Goal: Task Accomplishment & Management: Manage account settings

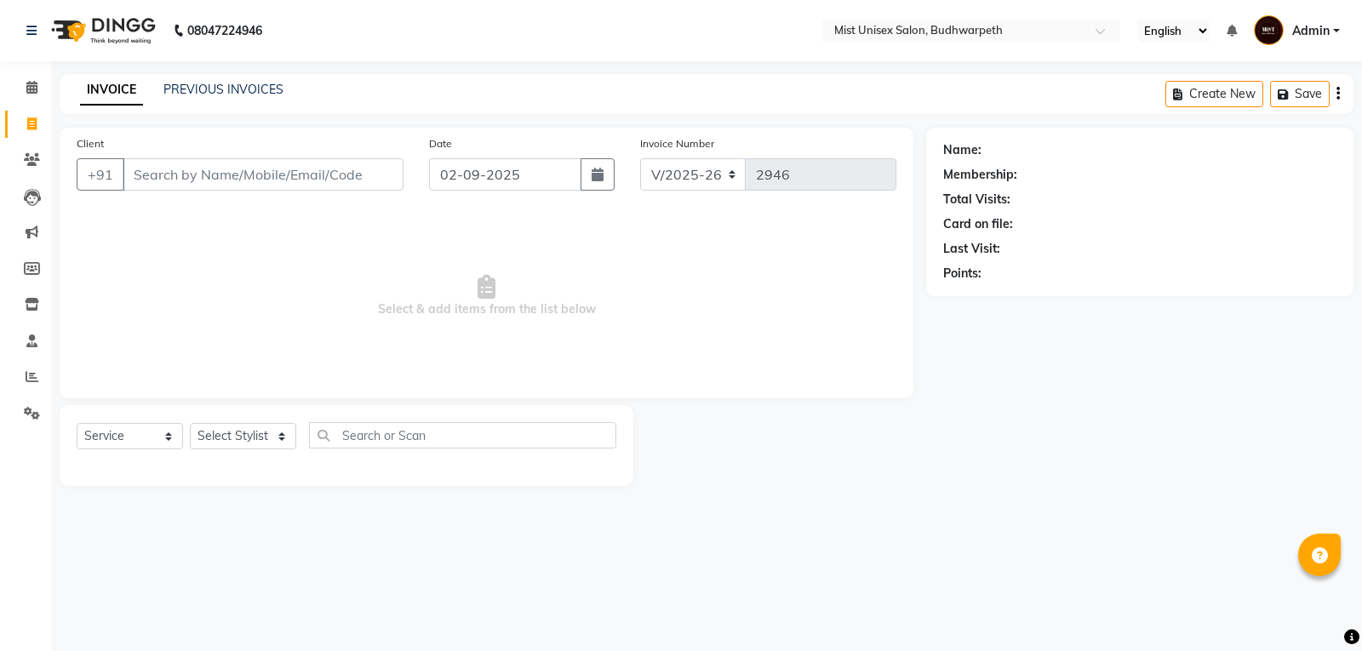
select select "5227"
click at [163, 436] on select "Select Service Product Membership Package Voucher Prepaid Gift Card" at bounding box center [130, 436] width 106 height 26
click at [77, 423] on select "Select Service Product Membership Package Voucher Prepaid Gift Card" at bounding box center [130, 436] width 106 height 26
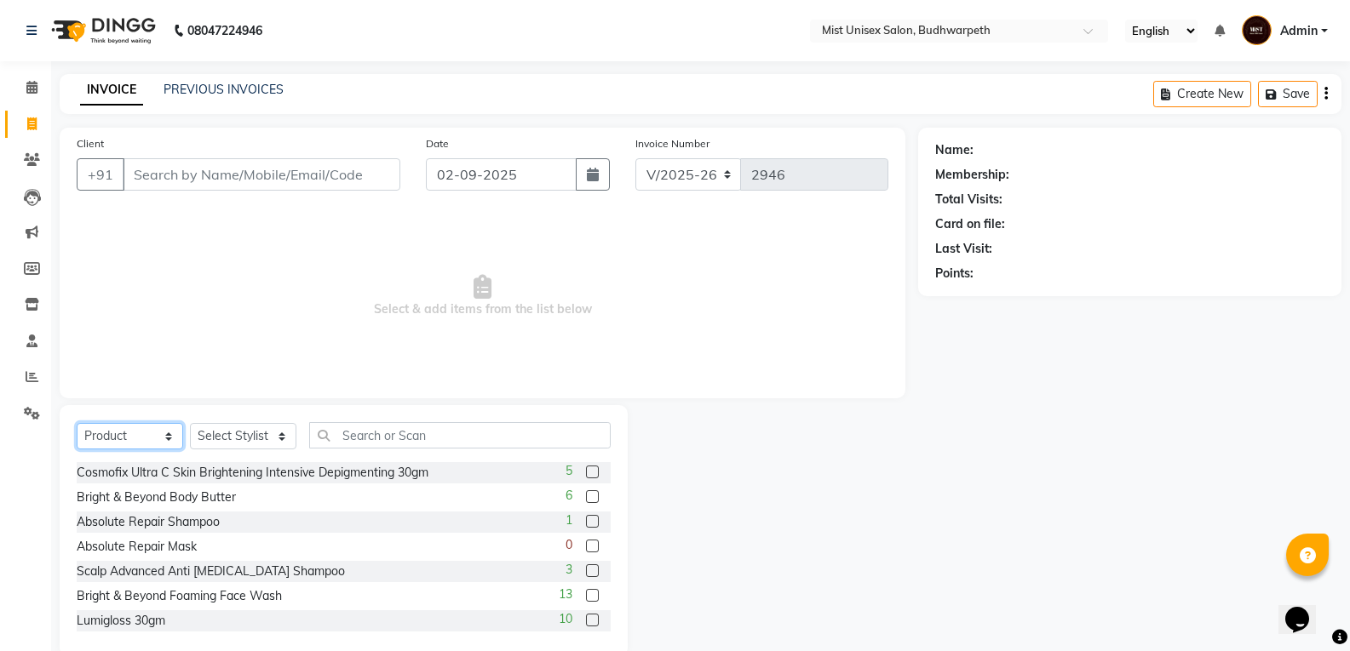
drag, startPoint x: 123, startPoint y: 434, endPoint x: 117, endPoint y: 448, distance: 14.9
click at [123, 434] on select "Select Service Product Membership Package Voucher Prepaid Gift Card" at bounding box center [130, 436] width 106 height 26
select select "service"
click at [77, 423] on select "Select Service Product Membership Package Voucher Prepaid Gift Card" at bounding box center [130, 436] width 106 height 26
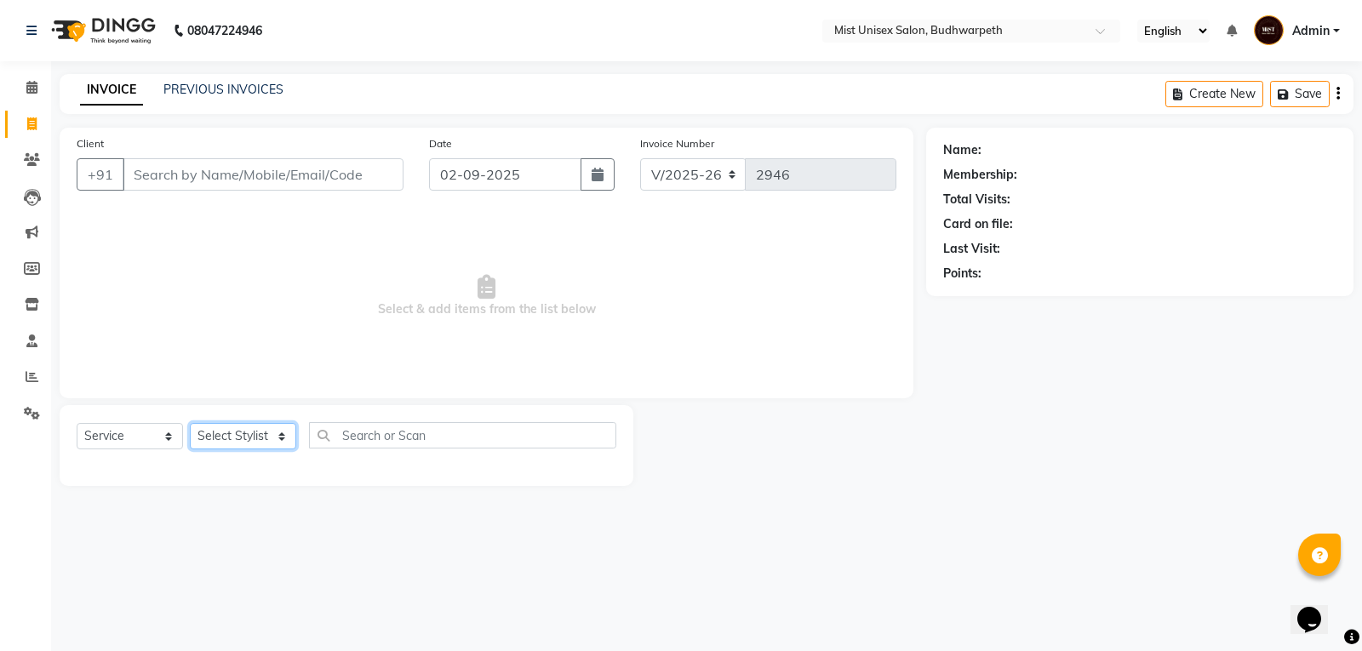
drag, startPoint x: 247, startPoint y: 441, endPoint x: 247, endPoint y: 429, distance: 11.9
click at [247, 441] on select "Select Stylist Abhi Ram GEETHA MADHURI Jyothi Kalpana Lakshmi Madhu Malleshwari…" at bounding box center [243, 436] width 106 height 26
select select "35495"
click at [190, 423] on select "Select Stylist Abhi Ram GEETHA MADHURI Jyothi Kalpana Lakshmi Madhu Malleshwari…" at bounding box center [243, 436] width 106 height 26
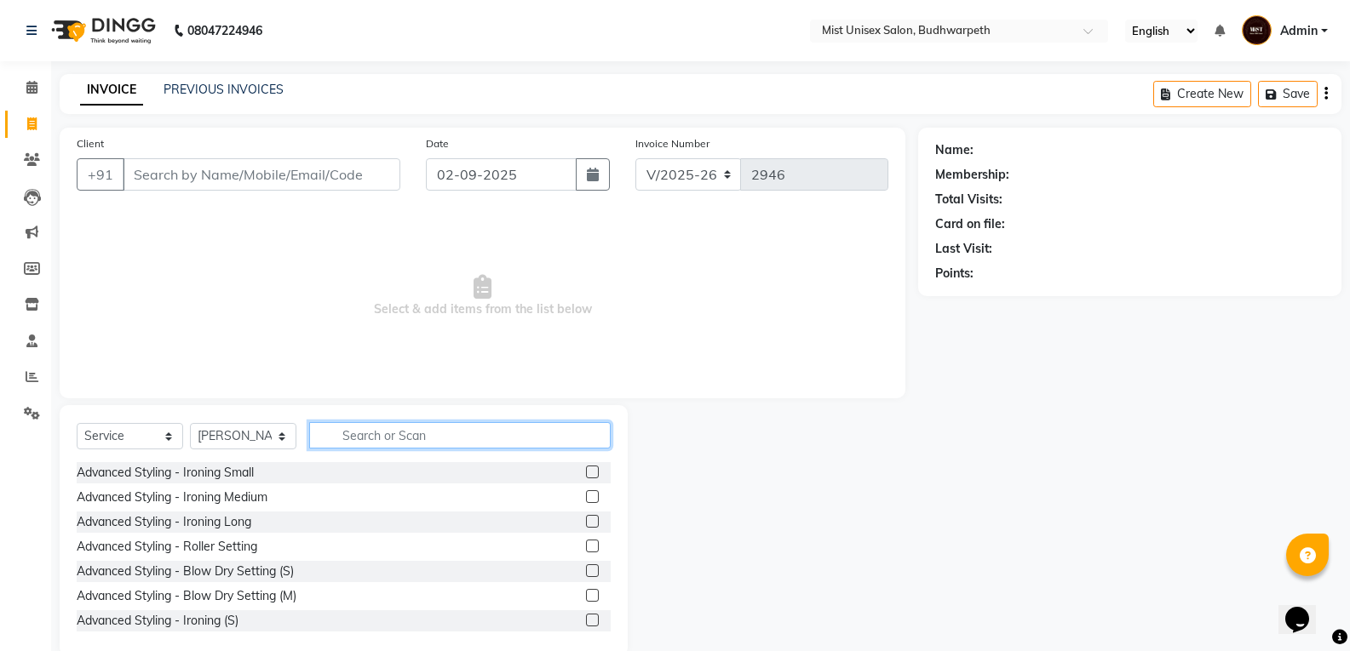
click at [351, 431] on input "text" at bounding box center [459, 435] width 301 height 26
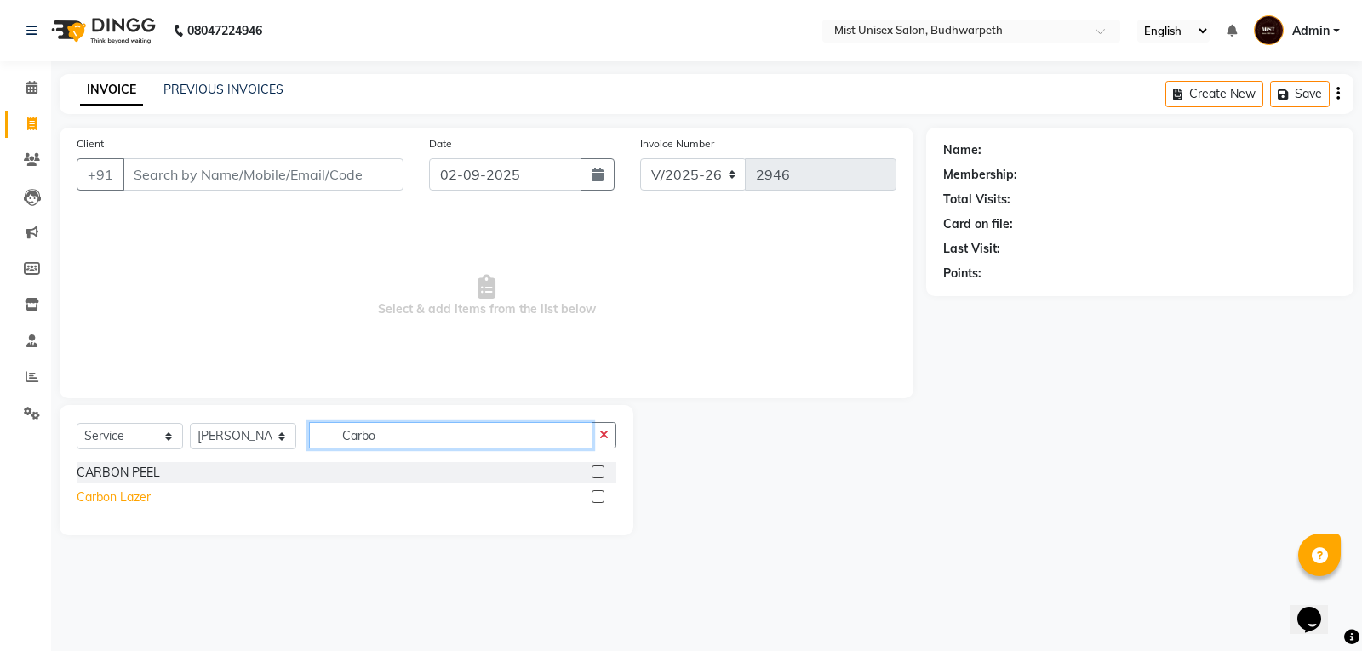
type input "Carbo"
click at [140, 496] on div "Carbon Lazer" at bounding box center [114, 498] width 74 height 18
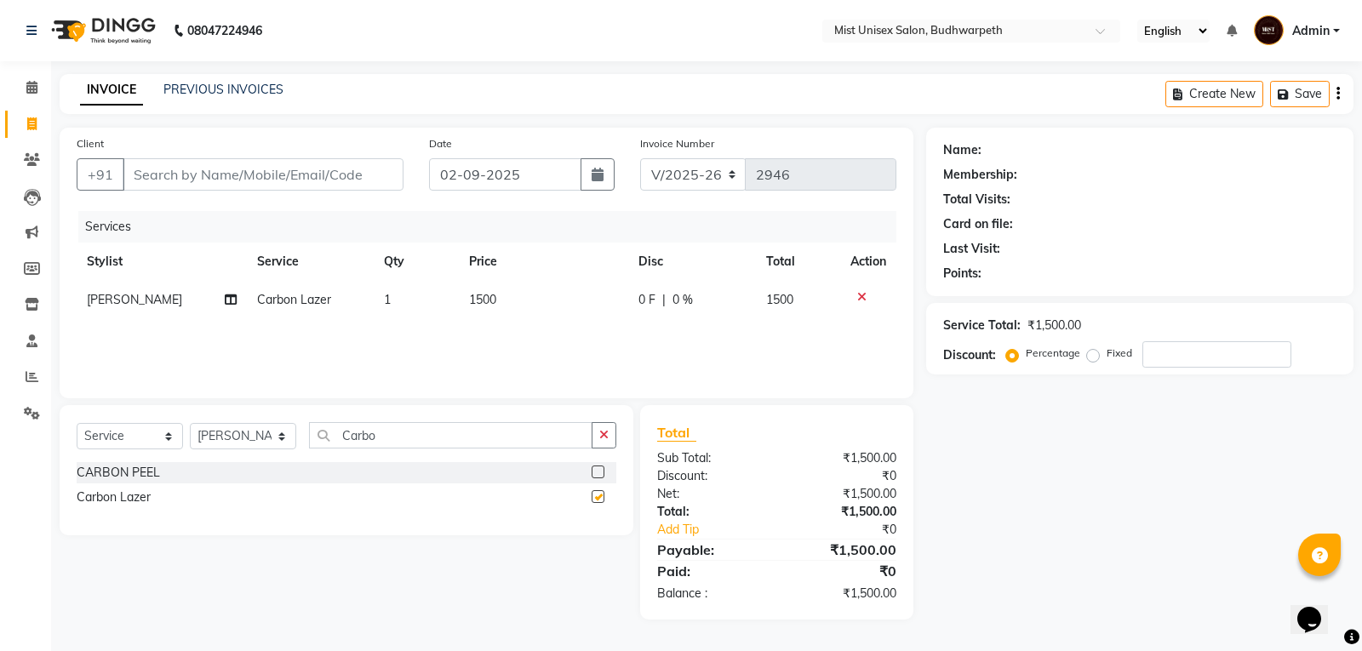
checkbox input "false"
click at [488, 301] on span "1500" at bounding box center [482, 299] width 27 height 15
select select "35495"
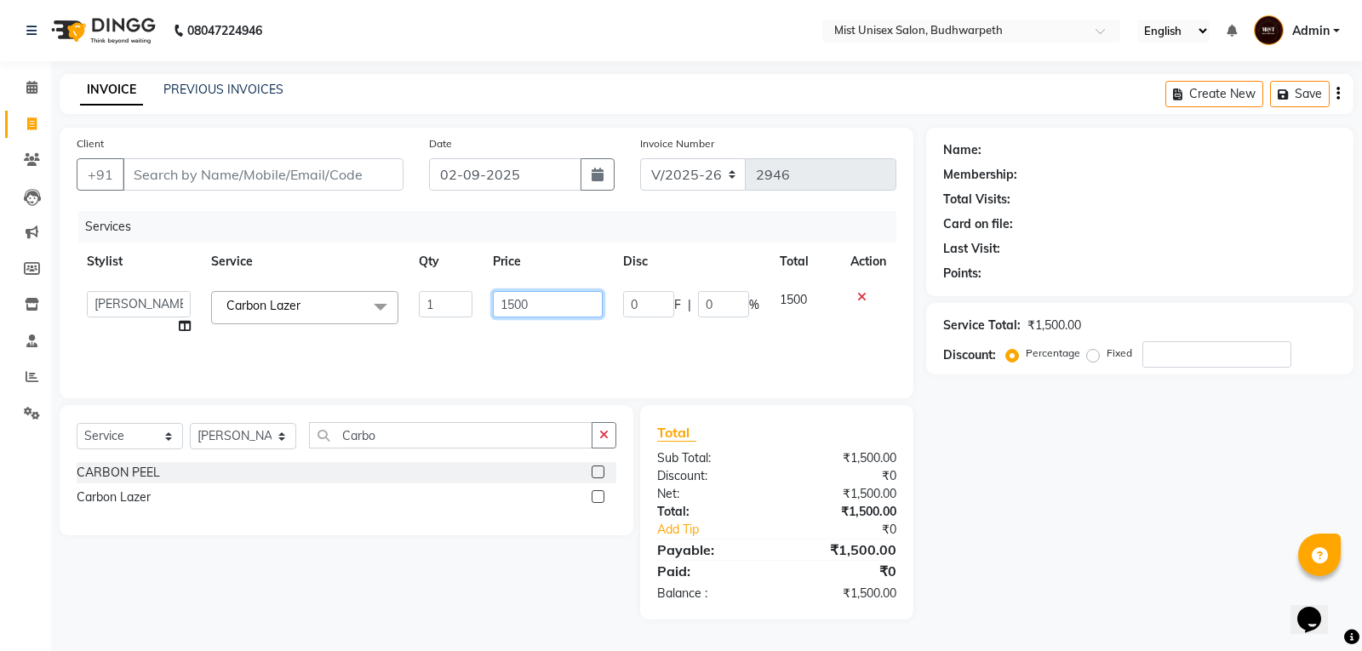
click at [506, 301] on input "1500" at bounding box center [548, 304] width 110 height 26
type input "2500"
click at [506, 339] on div "Services Stylist Service Qty Price Disc Total Action Abhi Ram GEETHA MADHURI Jy…" at bounding box center [487, 296] width 820 height 170
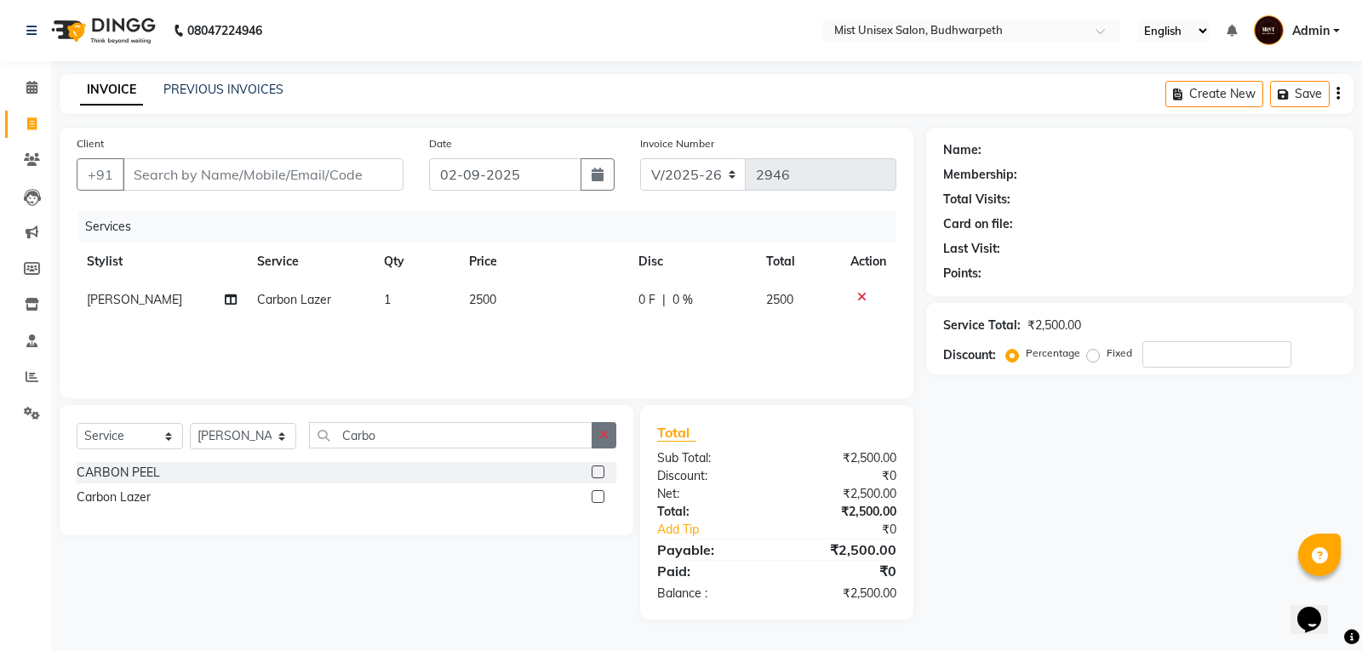
click at [606, 439] on icon "button" at bounding box center [603, 435] width 9 height 12
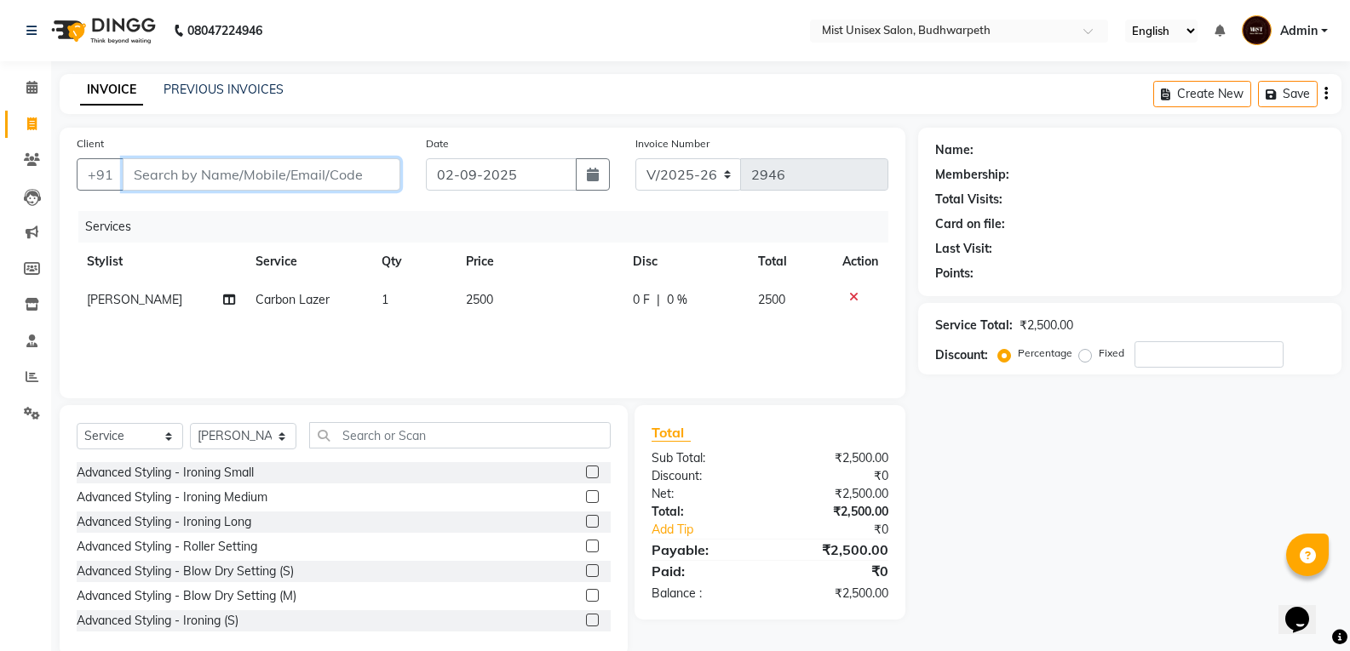
click at [258, 173] on input "Client" at bounding box center [262, 174] width 278 height 32
type input "8"
type input "0"
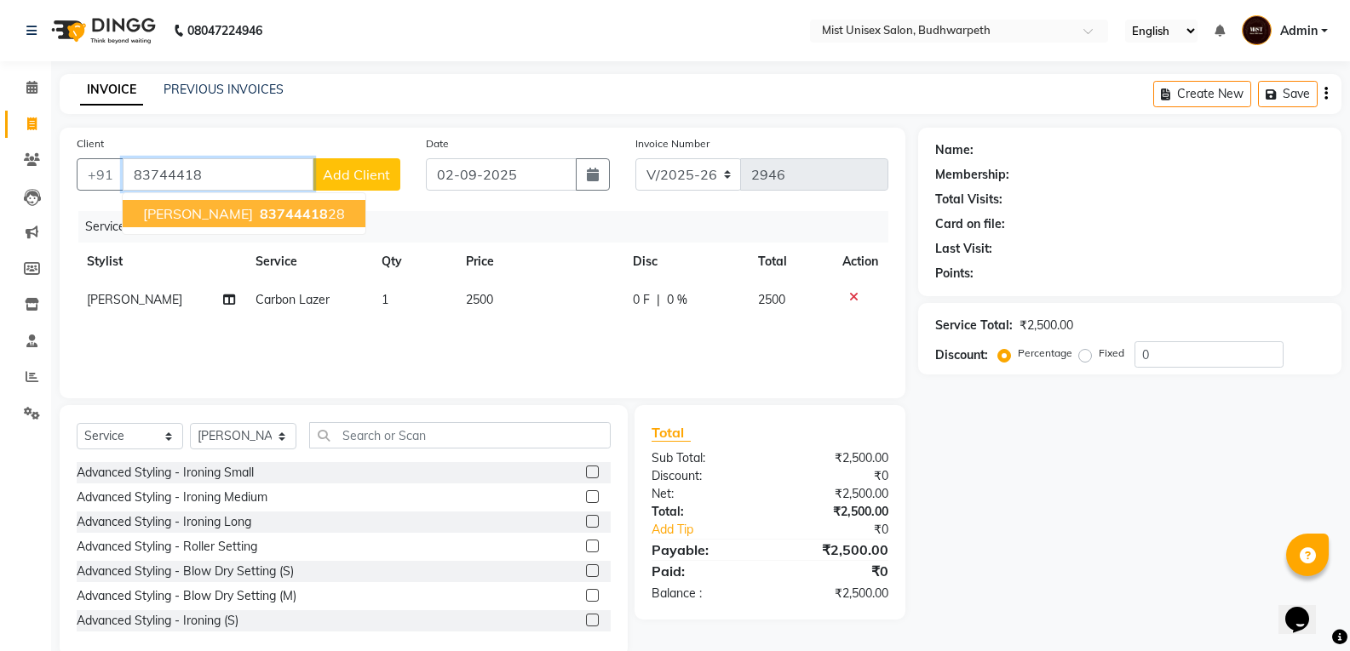
click at [151, 211] on span "Monali" at bounding box center [198, 213] width 110 height 17
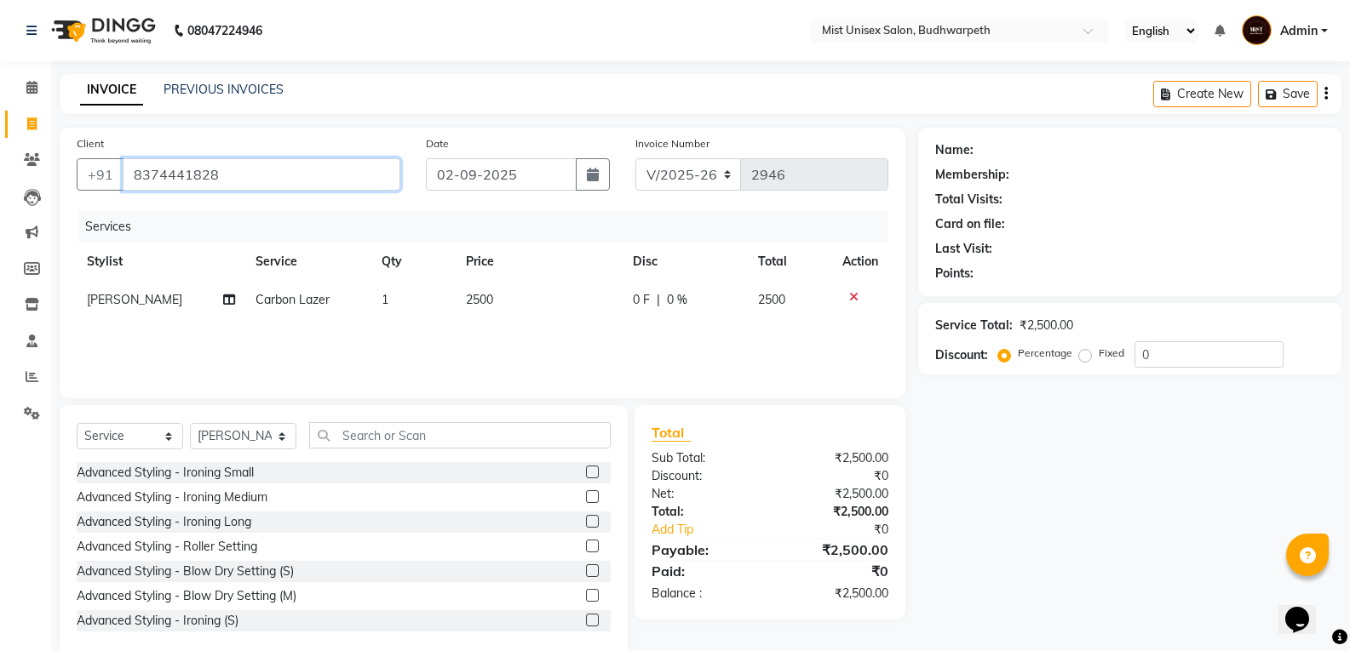
type input "8374441828"
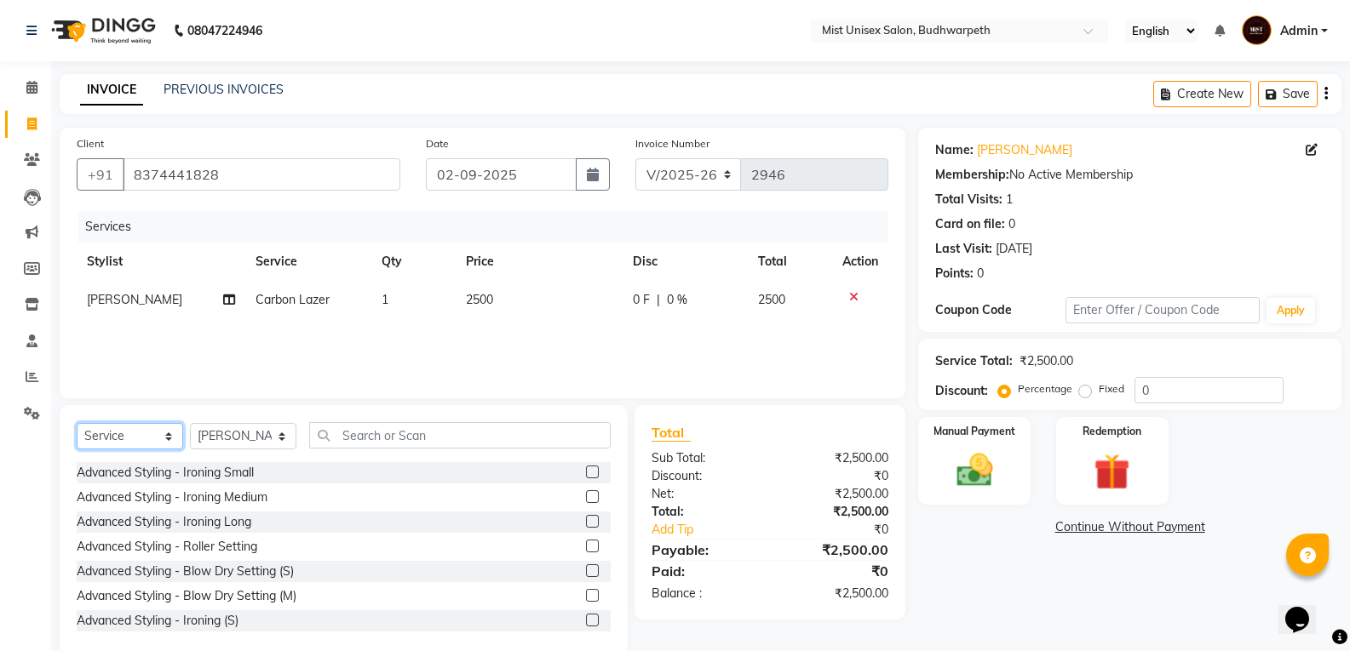
click at [173, 438] on select "Select Service Product Membership Package Voucher Prepaid Gift Card" at bounding box center [130, 436] width 106 height 26
select select "product"
click at [77, 423] on select "Select Service Product Membership Package Voucher Prepaid Gift Card" at bounding box center [130, 436] width 106 height 26
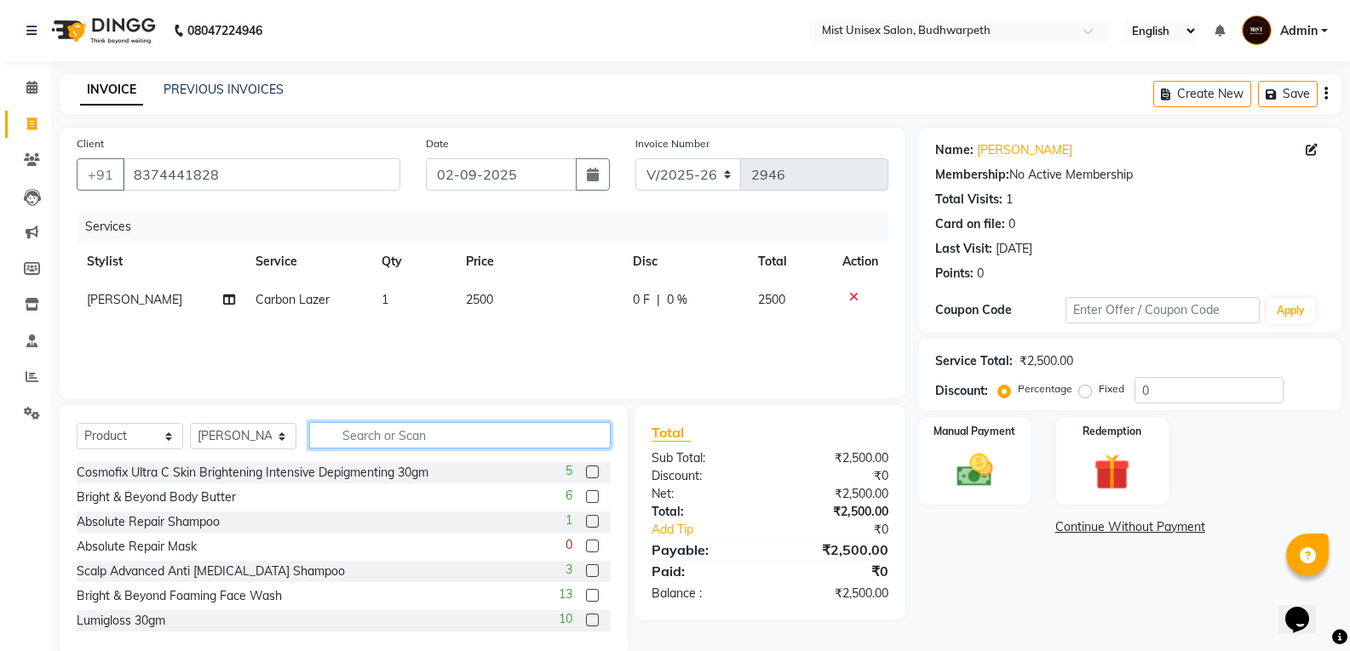
click at [360, 427] on input "text" at bounding box center [459, 435] width 301 height 26
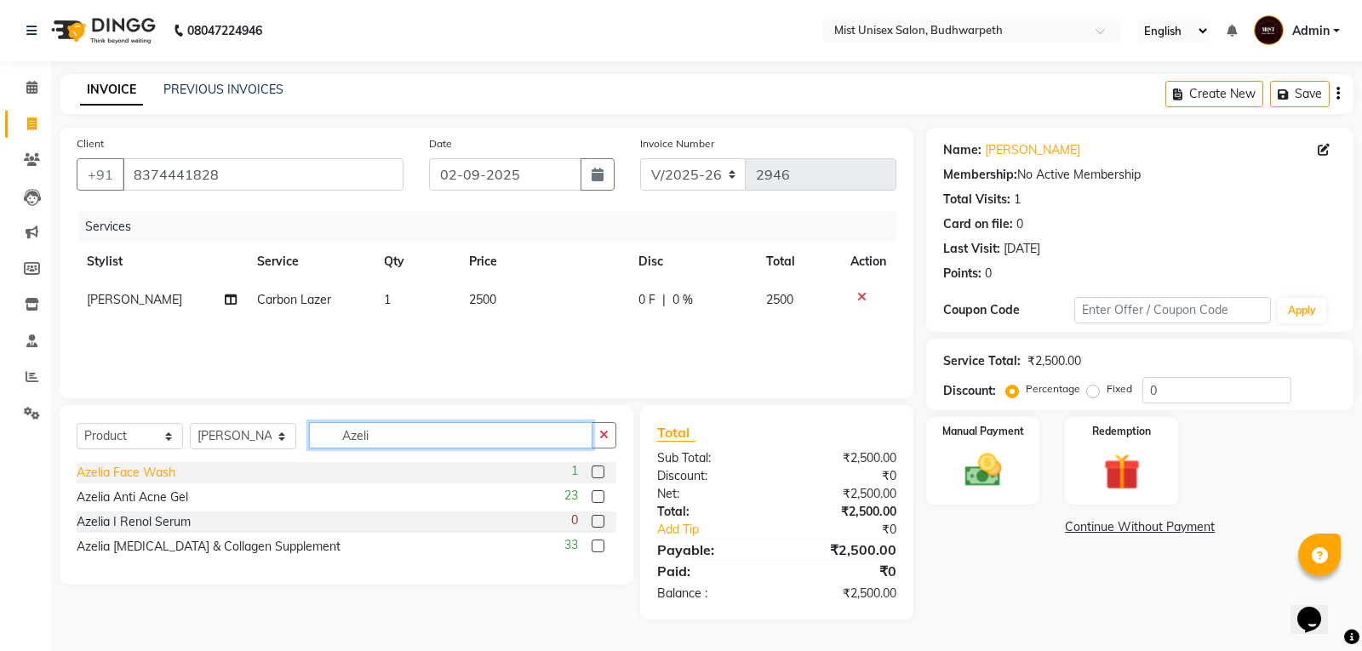
type input "Azeli"
click at [158, 470] on div "Azelia Face Wash" at bounding box center [126, 473] width 99 height 18
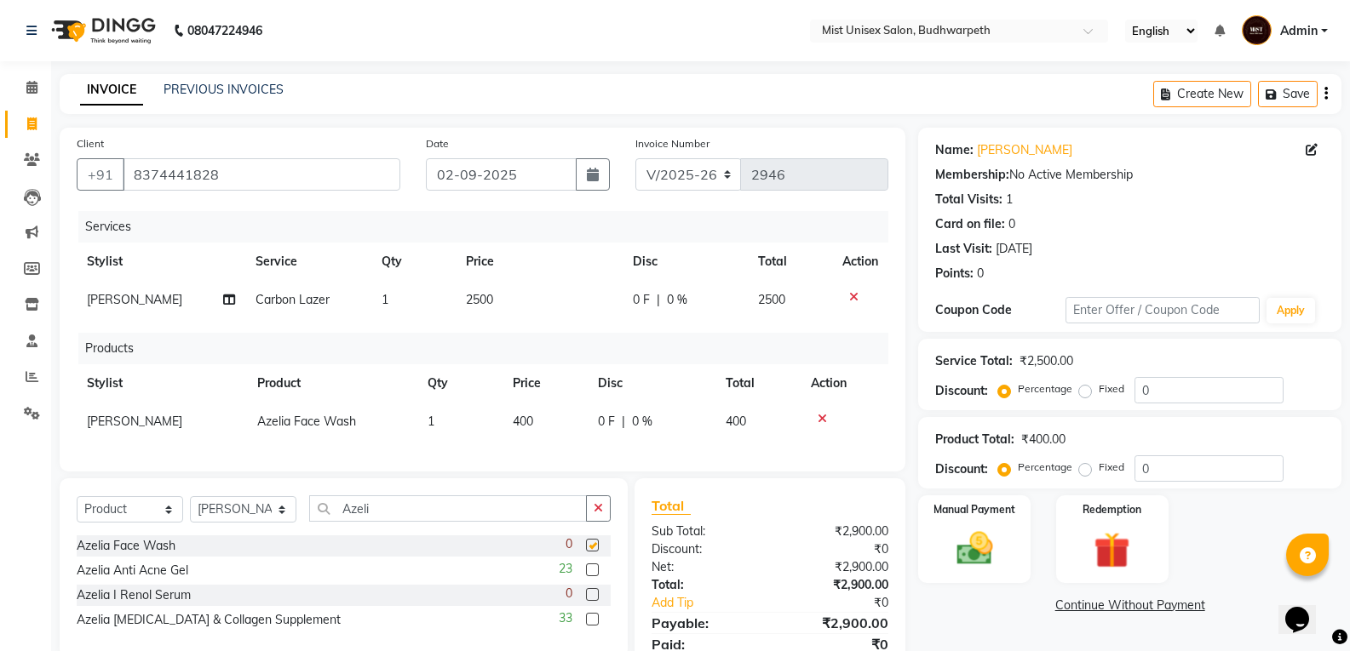
checkbox input "false"
click at [598, 522] on button "button" at bounding box center [598, 509] width 25 height 26
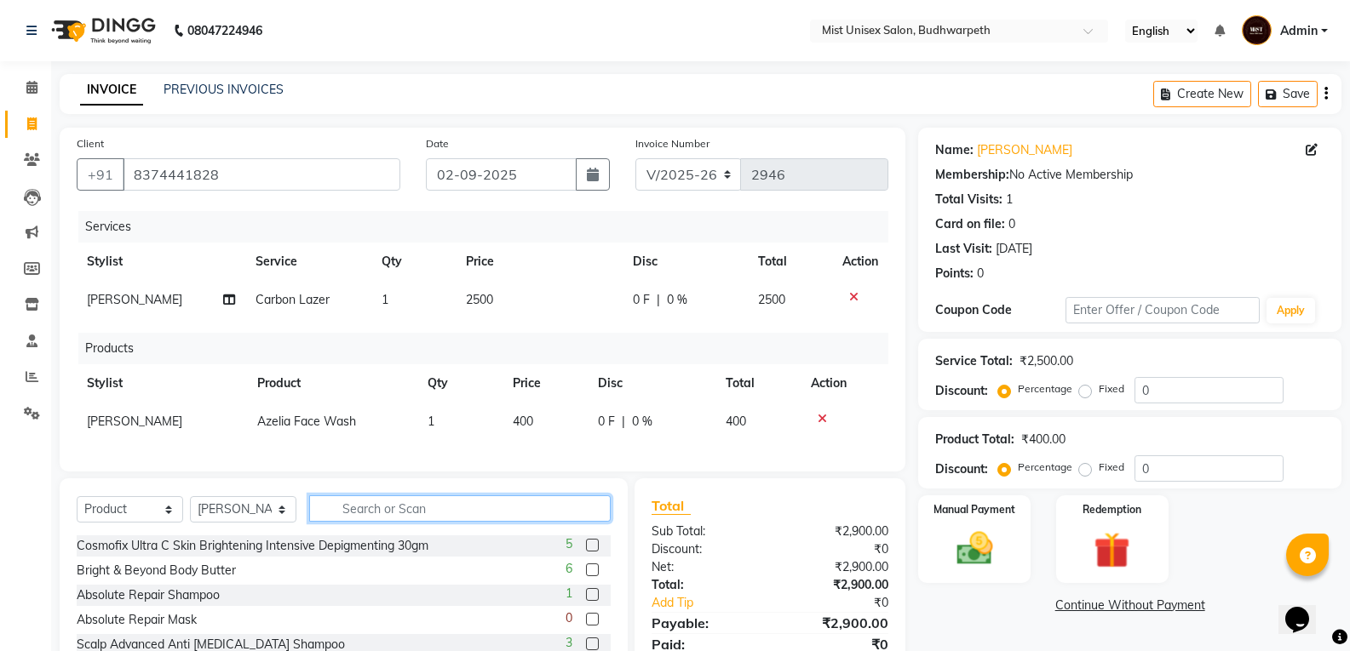
click at [450, 522] on input "text" at bounding box center [459, 509] width 301 height 26
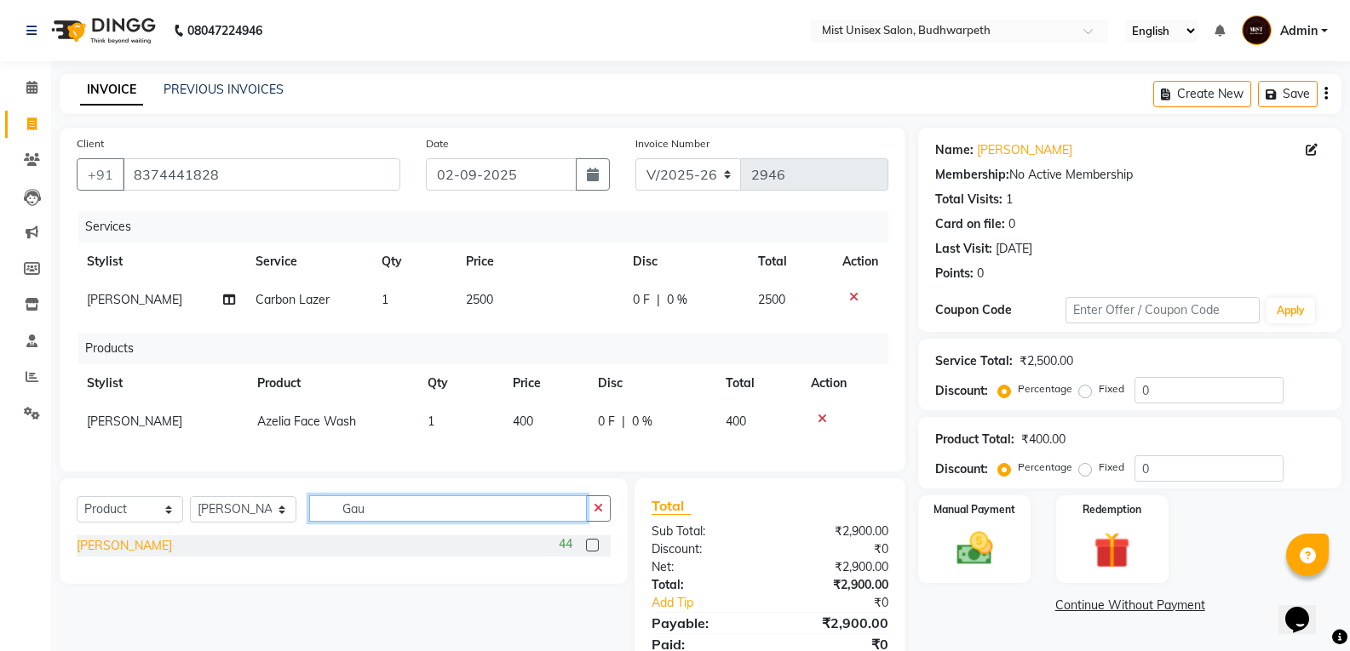
type input "Gau"
click at [126, 555] on div "Gausha Stone" at bounding box center [124, 546] width 95 height 18
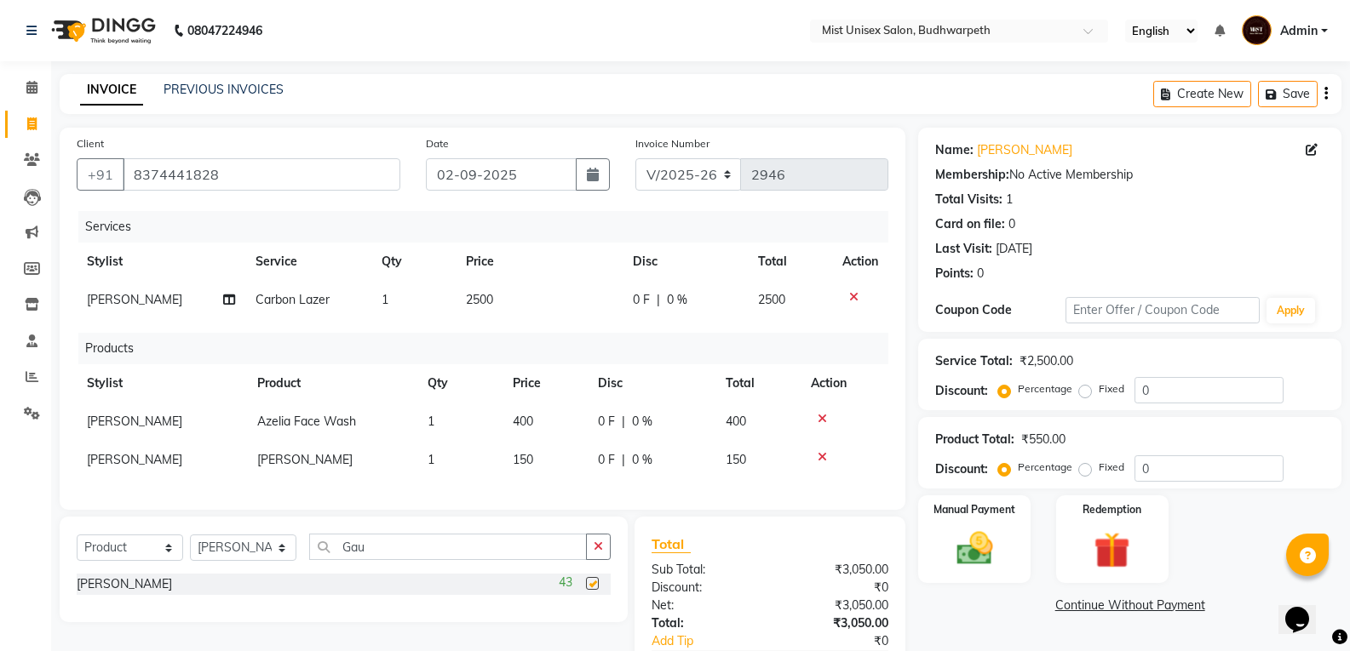
checkbox input "false"
click at [599, 553] on icon "button" at bounding box center [598, 547] width 9 height 12
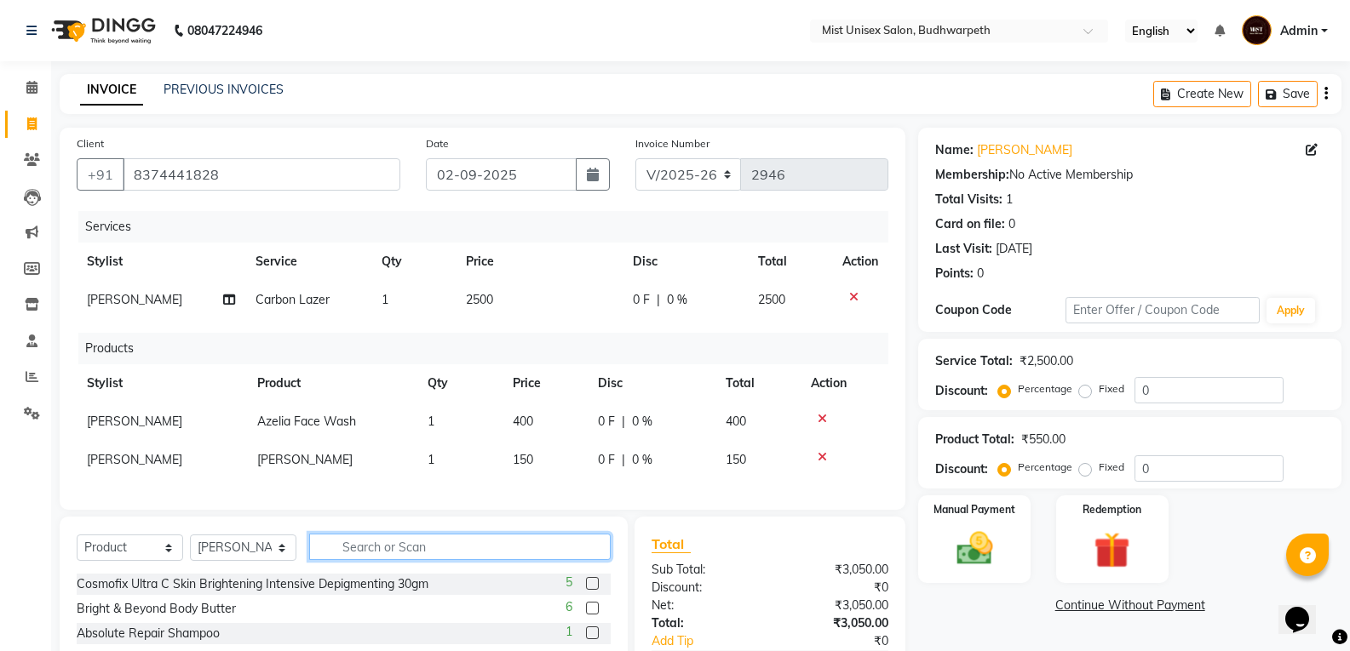
click at [513, 554] on input "text" at bounding box center [459, 547] width 301 height 26
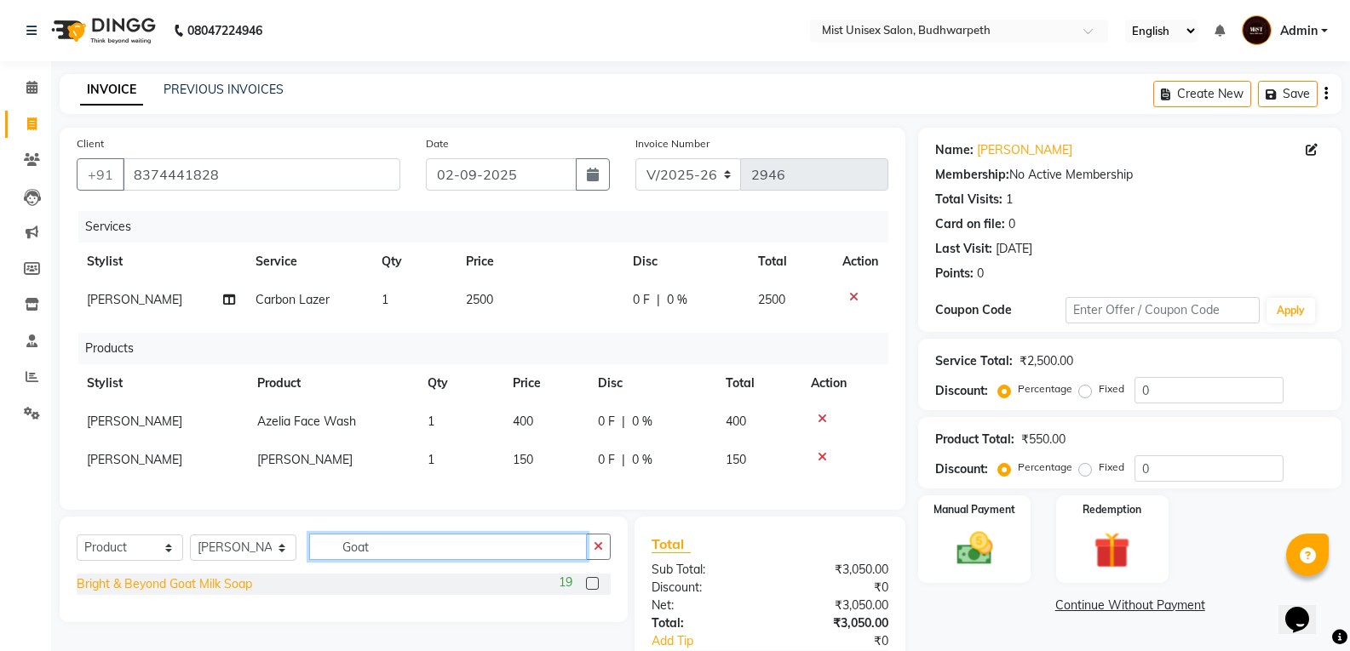
type input "Goat"
click at [219, 594] on div "Bright & Beyond Goat Milk Soap" at bounding box center [164, 585] width 175 height 18
checkbox input "false"
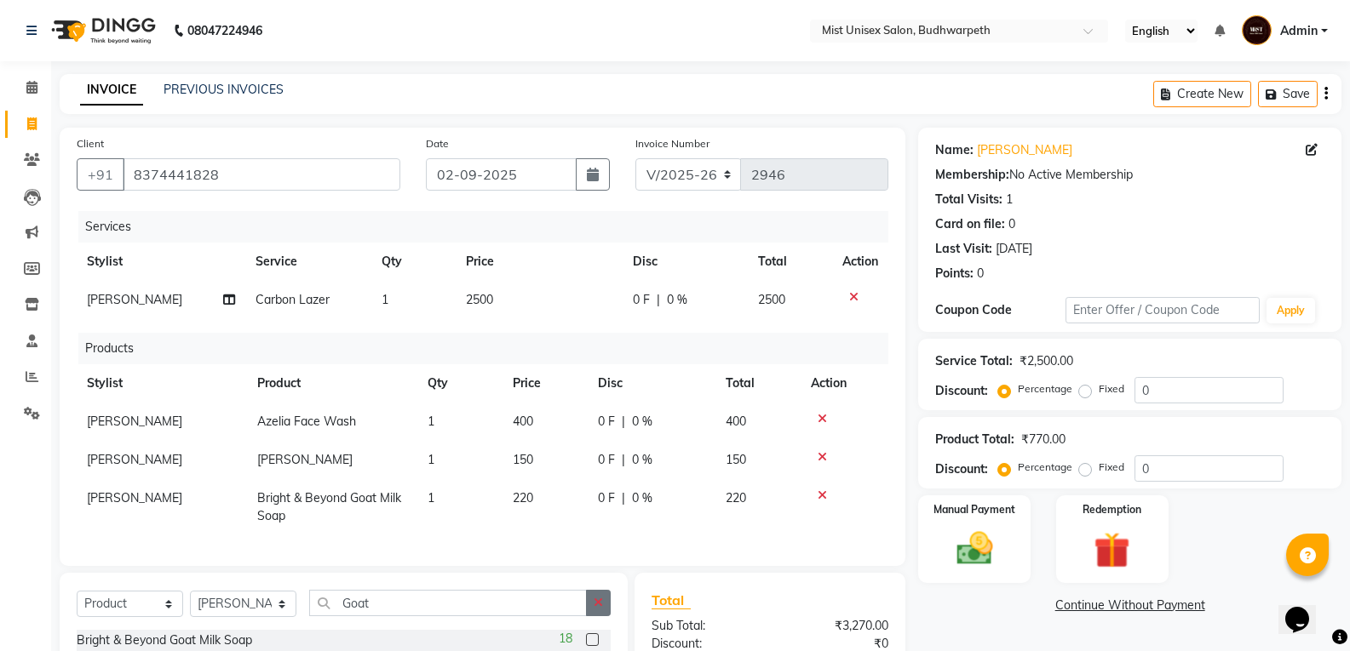
click at [596, 609] on icon "button" at bounding box center [598, 603] width 9 height 12
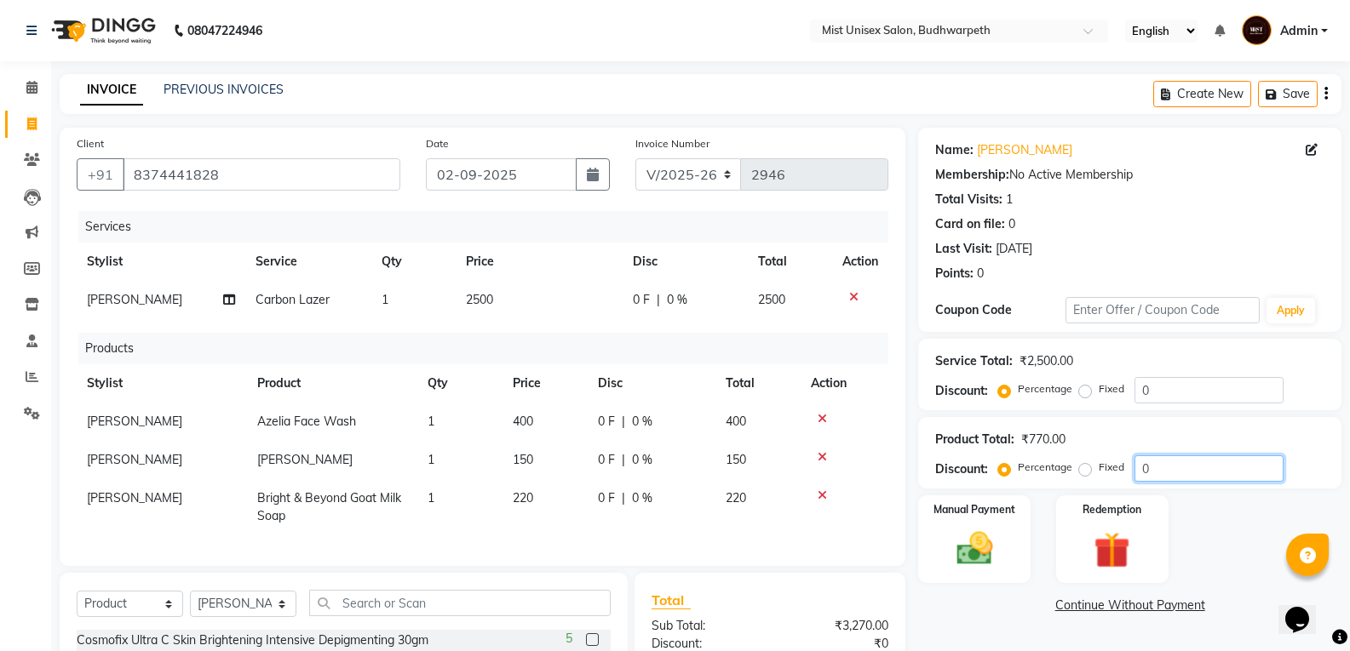
drag, startPoint x: 1210, startPoint y: 516, endPoint x: 1344, endPoint y: 487, distance: 136.8
click at [1219, 555] on div "Name: Monali Membership: No Active Membership Total Visits: 1 Card on file: 0 L…" at bounding box center [1136, 476] width 436 height 697
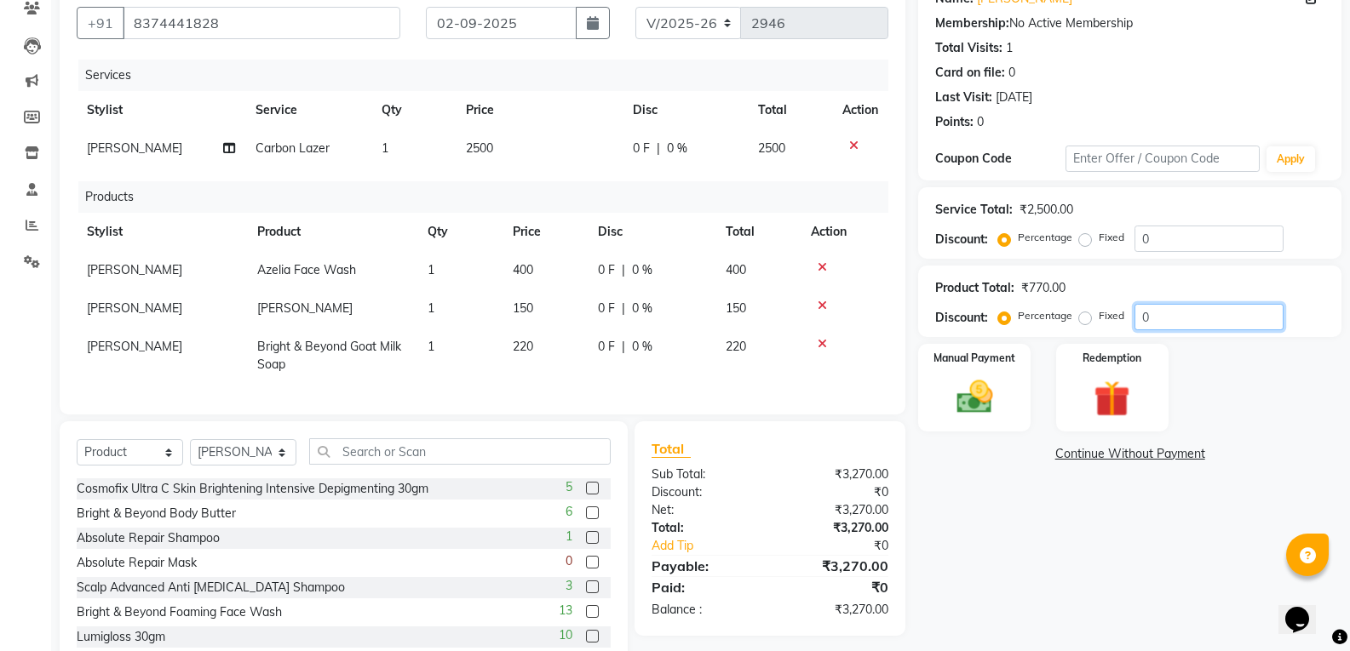
scroll to position [157, 0]
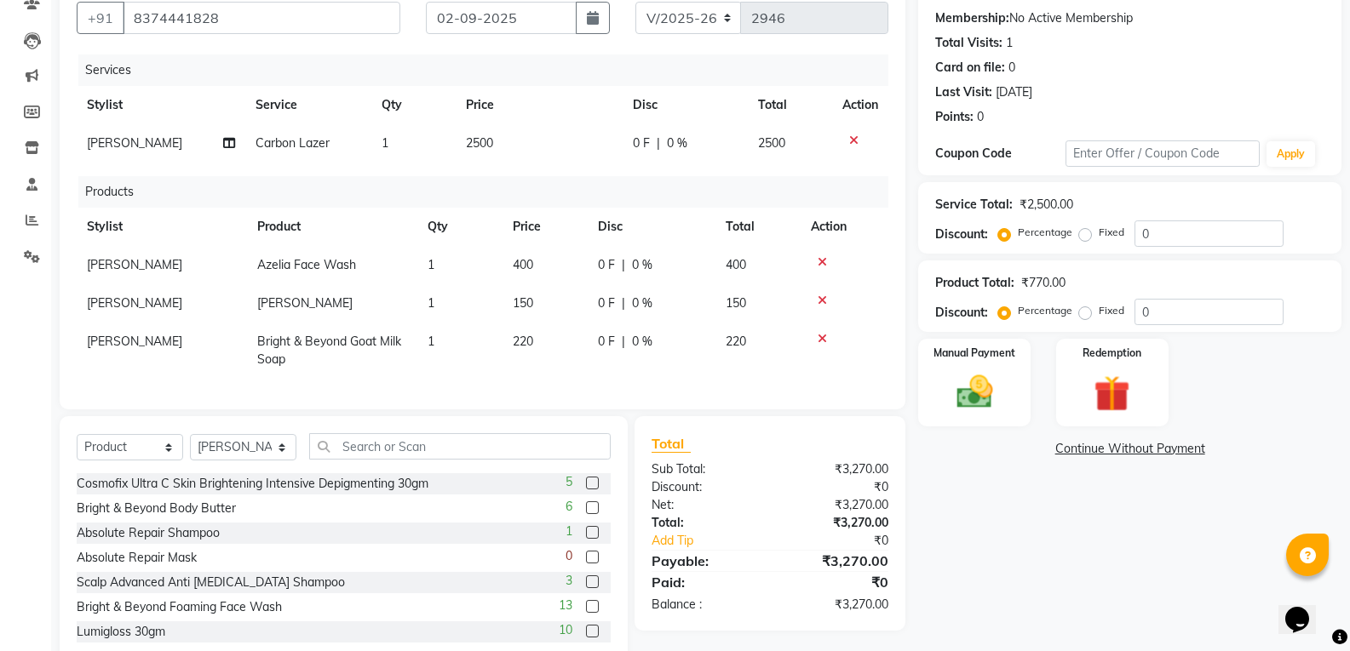
click at [1231, 513] on div "Name: Monali Membership: No Active Membership Total Visits: 1 Card on file: 0 L…" at bounding box center [1136, 319] width 436 height 697
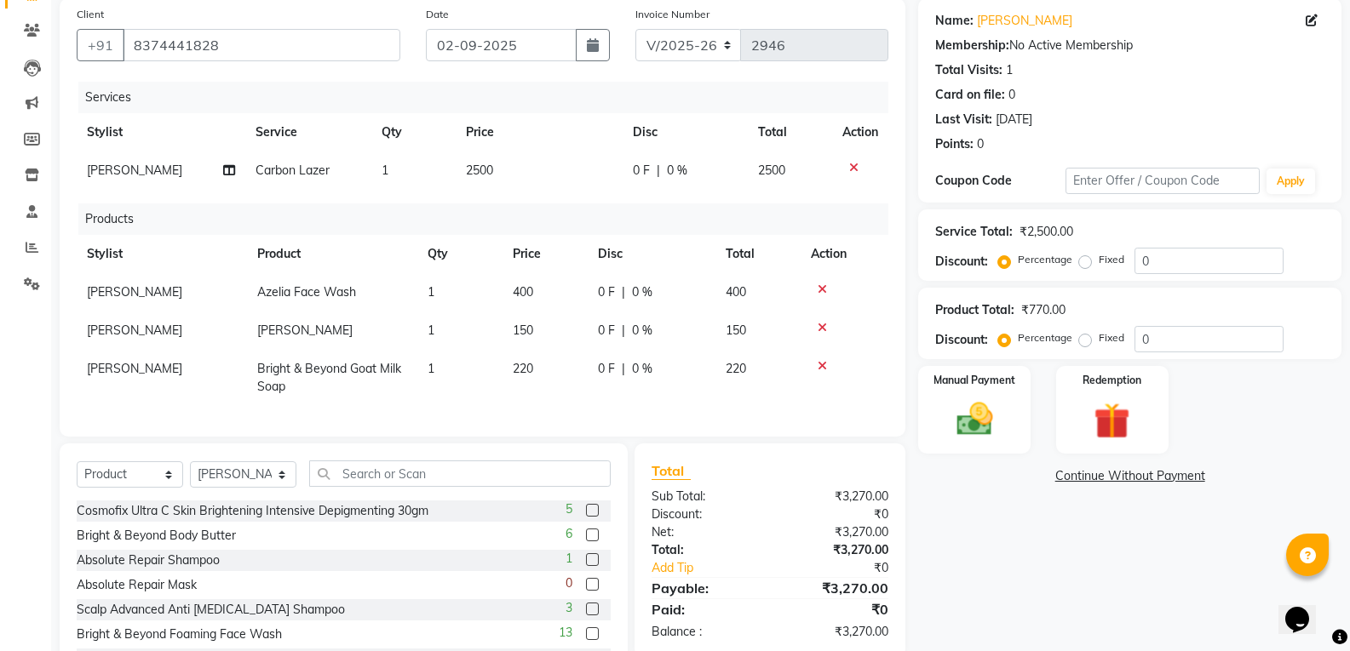
scroll to position [126, 0]
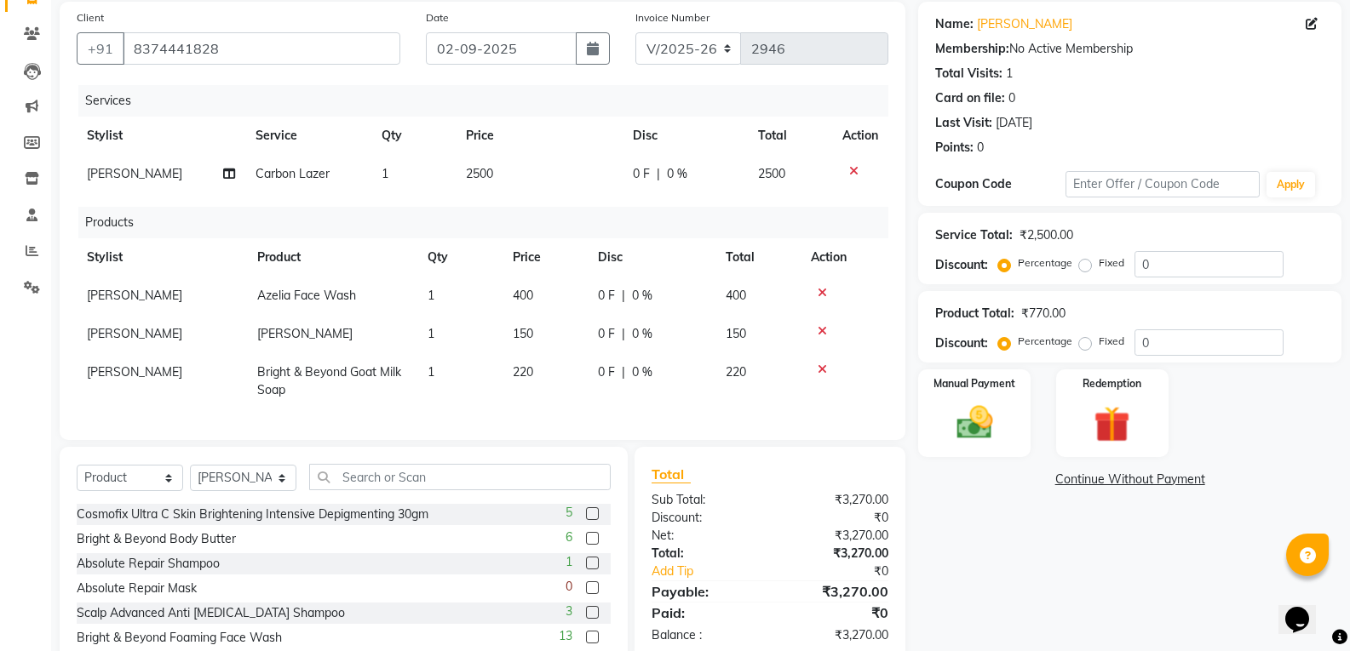
click at [824, 293] on icon at bounding box center [821, 293] width 9 height 12
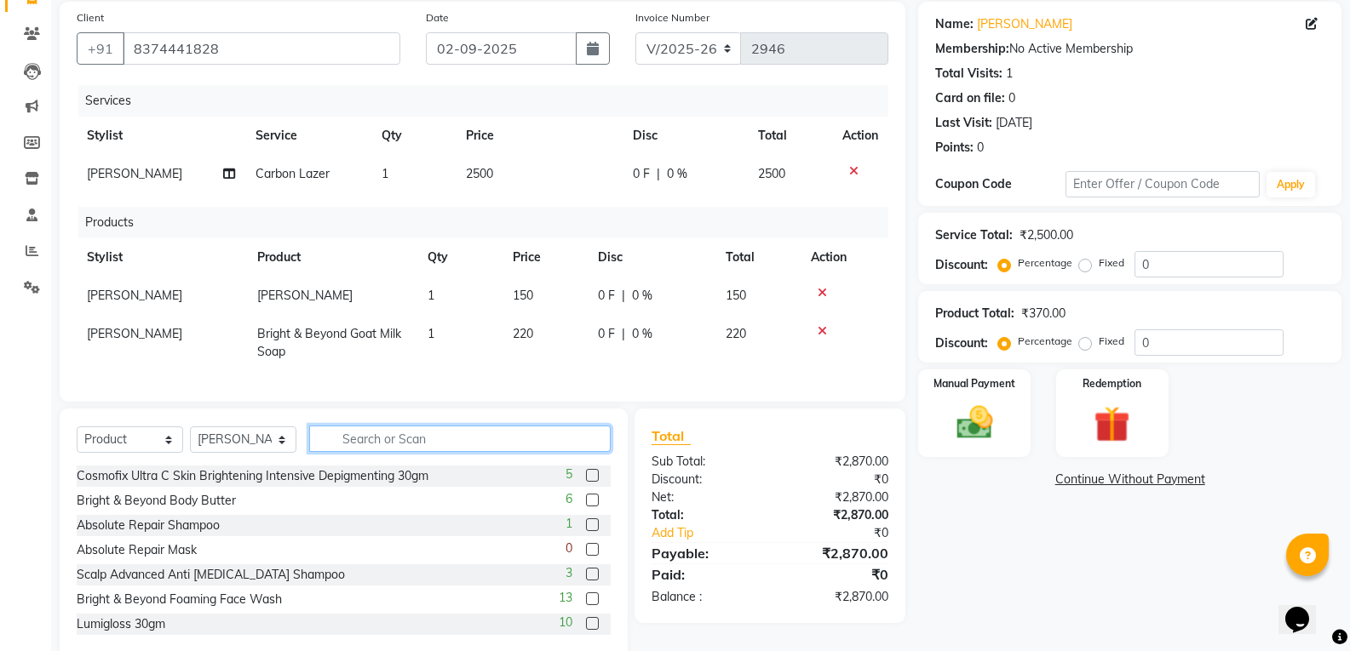
click at [429, 452] on input "text" at bounding box center [459, 439] width 301 height 26
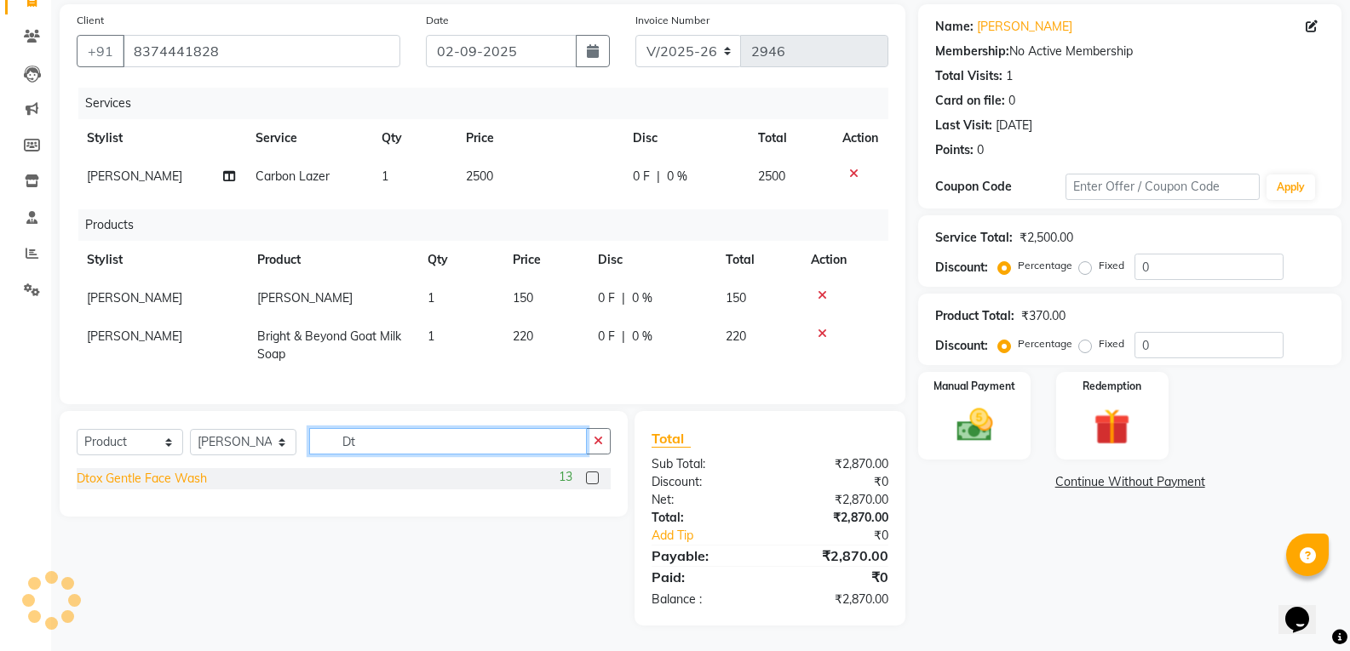
type input "Dt"
click at [190, 488] on div "Dtox Gentle Face Wash" at bounding box center [142, 479] width 130 height 18
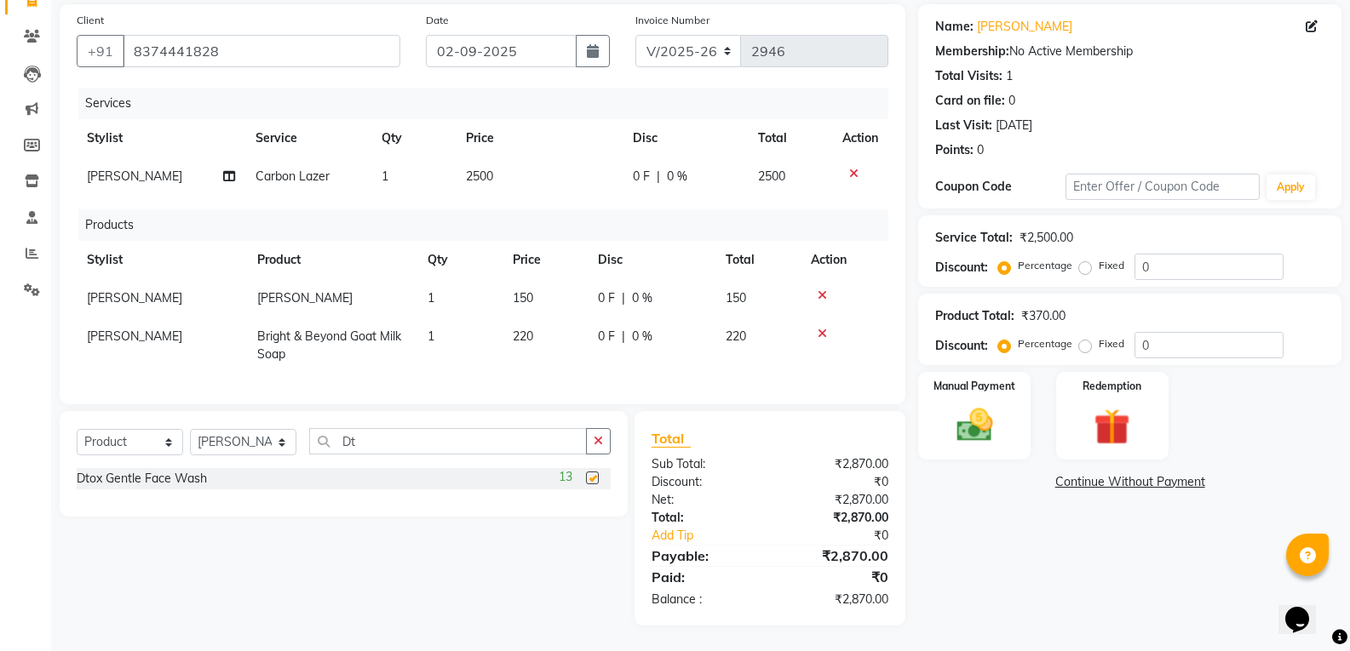
checkbox input "false"
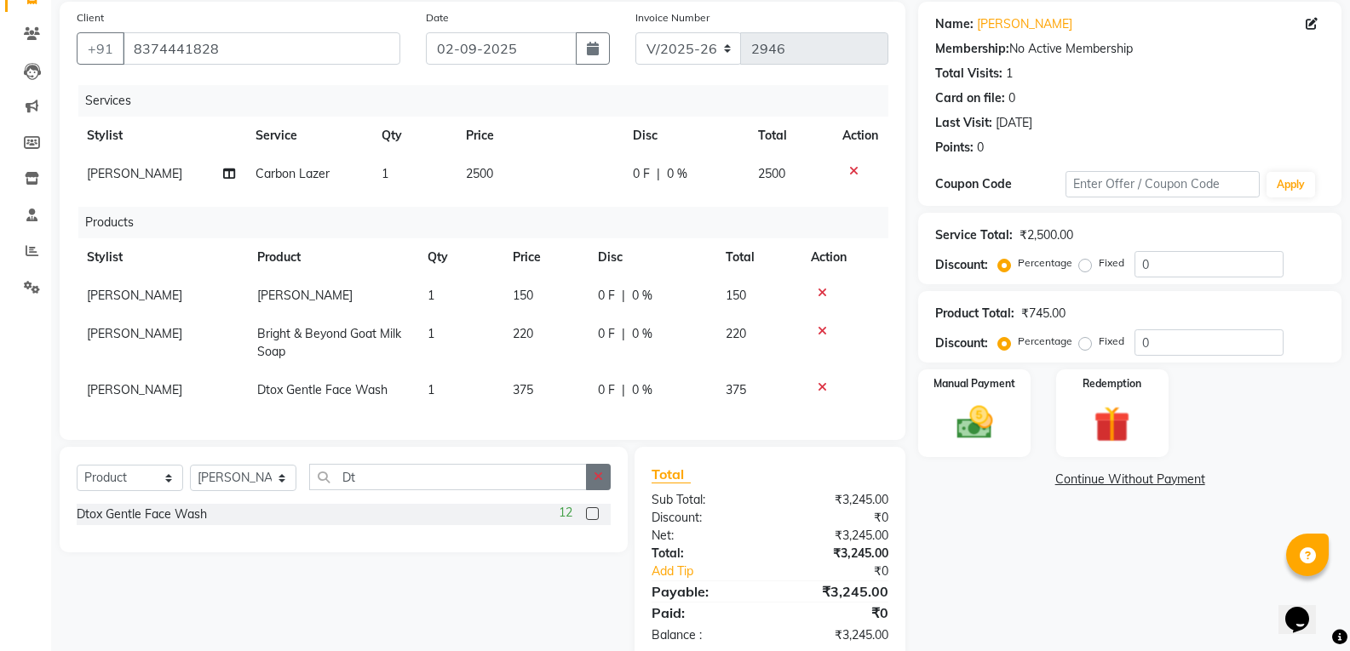
click at [605, 486] on button "button" at bounding box center [598, 477] width 25 height 26
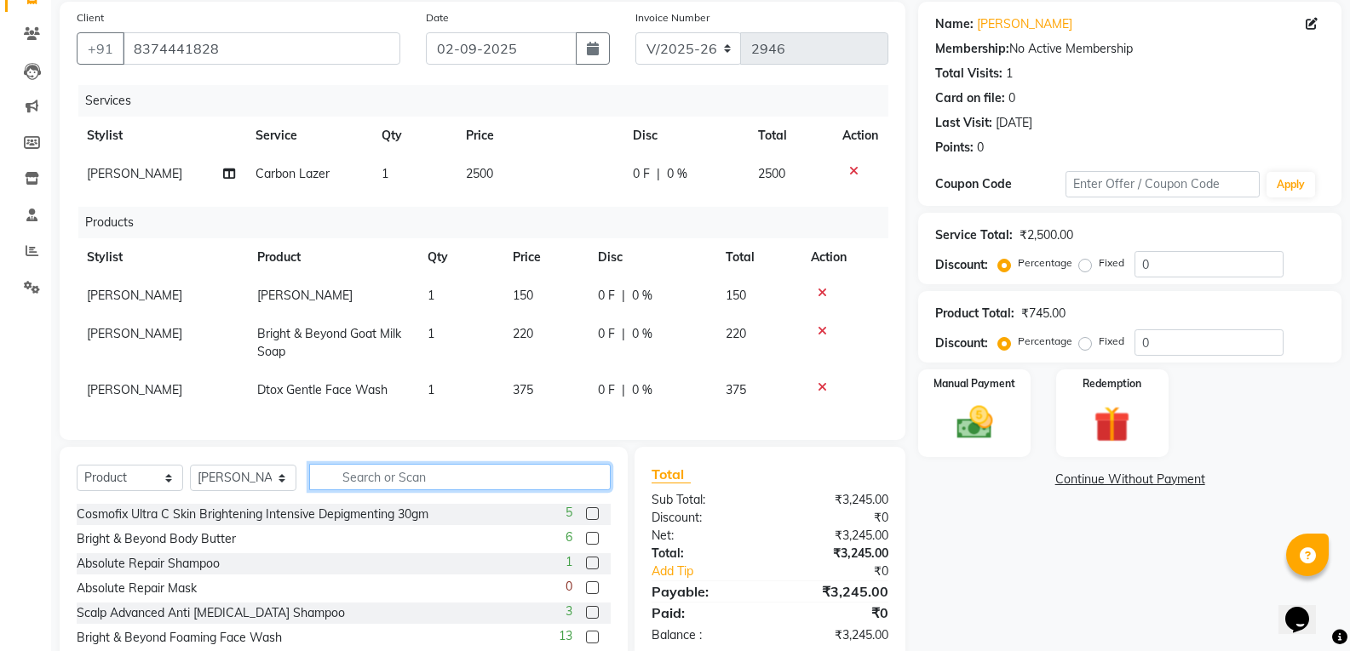
click at [420, 485] on input "text" at bounding box center [459, 477] width 301 height 26
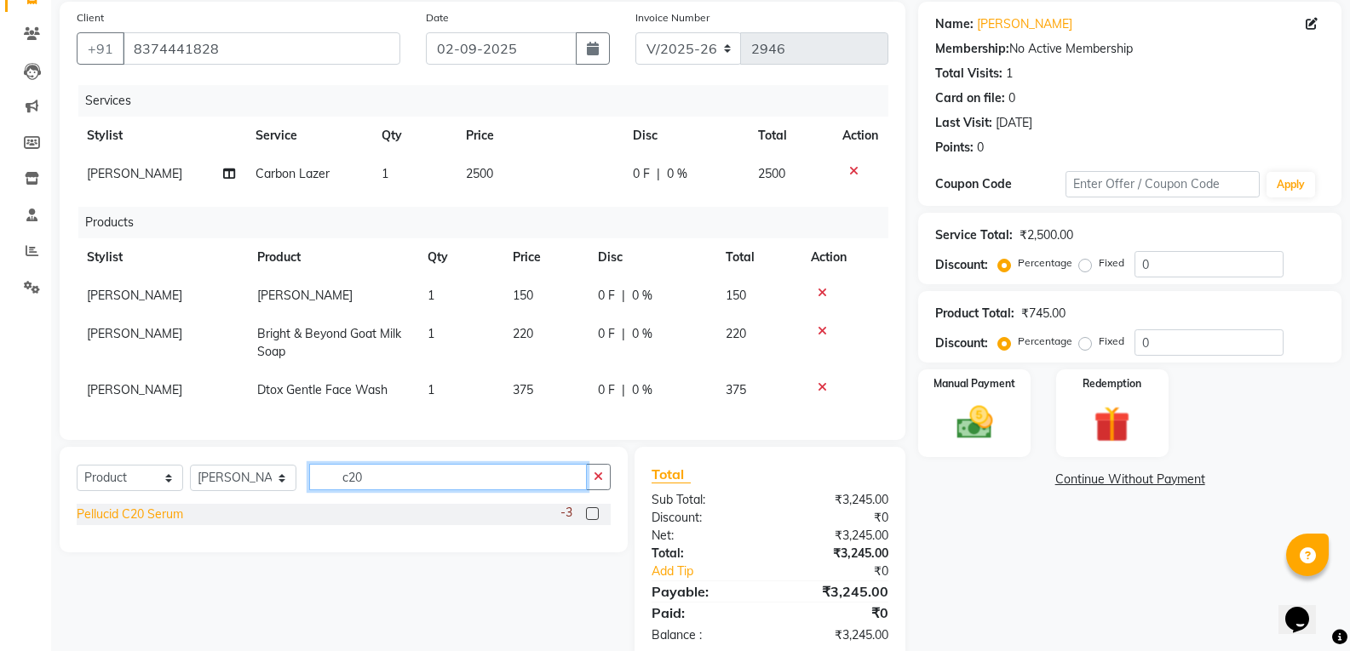
type input "c20"
click at [174, 524] on div "Pellucid C20 Serum" at bounding box center [130, 515] width 106 height 18
checkbox input "false"
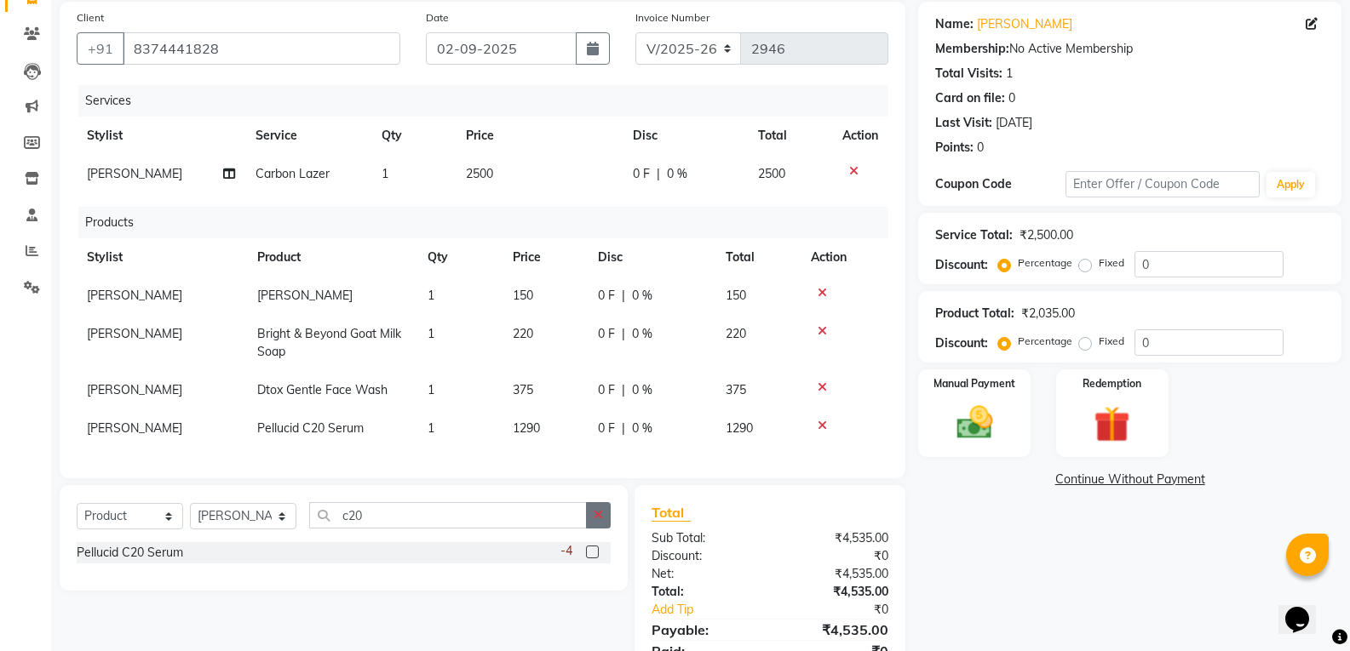
click at [605, 521] on button "button" at bounding box center [598, 515] width 25 height 26
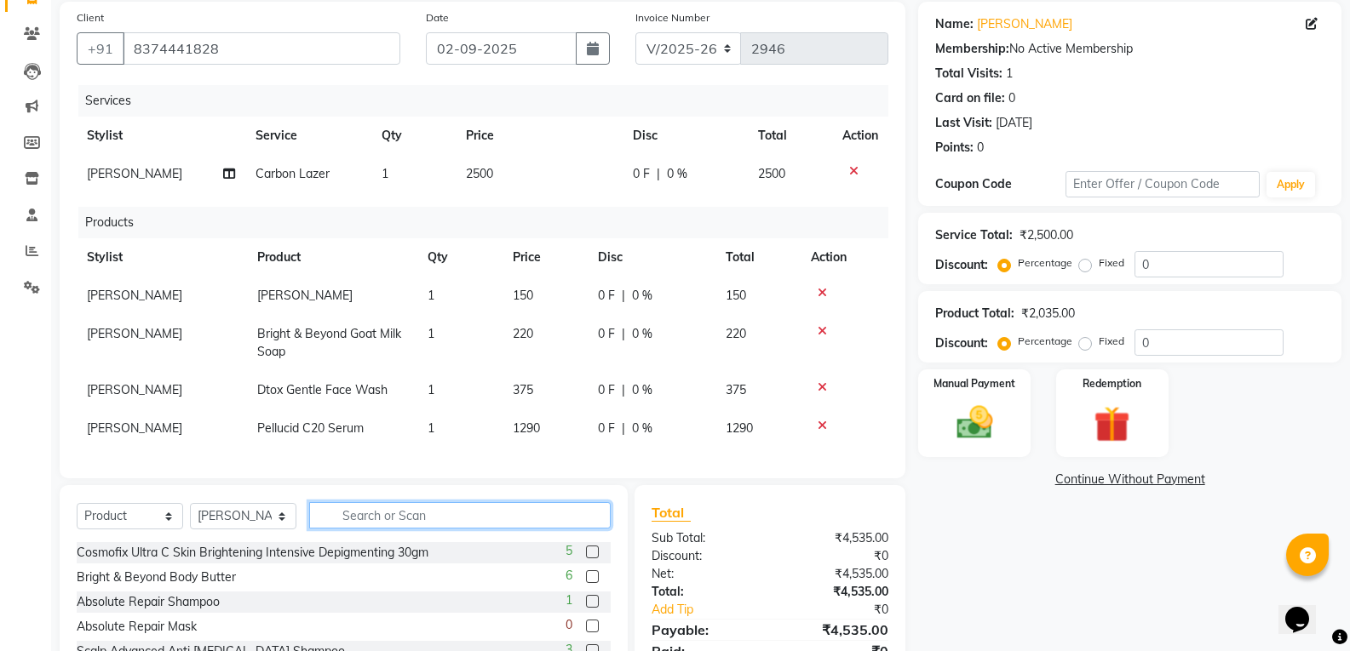
click at [408, 525] on input "text" at bounding box center [459, 515] width 301 height 26
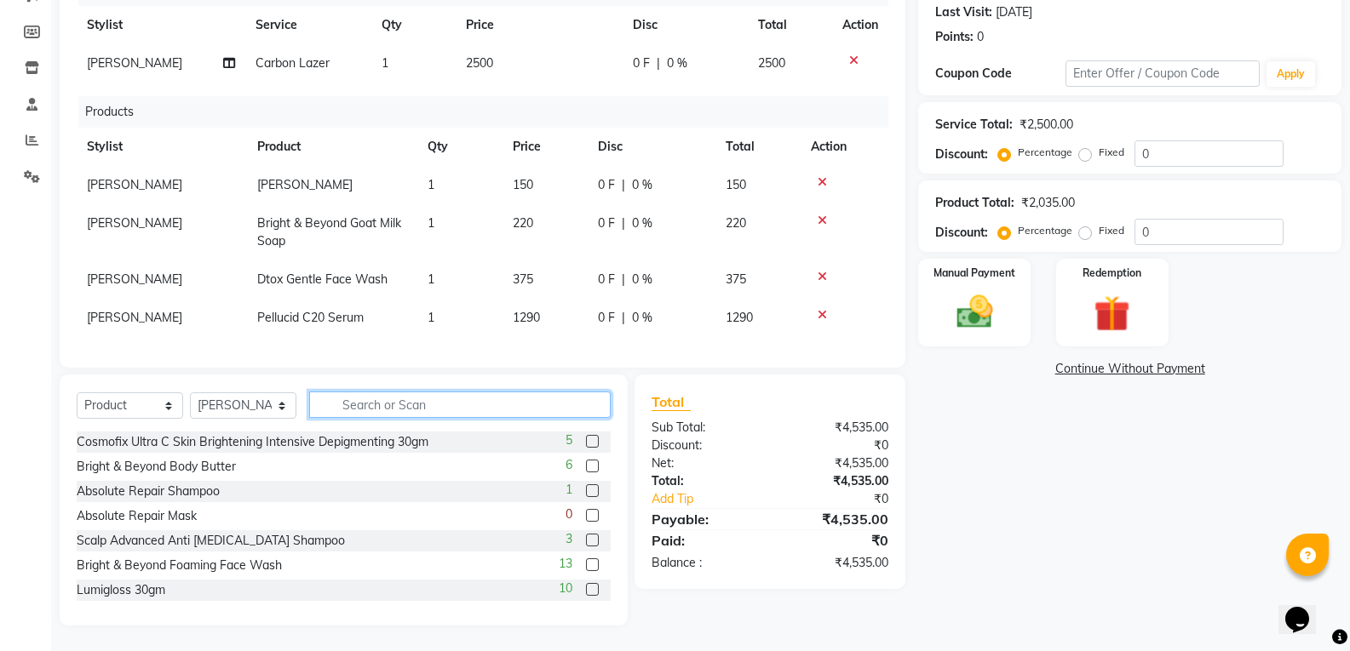
scroll to position [249, 0]
click at [821, 309] on icon at bounding box center [821, 315] width 9 height 12
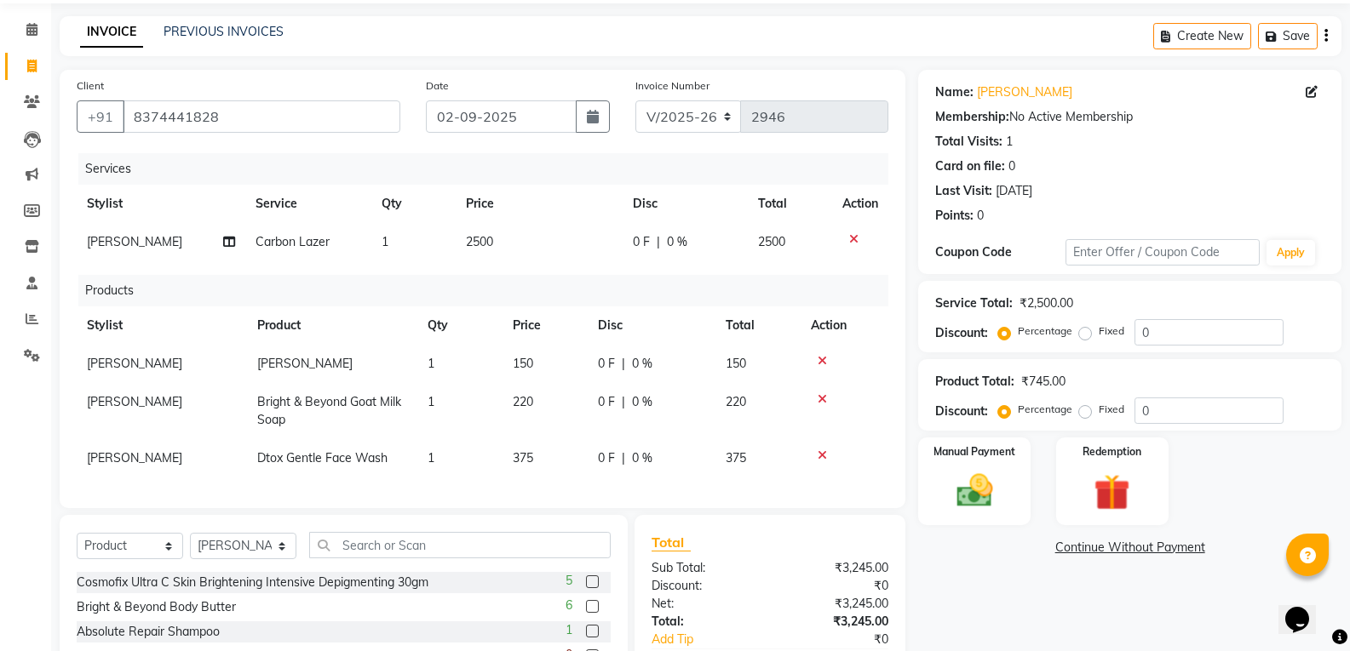
scroll to position [211, 0]
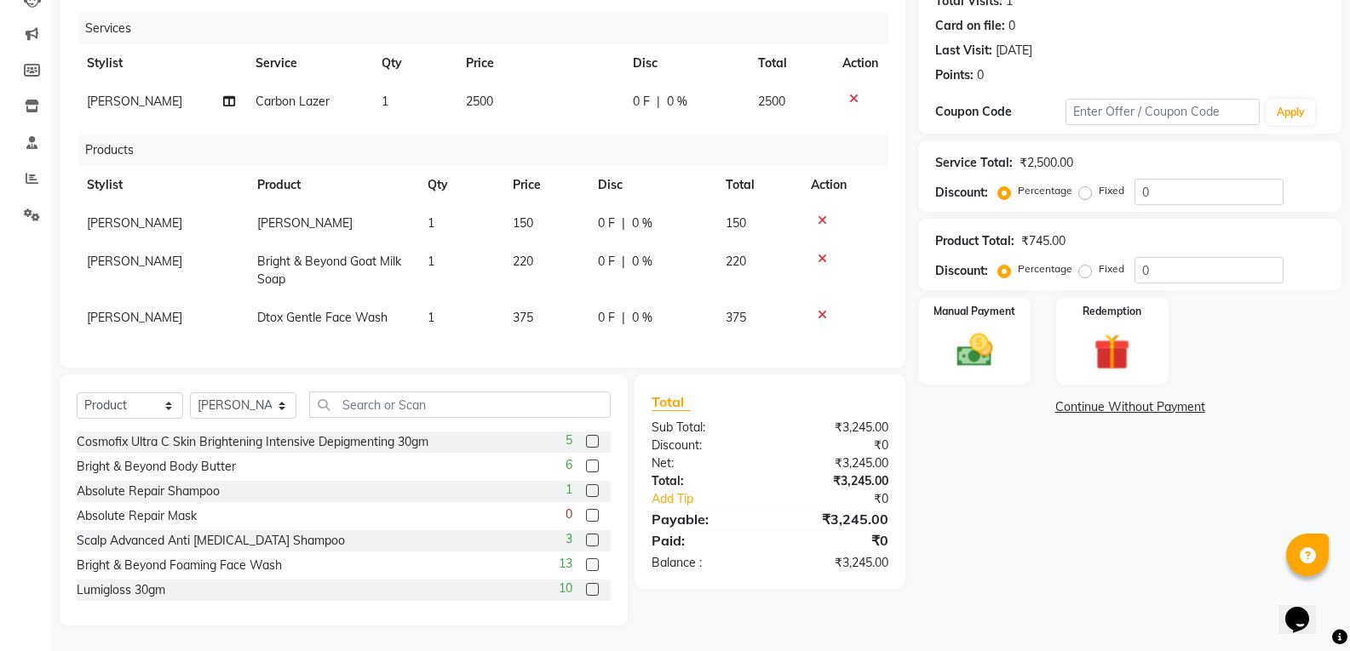
click at [485, 94] on span "2500" at bounding box center [479, 101] width 27 height 15
select select "35495"
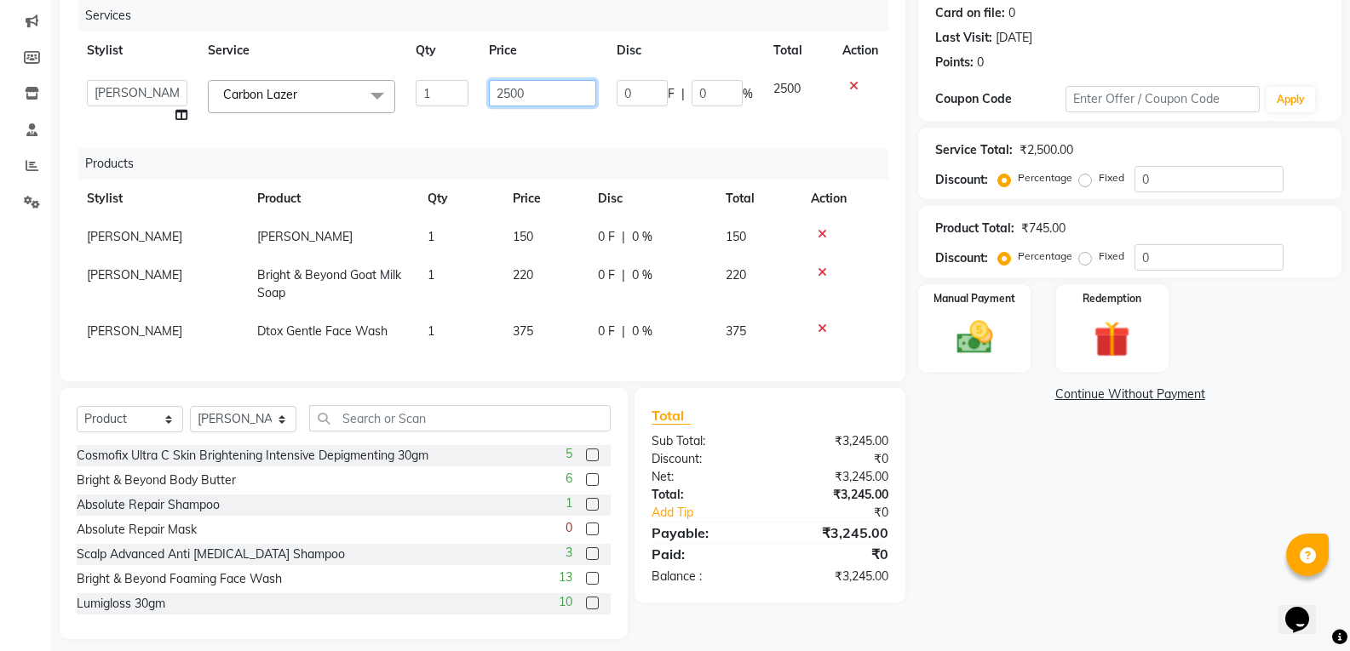
click at [511, 90] on input "2500" at bounding box center [542, 93] width 106 height 26
type input "3000"
click at [578, 163] on div "Services Stylist Service Qty Price Disc Total Action Abhi Ram GEETHA MADHURI Jy…" at bounding box center [483, 182] width 812 height 364
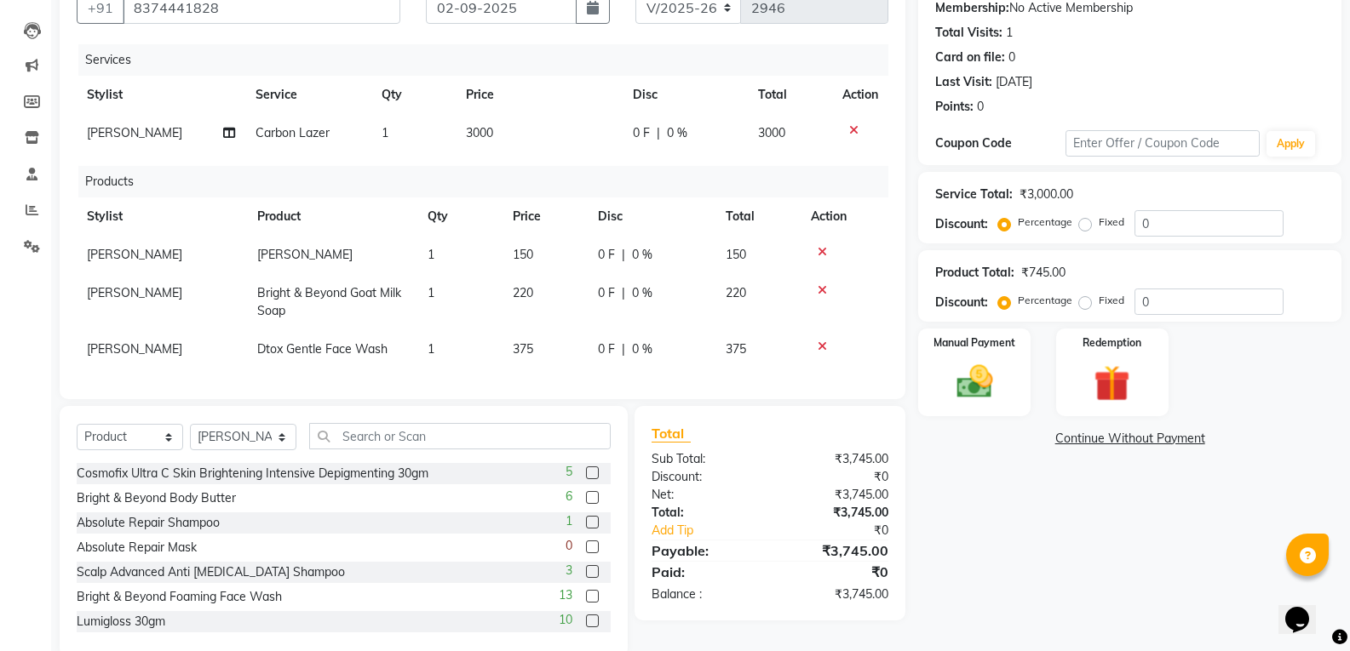
scroll to position [126, 0]
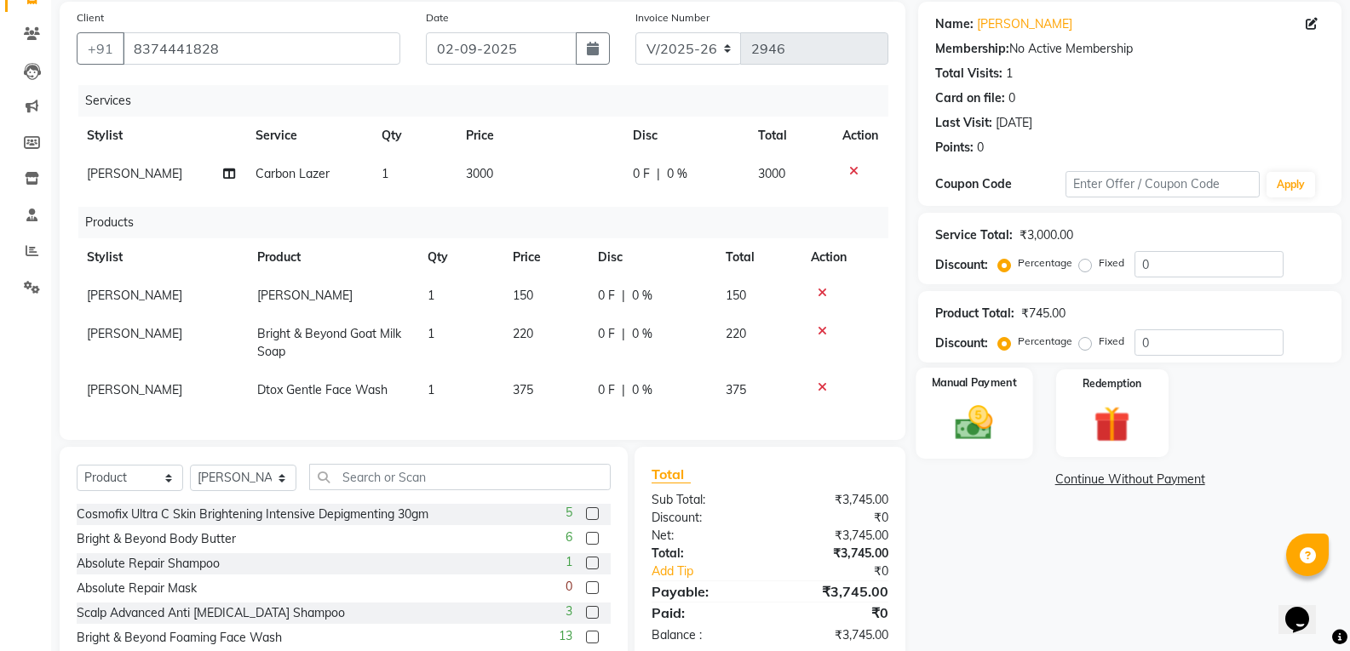
click at [993, 427] on img at bounding box center [973, 422] width 60 height 43
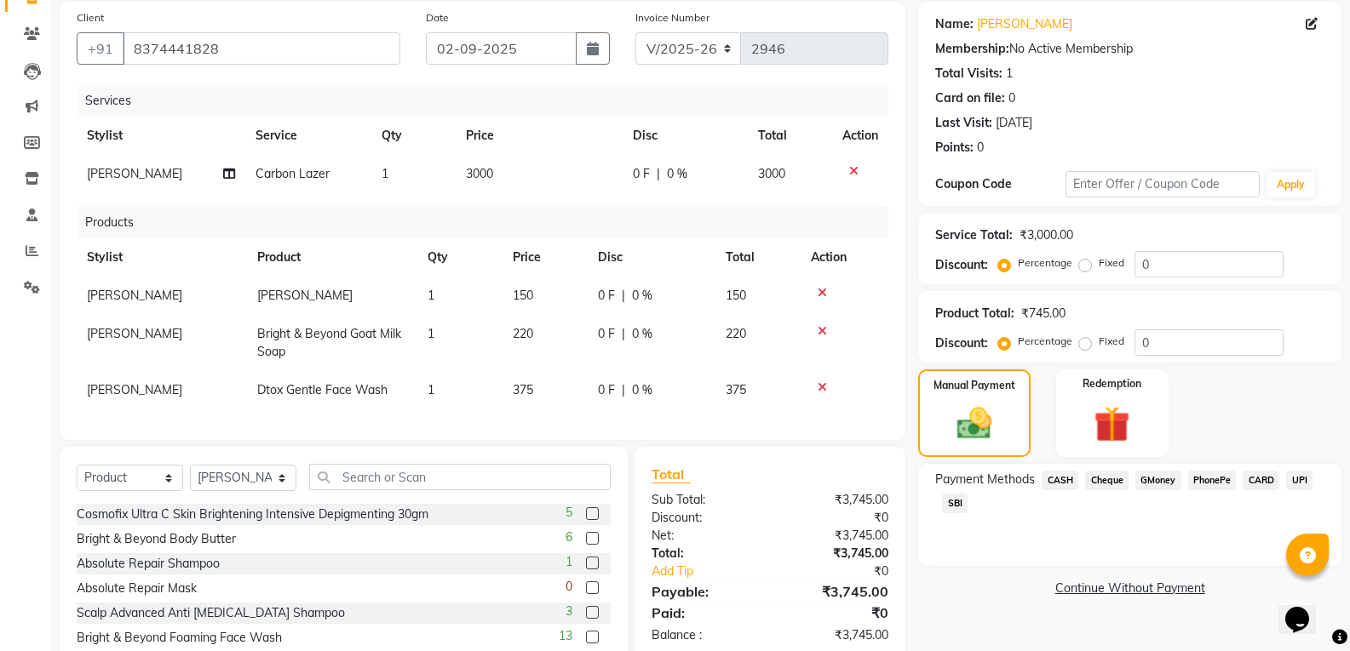
click at [1052, 478] on span "CASH" at bounding box center [1059, 481] width 37 height 20
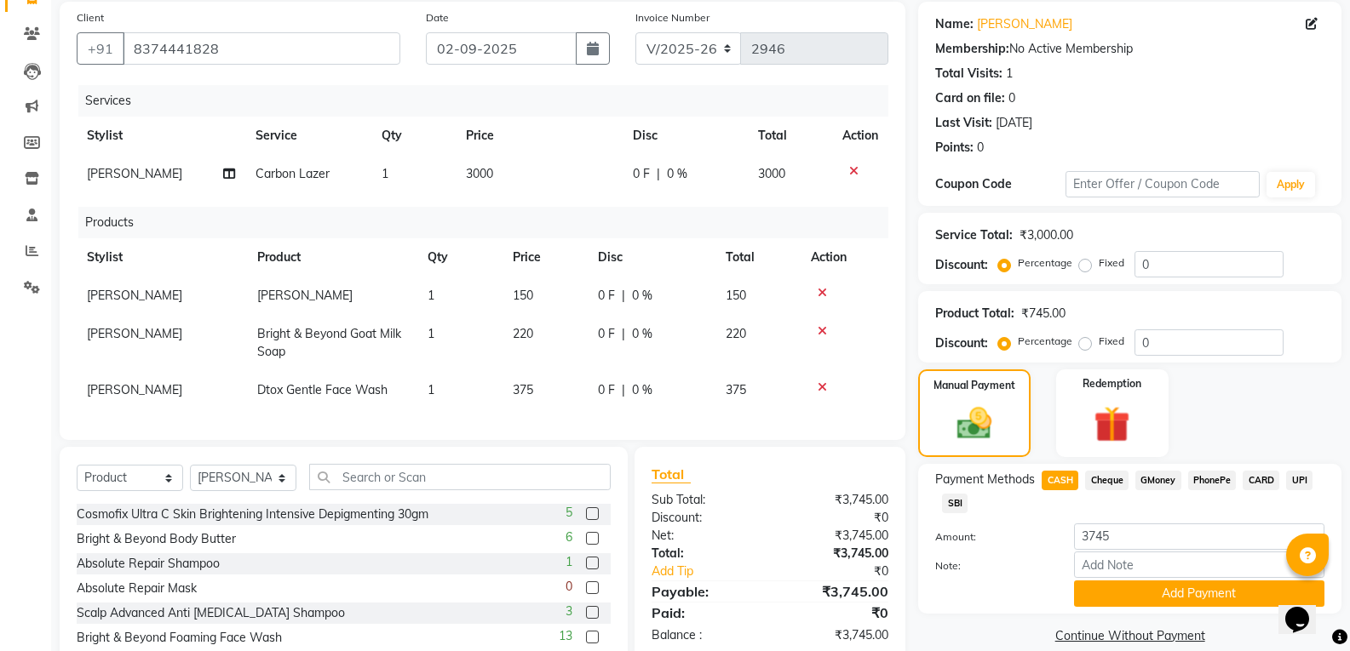
scroll to position [211, 0]
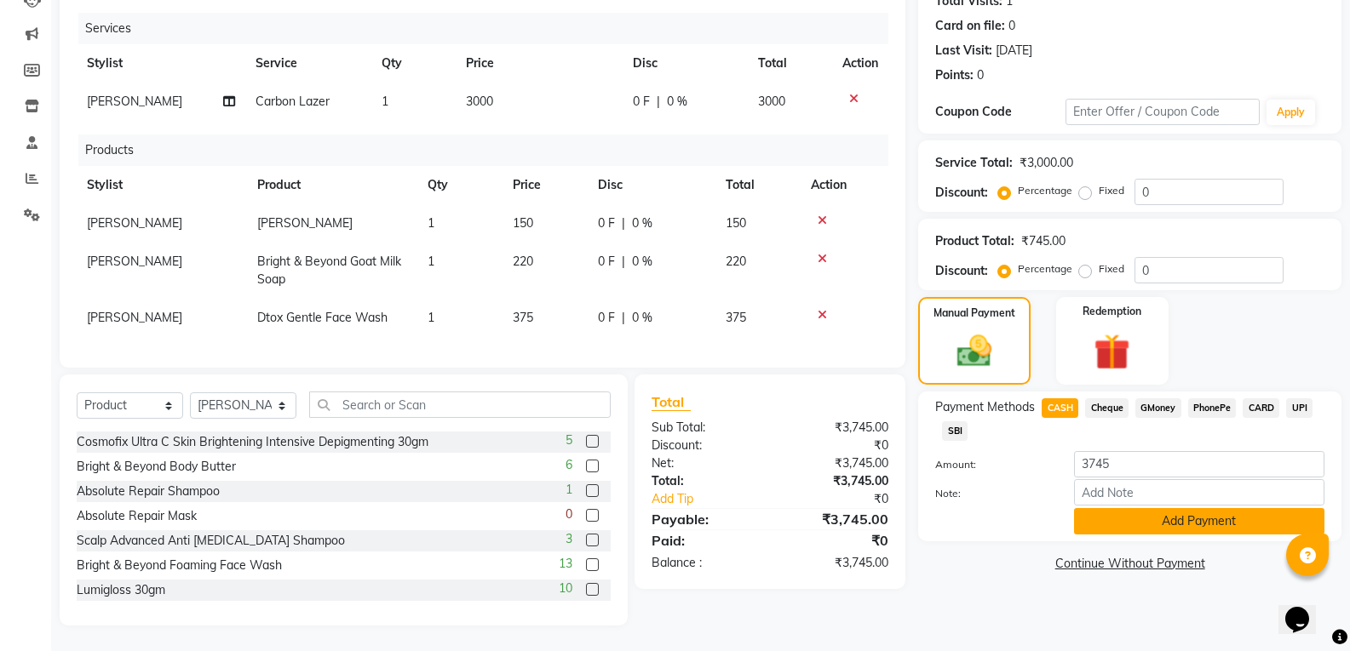
click at [1183, 513] on button "Add Payment" at bounding box center [1199, 521] width 250 height 26
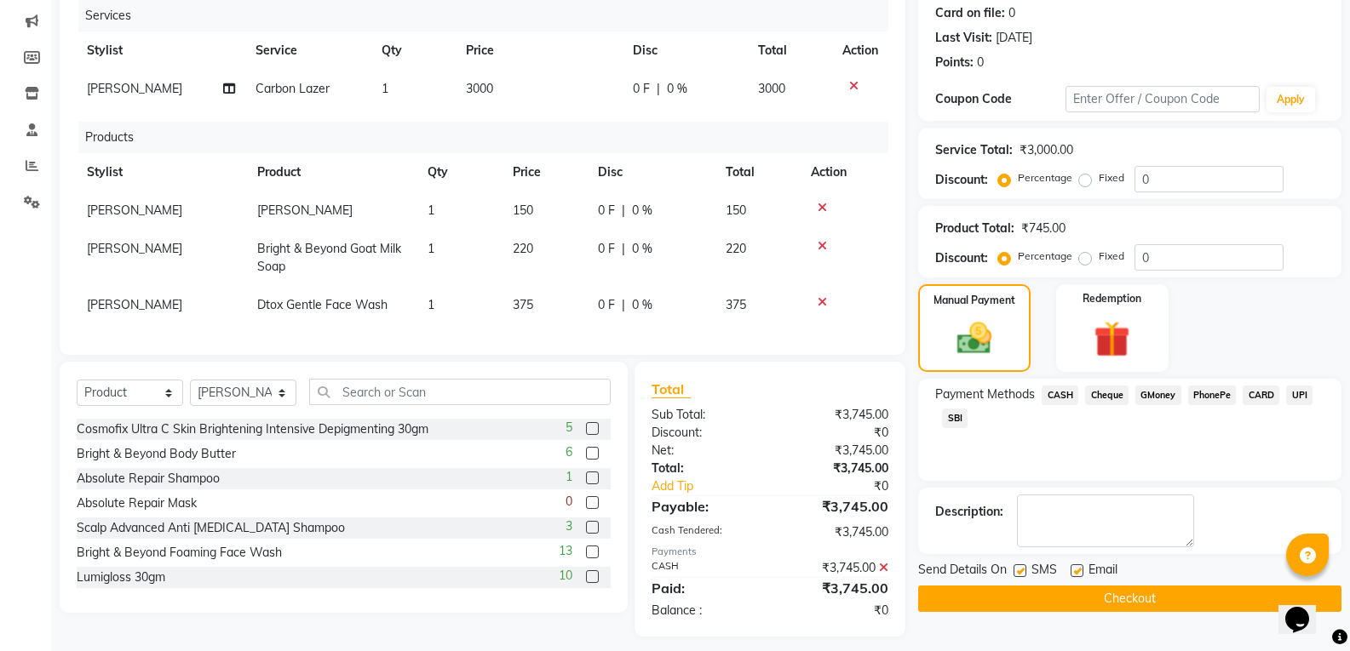
scroll to position [235, 0]
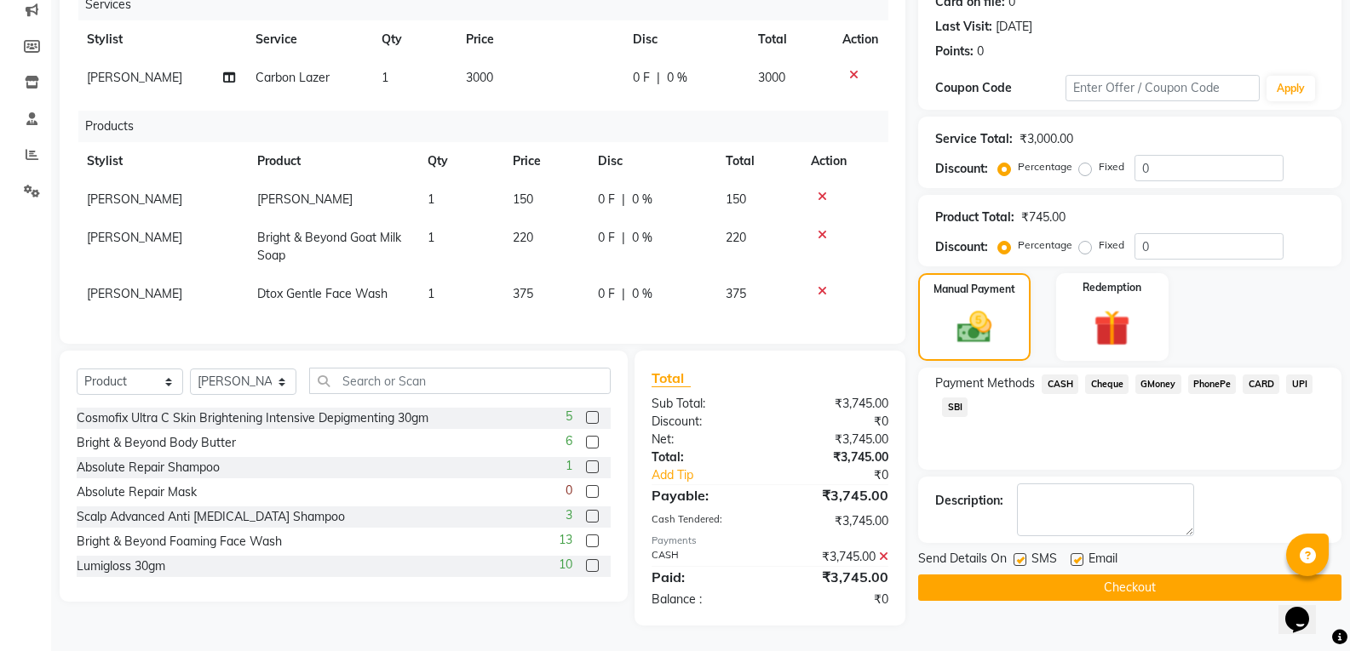
click at [1080, 576] on button "Checkout" at bounding box center [1129, 588] width 423 height 26
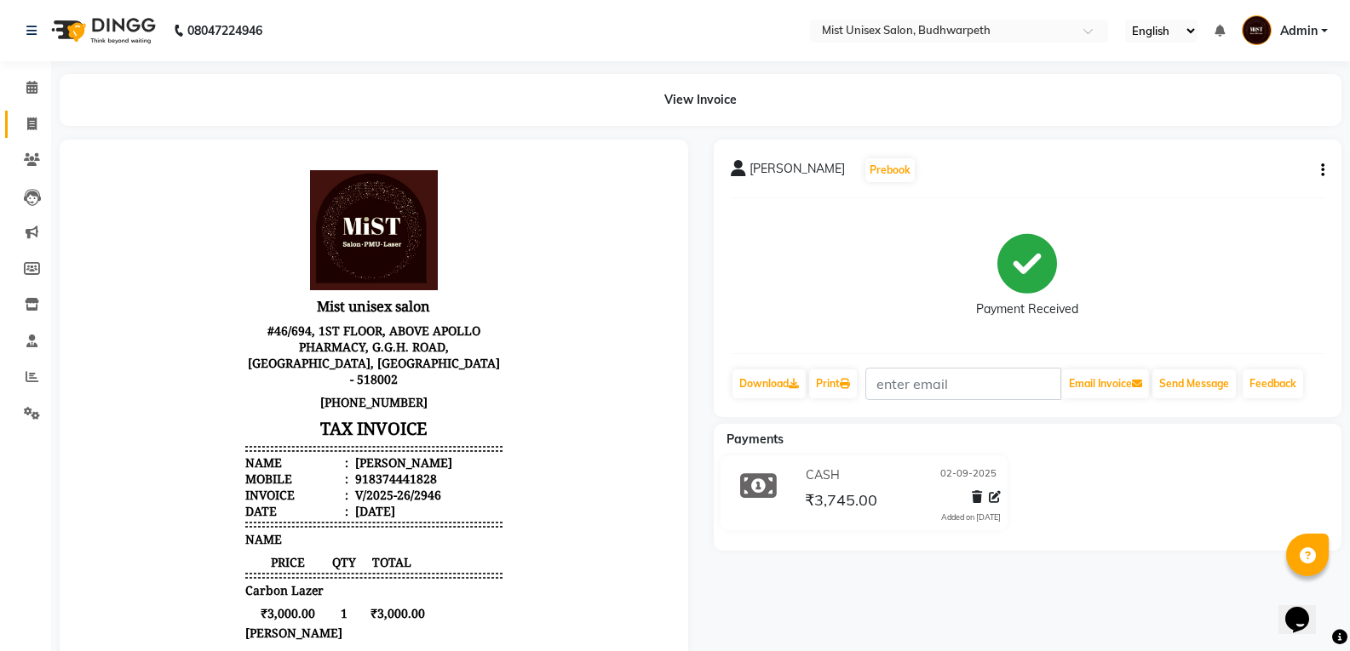
drag, startPoint x: 16, startPoint y: 127, endPoint x: 33, endPoint y: 122, distance: 17.8
click at [16, 127] on link "Invoice" at bounding box center [25, 125] width 41 height 28
select select "5227"
select select "service"
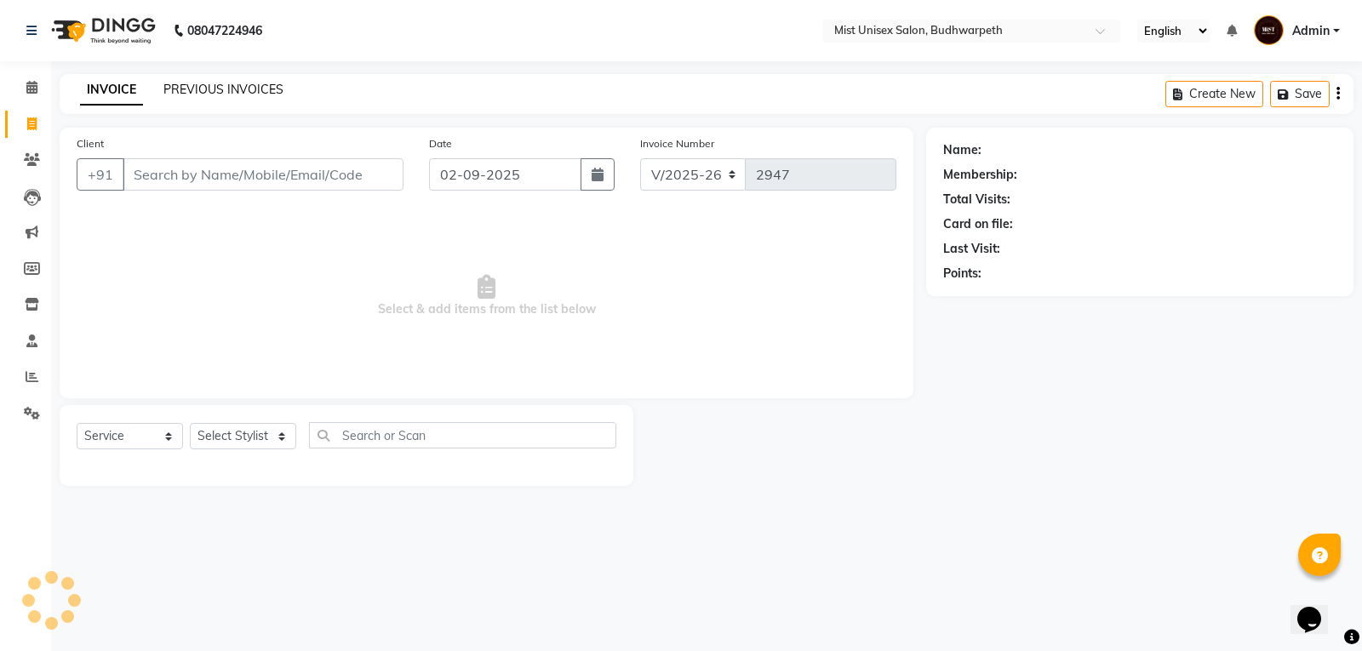
click at [171, 89] on link "PREVIOUS INVOICES" at bounding box center [223, 89] width 120 height 15
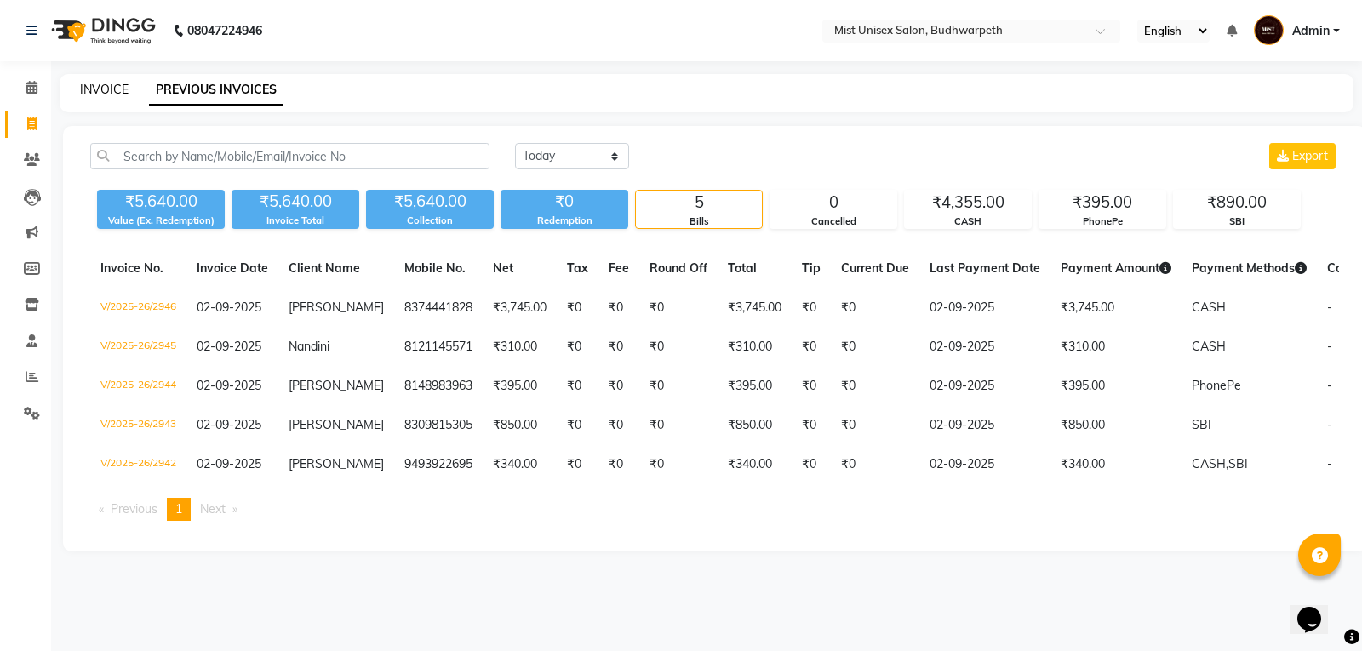
click at [112, 86] on link "INVOICE" at bounding box center [104, 89] width 49 height 15
select select "5227"
select select "service"
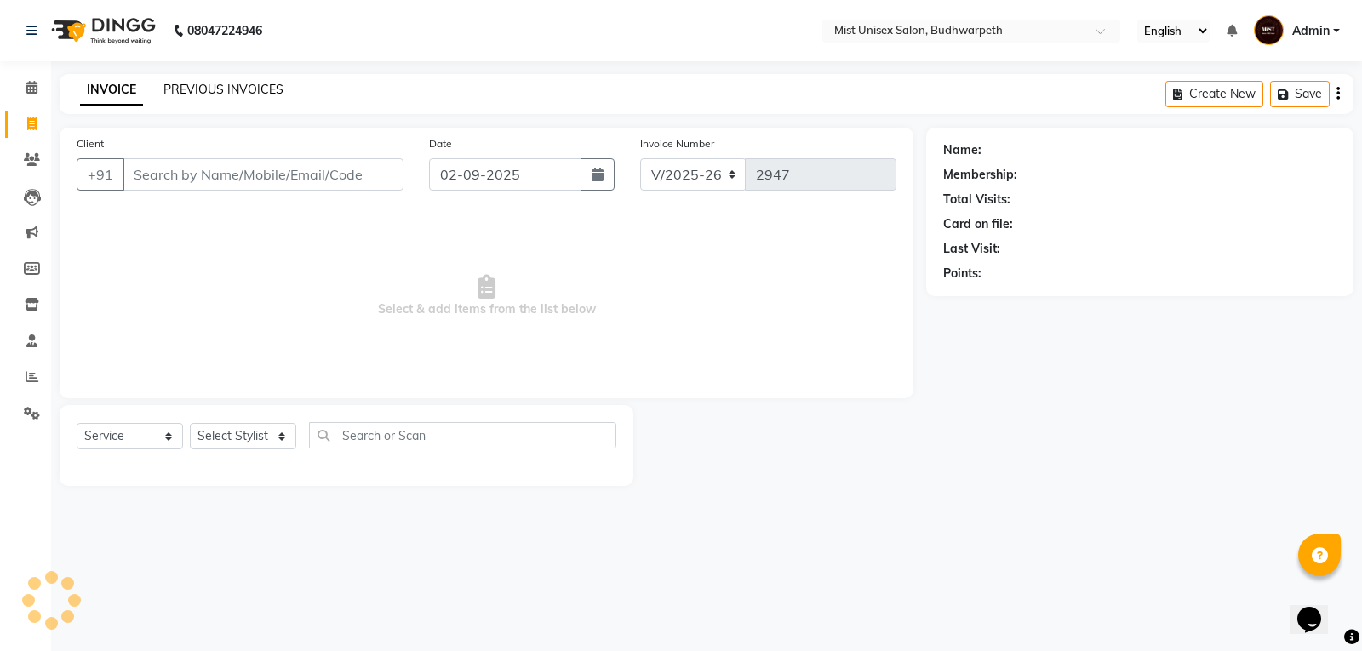
click at [223, 95] on link "PREVIOUS INVOICES" at bounding box center [223, 89] width 120 height 15
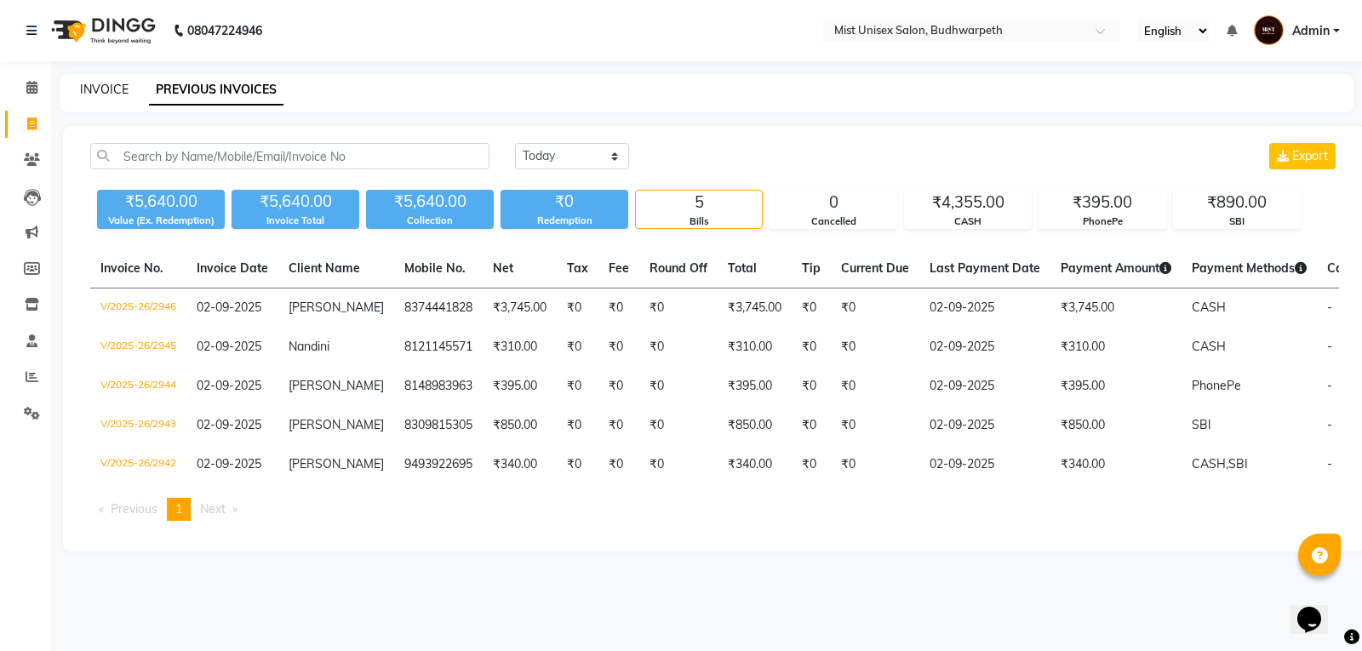
click at [105, 91] on link "INVOICE" at bounding box center [104, 89] width 49 height 15
select select "service"
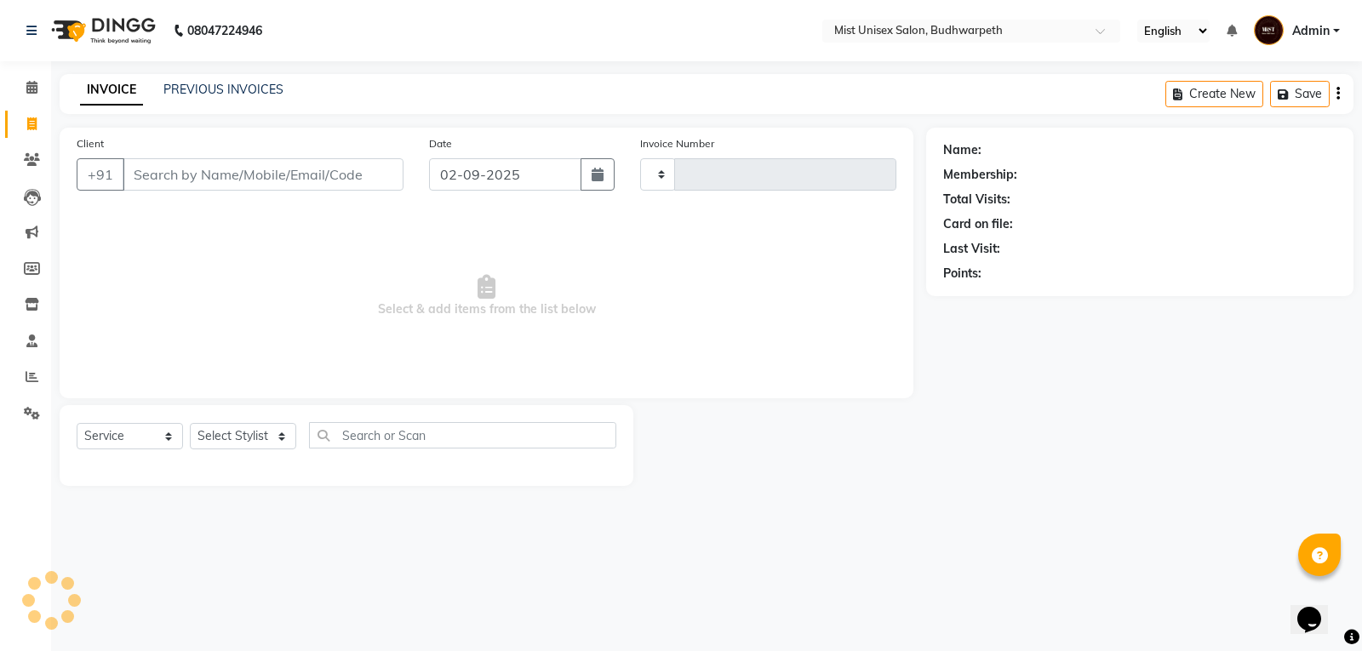
type input "2947"
select select "5227"
click at [180, 176] on input "Client" at bounding box center [263, 174] width 281 height 32
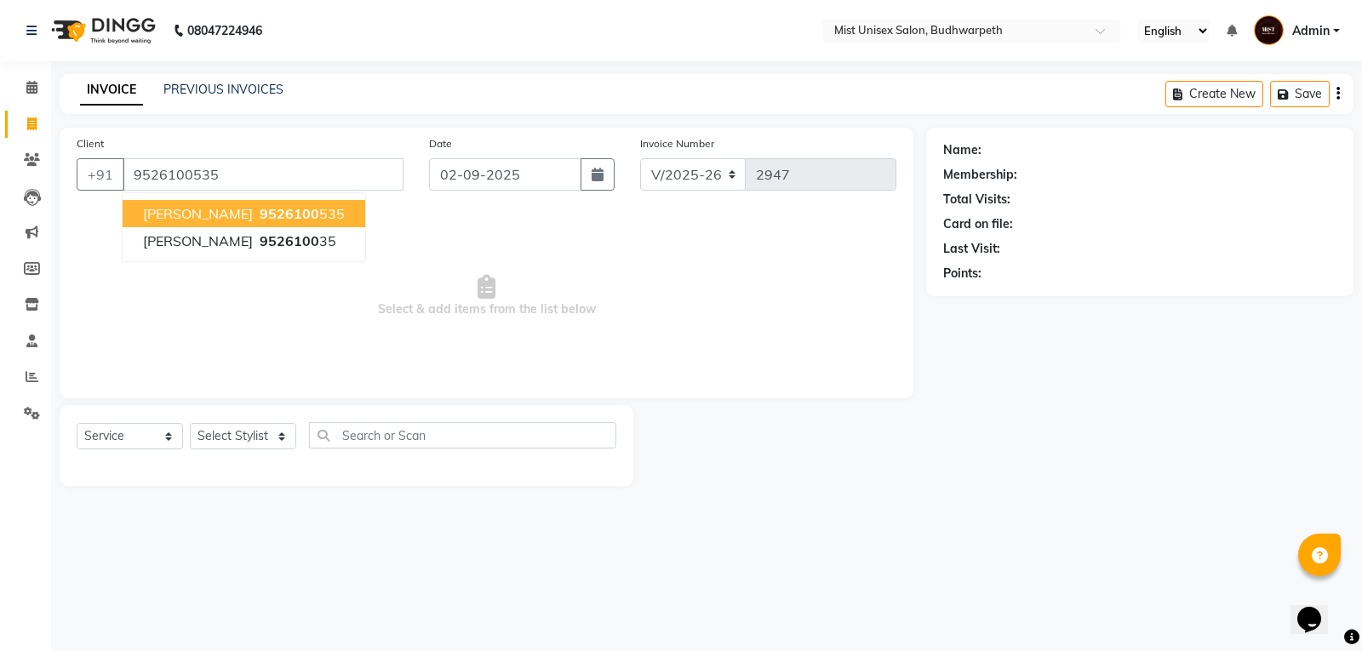
type input "9526100535"
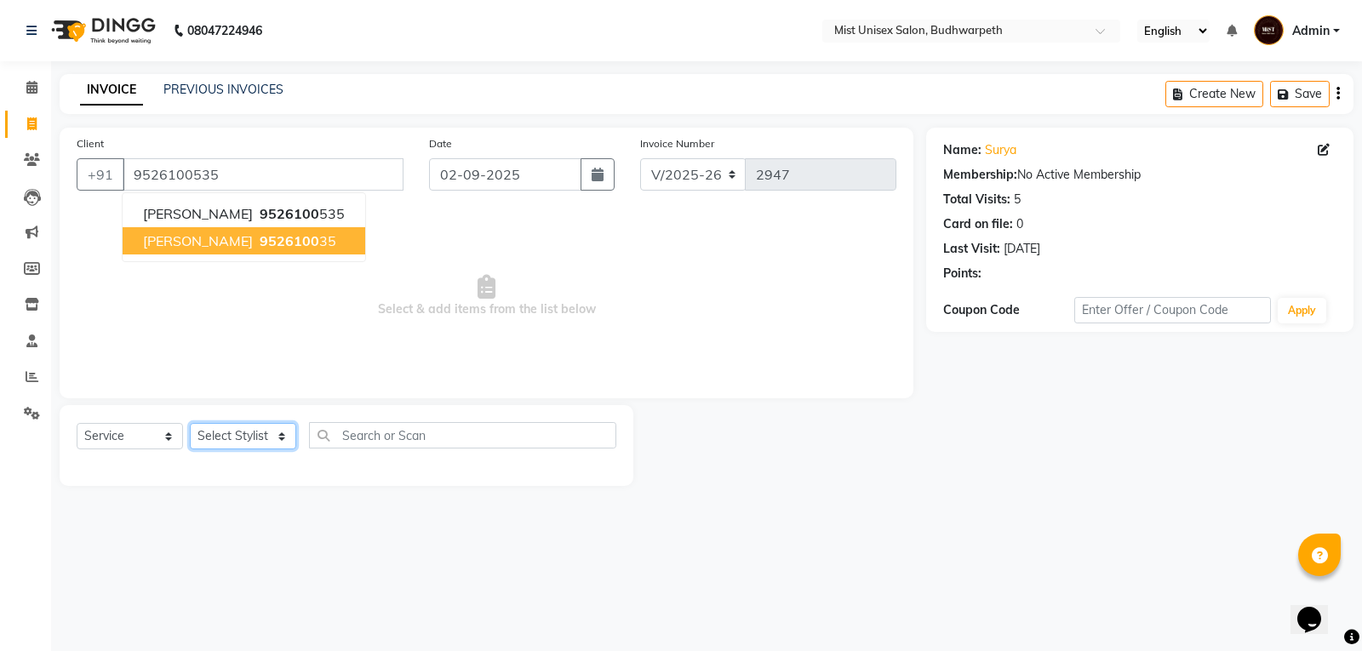
click at [244, 436] on select "Select Stylist Abhi Ram GEETHA MADHURI Jyothi Kalpana Lakshmi Madhu Malleshwari…" at bounding box center [243, 436] width 106 height 26
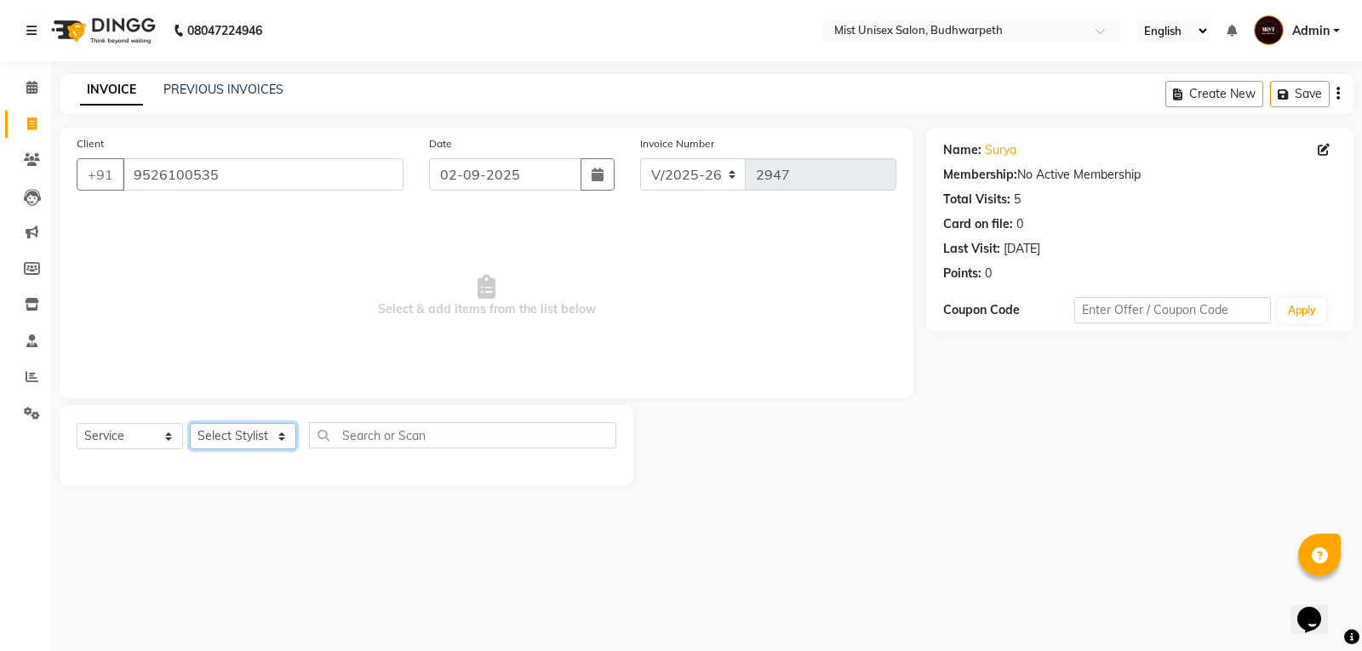
select select "84142"
click at [190, 423] on select "Select Stylist Abhi Ram GEETHA MADHURI Jyothi Kalpana Lakshmi Madhu Malleshwari…" at bounding box center [243, 436] width 106 height 26
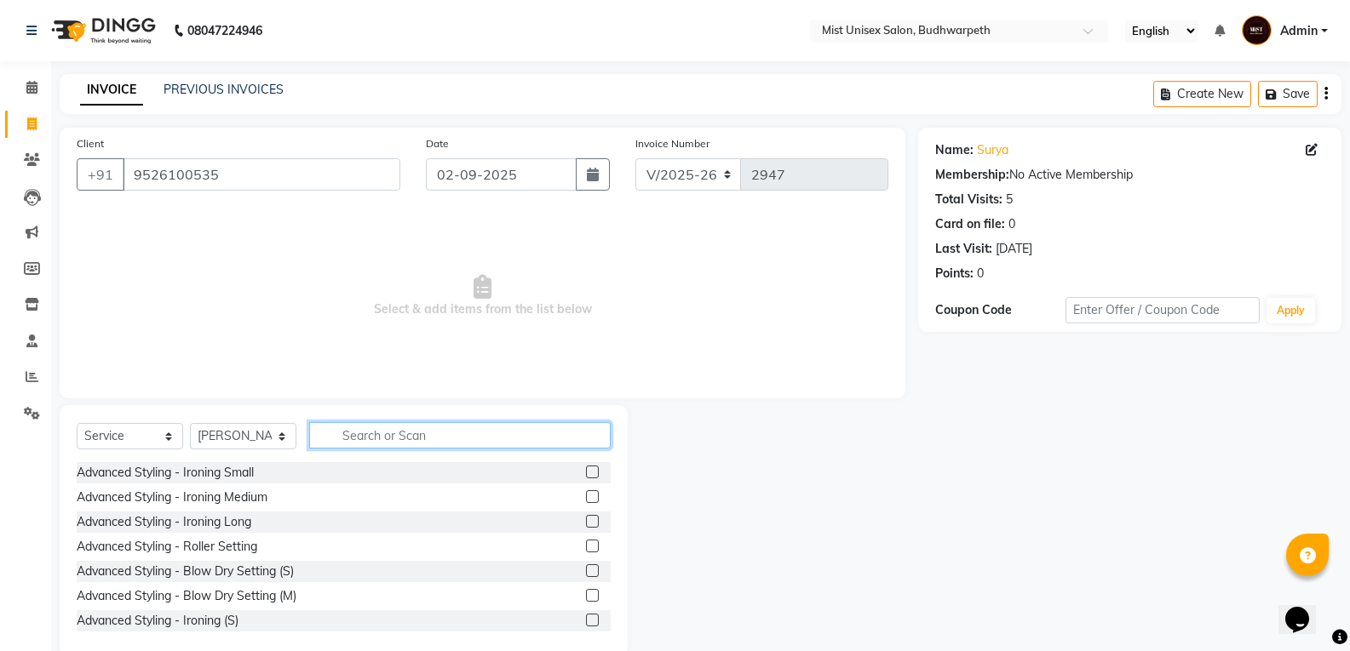
click at [366, 433] on input "text" at bounding box center [459, 435] width 301 height 26
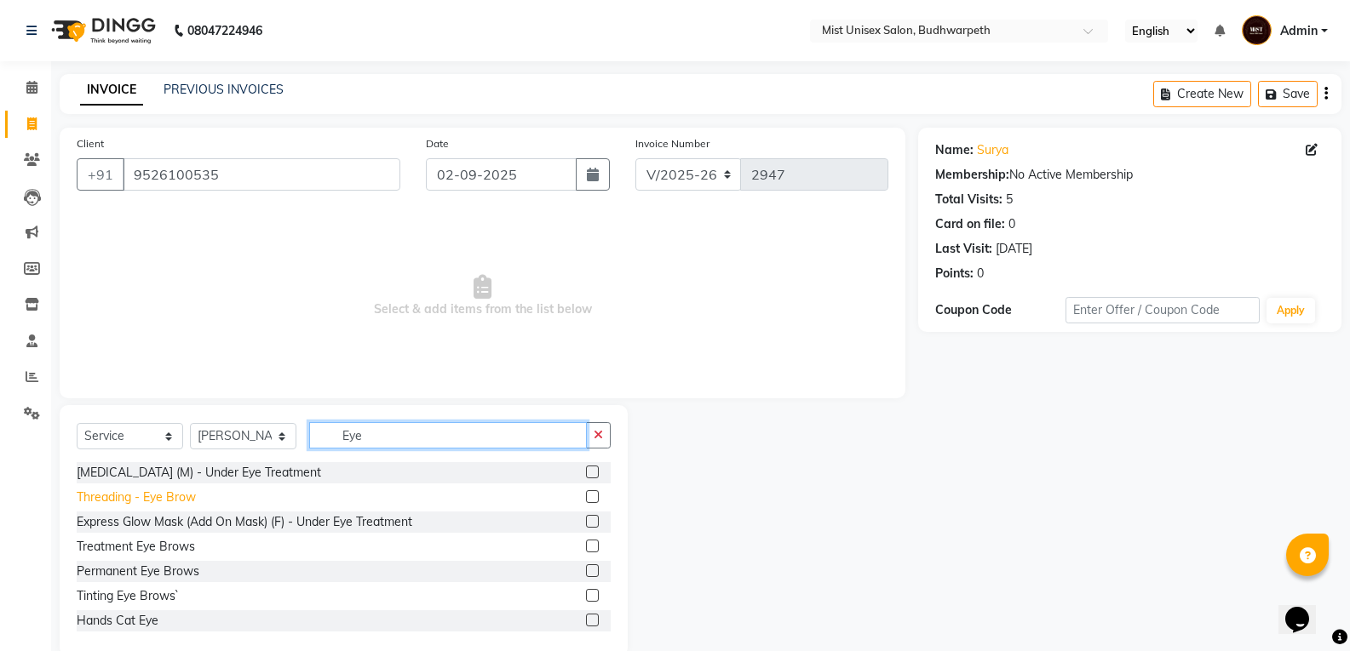
type input "Eye"
click at [191, 498] on div "Threading - Eye Brow" at bounding box center [136, 498] width 119 height 18
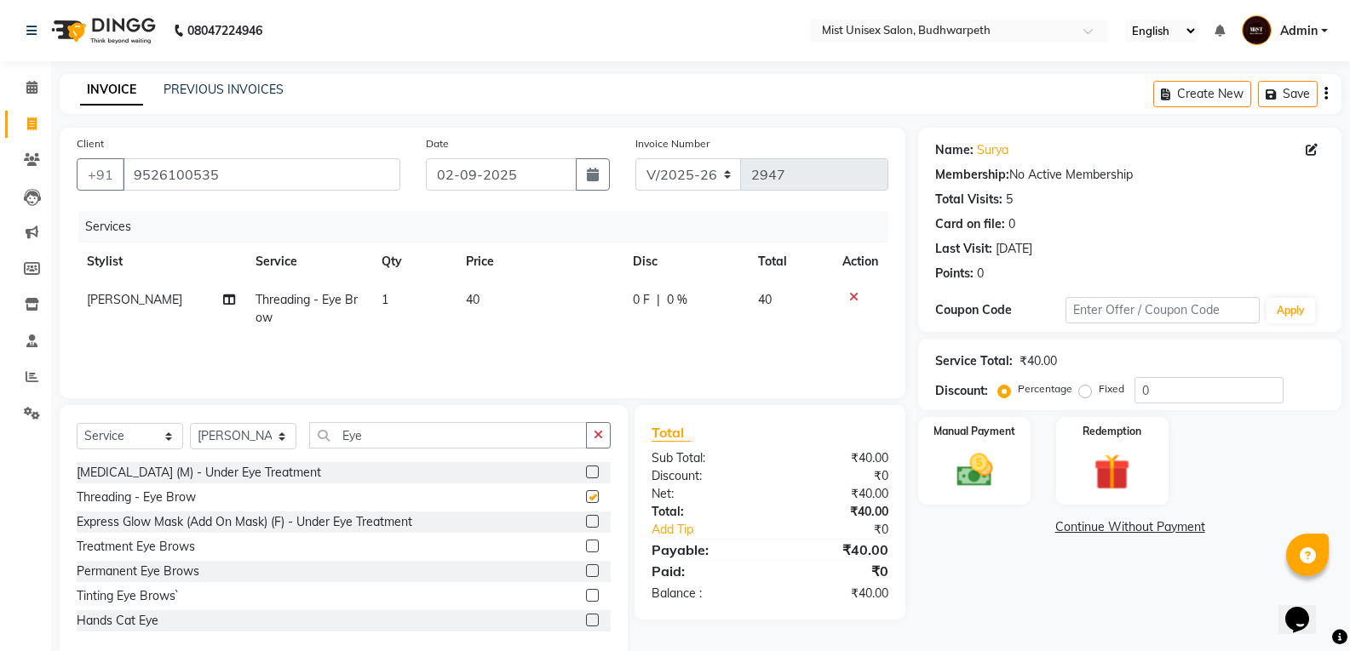
checkbox input "false"
click at [485, 304] on td "40" at bounding box center [539, 309] width 167 height 56
select select "84142"
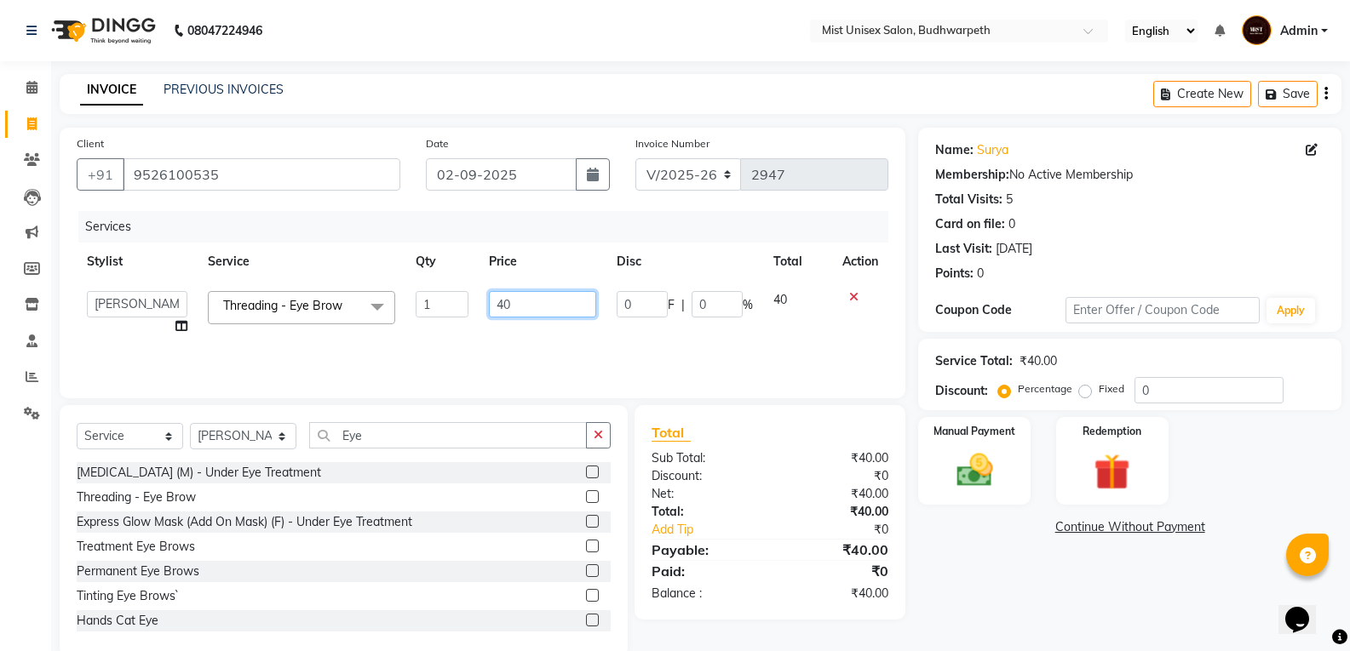
drag, startPoint x: 487, startPoint y: 302, endPoint x: 513, endPoint y: 300, distance: 25.7
click at [513, 300] on input "40" at bounding box center [542, 304] width 106 height 26
type input "4"
type input "50"
click at [597, 440] on icon "button" at bounding box center [598, 435] width 9 height 12
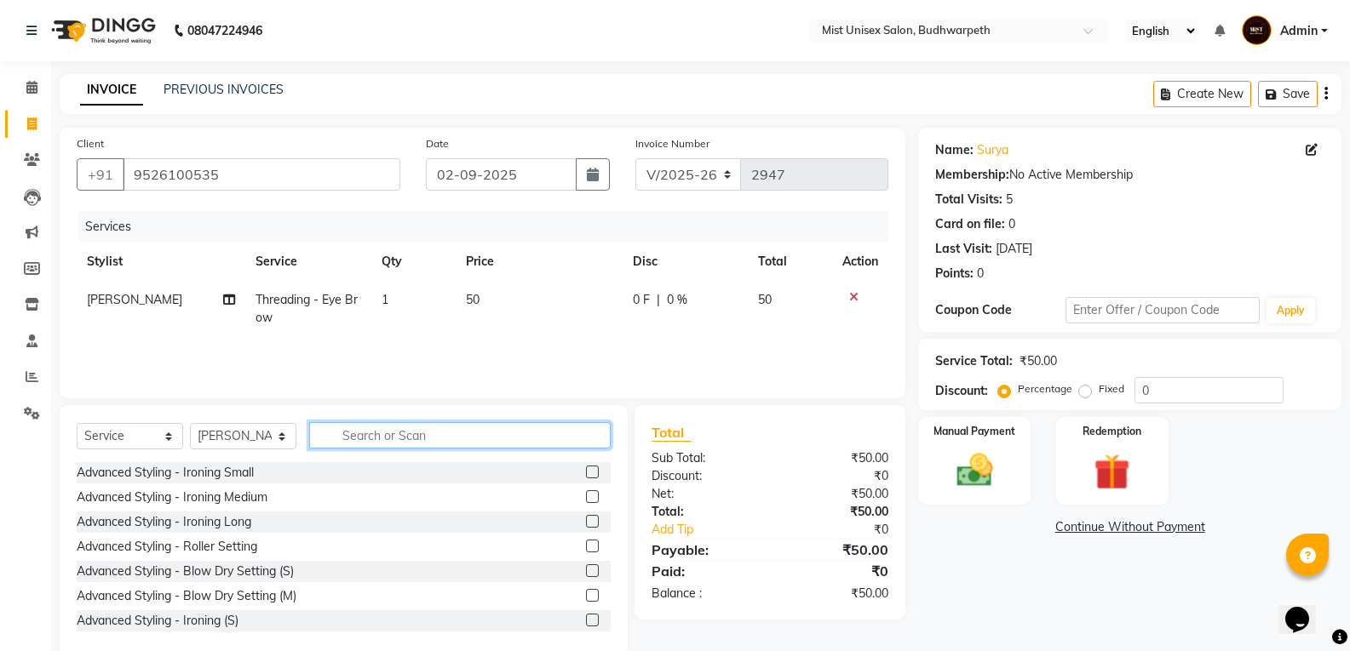
click at [459, 433] on input "text" at bounding box center [459, 435] width 301 height 26
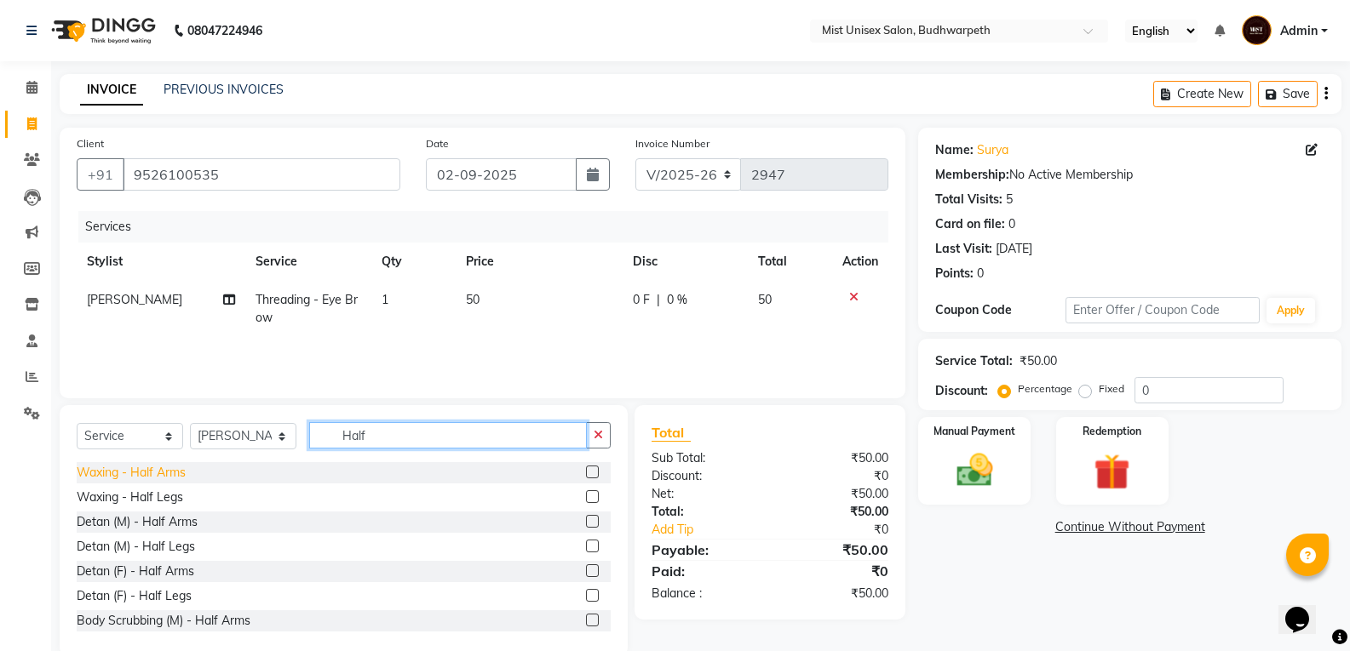
type input "Half"
click at [165, 474] on div "Waxing - Half Arms" at bounding box center [131, 473] width 109 height 18
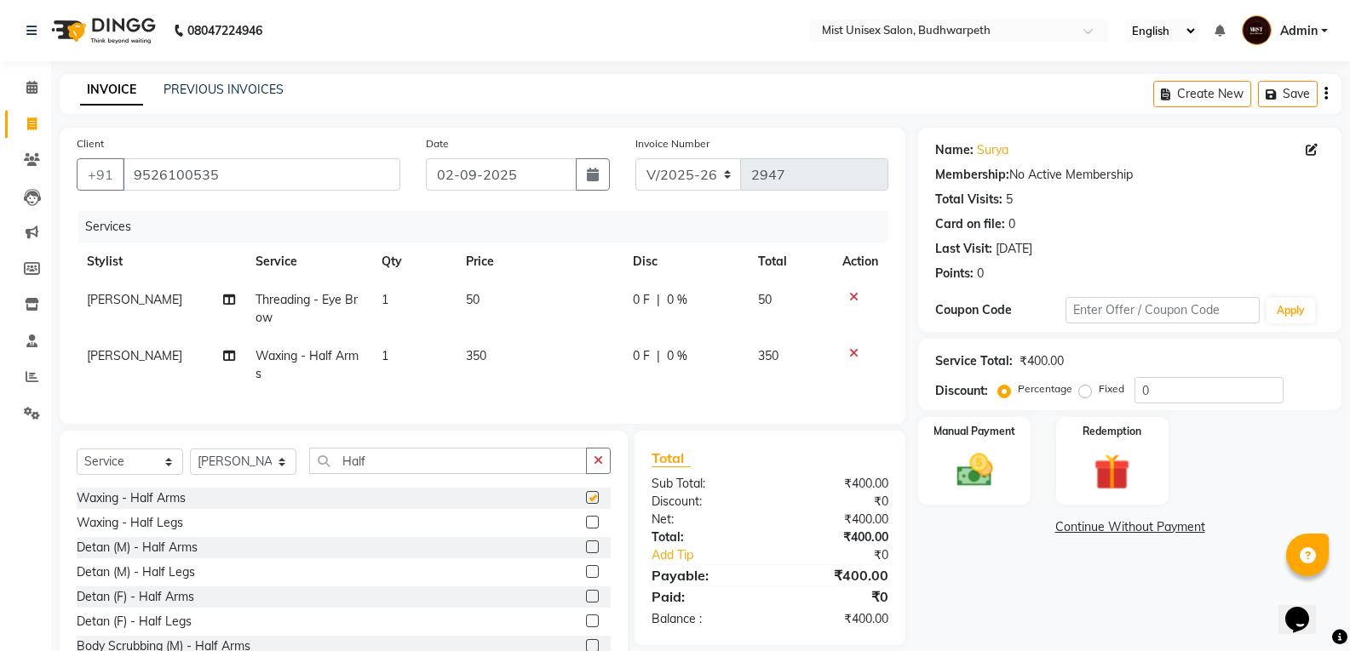
checkbox input "false"
click at [605, 474] on button "button" at bounding box center [598, 461] width 25 height 26
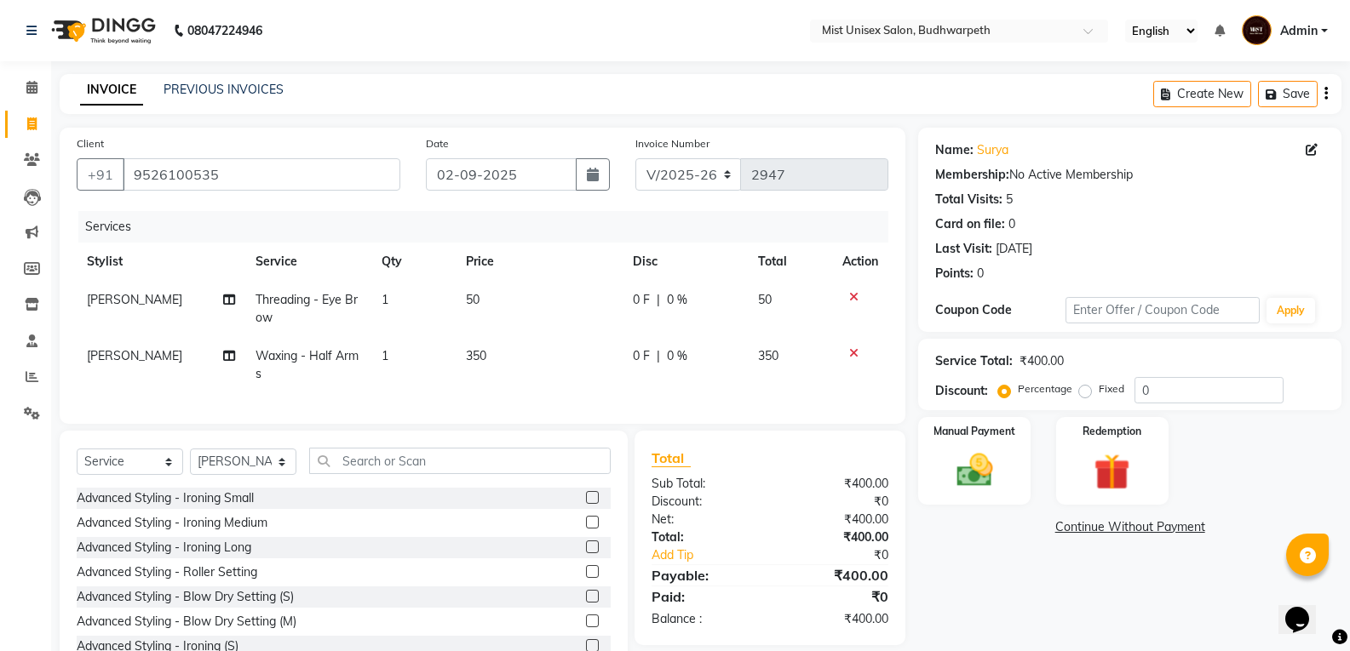
click at [479, 358] on span "350" at bounding box center [476, 355] width 20 height 15
select select "84142"
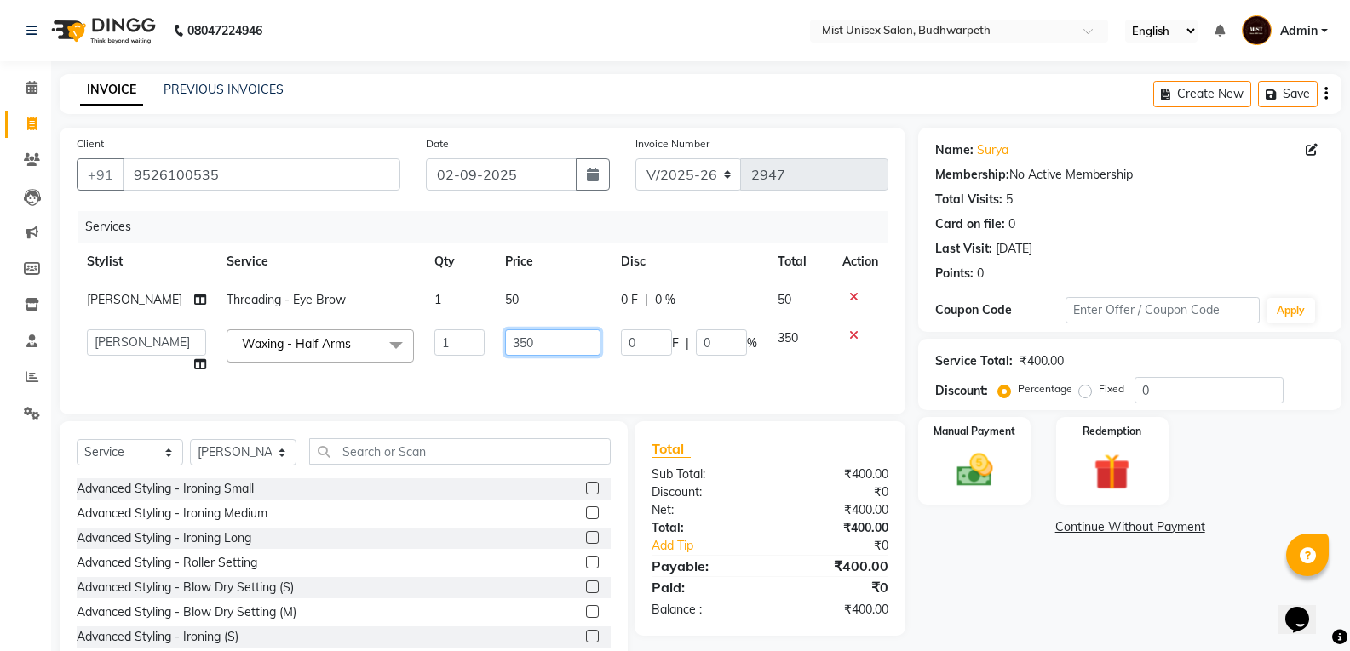
click at [512, 339] on input "350" at bounding box center [552, 343] width 95 height 26
type input "360"
click at [651, 396] on div "Services Stylist Service Qty Price Disc Total Action Jyothi Threading - Eye Bro…" at bounding box center [483, 304] width 812 height 186
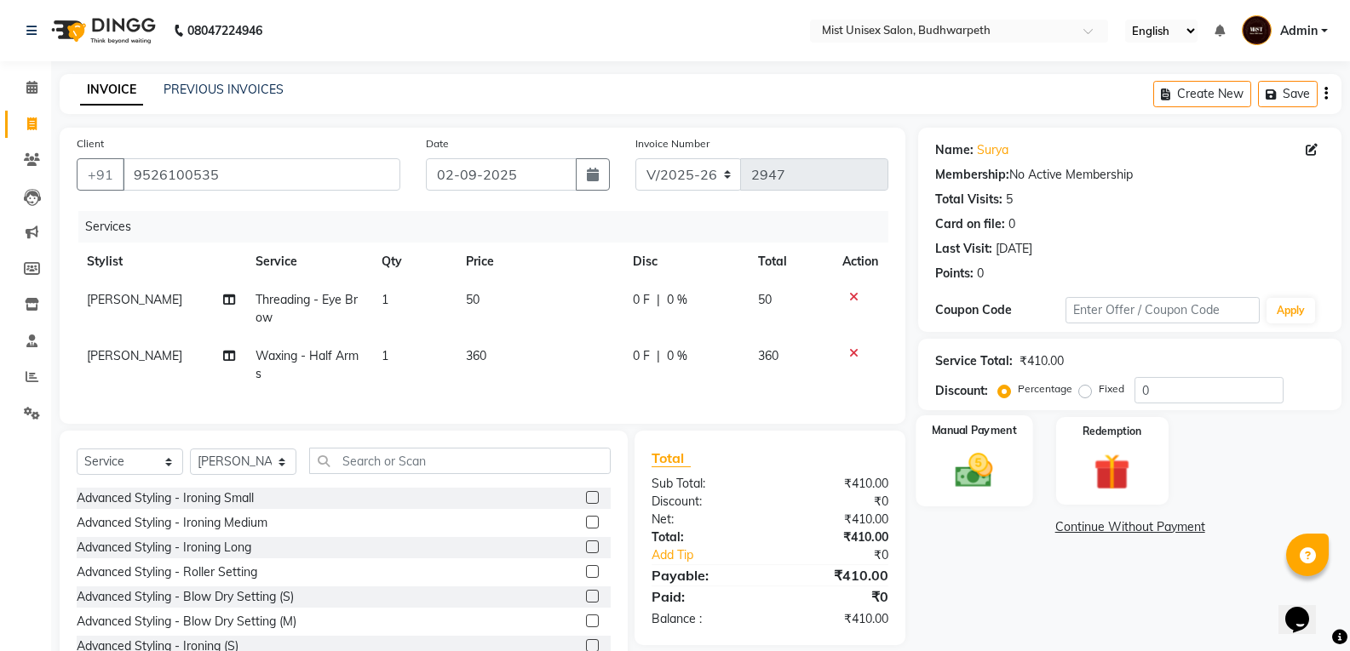
click at [978, 483] on img at bounding box center [973, 470] width 60 height 43
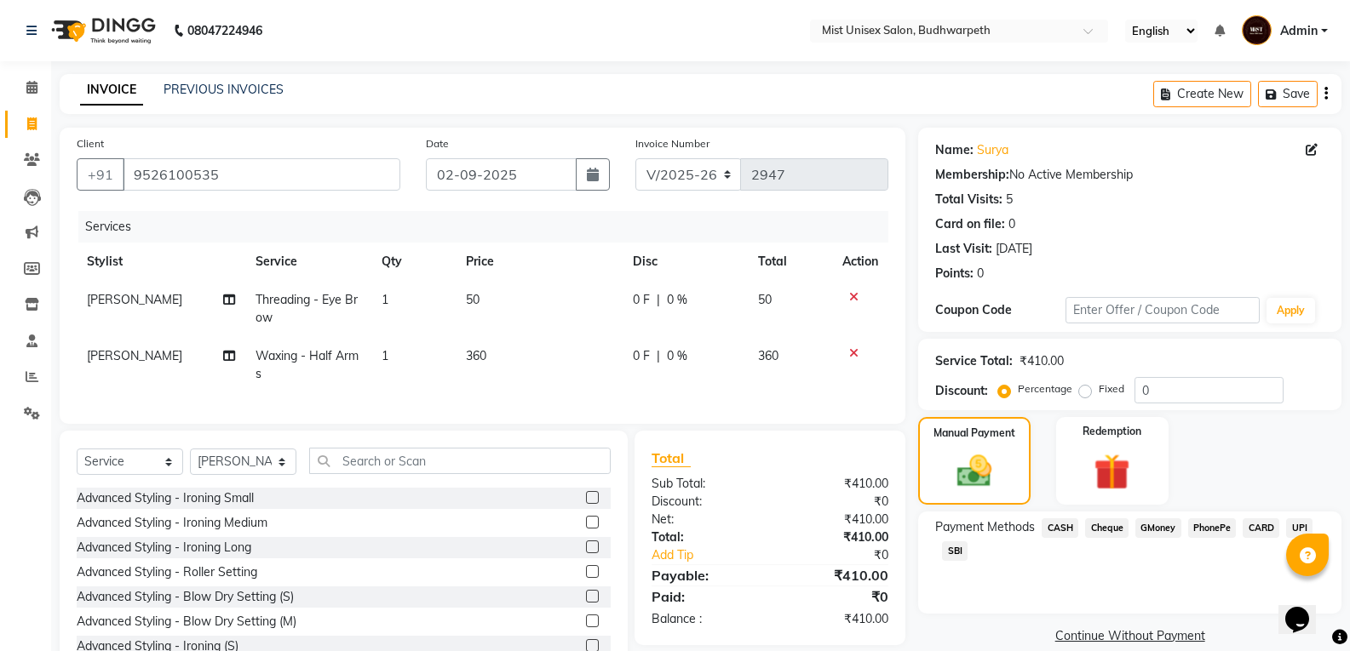
scroll to position [69, 0]
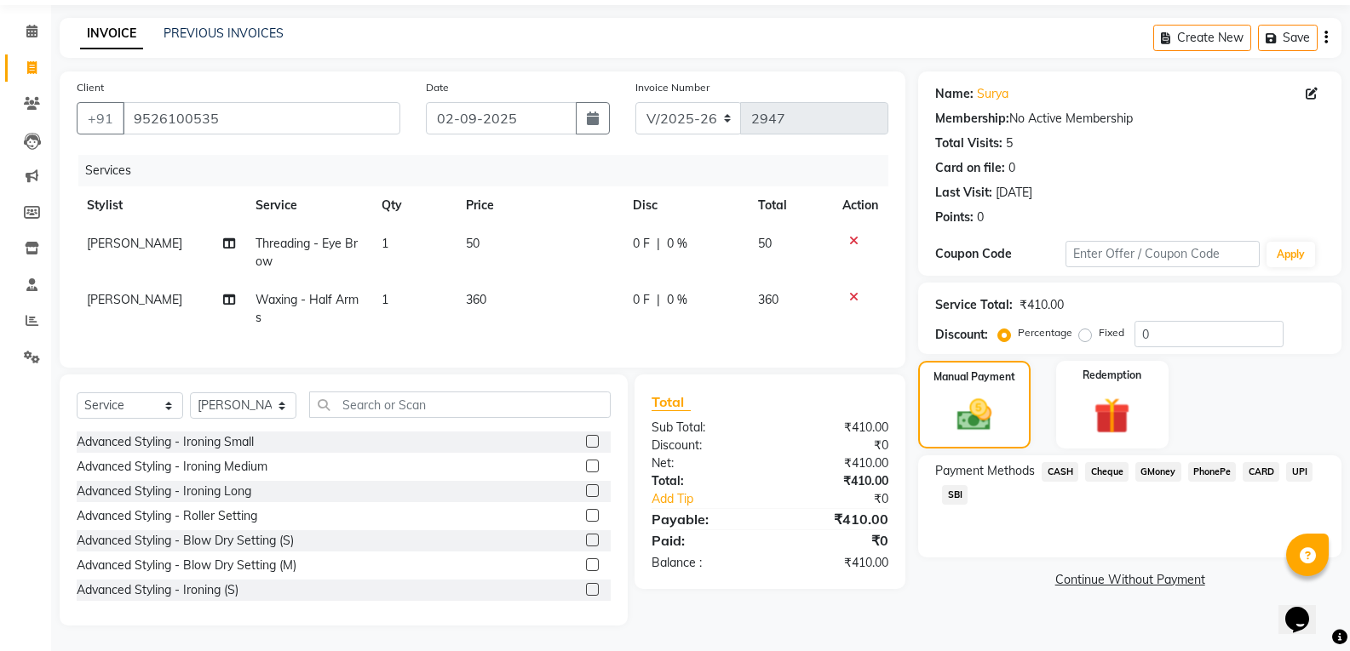
click at [956, 485] on span "SBI" at bounding box center [955, 495] width 26 height 20
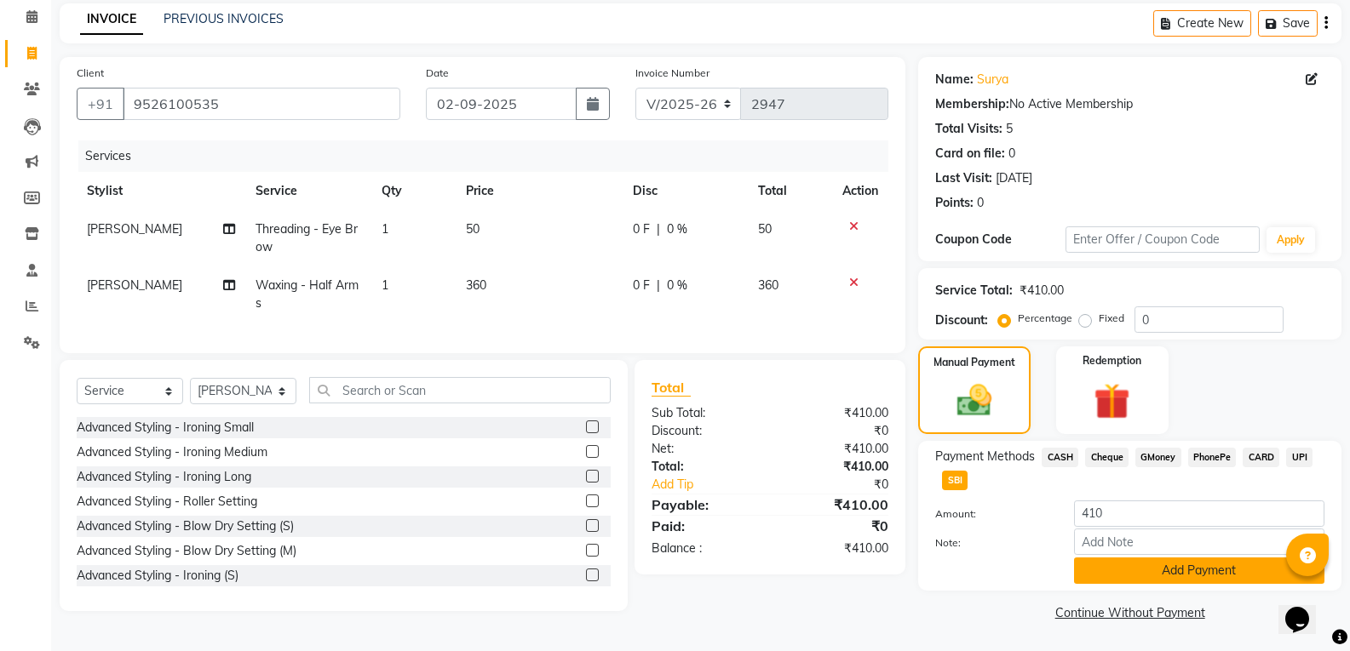
click at [1203, 569] on button "Add Payment" at bounding box center [1199, 571] width 250 height 26
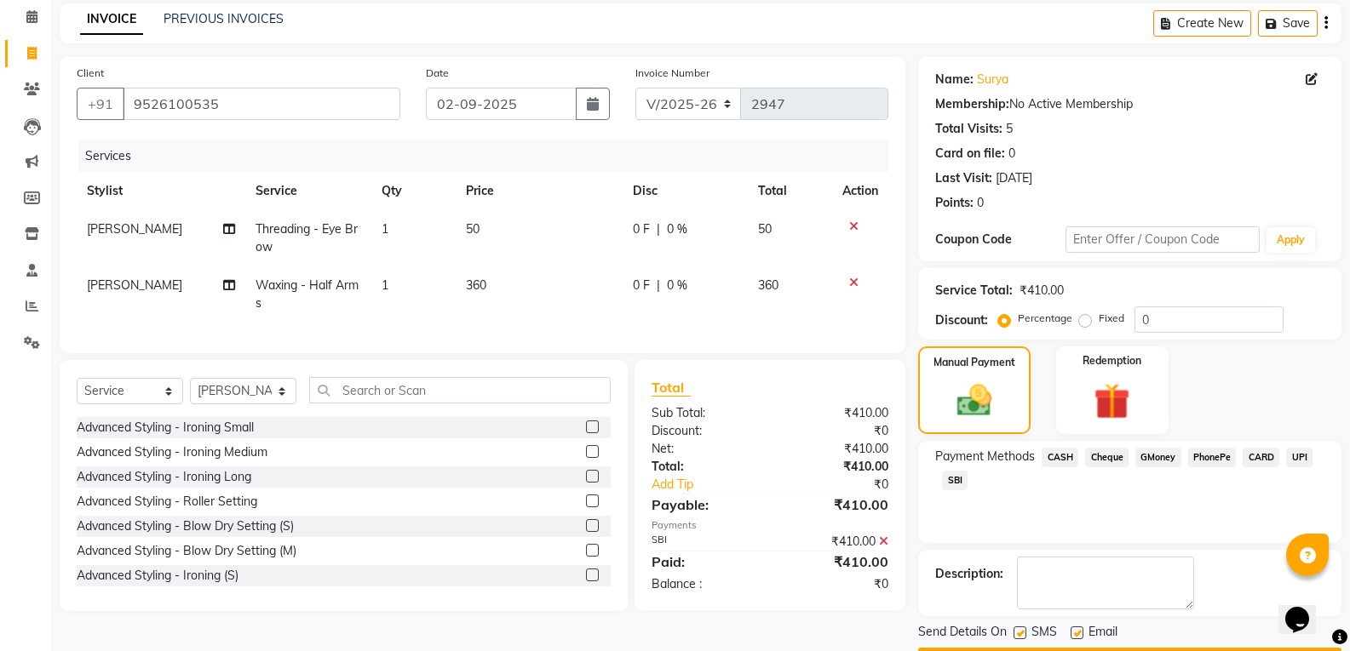
scroll to position [119, 0]
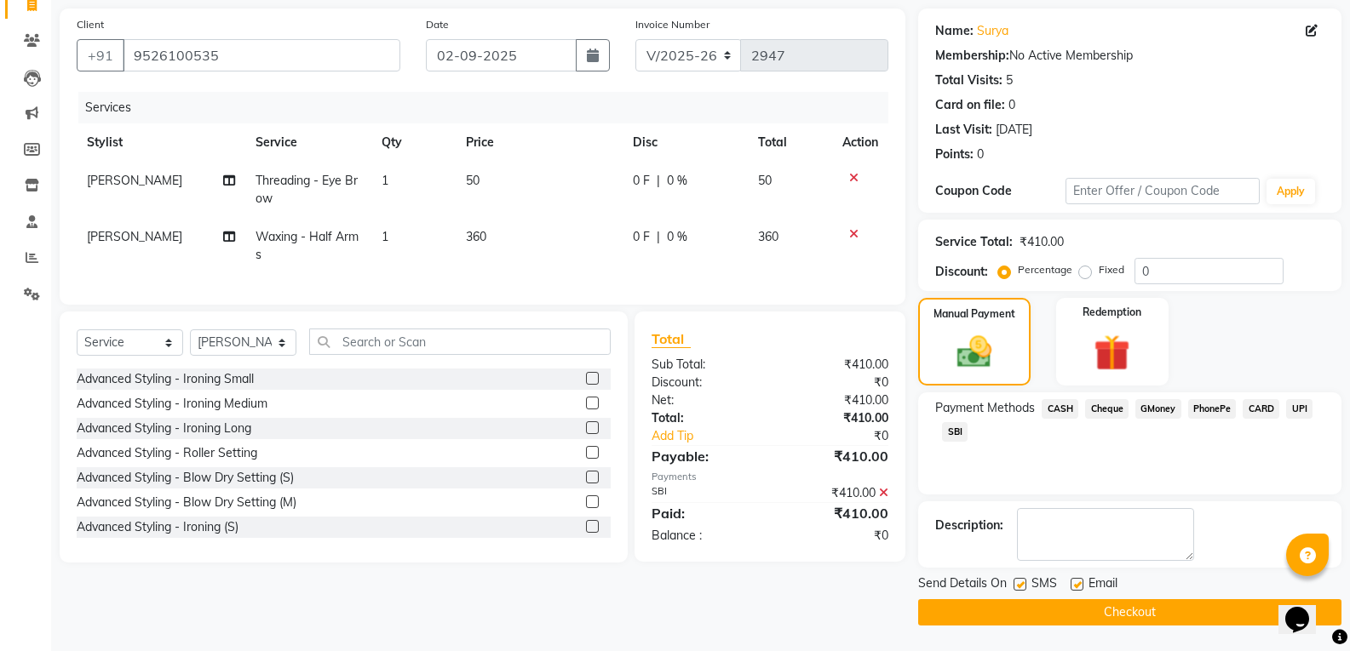
click at [1146, 618] on button "Checkout" at bounding box center [1129, 612] width 423 height 26
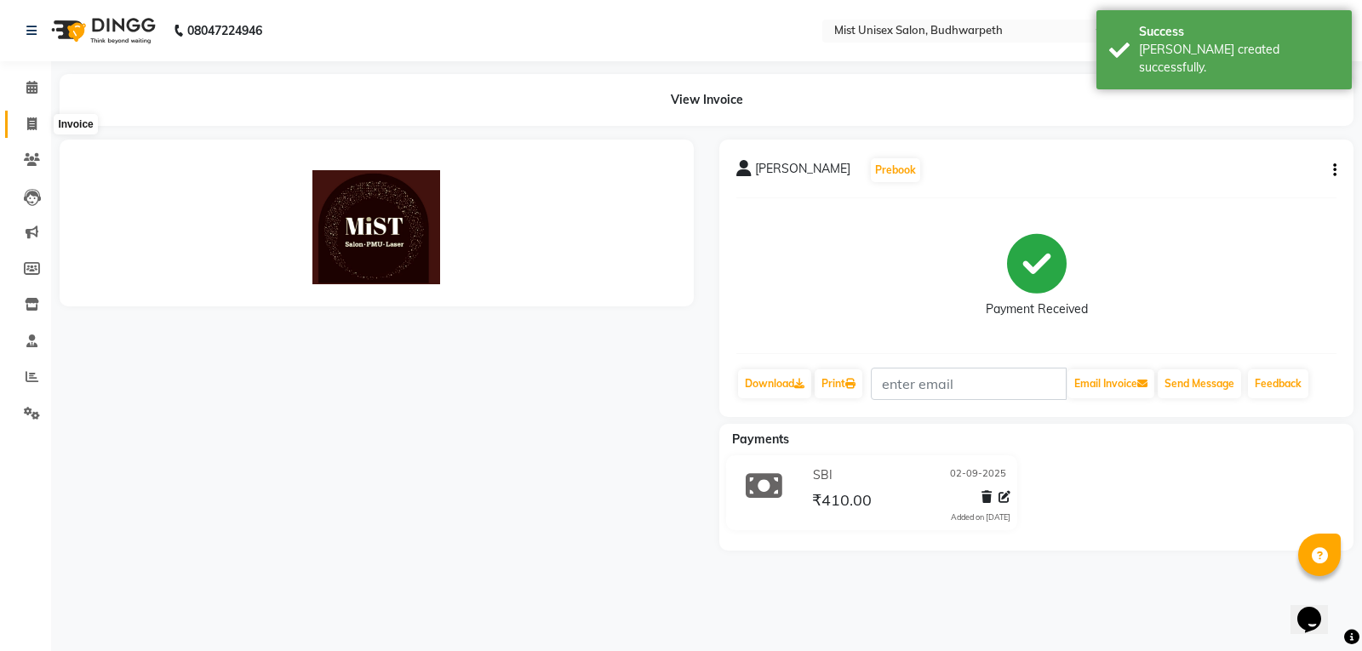
click at [31, 115] on span at bounding box center [32, 125] width 30 height 20
select select "service"
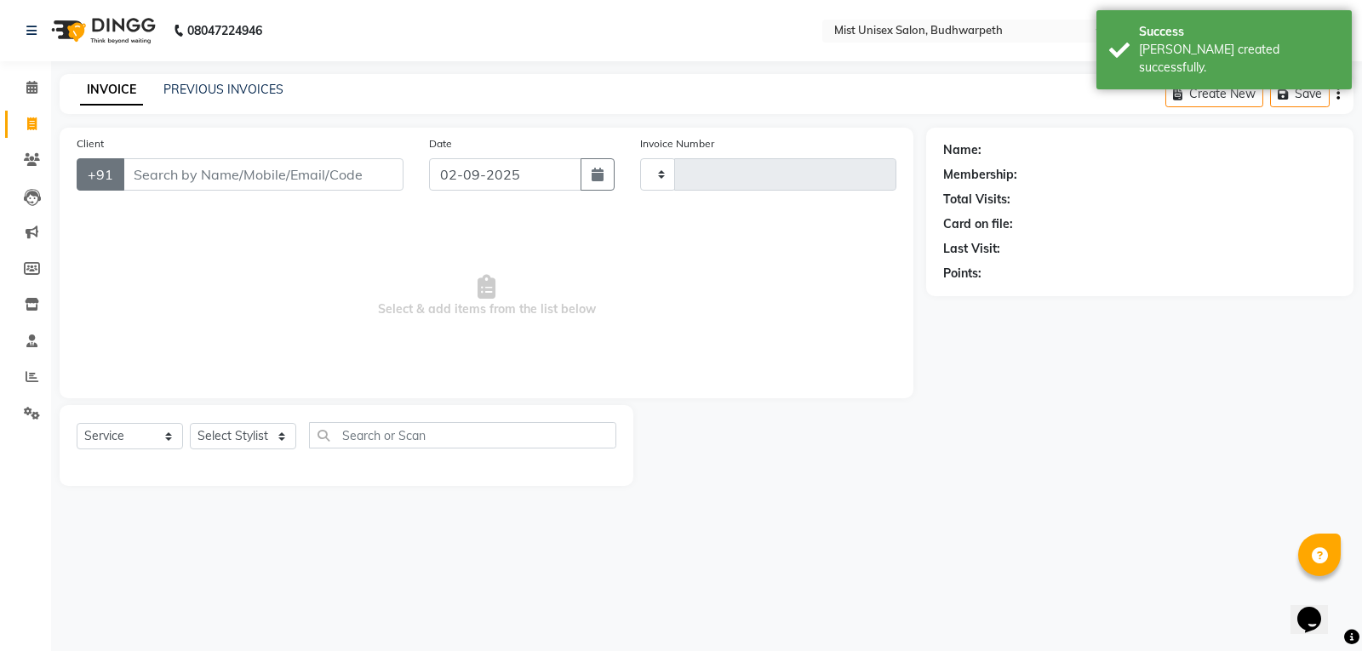
type input "2948"
select select "5227"
click at [192, 186] on input "Client" at bounding box center [263, 174] width 281 height 32
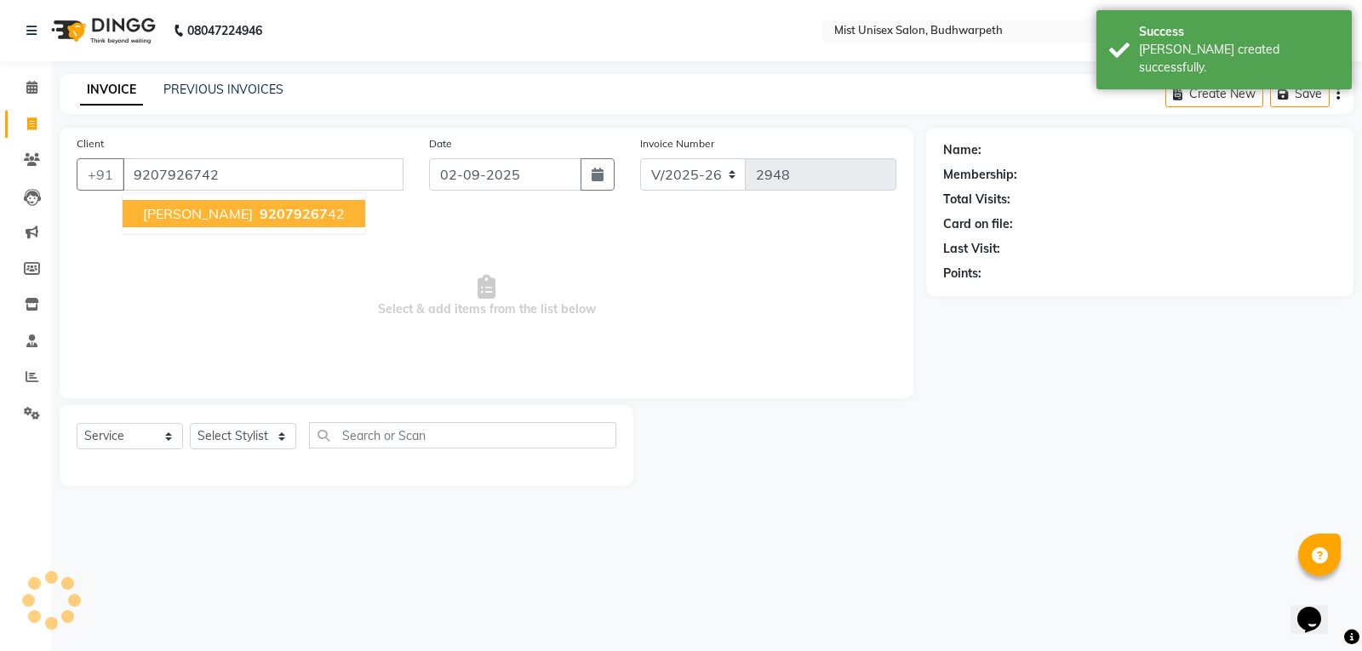
type input "9207926742"
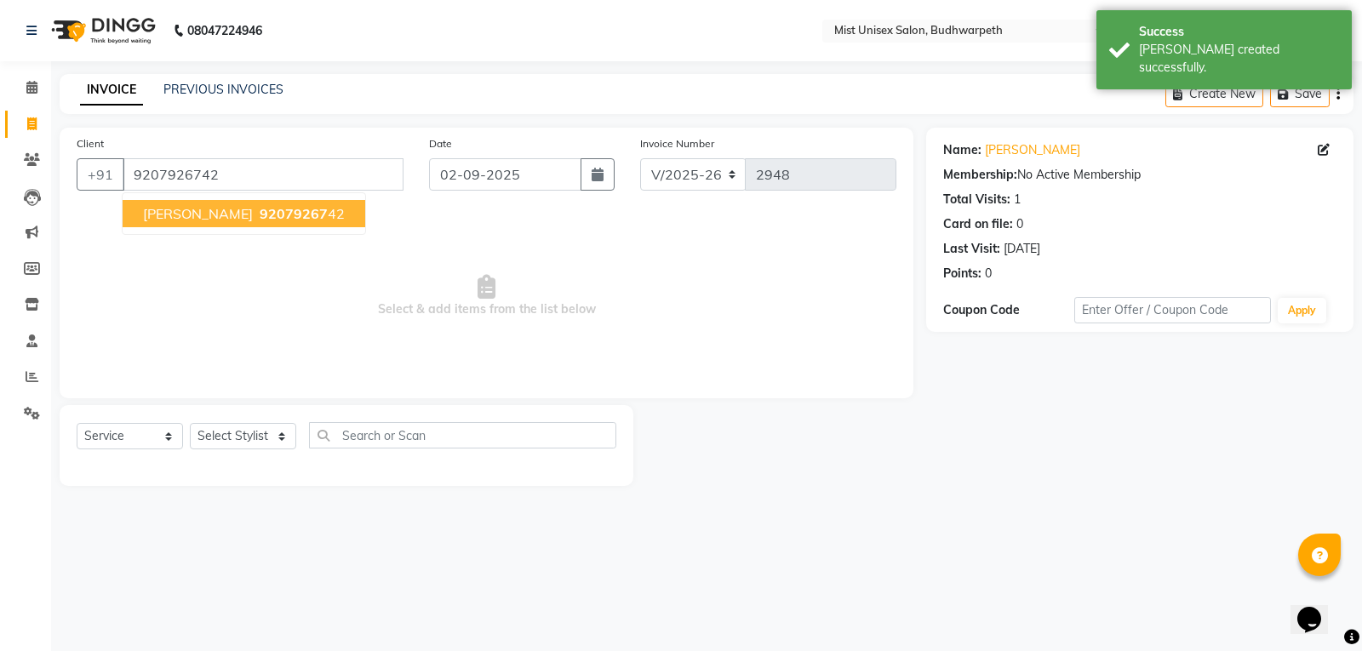
click at [260, 209] on span "92079267" at bounding box center [294, 213] width 68 height 17
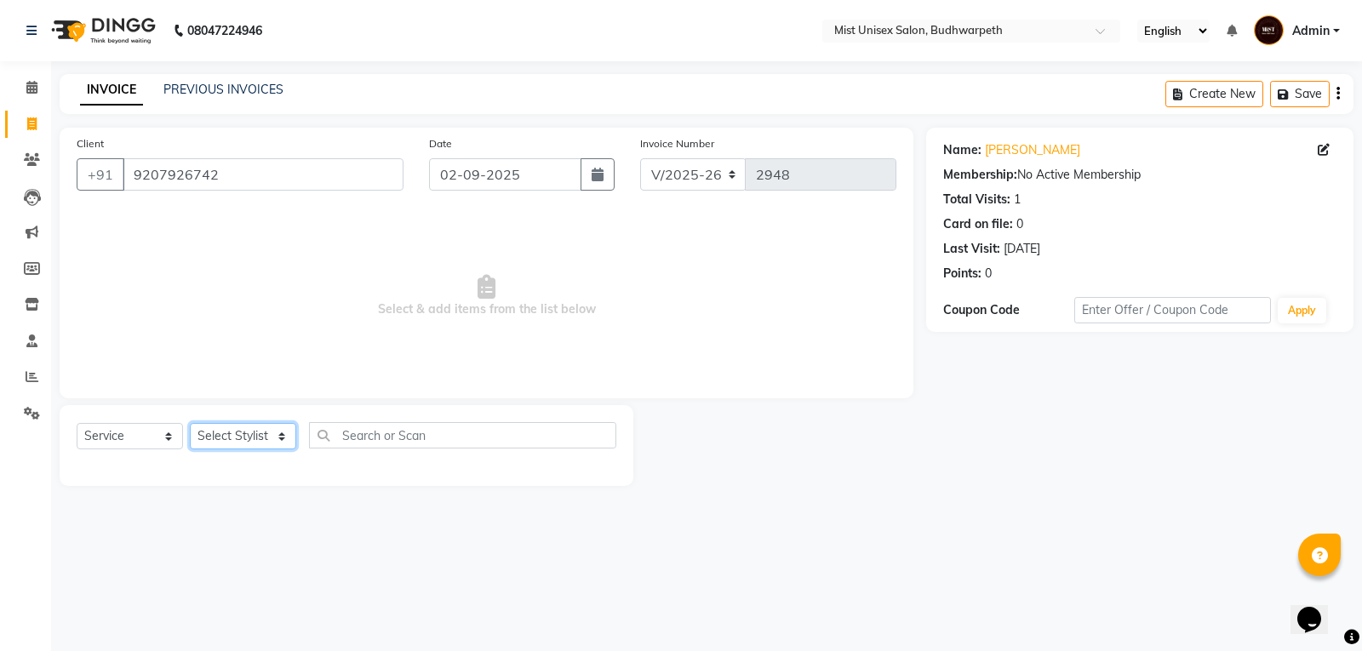
click at [234, 439] on select "Select Stylist Abhi Ram GEETHA MADHURI Jyothi Kalpana Lakshmi Madhu Malleshwari…" at bounding box center [243, 436] width 106 height 26
select select "77111"
click at [190, 423] on select "Select Stylist Abhi Ram GEETHA MADHURI Jyothi Kalpana Lakshmi Madhu Malleshwari…" at bounding box center [243, 436] width 106 height 26
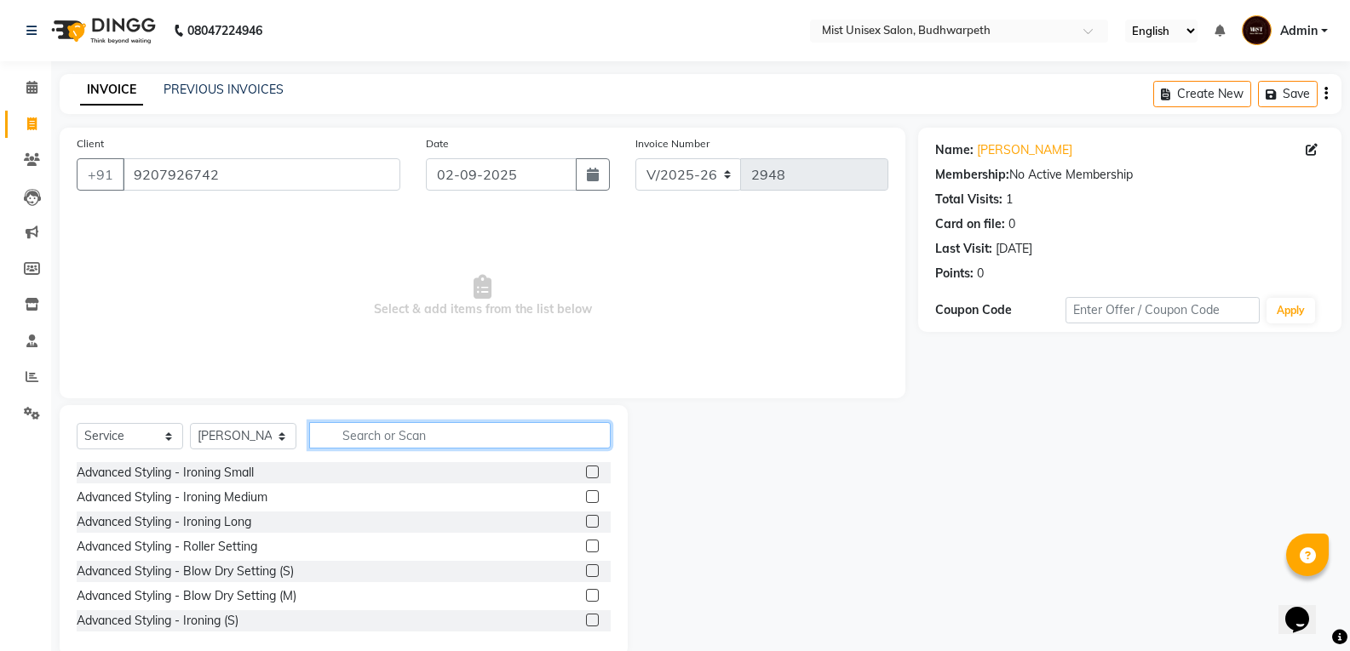
click at [364, 431] on input "text" at bounding box center [459, 435] width 301 height 26
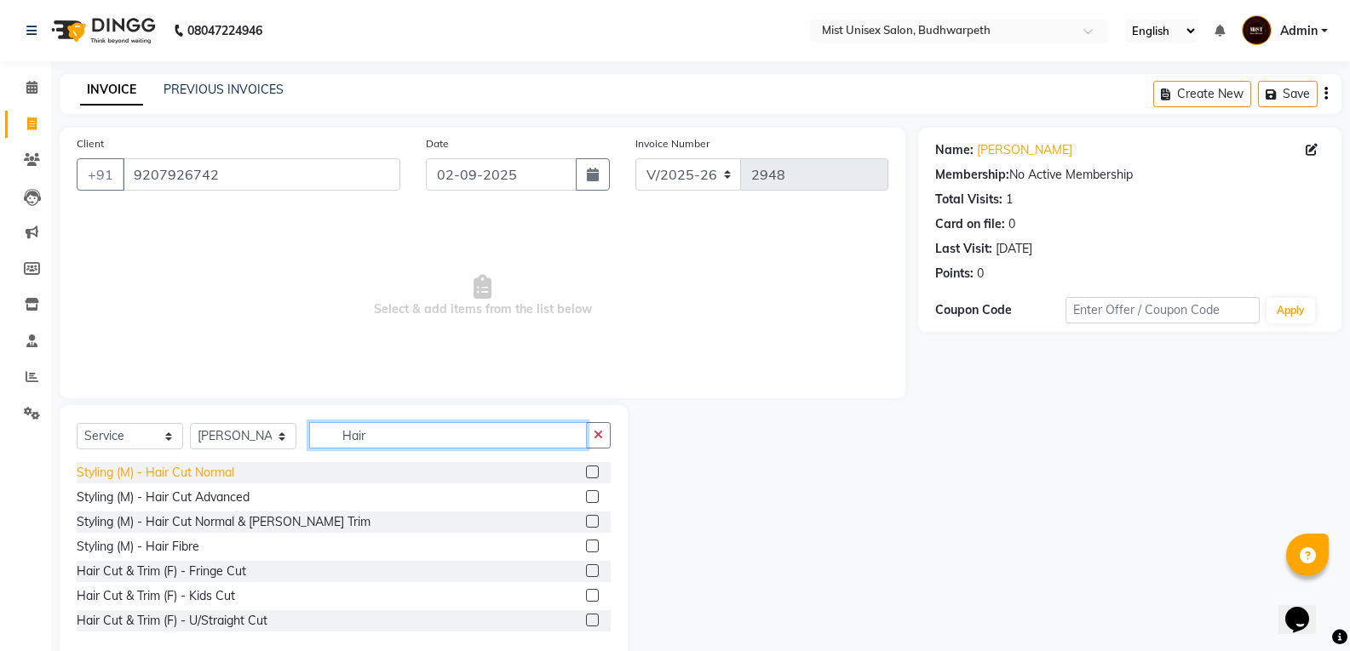
type input "Hair"
click at [228, 469] on div "Styling (M) - Hair Cut Normal" at bounding box center [156, 473] width 158 height 18
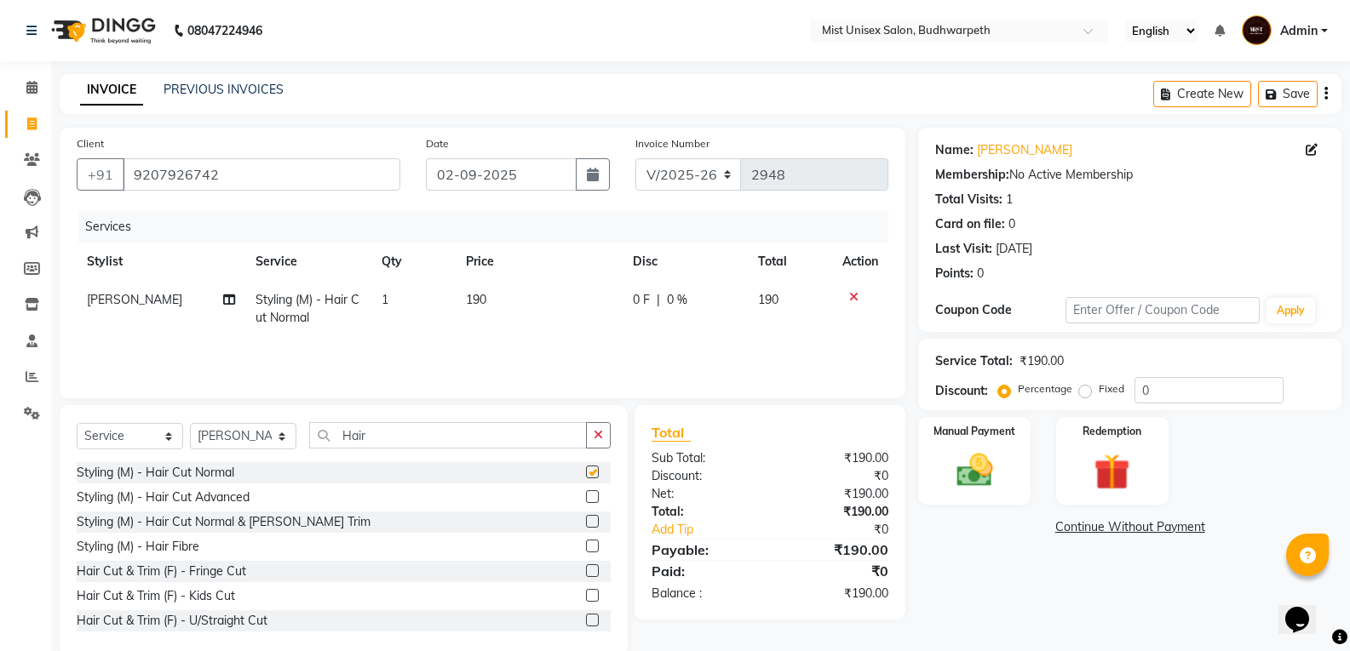
checkbox input "false"
click at [525, 296] on td "190" at bounding box center [539, 309] width 167 height 56
select select "77111"
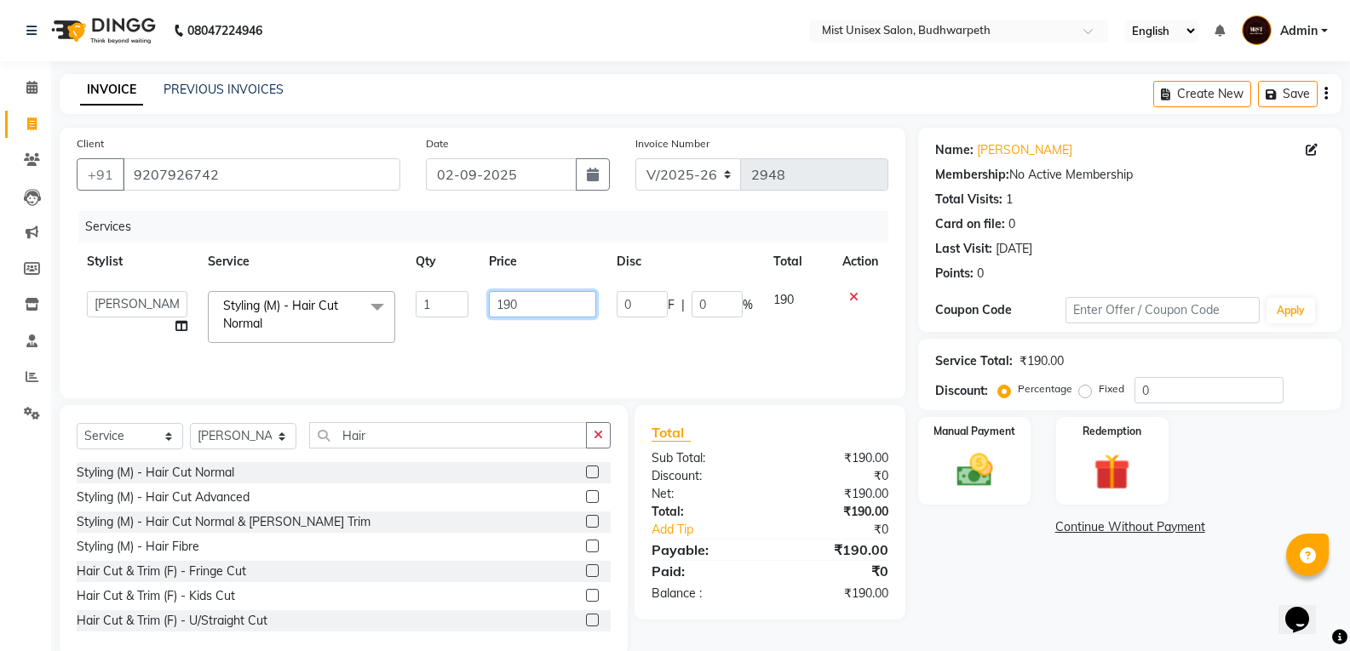
click at [537, 305] on input "190" at bounding box center [542, 304] width 106 height 26
type input "1"
type input "210"
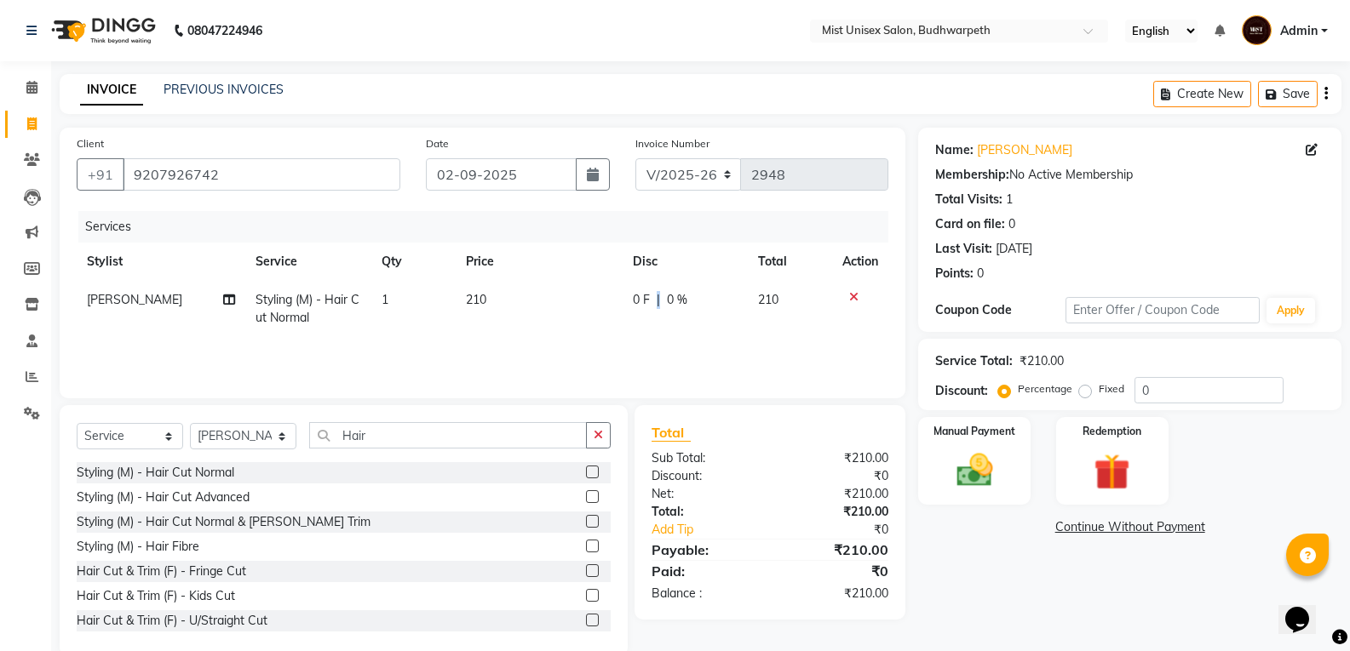
click at [657, 307] on span "|" at bounding box center [658, 300] width 3 height 18
select select "77111"
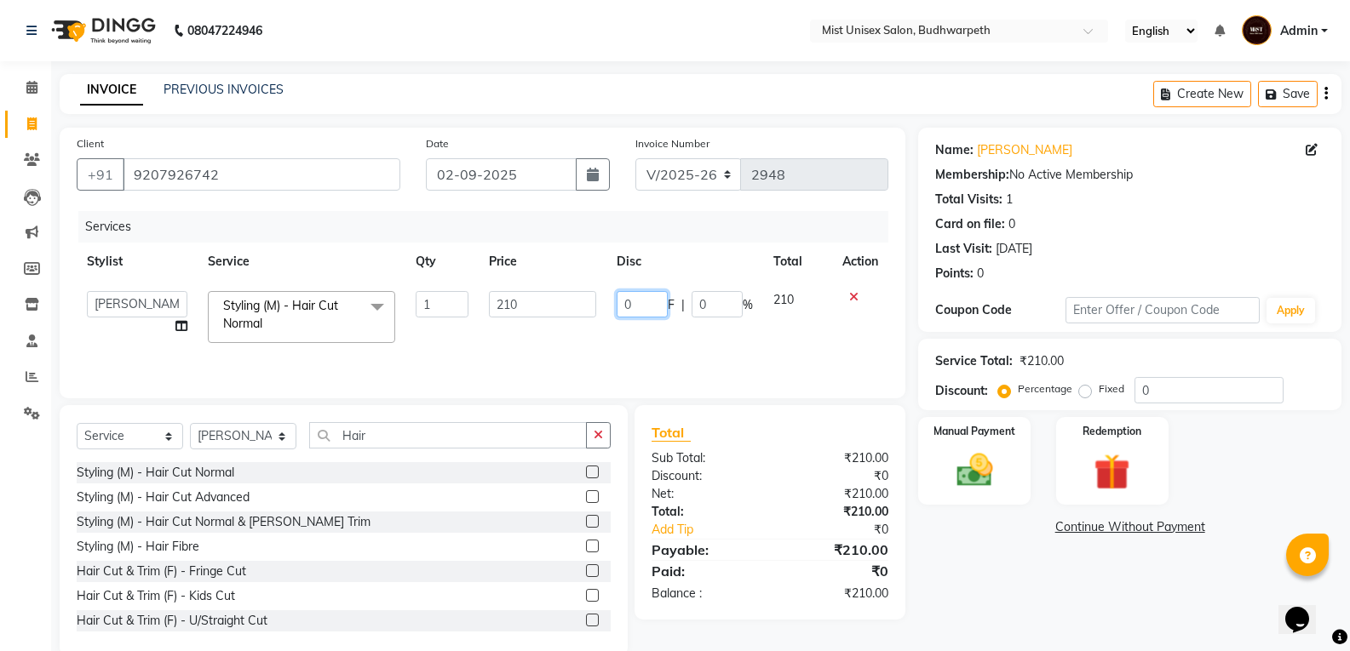
click at [655, 307] on input "0" at bounding box center [642, 304] width 51 height 26
type input "10"
click at [674, 335] on td "10 F | 0 %" at bounding box center [684, 317] width 157 height 72
select select "77111"
click at [996, 470] on img at bounding box center [973, 470] width 60 height 43
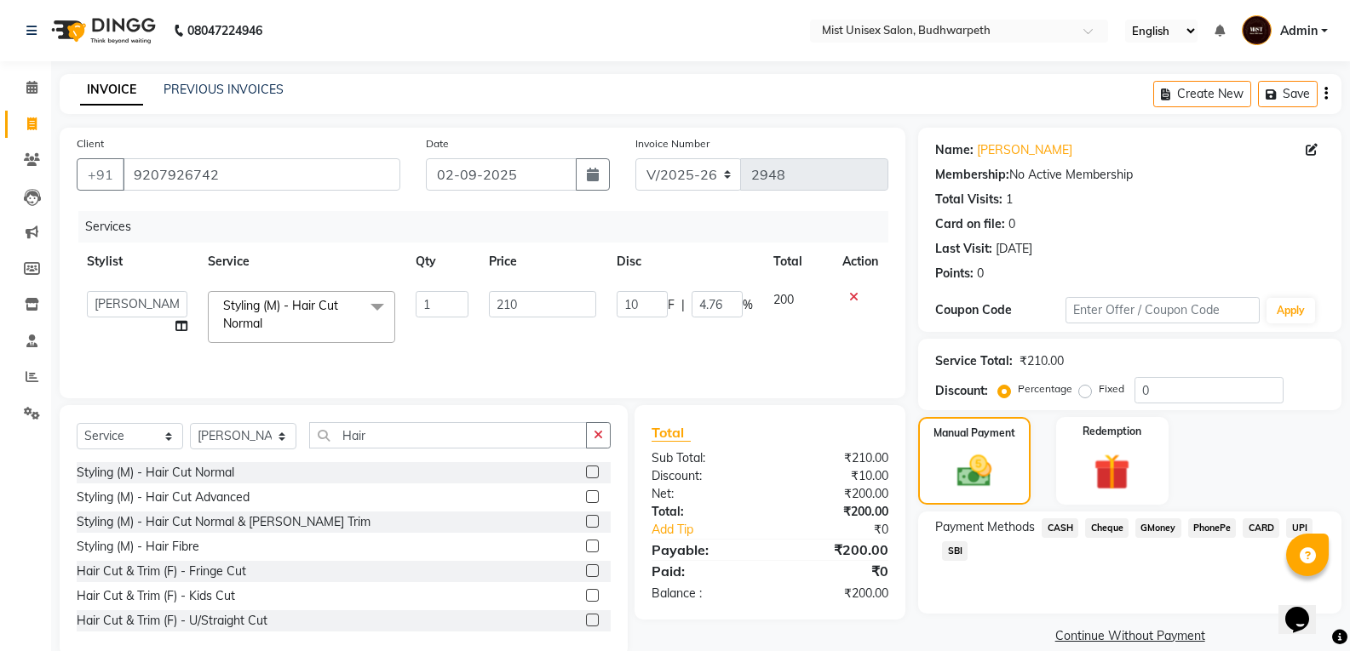
click at [955, 554] on span "SBI" at bounding box center [955, 552] width 26 height 20
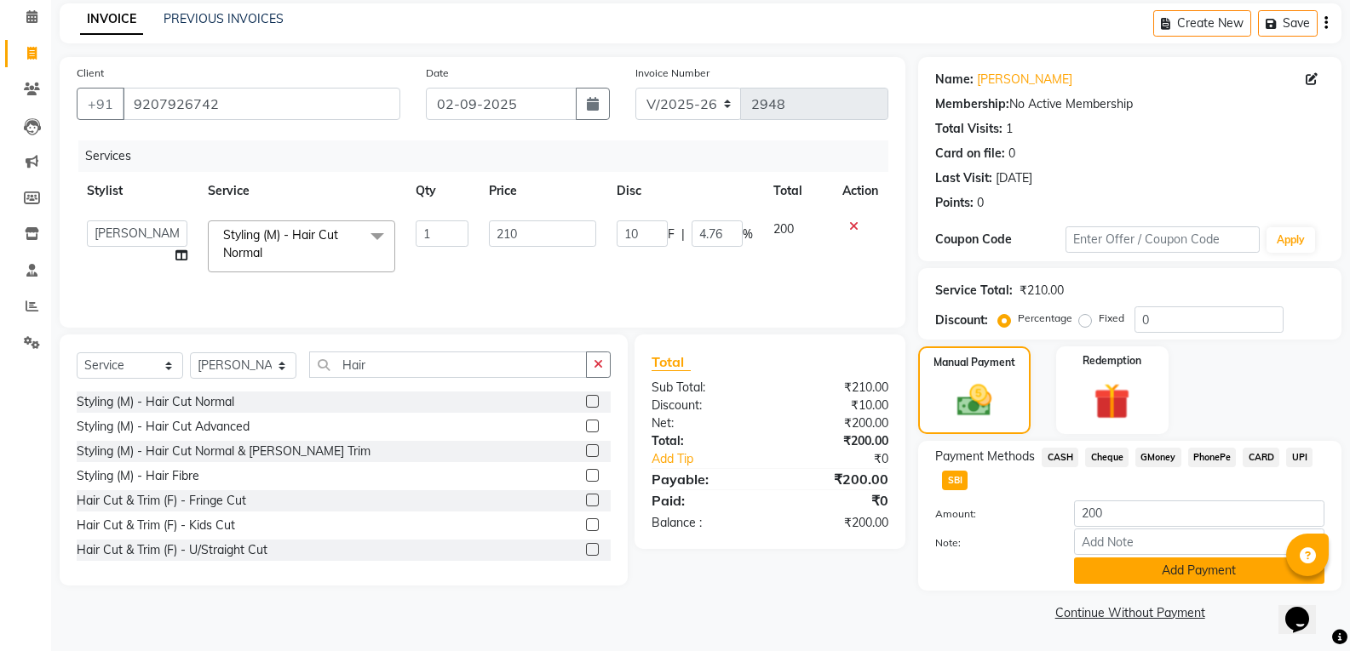
click at [1160, 572] on button "Add Payment" at bounding box center [1199, 571] width 250 height 26
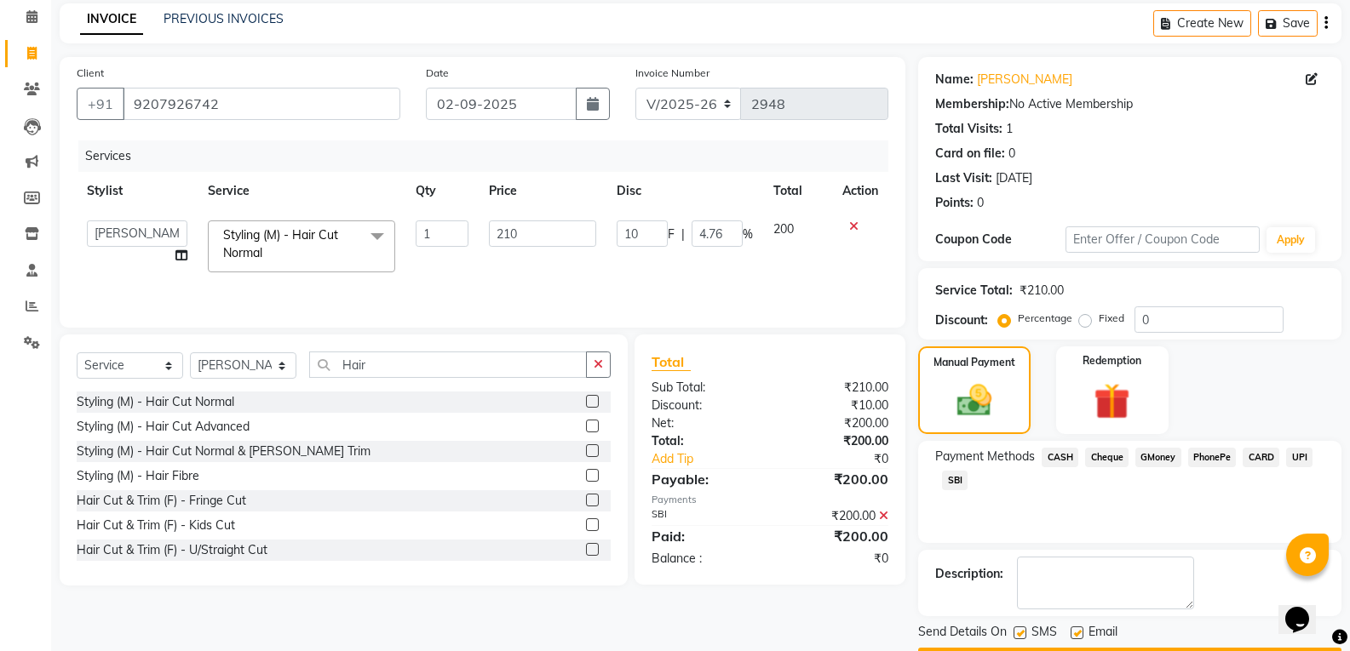
scroll to position [119, 0]
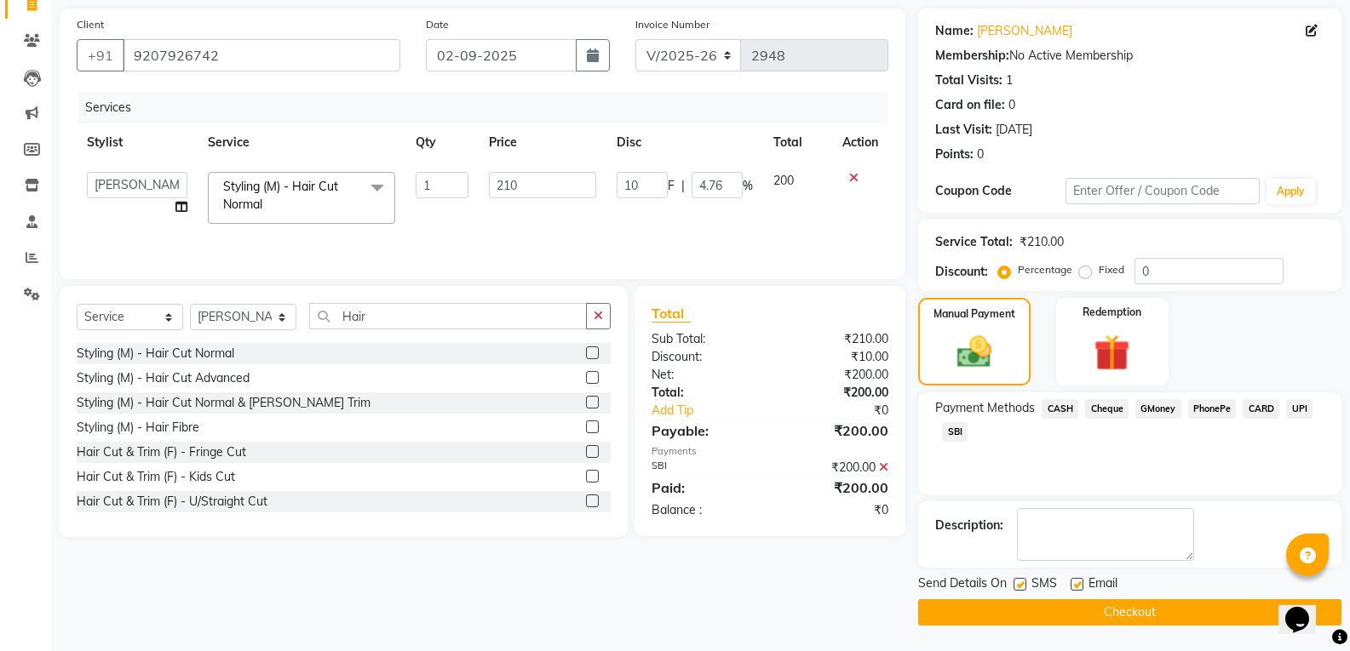
click at [1099, 619] on button "Checkout" at bounding box center [1129, 612] width 423 height 26
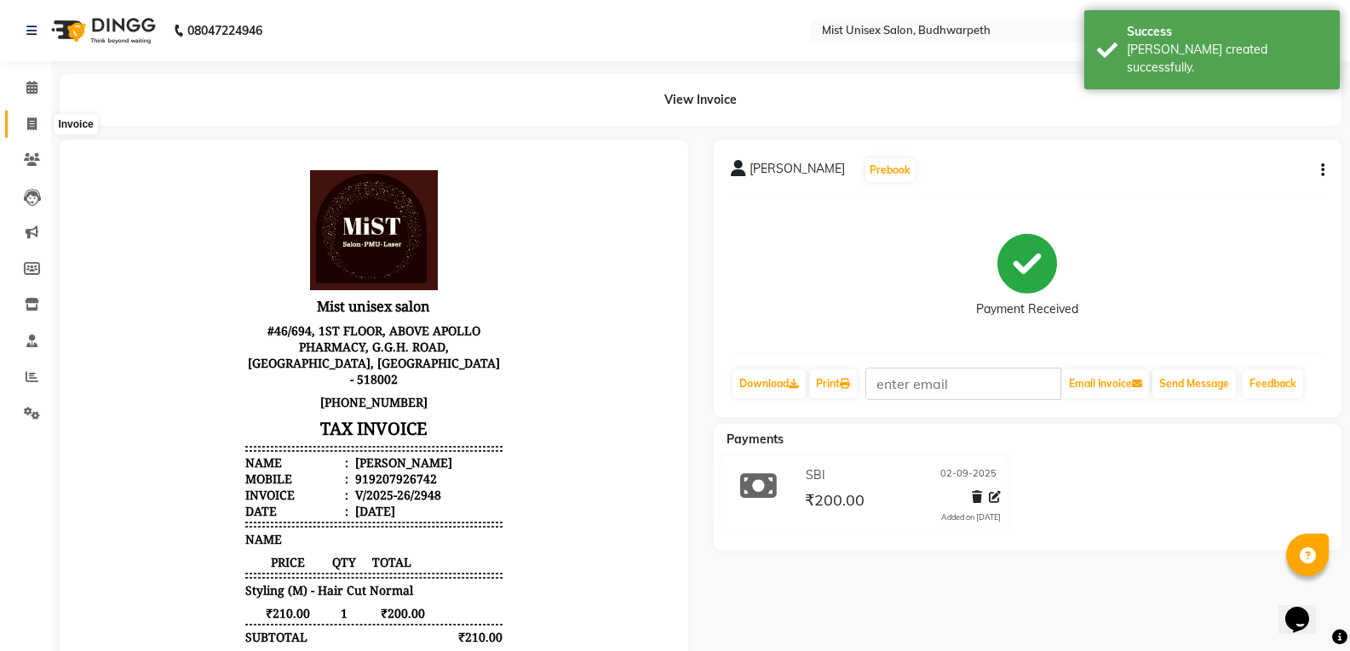
drag, startPoint x: 29, startPoint y: 122, endPoint x: 42, endPoint y: 118, distance: 13.2
click at [29, 122] on icon at bounding box center [31, 124] width 9 height 13
select select "5227"
select select "service"
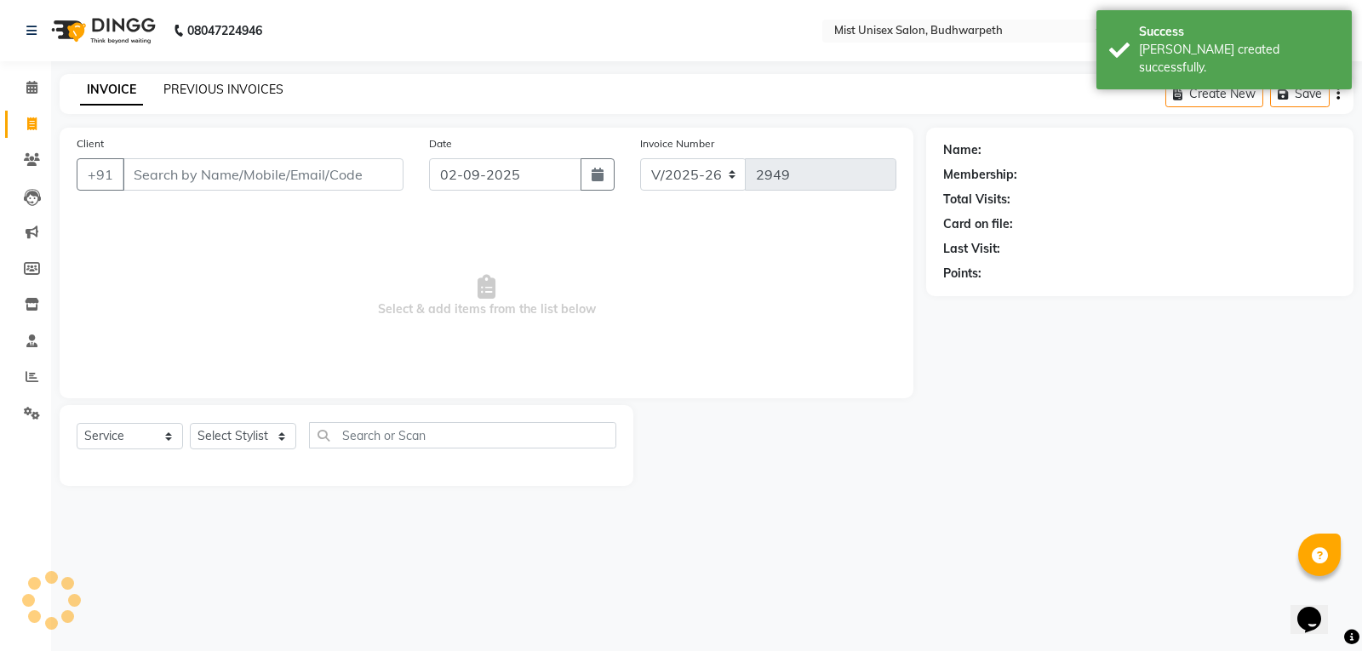
click at [194, 90] on link "PREVIOUS INVOICES" at bounding box center [223, 89] width 120 height 15
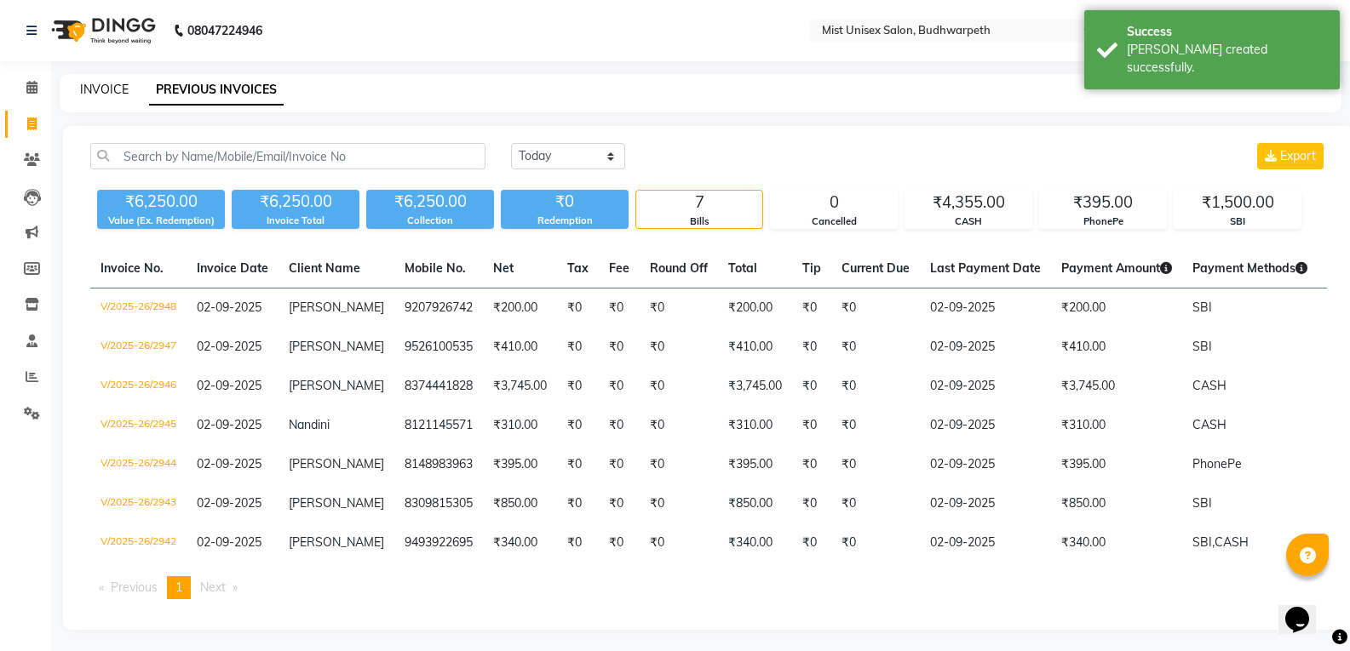
click at [110, 87] on link "INVOICE" at bounding box center [104, 89] width 49 height 15
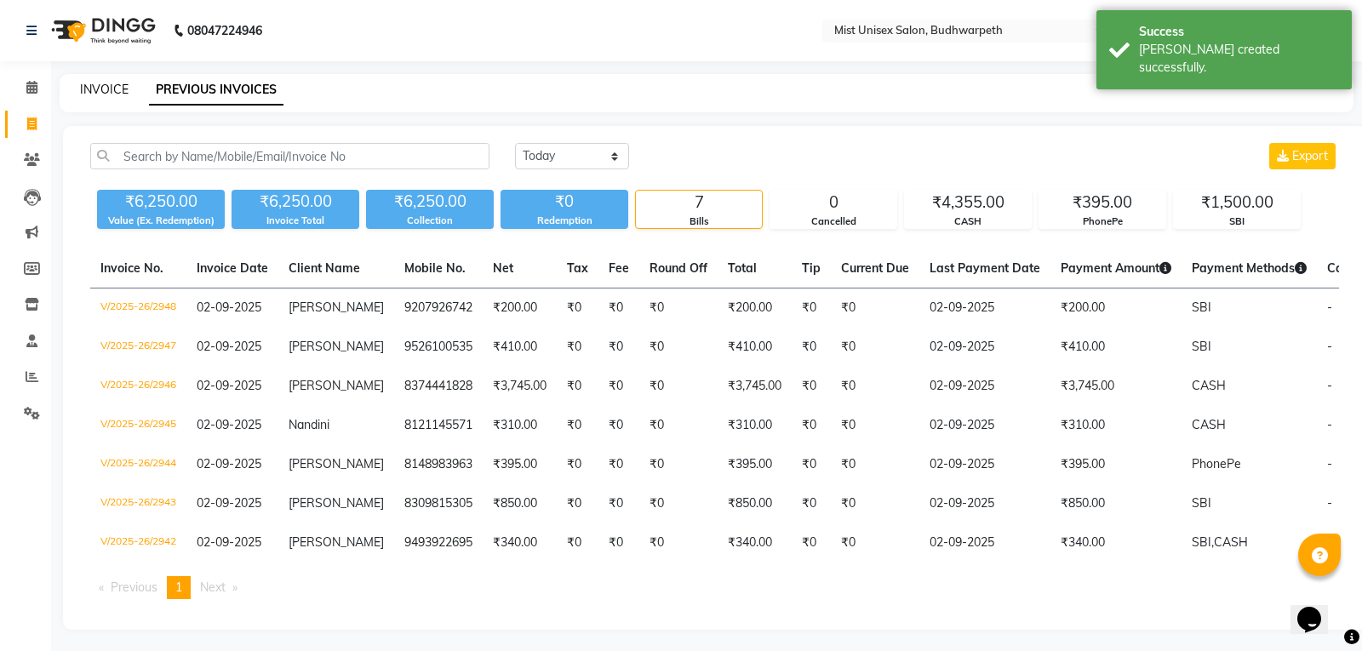
select select "service"
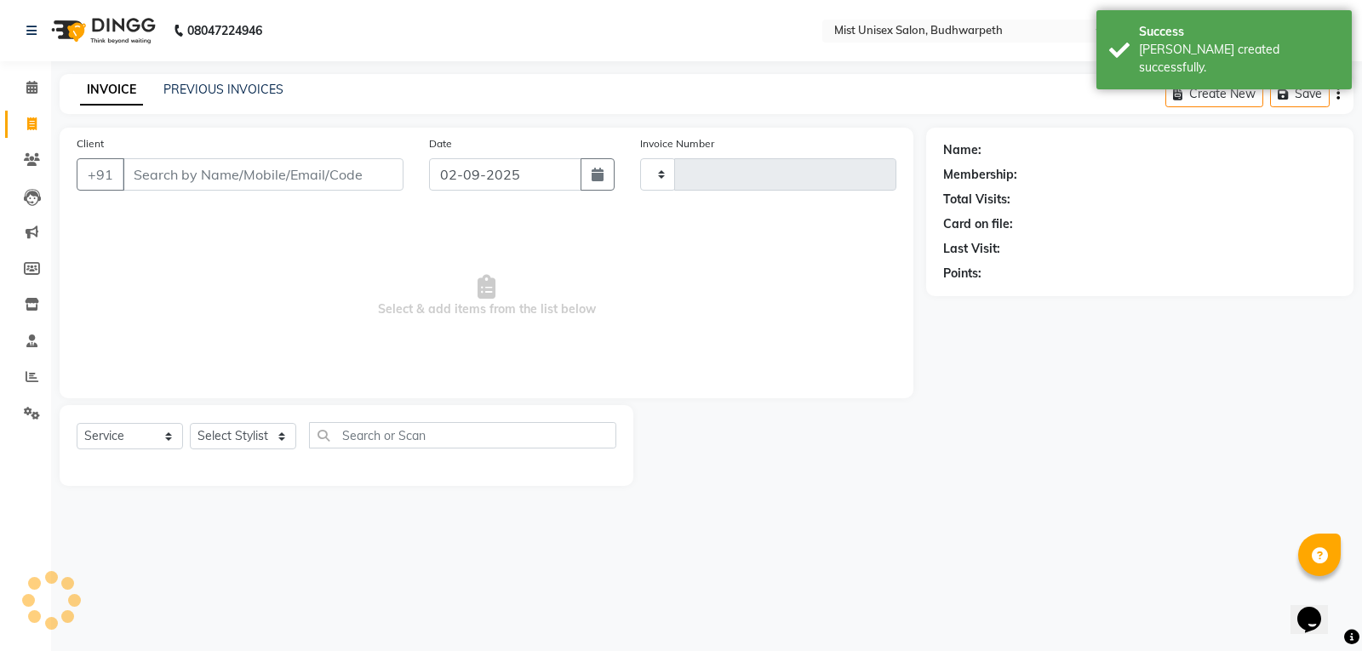
type input "2949"
select select "5227"
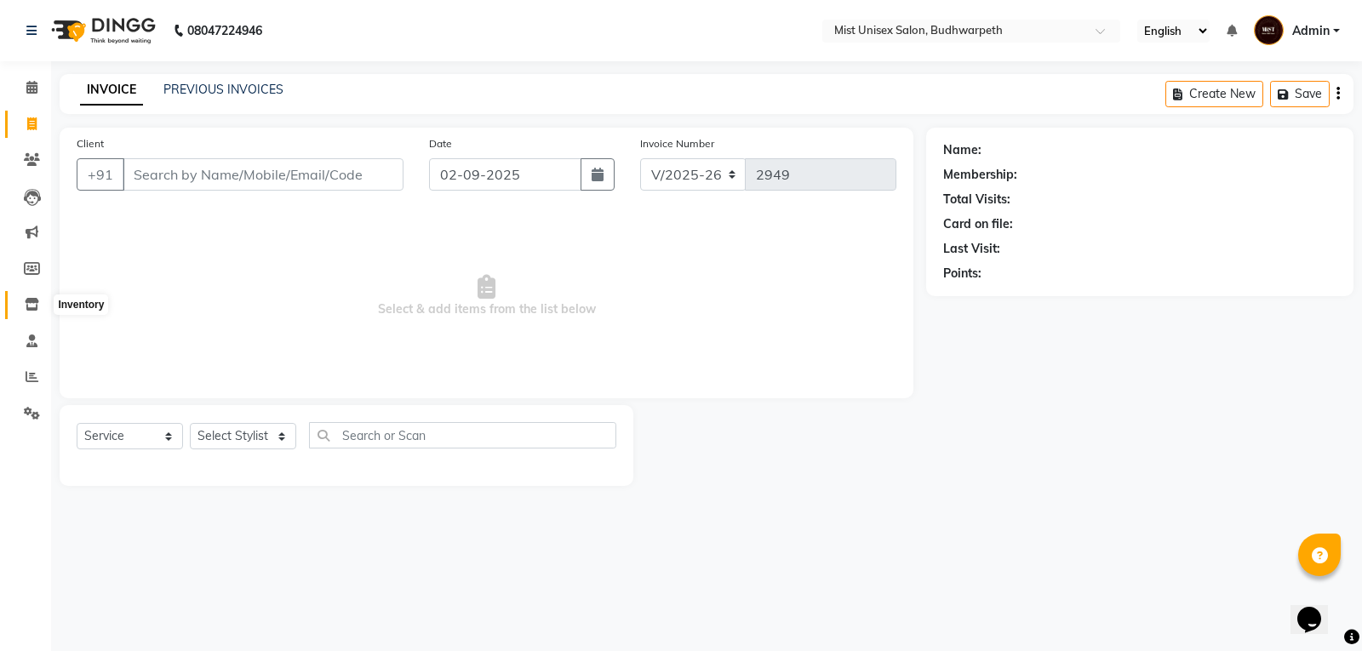
click at [22, 295] on span at bounding box center [32, 305] width 30 height 20
select select
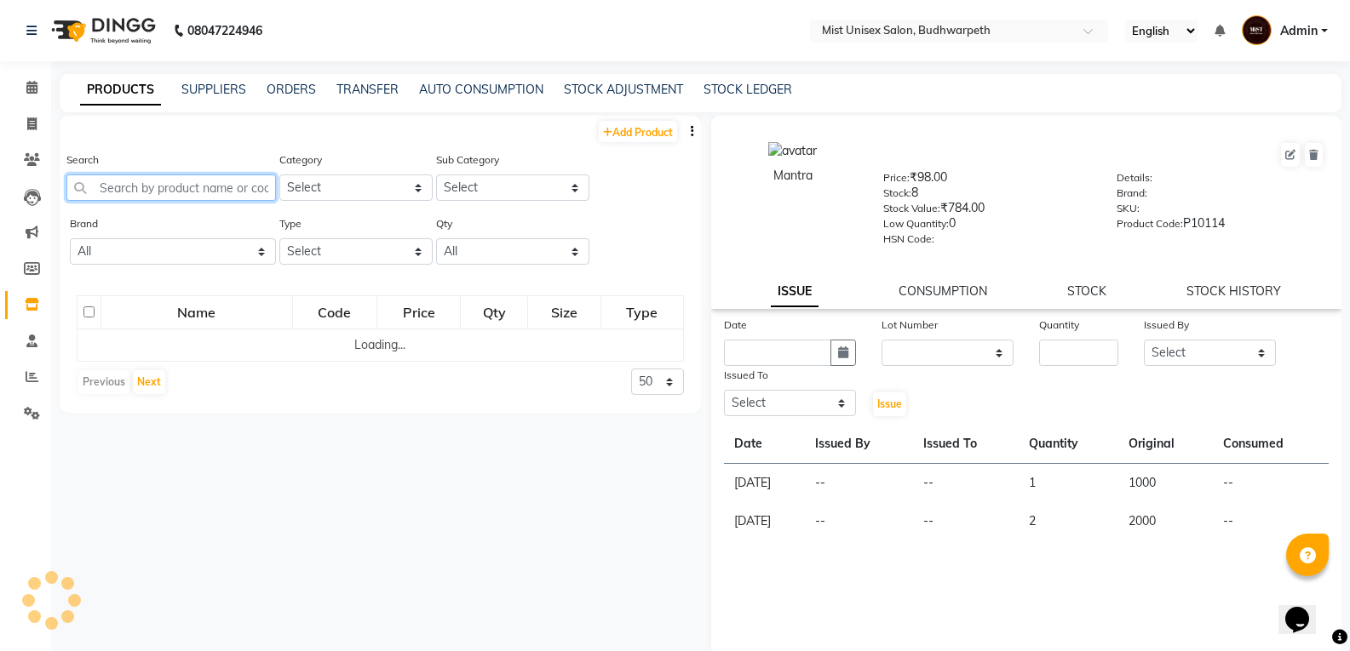
click at [158, 189] on input "text" at bounding box center [170, 188] width 209 height 26
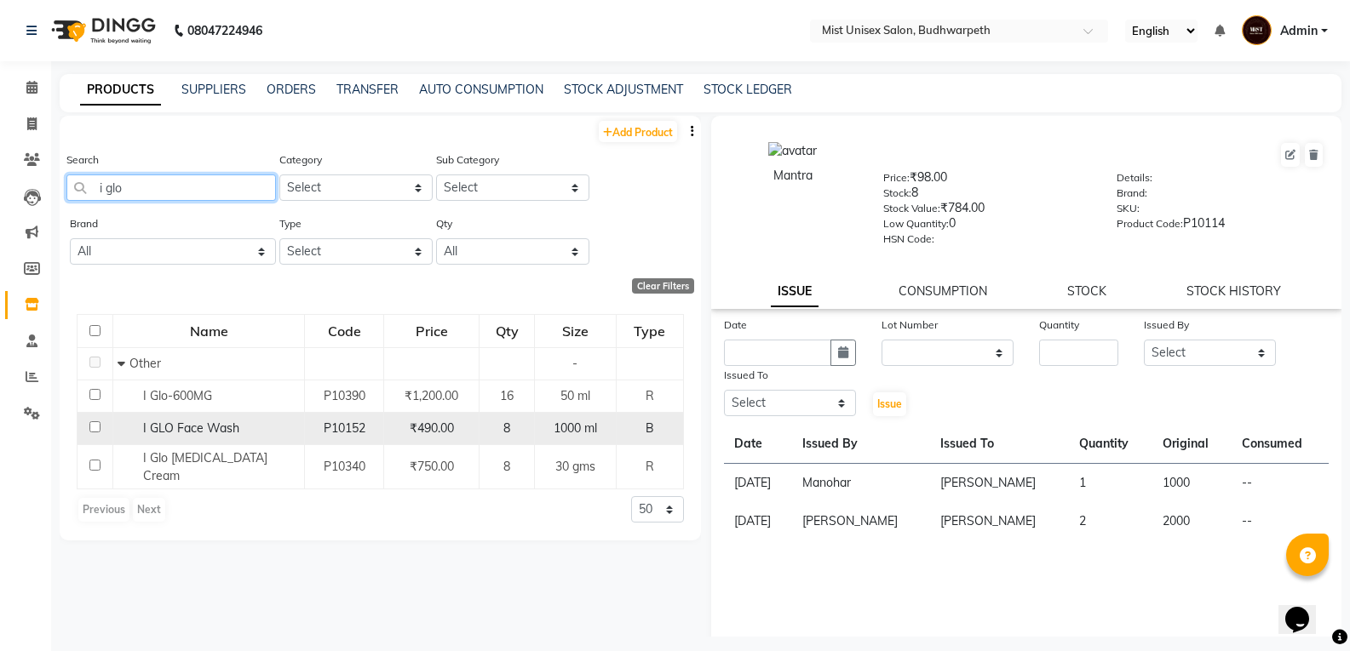
type input "i glo"
click at [198, 429] on span "I GLO Face Wash" at bounding box center [191, 428] width 96 height 15
select select
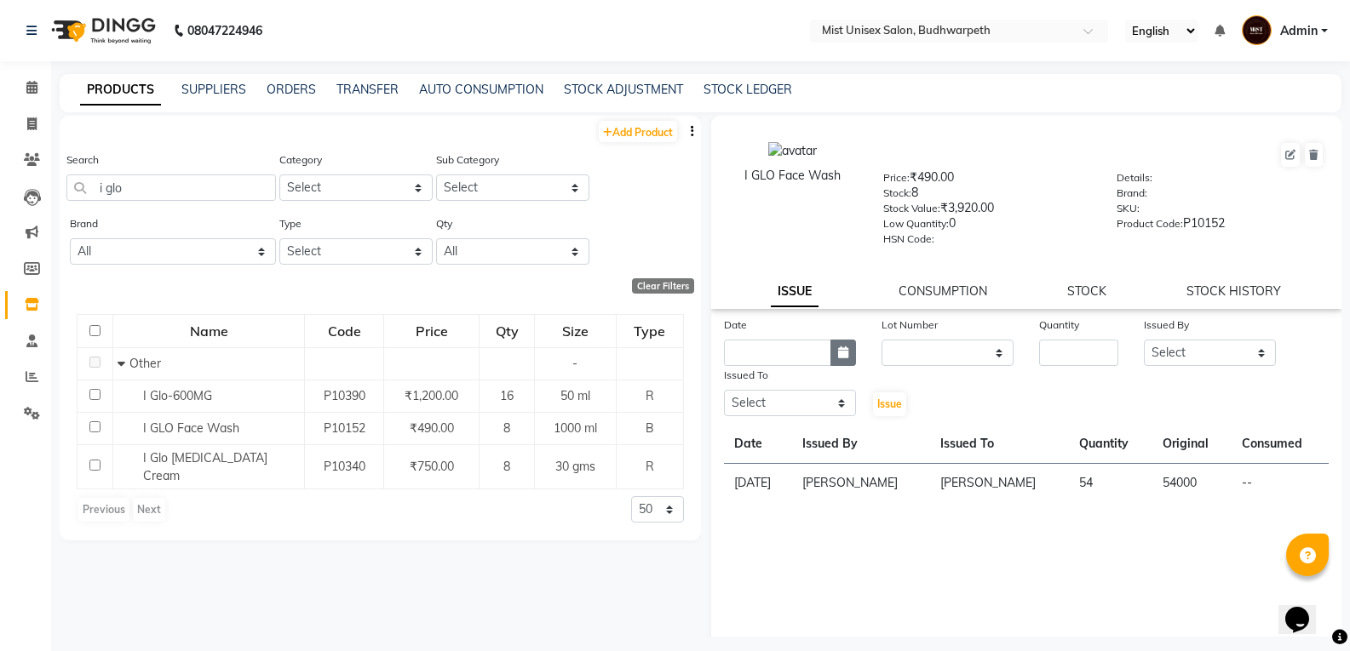
click at [846, 341] on button "button" at bounding box center [843, 353] width 26 height 26
select select "9"
select select "2025"
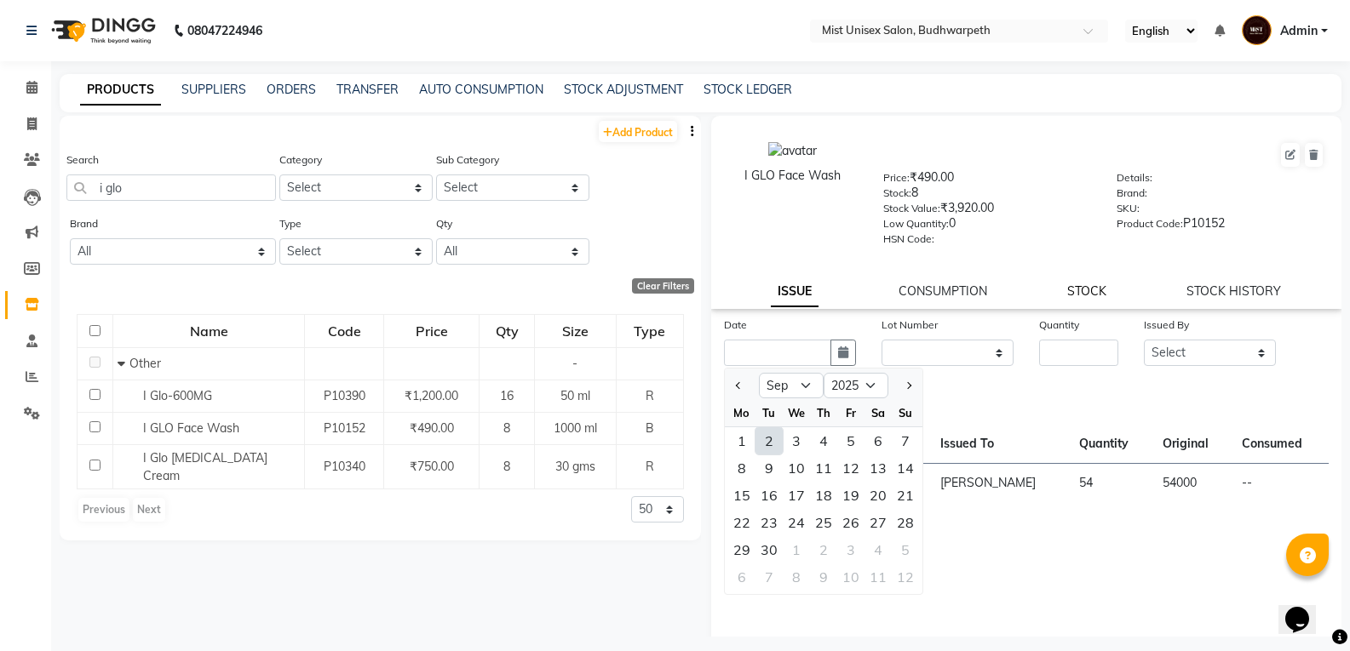
click at [1093, 290] on link "STOCK" at bounding box center [1086, 291] width 39 height 15
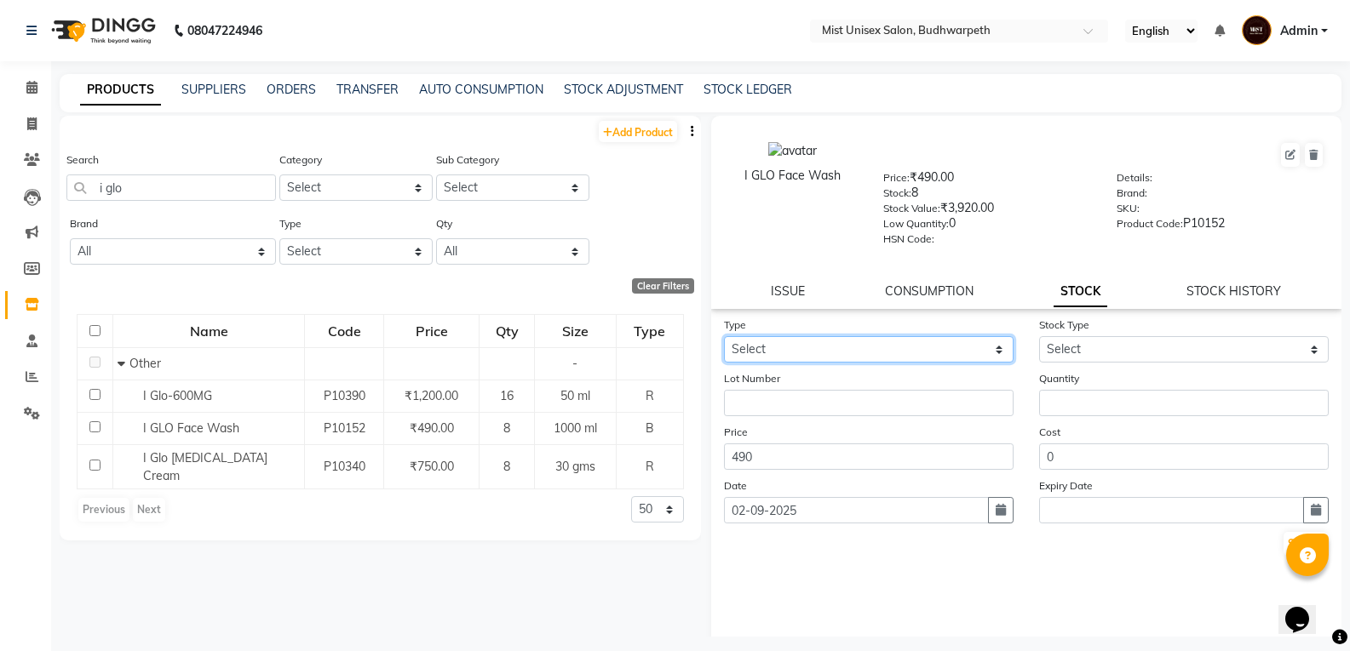
click at [851, 353] on select "Select In Out" at bounding box center [869, 349] width 290 height 26
select select "in"
click at [724, 336] on select "Select In Out" at bounding box center [869, 349] width 290 height 26
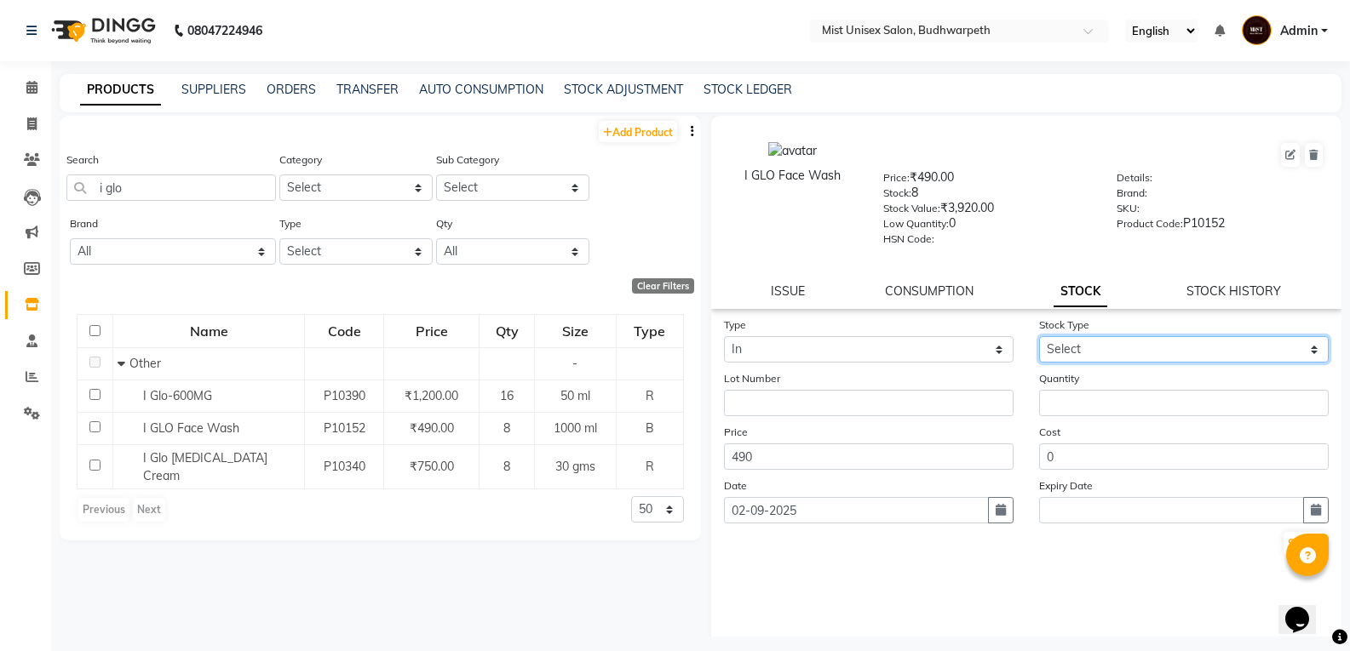
click at [1141, 348] on select "Select New Stock Adjustment Return Other" at bounding box center [1184, 349] width 290 height 26
select select "new stock"
click at [1039, 336] on select "Select New Stock Adjustment Return Other" at bounding box center [1184, 349] width 290 height 26
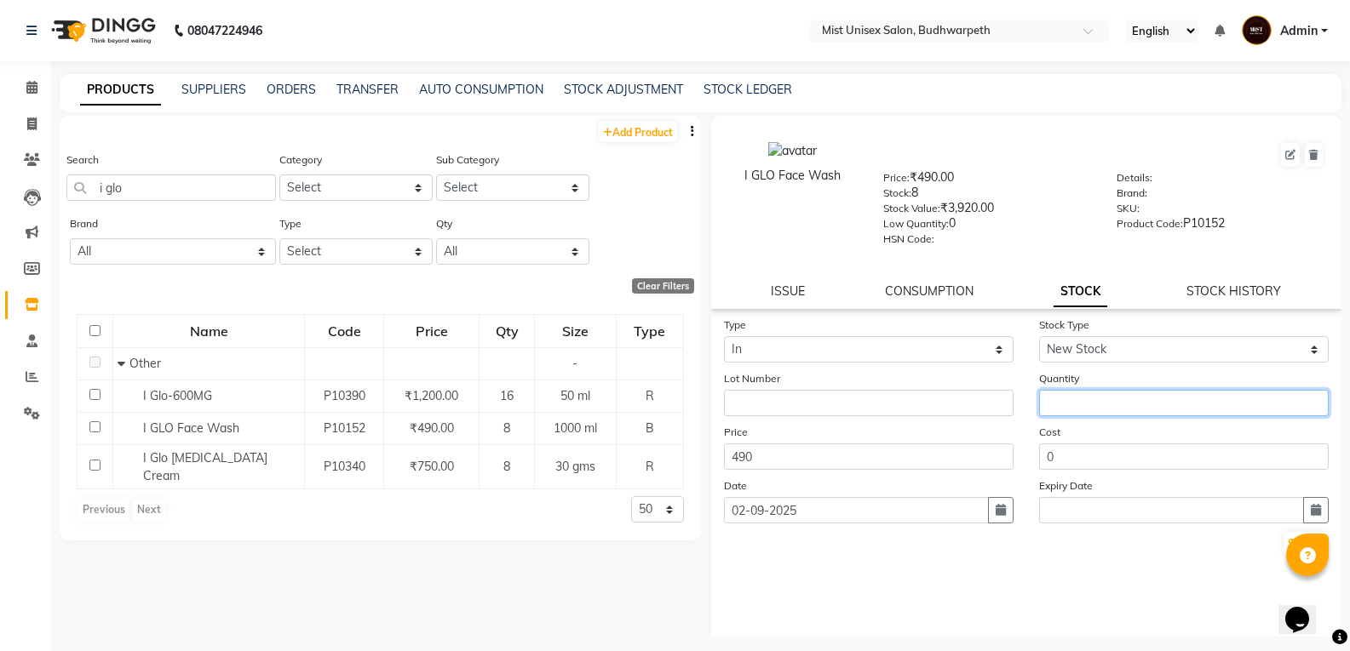
click at [1073, 407] on input "number" at bounding box center [1184, 403] width 290 height 26
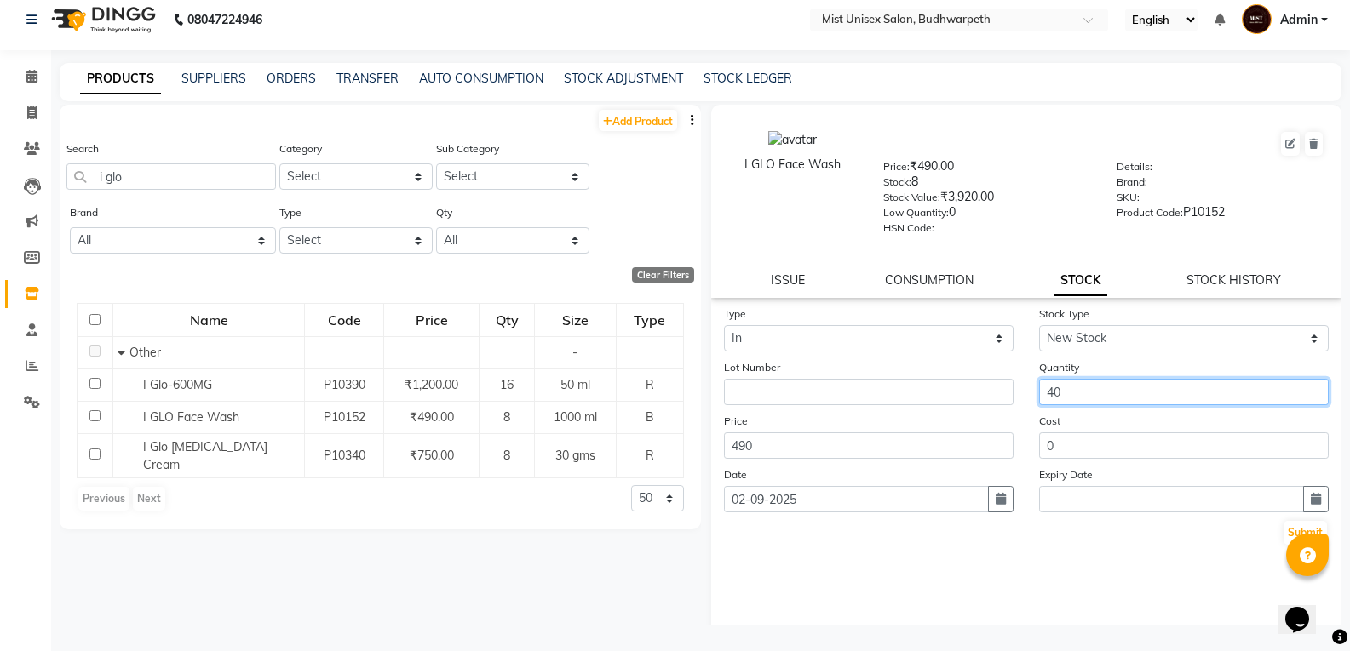
scroll to position [20, 0]
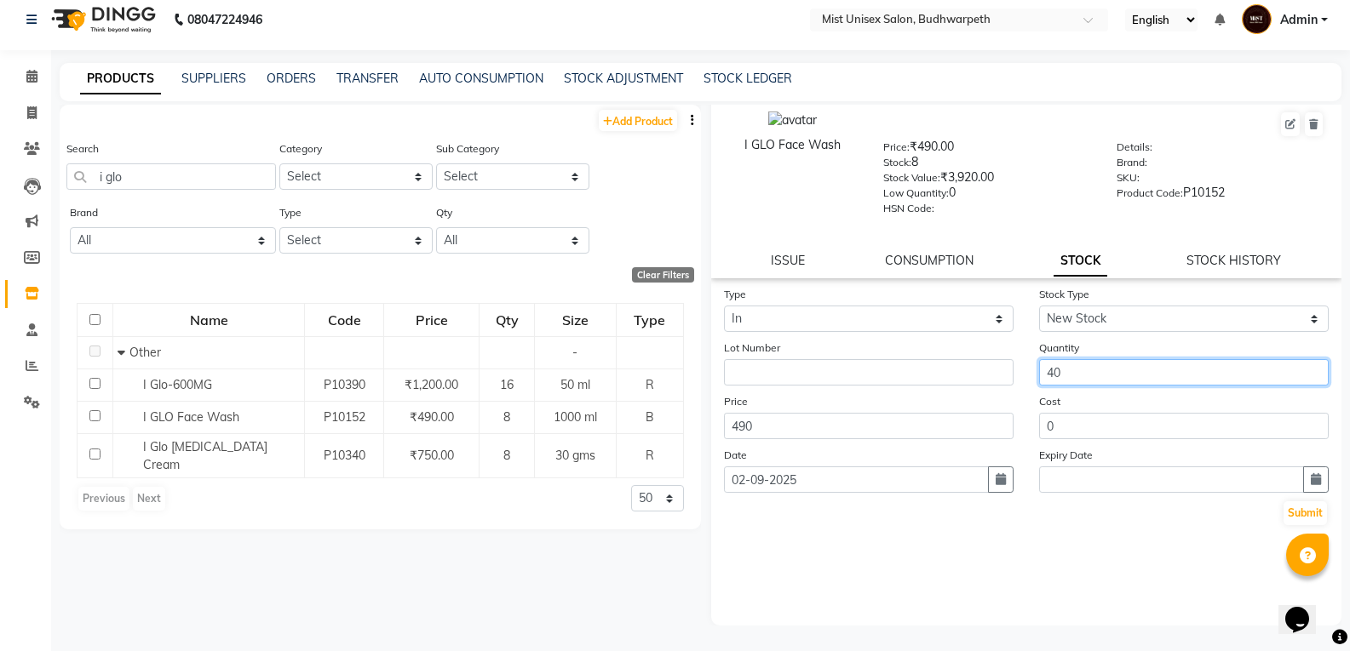
type input "40"
click at [1118, 528] on div "Type Select In Out Stock Type Select New Stock Adjustment Return Other Lot Numb…" at bounding box center [1026, 455] width 631 height 341
click at [1297, 514] on button "Submit" at bounding box center [1304, 514] width 43 height 24
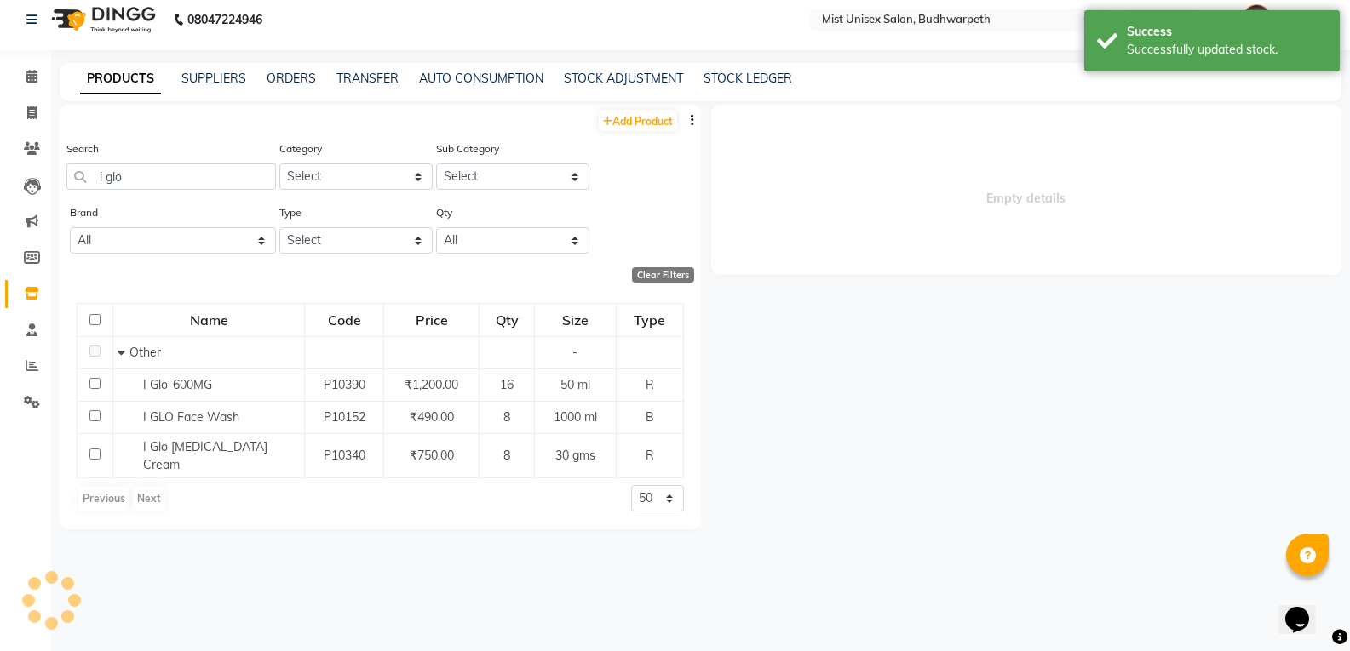
scroll to position [0, 0]
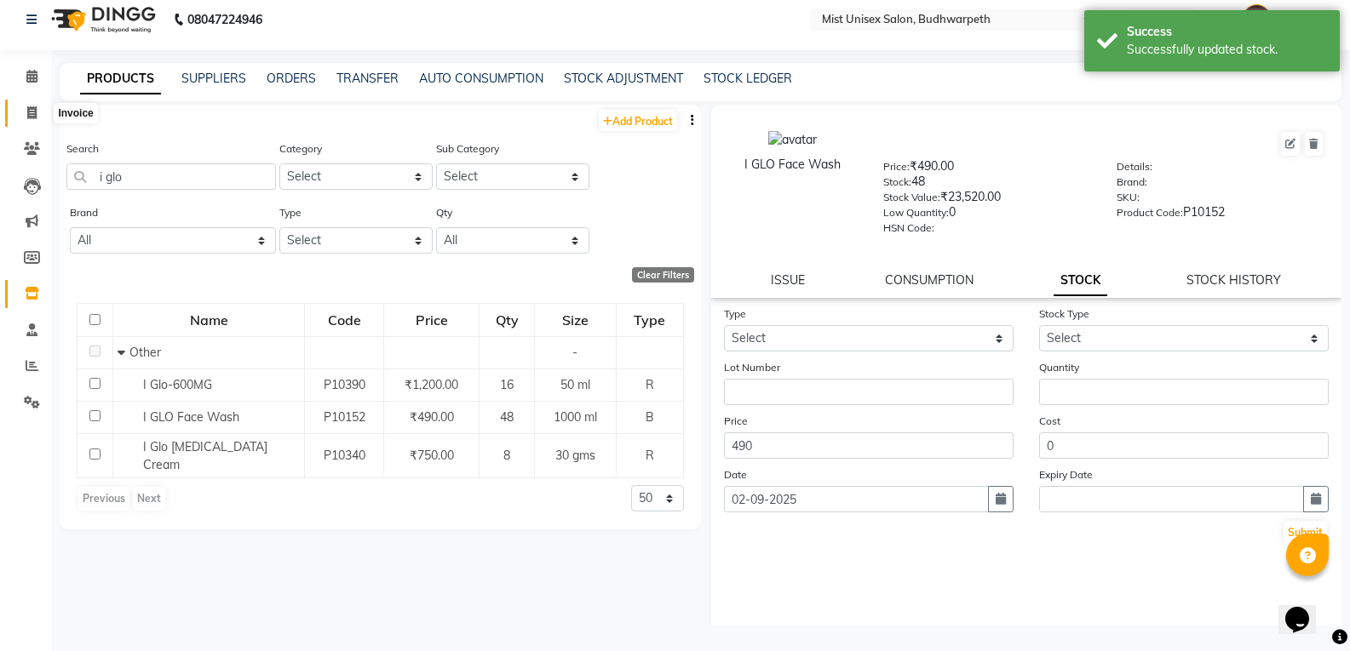
click at [27, 105] on span at bounding box center [32, 114] width 30 height 20
select select "service"
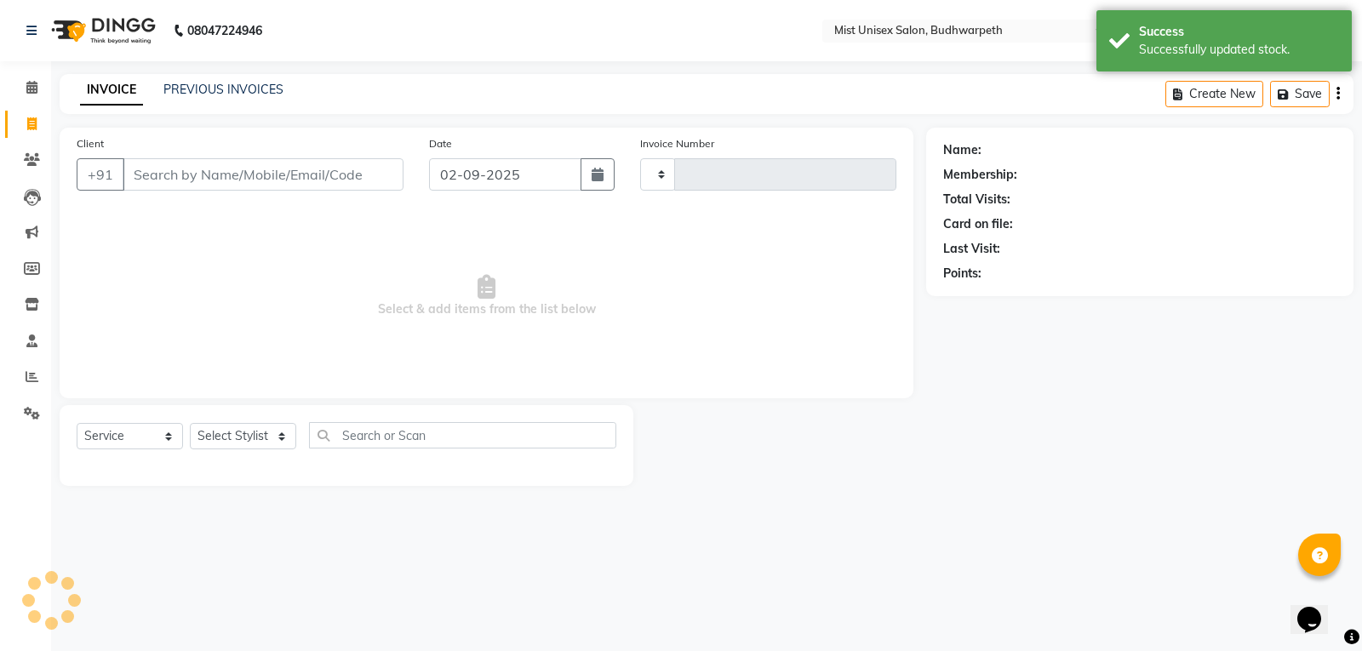
type input "2949"
select select "5227"
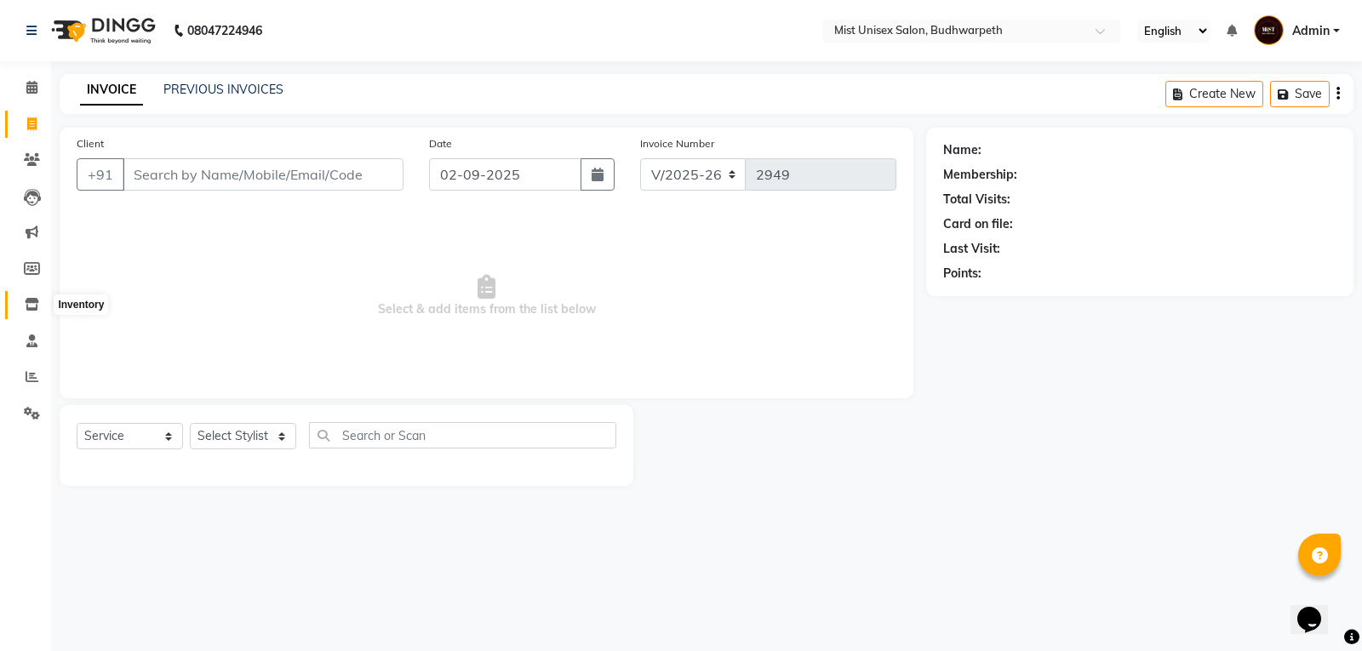
click at [17, 309] on span at bounding box center [32, 305] width 30 height 20
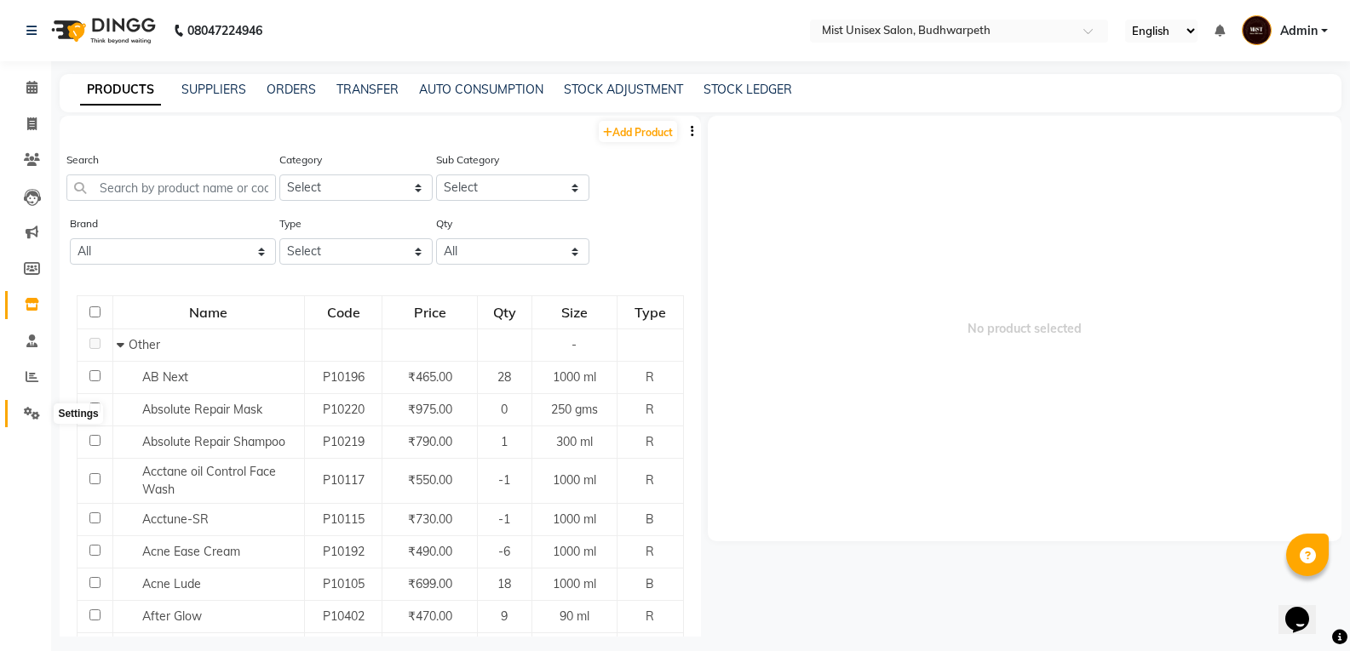
click at [34, 407] on icon at bounding box center [32, 413] width 16 height 13
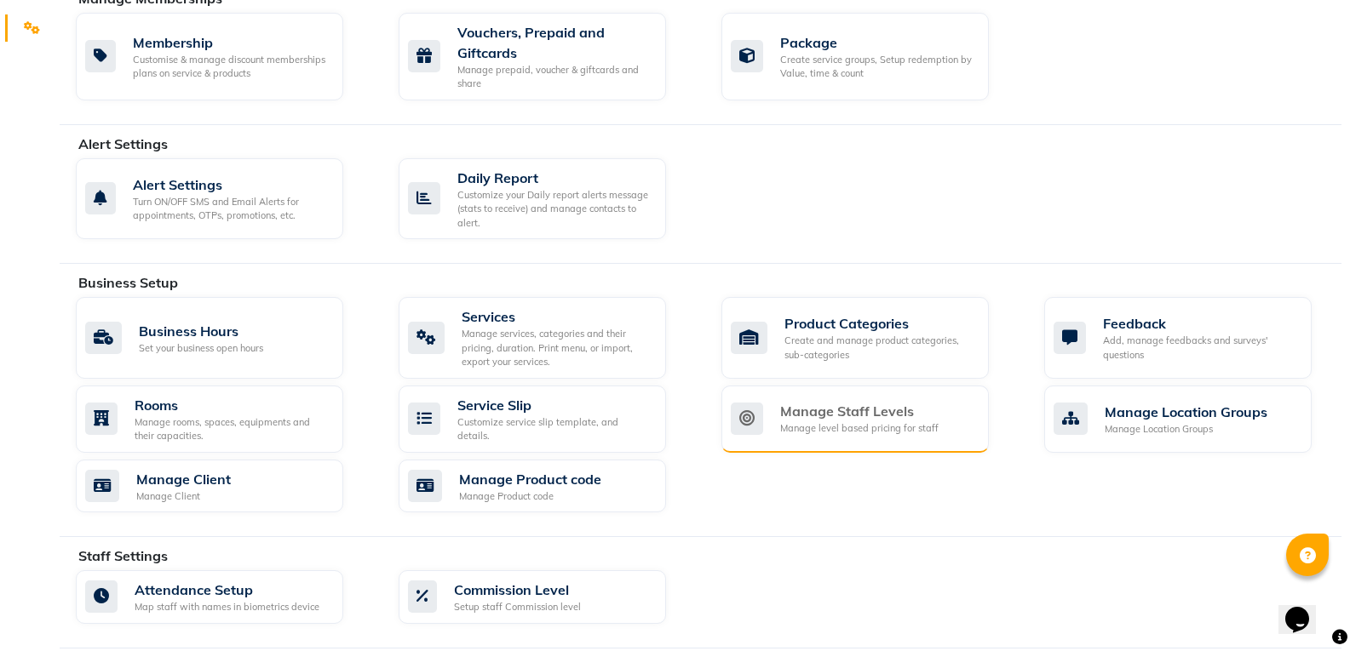
scroll to position [414, 0]
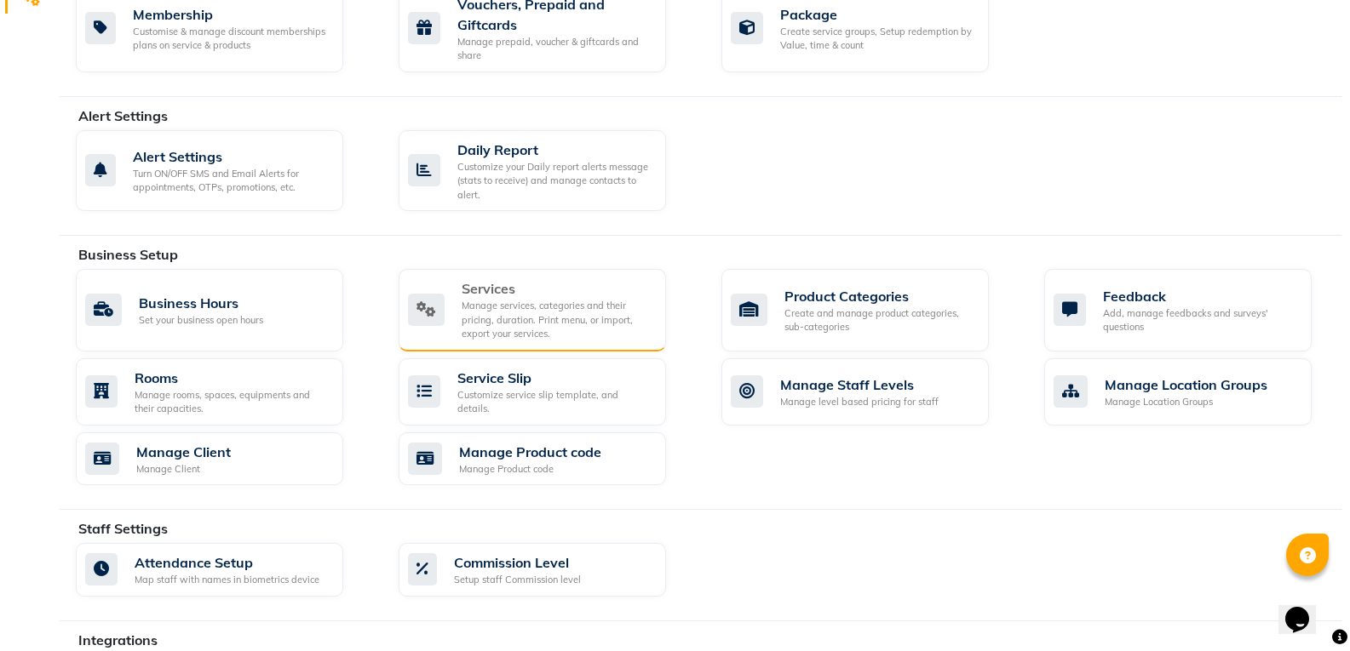
click at [518, 311] on div "Manage services, categories and their pricing, duration. Print menu, or import,…" at bounding box center [557, 320] width 191 height 43
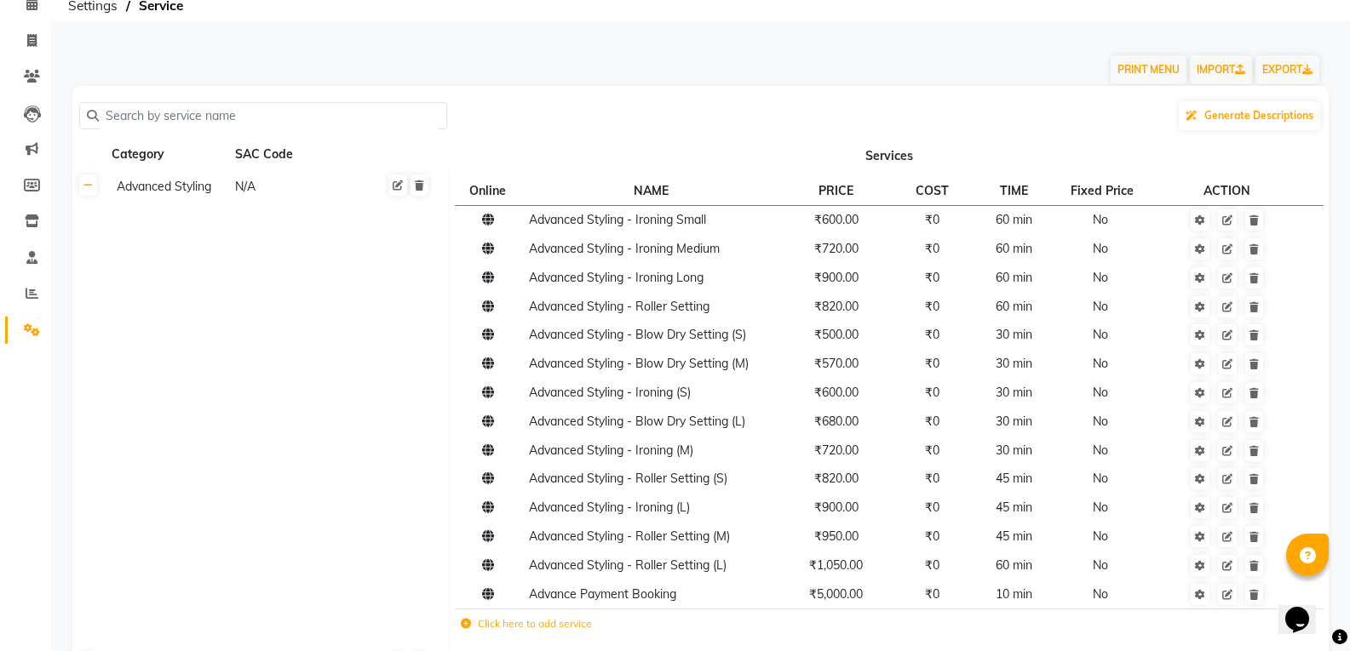
scroll to position [79, 0]
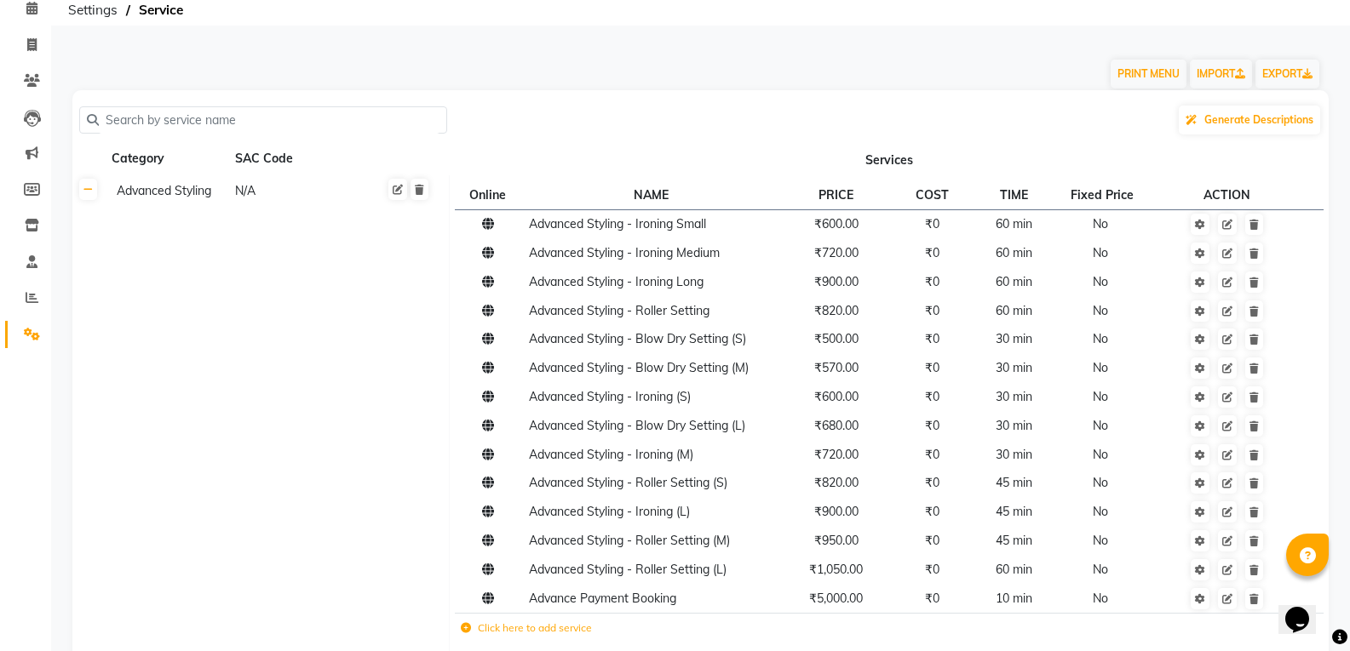
click at [153, 130] on input "text" at bounding box center [269, 120] width 341 height 26
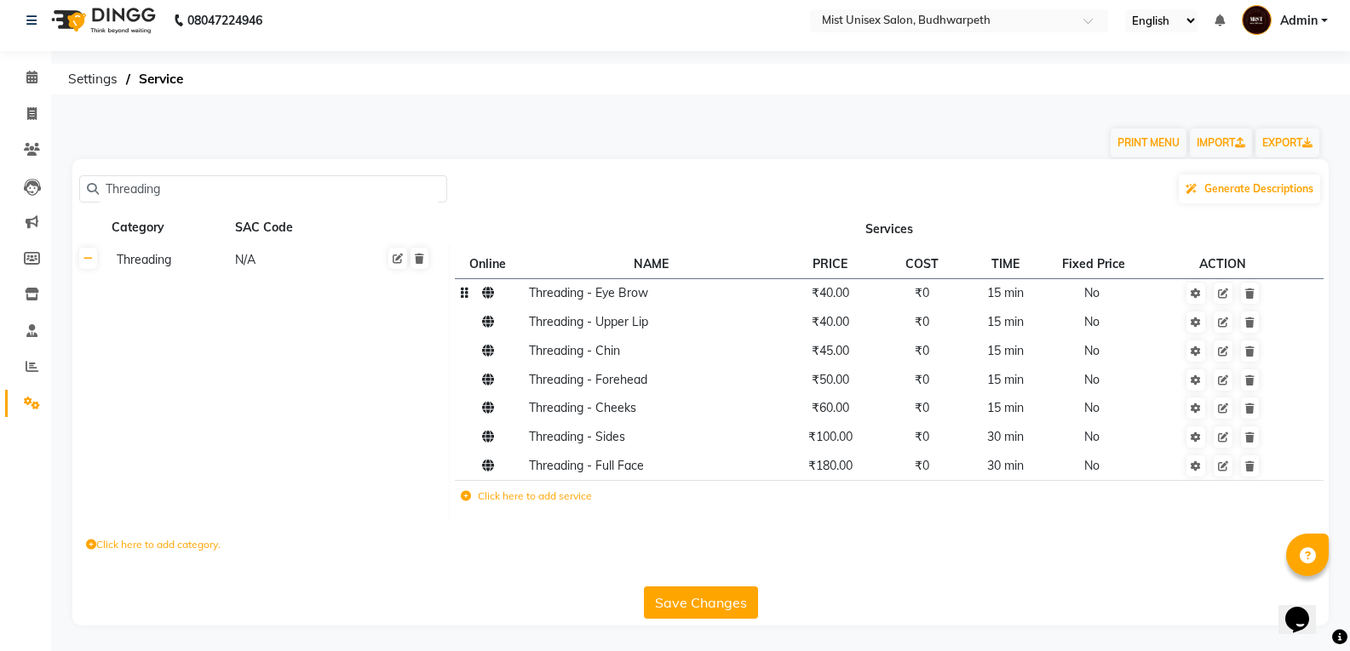
type input "Threading"
click at [842, 300] on span "₹40.00" at bounding box center [830, 292] width 37 height 15
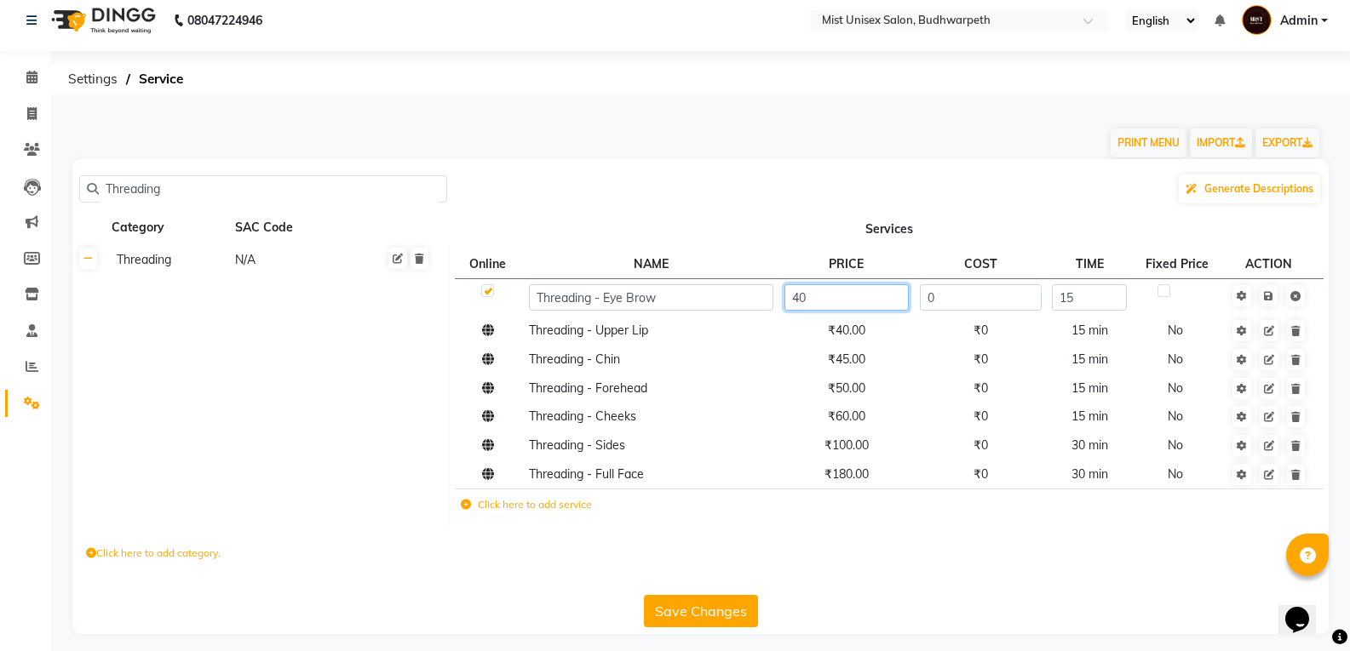
click at [819, 298] on input "40" at bounding box center [846, 297] width 124 height 26
type input "4"
type input "50"
click at [845, 343] on tbody "Threading - Eye Brow 50 0 15 Threading - Upper Lip ₹40.00 ₹0 15 min No Threadin…" at bounding box center [889, 401] width 868 height 246
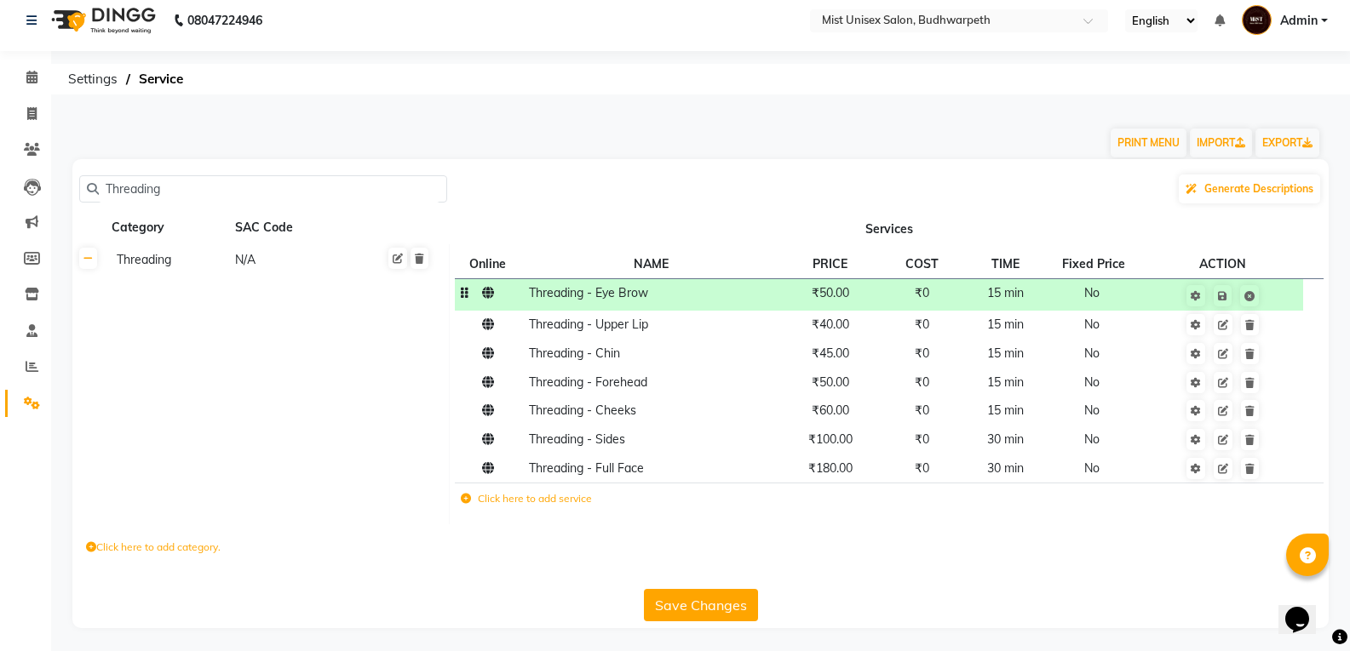
click at [622, 306] on td "Threading - Eye Brow" at bounding box center [650, 294] width 255 height 32
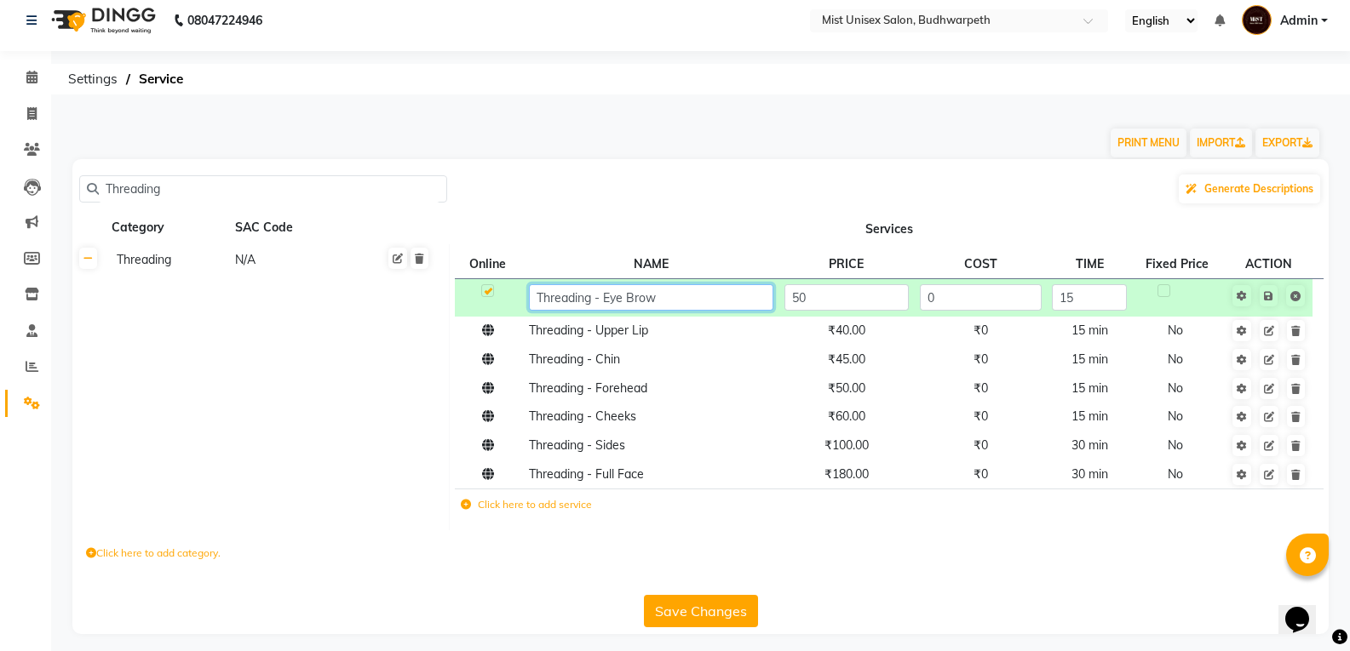
click at [637, 295] on input "Threading - Eye Brow" at bounding box center [651, 297] width 244 height 26
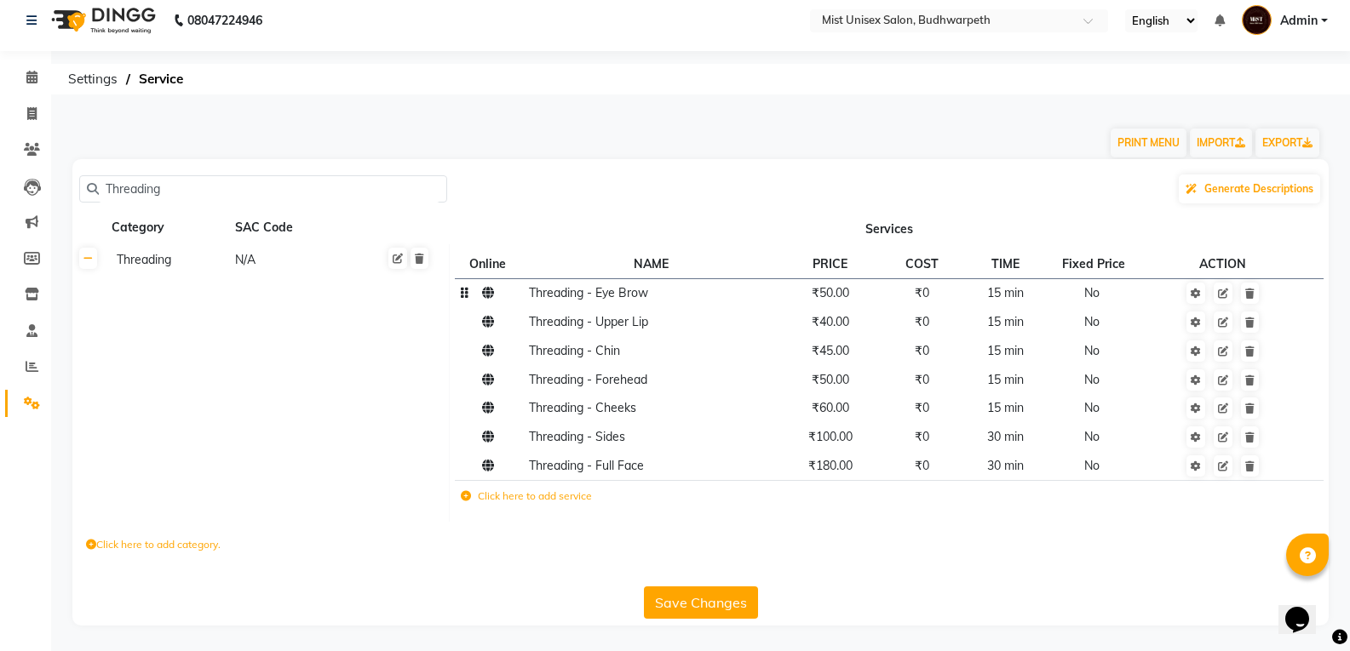
click at [467, 497] on icon at bounding box center [466, 496] width 10 height 10
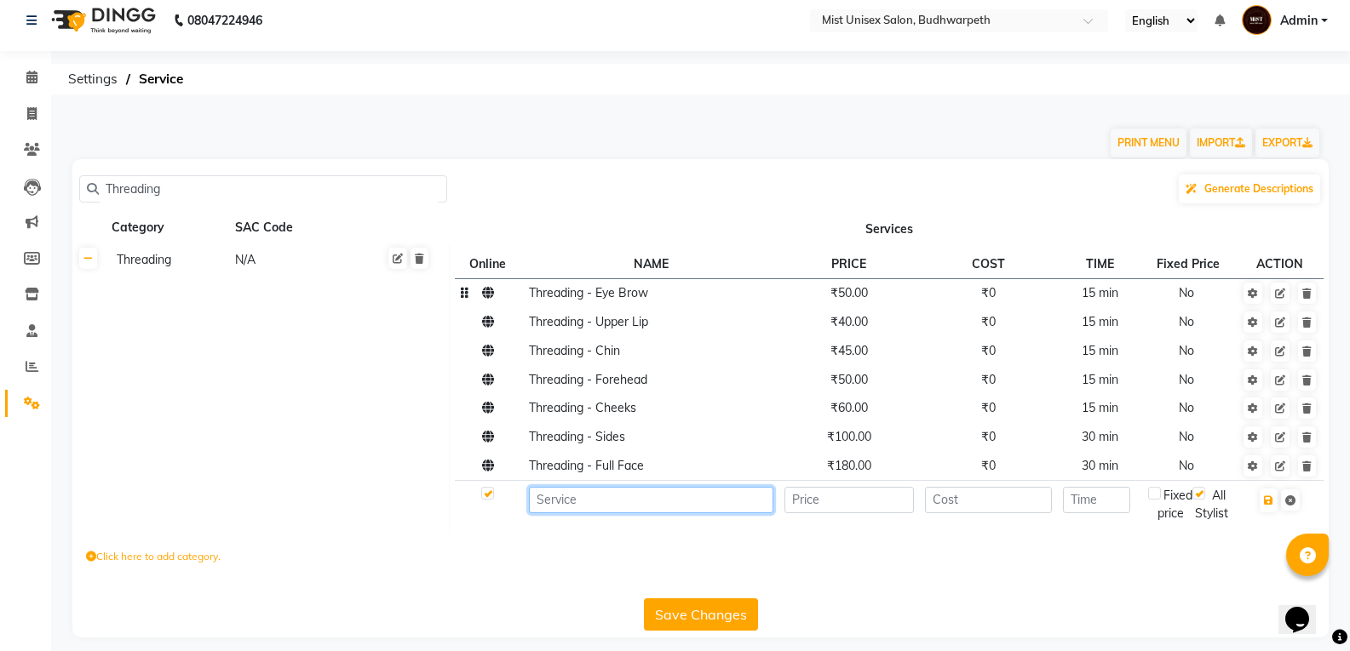
click at [554, 502] on input at bounding box center [651, 500] width 244 height 26
paste input "Threading - Eye Brow"
type input "Threading - Eye Brow (M)"
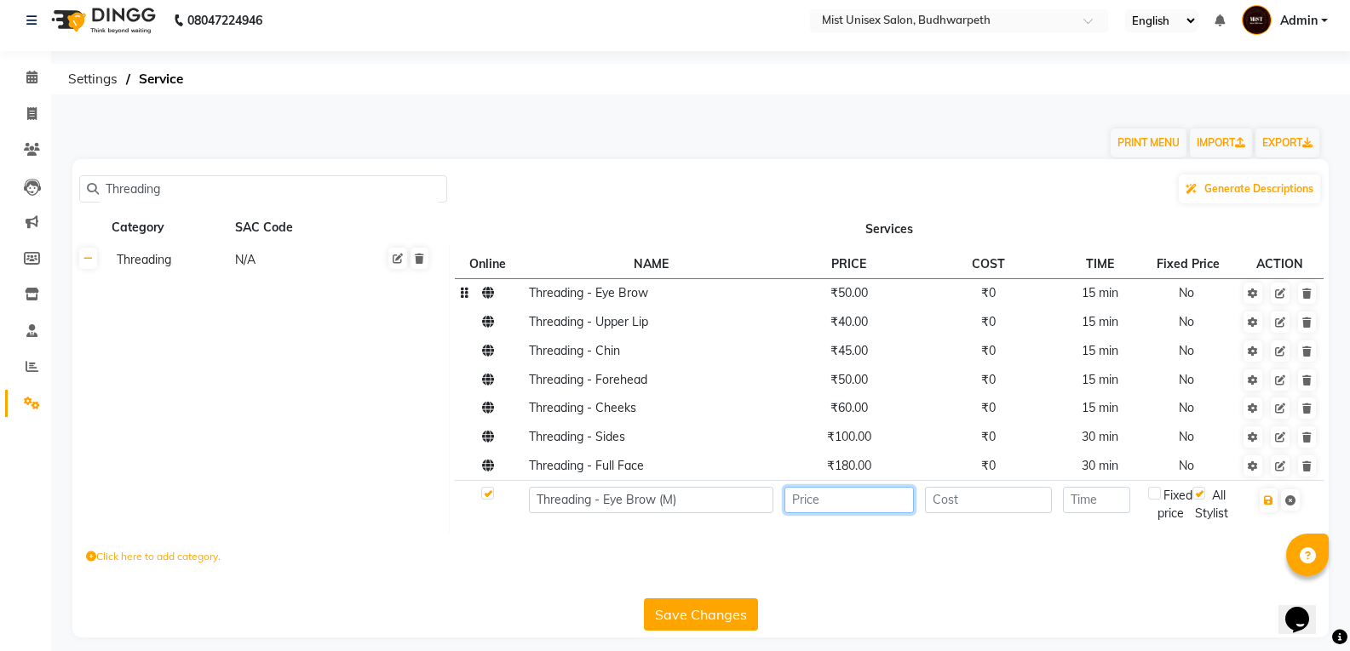
click at [800, 504] on input "number" at bounding box center [848, 500] width 129 height 26
type input "50"
type input "15"
type input "0"
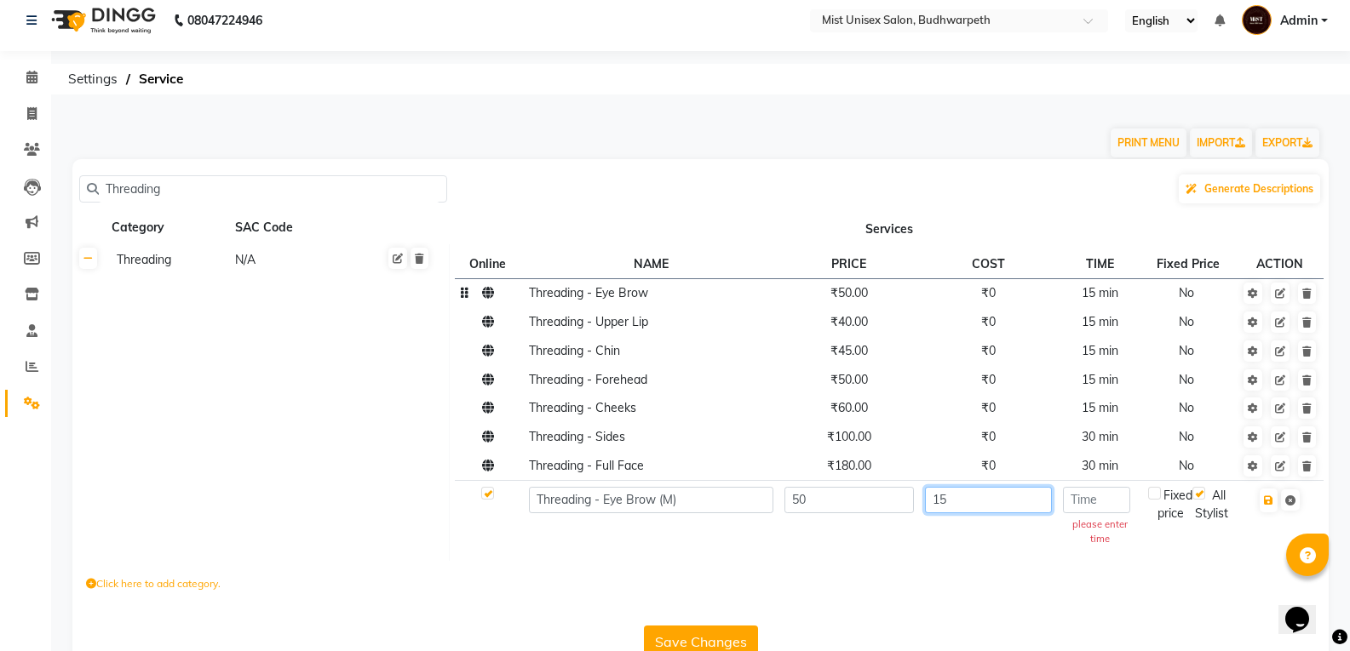
click at [987, 504] on input "15" at bounding box center [989, 500] width 128 height 26
type input "1"
type input "0"
click at [1083, 504] on input "number" at bounding box center [1096, 500] width 67 height 26
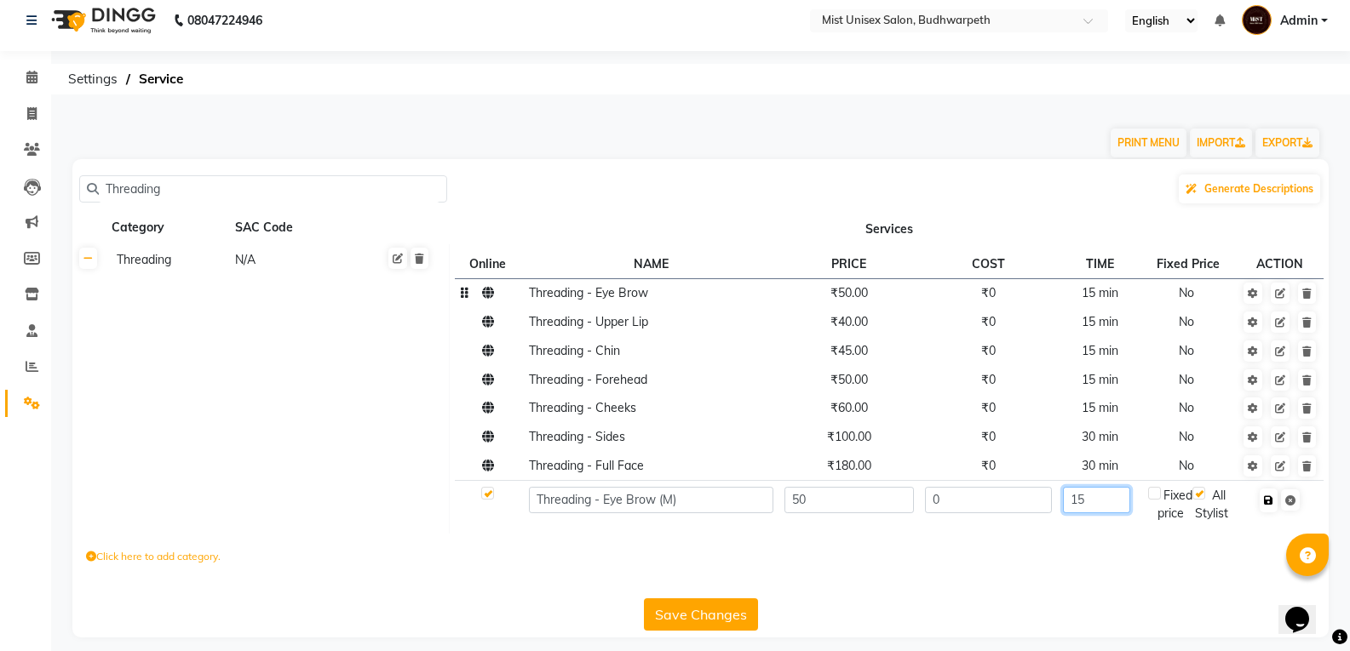
type input "15"
click at [1272, 504] on icon "button" at bounding box center [1268, 501] width 9 height 10
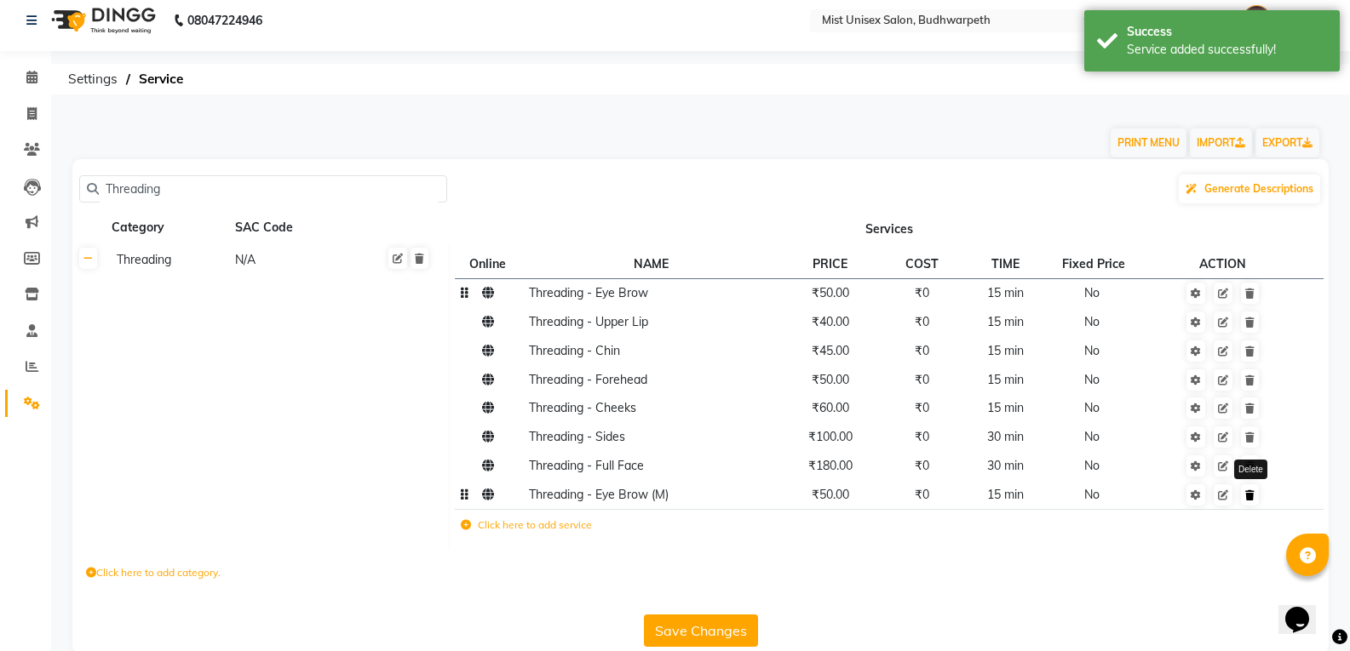
click at [1250, 500] on icon at bounding box center [1249, 495] width 9 height 10
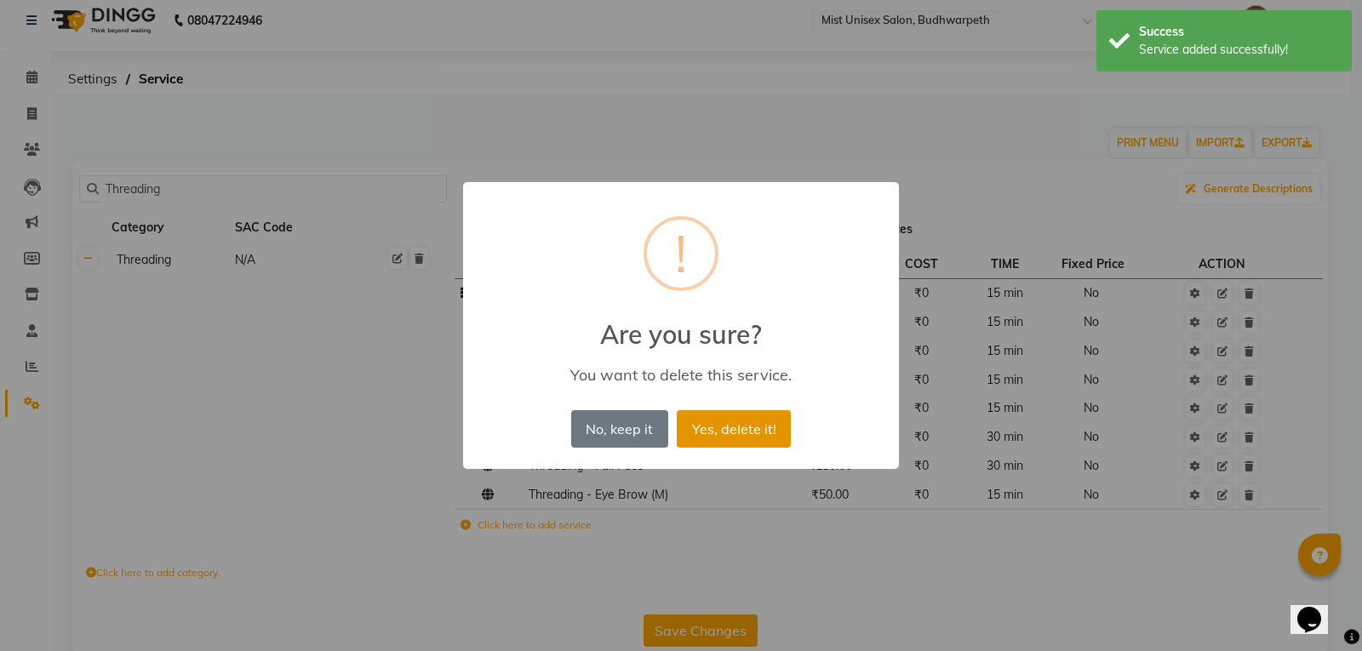
click at [746, 419] on button "Yes, delete it!" at bounding box center [734, 428] width 114 height 37
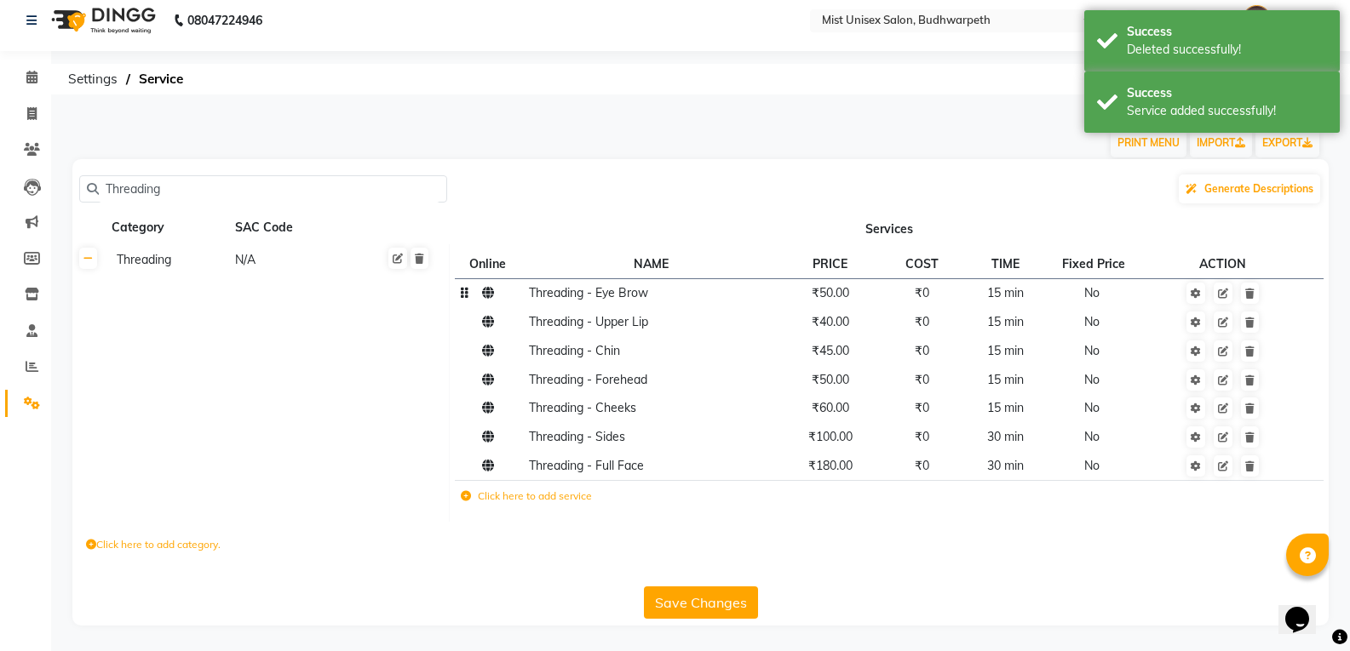
click at [728, 599] on button "Save Changes" at bounding box center [701, 603] width 114 height 32
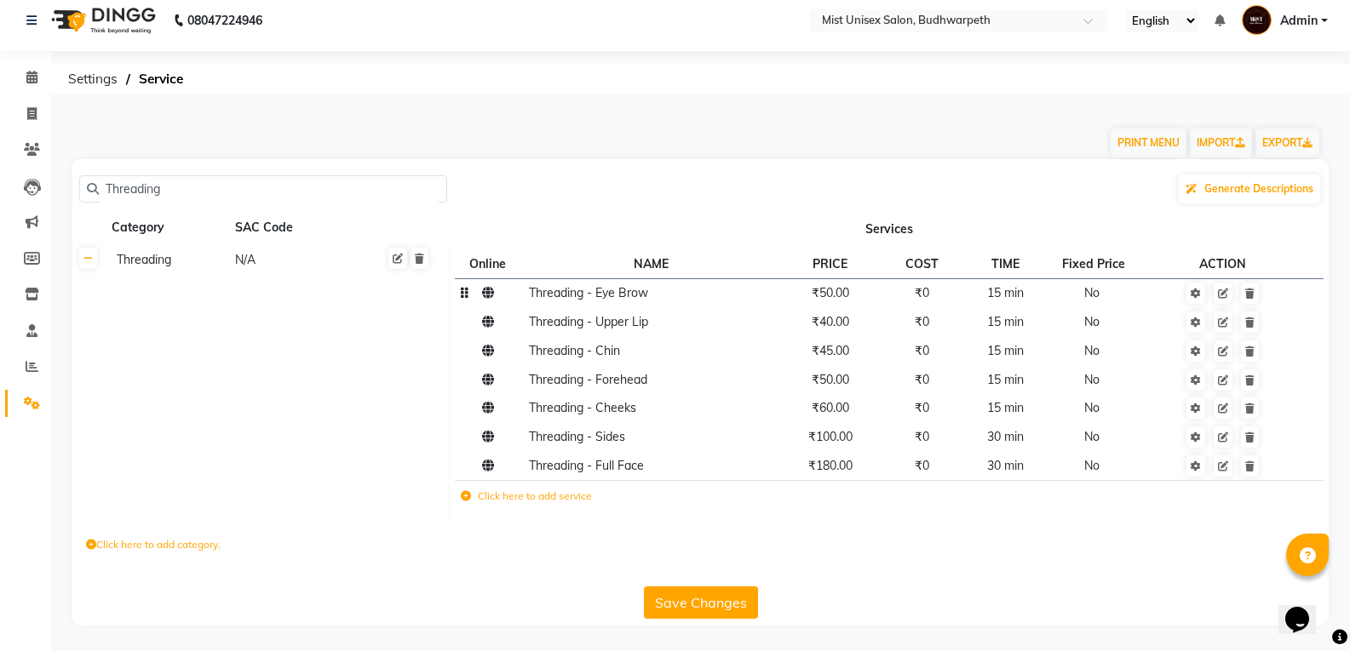
click at [468, 500] on icon at bounding box center [466, 496] width 10 height 10
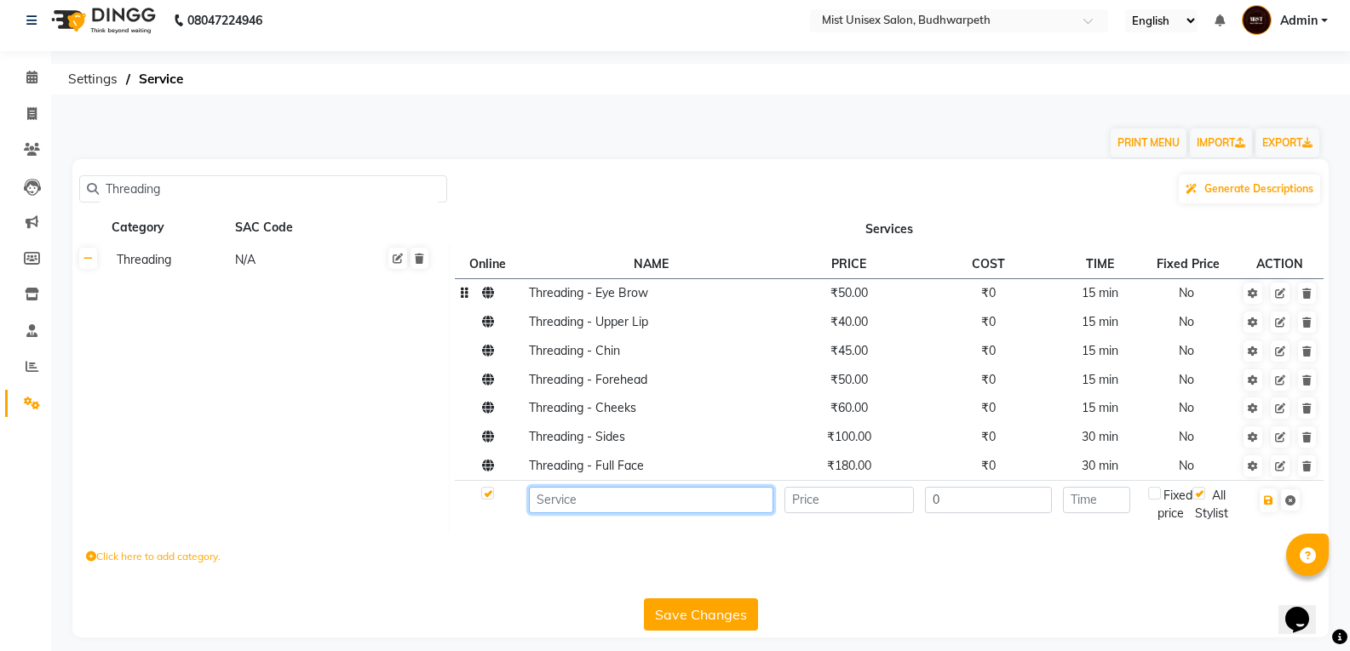
click at [553, 506] on input at bounding box center [651, 500] width 244 height 26
type input "E"
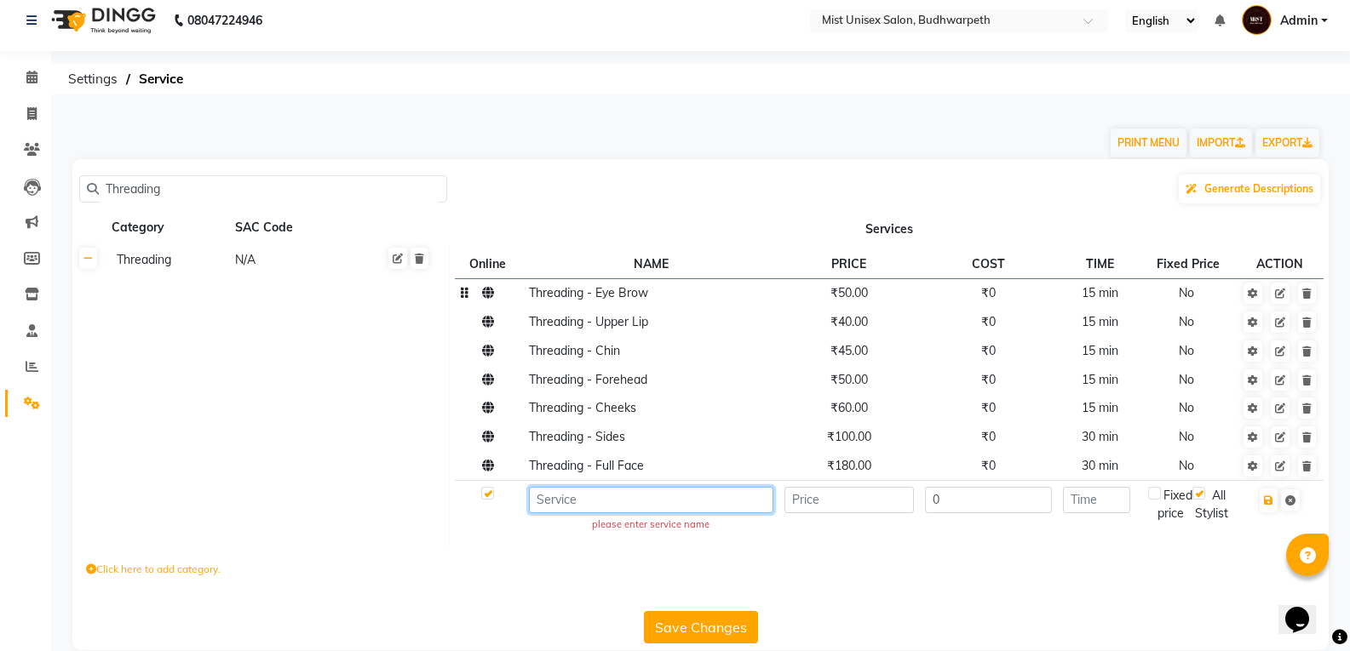
paste input "Threading - Eye Brow"
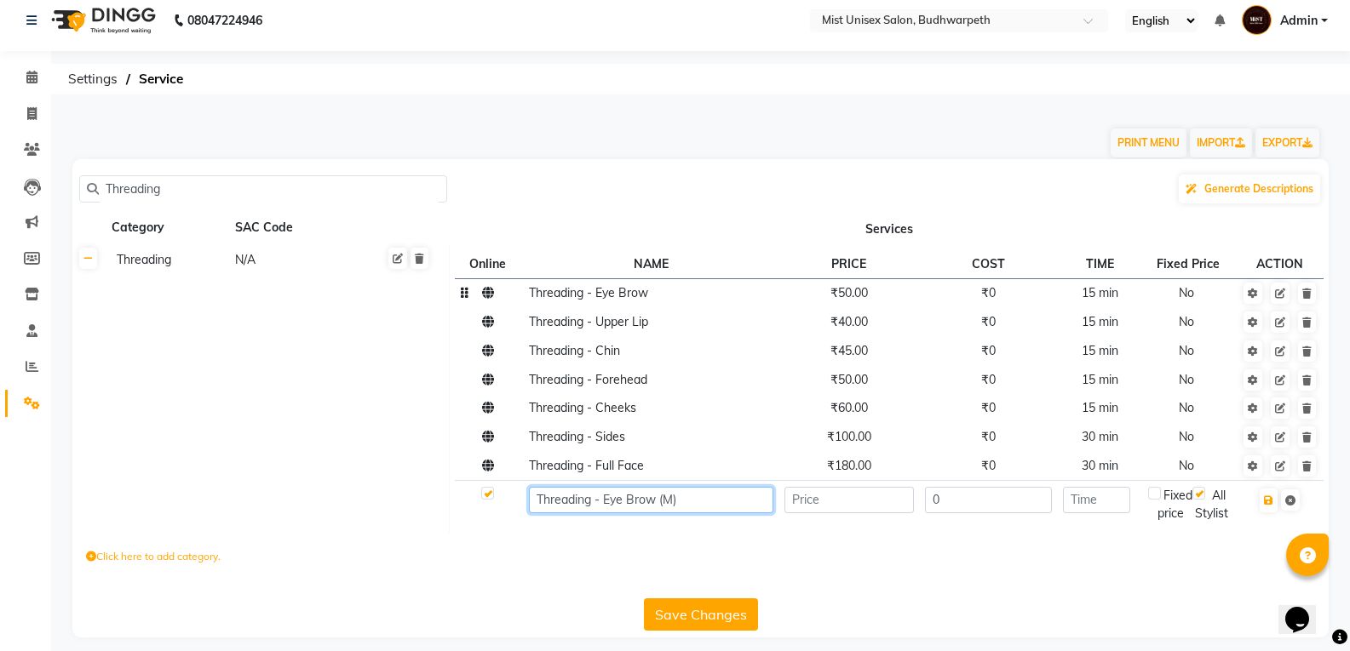
type input "Threading - Eye Brow (M)"
type input "50"
type input "15"
click at [1267, 502] on icon "button" at bounding box center [1268, 501] width 9 height 10
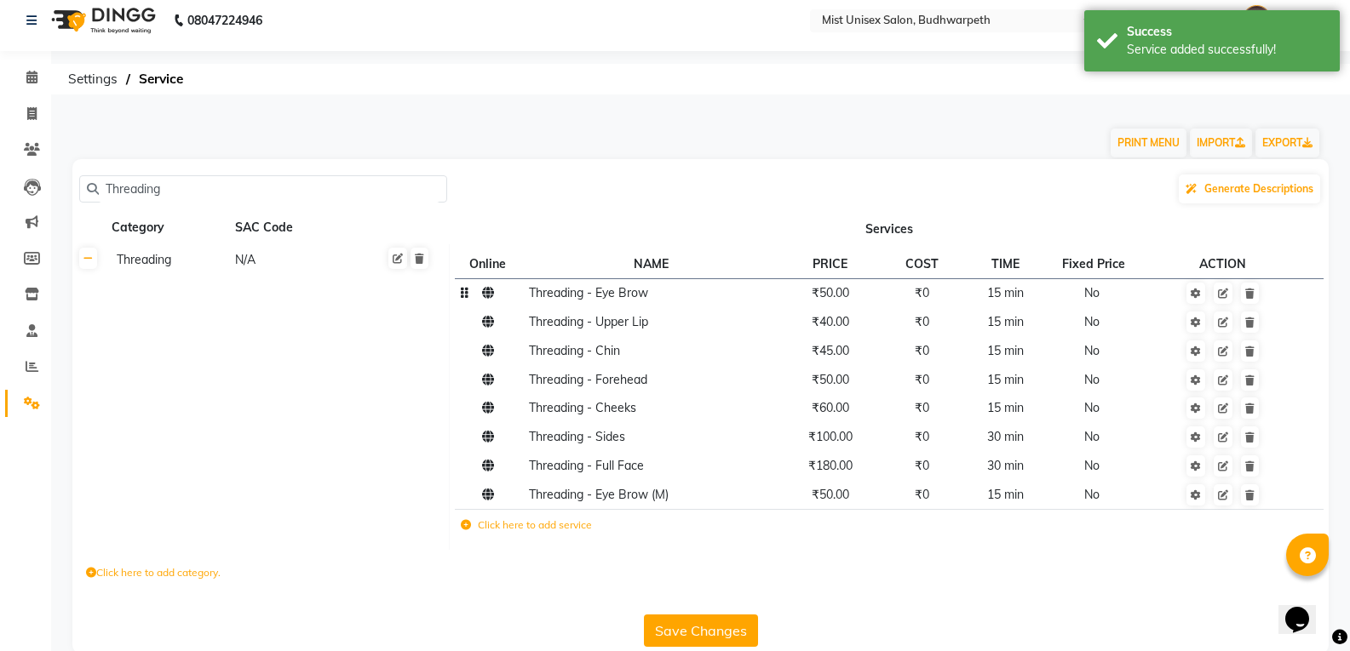
click at [467, 526] on icon at bounding box center [466, 525] width 10 height 10
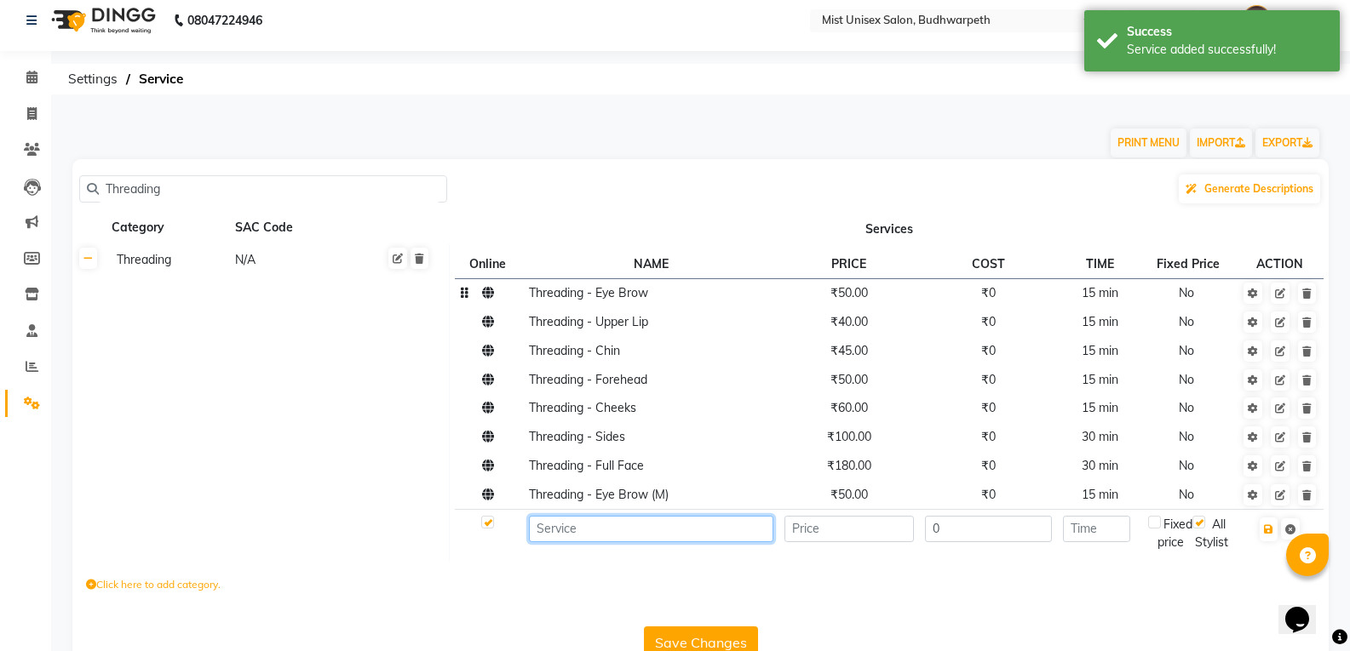
click at [558, 531] on input at bounding box center [651, 529] width 244 height 26
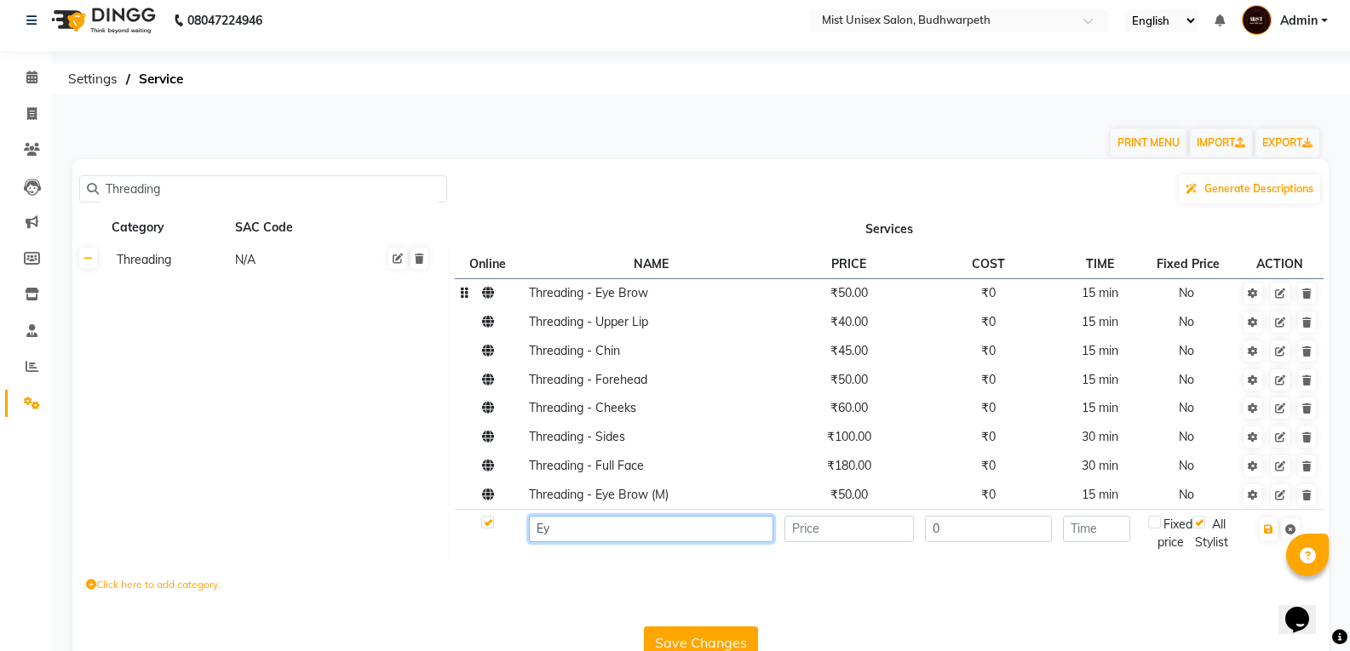
type input "E"
paste input "Threading - Eye Brow"
type input "Threading - Eye Brow Waxing (M)"
type input "150"
type input "30"
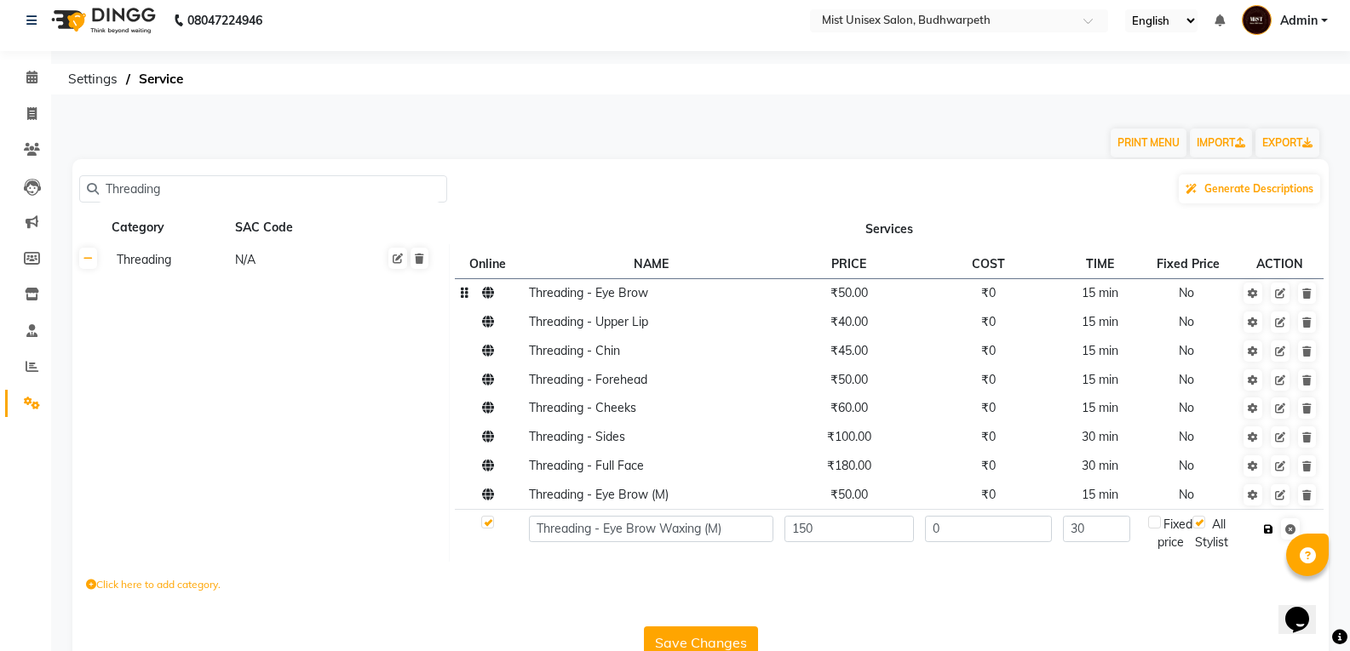
click at [1269, 528] on icon "button" at bounding box center [1268, 530] width 9 height 10
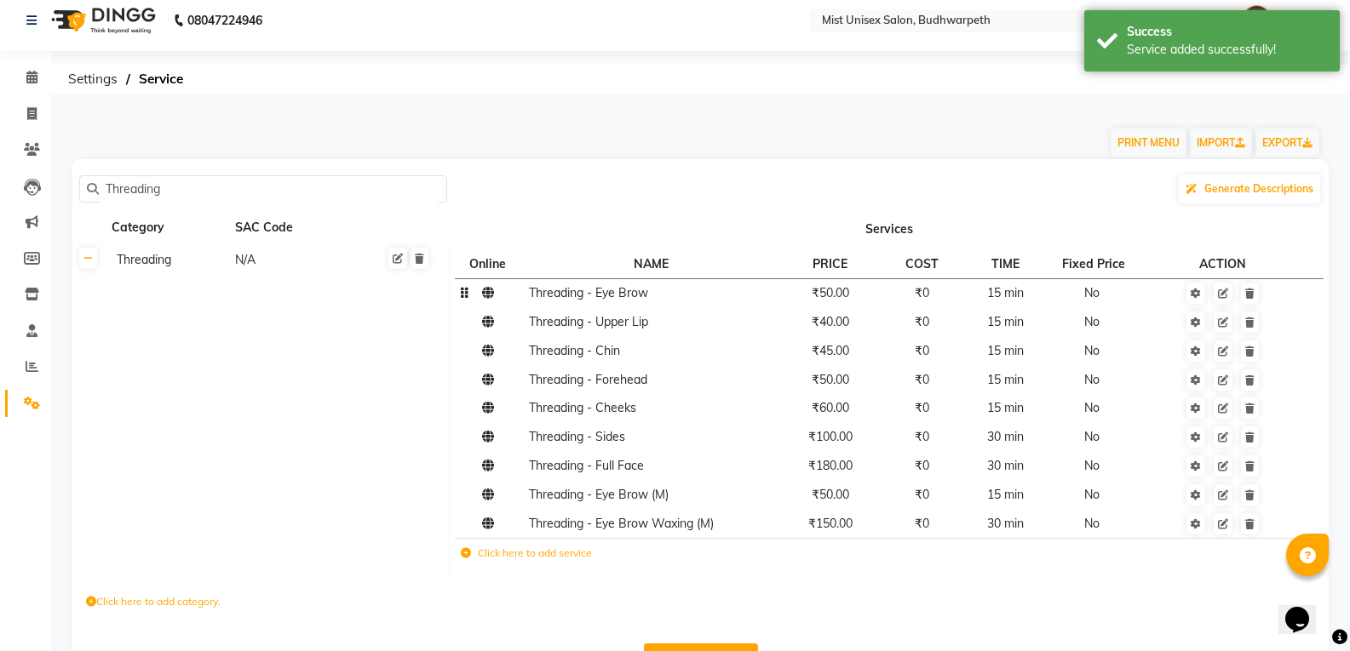
scroll to position [67, 0]
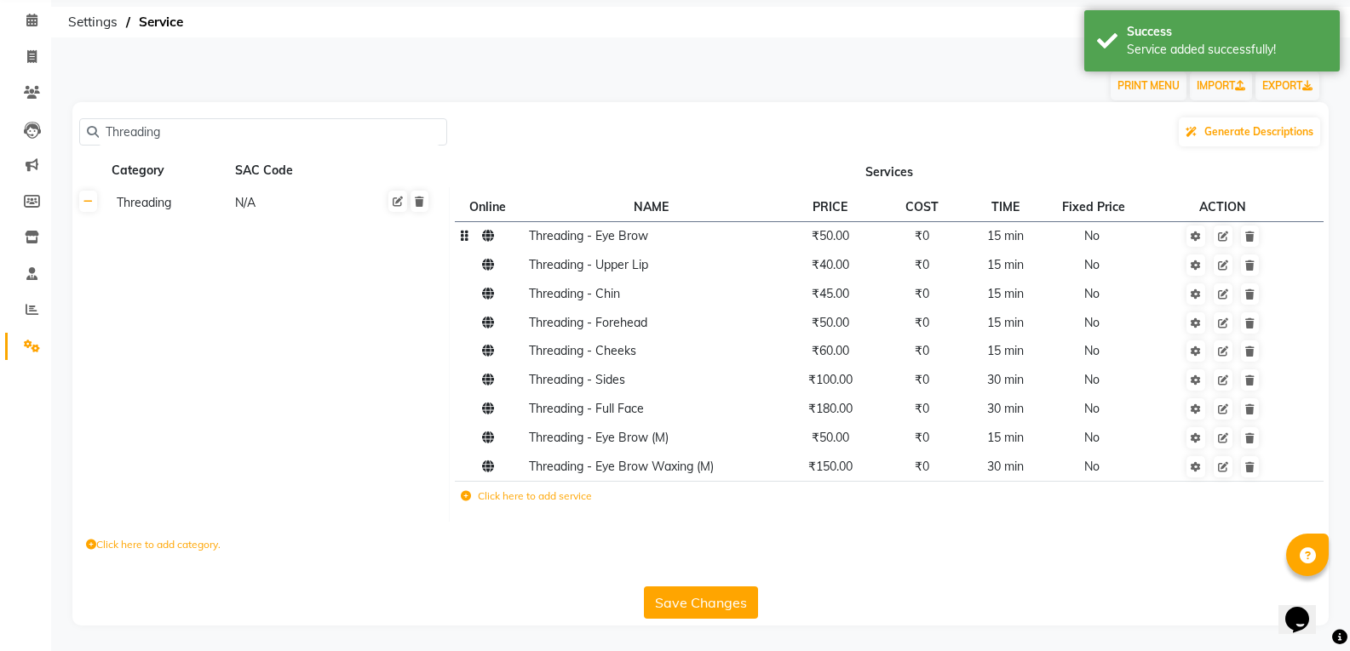
click at [466, 501] on icon at bounding box center [466, 496] width 10 height 10
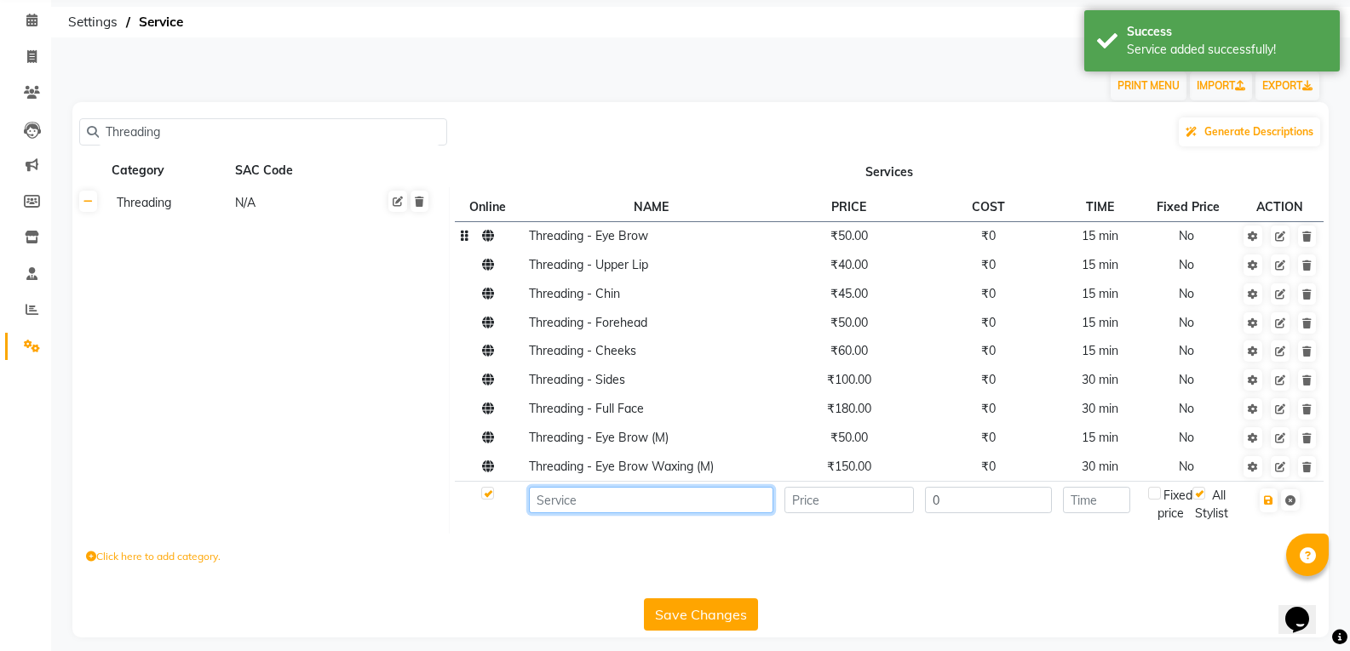
click at [557, 500] on input at bounding box center [651, 500] width 244 height 26
paste input "Threading - Eye Brow"
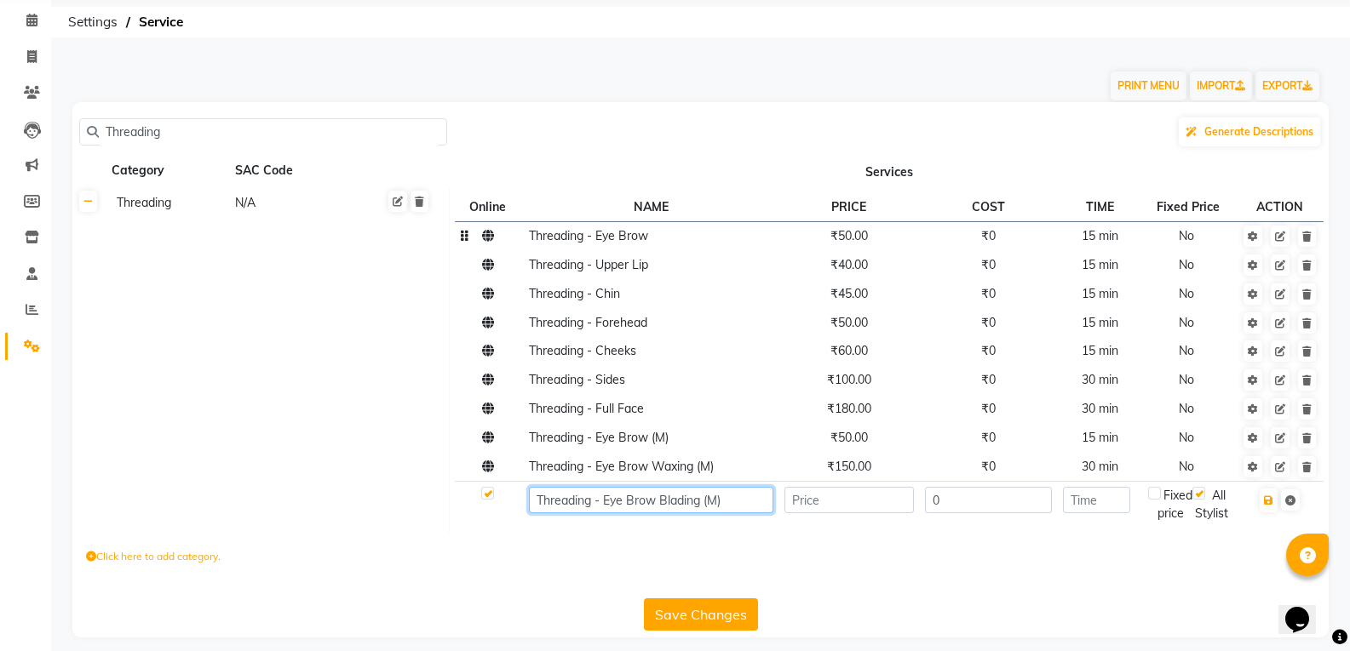
type input "Threading - Eye Brow Blading (M)"
click at [808, 507] on input "number" at bounding box center [848, 500] width 129 height 26
type input "100"
type input "10"
click at [1269, 506] on icon "button" at bounding box center [1268, 501] width 9 height 10
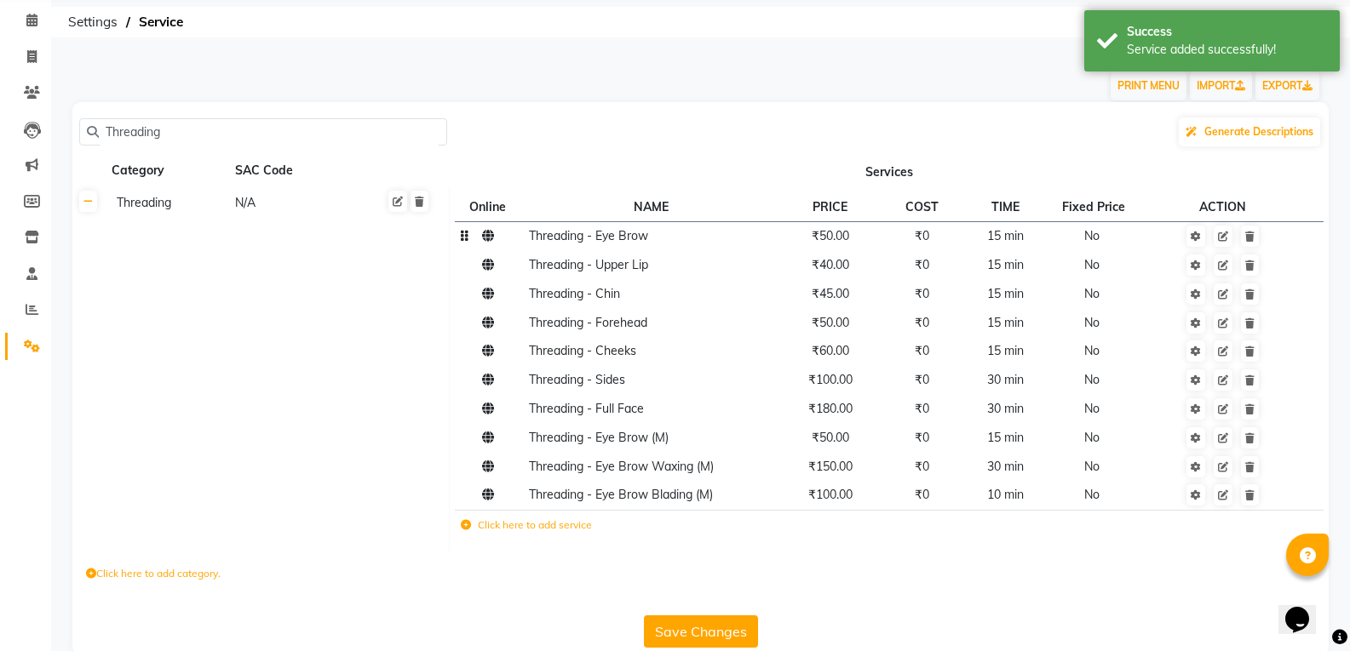
click at [714, 623] on button "Save Changes" at bounding box center [701, 632] width 114 height 32
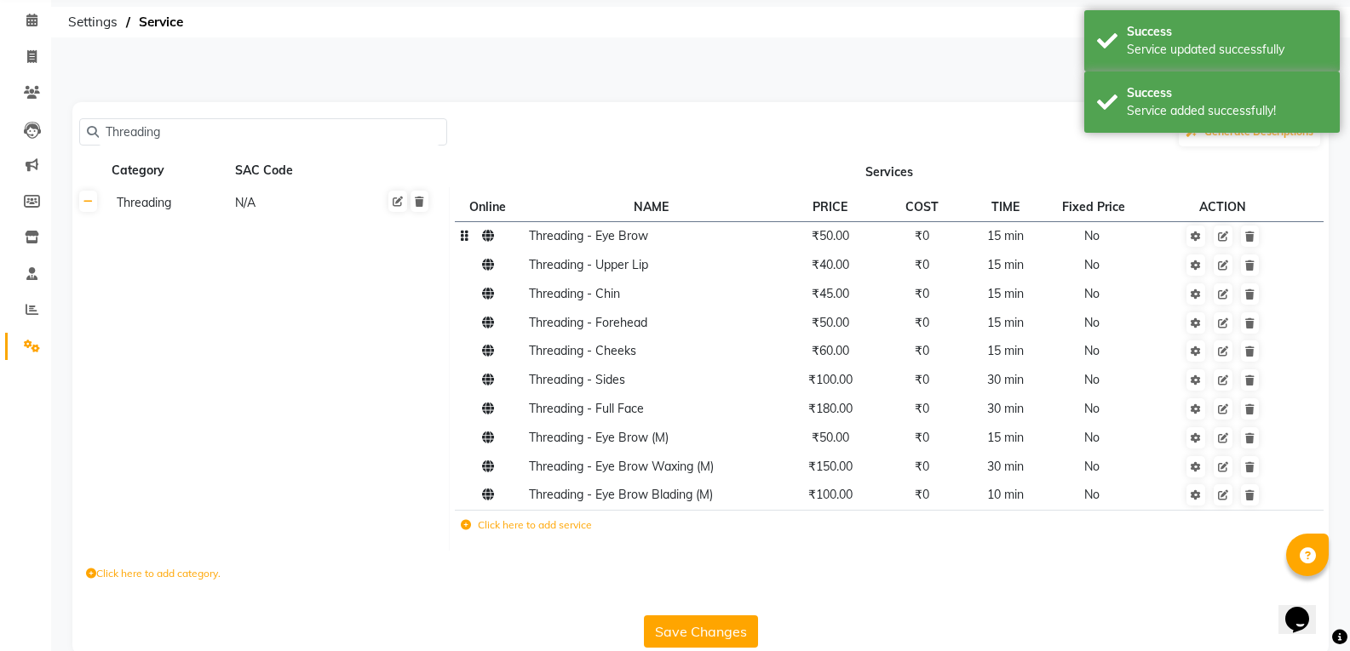
click at [94, 571] on icon at bounding box center [91, 574] width 10 height 10
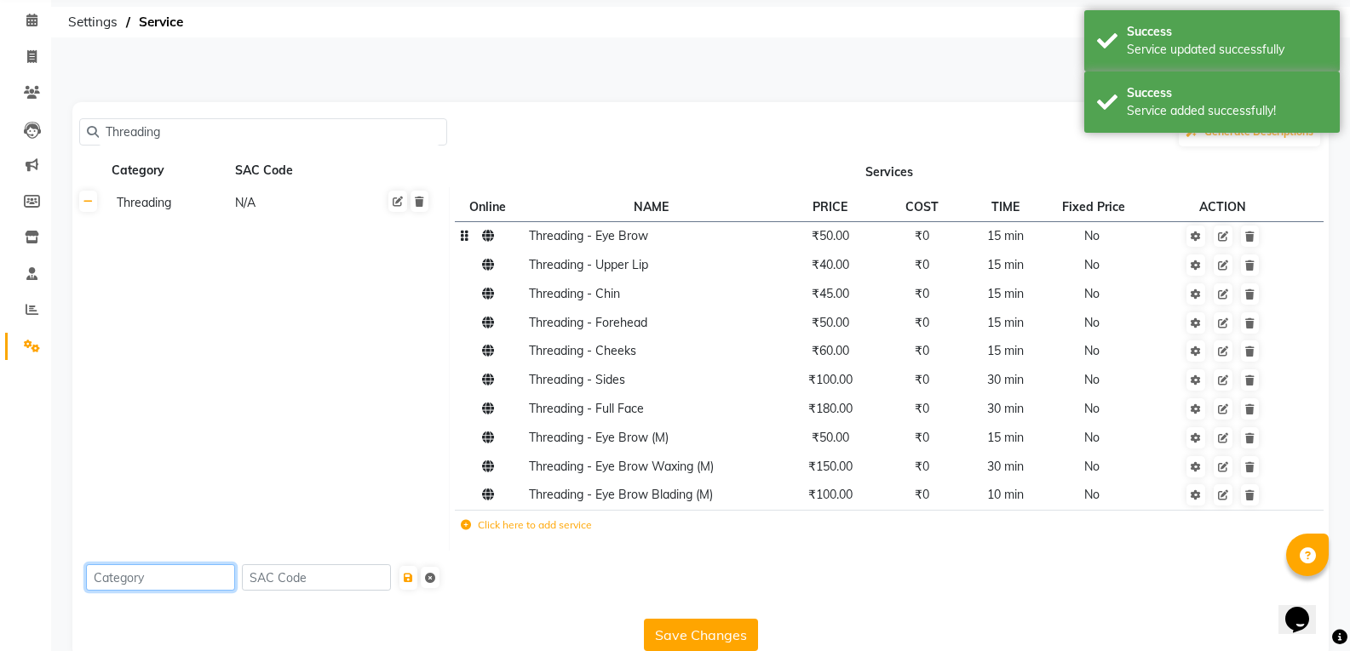
click at [106, 574] on input at bounding box center [160, 578] width 149 height 26
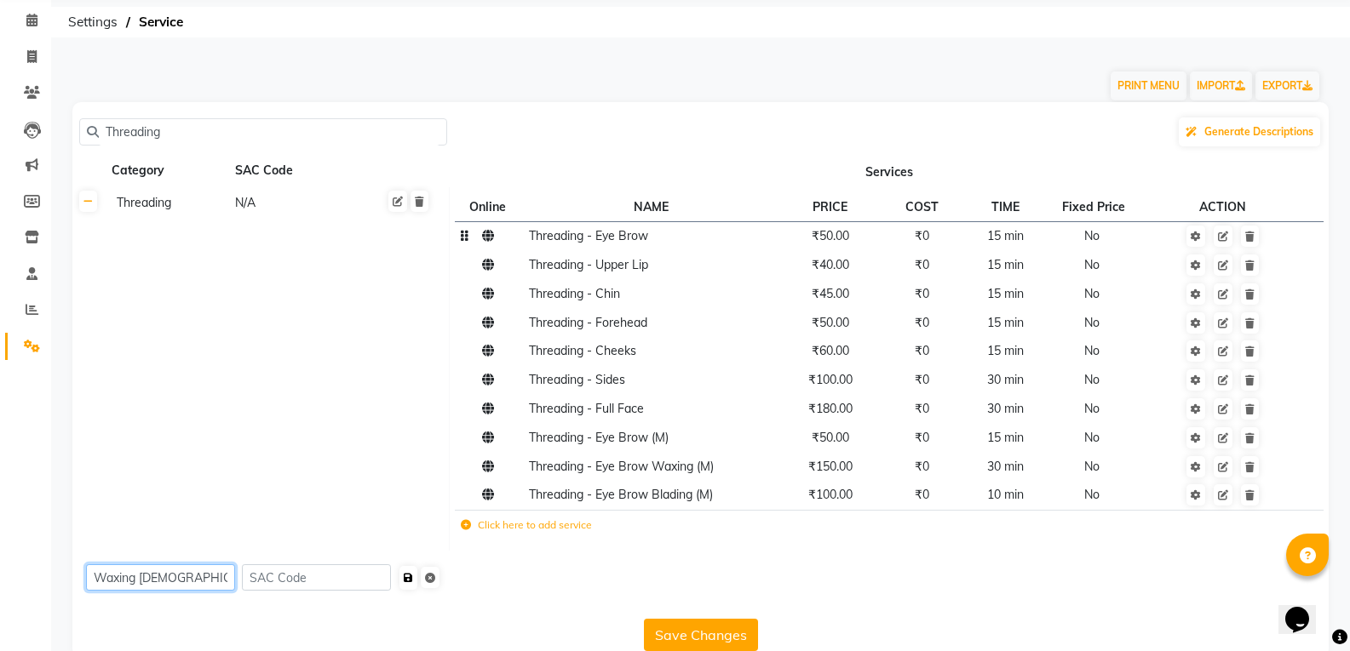
type input "Waxing Male"
click at [413, 580] on icon "submit" at bounding box center [408, 578] width 9 height 10
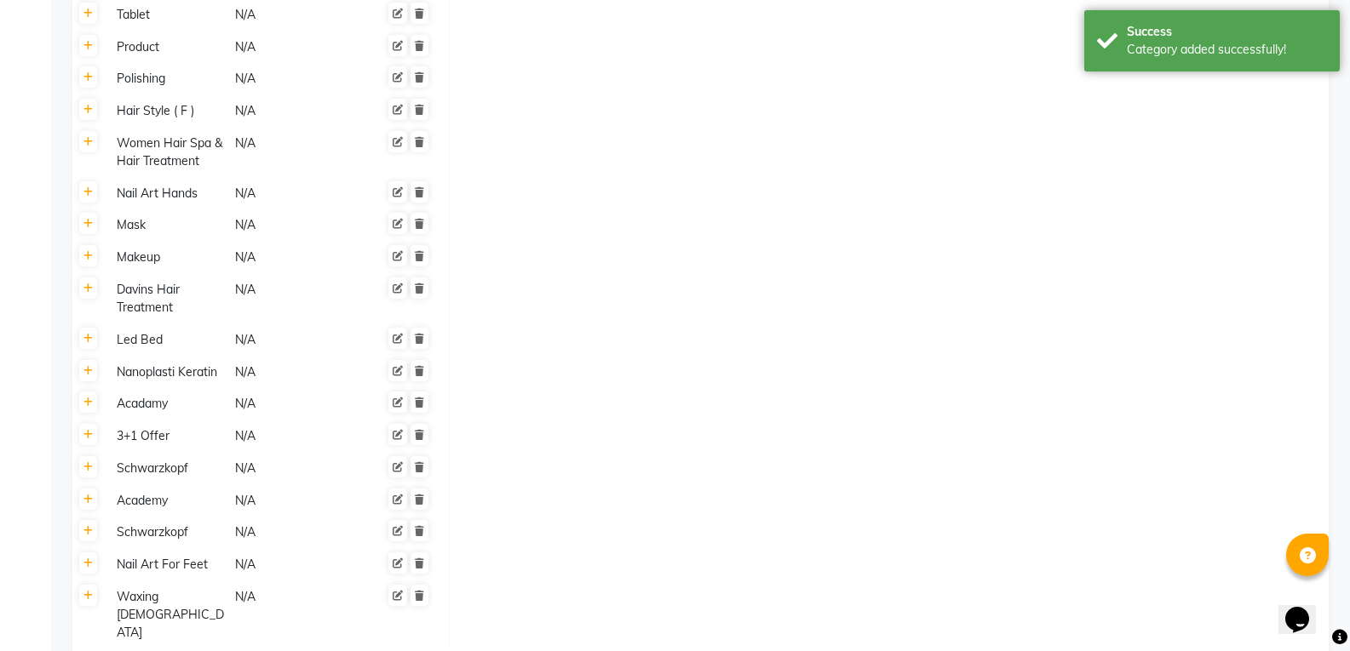
scroll to position [2760, 0]
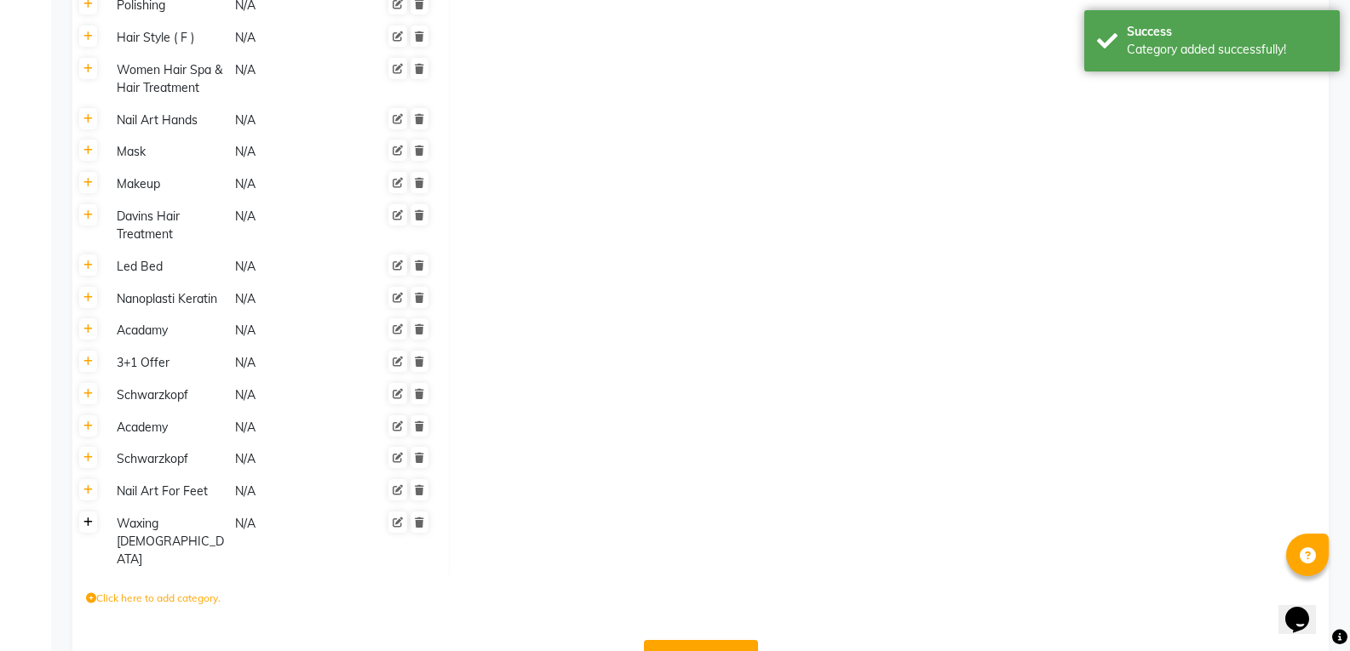
click at [89, 518] on icon at bounding box center [87, 523] width 9 height 10
click at [466, 524] on icon at bounding box center [466, 529] width 10 height 10
click at [542, 519] on input at bounding box center [575, 532] width 144 height 26
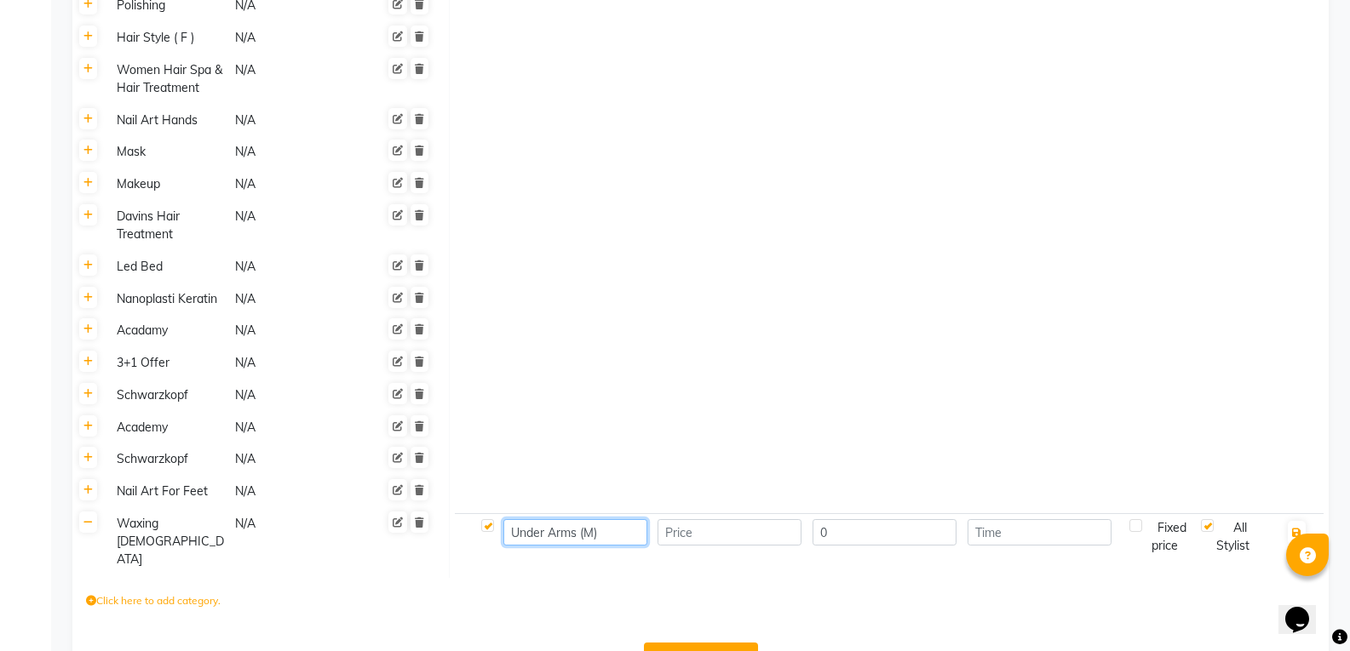
type input "Under Arms (M)"
type input "180"
type input "20"
click at [1303, 521] on button "button" at bounding box center [1297, 533] width 18 height 24
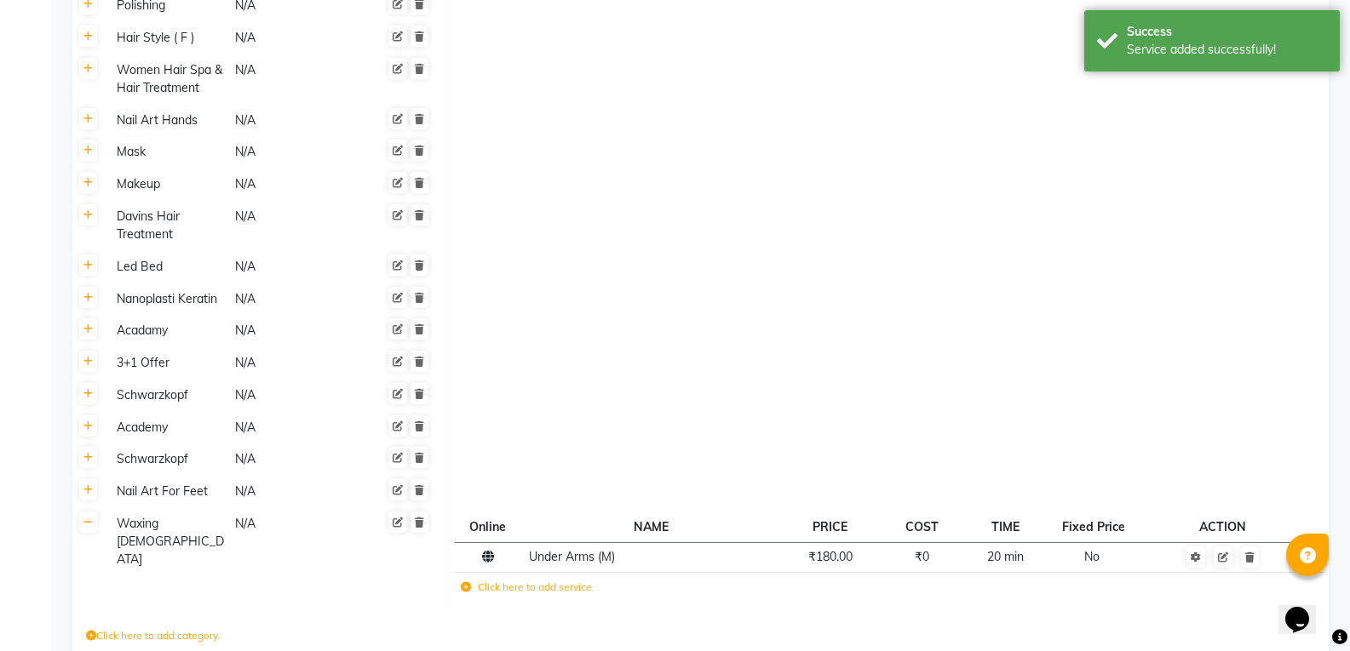
scroll to position [2833, 0]
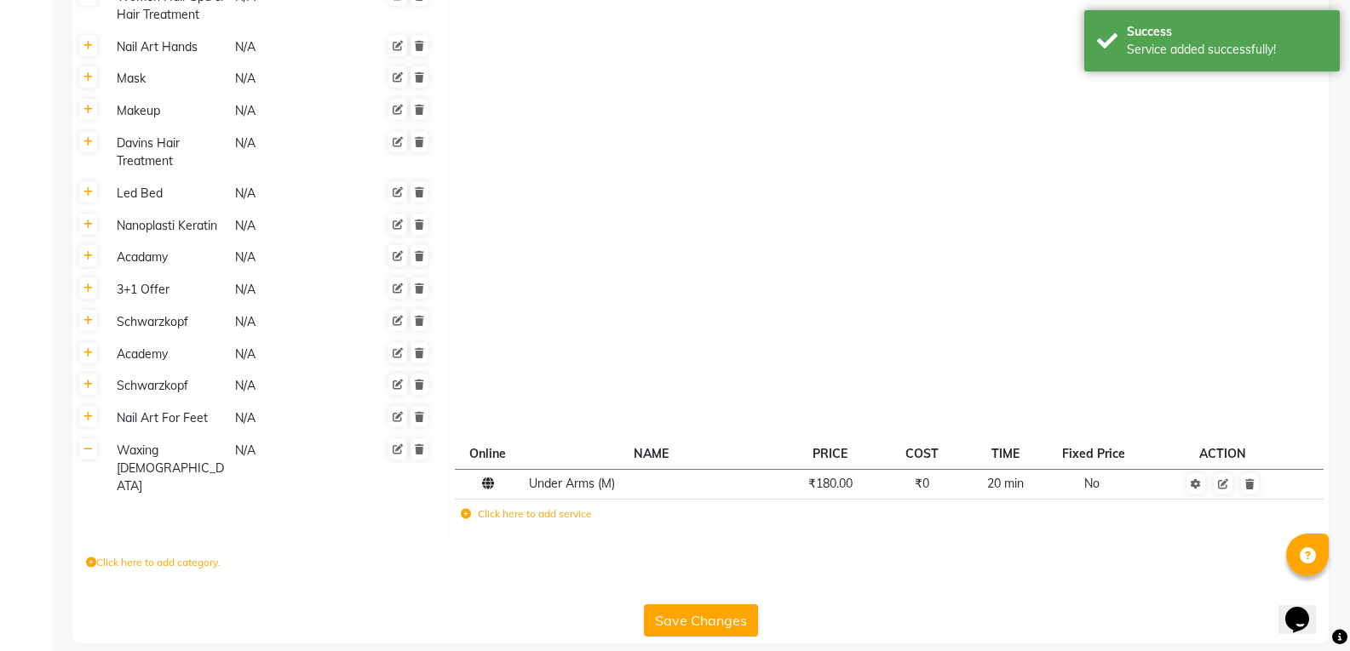
click at [674, 605] on button "Save Changes" at bounding box center [701, 621] width 114 height 32
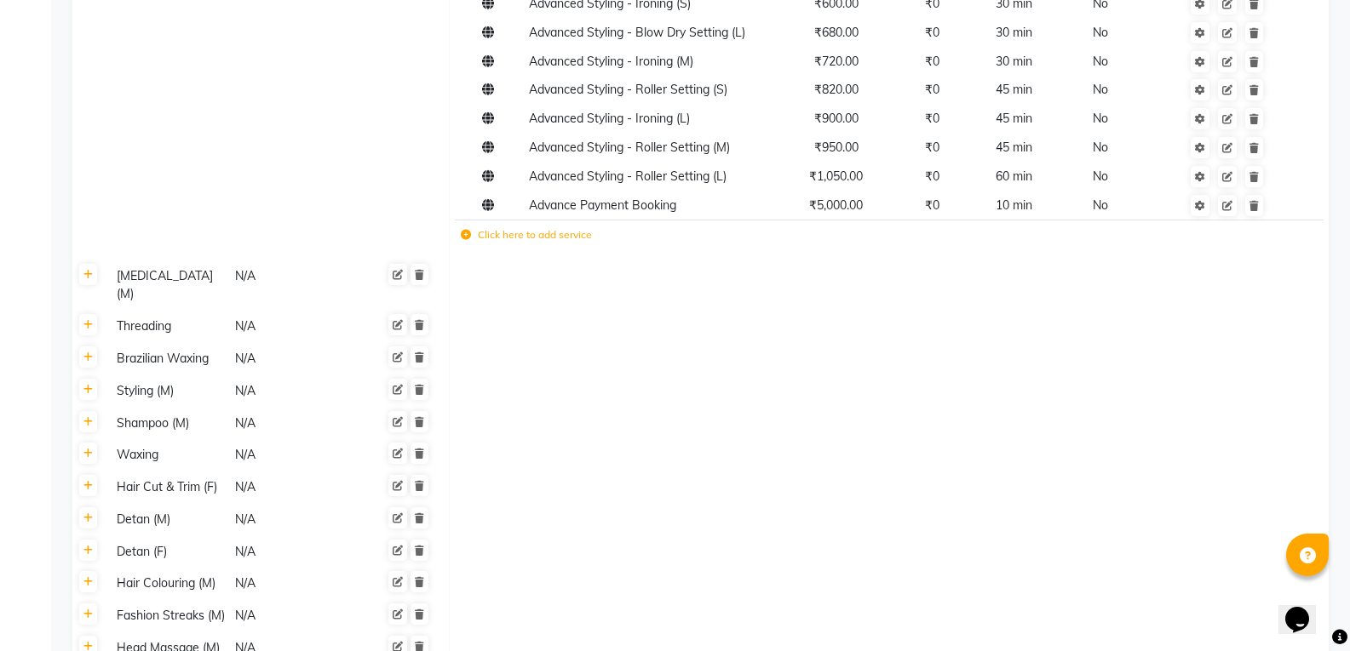
scroll to position [492, 0]
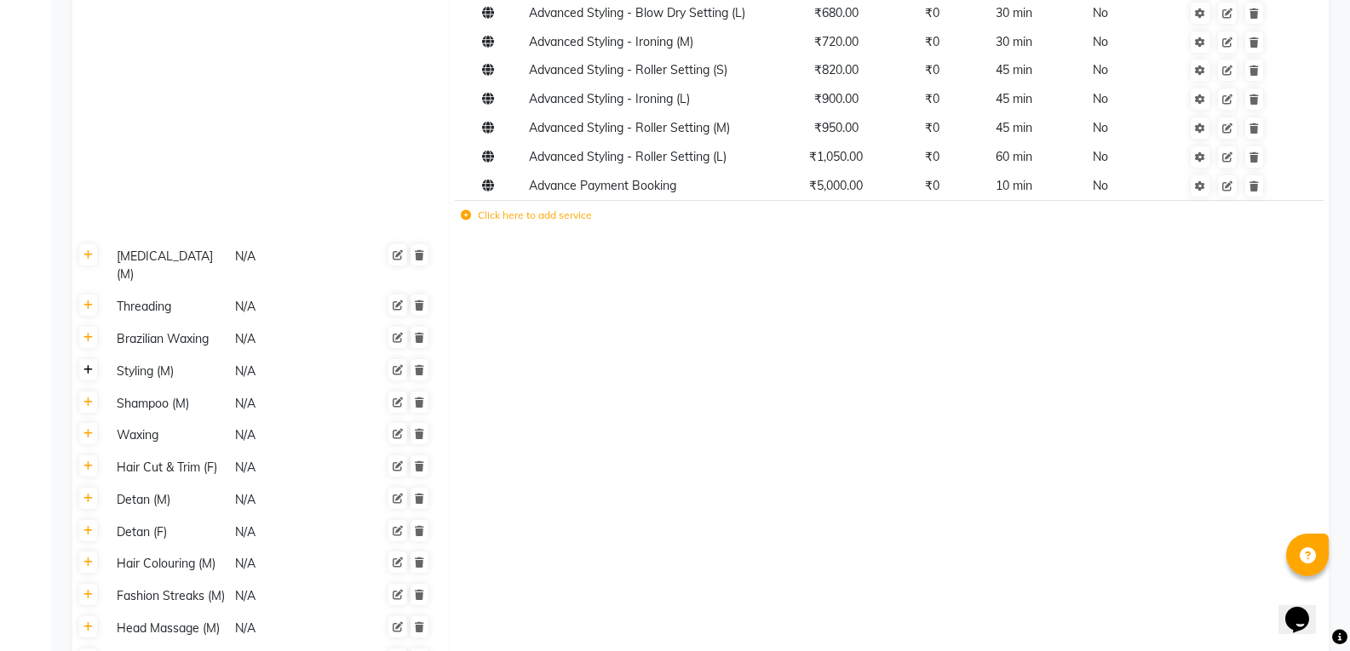
click at [89, 365] on icon at bounding box center [87, 370] width 9 height 10
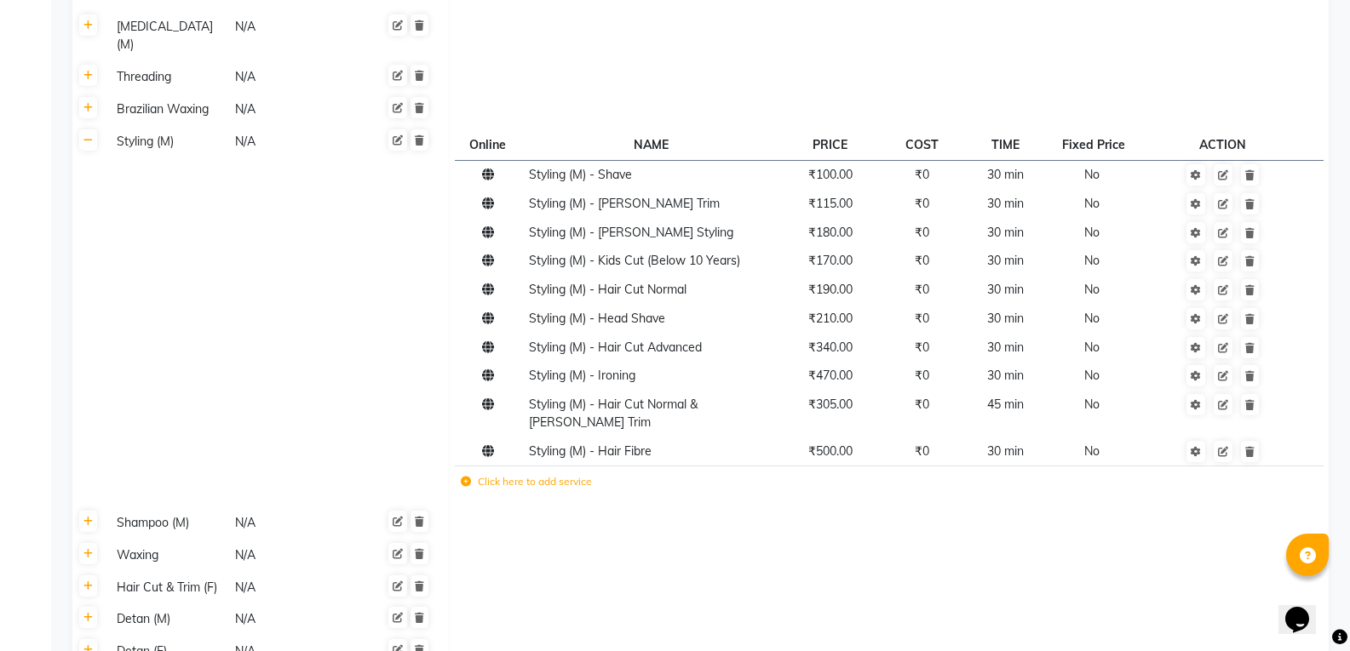
scroll to position [738, 0]
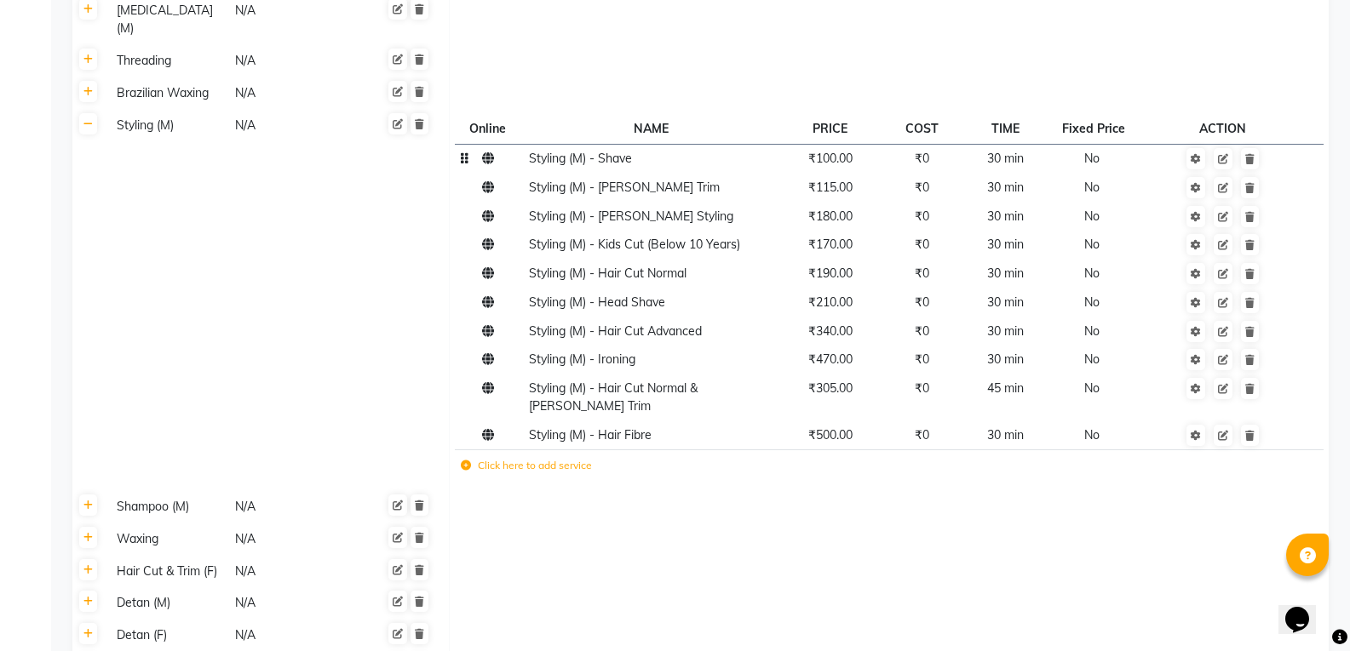
click at [825, 151] on span "₹100.00" at bounding box center [830, 158] width 44 height 15
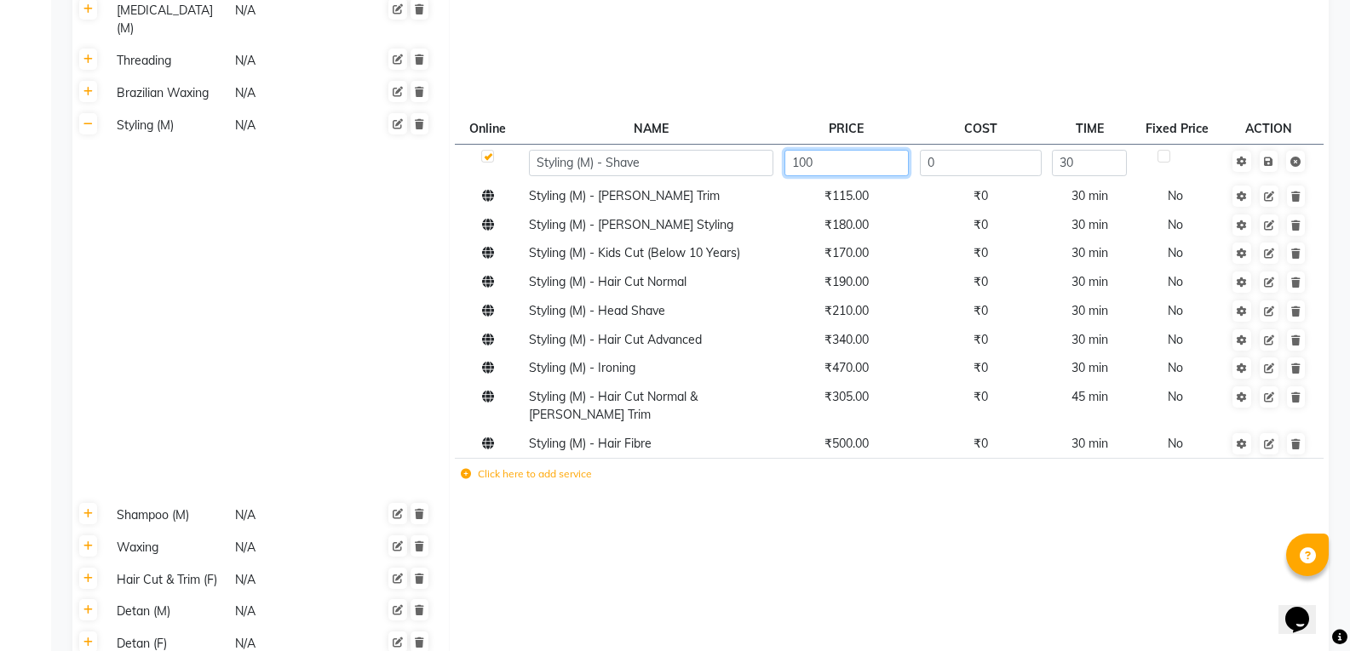
click at [823, 150] on input "100" at bounding box center [846, 163] width 124 height 26
type input "110"
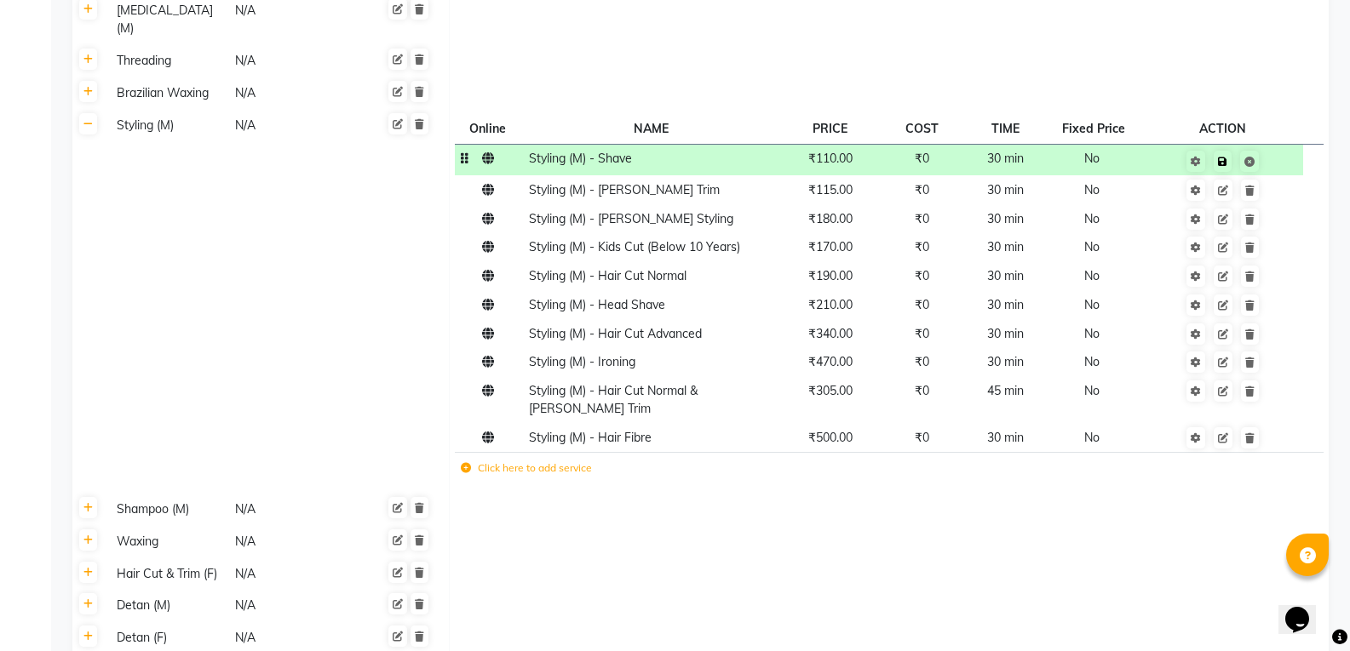
click at [1267, 148] on td "Save" at bounding box center [1222, 160] width 161 height 32
click at [1227, 157] on icon at bounding box center [1222, 162] width 9 height 10
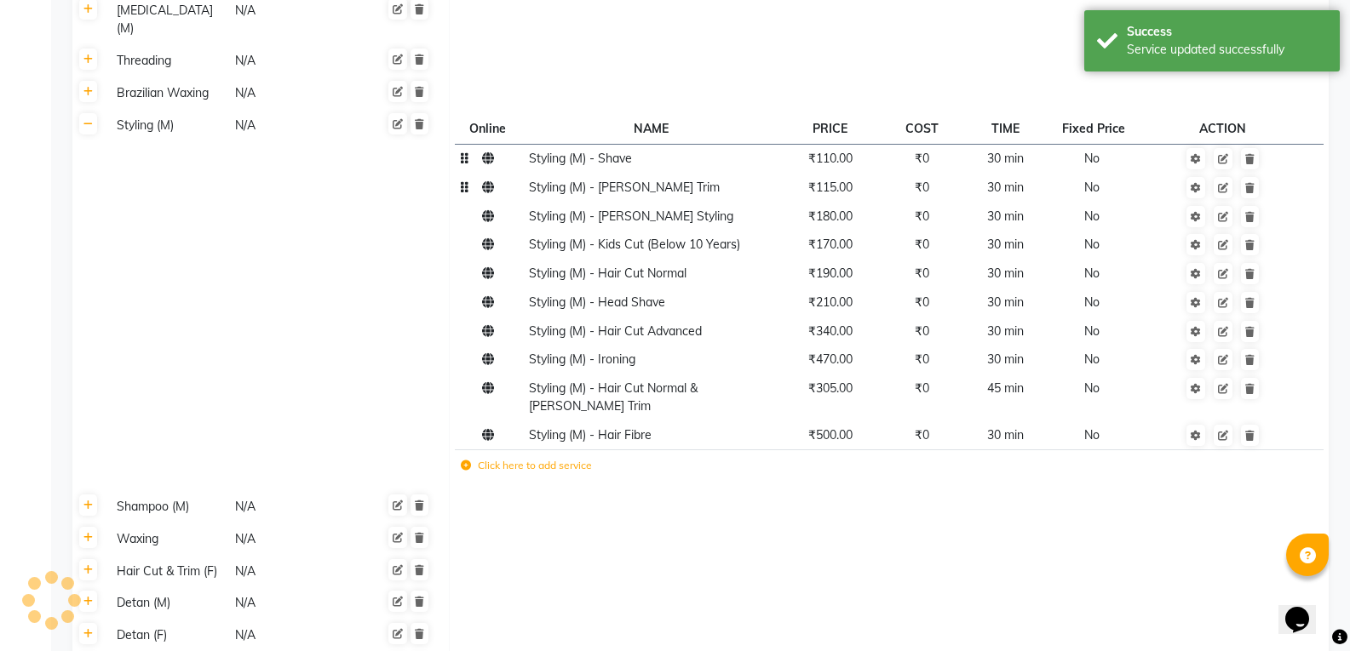
click at [849, 182] on td "₹115.00" at bounding box center [829, 187] width 102 height 29
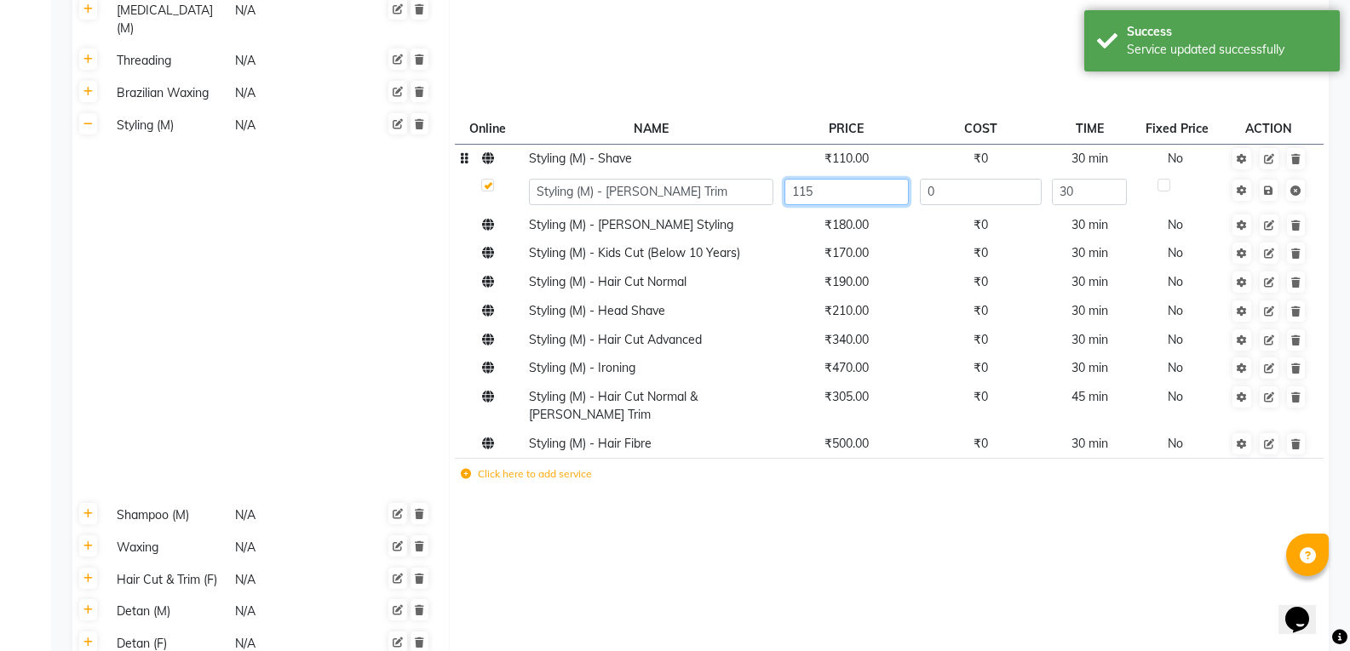
click at [846, 179] on input "115" at bounding box center [846, 192] width 124 height 26
type input "130"
click at [1269, 176] on td "Save" at bounding box center [1268, 191] width 87 height 37
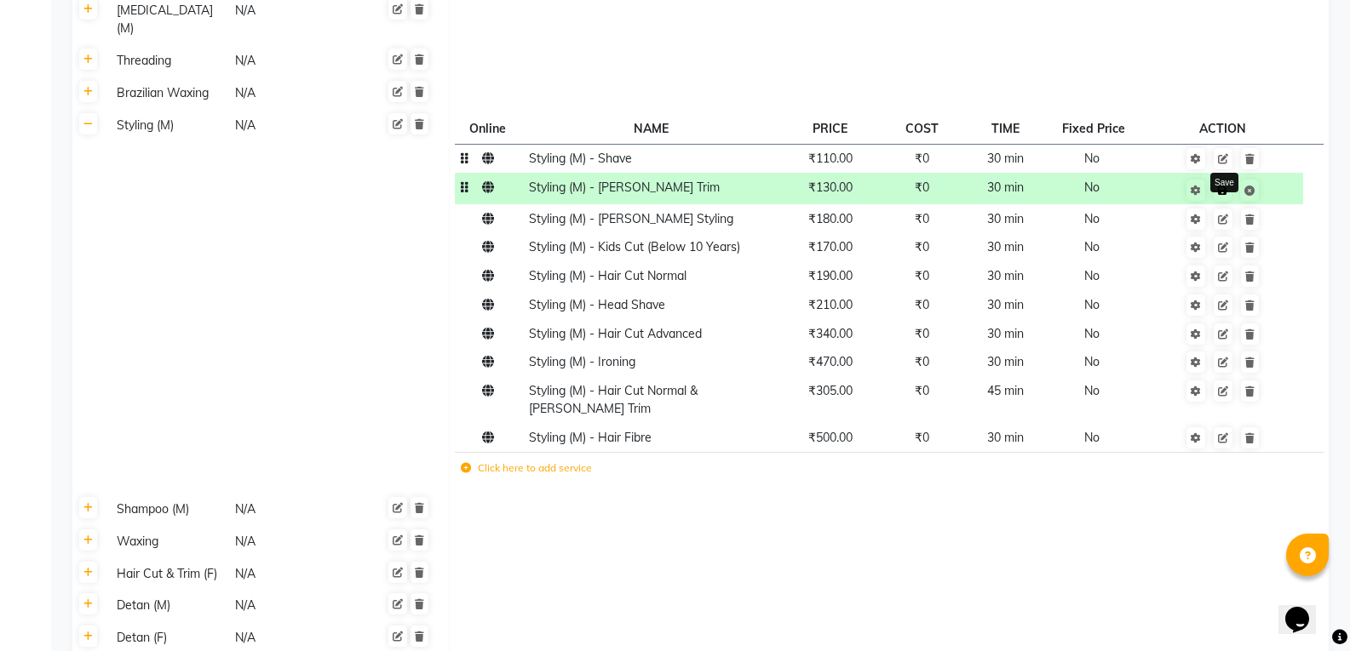
click at [1225, 180] on link at bounding box center [1222, 190] width 18 height 21
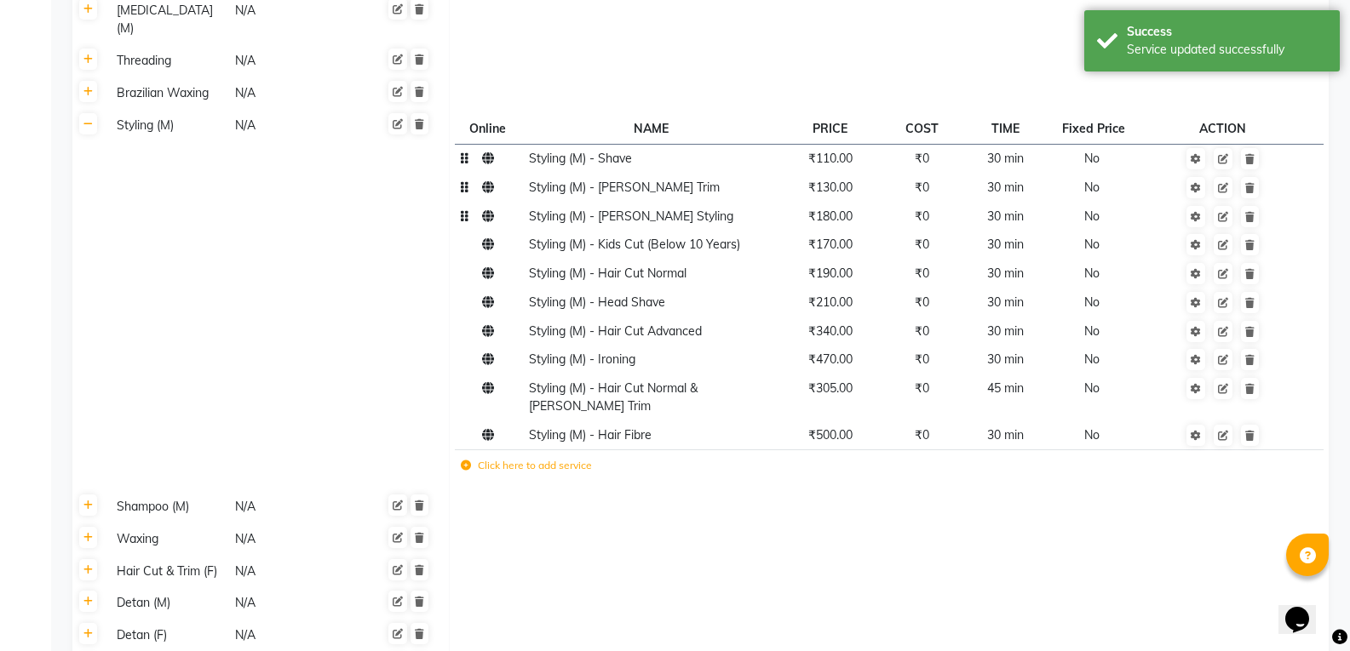
click at [833, 207] on td "₹180.00" at bounding box center [829, 216] width 102 height 29
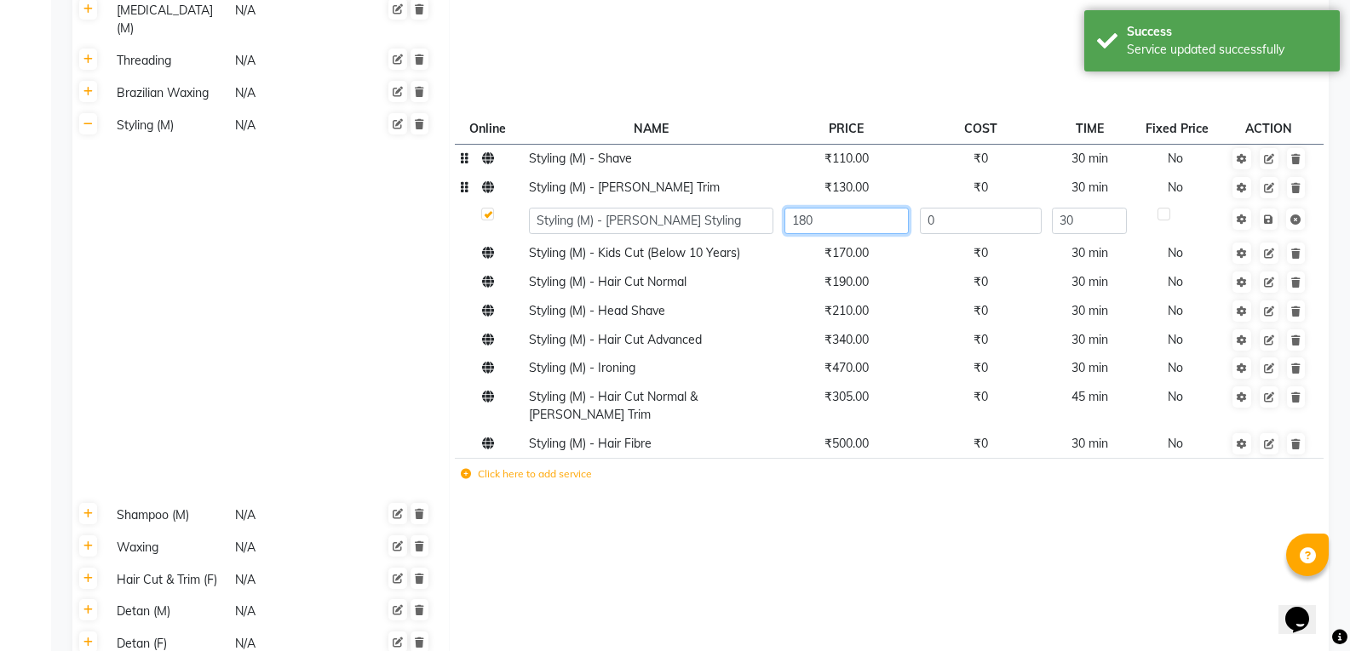
click at [842, 208] on input "180" at bounding box center [846, 221] width 124 height 26
type input "1"
type input "200"
click at [1265, 213] on td at bounding box center [1268, 220] width 87 height 37
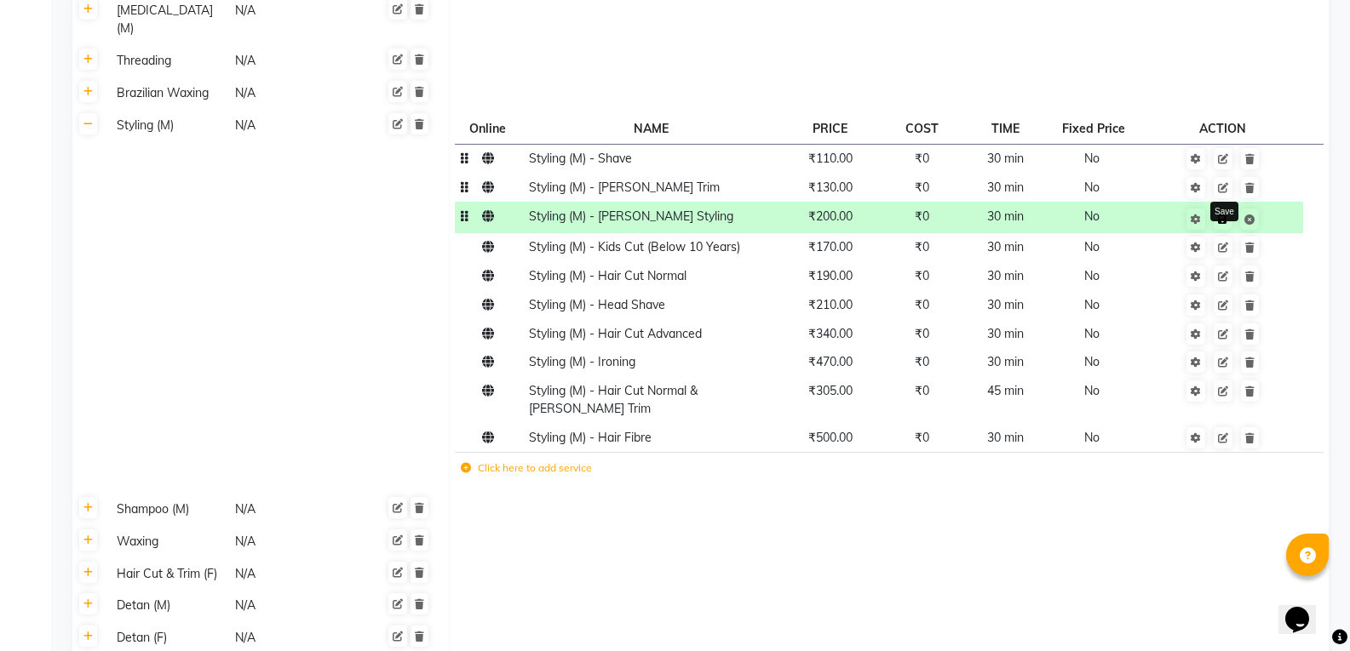
click at [1219, 209] on link at bounding box center [1222, 219] width 18 height 21
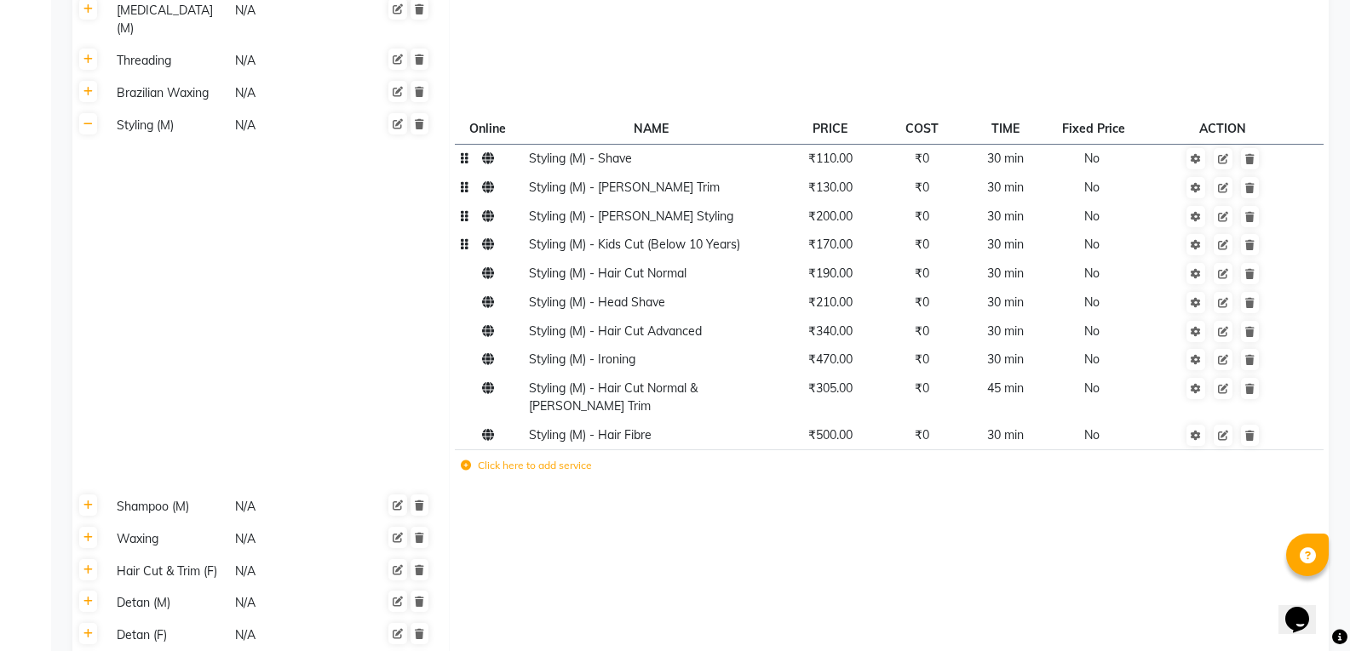
click at [837, 236] on td "₹170.00" at bounding box center [829, 245] width 102 height 29
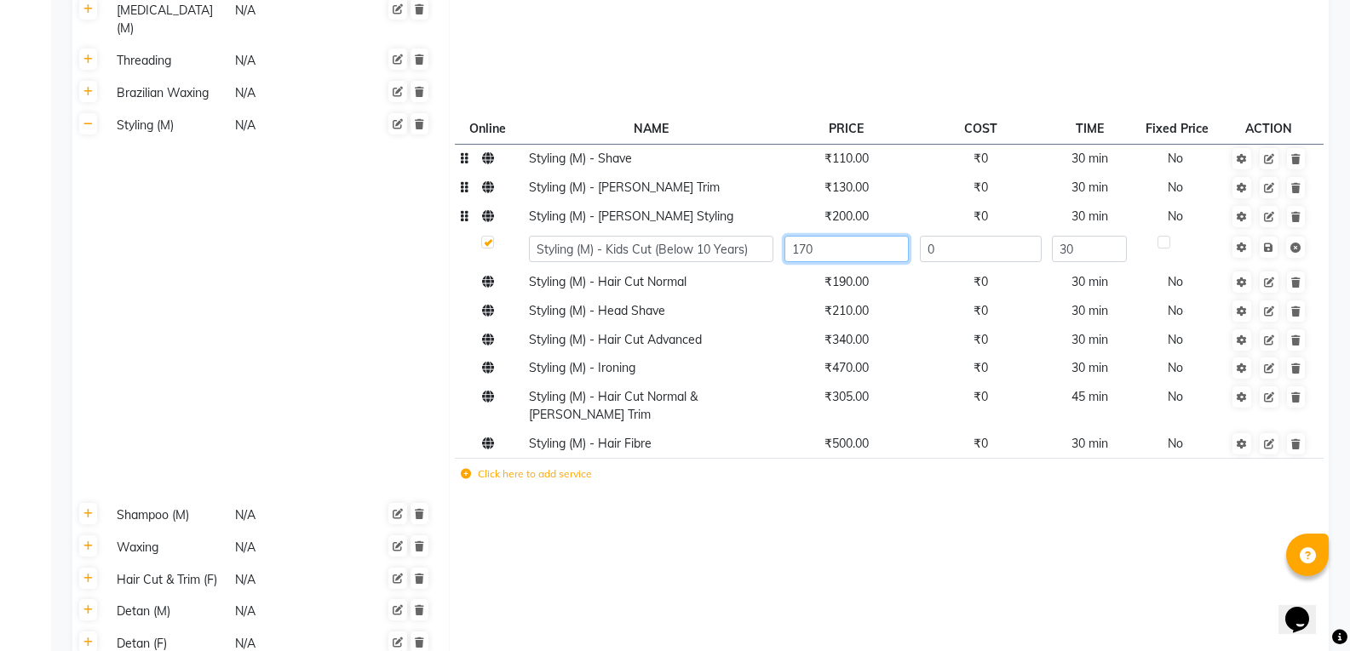
click at [837, 236] on input "170" at bounding box center [846, 249] width 124 height 26
type input "180"
click at [1265, 236] on td "Save" at bounding box center [1268, 249] width 87 height 37
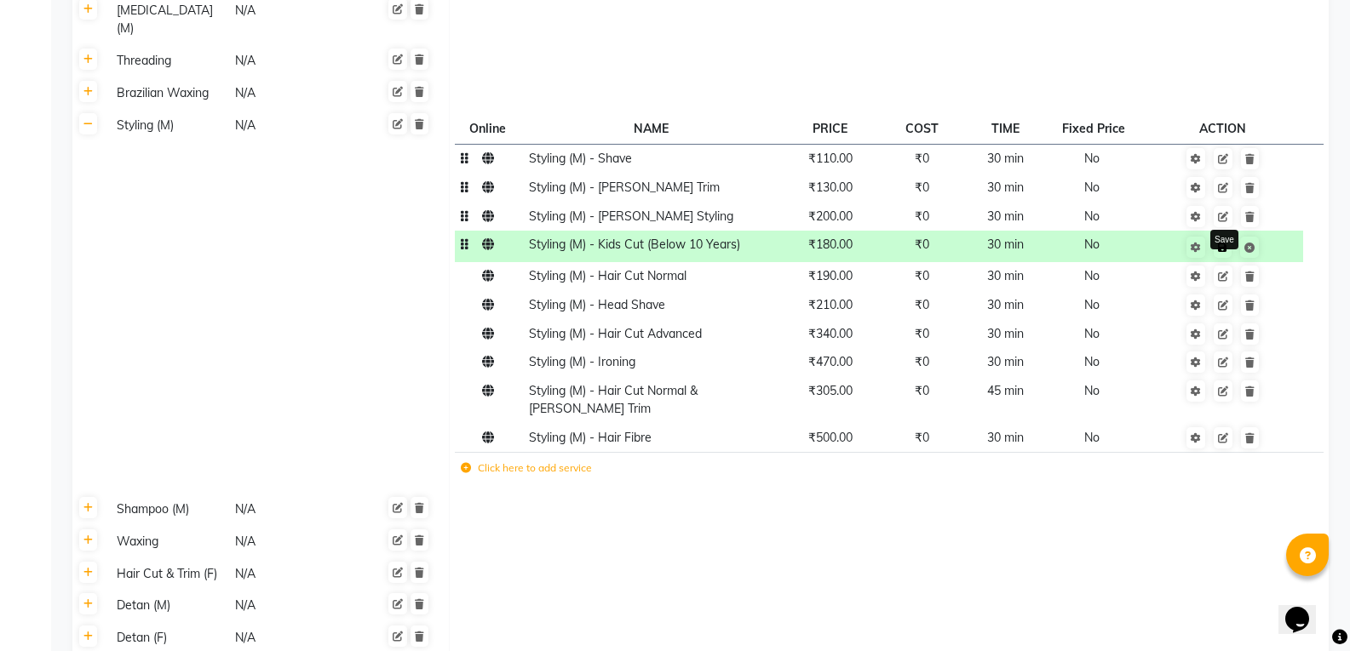
click at [1227, 237] on link at bounding box center [1222, 247] width 18 height 21
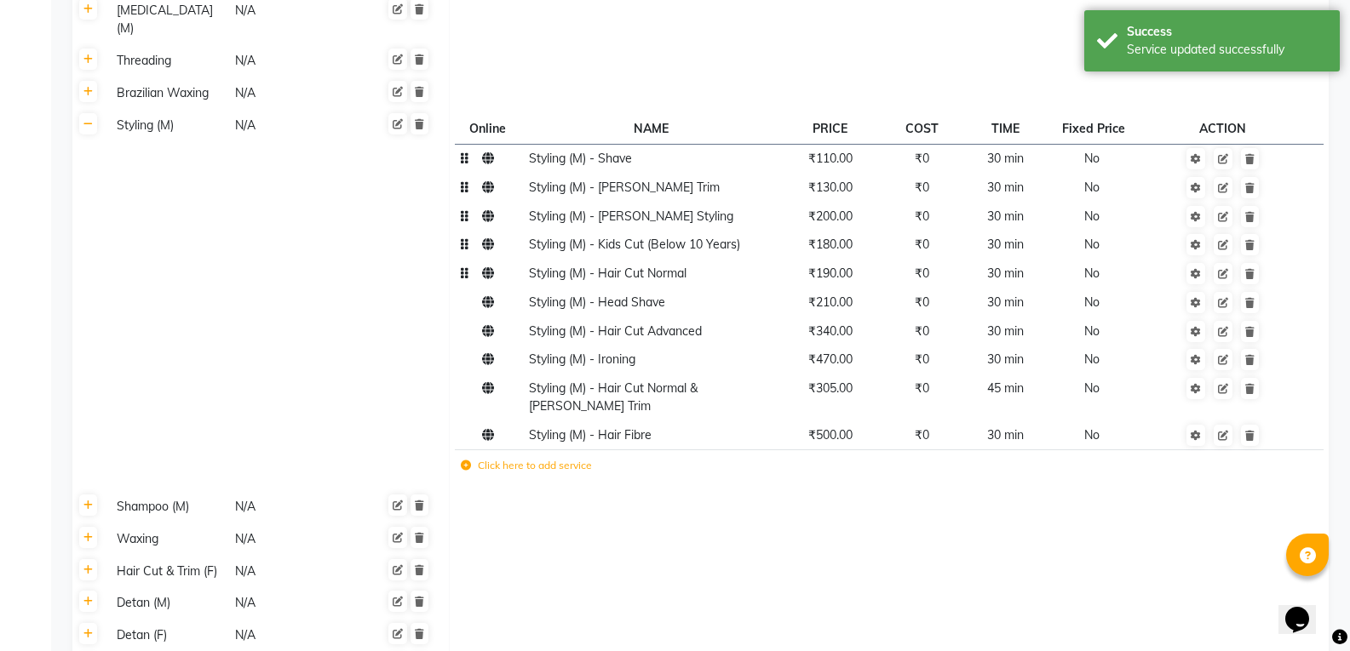
click at [831, 266] on span "₹190.00" at bounding box center [830, 273] width 44 height 15
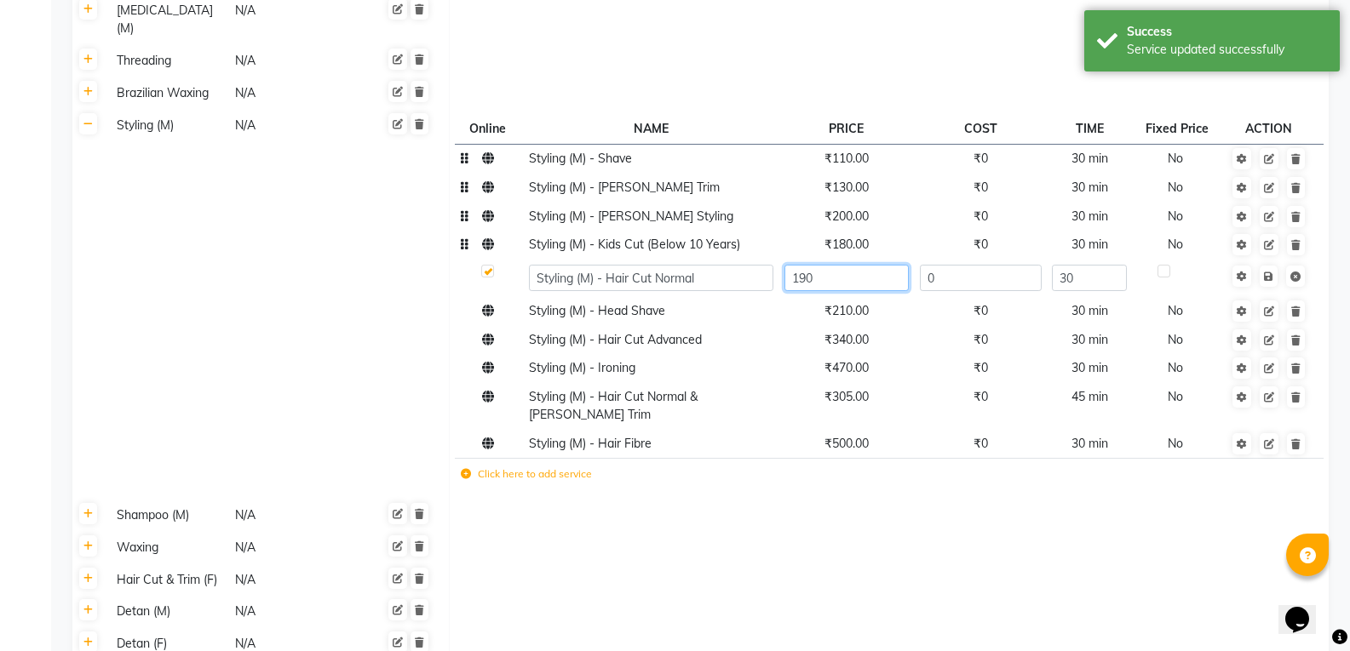
click at [835, 265] on input "190" at bounding box center [846, 278] width 124 height 26
type input "1"
type input "210"
click at [1267, 260] on td "Save" at bounding box center [1268, 278] width 87 height 37
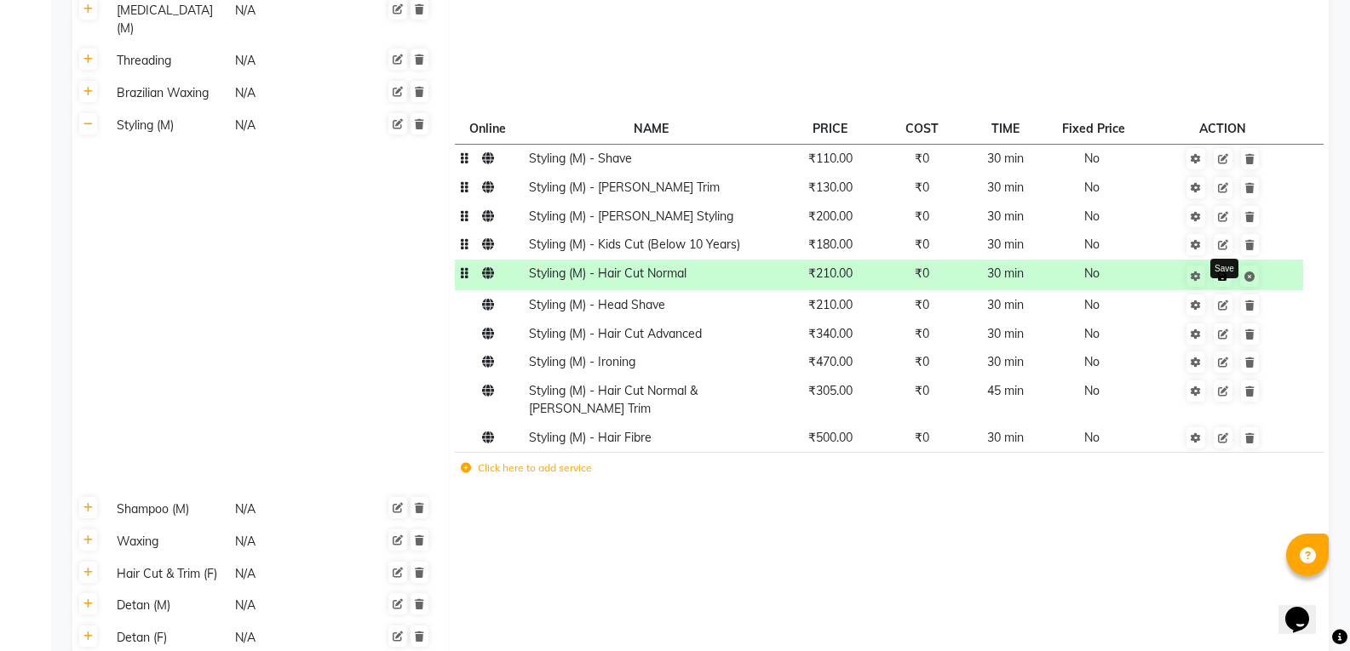
click at [1221, 268] on link at bounding box center [1222, 276] width 18 height 21
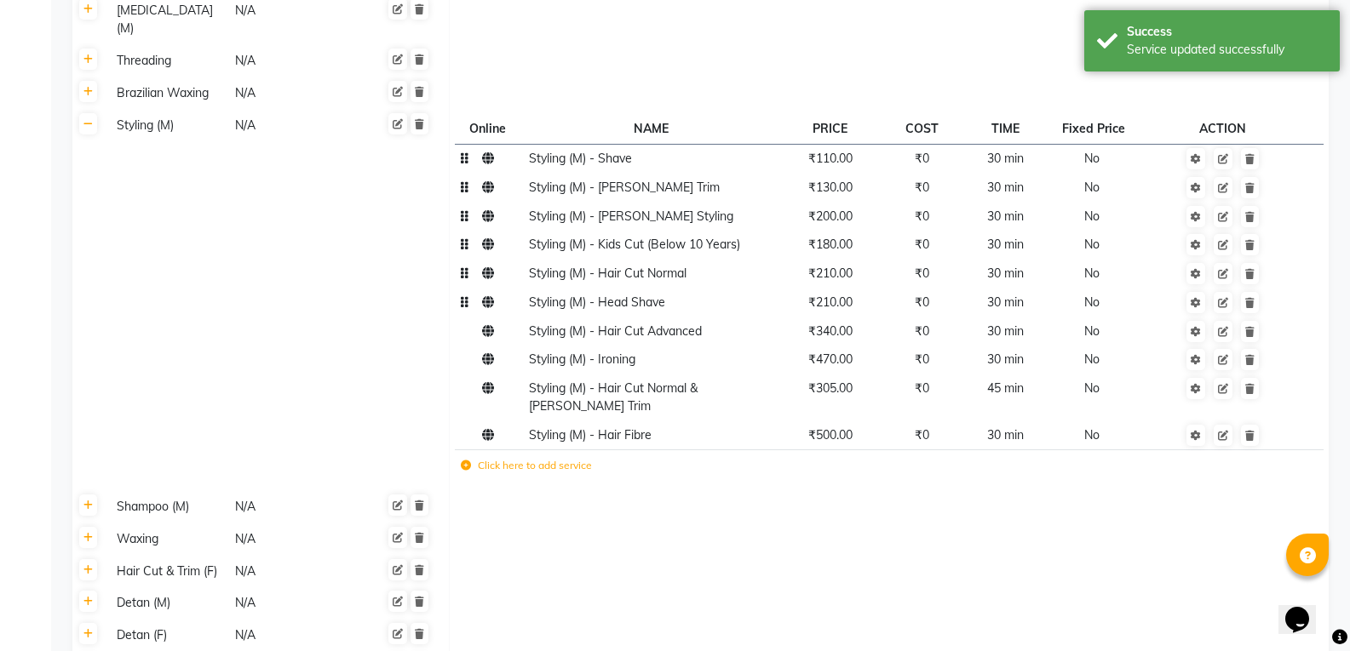
click at [836, 298] on td "₹210.00" at bounding box center [829, 302] width 102 height 29
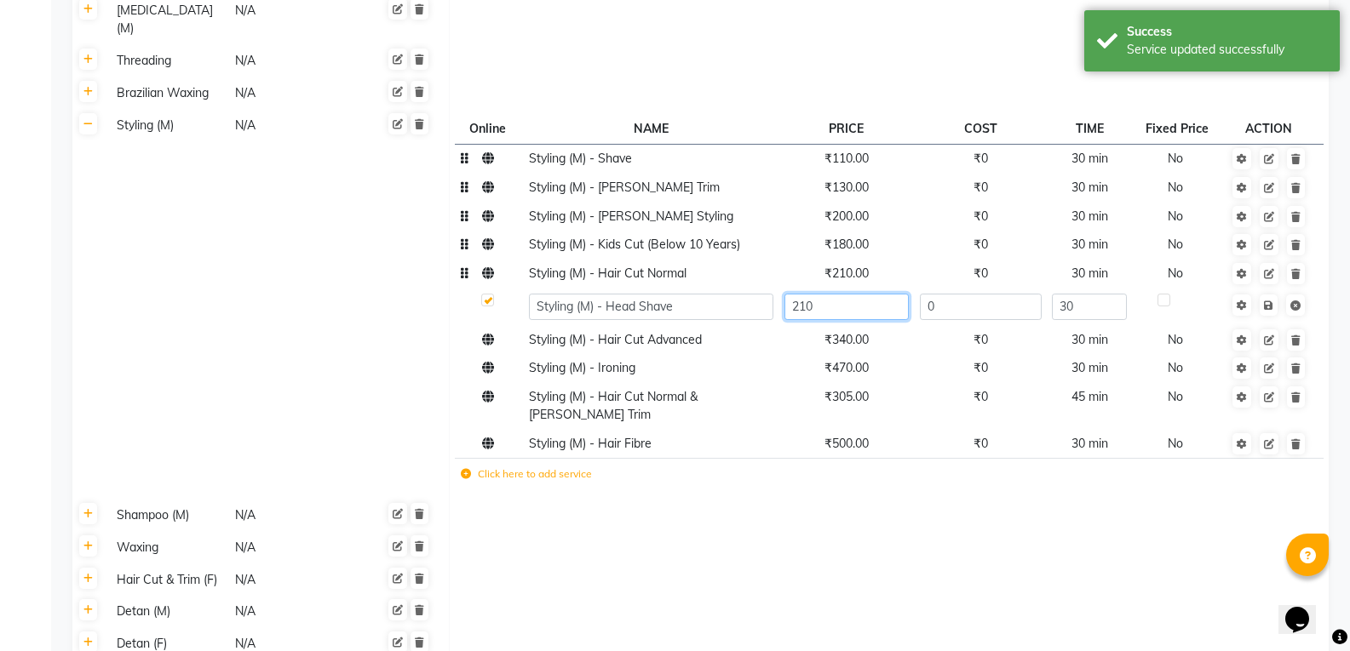
click at [843, 294] on input "210" at bounding box center [846, 307] width 124 height 26
type input "240"
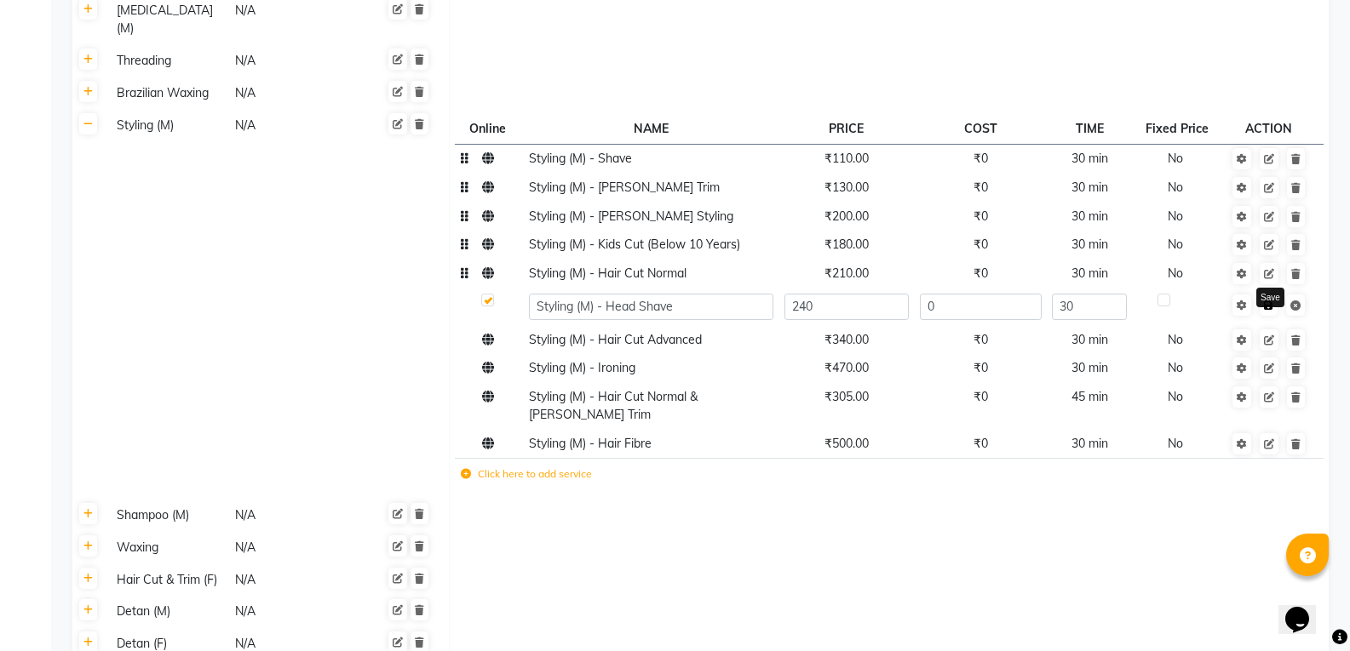
click at [1270, 288] on td "Save" at bounding box center [1268, 306] width 87 height 37
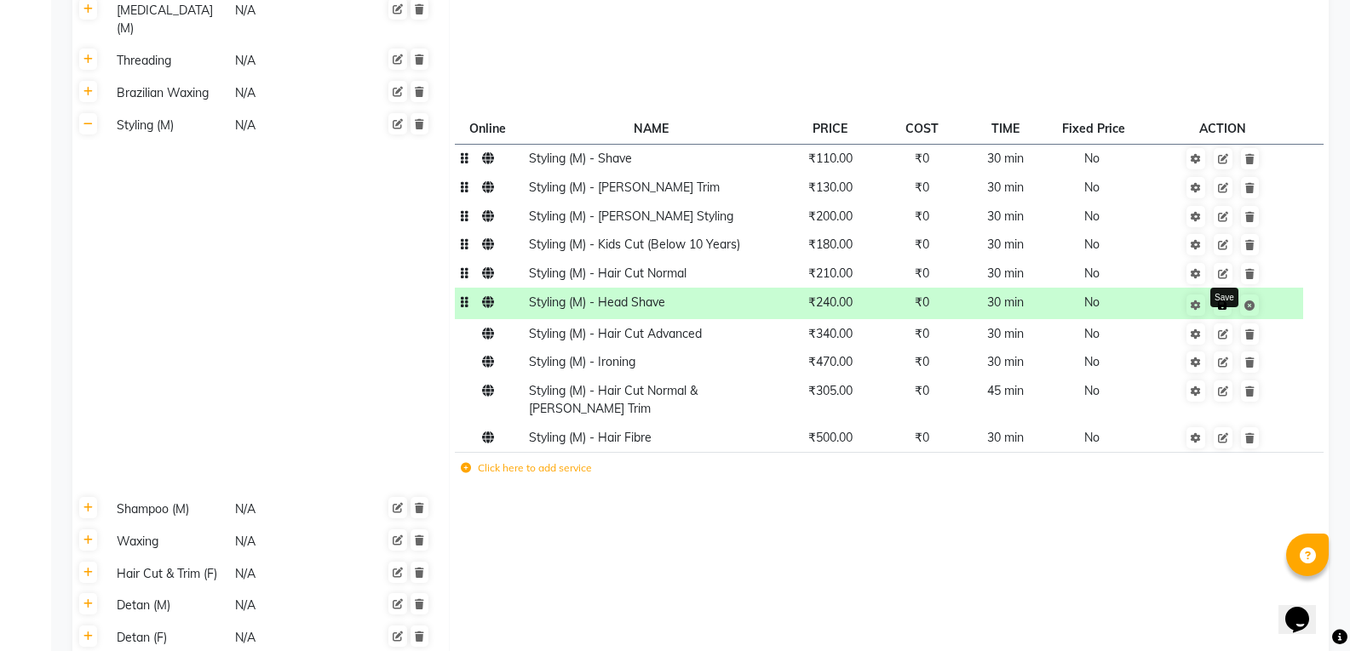
click at [1225, 301] on icon at bounding box center [1222, 306] width 9 height 10
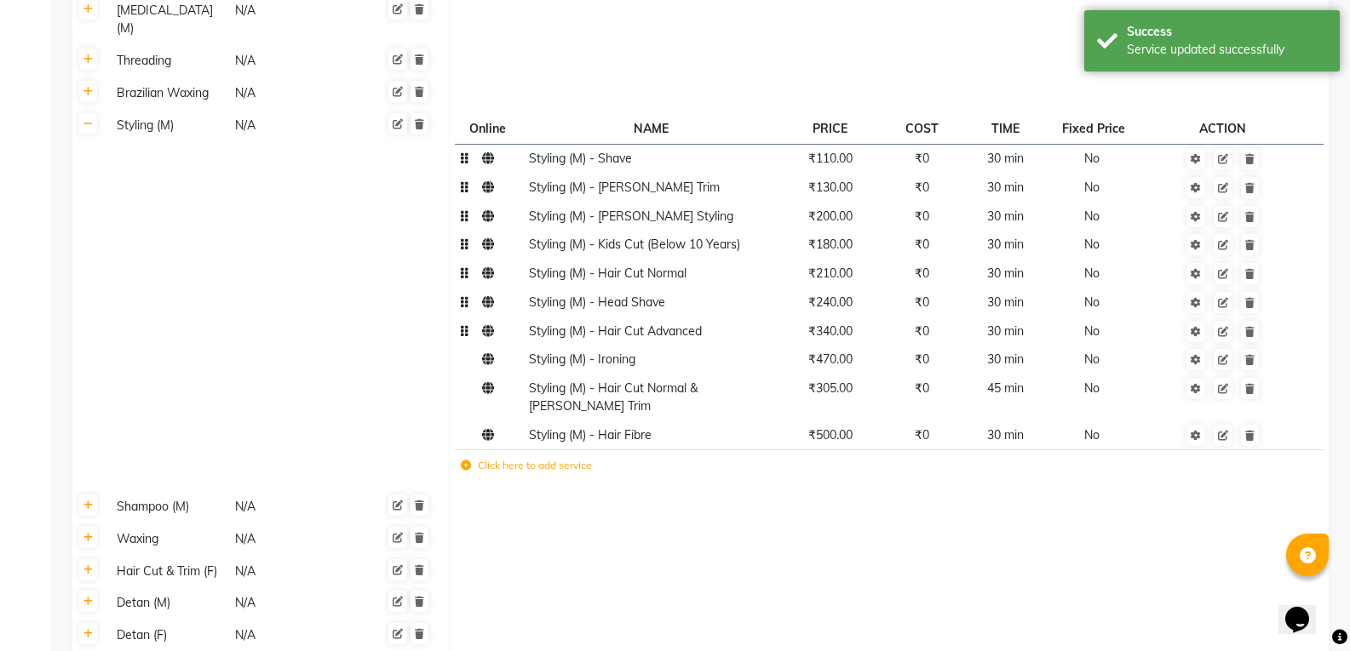
click at [842, 322] on td "₹340.00" at bounding box center [829, 331] width 102 height 29
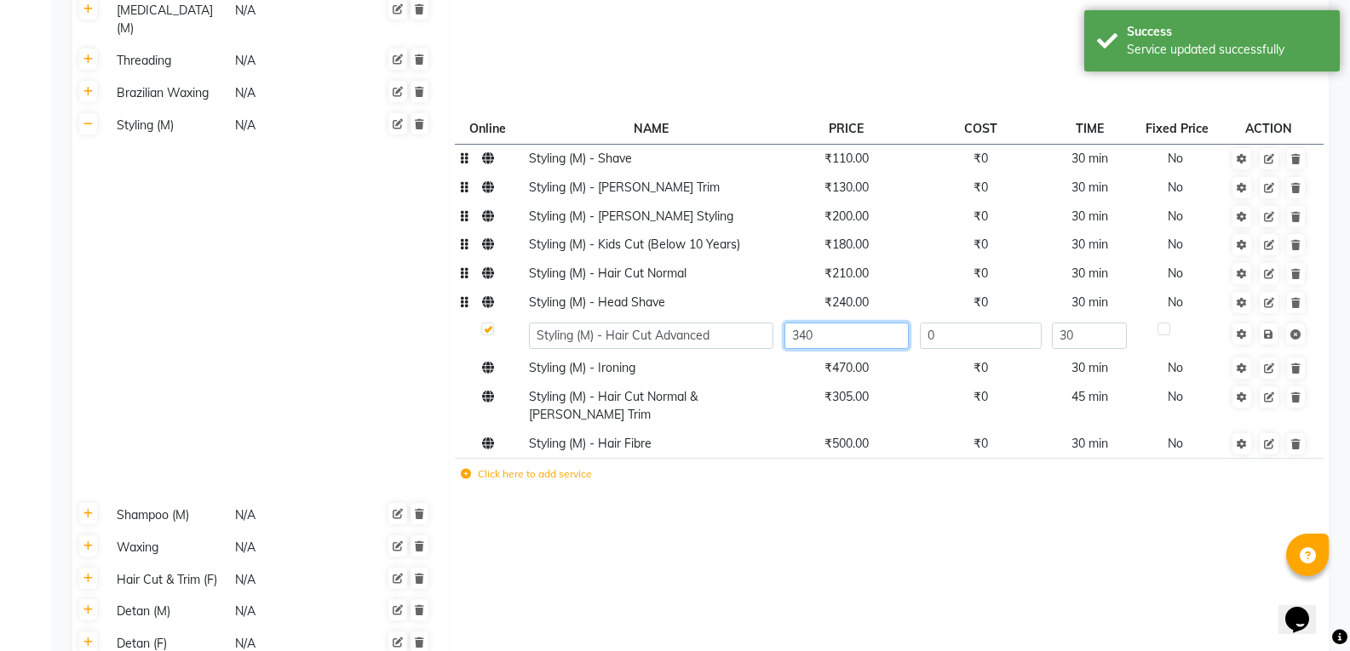
click at [821, 323] on input "340" at bounding box center [846, 336] width 124 height 26
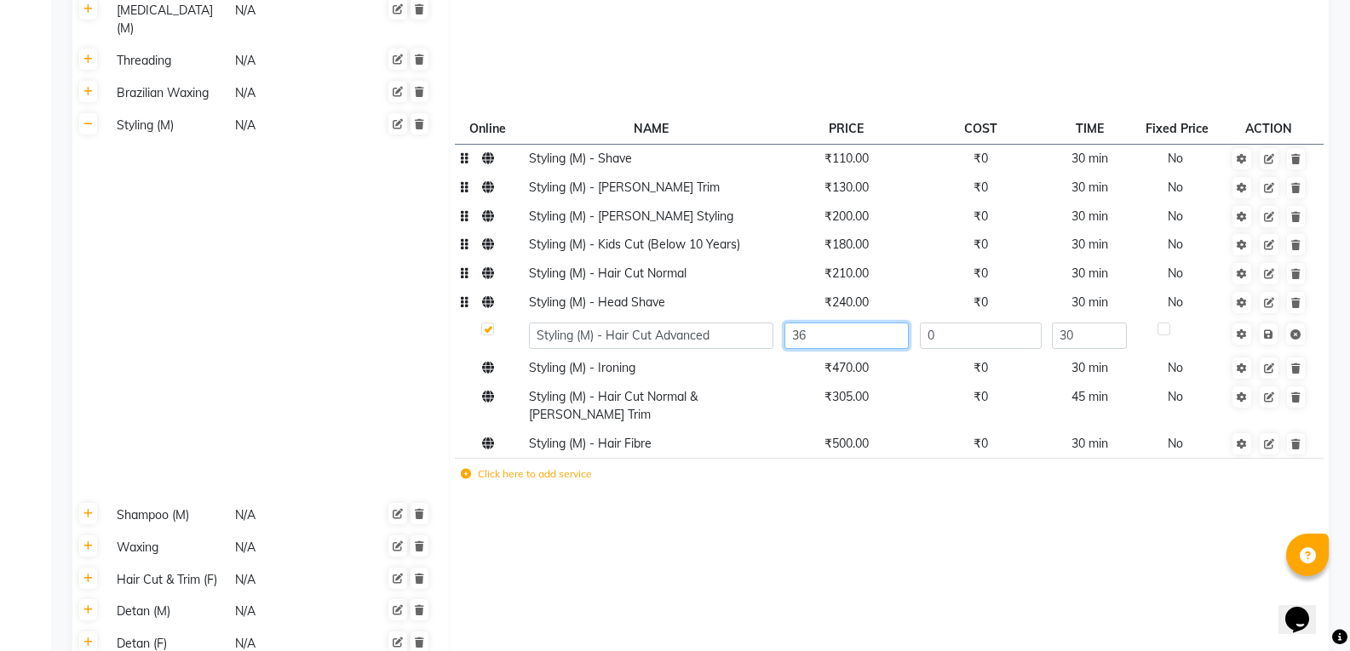
type input "360"
click at [1266, 320] on td "Save" at bounding box center [1268, 335] width 87 height 37
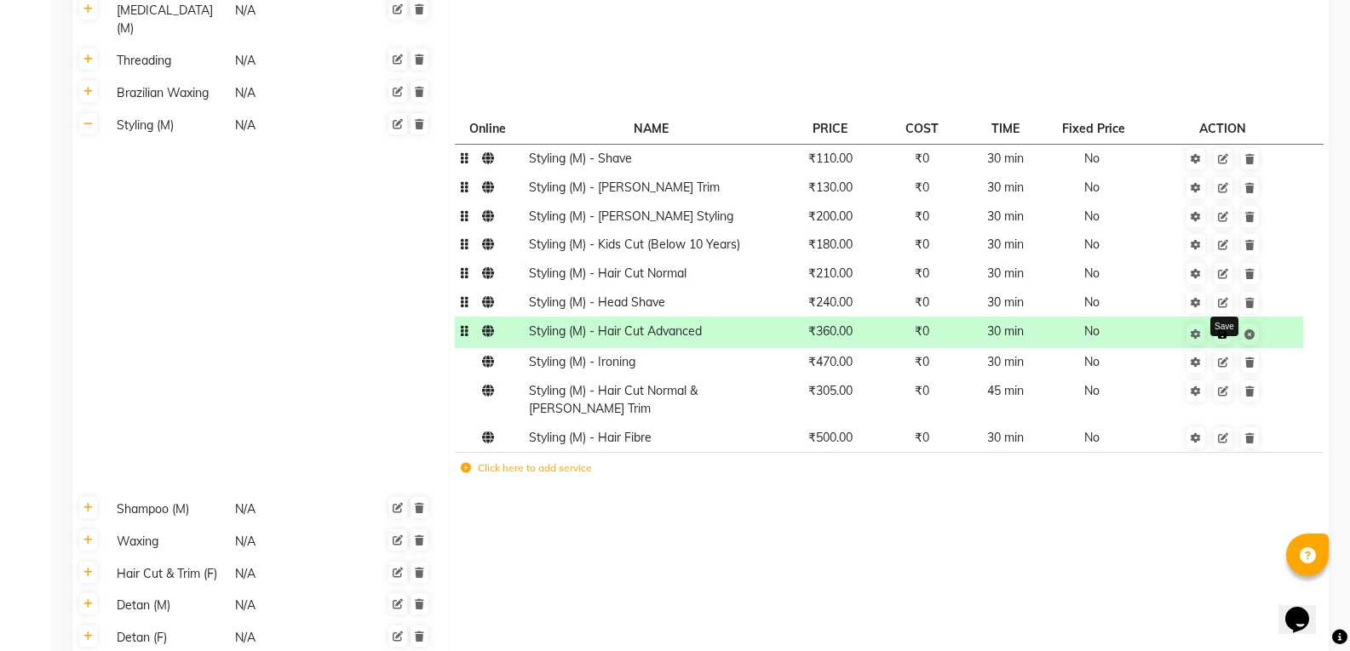
click at [1229, 324] on link at bounding box center [1222, 334] width 18 height 21
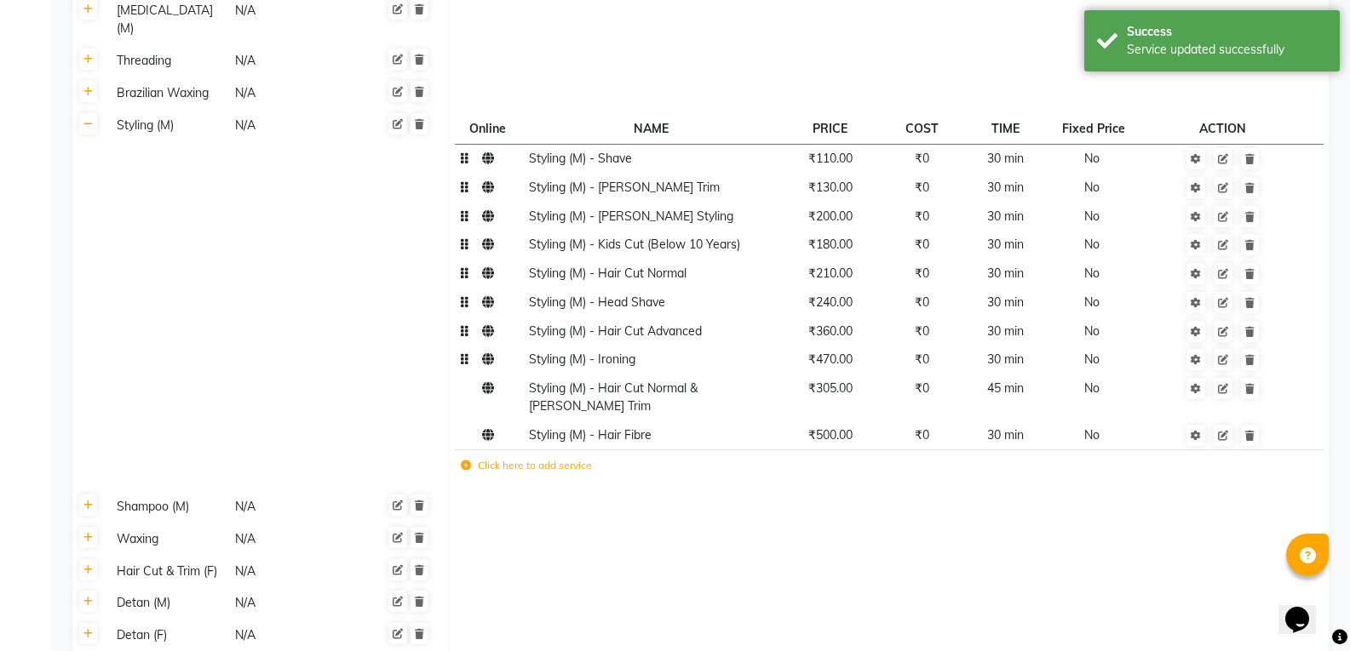
click at [832, 353] on td "₹470.00" at bounding box center [829, 360] width 102 height 29
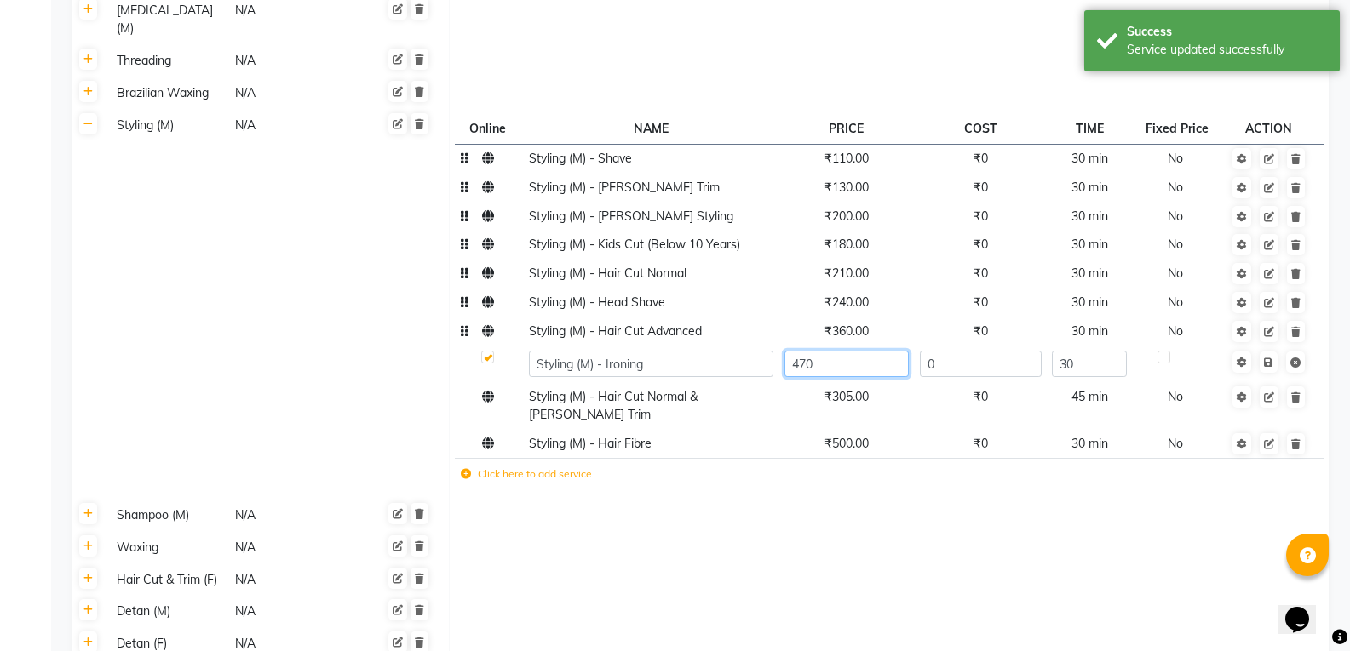
click at [846, 351] on input "470" at bounding box center [846, 364] width 124 height 26
type input "4"
type input "500"
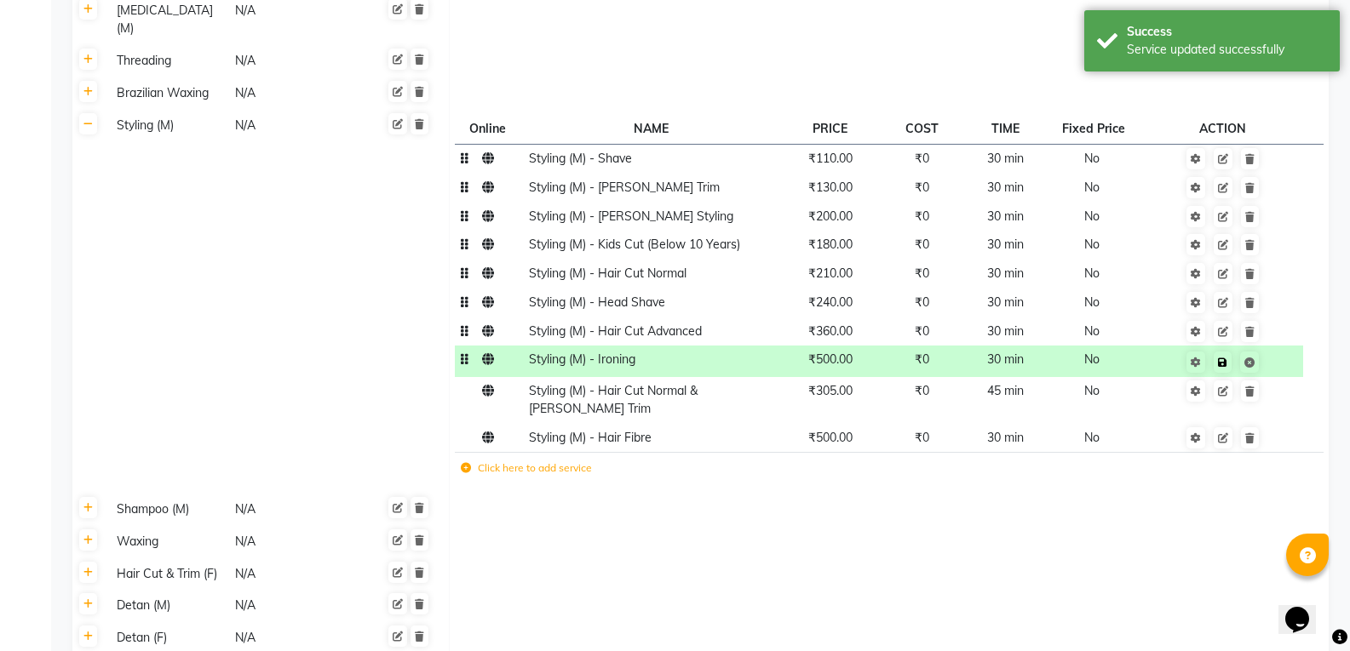
click at [1265, 346] on td "Save" at bounding box center [1222, 362] width 161 height 32
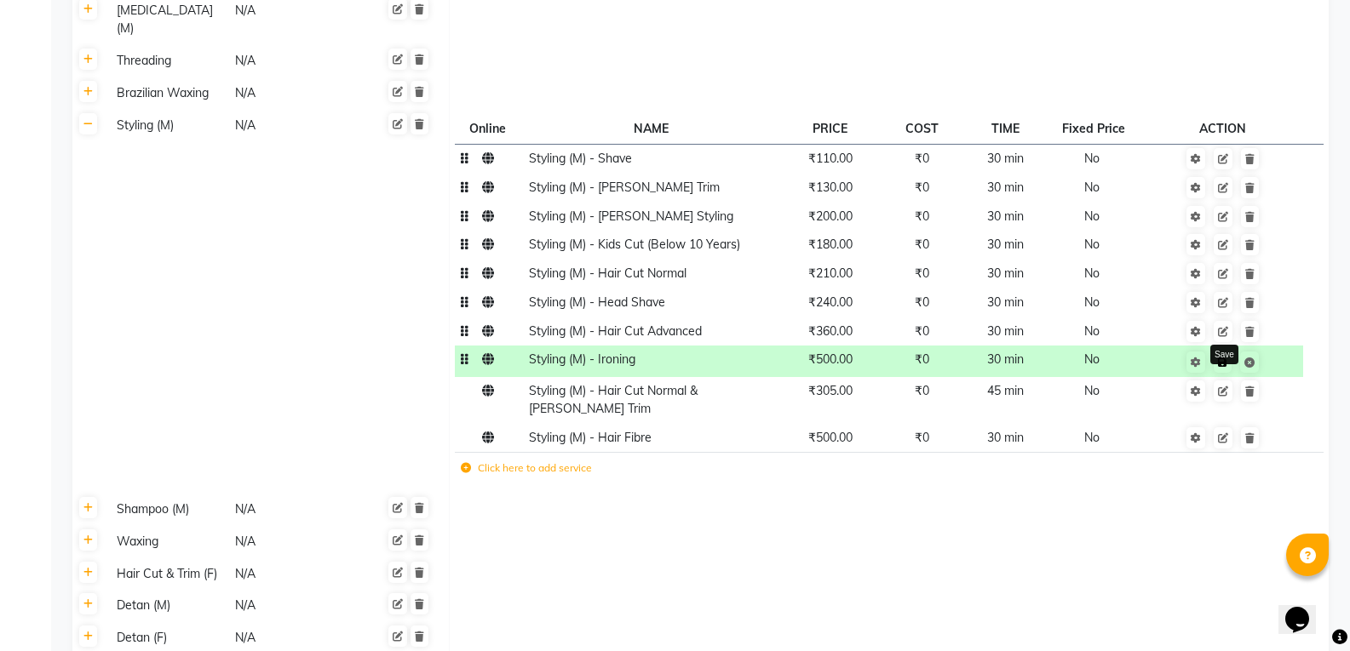
click at [1225, 352] on link at bounding box center [1222, 362] width 18 height 21
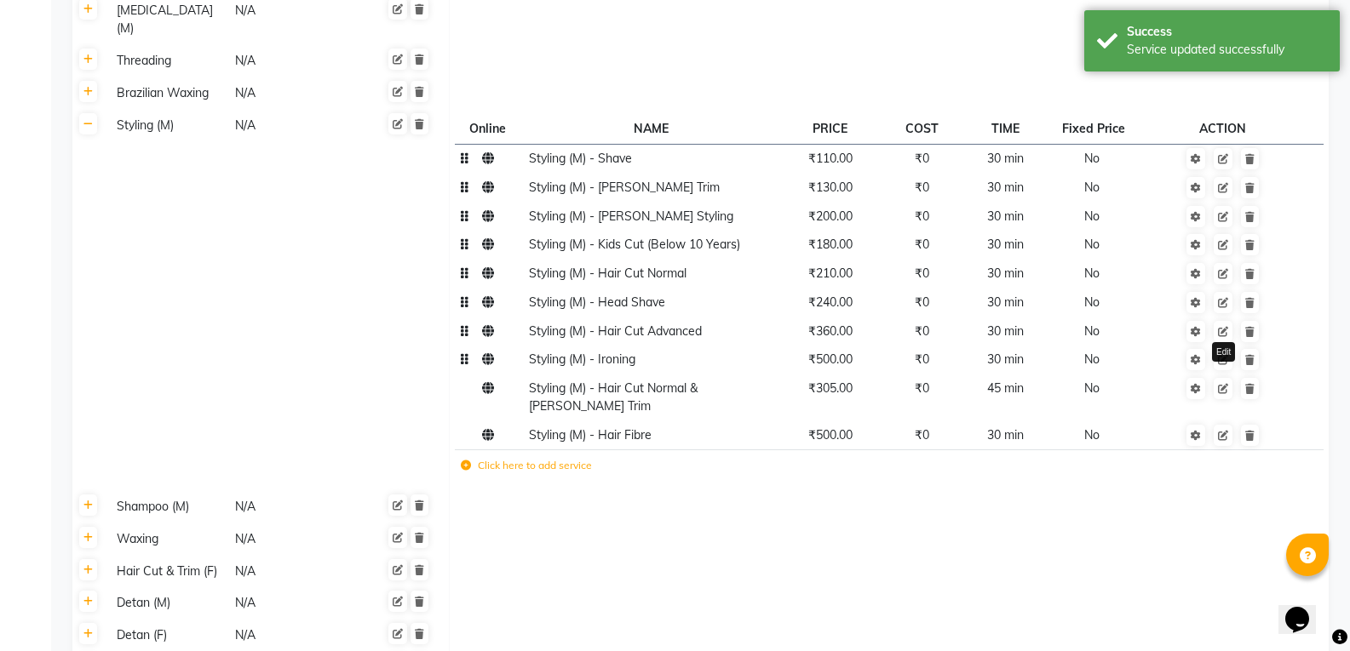
click at [1225, 355] on icon at bounding box center [1223, 360] width 10 height 10
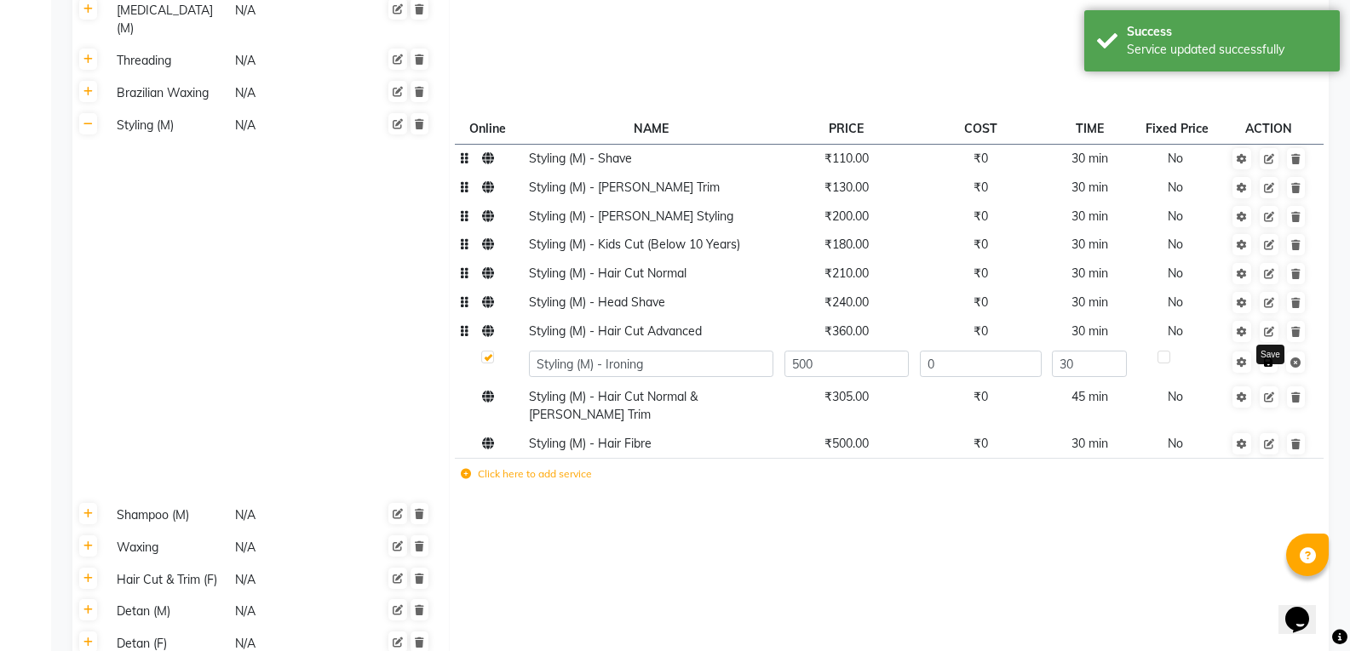
click at [1270, 358] on icon at bounding box center [1268, 363] width 9 height 10
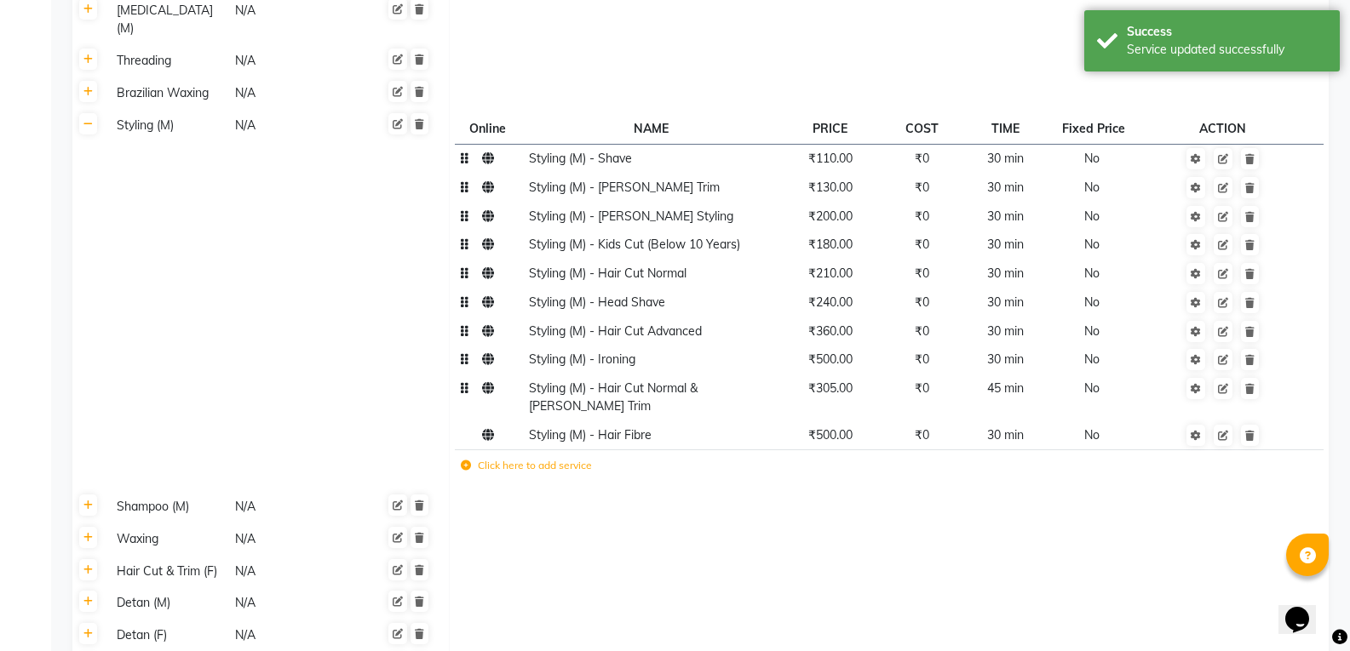
click at [834, 384] on td "₹305.00" at bounding box center [829, 398] width 102 height 47
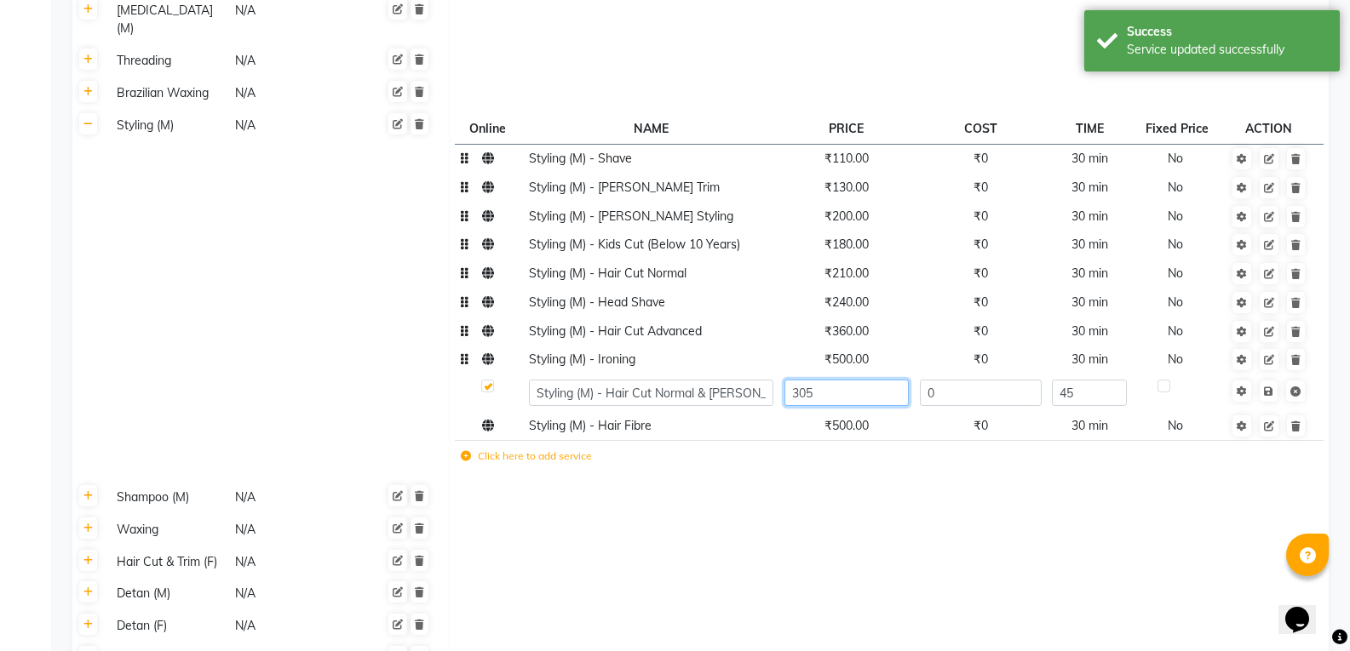
click at [842, 380] on input "305" at bounding box center [846, 393] width 124 height 26
type input "3"
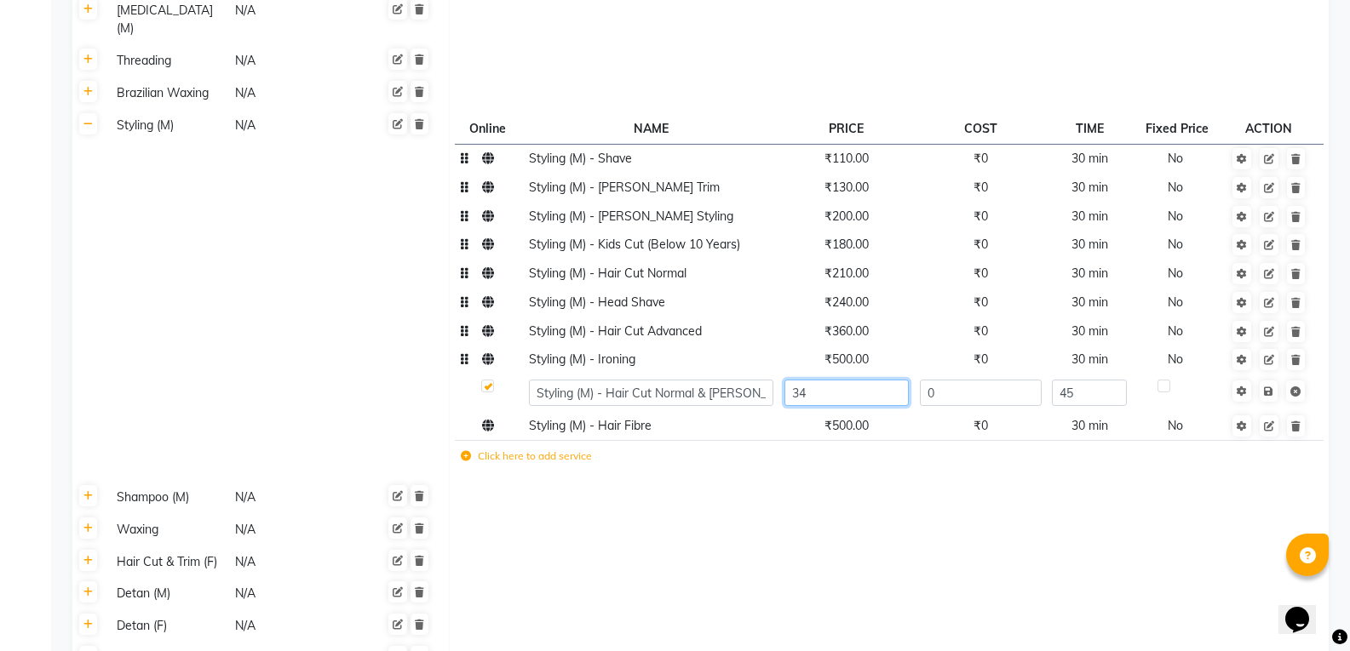
type input "340"
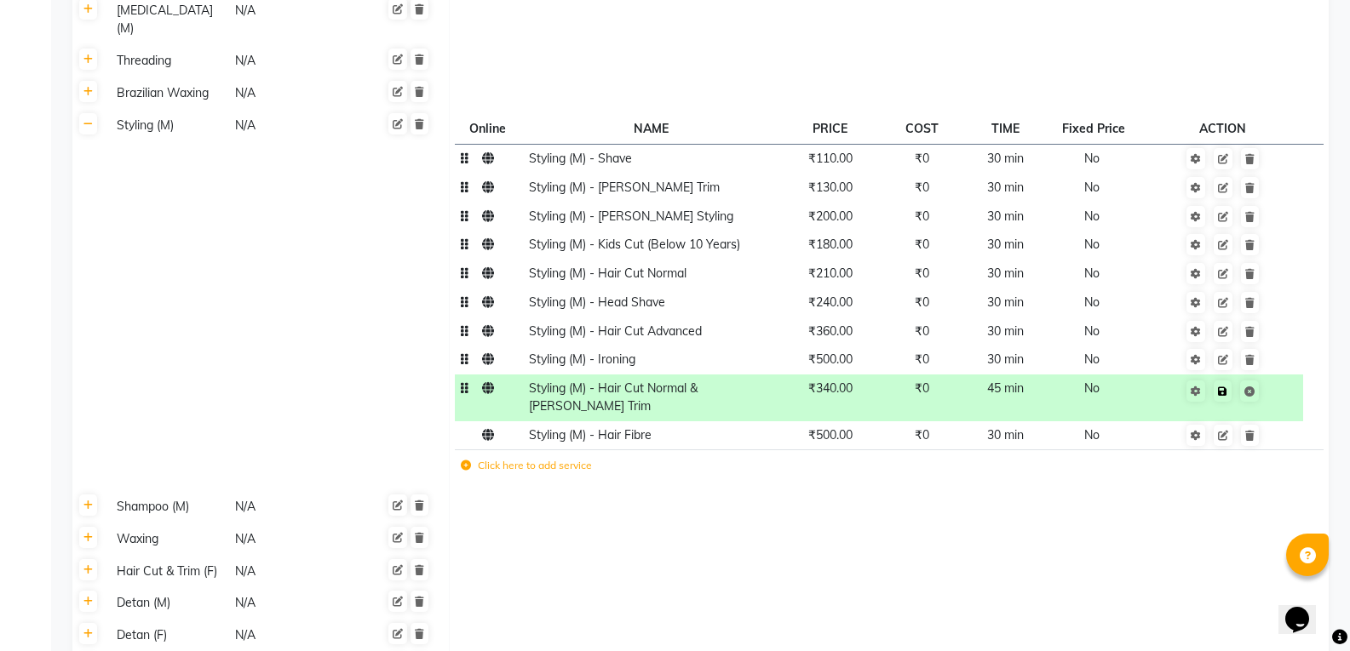
click at [1270, 376] on td "Save" at bounding box center [1222, 398] width 161 height 47
click at [1225, 387] on icon at bounding box center [1222, 392] width 9 height 10
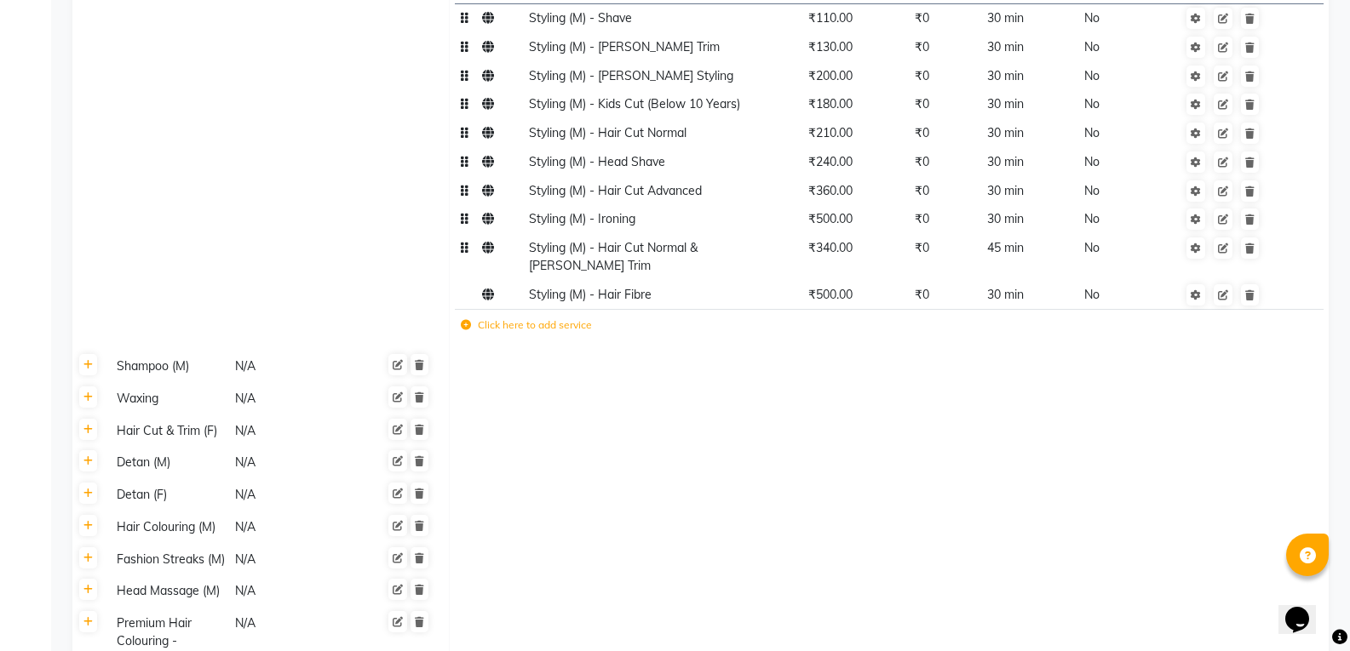
scroll to position [952, 0]
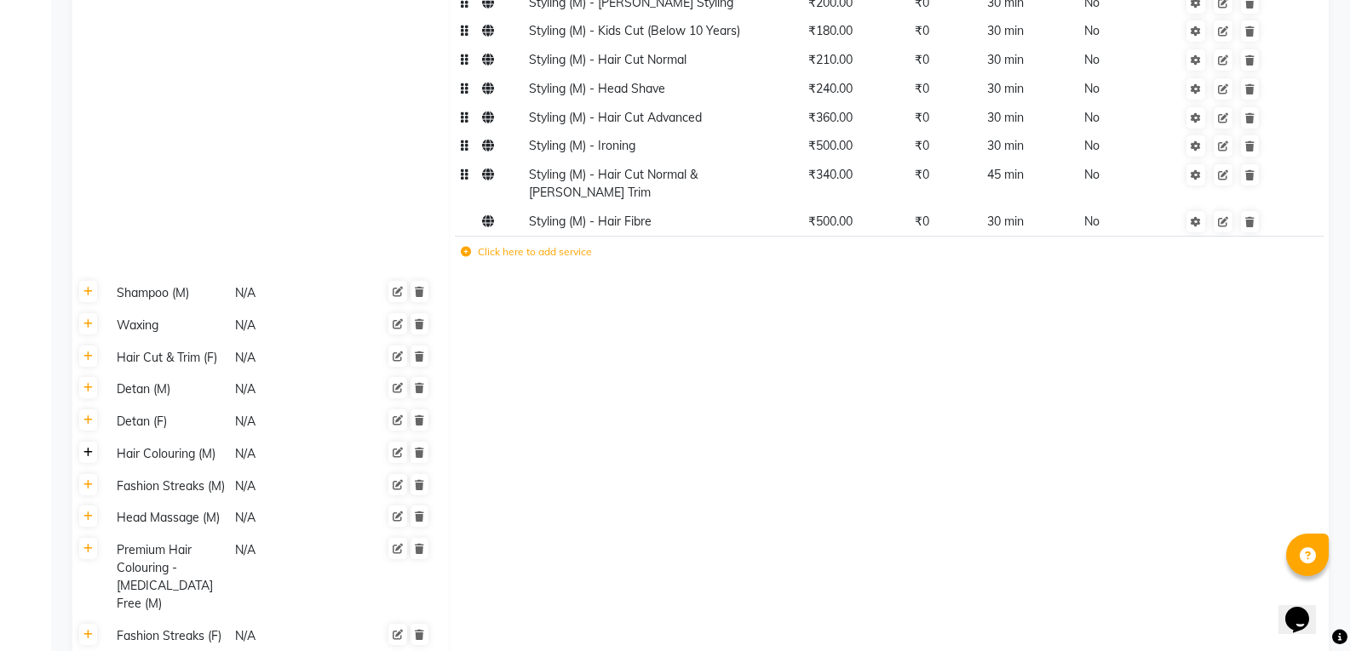
click at [92, 448] on icon at bounding box center [87, 453] width 9 height 10
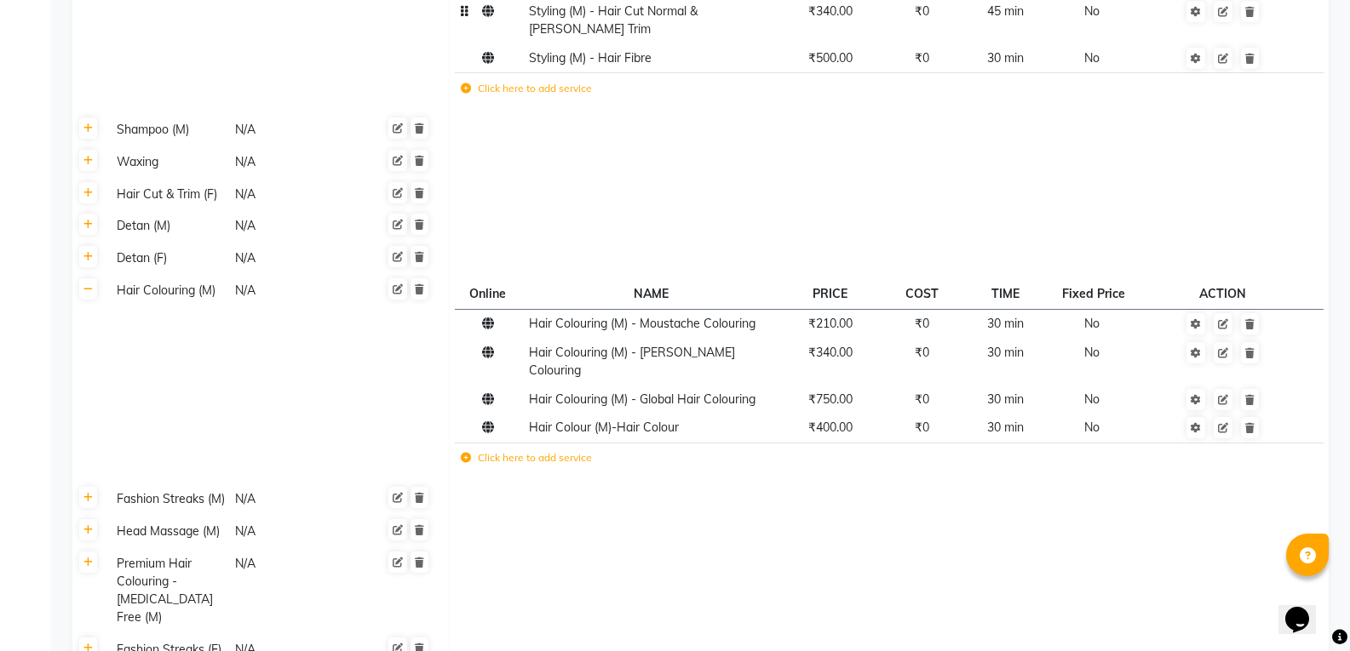
scroll to position [1127, 0]
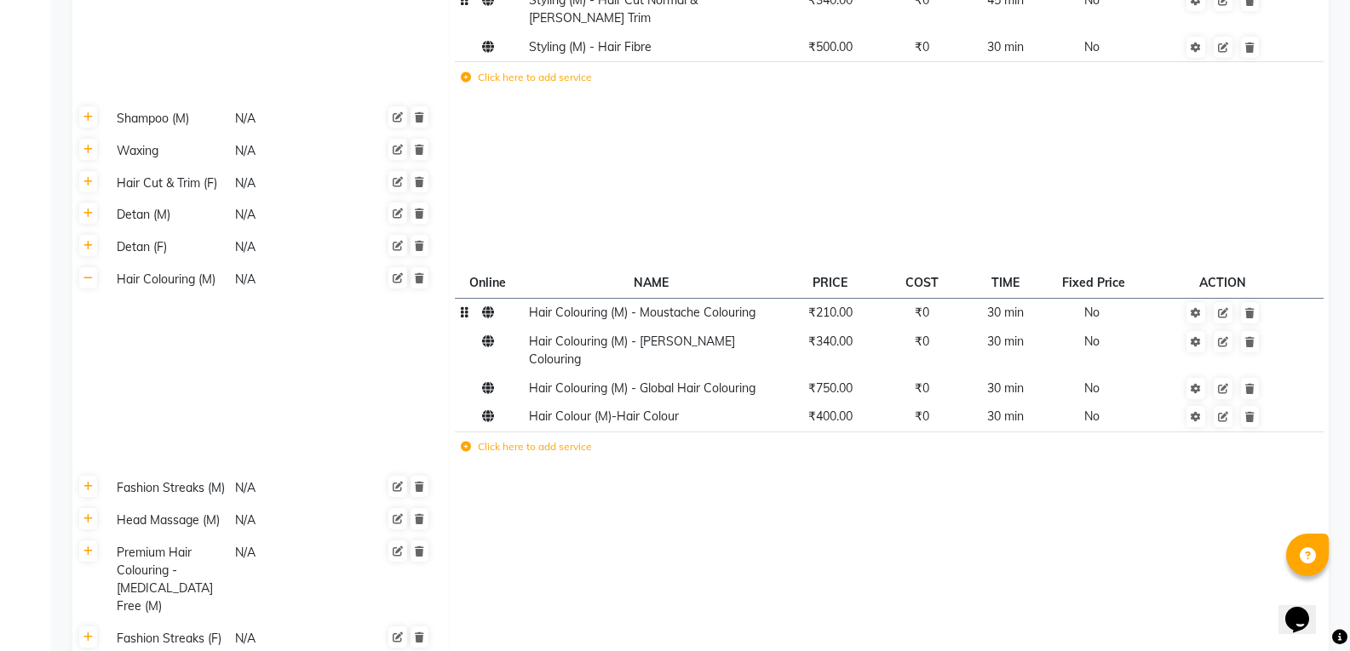
click at [846, 298] on td "₹210.00" at bounding box center [829, 312] width 102 height 29
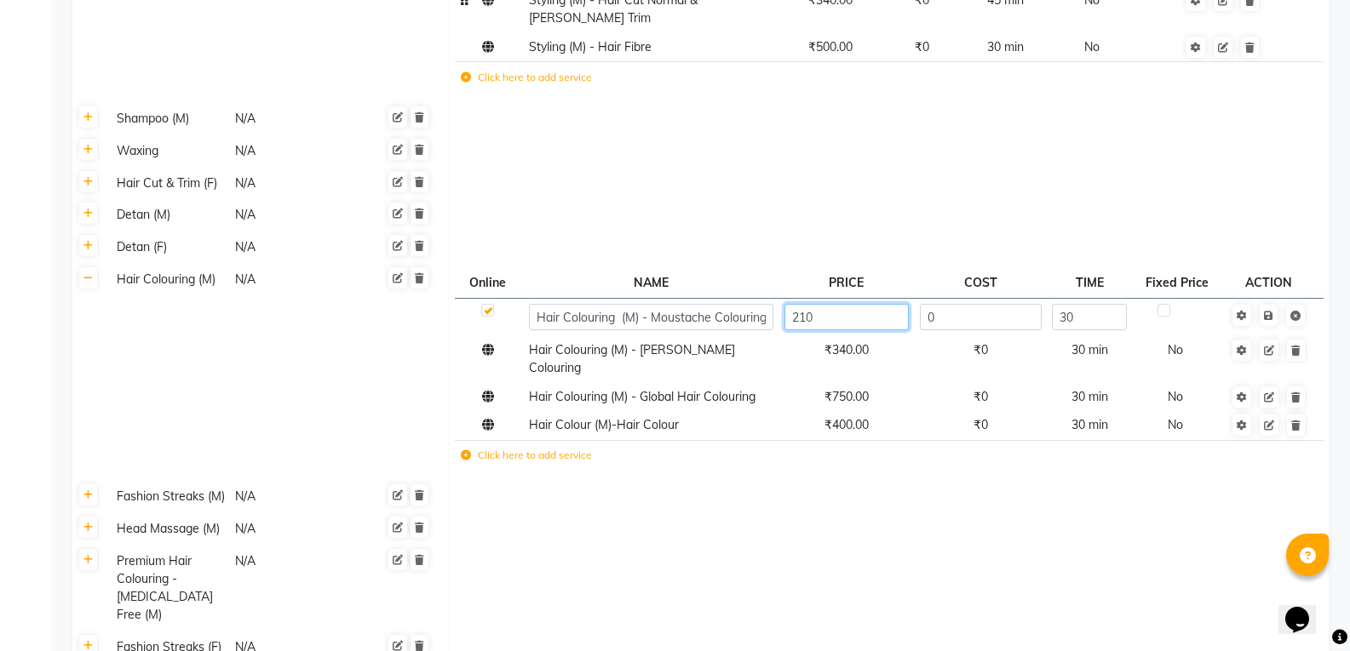
click at [844, 304] on input "210" at bounding box center [846, 317] width 124 height 26
type input "2"
click at [847, 319] on tbody "Hair Colouring (M) - Moustache Colouring 0 30 Hair Colouring (M) - Beard Colour…" at bounding box center [889, 386] width 868 height 177
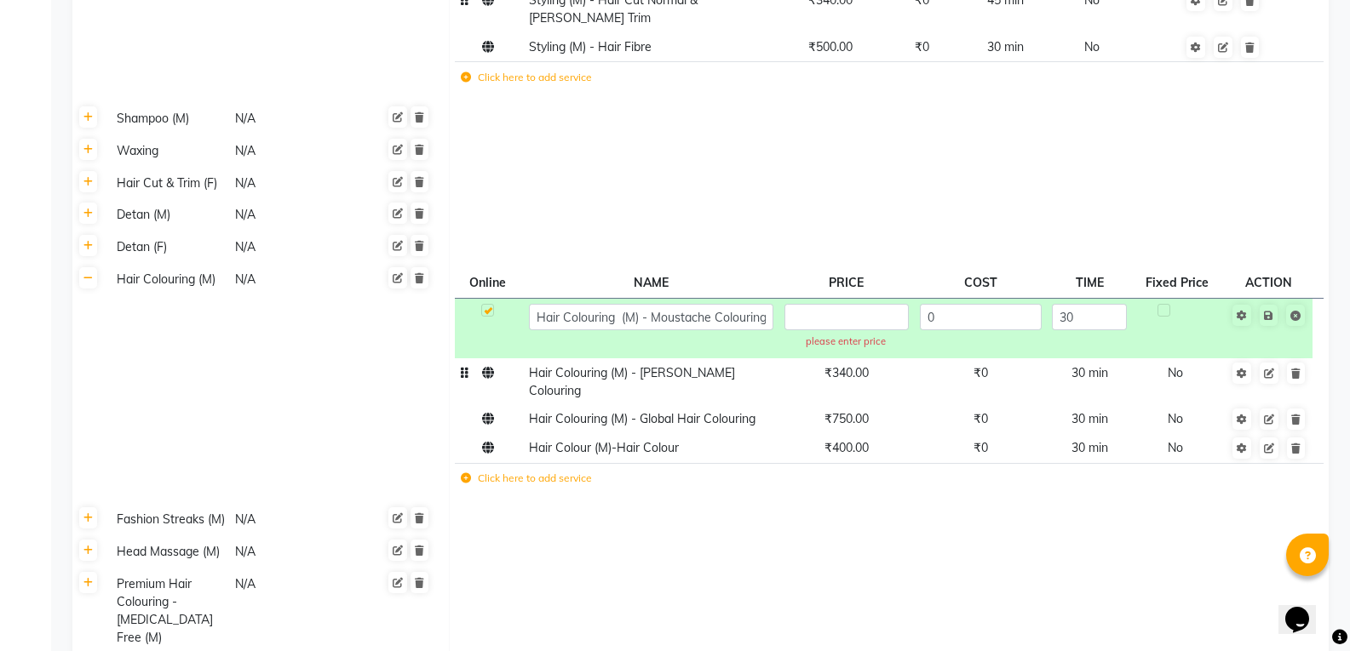
click at [844, 365] on span "₹340.00" at bounding box center [846, 372] width 44 height 15
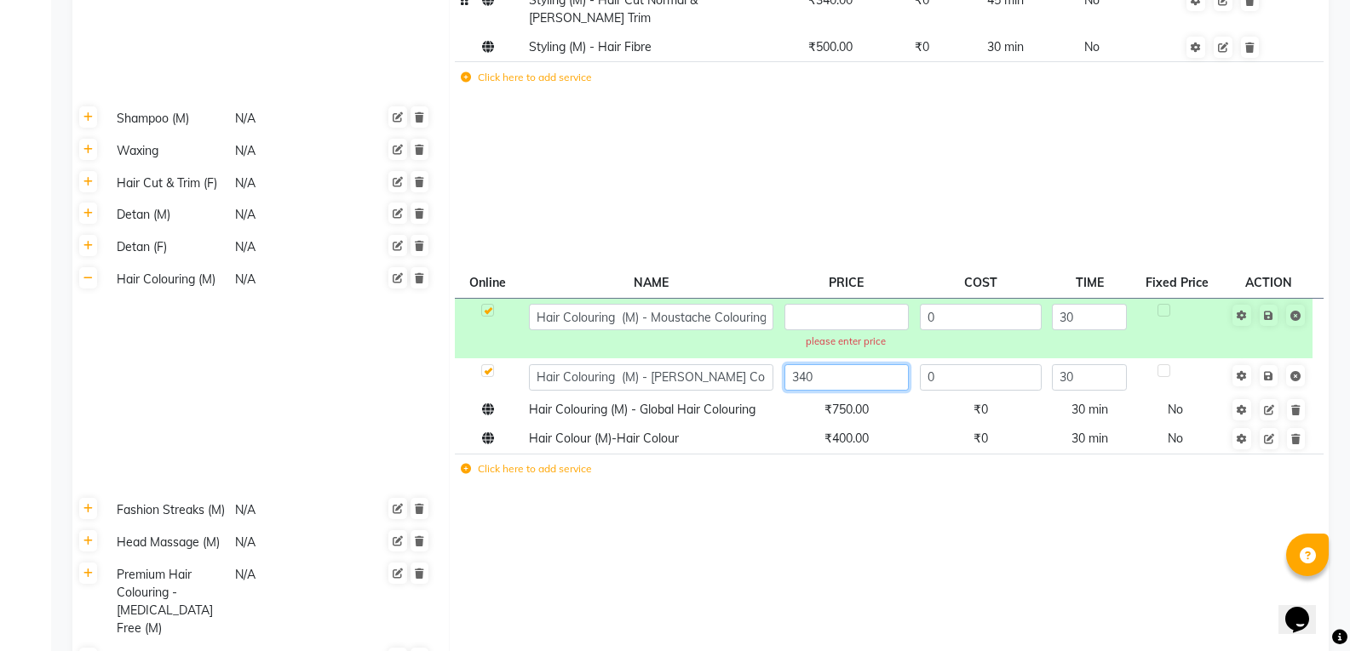
click at [843, 364] on input "340" at bounding box center [846, 377] width 124 height 26
type input "210"
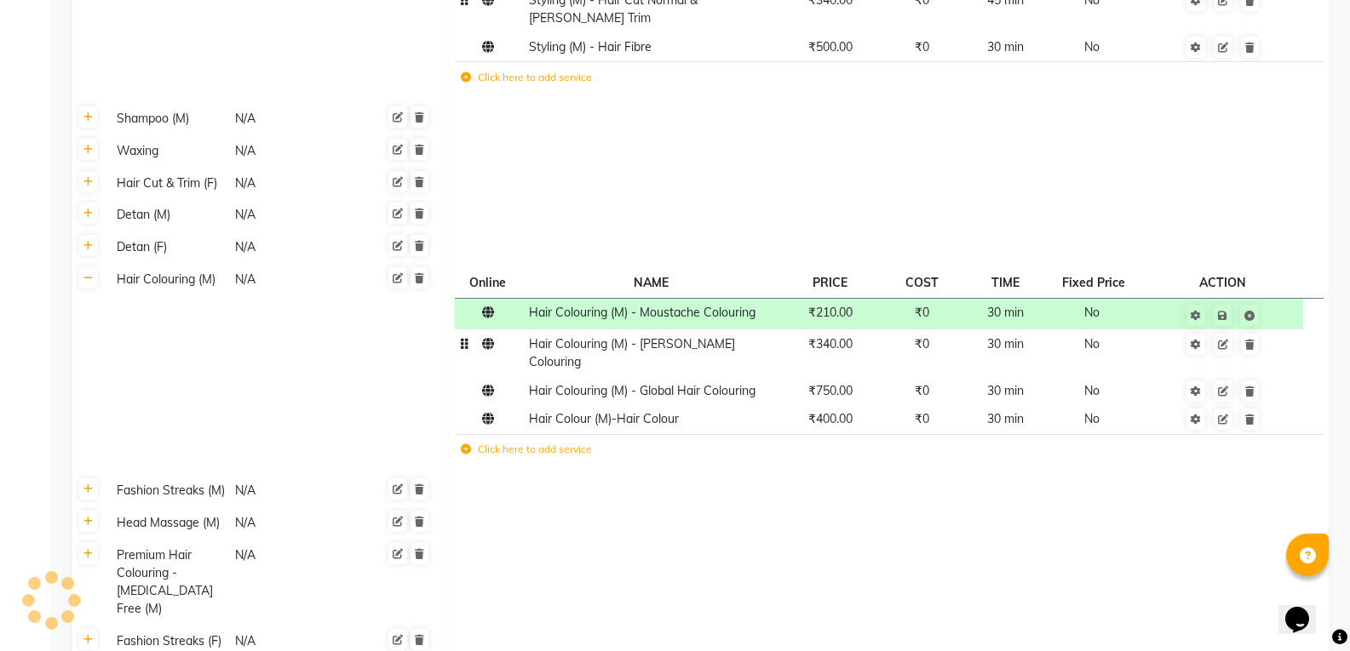
click at [842, 342] on tbody "Hair Colouring (M) - Moustache Colouring ₹210.00 ₹0 30 min No Hair Colouring (M…" at bounding box center [889, 383] width 868 height 171
click at [846, 336] on span "₹340.00" at bounding box center [830, 343] width 44 height 15
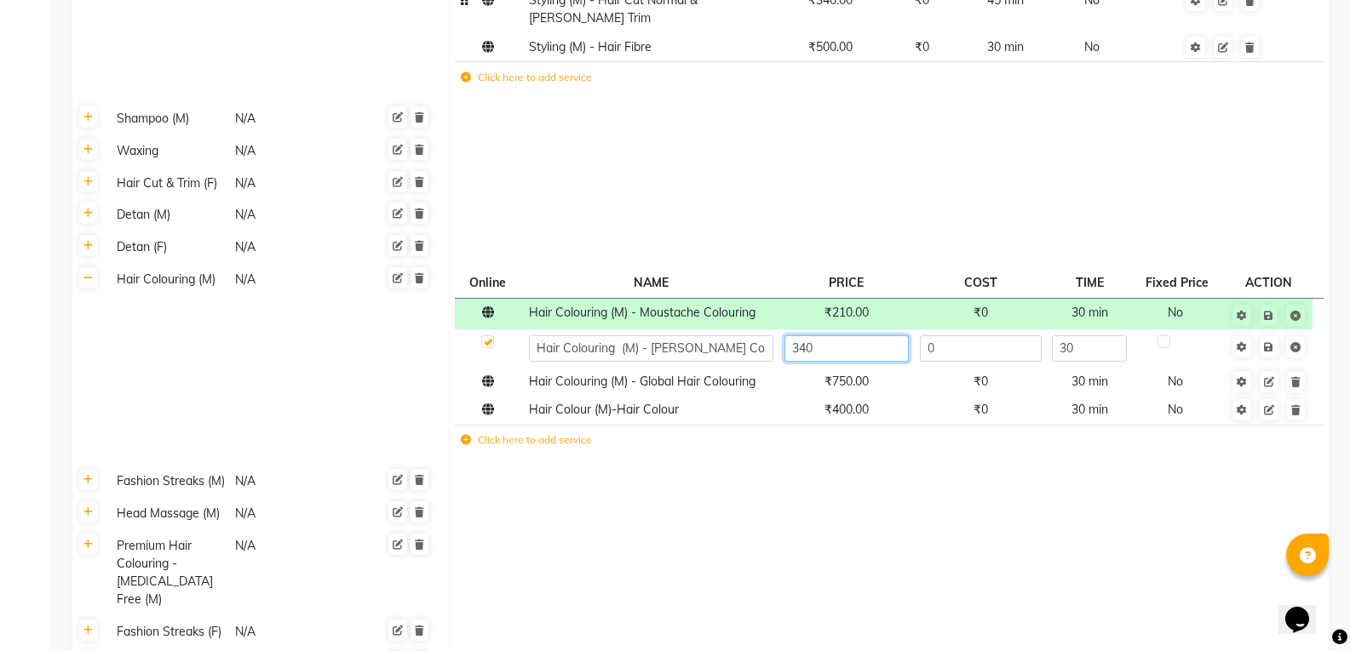
click at [846, 336] on input "340" at bounding box center [846, 349] width 124 height 26
type input "350"
click at [1269, 330] on td "Save" at bounding box center [1268, 348] width 87 height 37
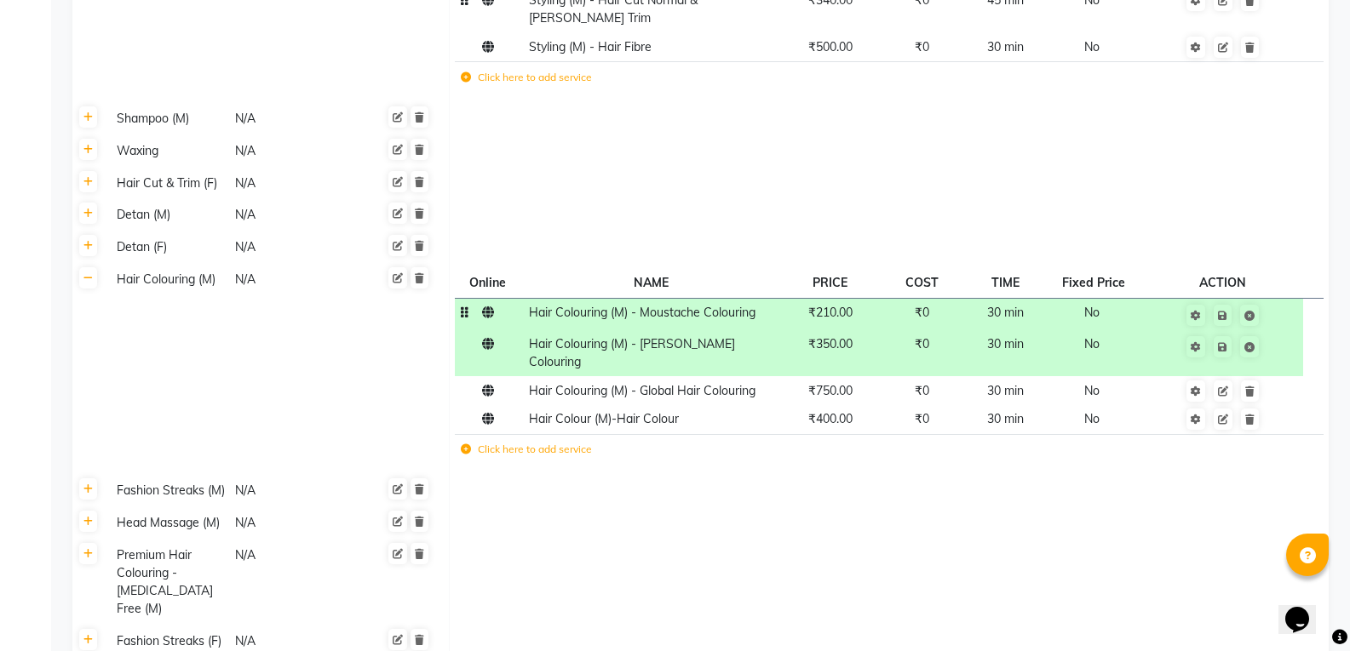
click at [852, 305] on span "₹210.00" at bounding box center [830, 312] width 44 height 15
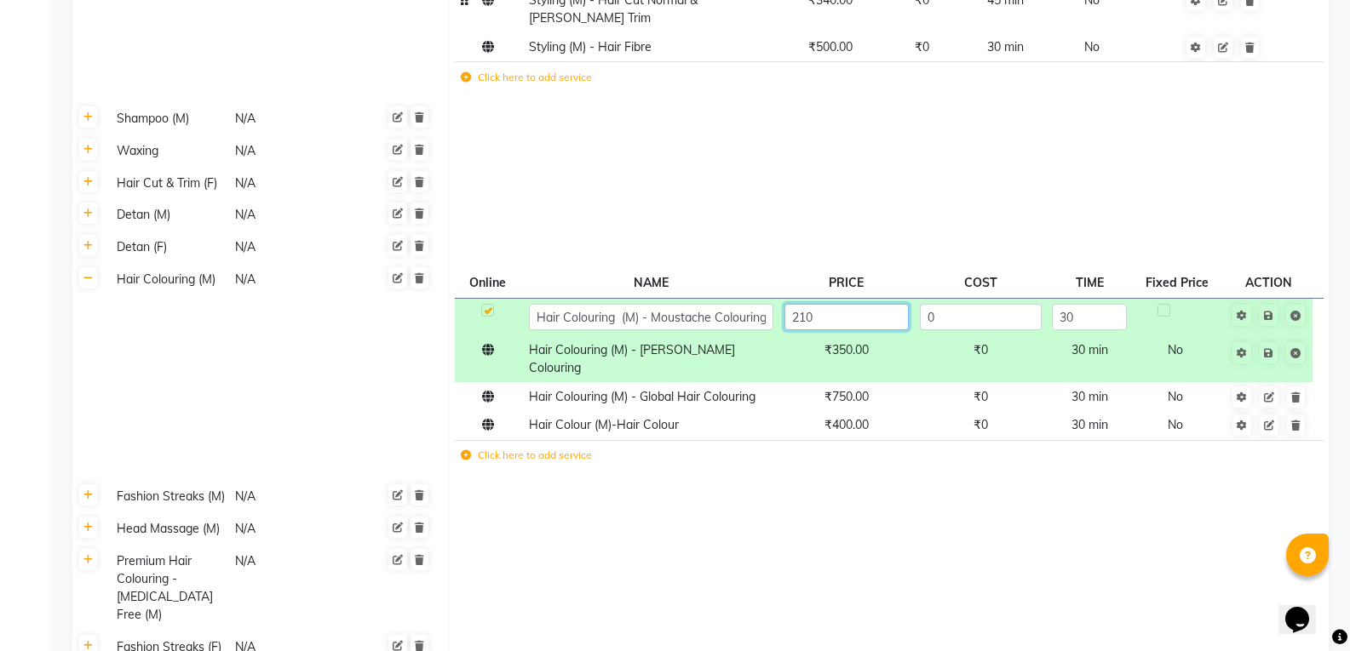
click at [854, 304] on input "210" at bounding box center [846, 317] width 124 height 26
type input "230"
click at [1269, 298] on td "Save" at bounding box center [1268, 316] width 87 height 37
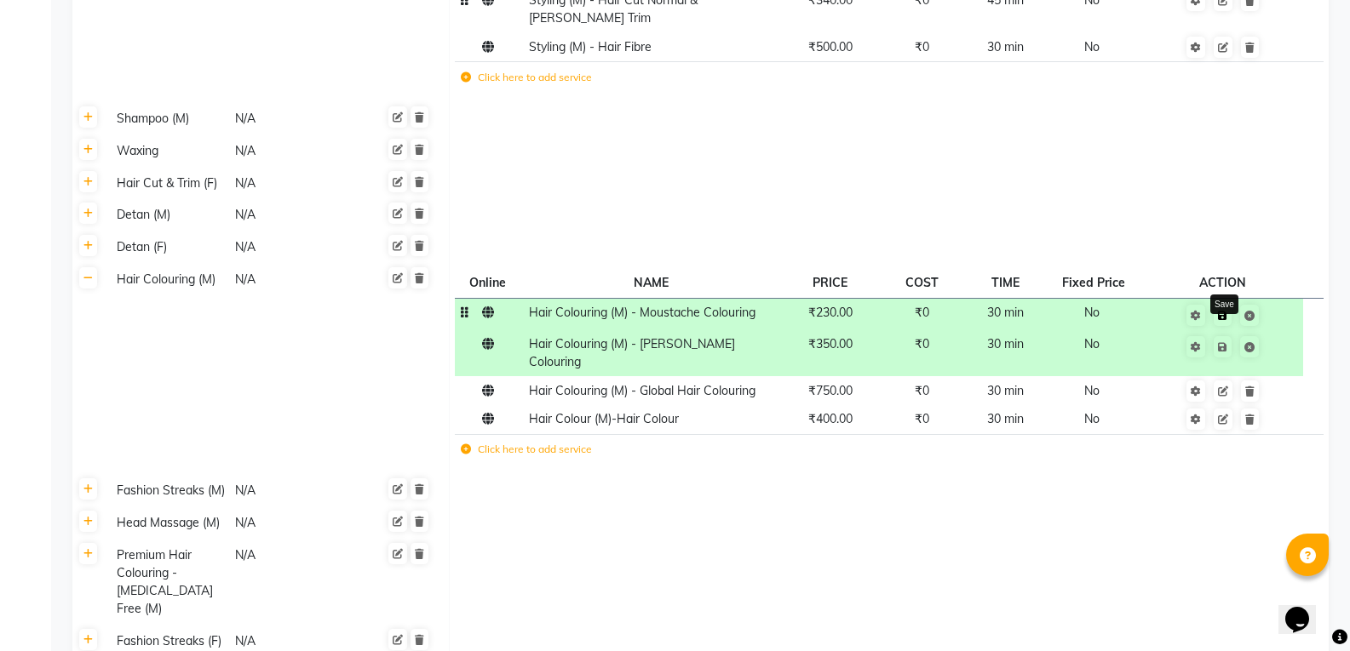
click at [1225, 311] on icon at bounding box center [1222, 316] width 9 height 10
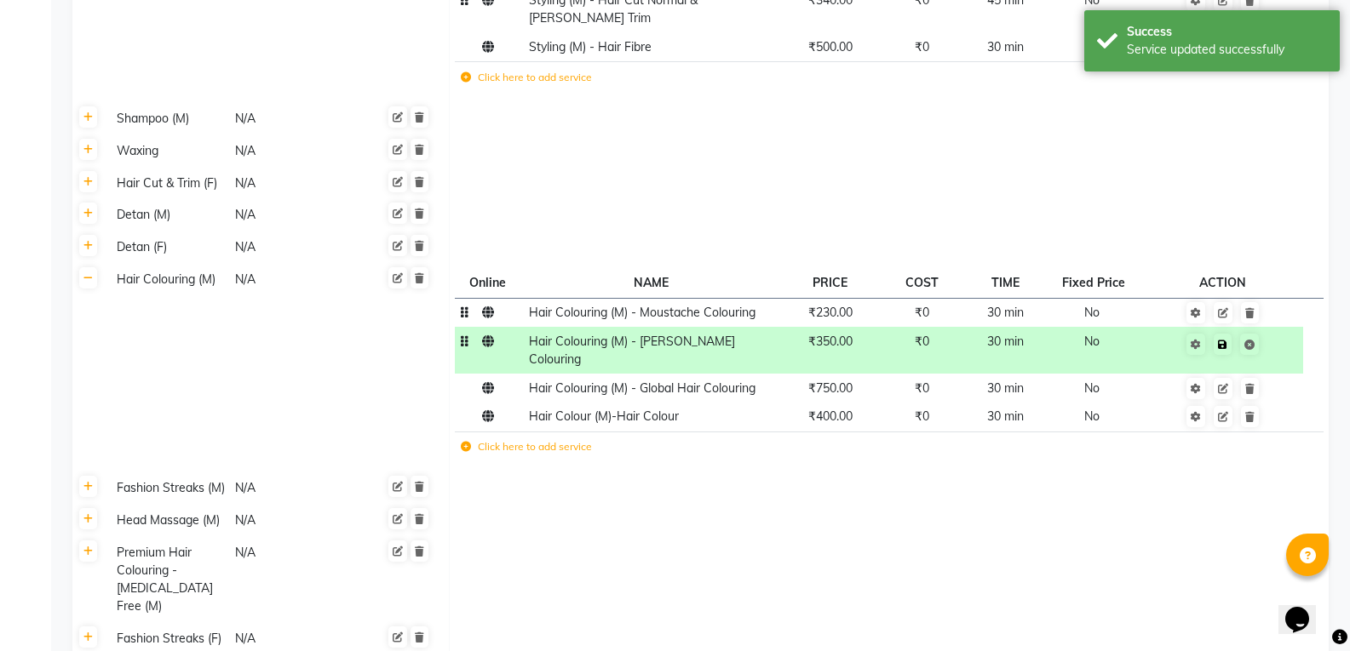
click at [1226, 340] on icon at bounding box center [1222, 345] width 9 height 10
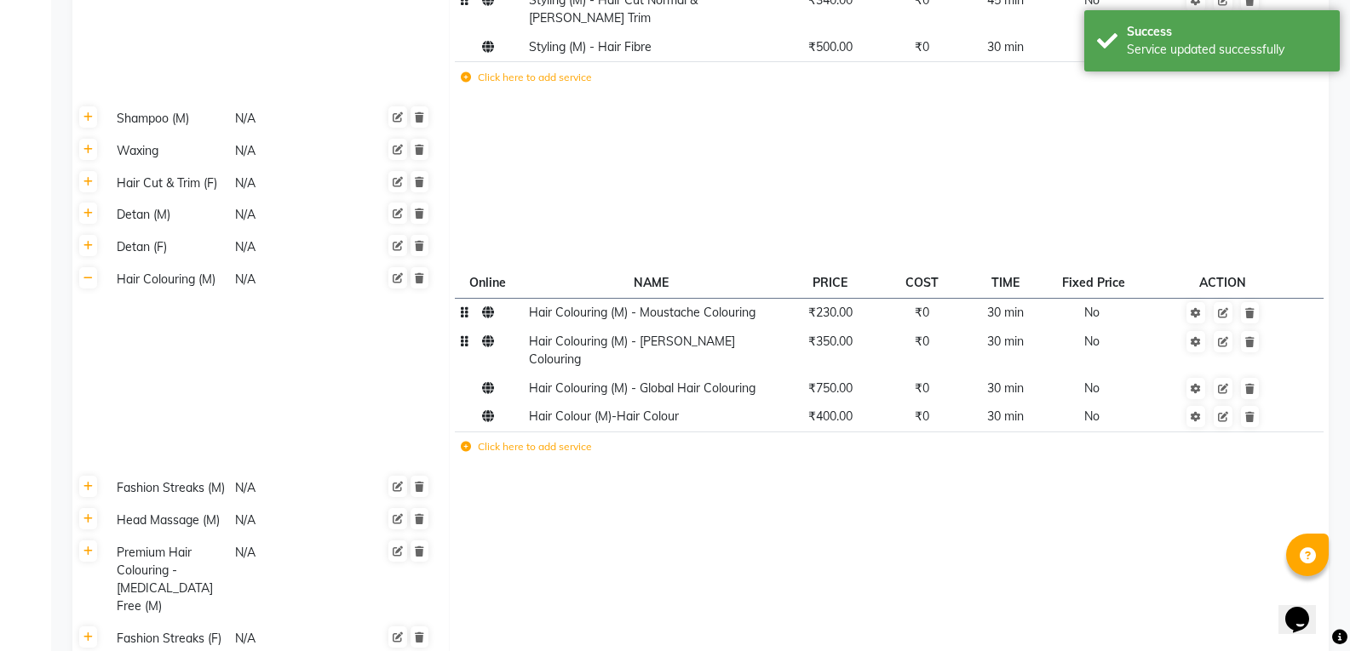
click at [699, 305] on span "Hair Colouring (M) - Moustache Colouring" at bounding box center [642, 312] width 227 height 15
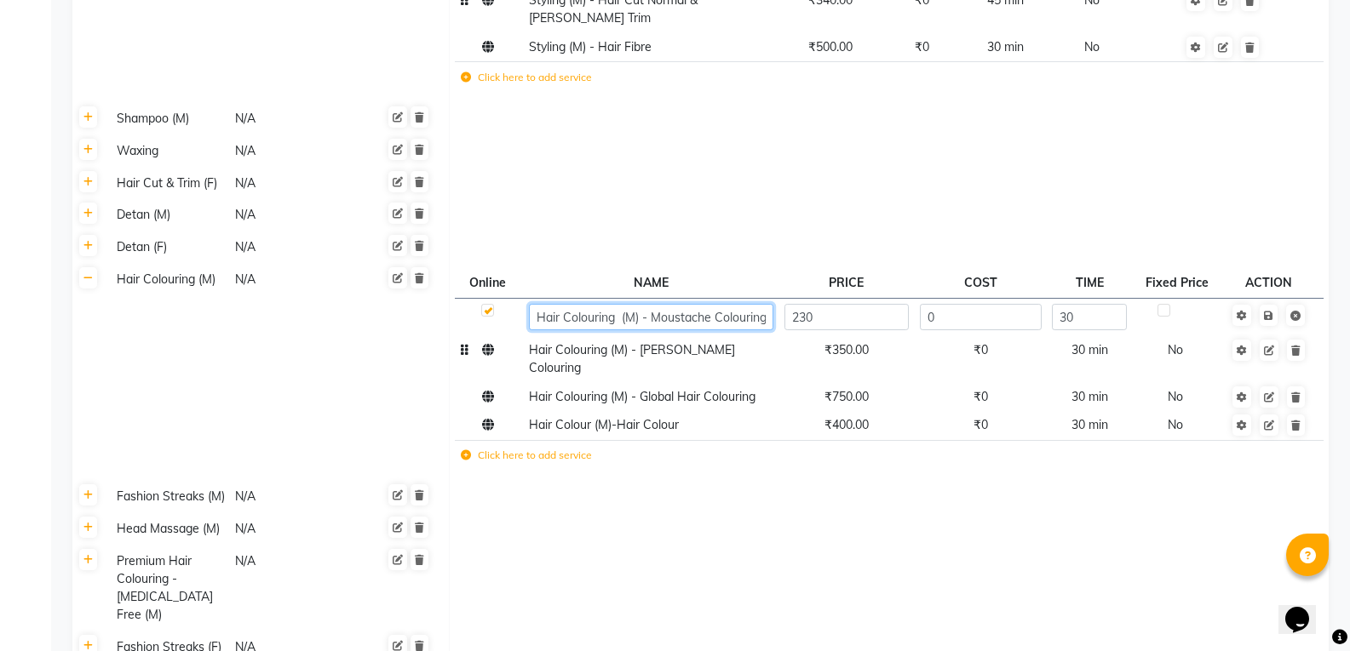
click at [759, 304] on input "Hair Colouring (M) - Moustache Colouring" at bounding box center [651, 317] width 244 height 26
type input "Hair Colouring (M) - Moustache Colouring Regular"
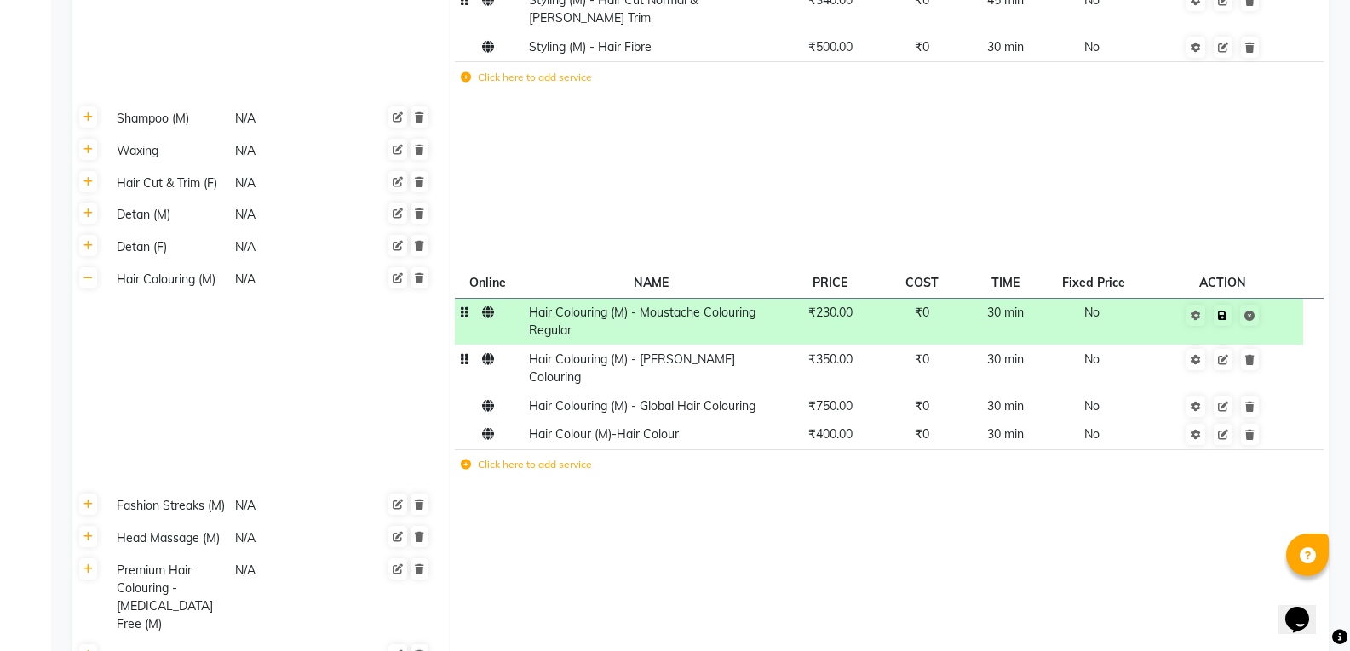
click at [1273, 298] on td "Save" at bounding box center [1222, 321] width 161 height 47
click at [1226, 311] on icon at bounding box center [1222, 316] width 9 height 10
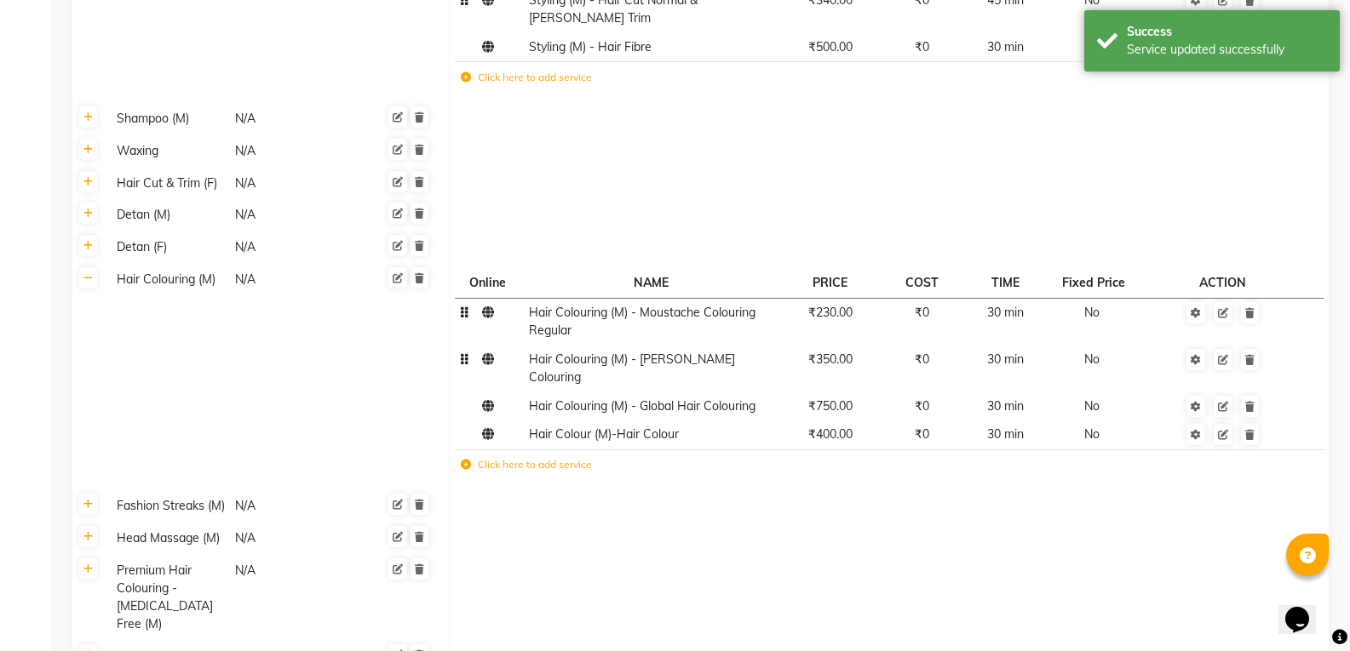
click at [699, 305] on span "Hair Colouring (M) - Moustache Colouring Regular" at bounding box center [642, 321] width 227 height 33
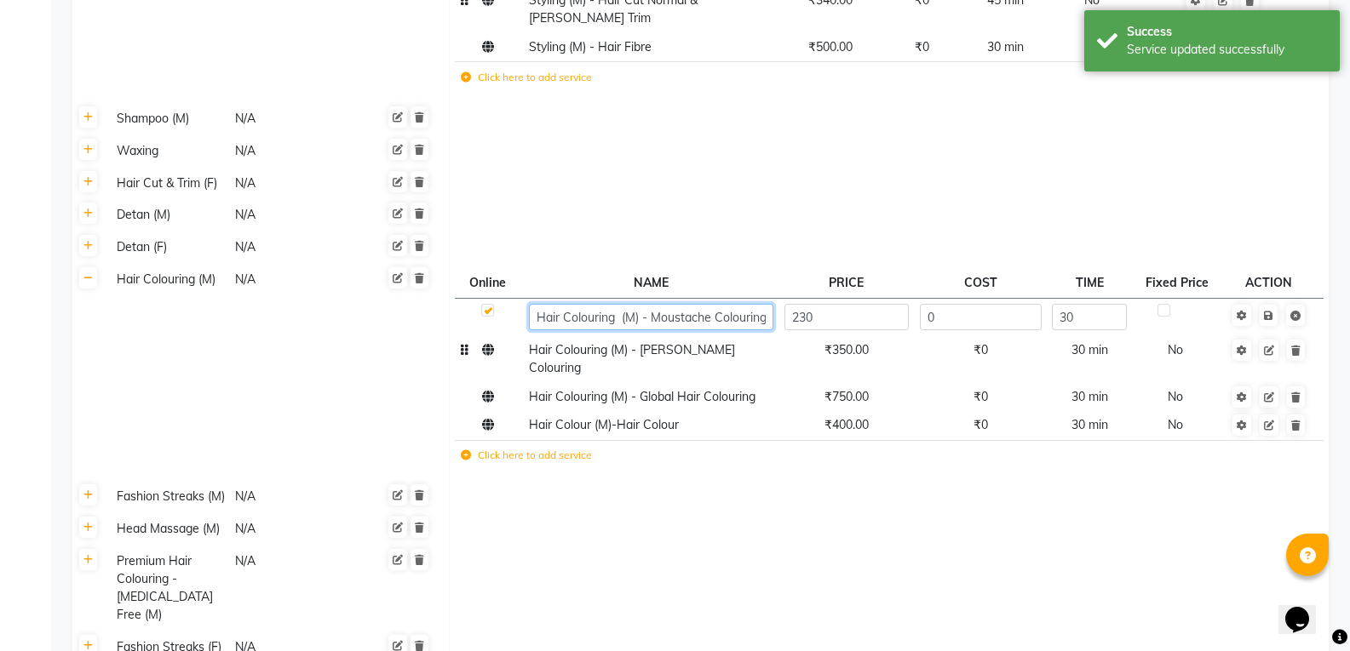
click at [718, 304] on input "Hair Colouring (M) - Moustache Colouring Regular" at bounding box center [651, 317] width 244 height 26
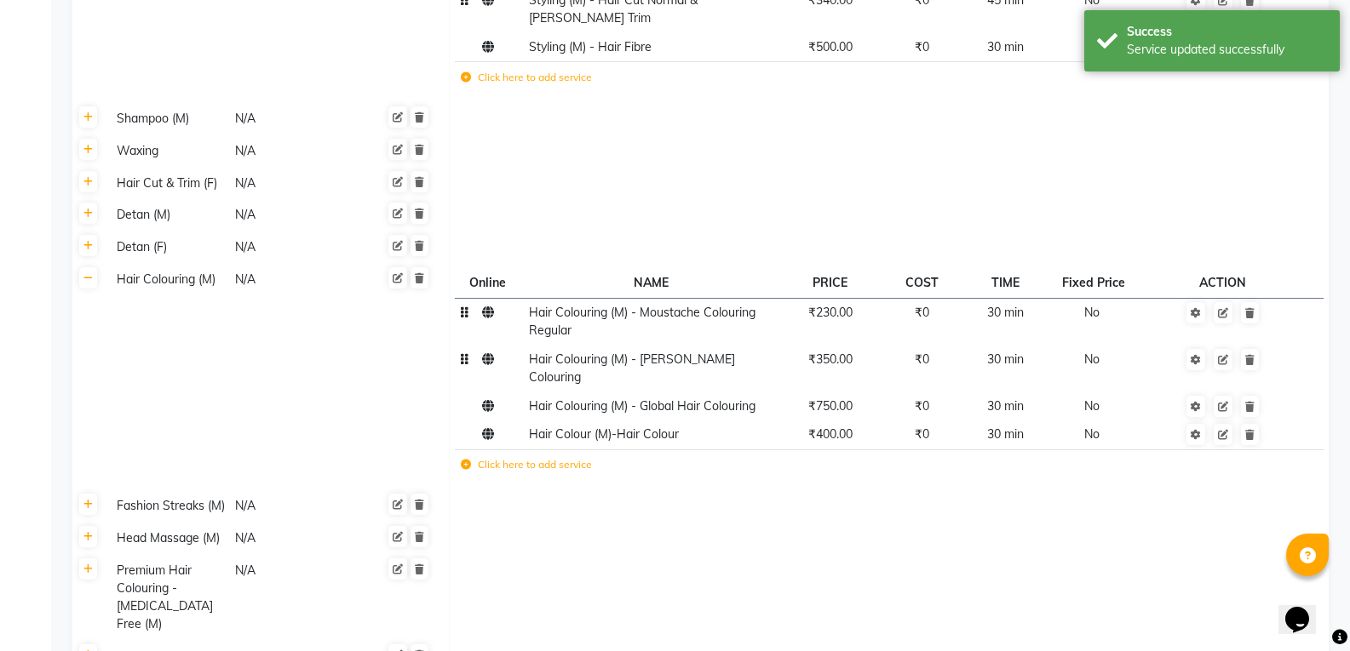
click at [462, 457] on label "Click here to add service" at bounding box center [526, 464] width 131 height 15
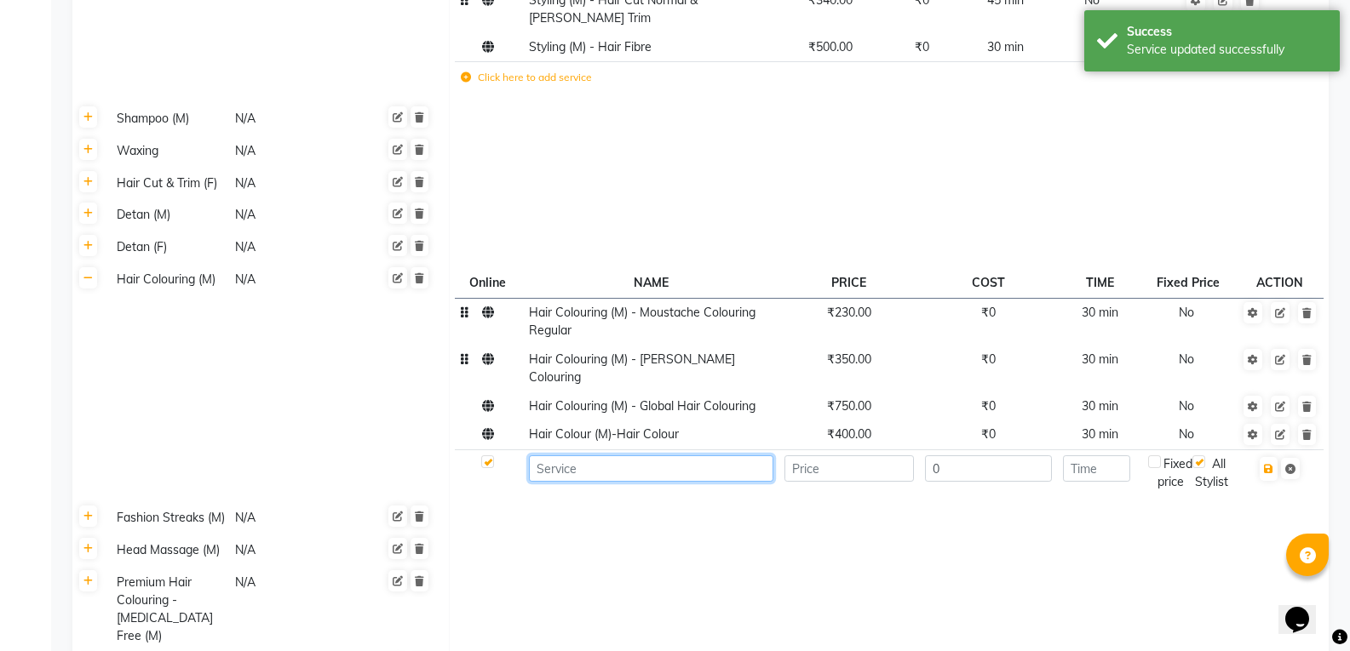
click at [548, 456] on input at bounding box center [651, 469] width 244 height 26
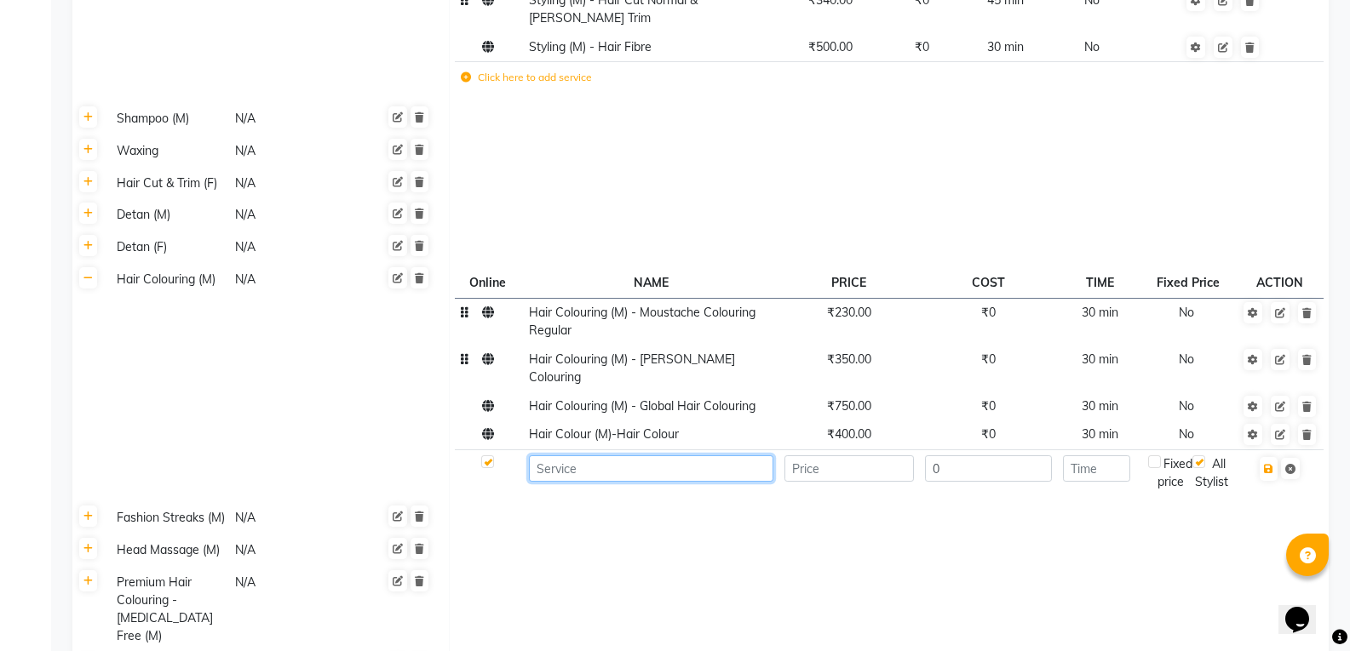
paste input "Hair Colouring (M) - Moustache Colouring Regular"
type input "Hair Colouring (M) - Moustache Colouring Special"
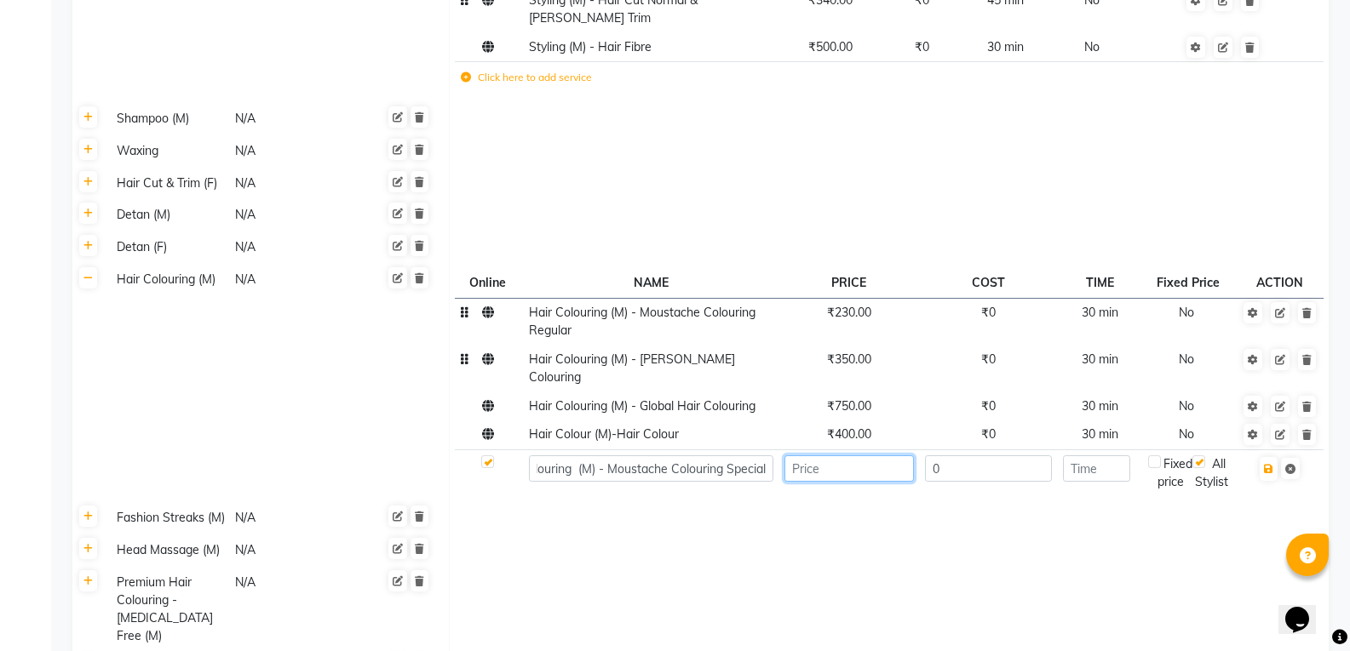
scroll to position [0, 0]
type input "390"
type input "30"
click at [1269, 457] on button "button" at bounding box center [1268, 469] width 18 height 24
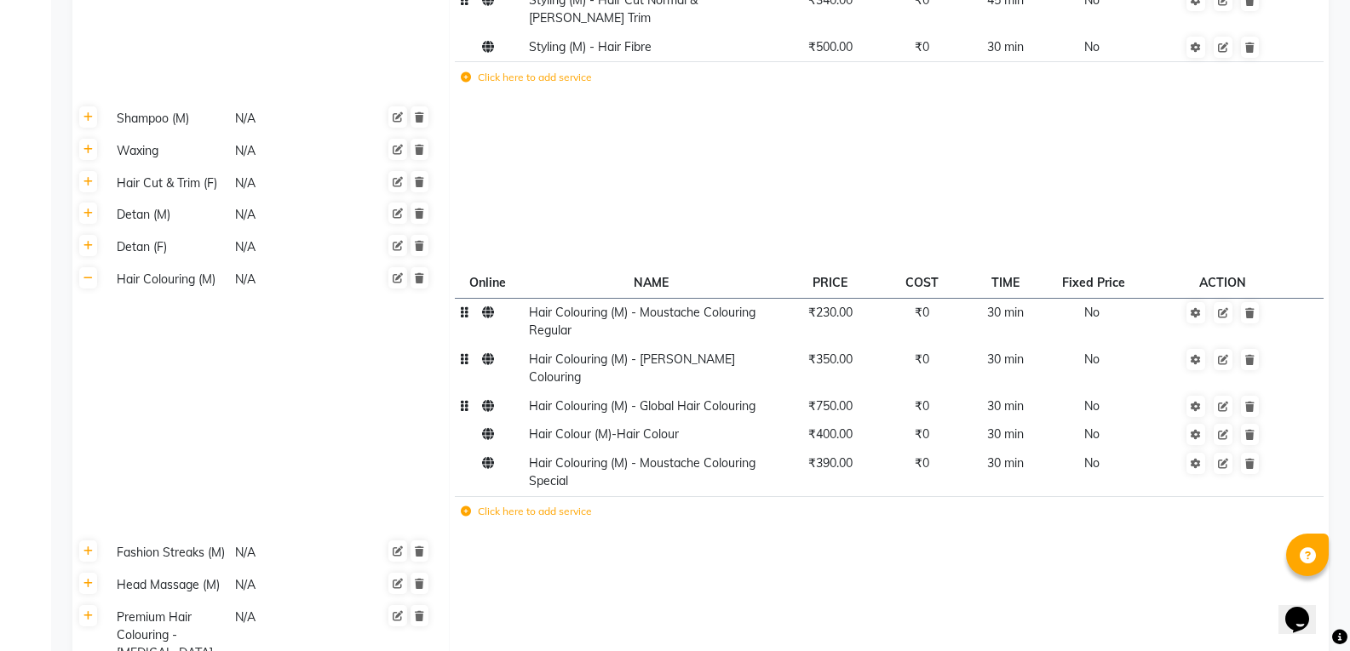
click at [728, 399] on span "Hair Colouring (M) - Global Hair Colouring" at bounding box center [642, 406] width 227 height 15
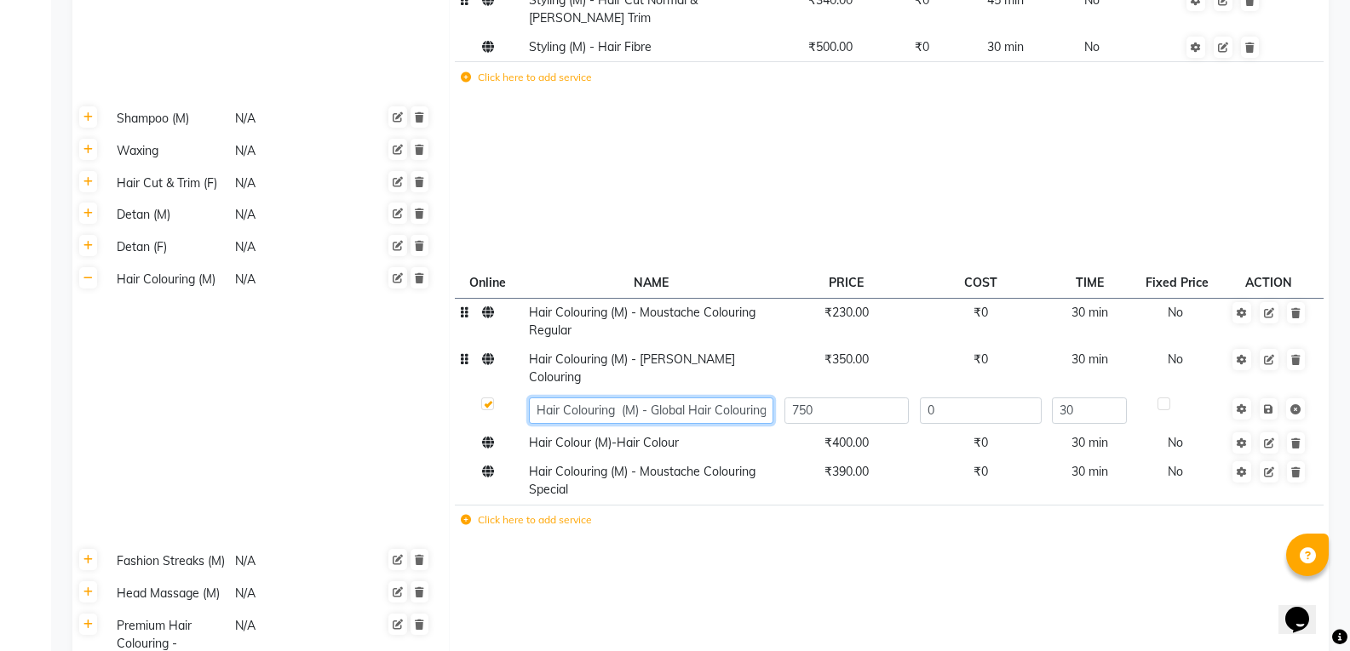
click at [765, 398] on input "Hair Colouring (M) - Global Hair Colouring" at bounding box center [651, 411] width 244 height 26
type input "Hair Colouring (M) - Global Hair Colouring Regular"
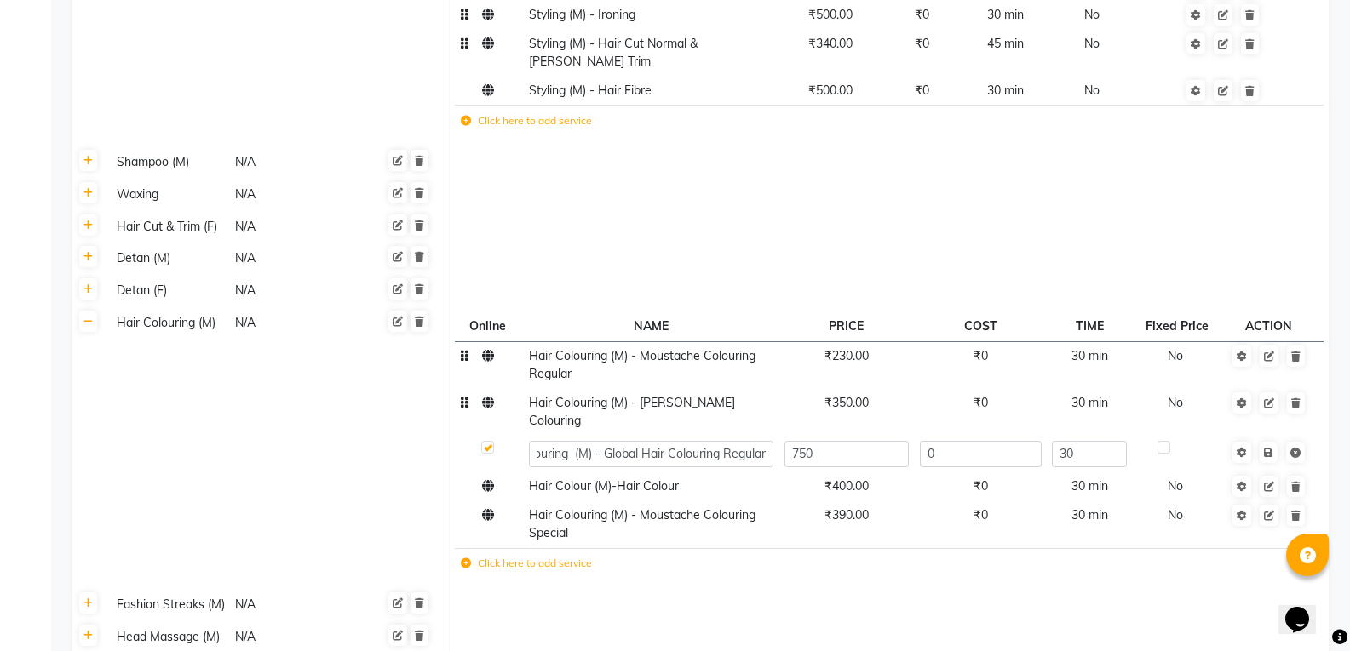
scroll to position [1041, 0]
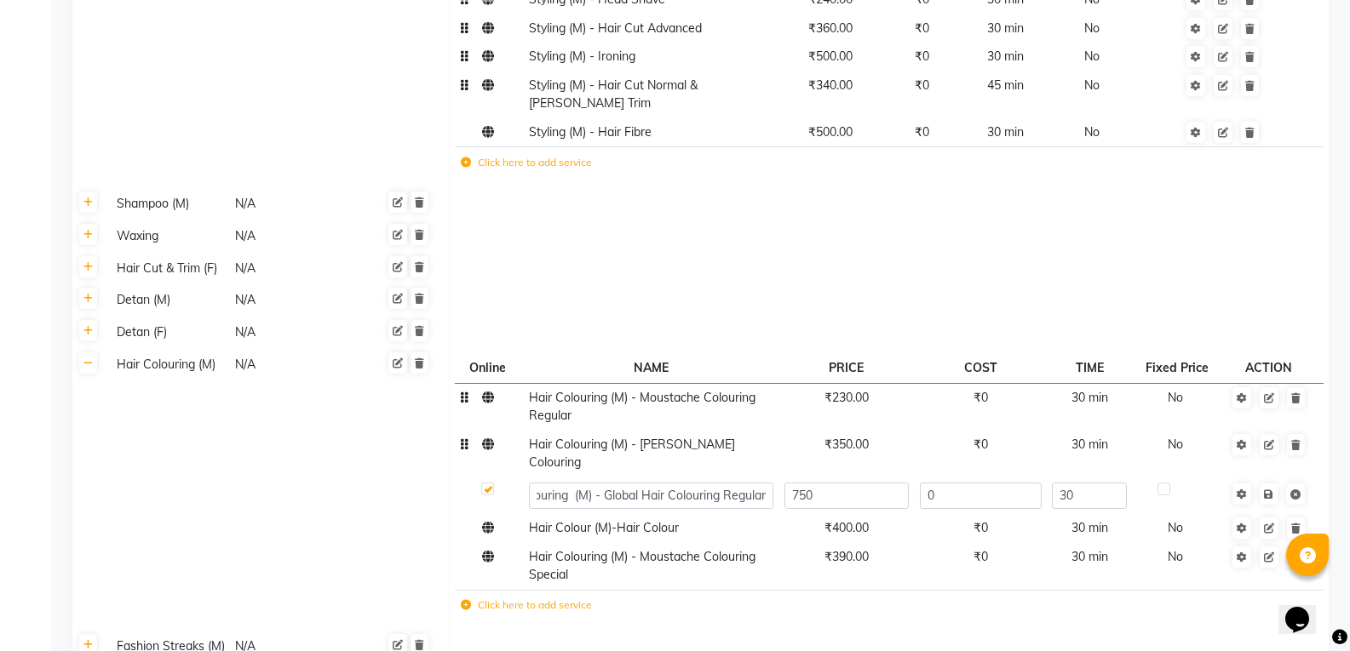
click at [851, 383] on td "₹230.00" at bounding box center [845, 406] width 135 height 47
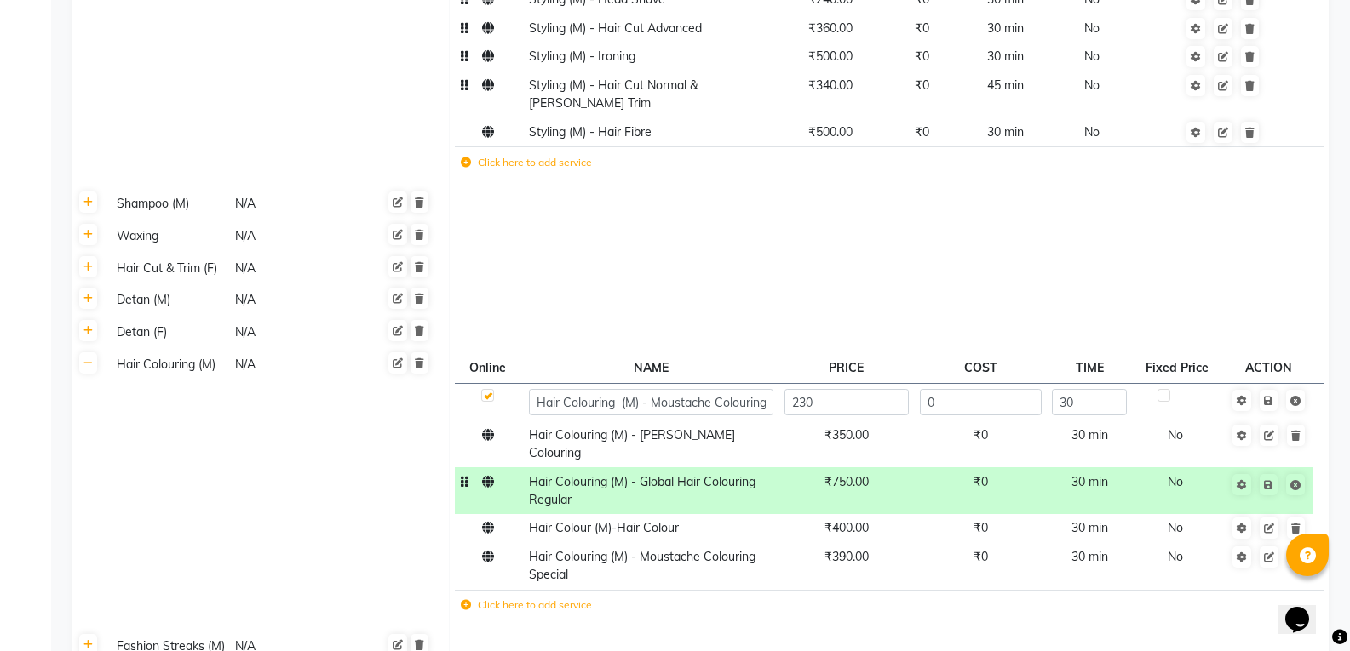
click at [848, 467] on td "₹750.00" at bounding box center [845, 490] width 135 height 47
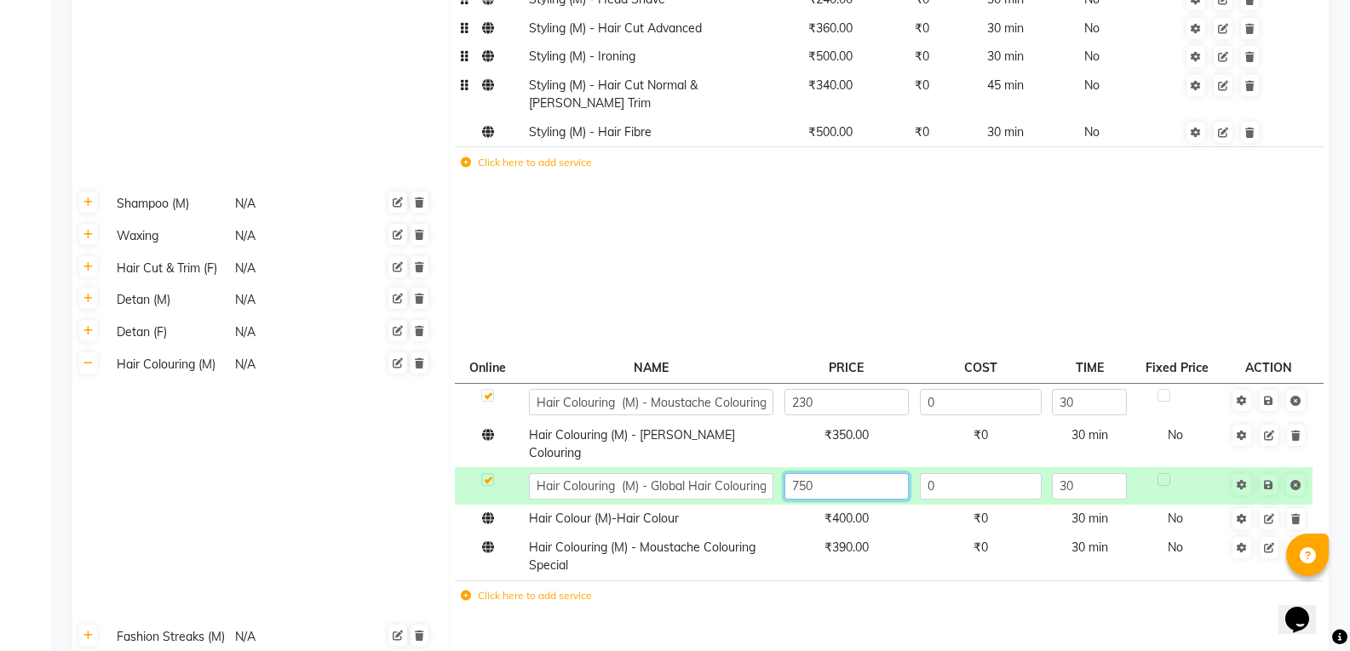
click at [855, 473] on input "750" at bounding box center [846, 486] width 124 height 26
type input "7"
type input "1000"
click at [1264, 480] on icon at bounding box center [1268, 485] width 9 height 10
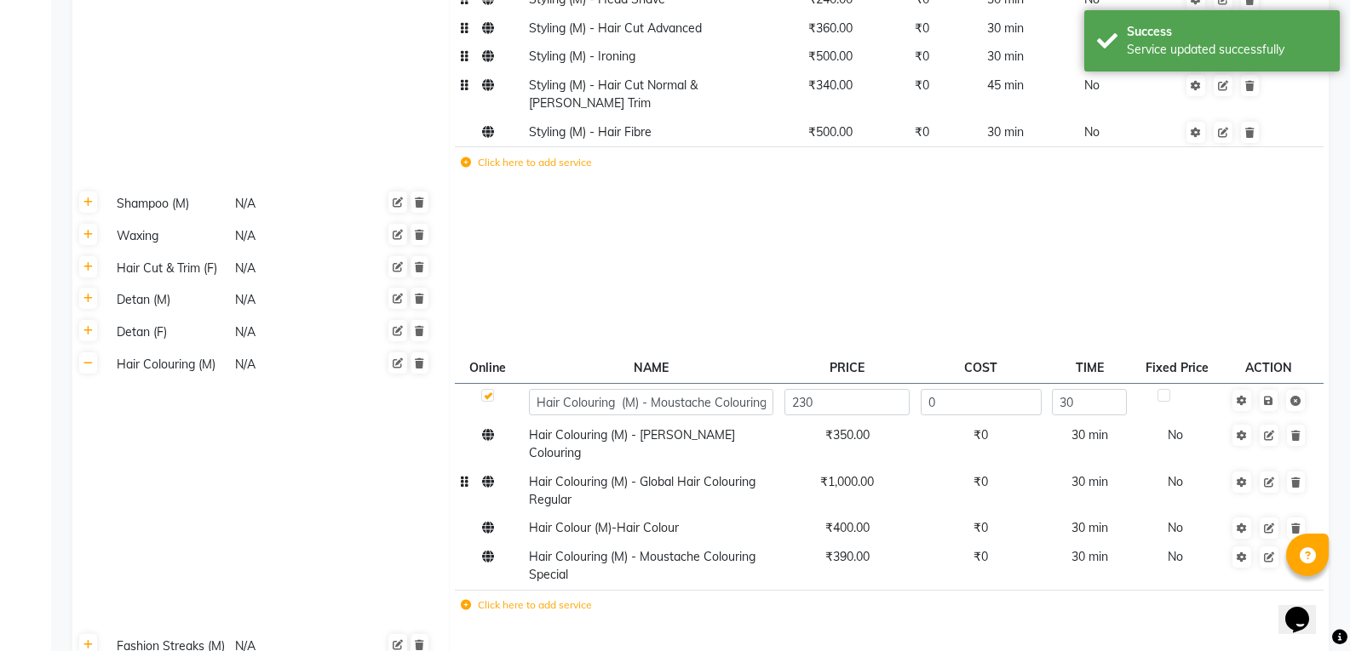
click at [657, 467] on td "Hair Colouring (M) - Global Hair Colouring Regular" at bounding box center [650, 490] width 255 height 47
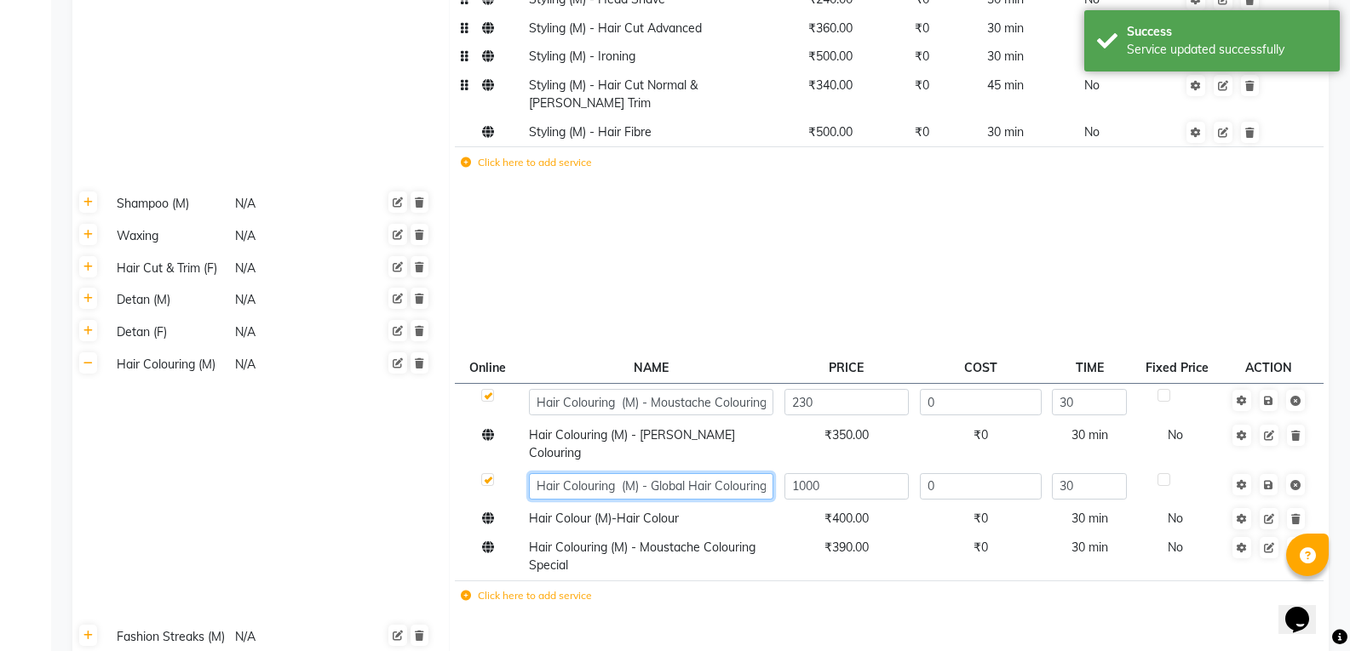
click at [669, 473] on input "Hair Colouring (M) - Global Hair Colouring Regular" at bounding box center [651, 486] width 244 height 26
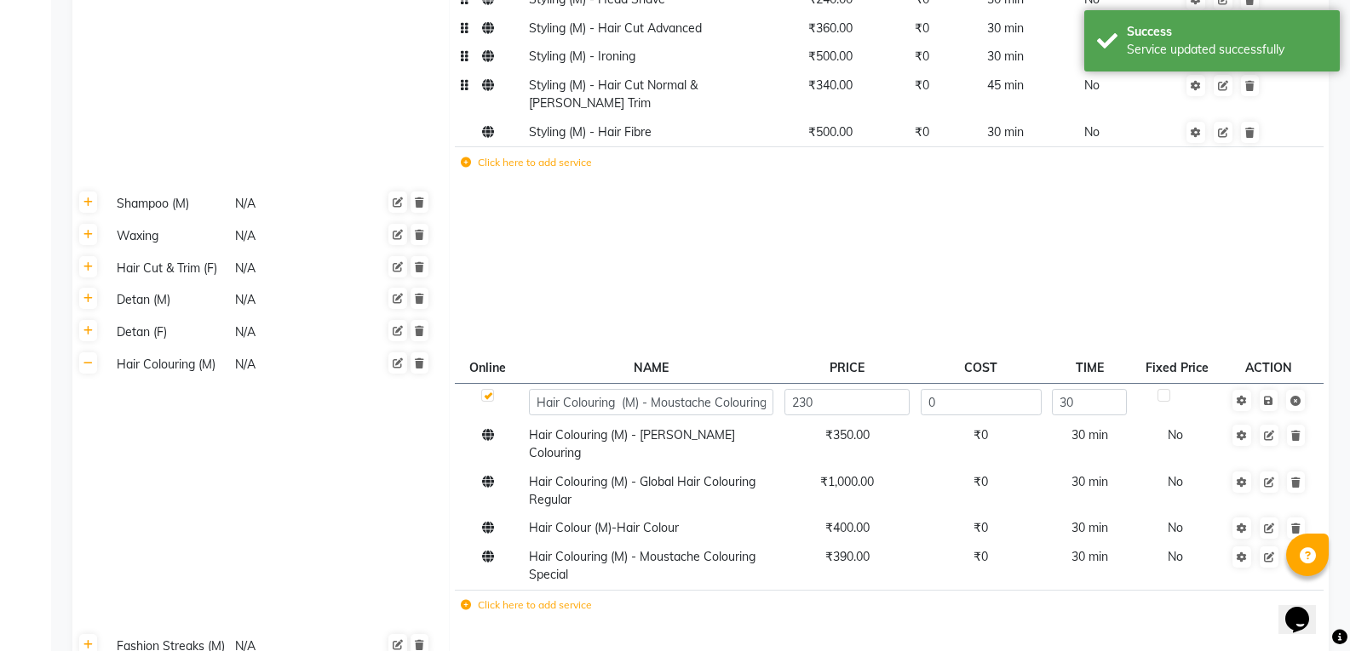
click at [468, 600] on icon at bounding box center [466, 605] width 10 height 10
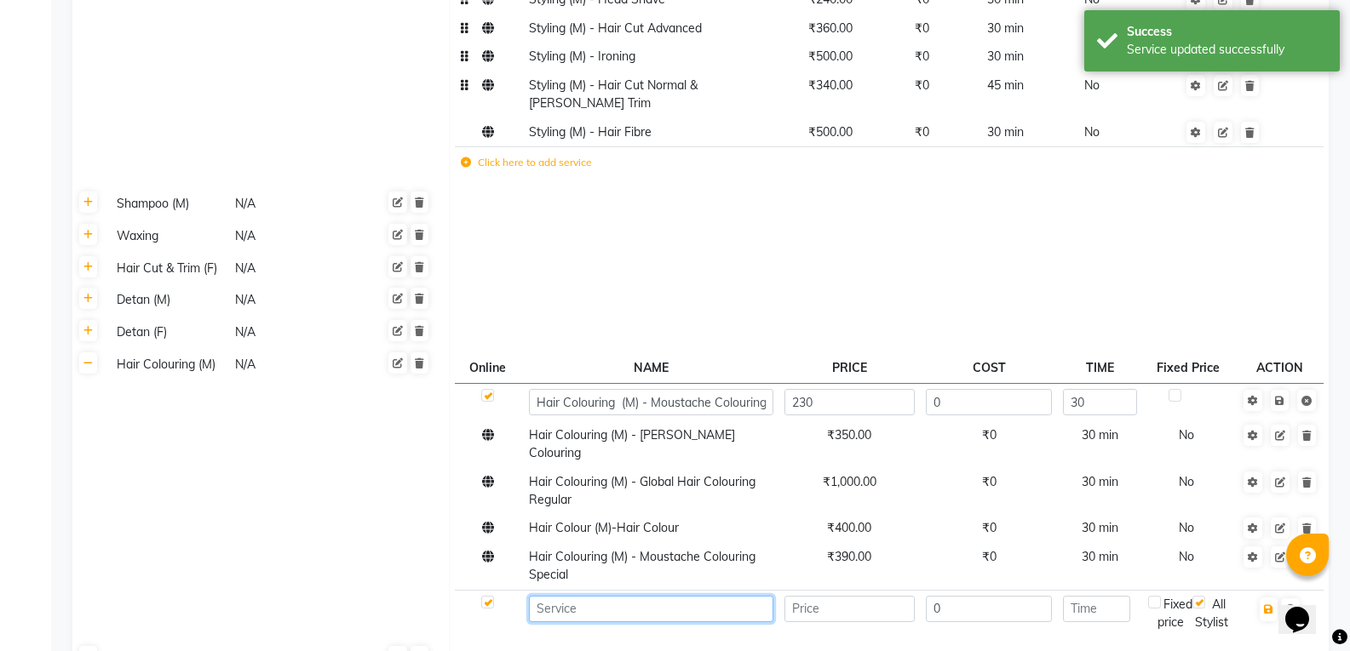
click at [548, 596] on input at bounding box center [651, 609] width 244 height 26
paste input "Hair Colouring (M) - Global Hair Colouring Regular"
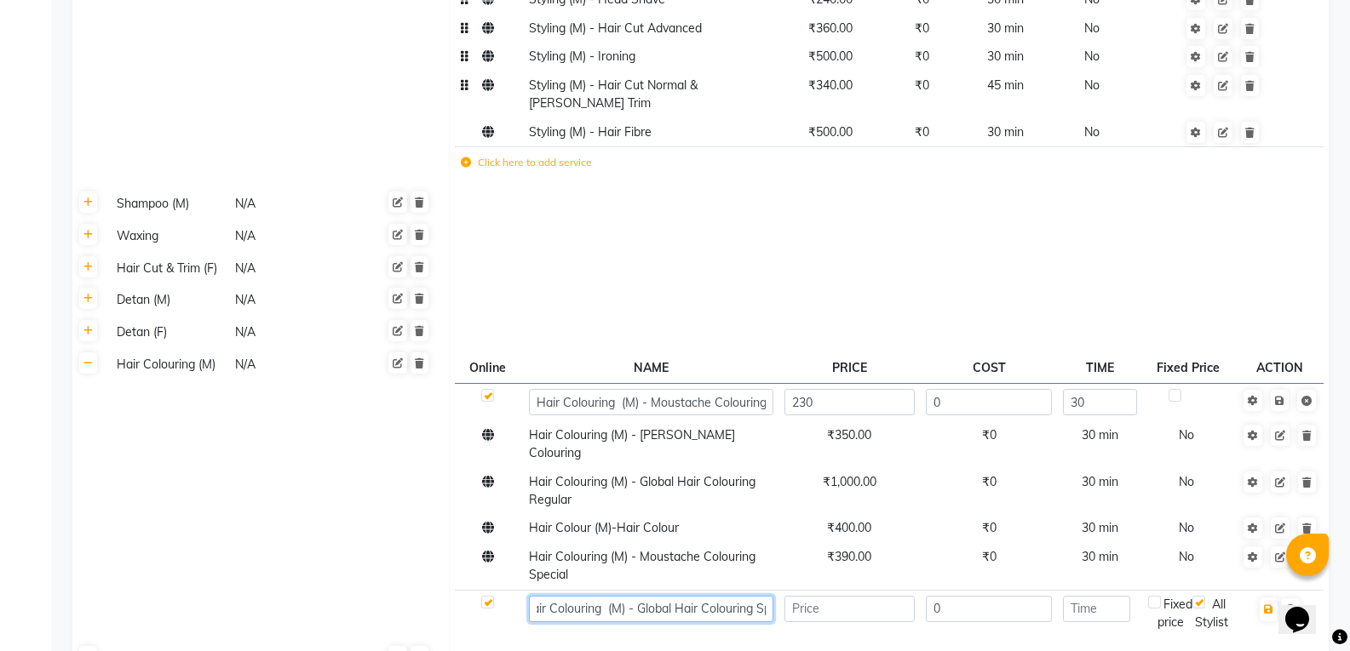
scroll to position [0, 20]
click at [857, 596] on input "number" at bounding box center [849, 609] width 130 height 26
click at [724, 596] on input "Hair Colouring (M) - Global Hair Colouring Sp" at bounding box center [651, 609] width 244 height 26
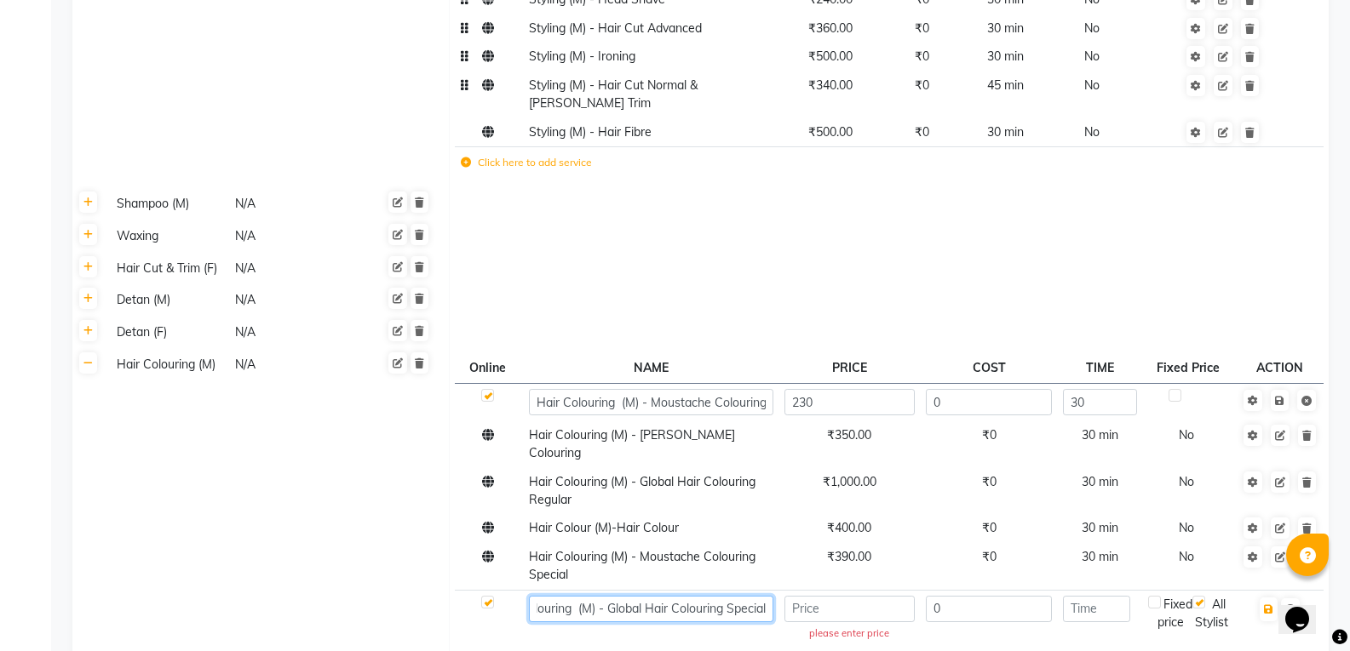
type input "Hair Colouring (M) - Global Hair Colouring Special"
click at [705, 596] on input "Hair Colouring (M) - Global Hair Colouring Special" at bounding box center [651, 609] width 244 height 26
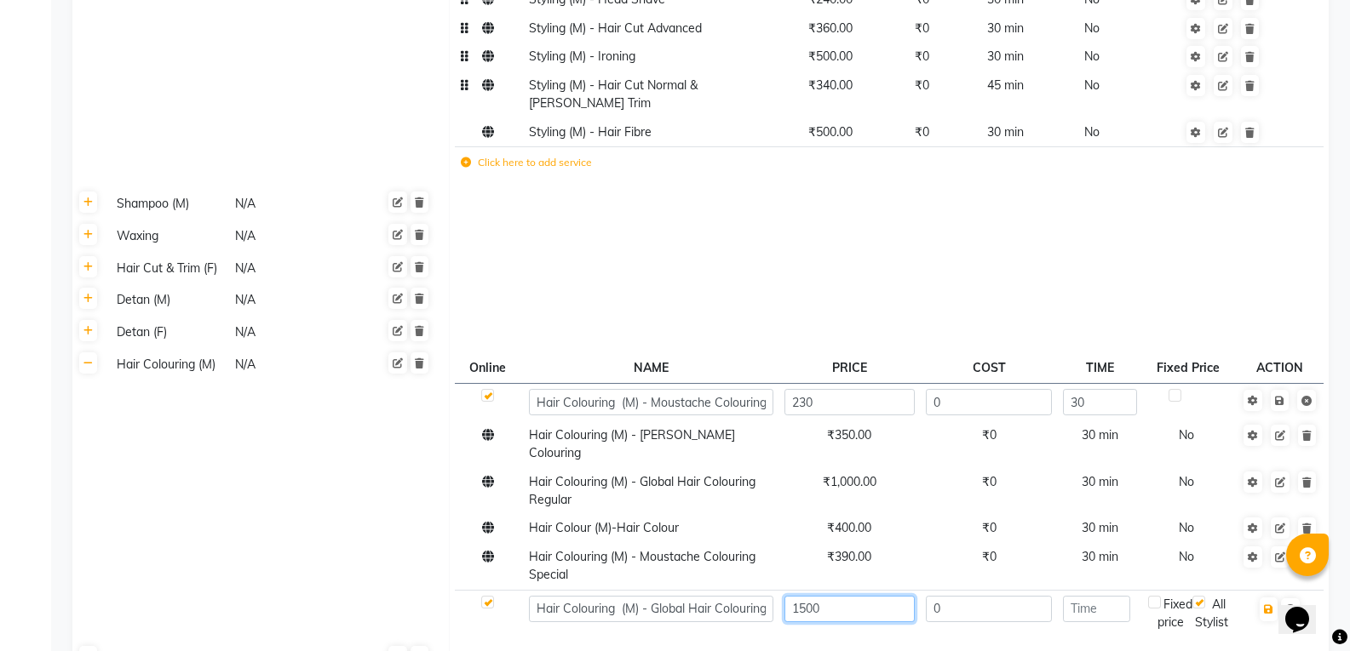
type input "1500"
click at [1098, 596] on input "number" at bounding box center [1096, 609] width 67 height 26
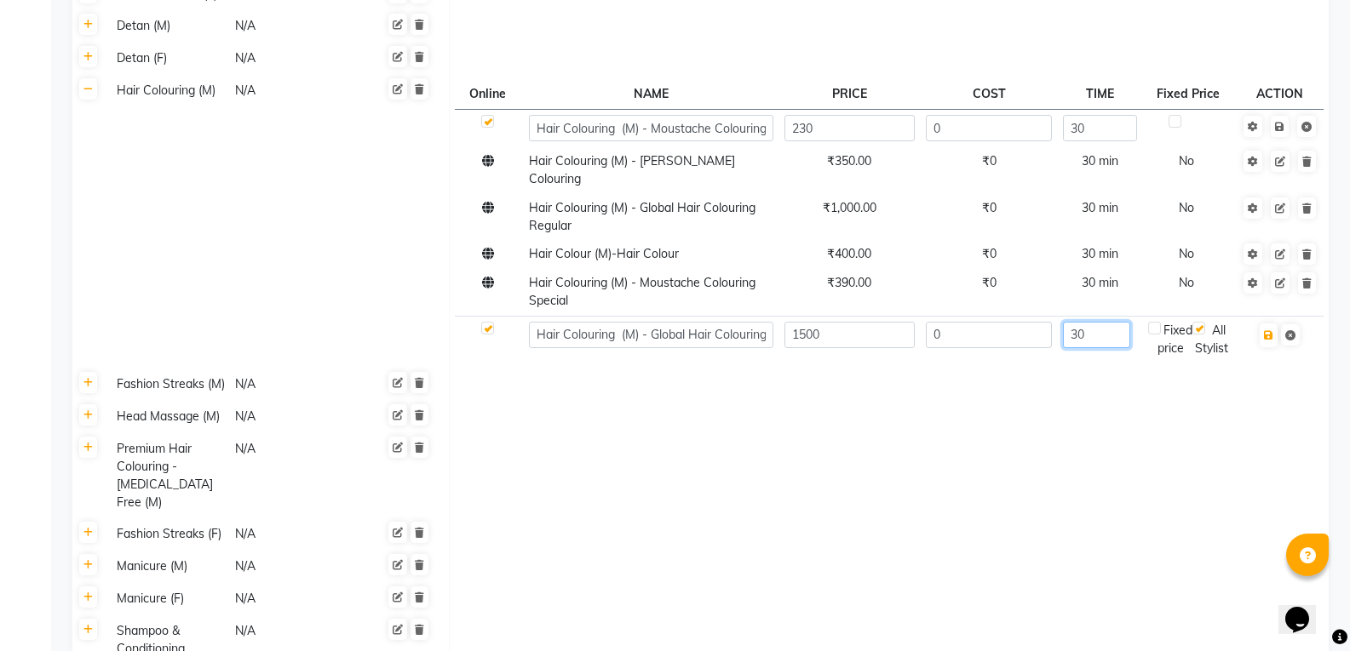
scroll to position [1338, 0]
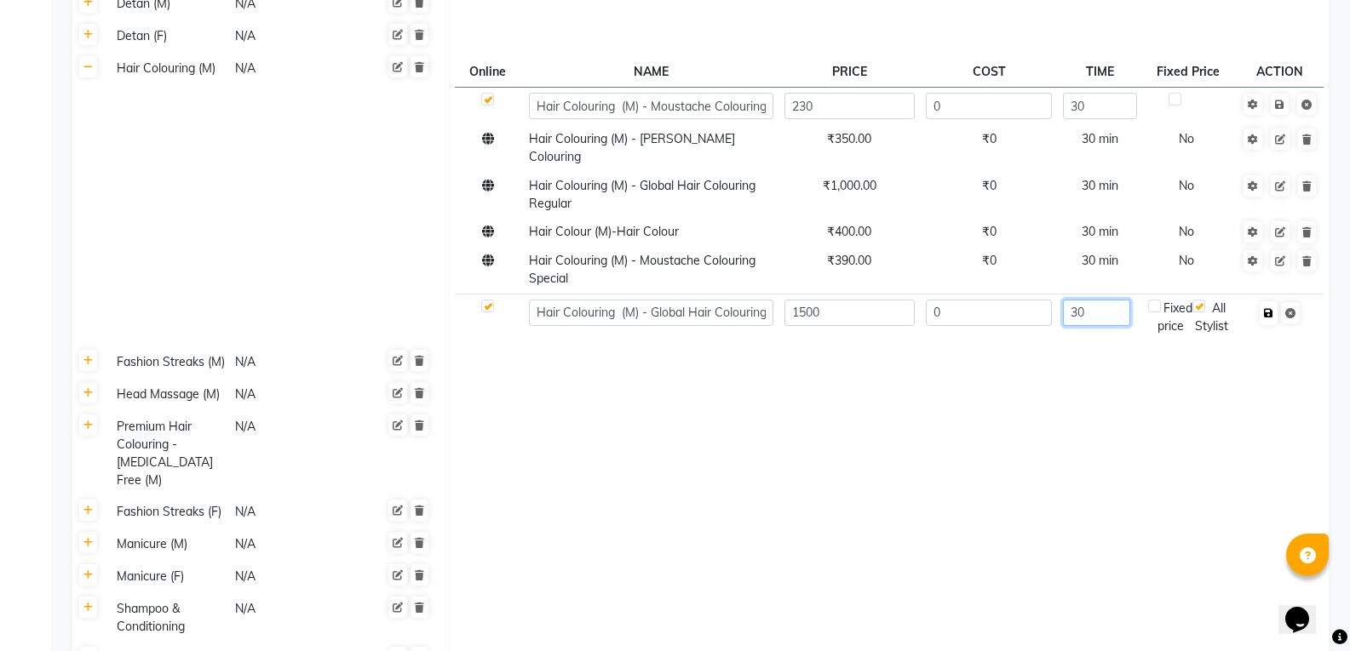
type input "30"
click at [1273, 308] on icon "button" at bounding box center [1268, 313] width 9 height 10
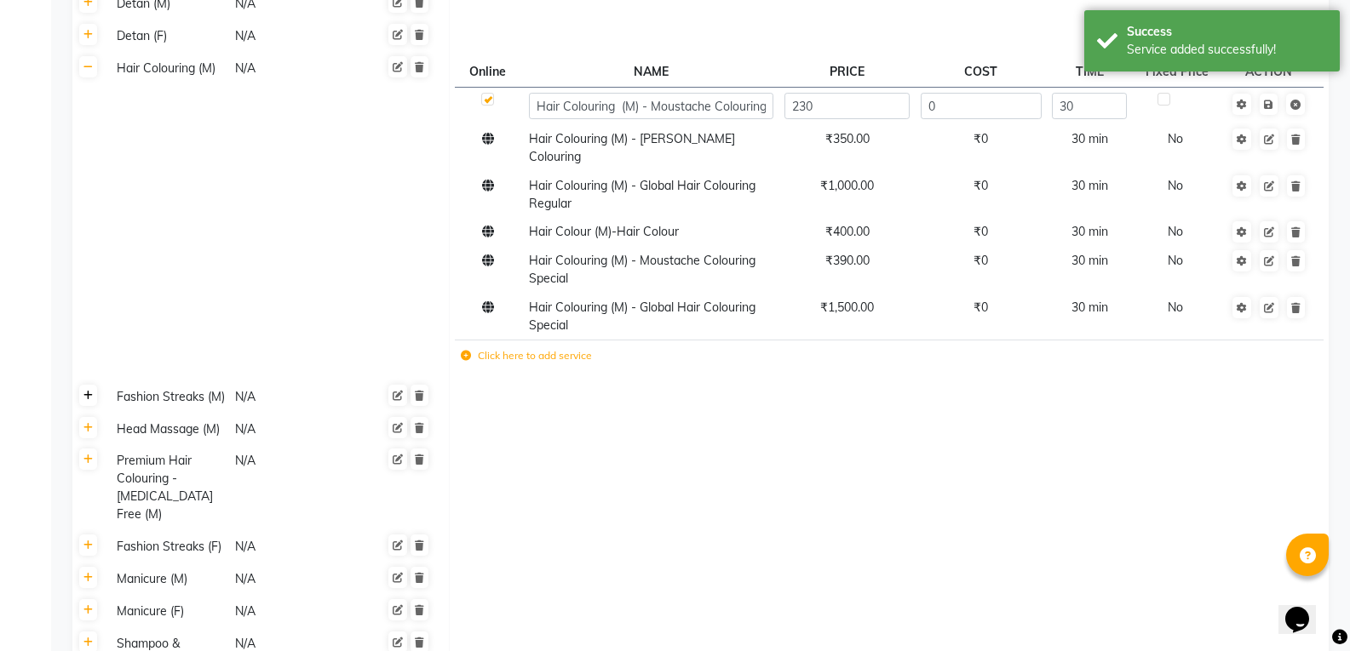
click at [89, 391] on icon at bounding box center [87, 396] width 9 height 10
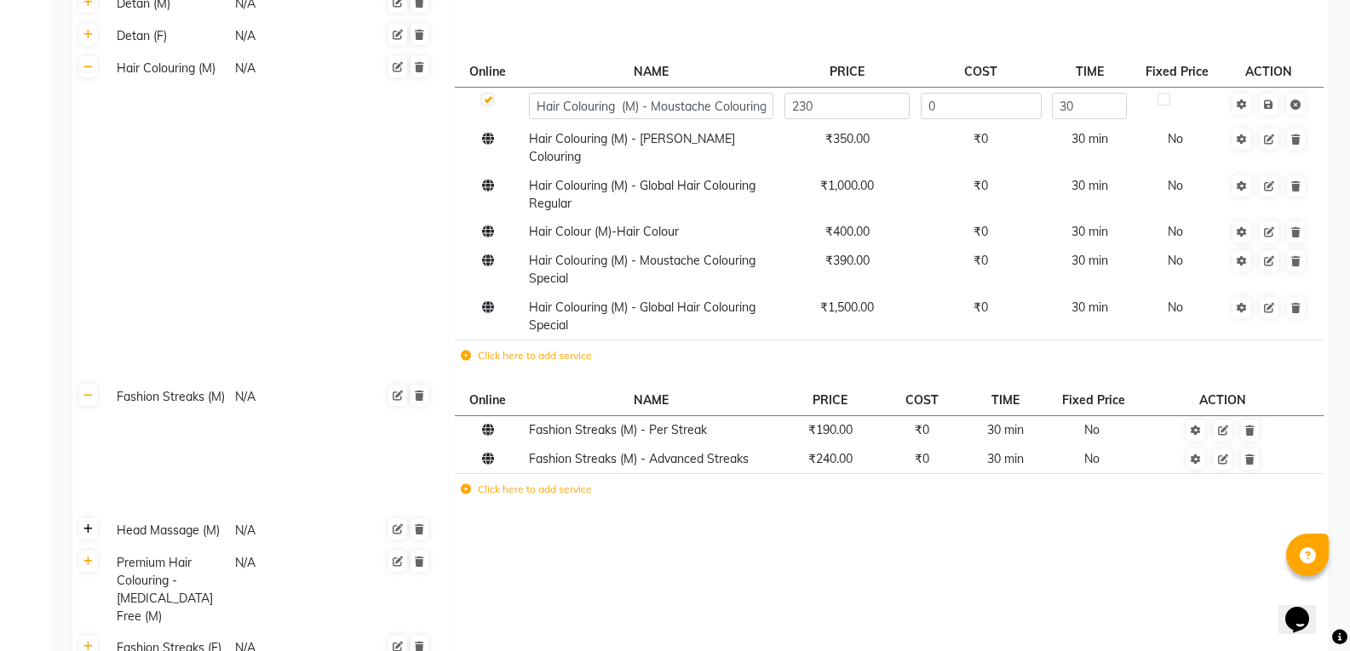
click at [84, 519] on link at bounding box center [88, 529] width 18 height 21
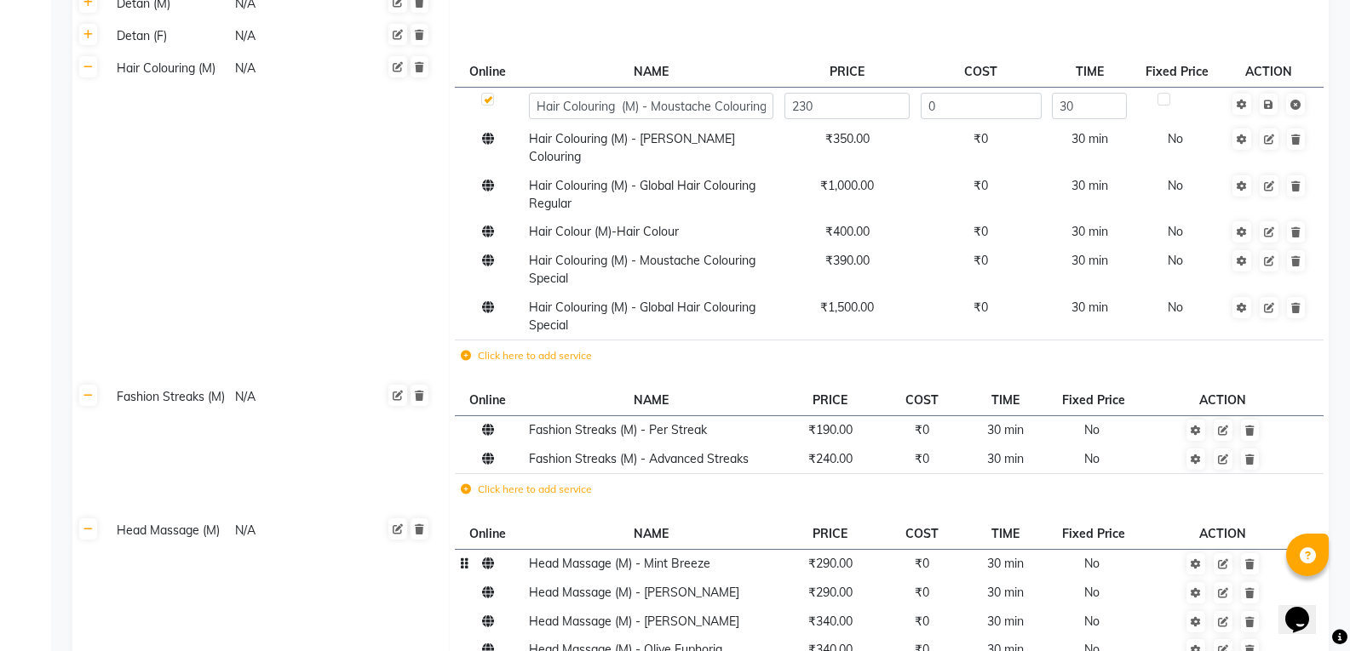
click at [835, 556] on span "₹290.00" at bounding box center [830, 563] width 44 height 15
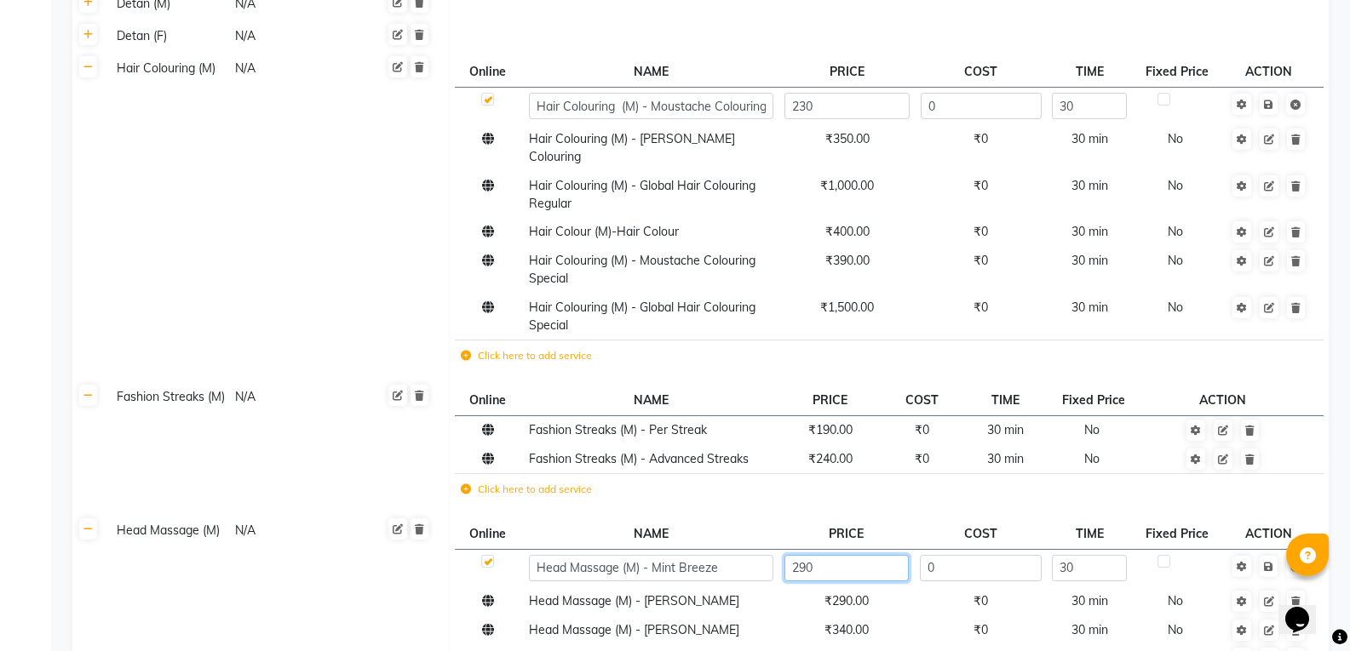
click at [840, 555] on input "290" at bounding box center [846, 568] width 124 height 26
type input "2"
type input "300"
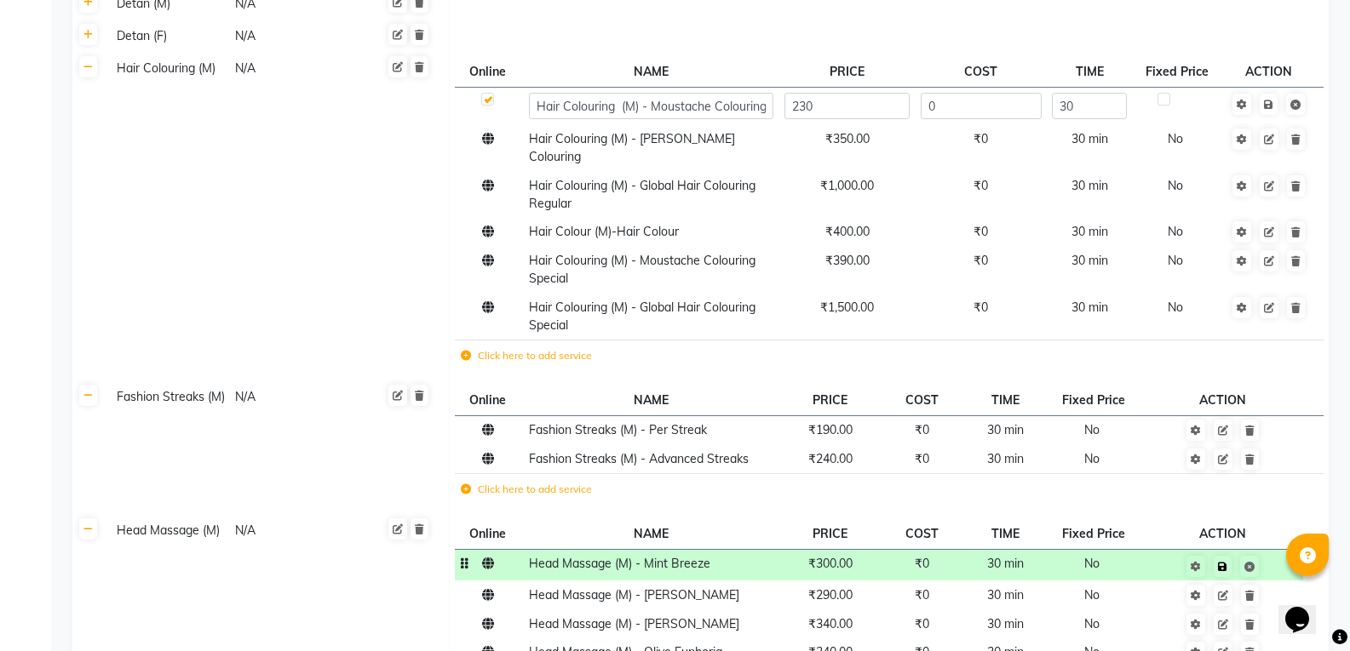
click at [1274, 549] on td "Save" at bounding box center [1222, 565] width 161 height 32
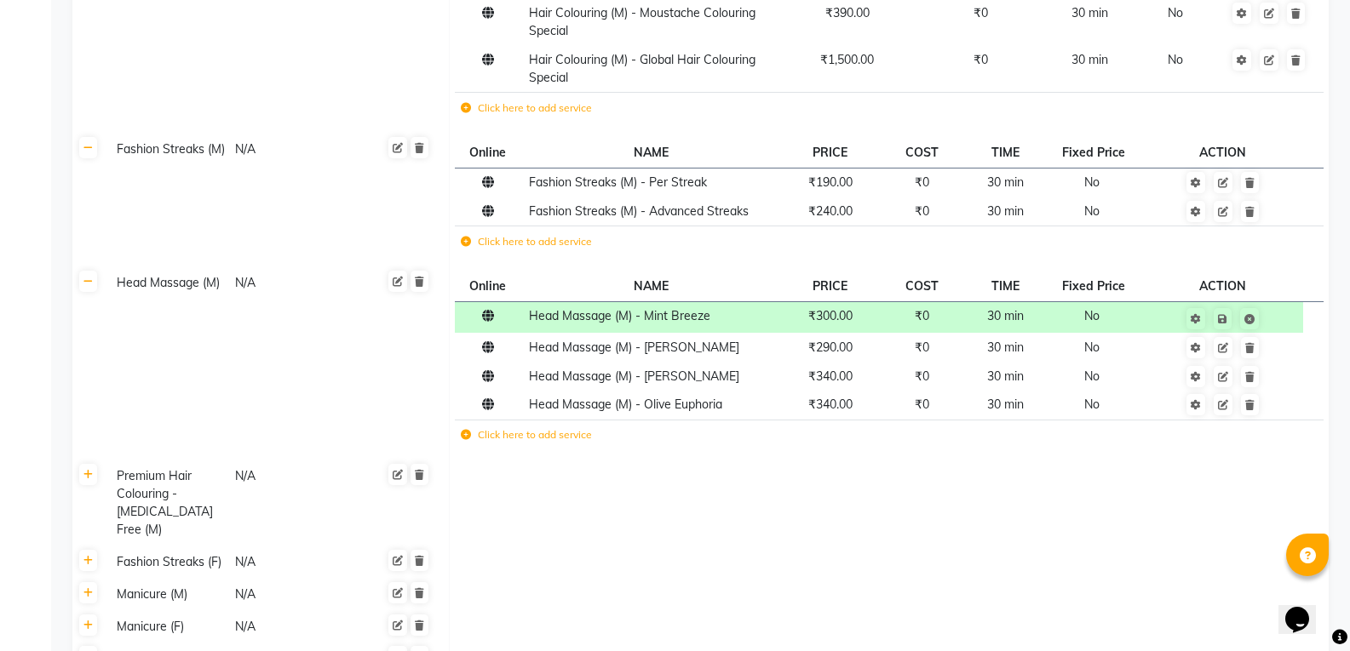
scroll to position [1574, 0]
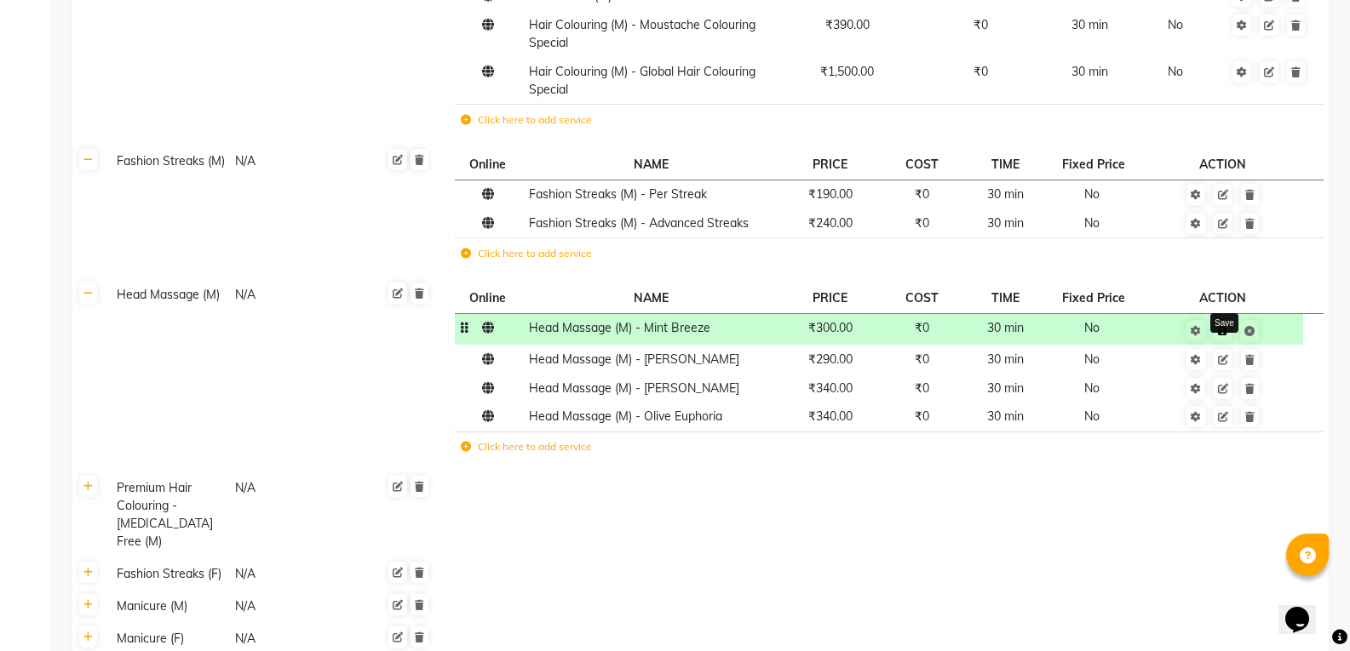
click at [1222, 326] on icon at bounding box center [1222, 331] width 9 height 10
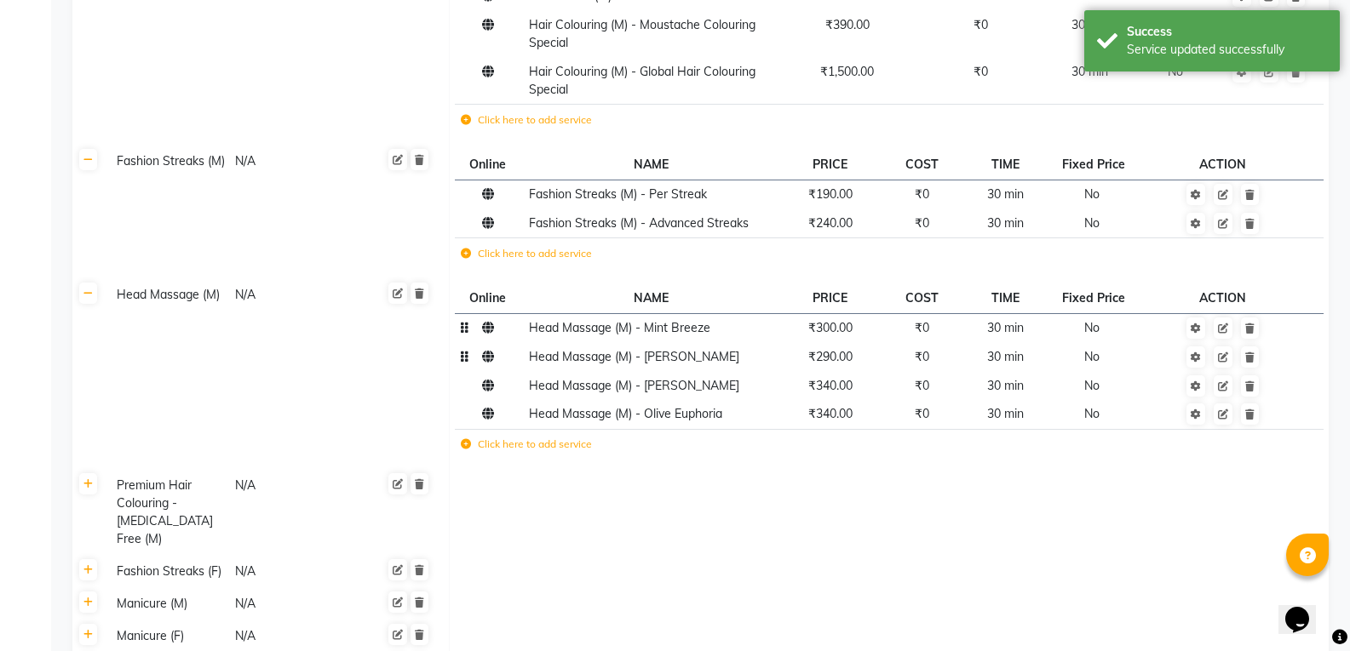
click at [834, 342] on td "₹290.00" at bounding box center [829, 356] width 102 height 29
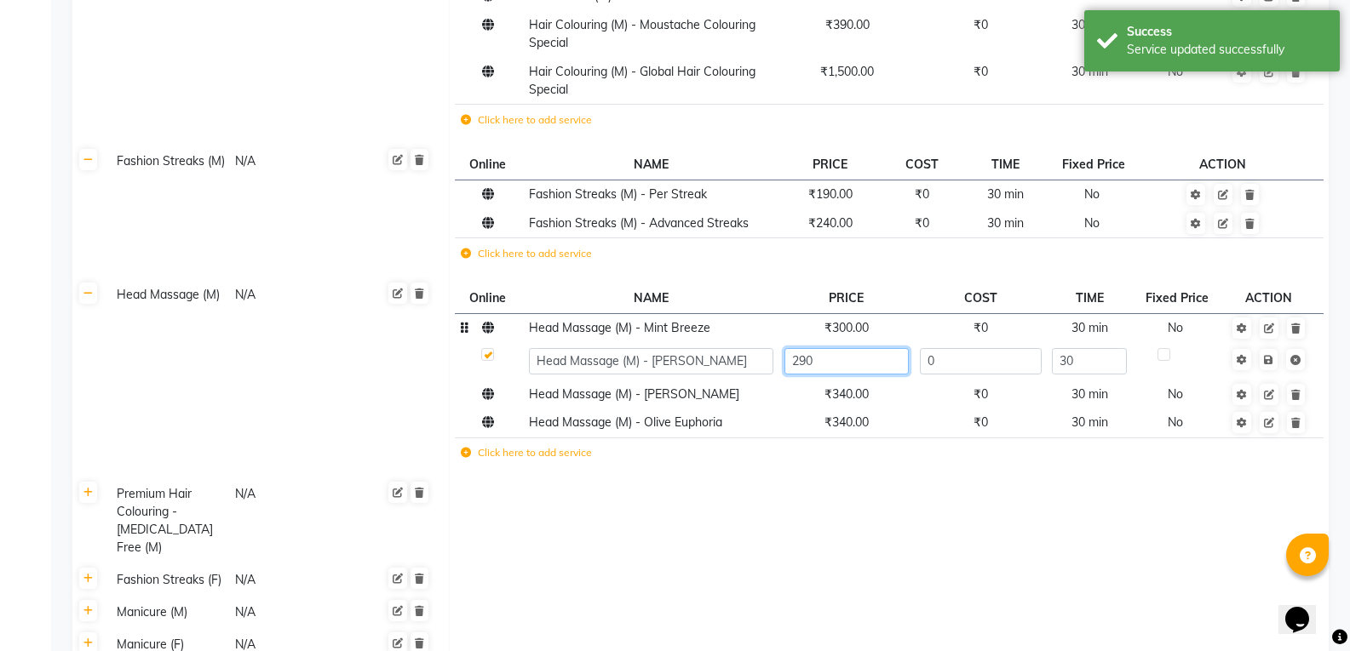
click at [834, 348] on input "290" at bounding box center [846, 361] width 124 height 26
type input "2"
type input "300"
click at [1267, 342] on td "Save" at bounding box center [1268, 360] width 87 height 37
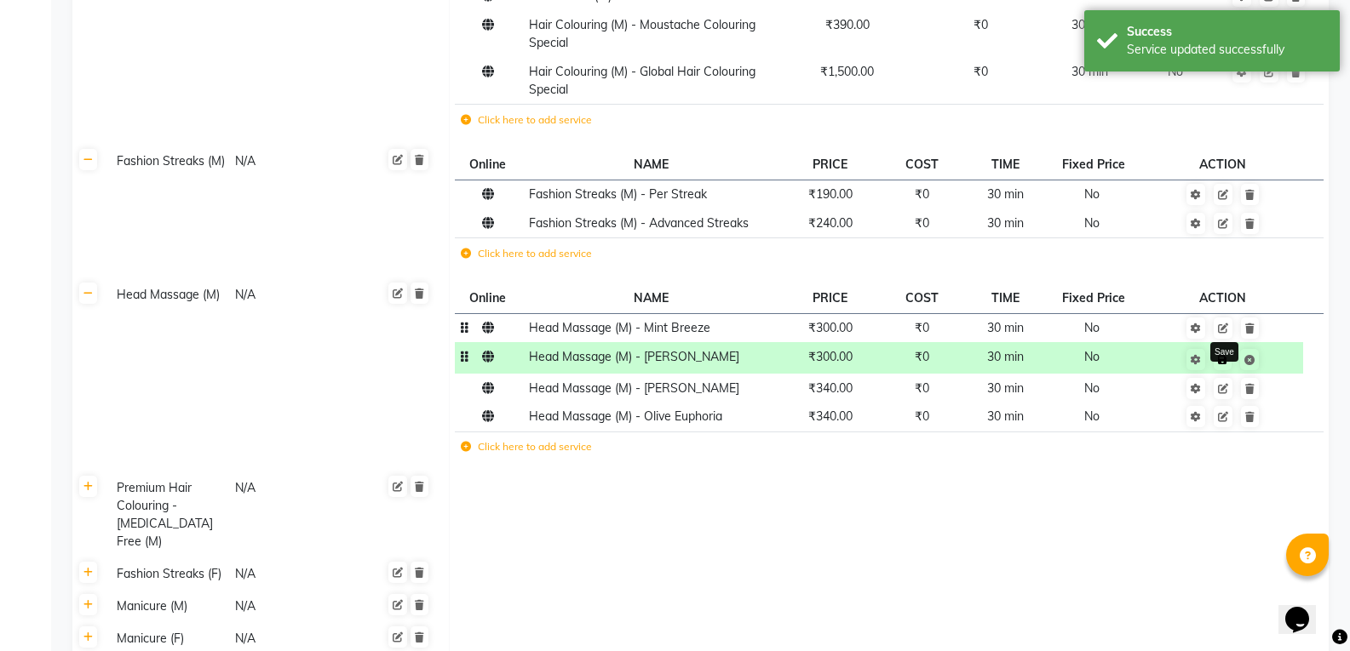
click at [1225, 355] on icon at bounding box center [1222, 360] width 9 height 10
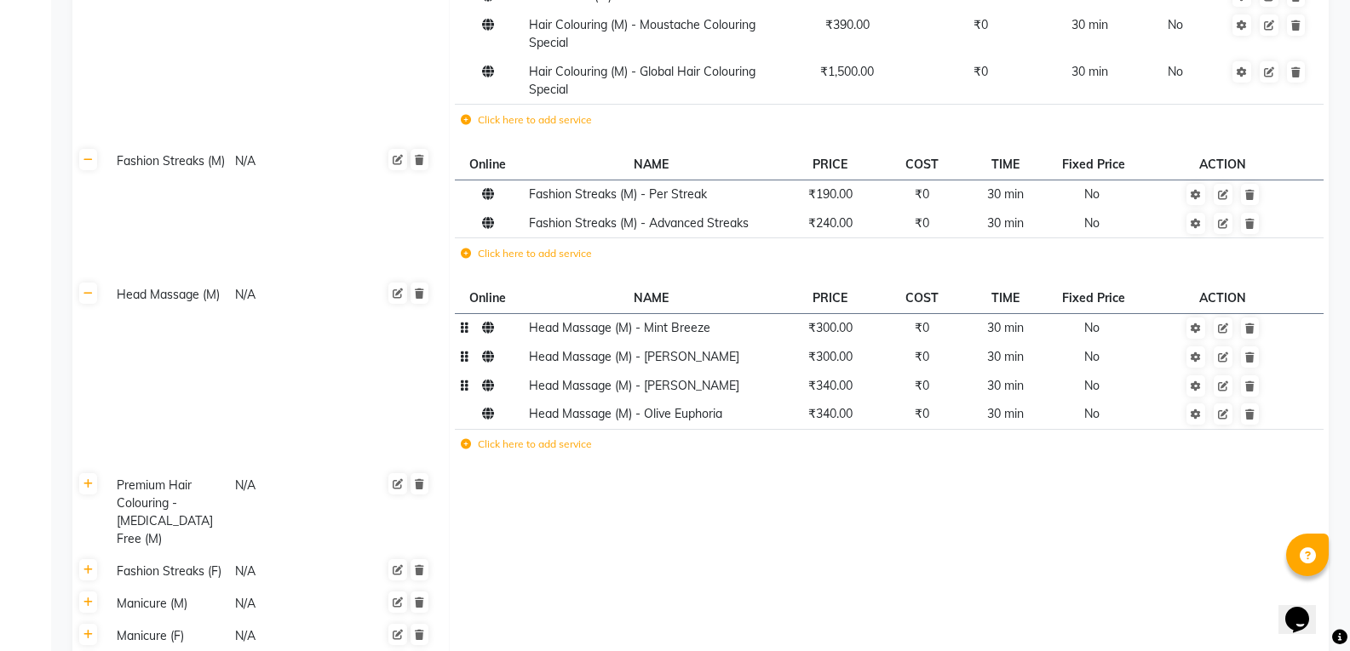
click at [832, 371] on td "₹340.00" at bounding box center [829, 385] width 102 height 29
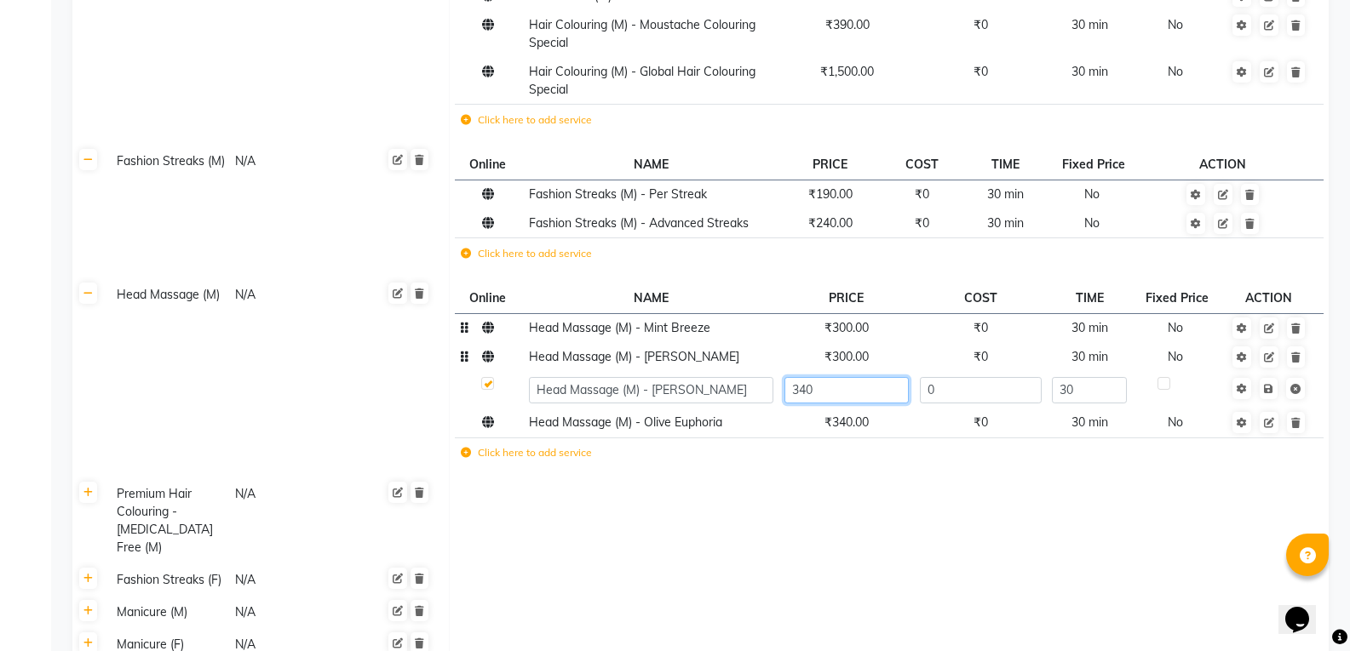
click at [832, 377] on input "340" at bounding box center [846, 390] width 124 height 26
type input "390"
click at [1268, 371] on td "Save" at bounding box center [1268, 389] width 87 height 37
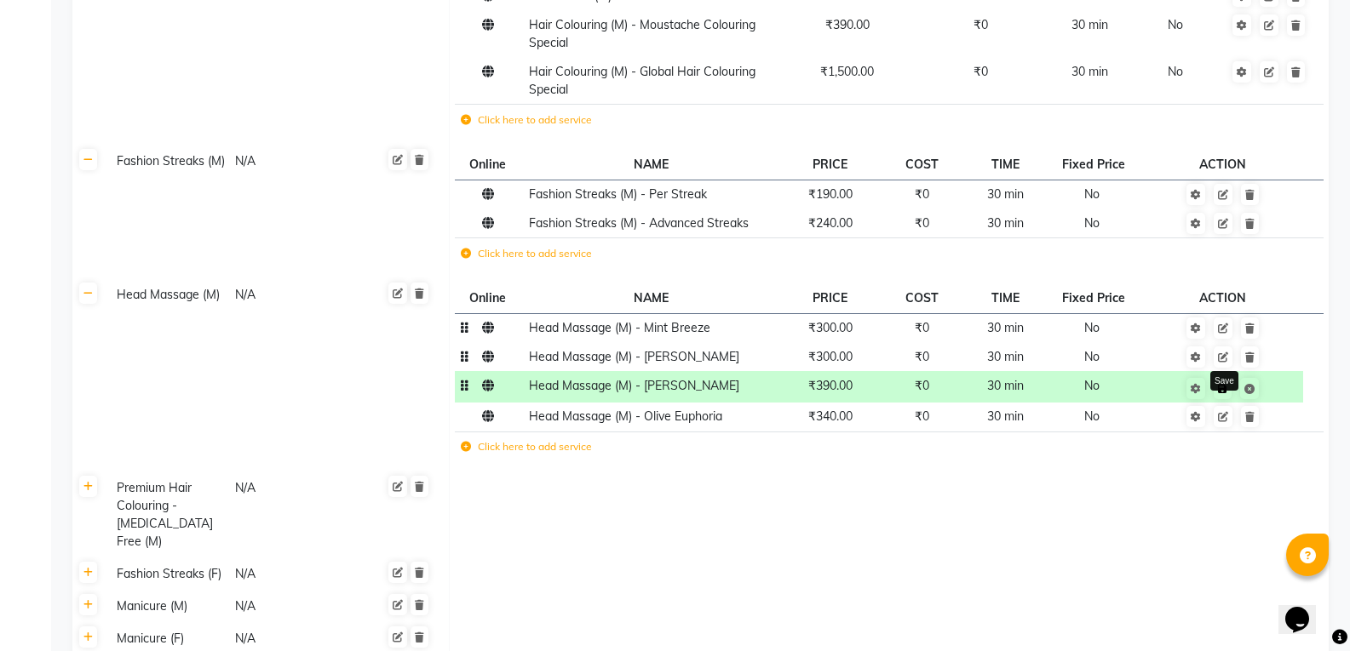
click at [1225, 384] on icon at bounding box center [1222, 389] width 9 height 10
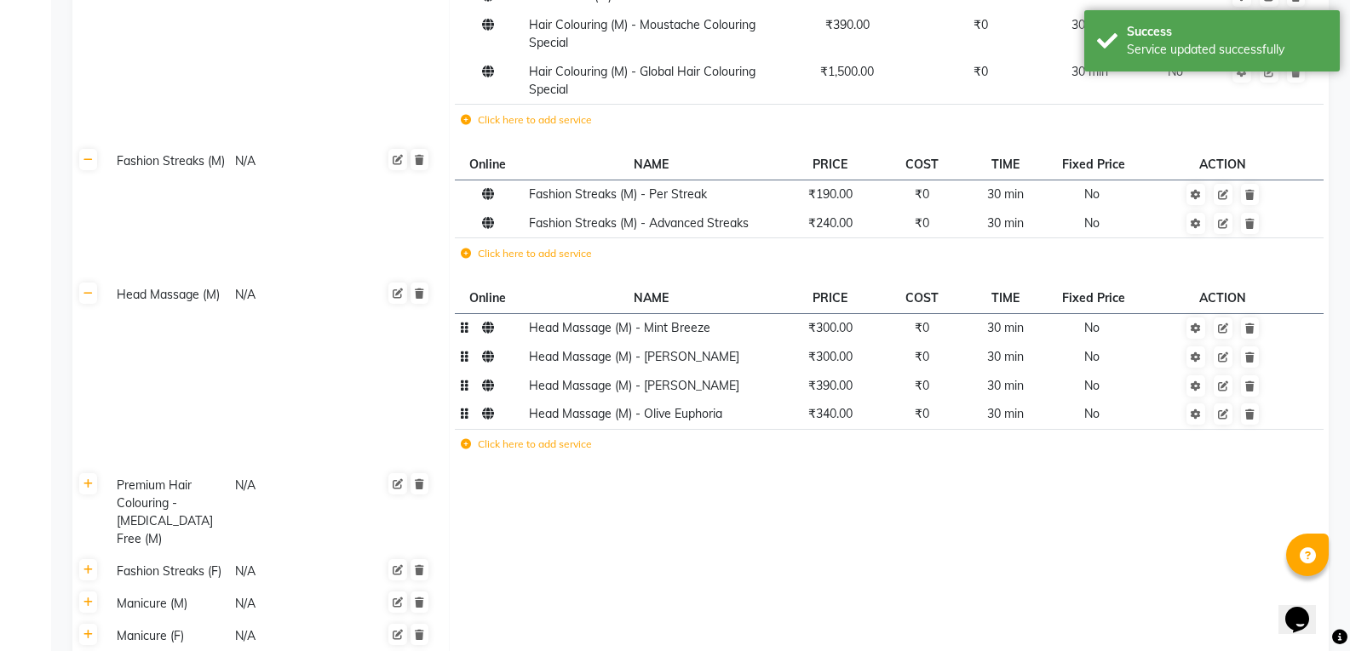
click at [829, 406] on span "₹340.00" at bounding box center [830, 413] width 44 height 15
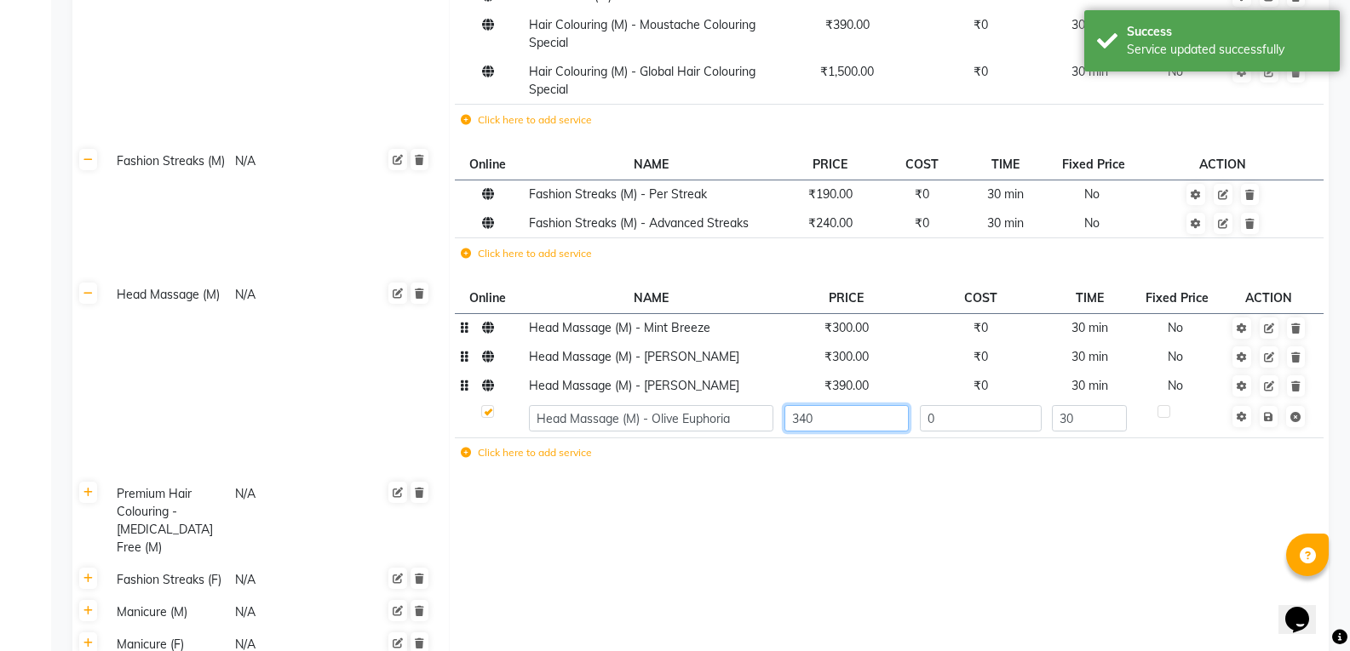
click at [836, 405] on input "340" at bounding box center [846, 418] width 124 height 26
type input "3"
type input "400"
click at [1270, 400] on td "Save" at bounding box center [1268, 418] width 87 height 37
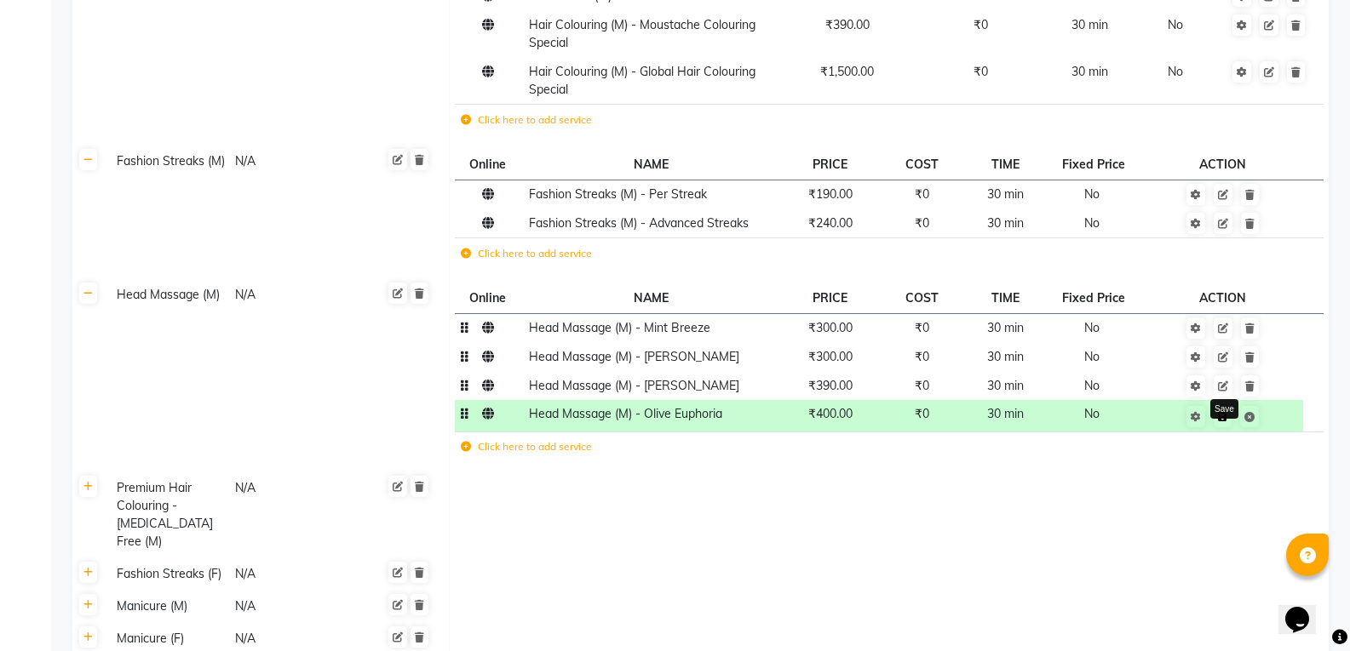
click at [1225, 412] on icon at bounding box center [1222, 417] width 9 height 10
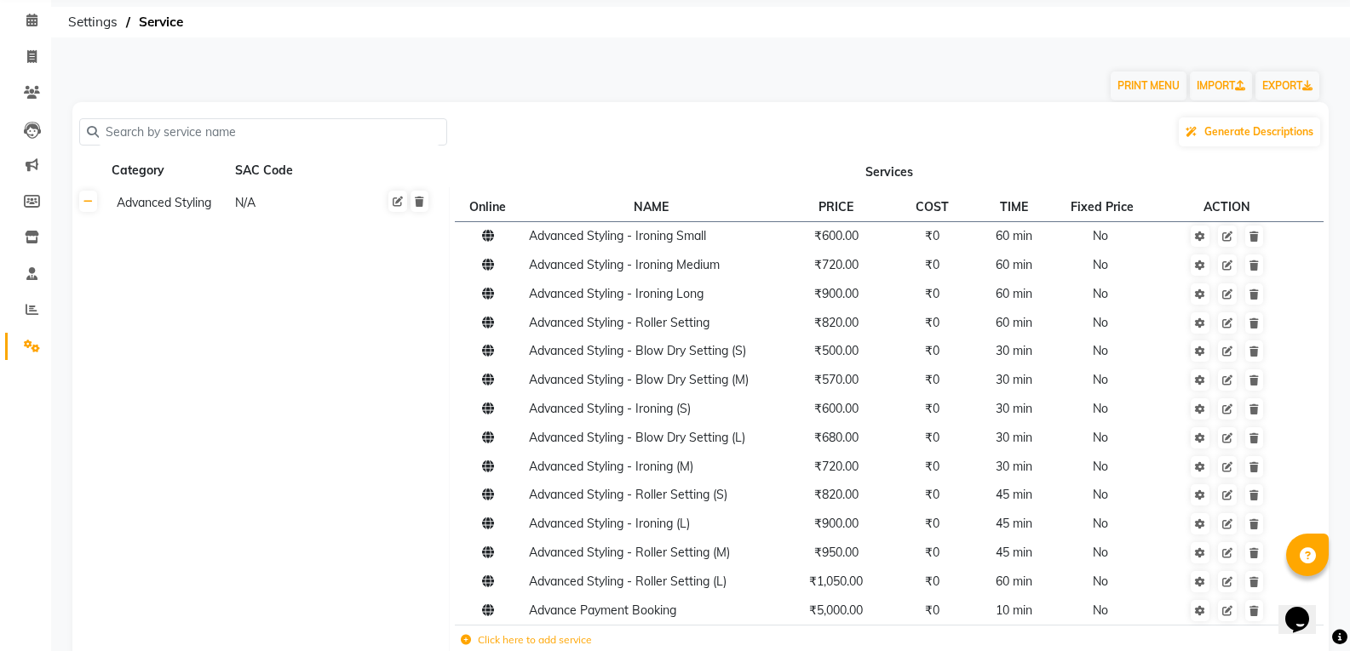
scroll to position [0, 0]
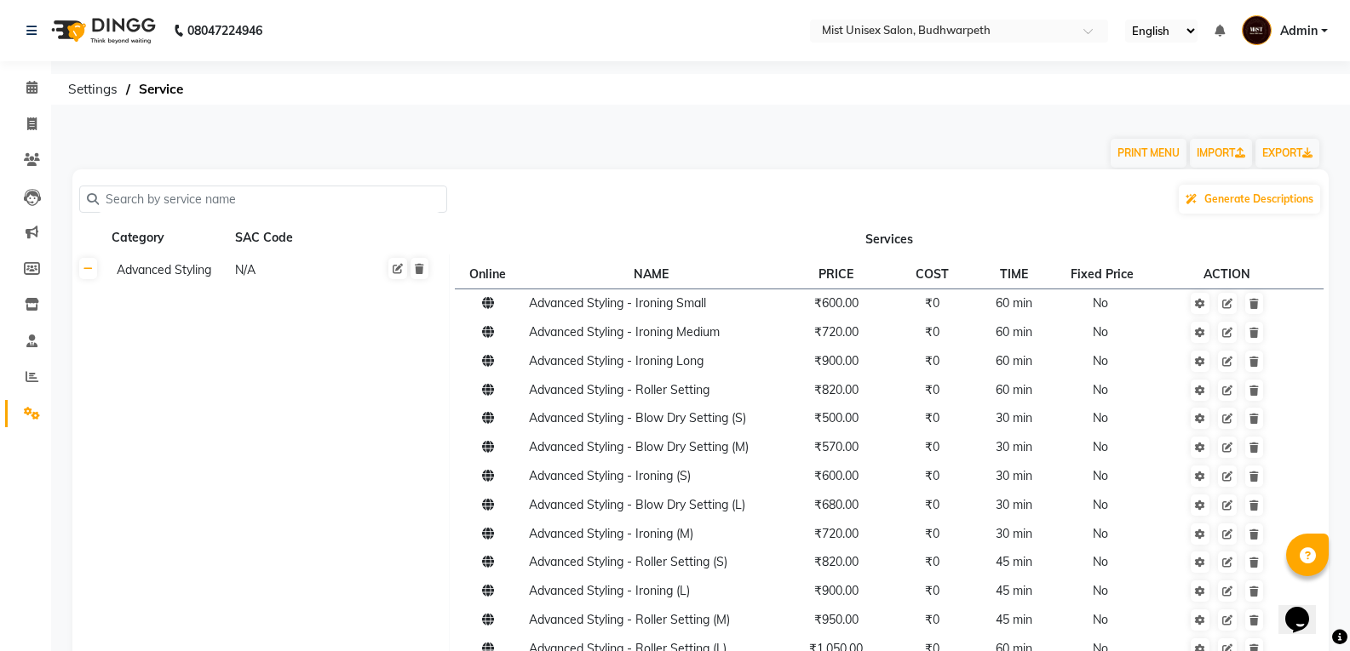
click at [193, 204] on input "text" at bounding box center [269, 199] width 341 height 26
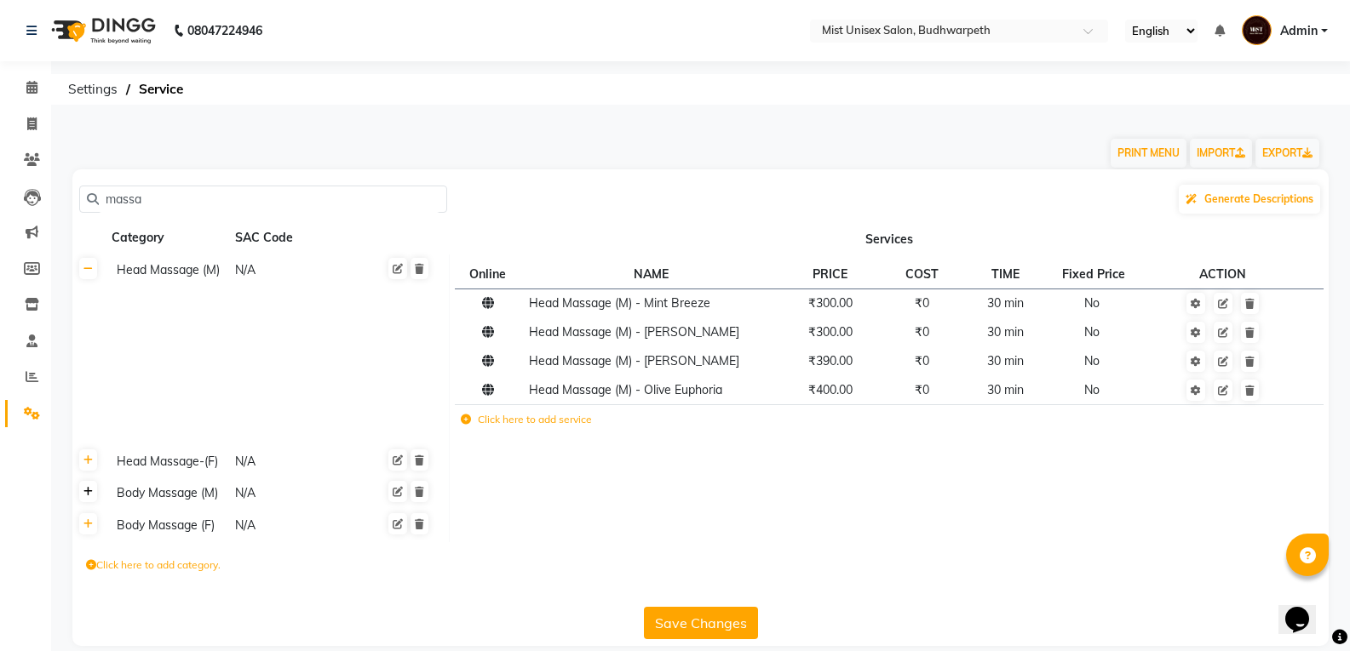
type input "massa"
click at [86, 493] on icon at bounding box center [87, 492] width 9 height 10
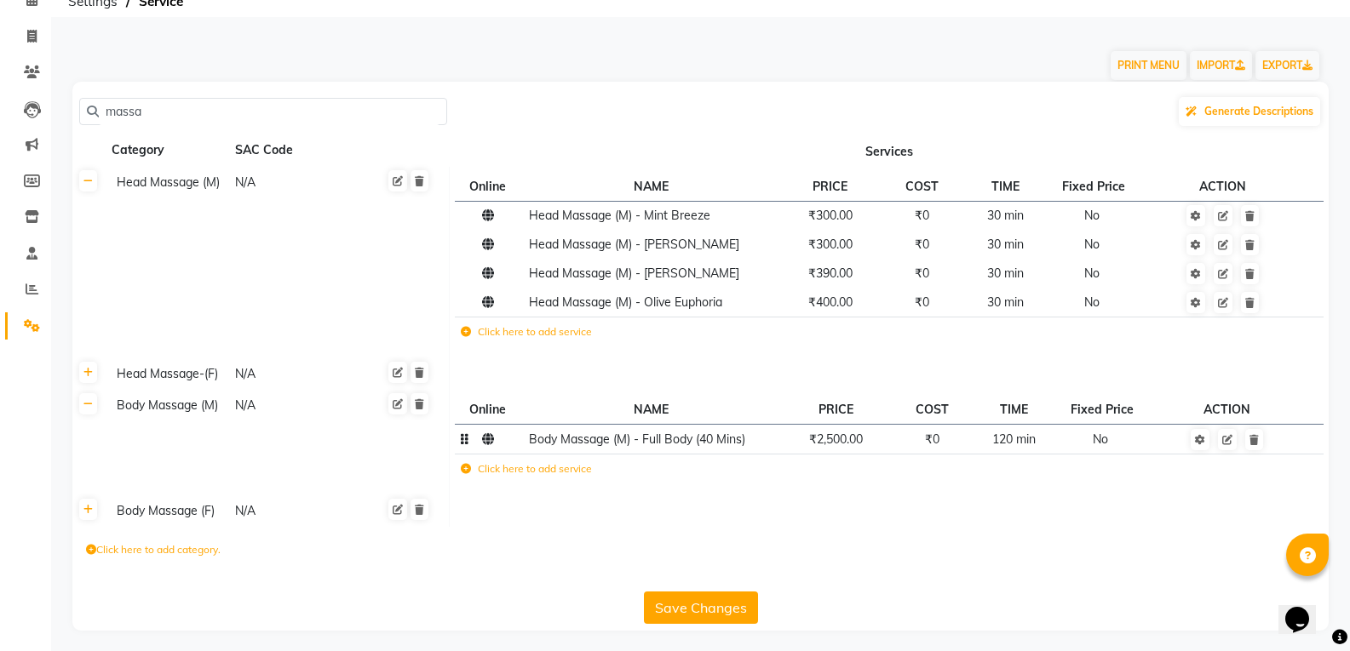
scroll to position [93, 0]
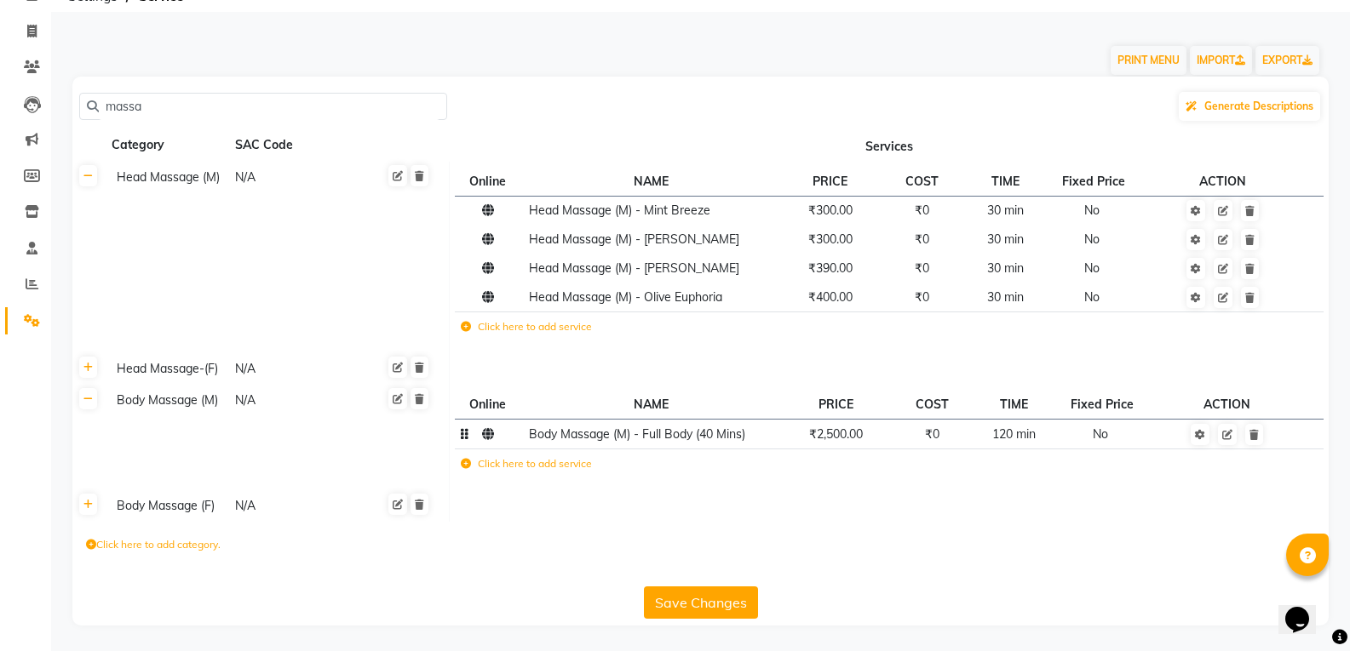
click at [841, 442] on td "₹2,500.00" at bounding box center [835, 435] width 114 height 30
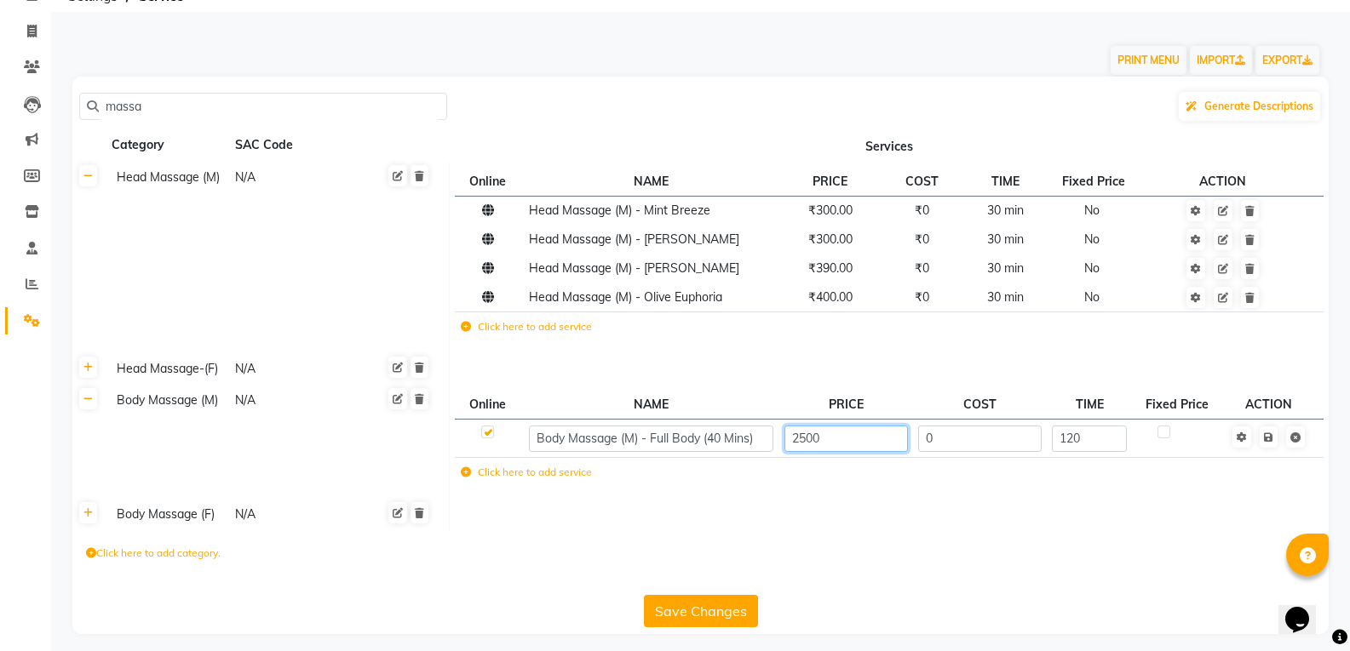
click at [845, 446] on input "2500" at bounding box center [845, 439] width 123 height 26
type input "2000"
click at [1270, 436] on td "Save" at bounding box center [1268, 439] width 87 height 38
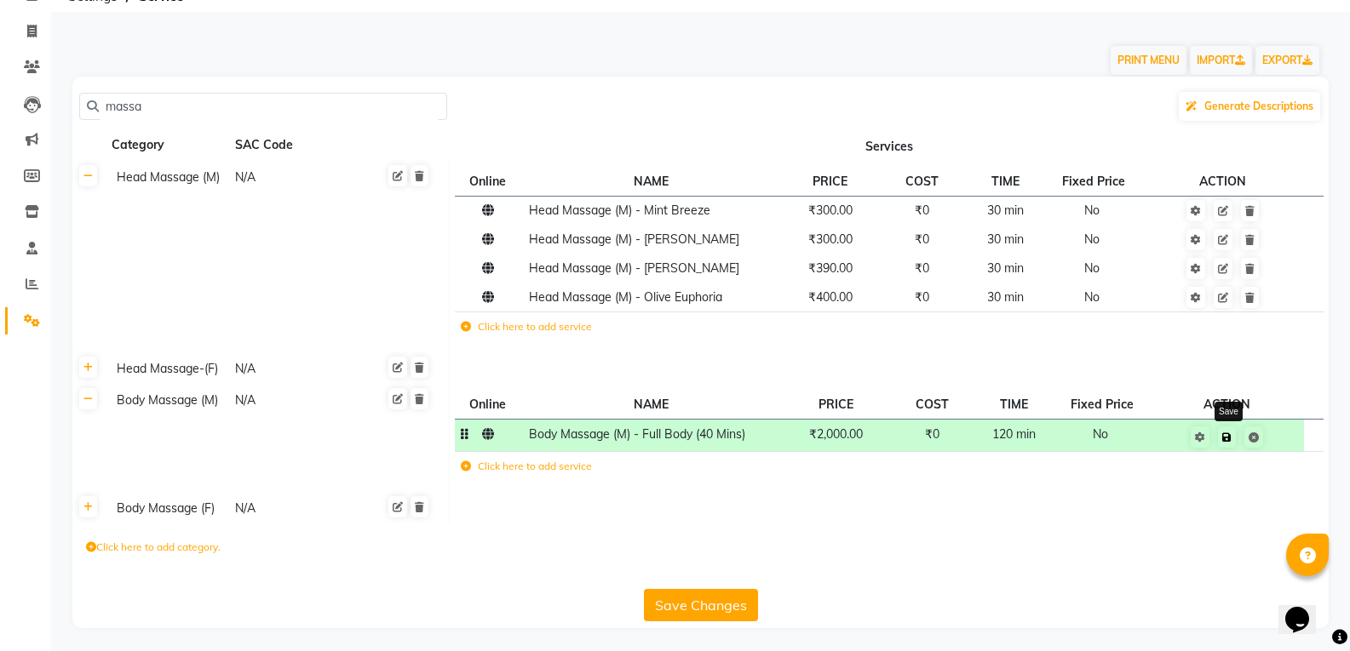
click at [1224, 438] on icon at bounding box center [1226, 438] width 9 height 10
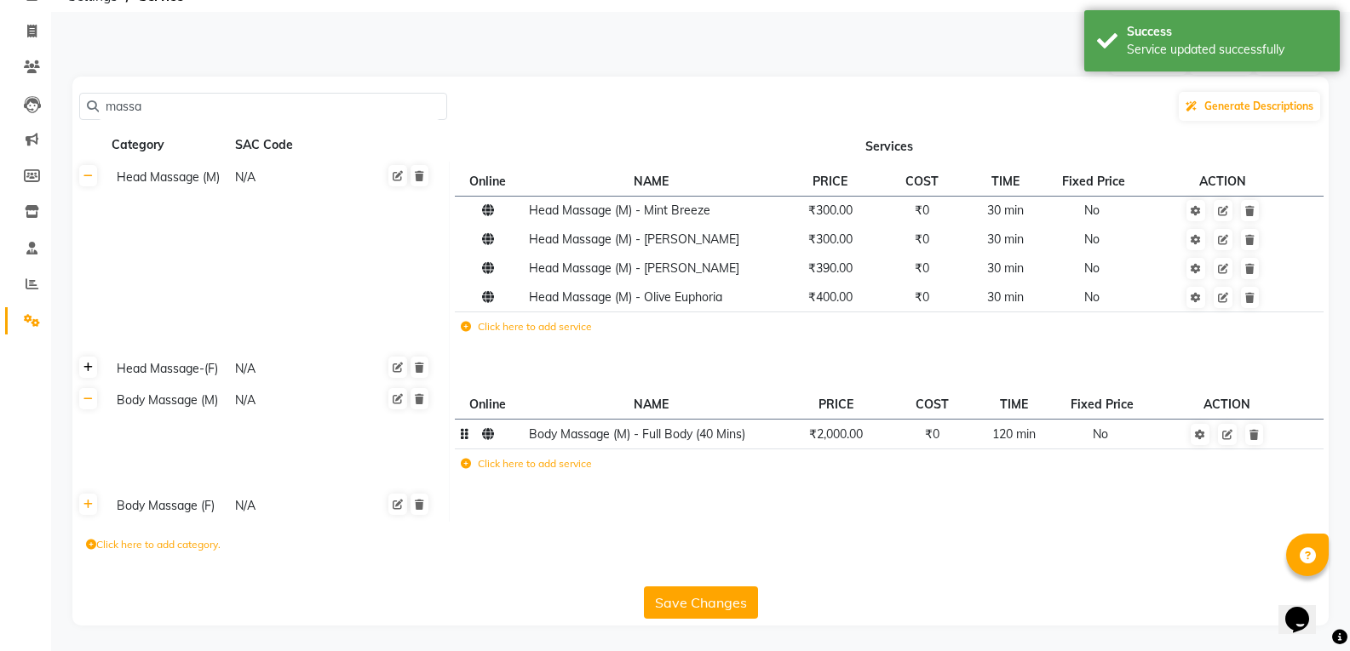
click at [92, 376] on link at bounding box center [88, 367] width 18 height 21
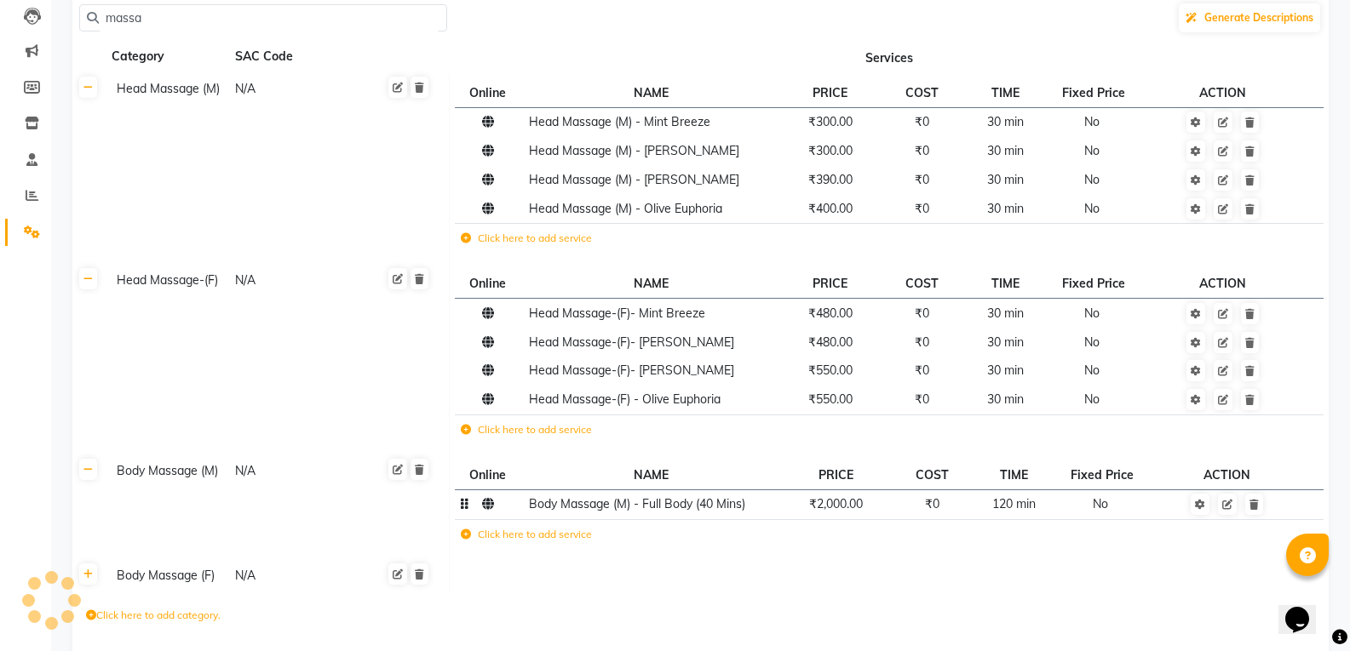
scroll to position [0, 0]
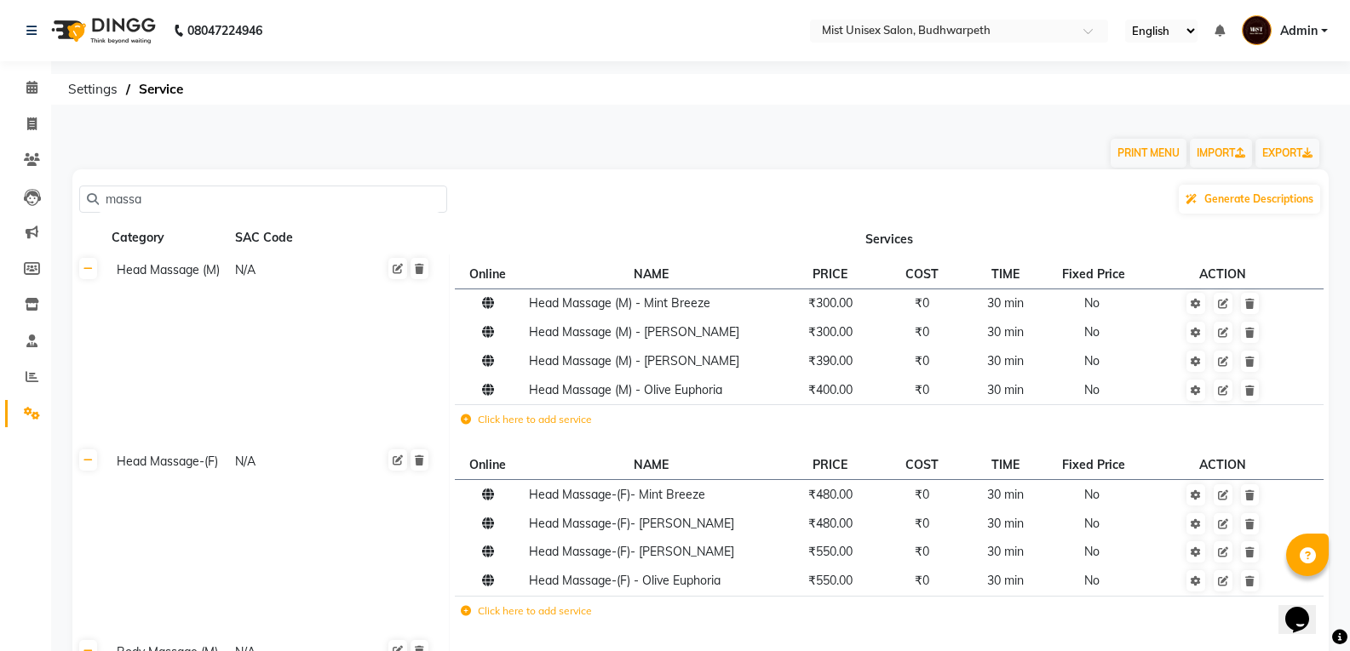
click at [188, 198] on input "massa" at bounding box center [269, 199] width 341 height 26
type input "m"
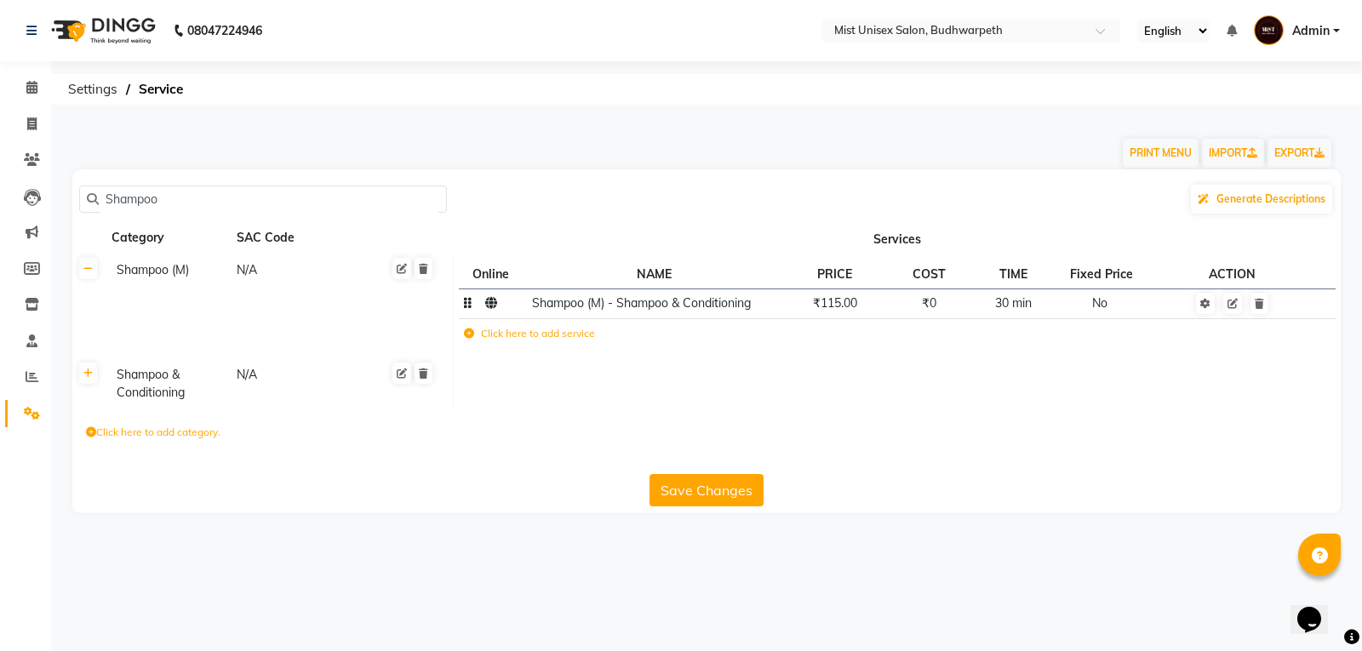
type input "Shampoo"
click at [849, 309] on span "₹115.00" at bounding box center [835, 302] width 44 height 15
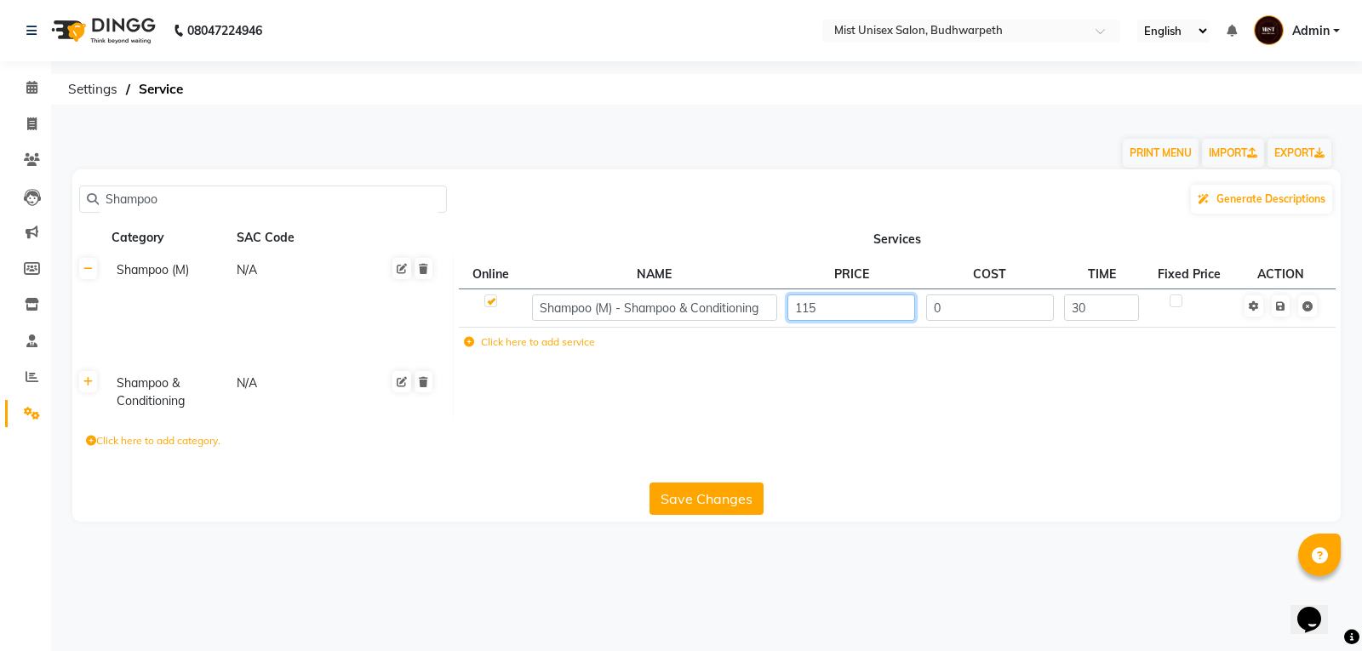
click at [860, 312] on input "115" at bounding box center [852, 308] width 128 height 26
type input "130"
click at [1282, 307] on td "Save" at bounding box center [1281, 308] width 87 height 38
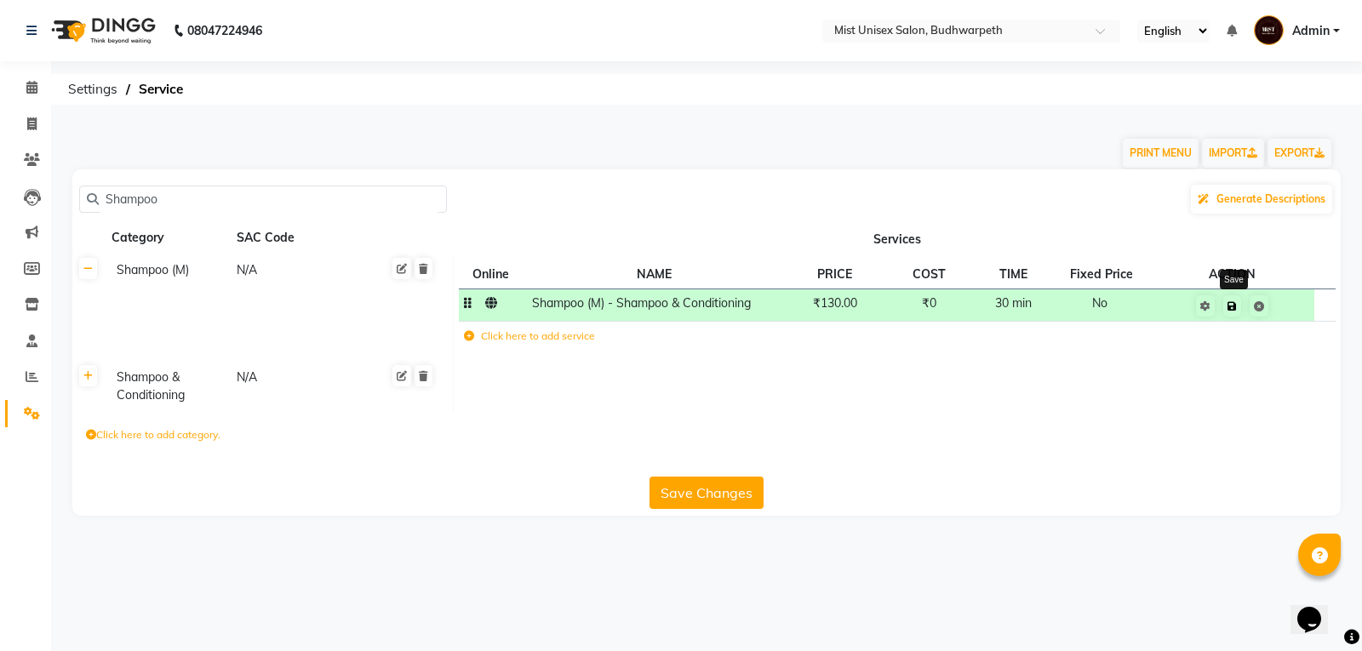
click at [1230, 307] on icon at bounding box center [1232, 306] width 9 height 10
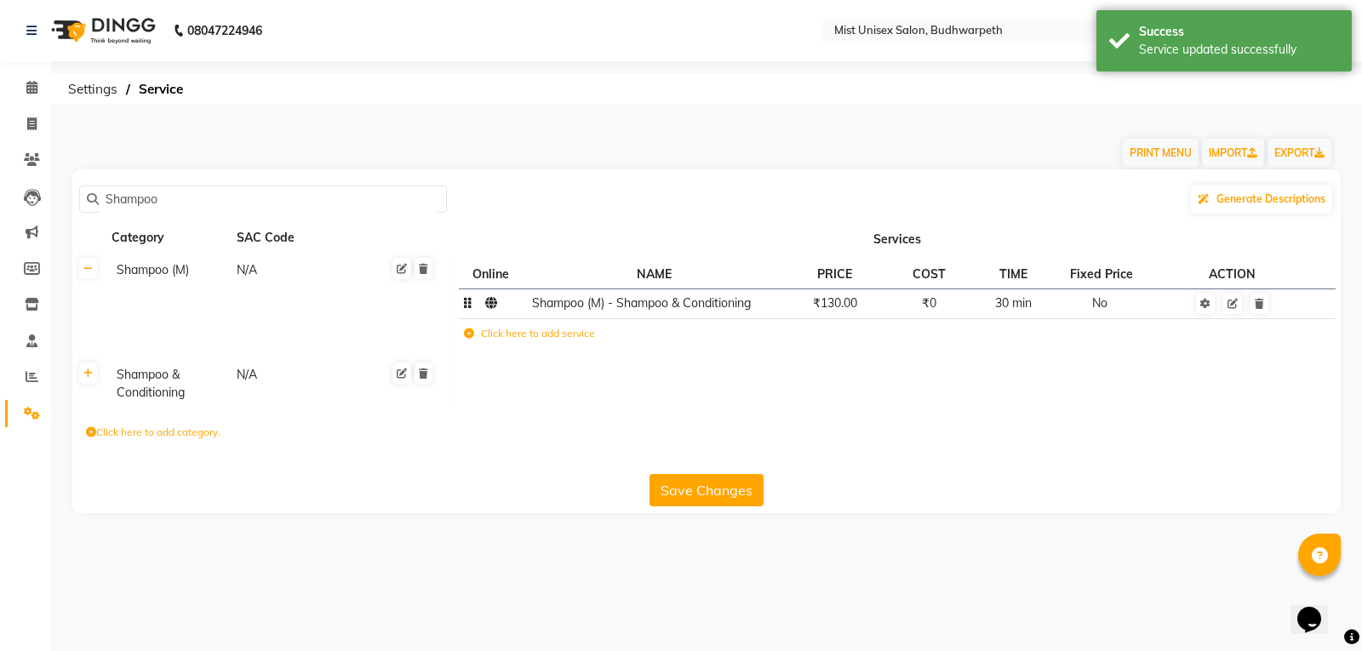
click at [678, 497] on button "Save Changes" at bounding box center [707, 490] width 114 height 32
click at [138, 198] on input "Shampoo" at bounding box center [269, 199] width 341 height 26
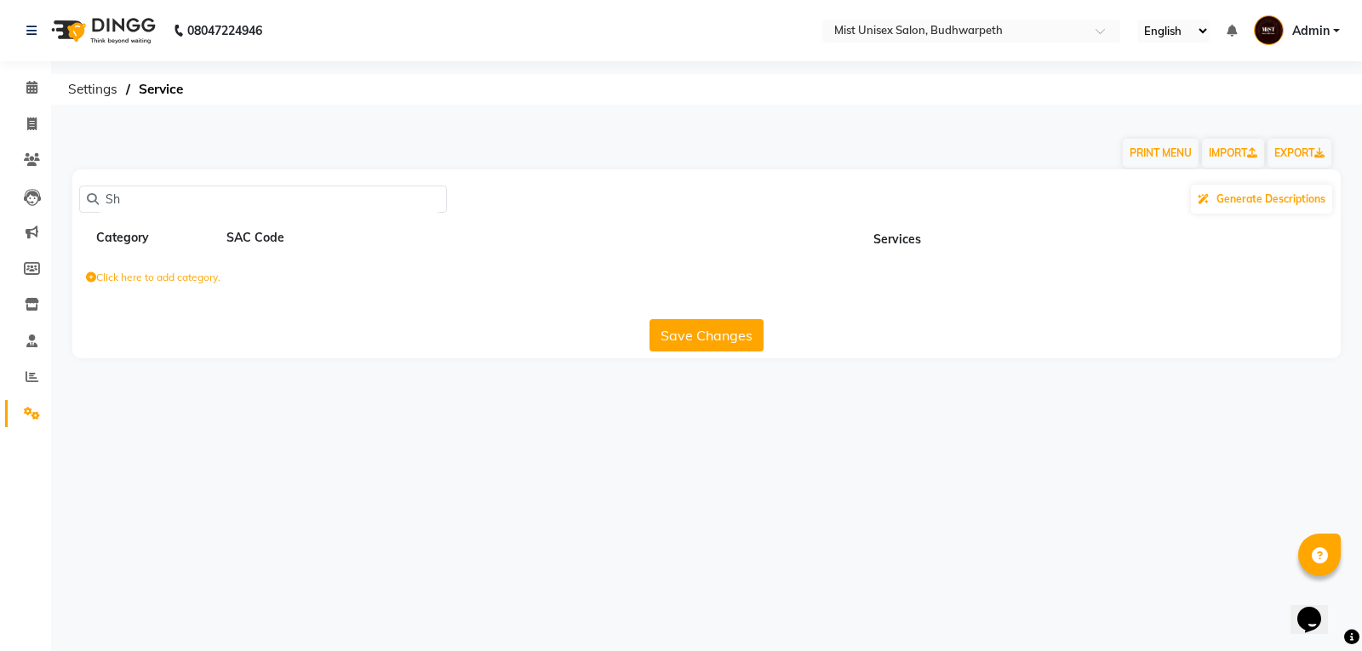
type input "S"
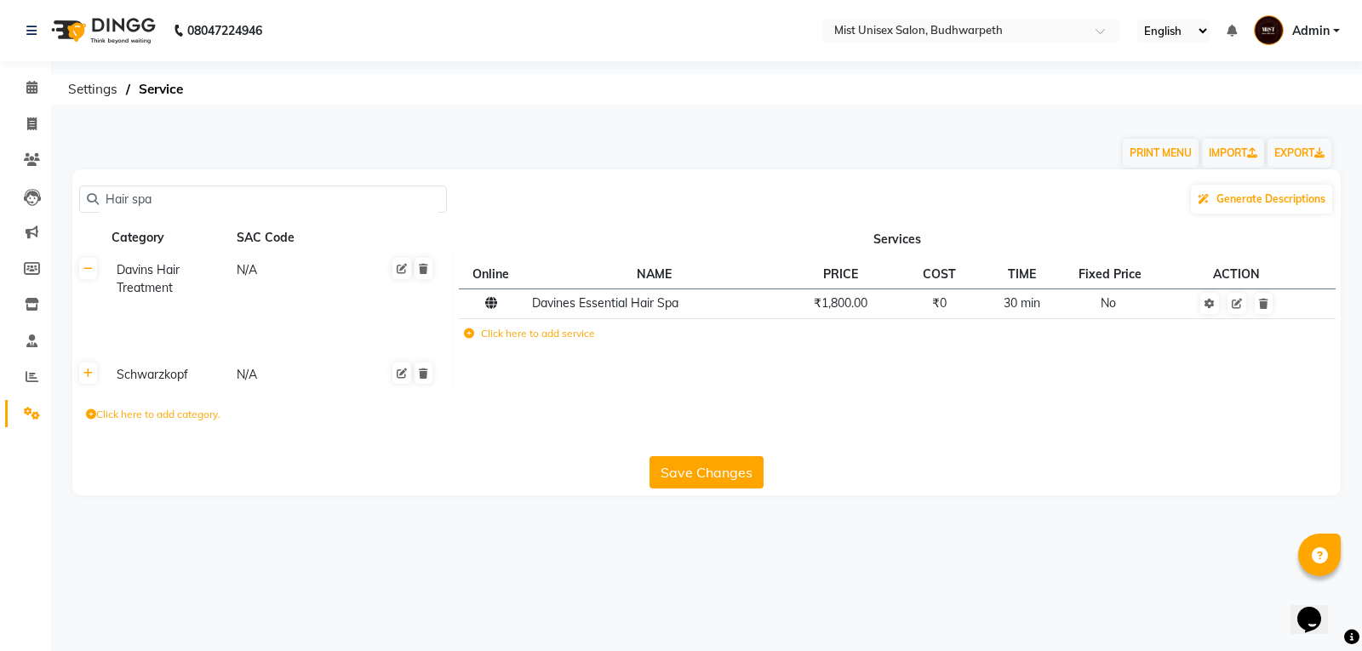
click at [192, 201] on input "Hair spa" at bounding box center [269, 199] width 341 height 26
type input "H"
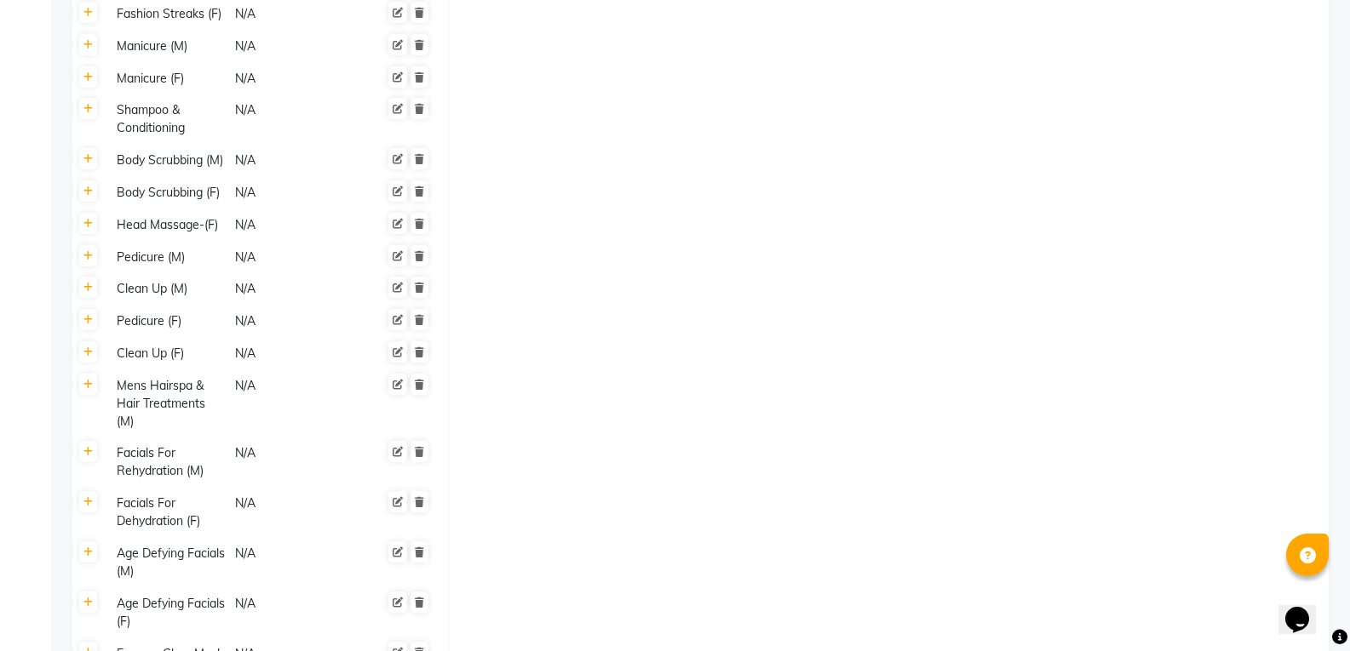
scroll to position [2149, 0]
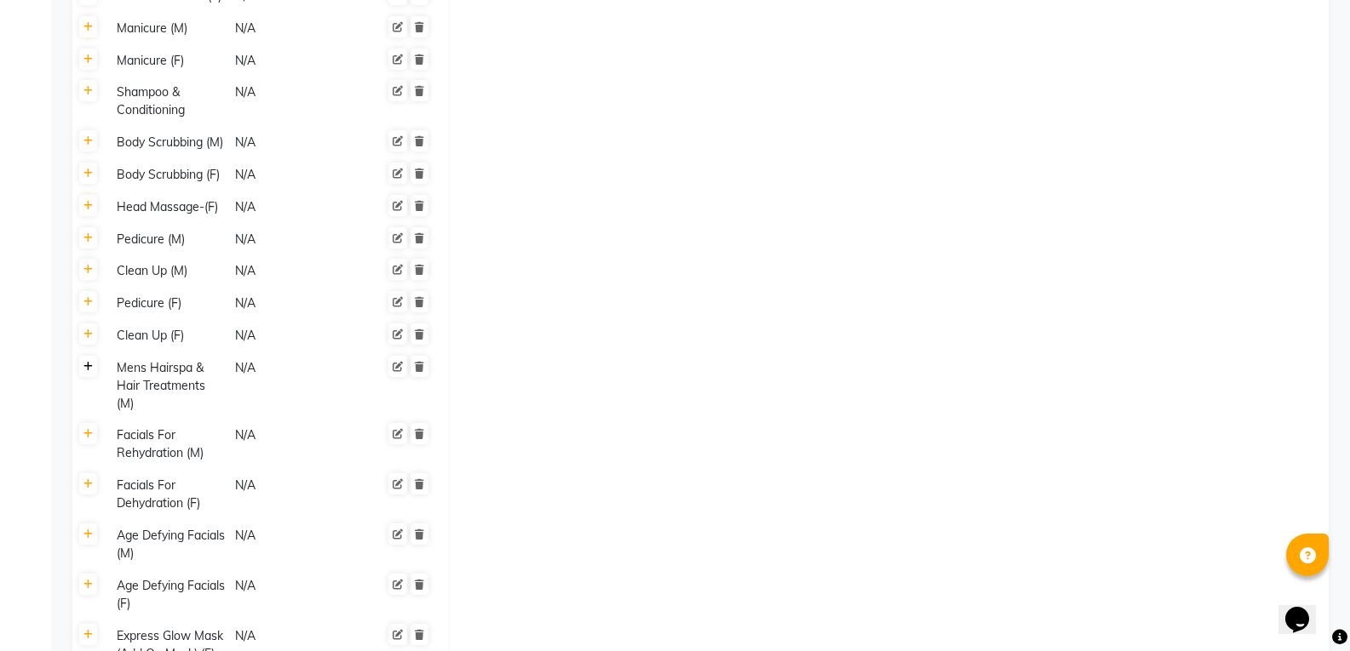
click at [92, 362] on icon at bounding box center [87, 367] width 9 height 10
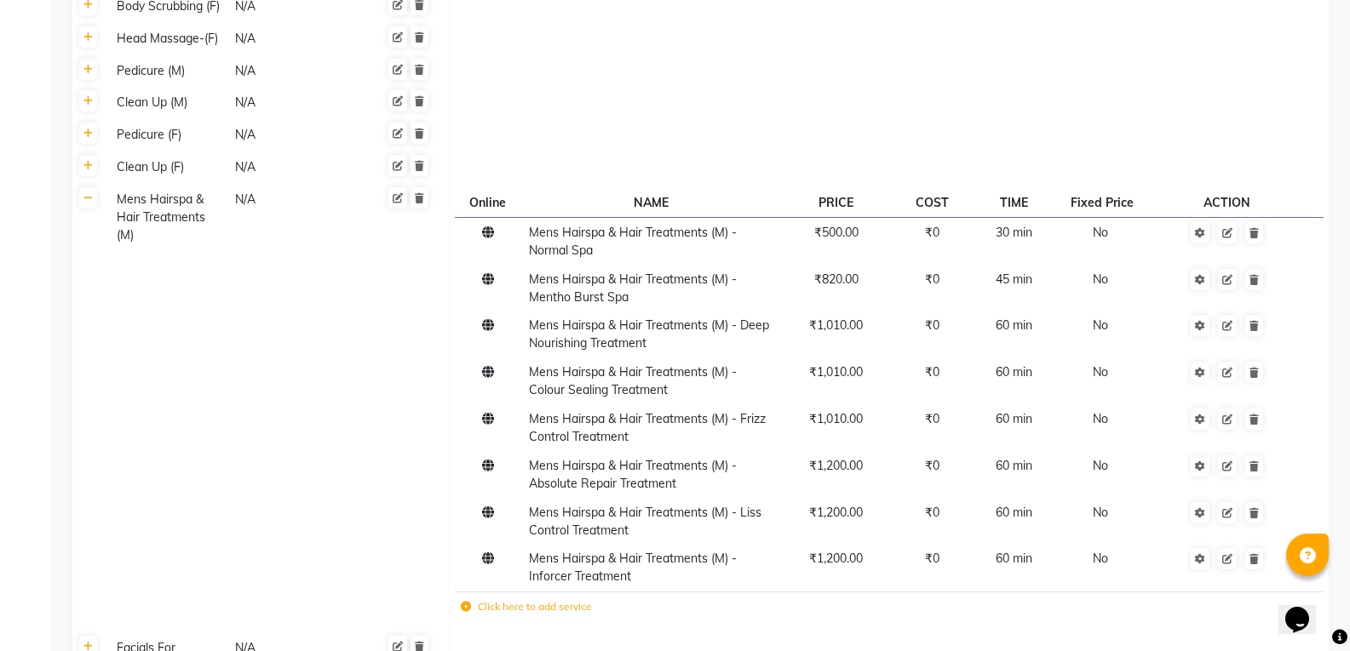
scroll to position [2331, 0]
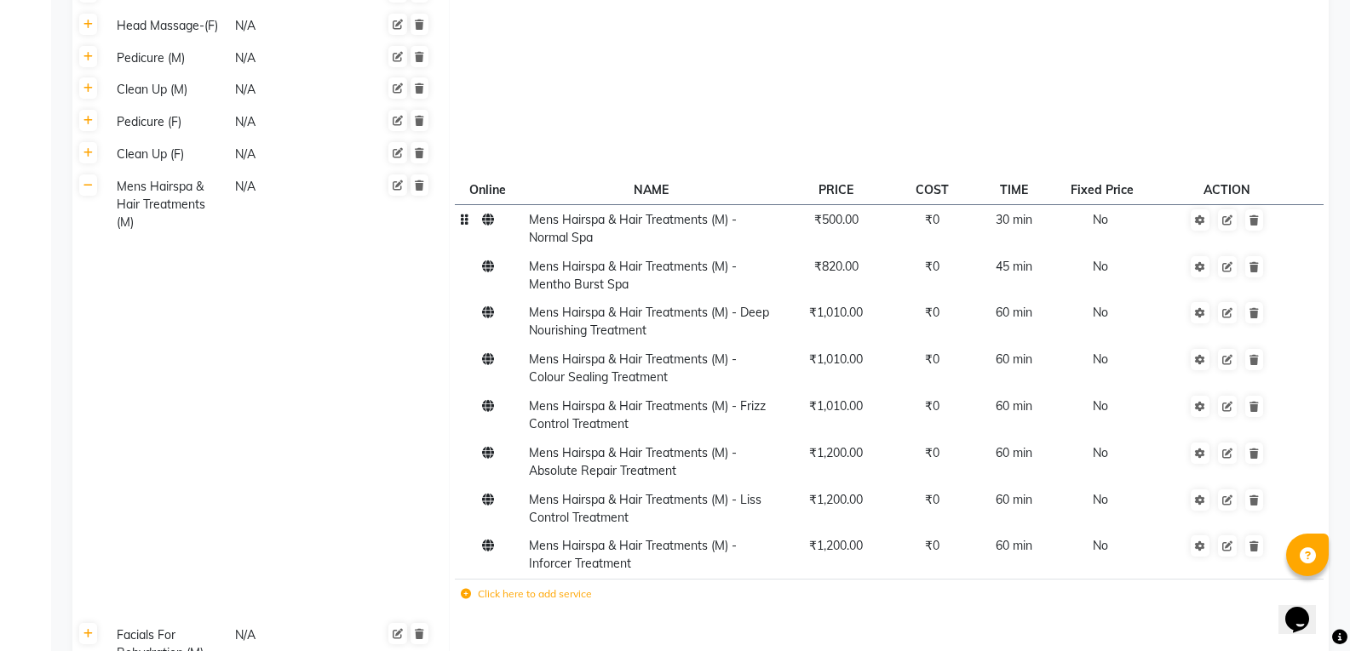
click at [674, 205] on td "Mens Hairspa & Hair Treatments (M) - Normal Spa" at bounding box center [650, 228] width 255 height 47
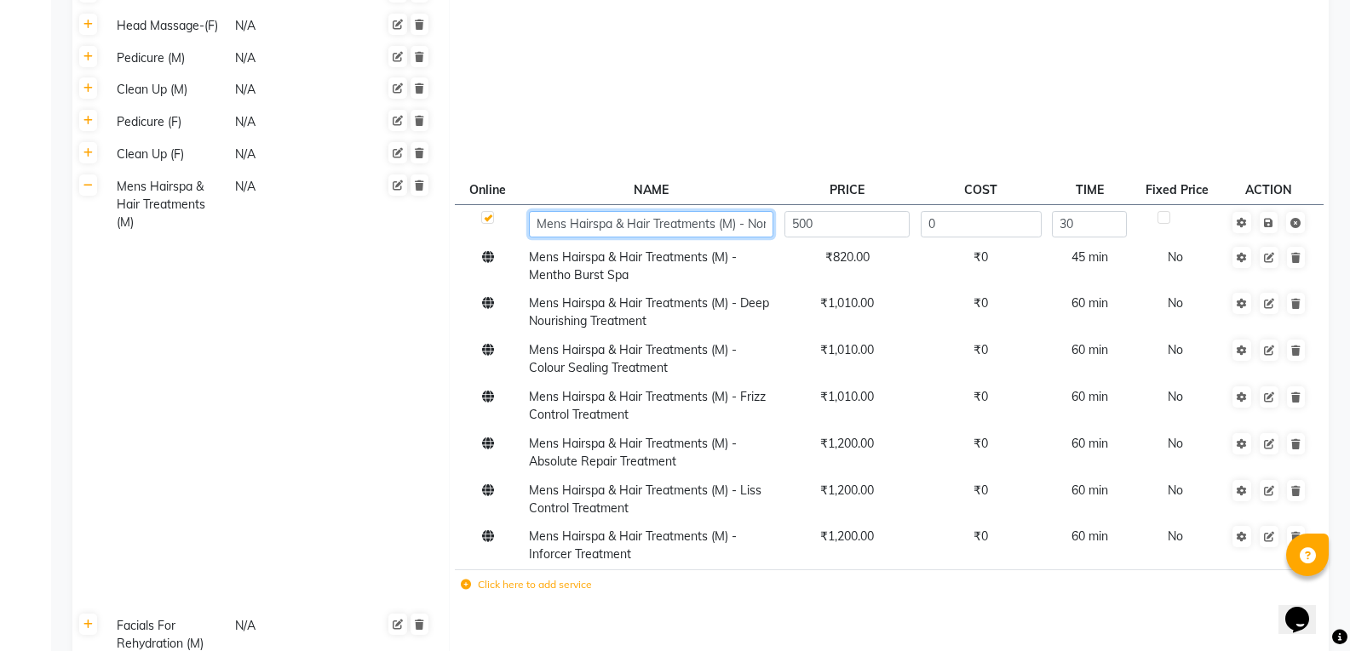
click at [747, 211] on input "Mens Hairspa & Hair Treatments (M) - Normal Spa" at bounding box center [651, 224] width 244 height 26
type input "Mens Hairspa & Hair Treatments (M) - Basic"
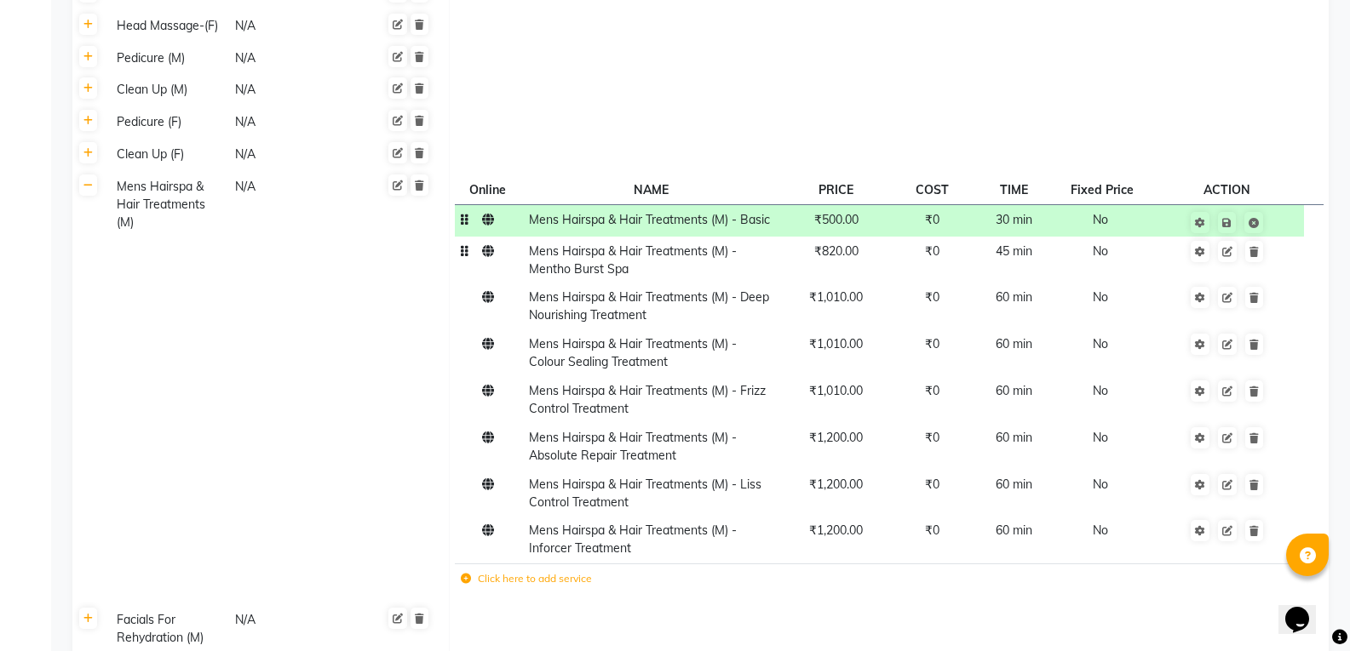
click at [858, 237] on td "₹820.00" at bounding box center [835, 260] width 114 height 47
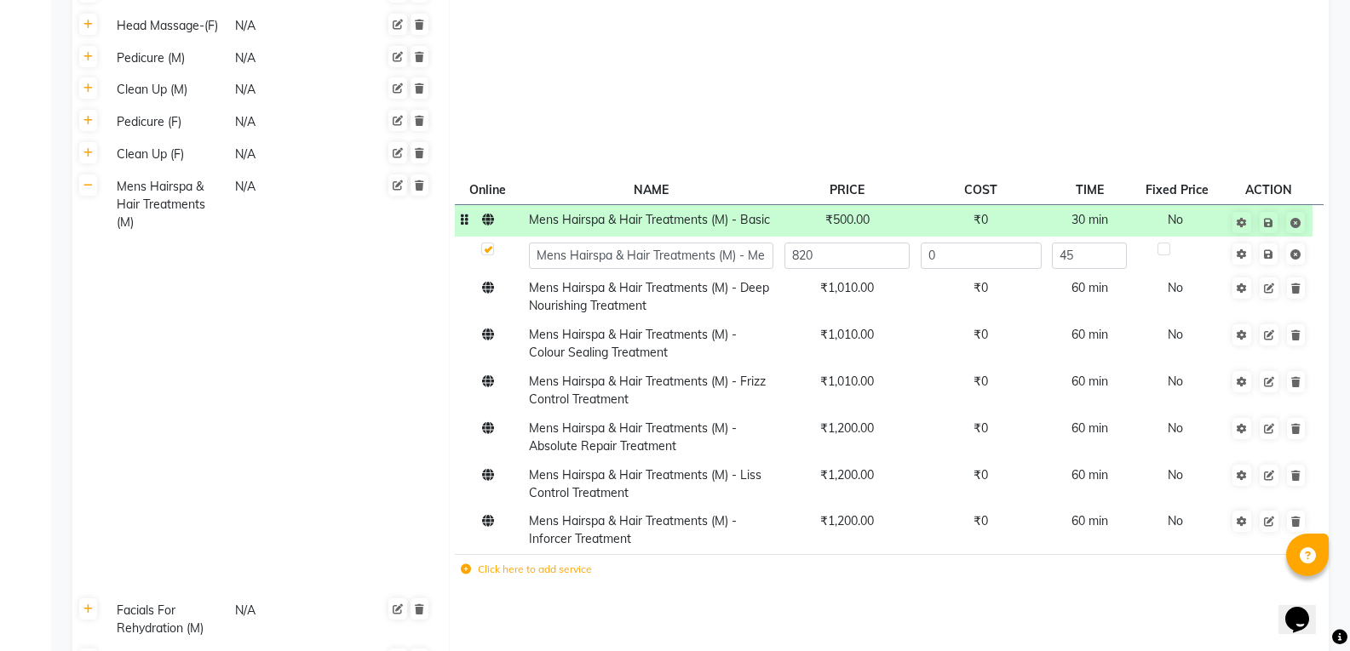
click at [864, 212] on span "₹500.00" at bounding box center [847, 219] width 44 height 15
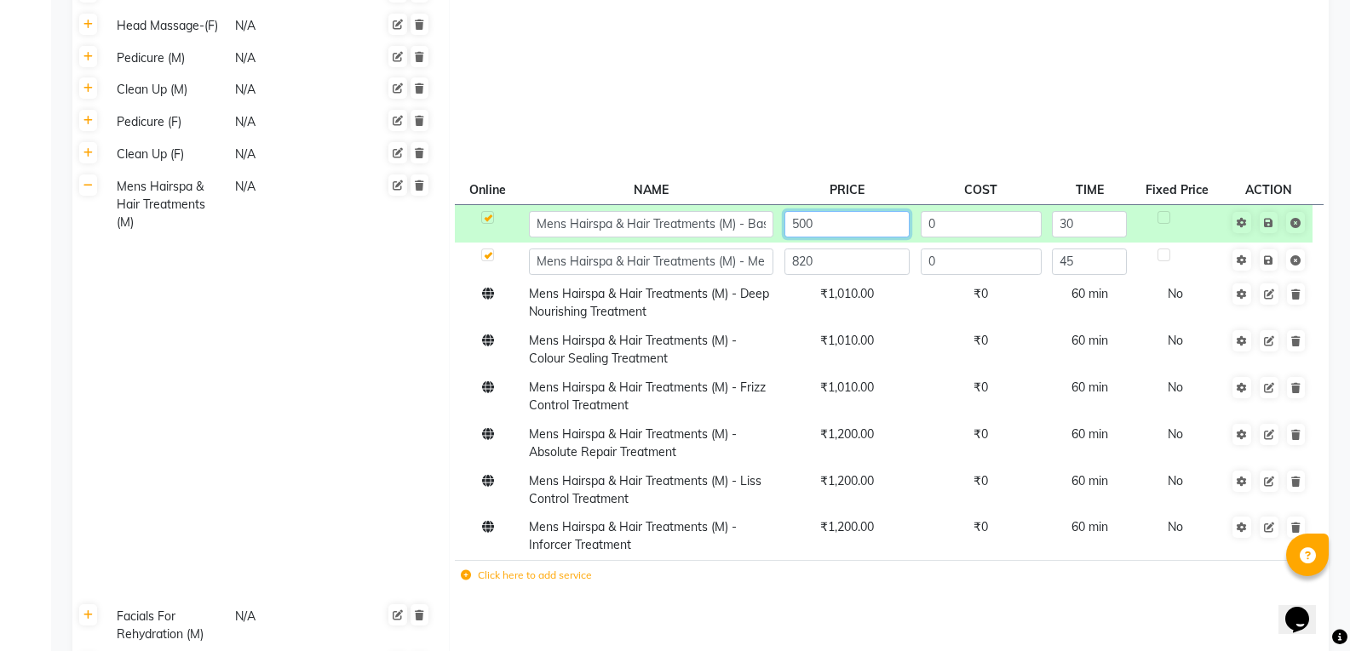
click at [864, 211] on input "500" at bounding box center [846, 224] width 125 height 26
type input "1200"
click at [1267, 218] on icon at bounding box center [1268, 223] width 9 height 10
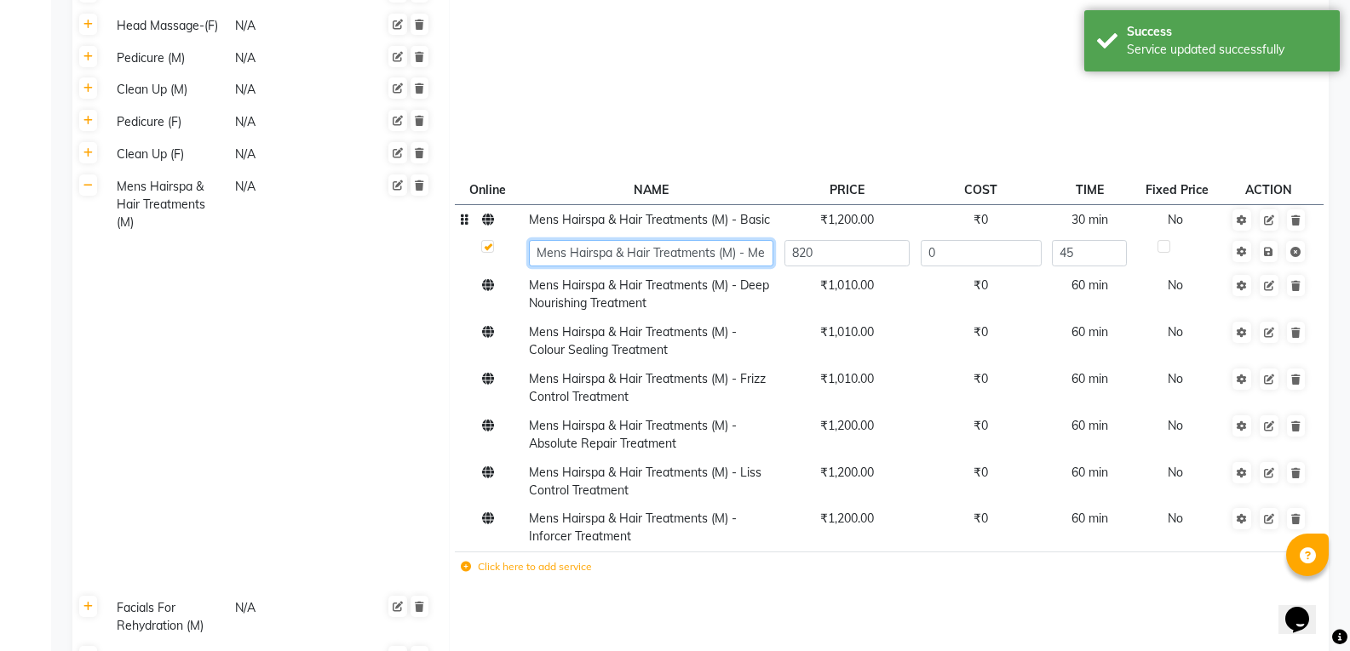
click at [739, 240] on input "Mens Hairspa & Hair Treatments (M) - Mentho Burst Spa" at bounding box center [651, 253] width 244 height 26
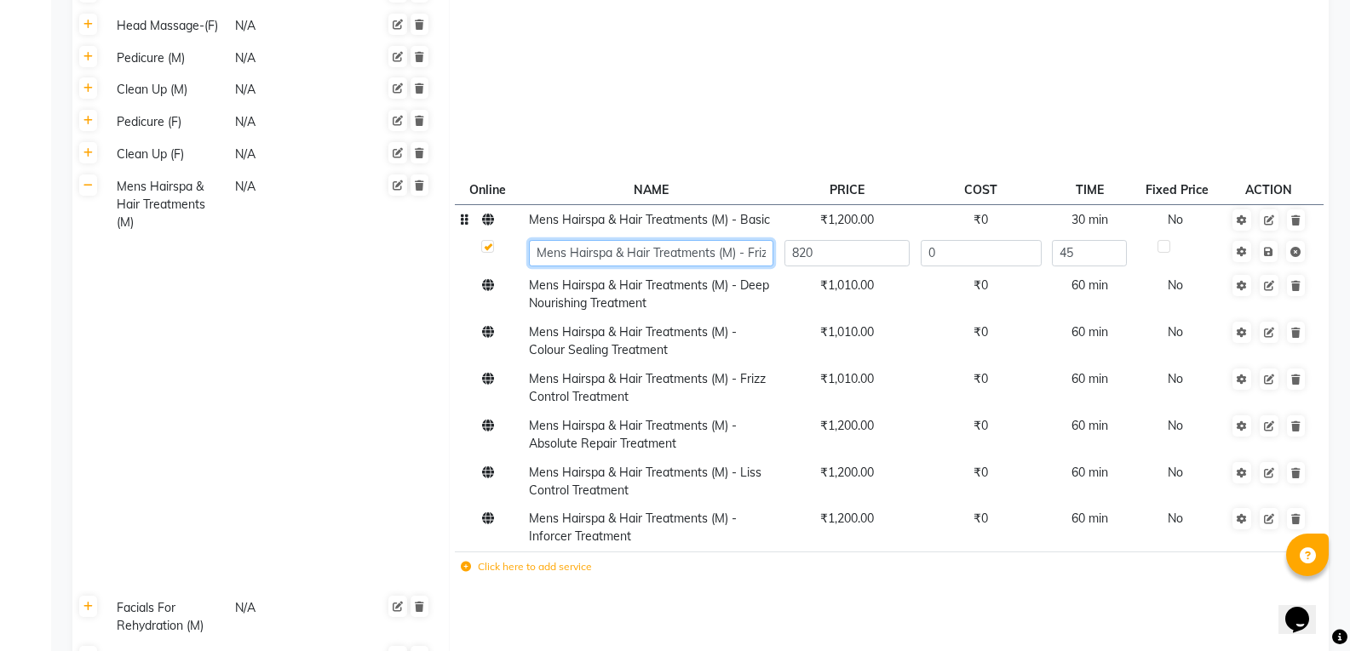
scroll to position [0, 8]
type input "Mens Hairspa & Hair Treatments (M) - Frizz Control"
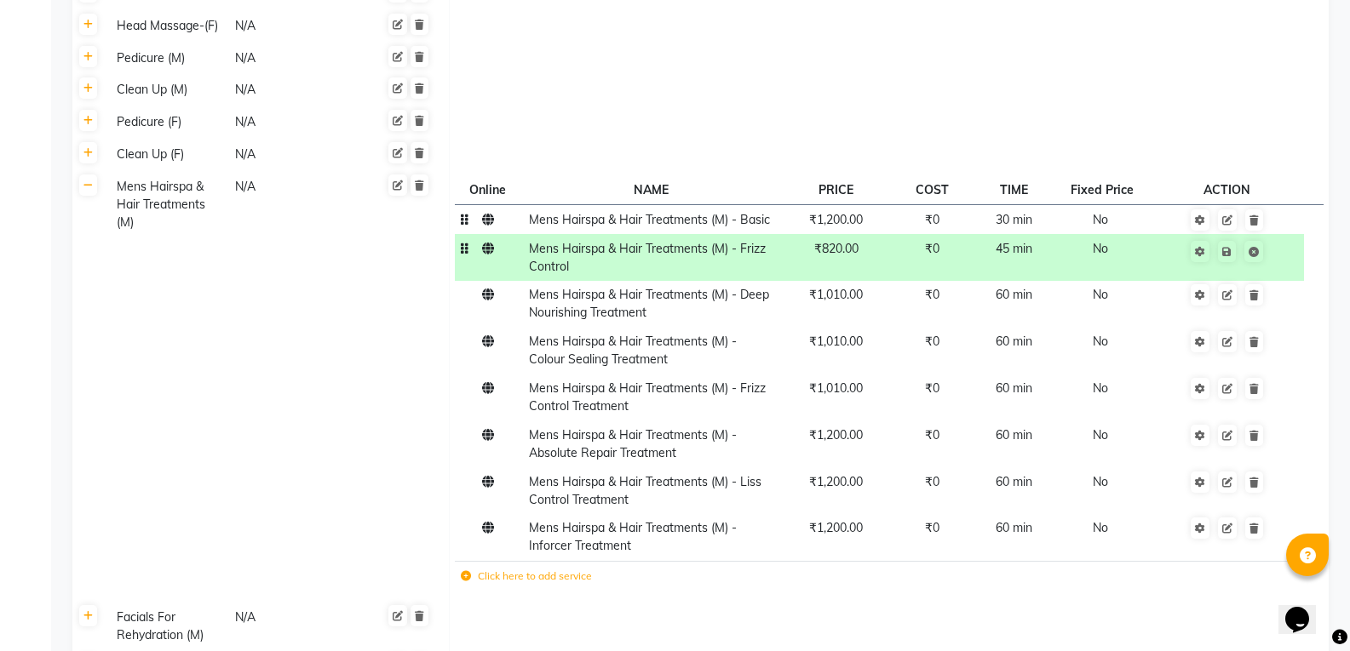
click at [852, 241] on span "₹820.00" at bounding box center [836, 248] width 44 height 15
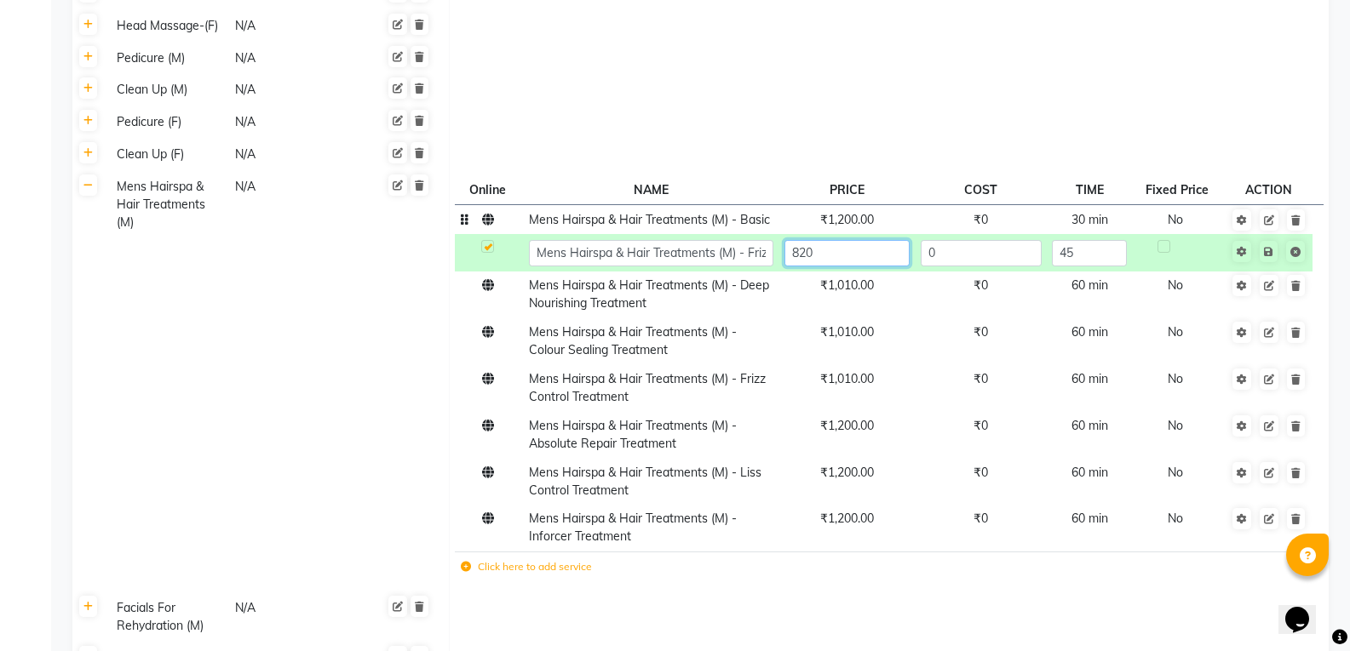
click at [852, 240] on input "820" at bounding box center [846, 253] width 125 height 26
type input "1500"
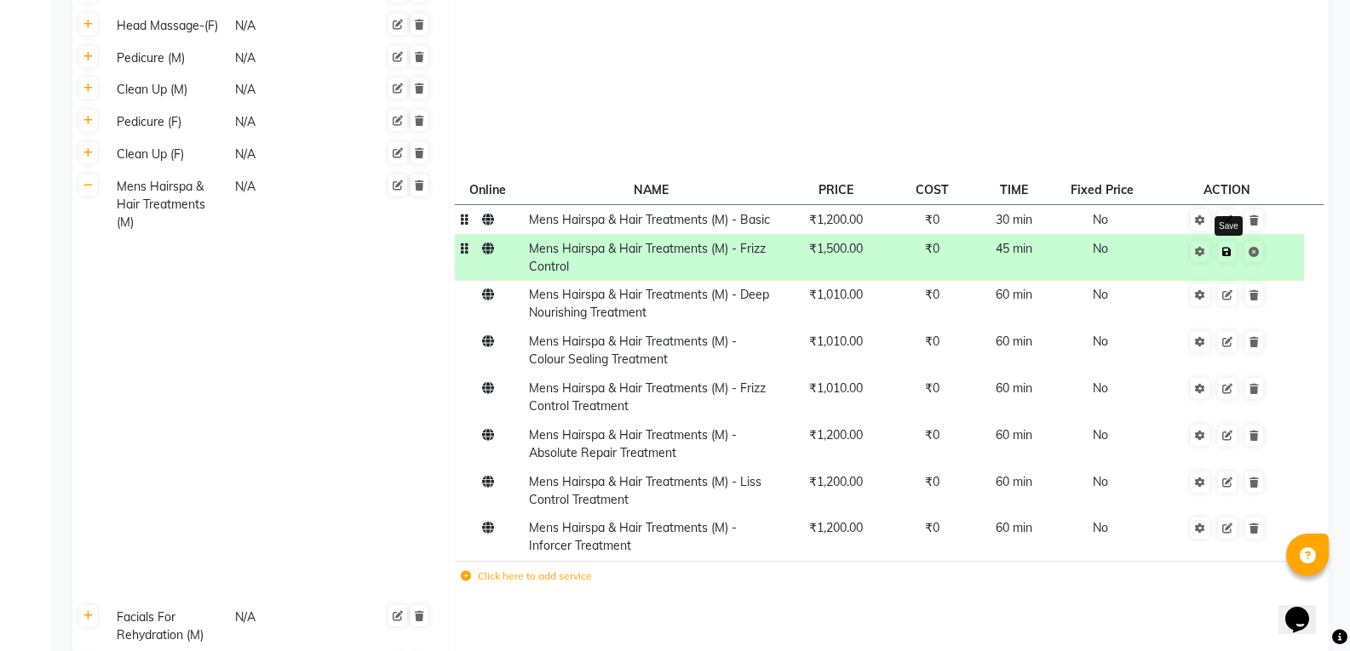
click at [1230, 247] on icon at bounding box center [1226, 252] width 9 height 10
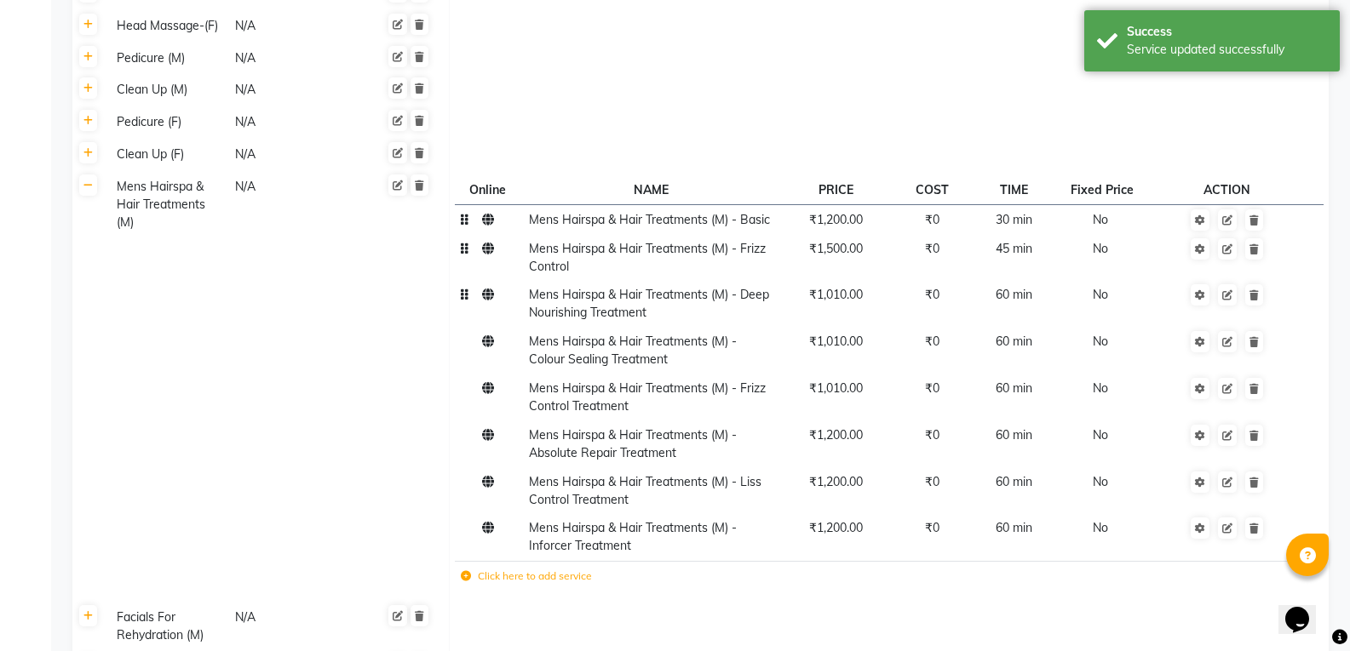
click at [854, 281] on td "₹1,010.00" at bounding box center [835, 304] width 114 height 47
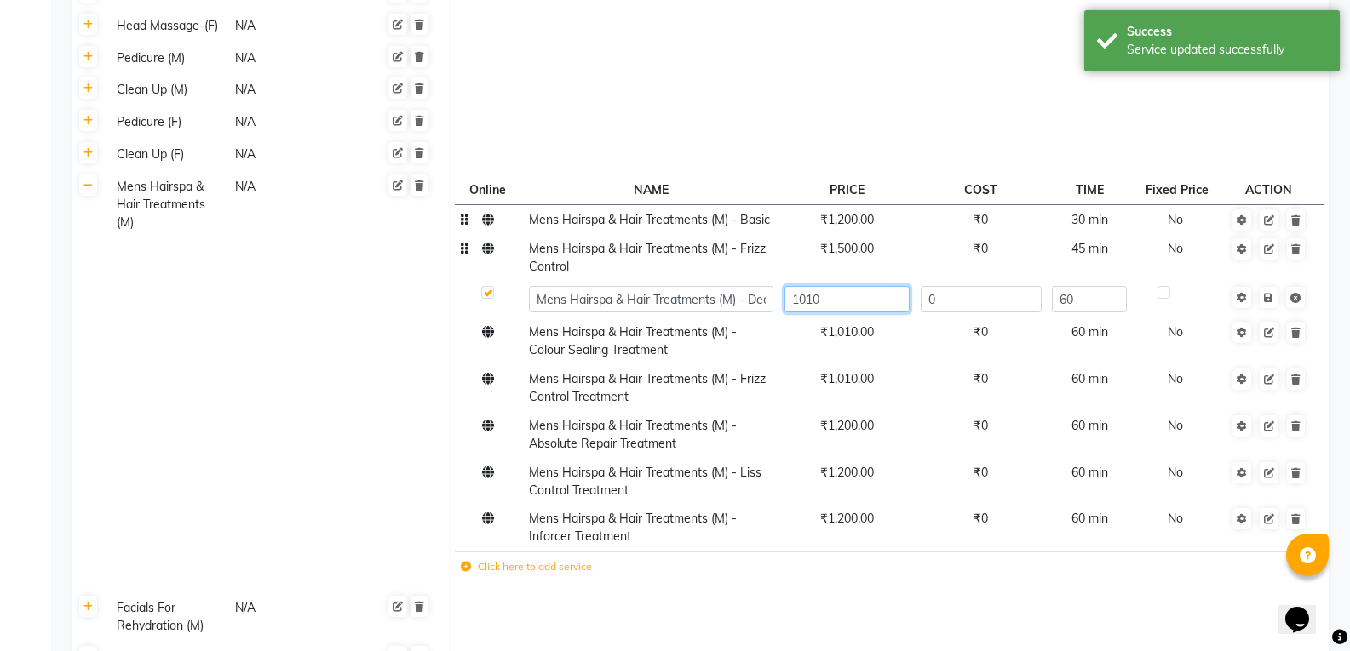
click at [860, 286] on input "1010" at bounding box center [846, 299] width 125 height 26
type input "1"
type input "1500"
click at [1268, 281] on td "Save" at bounding box center [1268, 299] width 87 height 37
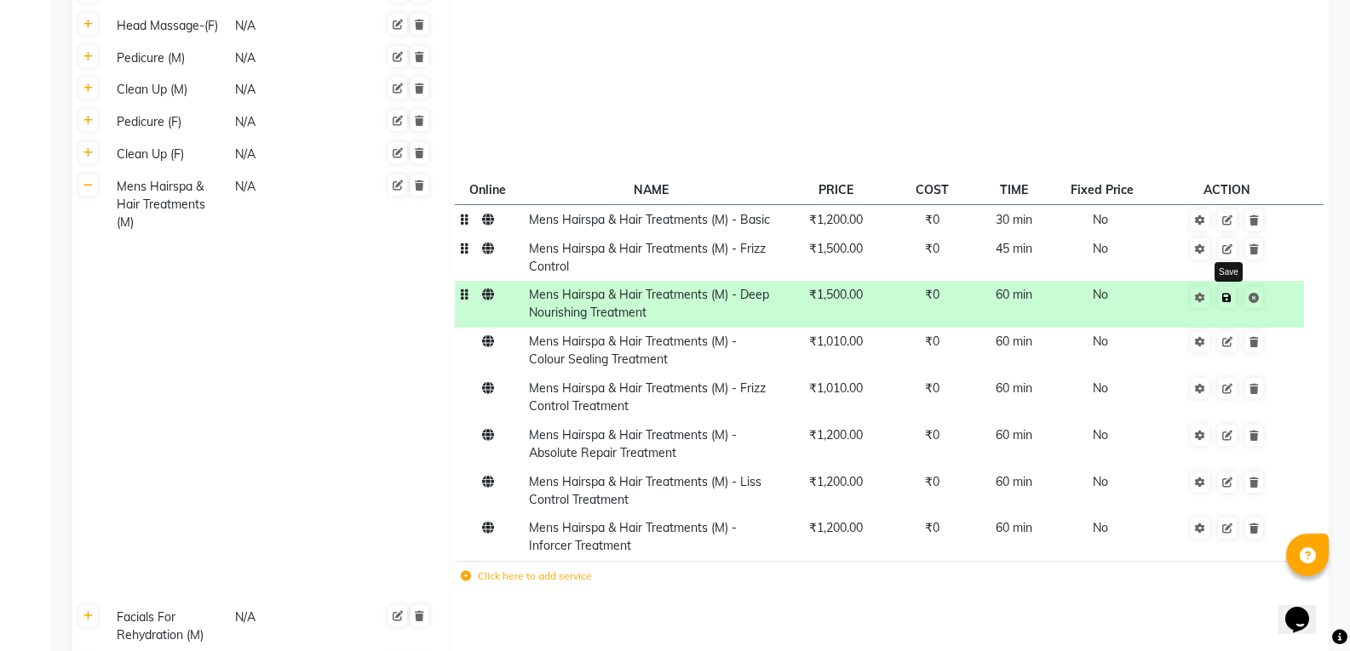
click at [1226, 293] on icon at bounding box center [1226, 298] width 9 height 10
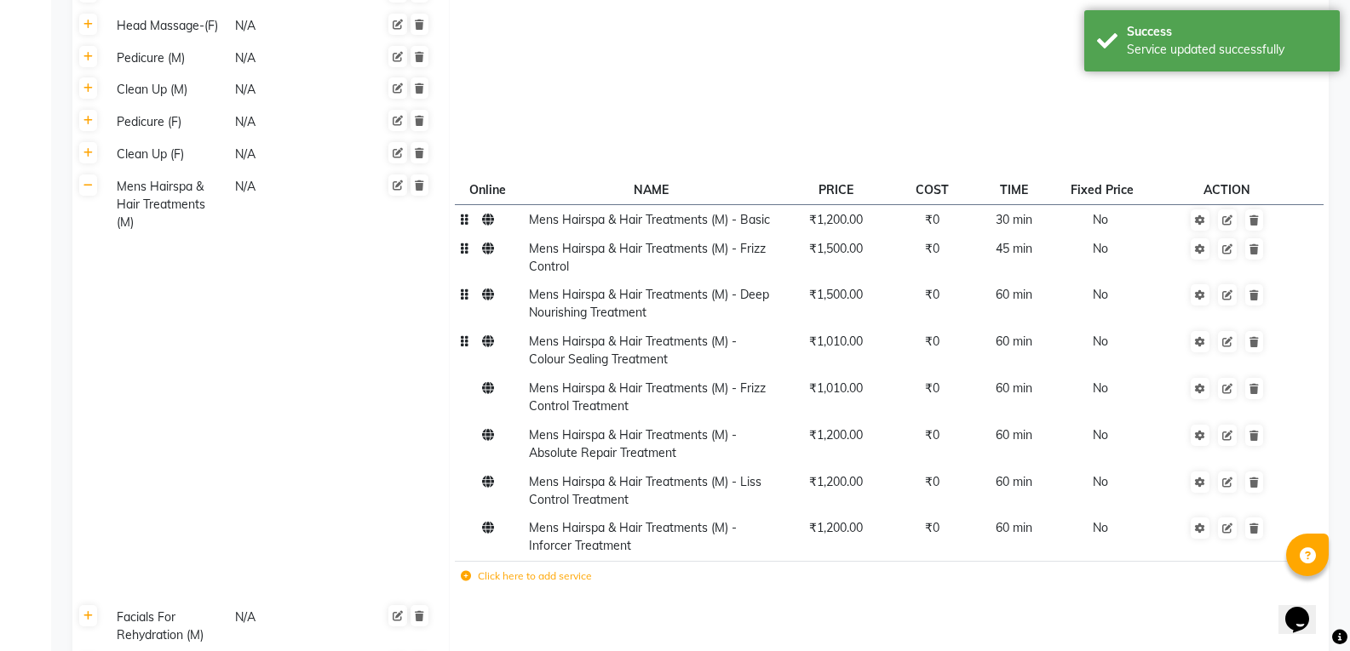
click at [848, 328] on td "₹1,010.00" at bounding box center [835, 351] width 114 height 47
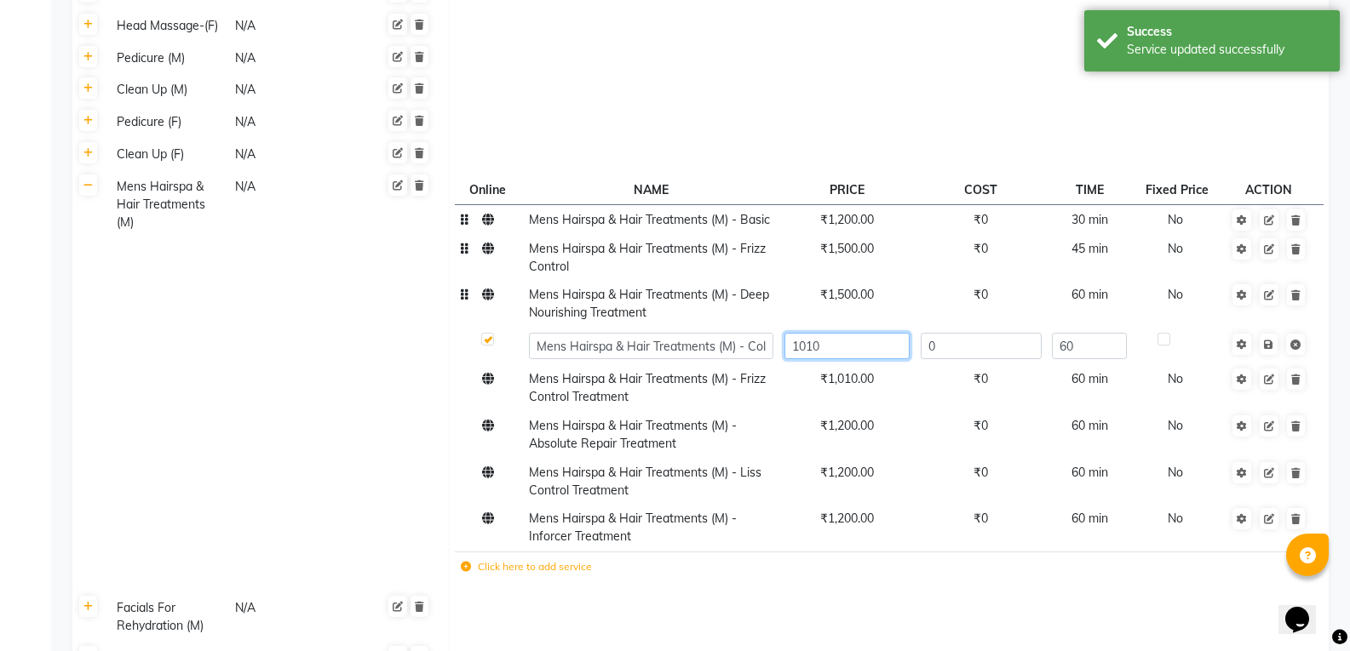
click at [861, 333] on input "1010" at bounding box center [846, 346] width 125 height 26
type input "1500"
click at [1268, 328] on td "Save" at bounding box center [1268, 346] width 87 height 37
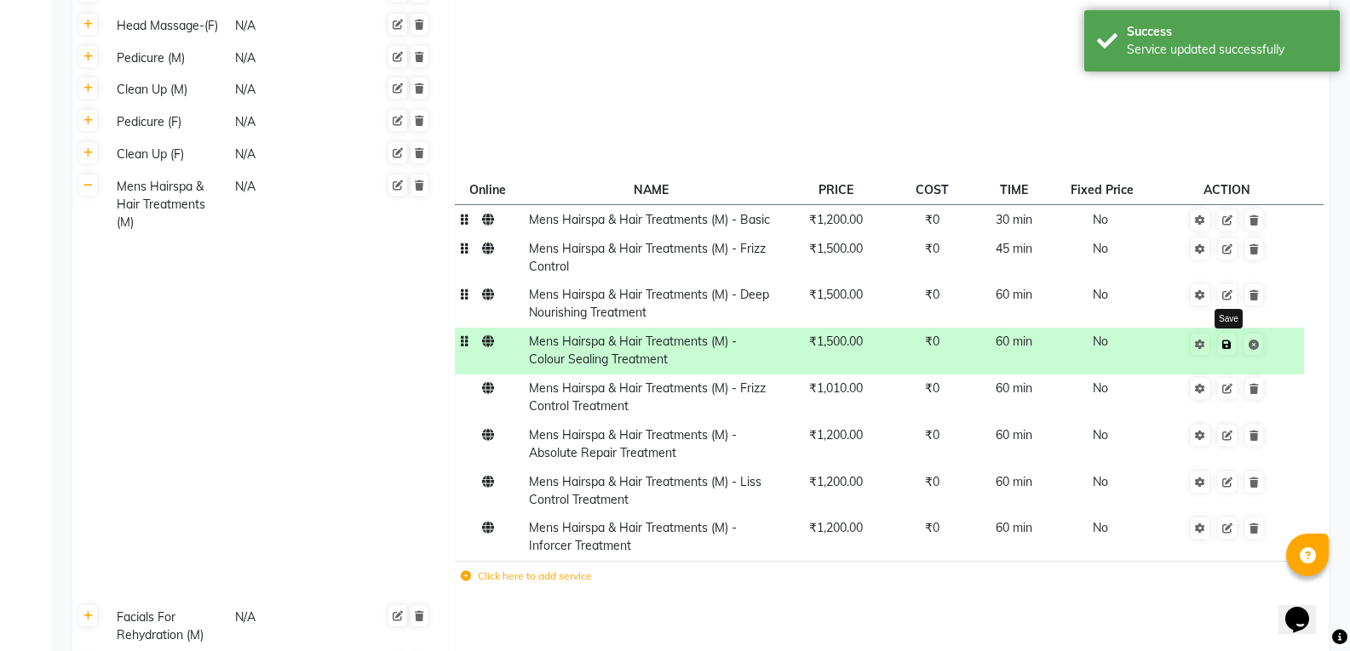
click at [1227, 340] on icon at bounding box center [1226, 345] width 9 height 10
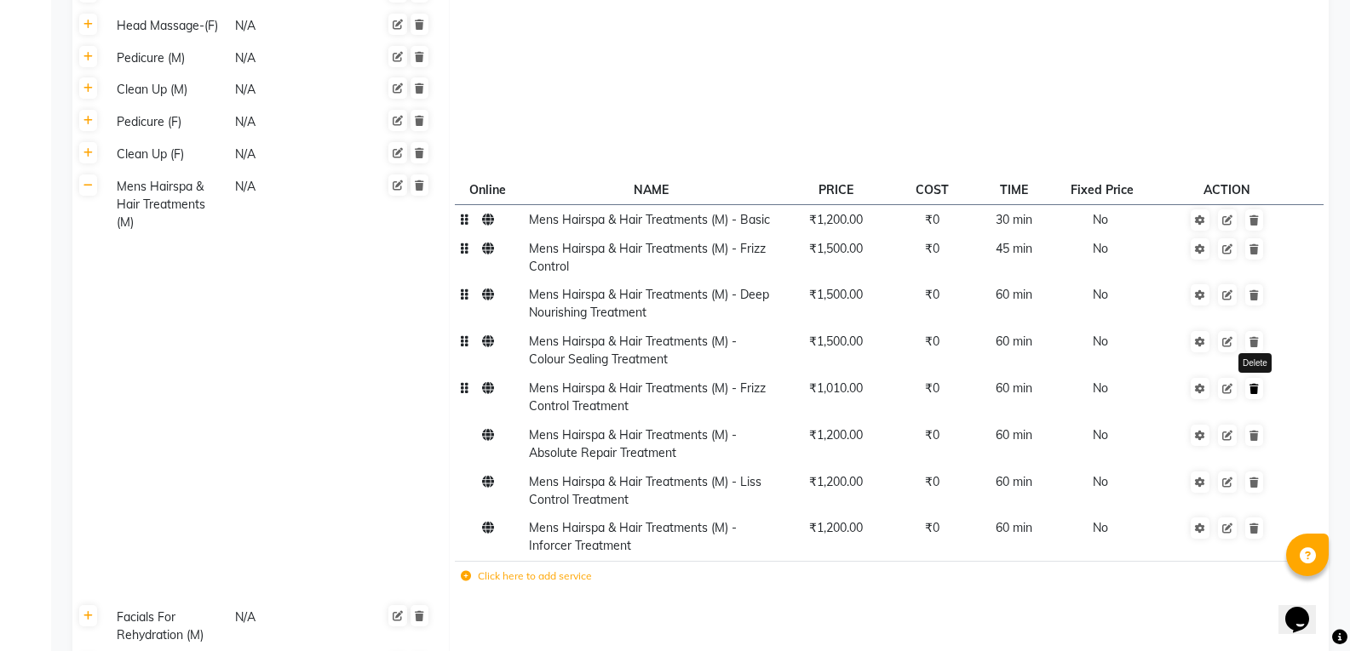
click at [1262, 378] on link at bounding box center [1254, 388] width 18 height 21
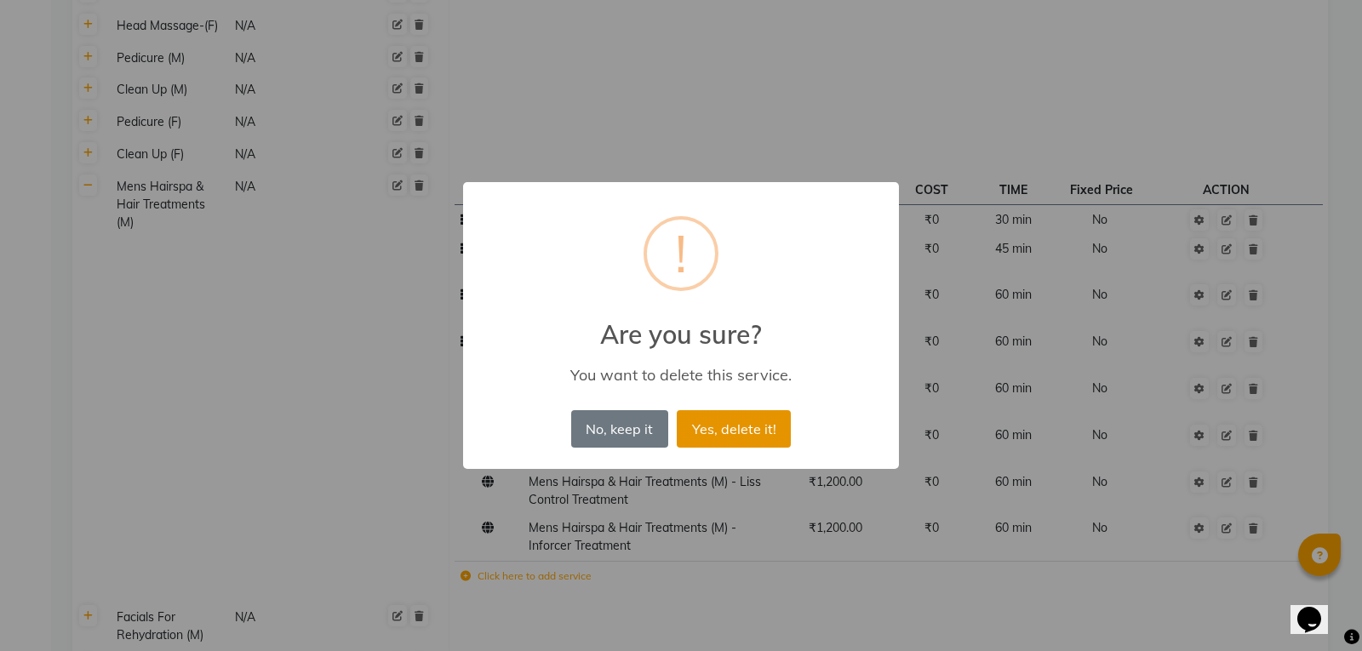
click at [779, 427] on button "Yes, delete it!" at bounding box center [734, 428] width 114 height 37
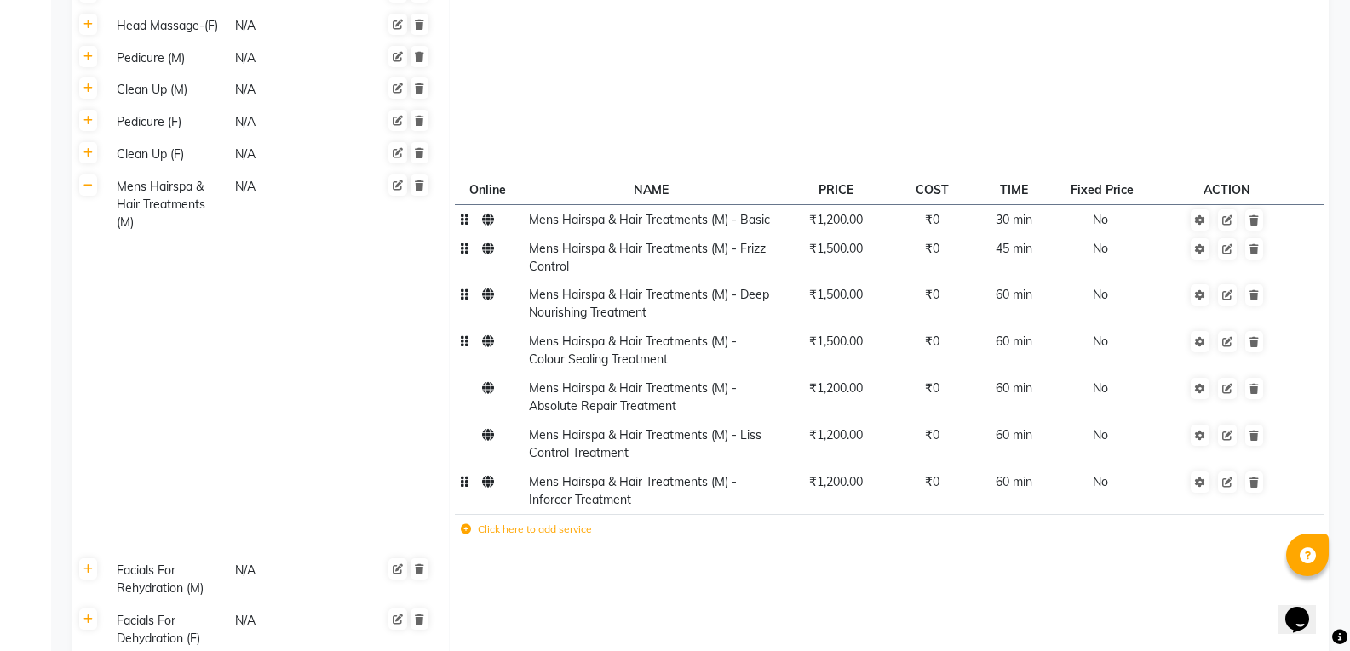
click at [569, 467] on td "Mens Hairspa & Hair Treatments (M) - Inforcer Treatment" at bounding box center [650, 490] width 255 height 47
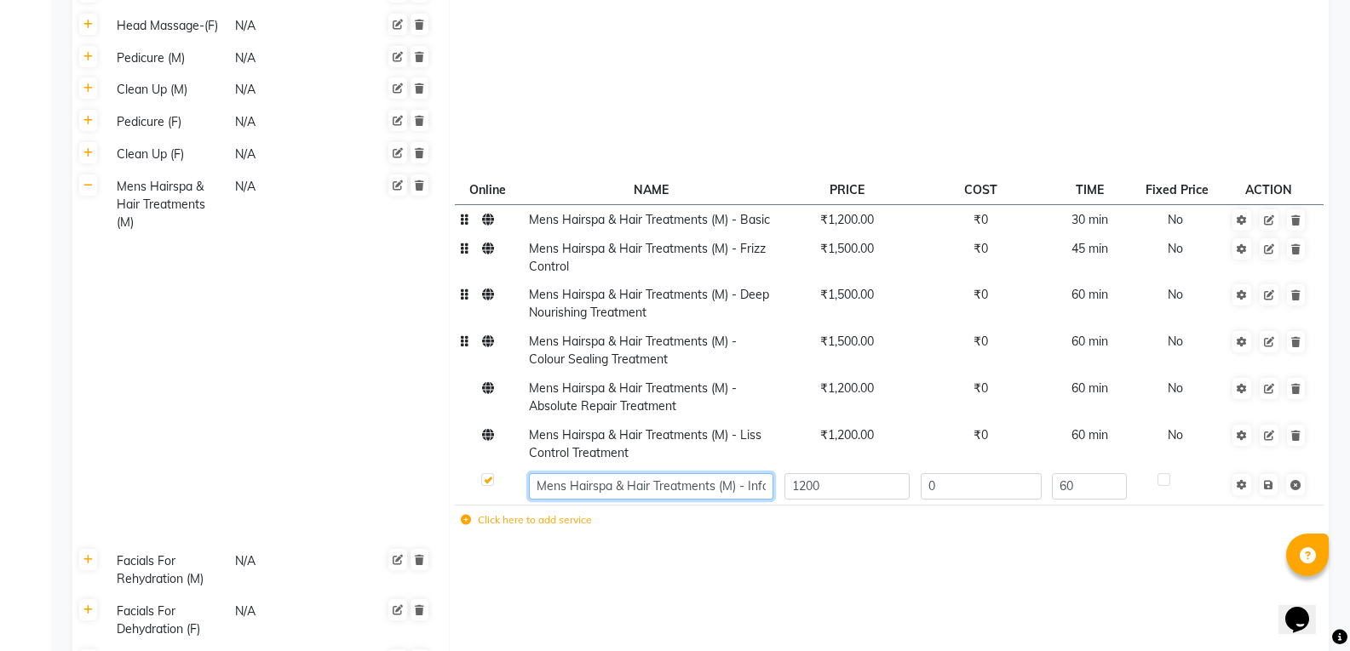
click at [572, 473] on input "Mens Hairspa & Hair Treatments (M) - Inforcer Treatment" at bounding box center [651, 486] width 244 height 26
click at [465, 513] on label "Click here to add service" at bounding box center [526, 520] width 131 height 15
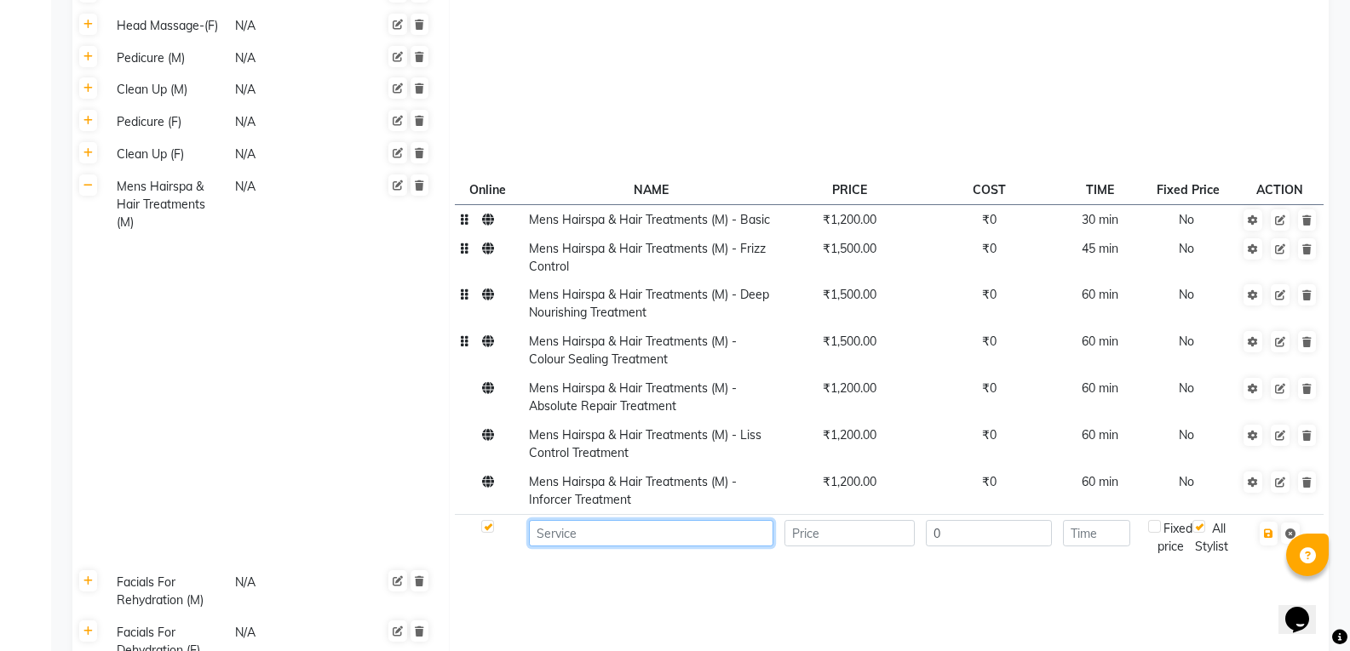
click at [557, 520] on input at bounding box center [651, 533] width 244 height 26
paste input "Mens Hairspa & Hair Treatments (M) - Inforcer Treatment"
type input "Mens Hairspa & Hair Treatments (M) - Scalp Soothing"
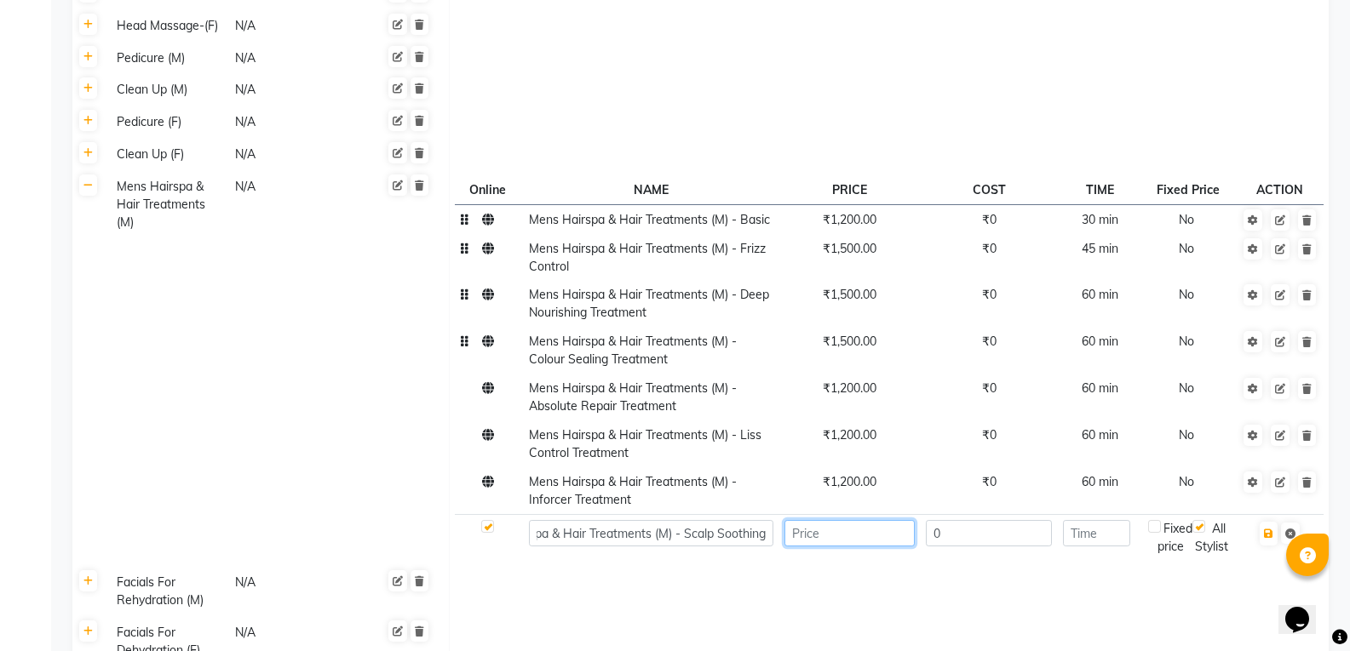
scroll to position [0, 0]
type input "2000"
type input "60"
click at [1269, 529] on icon "button" at bounding box center [1268, 534] width 9 height 10
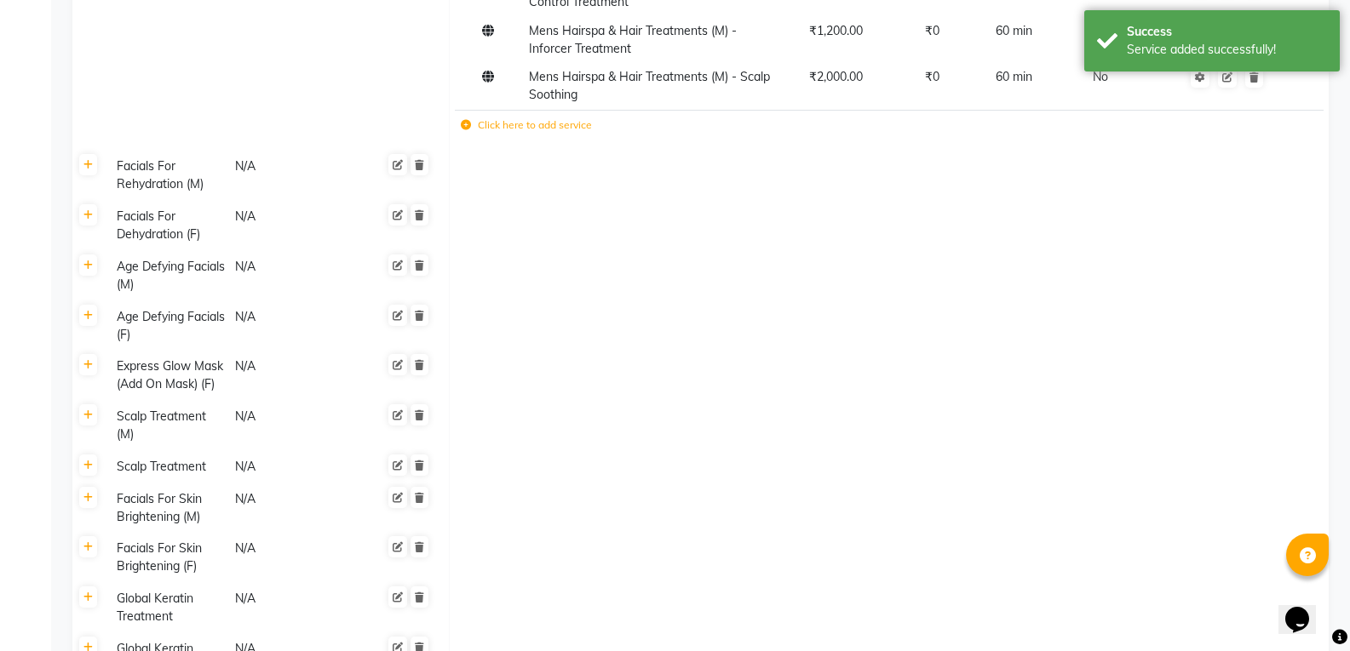
scroll to position [2789, 0]
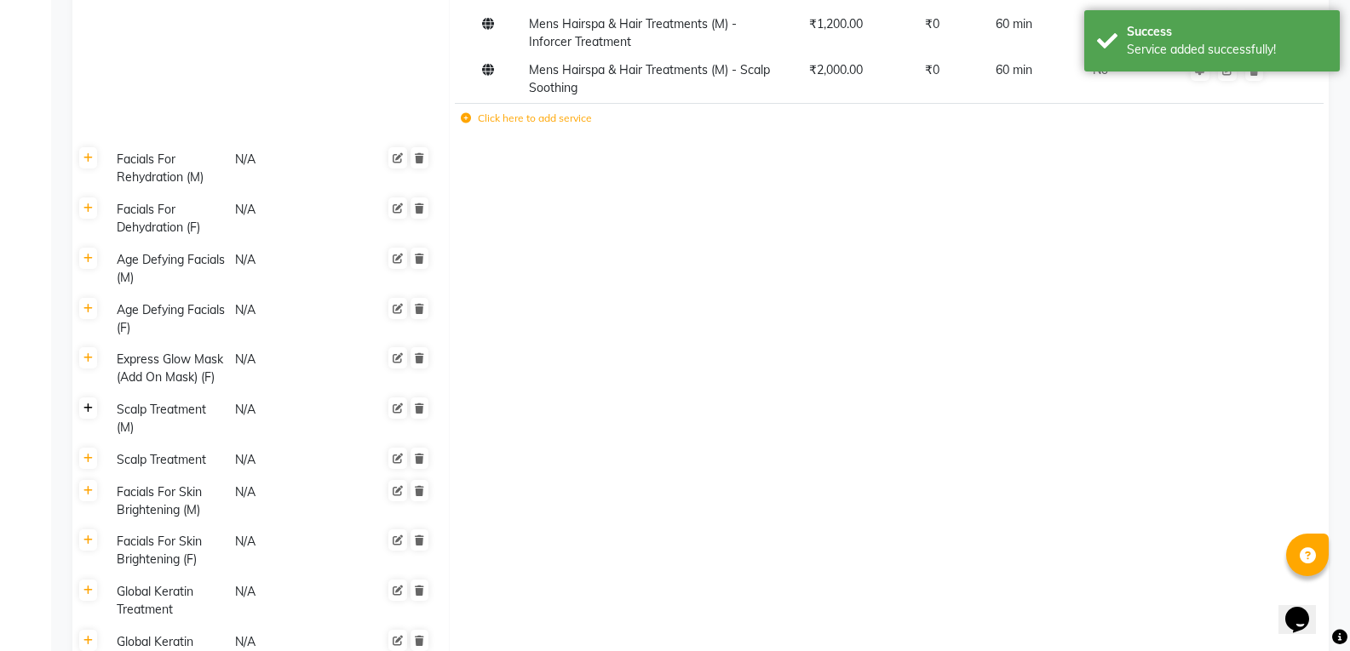
click at [86, 404] on icon at bounding box center [87, 409] width 9 height 10
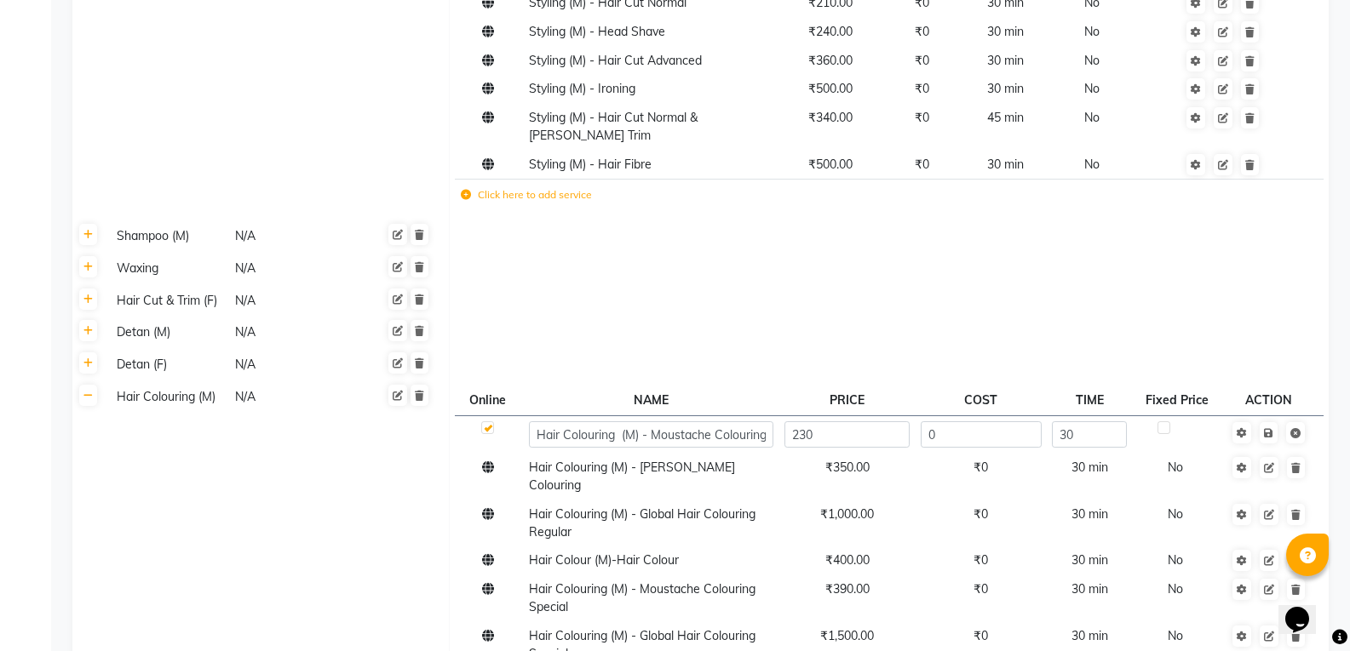
scroll to position [1002, 0]
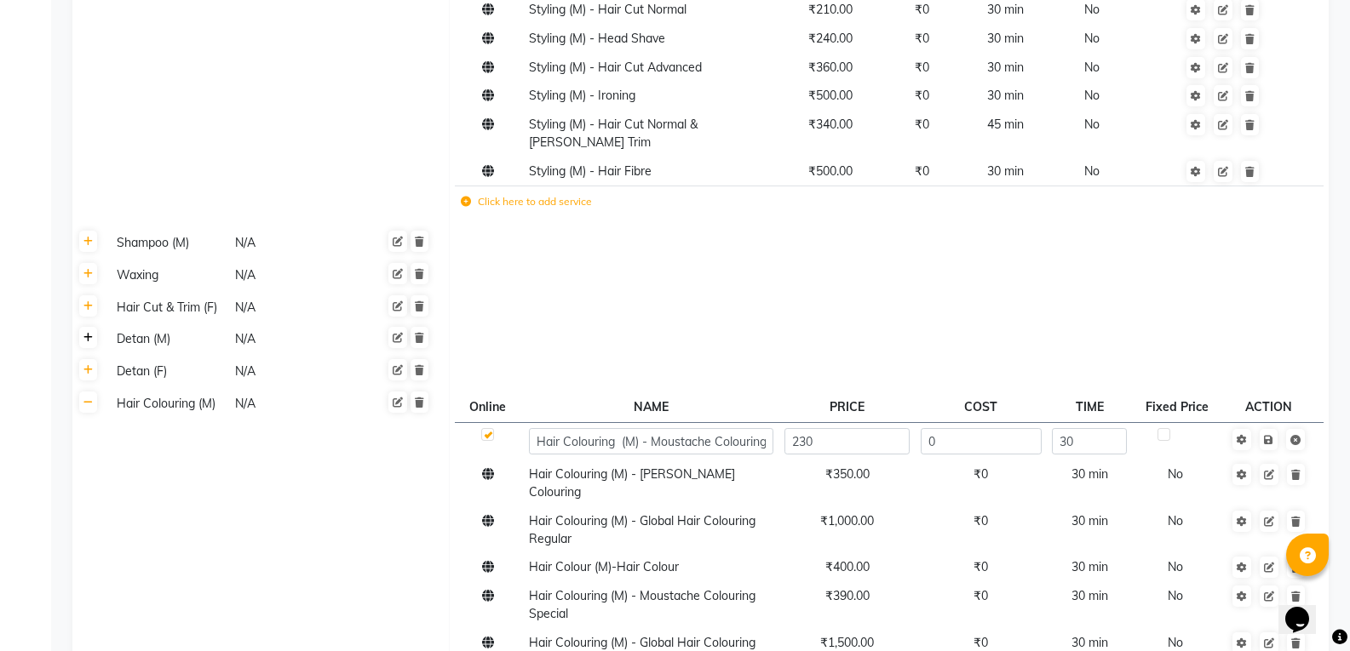
click at [87, 327] on link at bounding box center [88, 337] width 18 height 21
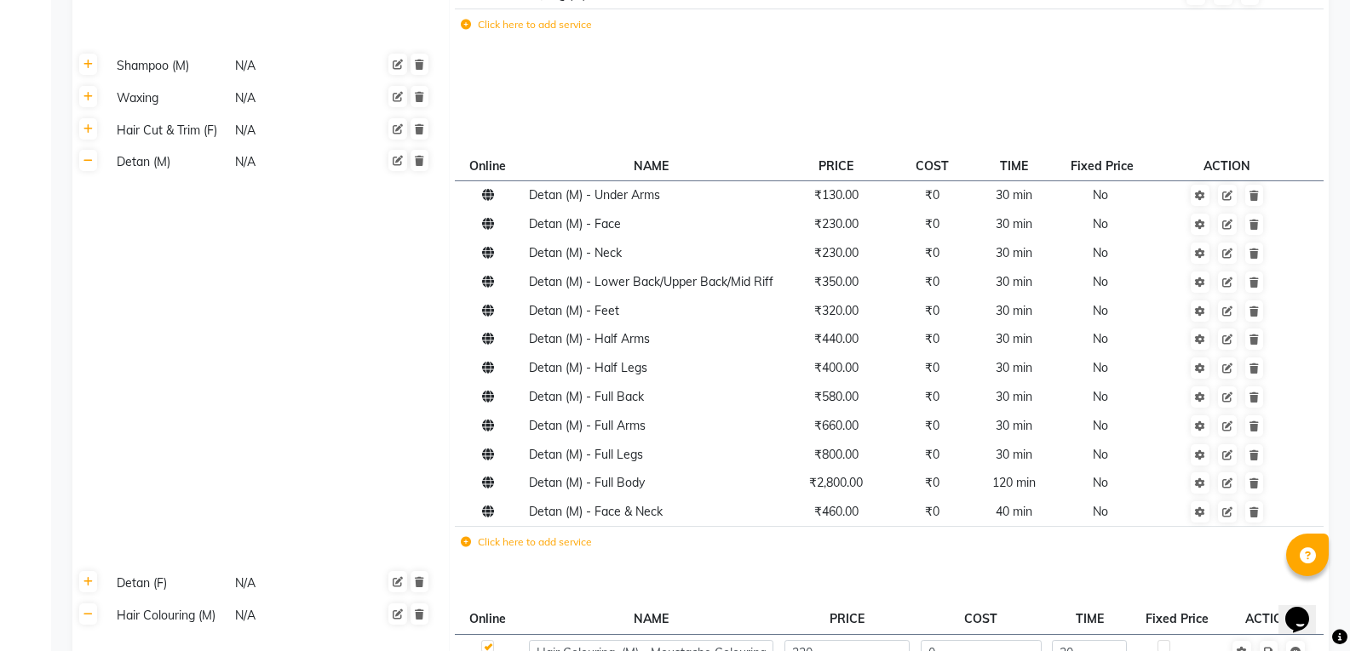
scroll to position [1194, 0]
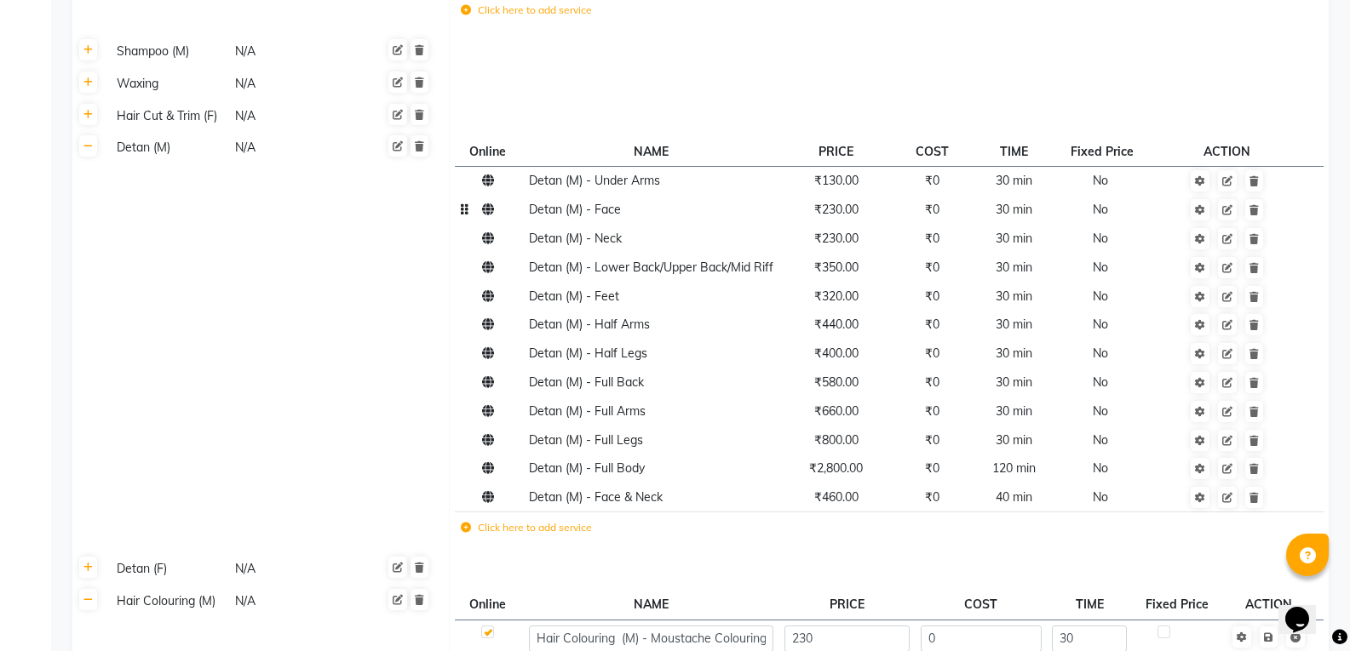
click at [839, 202] on span "₹230.00" at bounding box center [836, 209] width 44 height 15
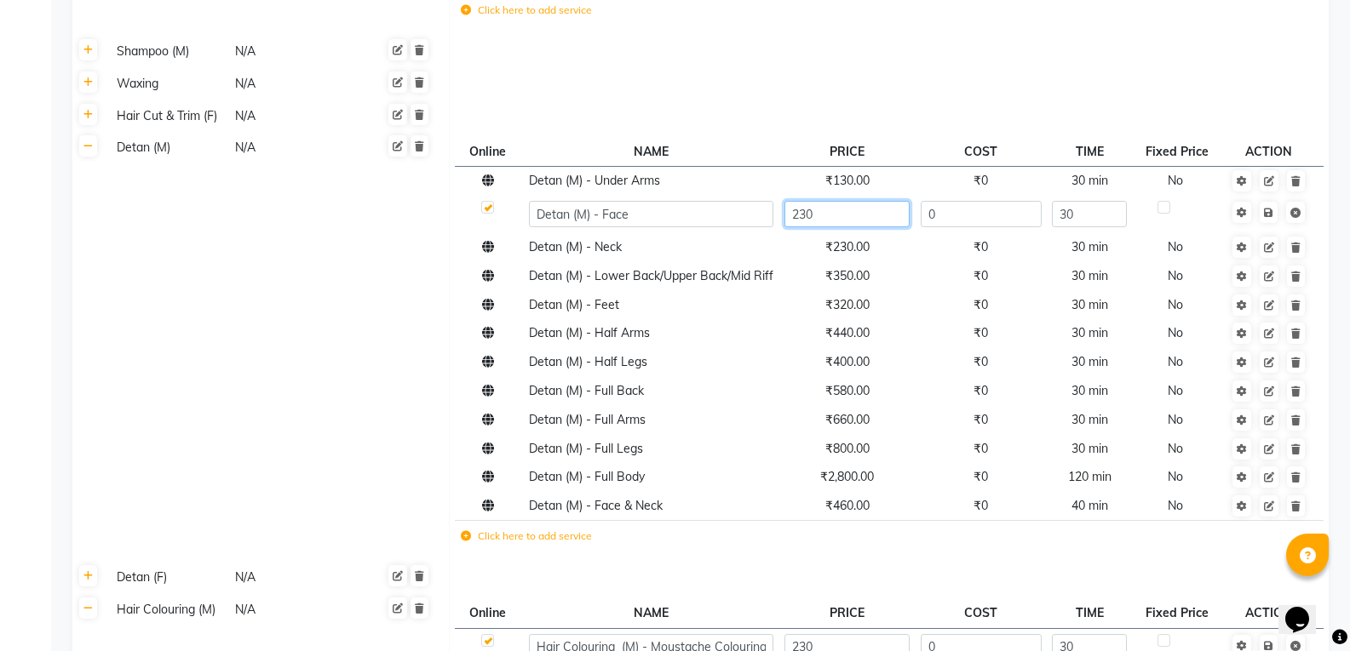
click at [849, 201] on input "230" at bounding box center [846, 214] width 125 height 26
type input "250"
click at [862, 220] on tbody "Detan (M) - Under Arms ₹130.00 ₹0 30 min No Detan (M) - Face 250 0 30 Detan (M)…" at bounding box center [889, 362] width 868 height 390
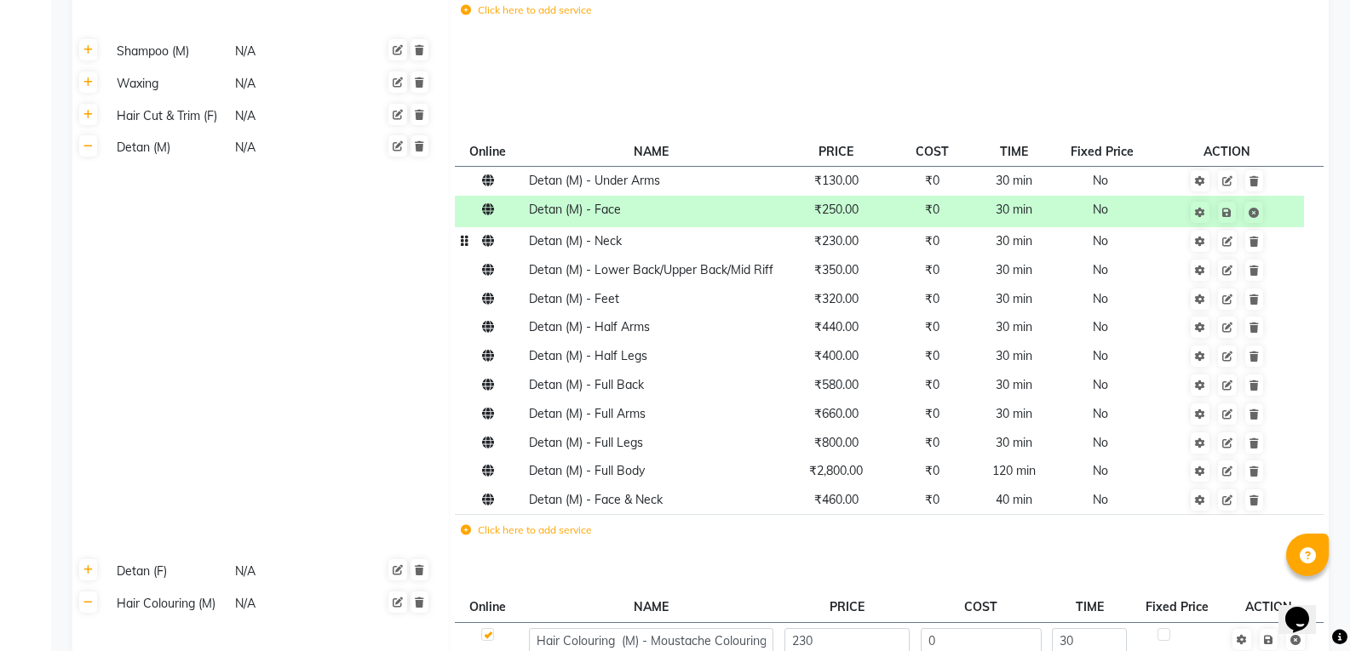
click at [852, 227] on td "₹230.00" at bounding box center [835, 241] width 114 height 29
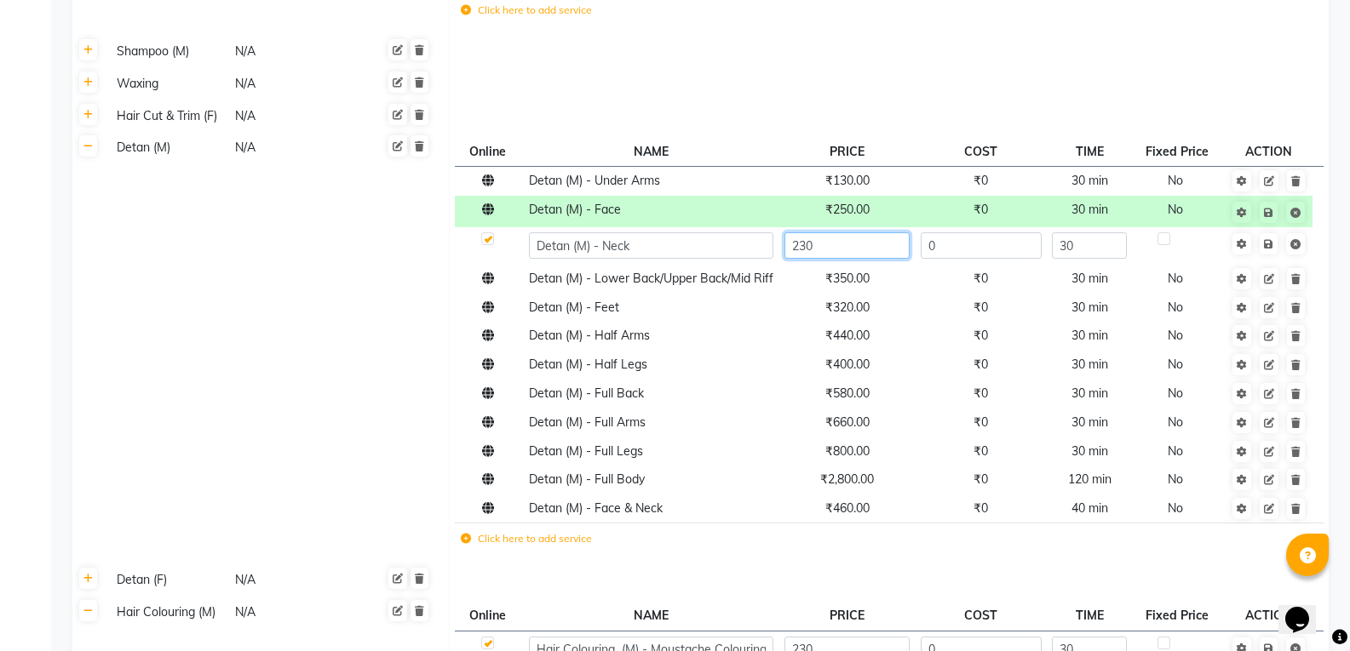
click at [857, 232] on input "230" at bounding box center [846, 245] width 125 height 26
type input "250"
click at [1266, 196] on td "Save" at bounding box center [1268, 212] width 87 height 32
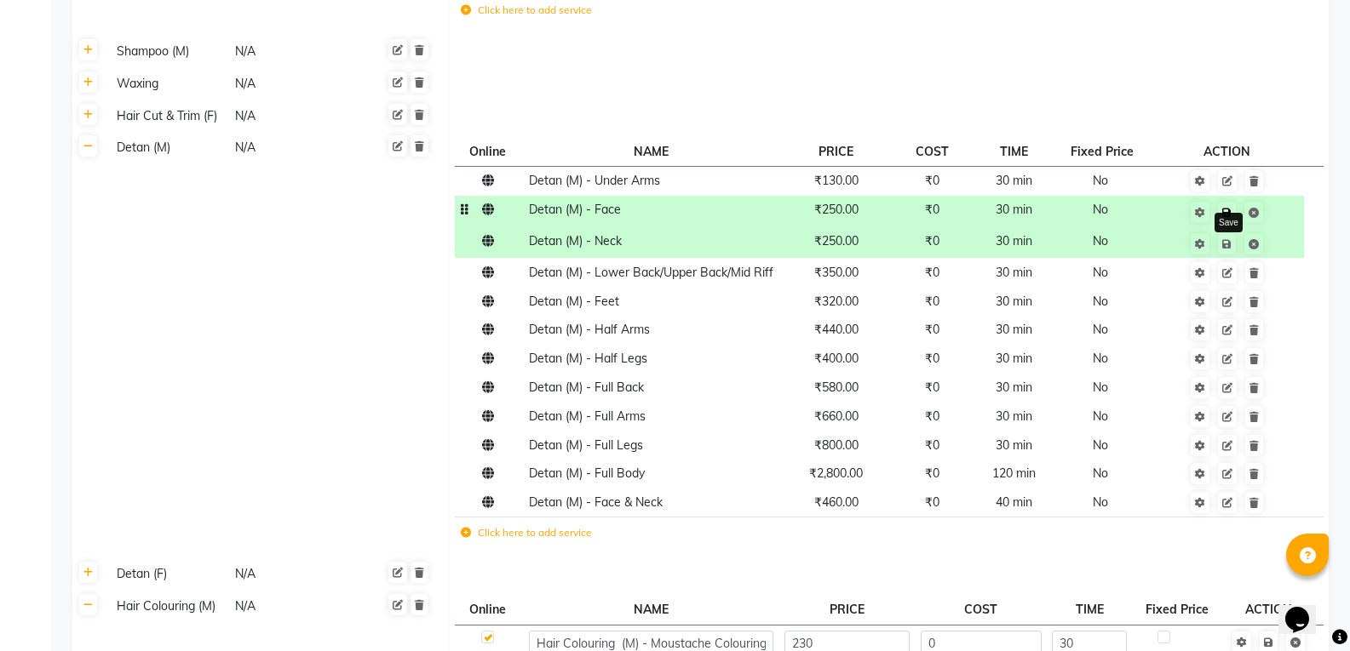
click at [1230, 208] on icon at bounding box center [1226, 213] width 9 height 10
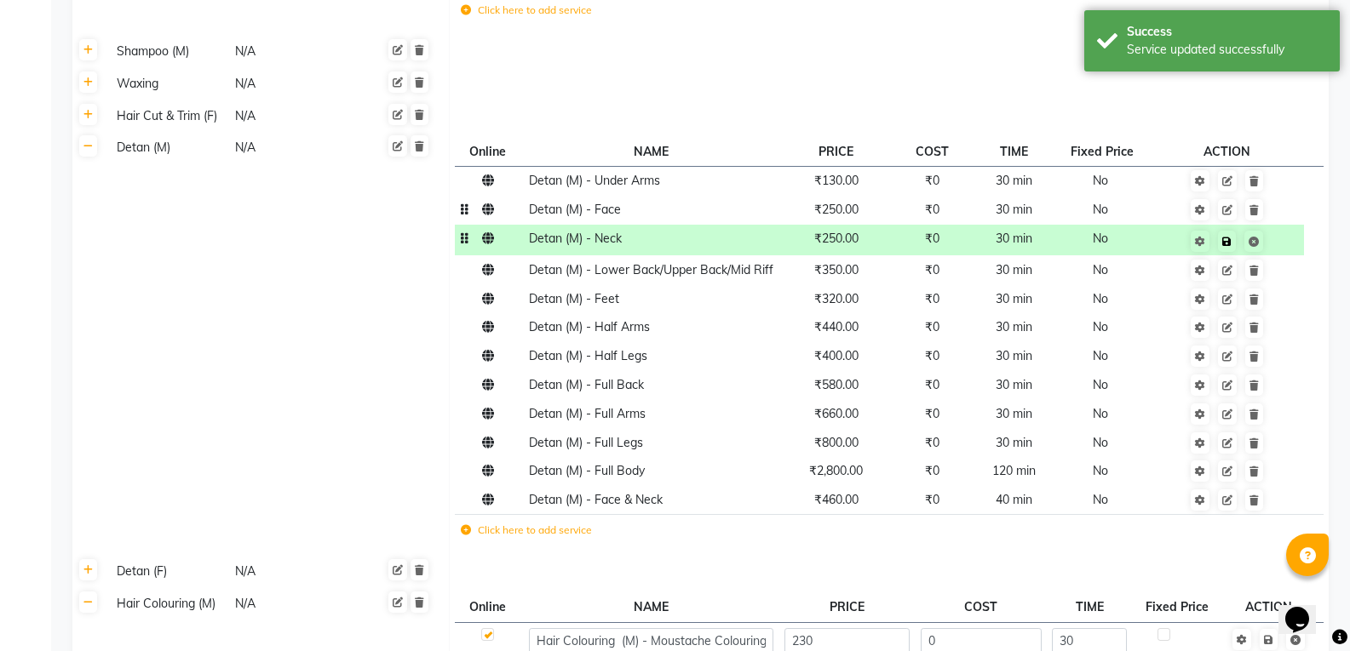
click at [1229, 237] on icon at bounding box center [1226, 242] width 9 height 10
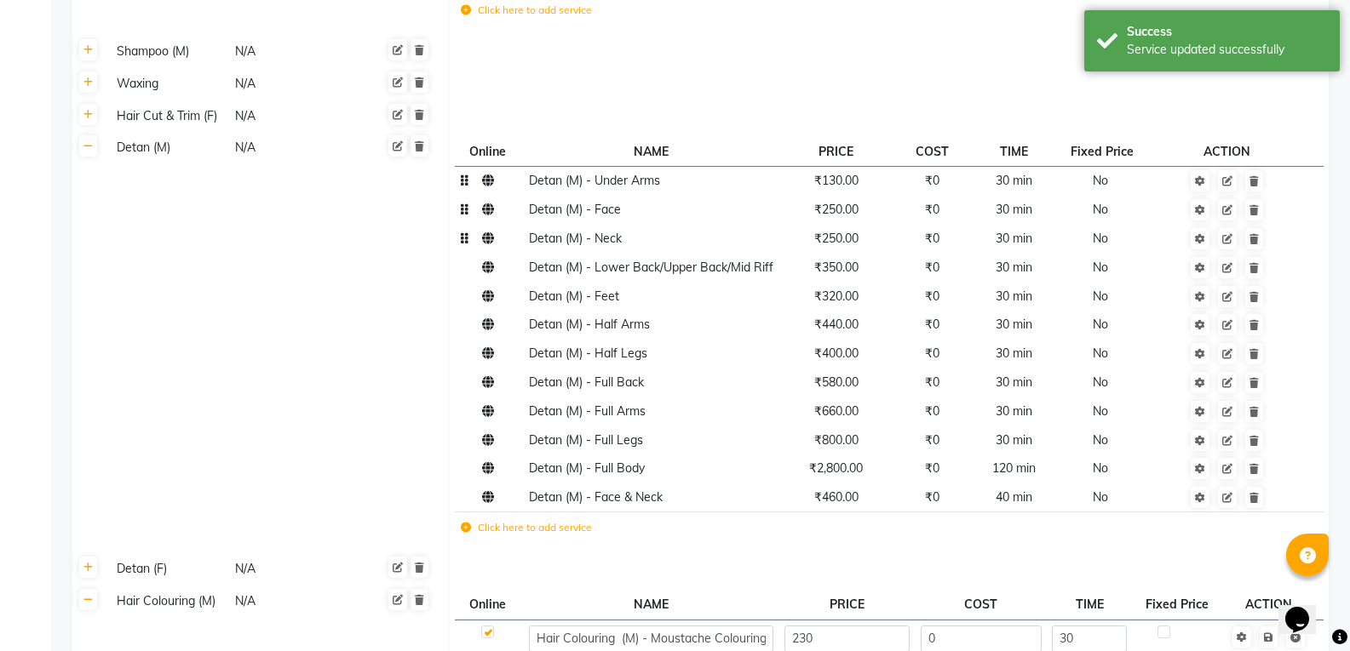
click at [846, 173] on span "₹130.00" at bounding box center [836, 180] width 44 height 15
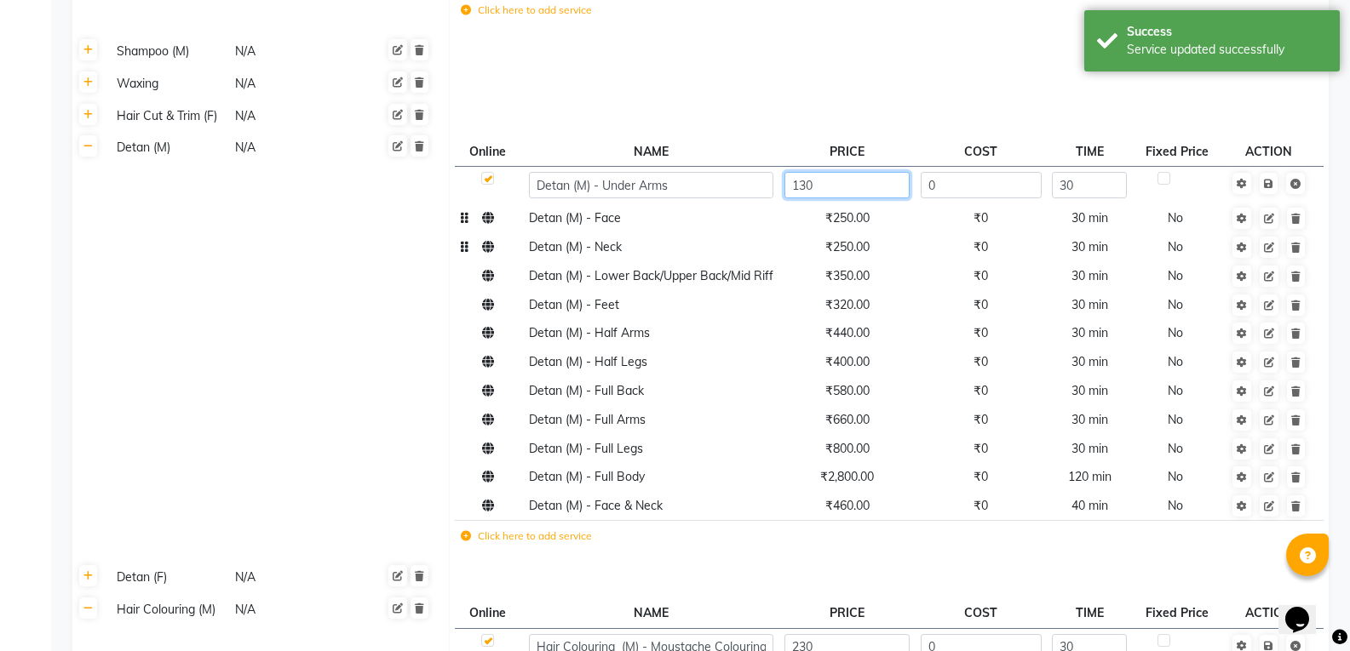
click at [846, 172] on input "130" at bounding box center [846, 185] width 125 height 26
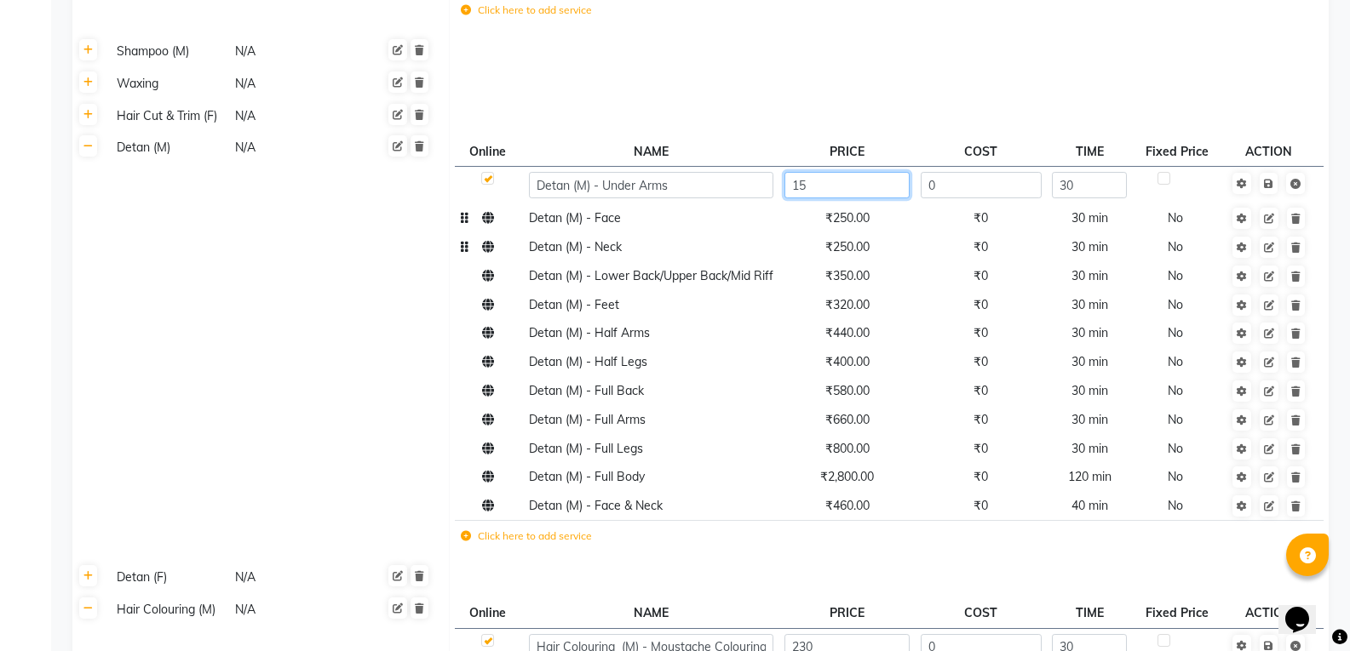
type input "150"
click at [1275, 167] on td "Save" at bounding box center [1268, 185] width 87 height 37
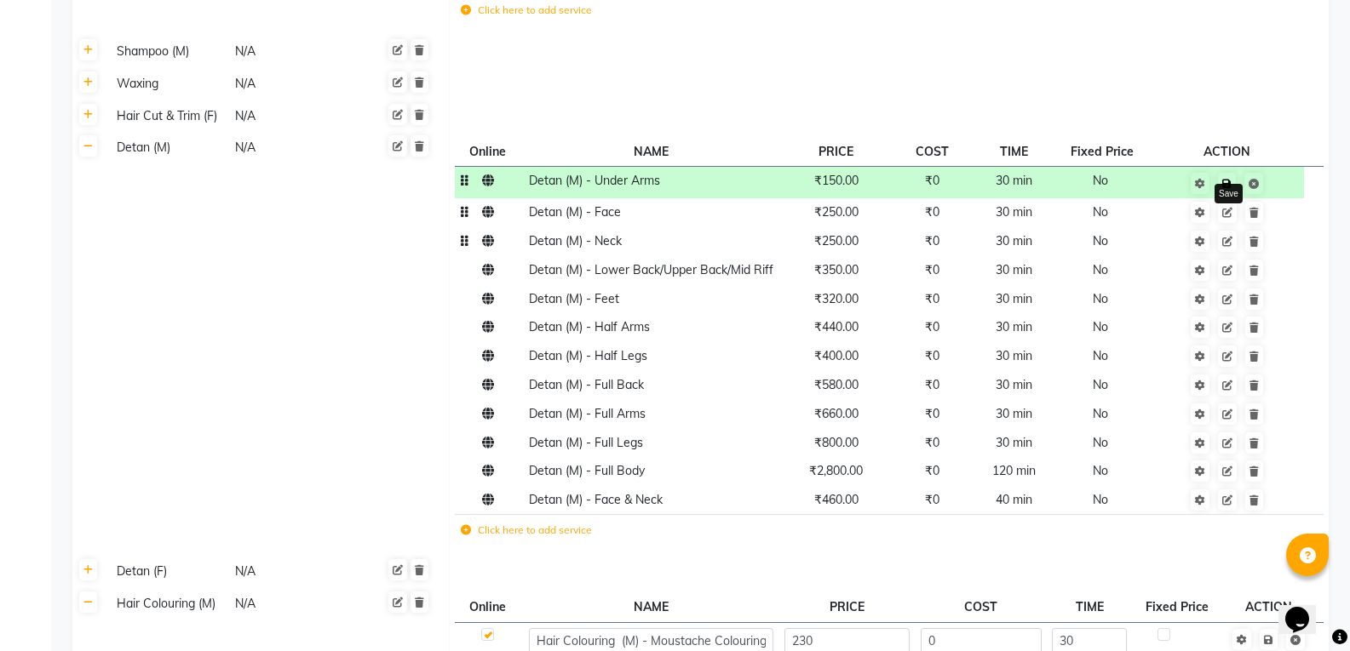
click at [1226, 179] on icon at bounding box center [1226, 184] width 9 height 10
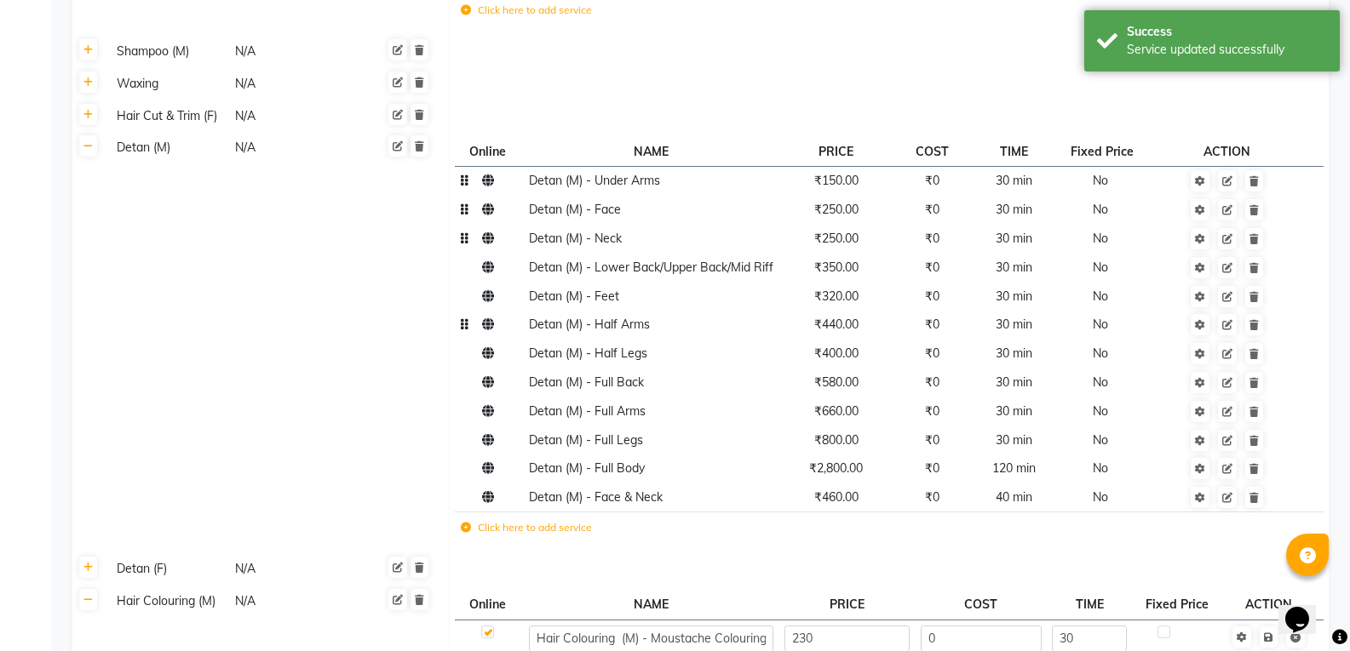
click at [845, 317] on span "₹440.00" at bounding box center [836, 324] width 44 height 15
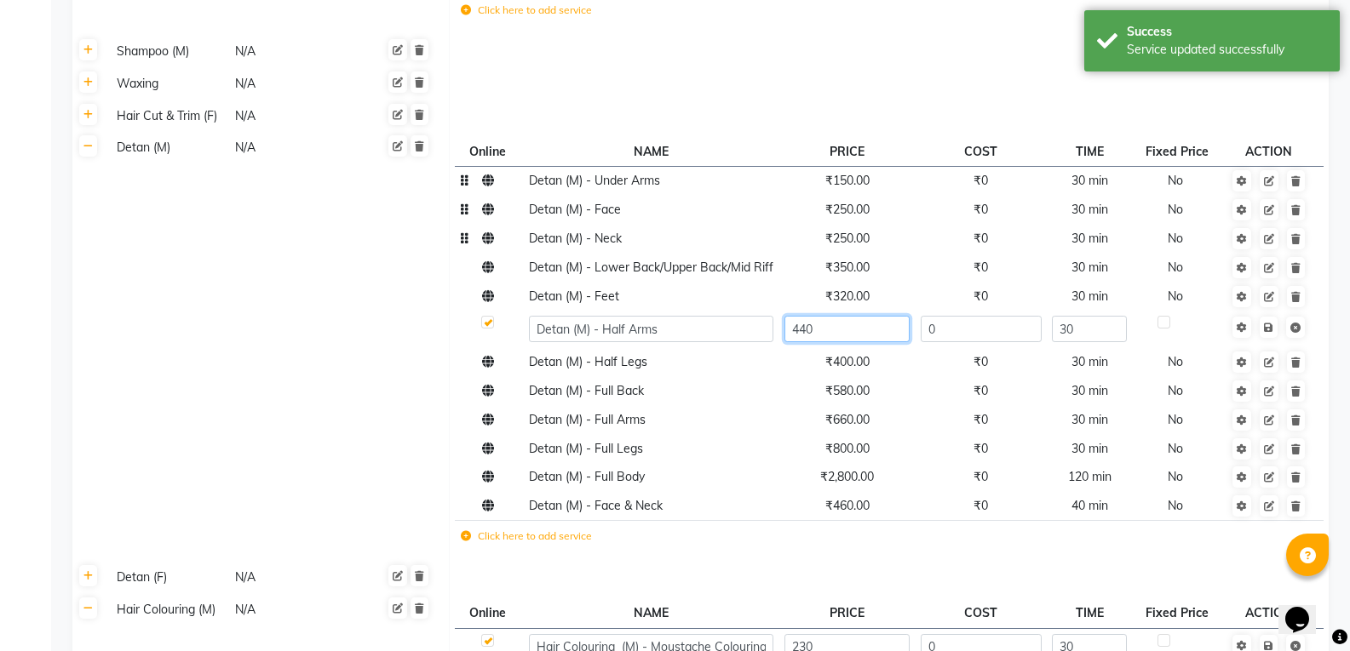
click at [845, 316] on input "440" at bounding box center [846, 329] width 125 height 26
type input "4"
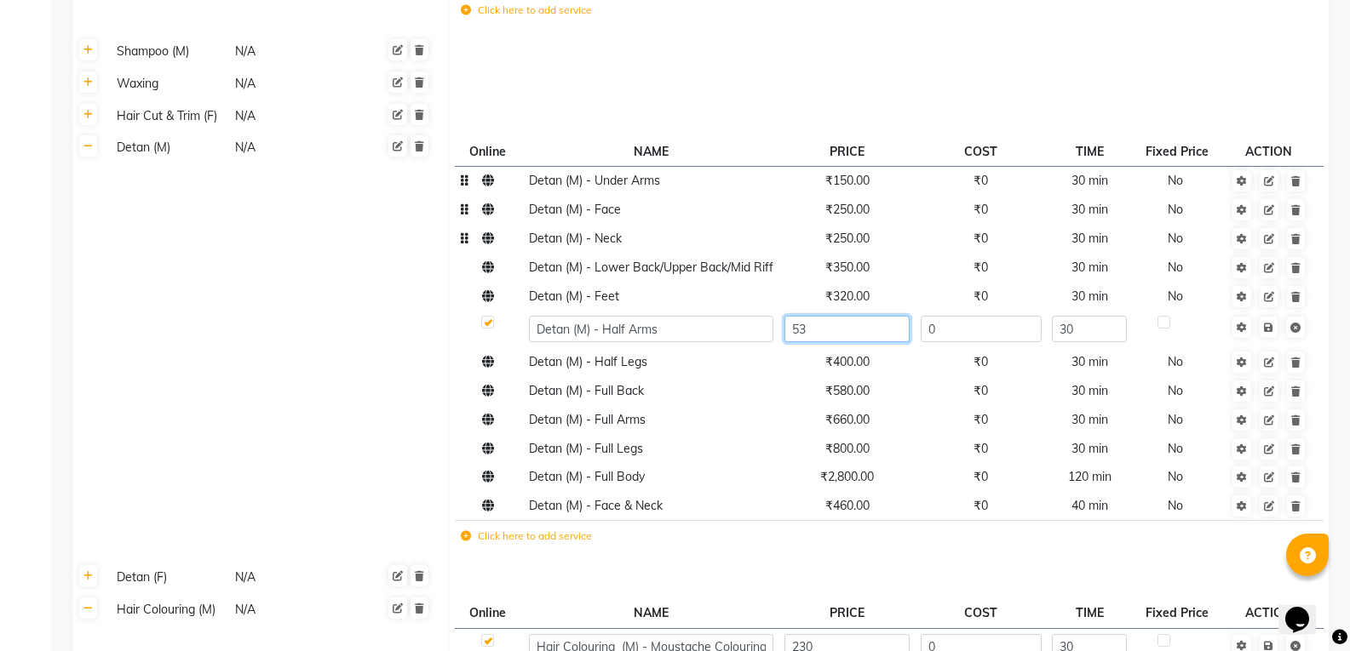
type input "535"
click at [1268, 311] on td "Save" at bounding box center [1268, 329] width 87 height 37
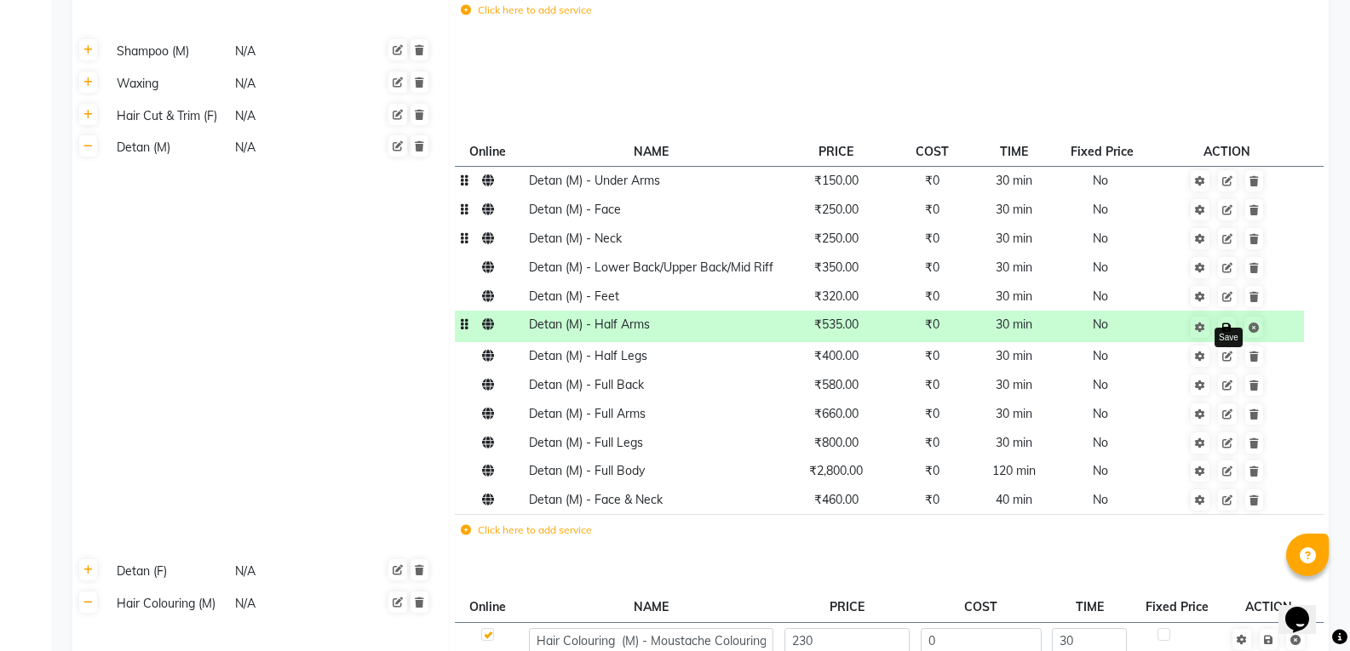
click at [1230, 323] on icon at bounding box center [1226, 328] width 9 height 10
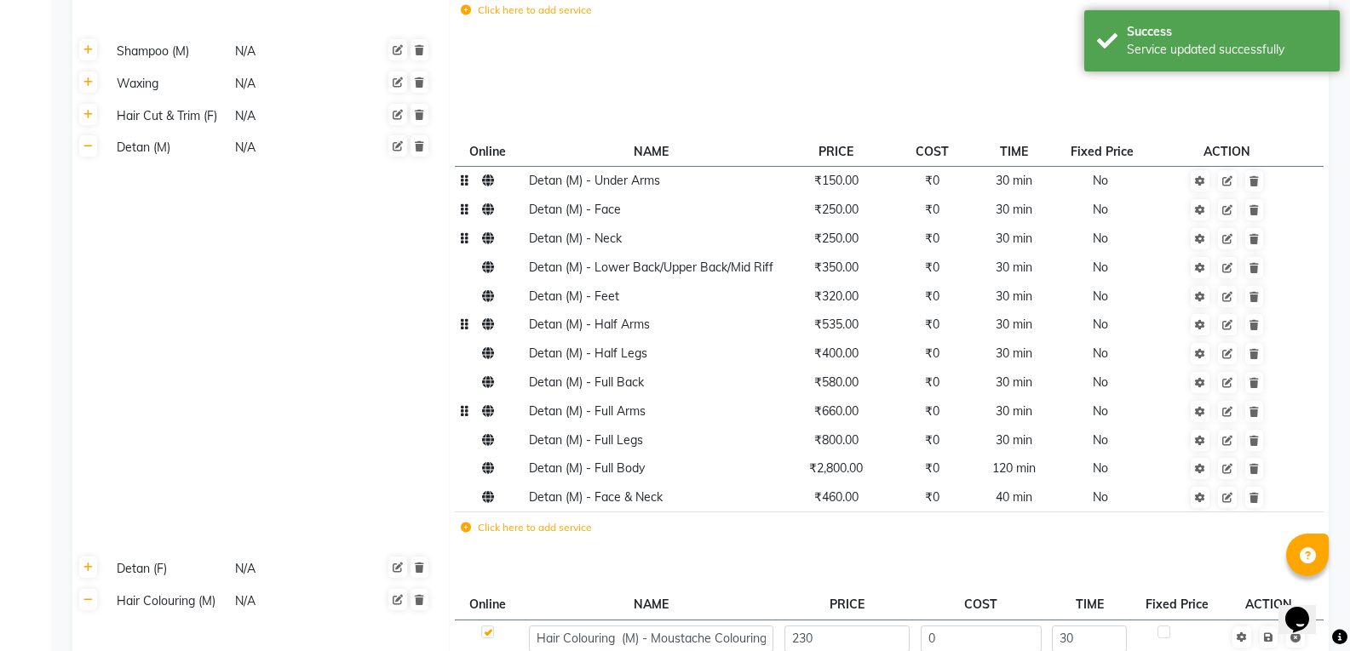
click at [844, 404] on span "₹660.00" at bounding box center [836, 411] width 44 height 15
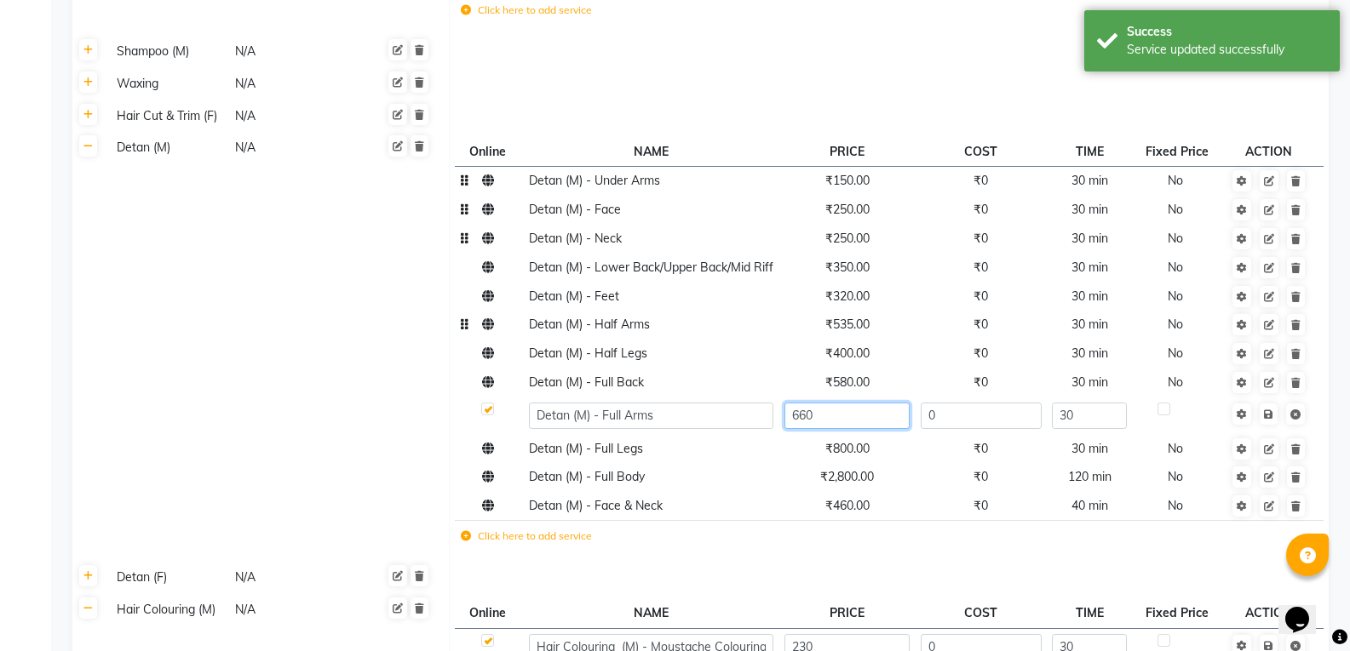
click at [844, 403] on input "660" at bounding box center [846, 416] width 125 height 26
type input "6"
type input "770"
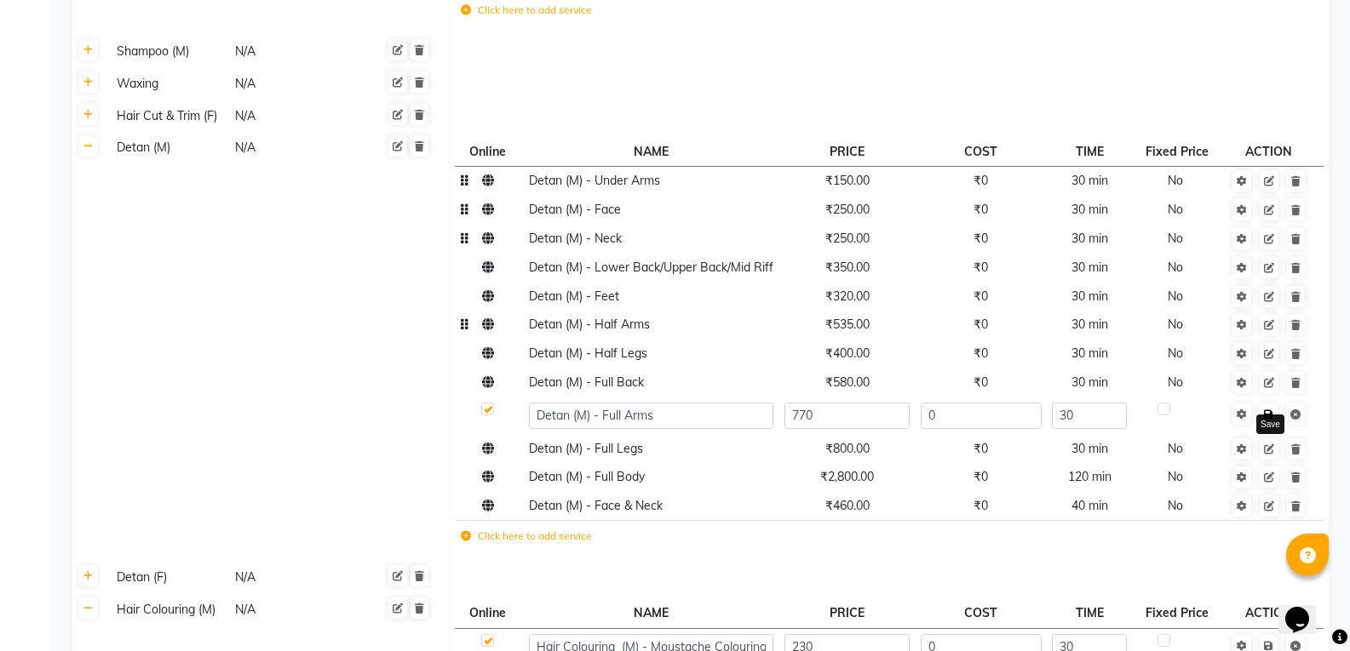
click at [1267, 397] on td "Save" at bounding box center [1268, 415] width 87 height 37
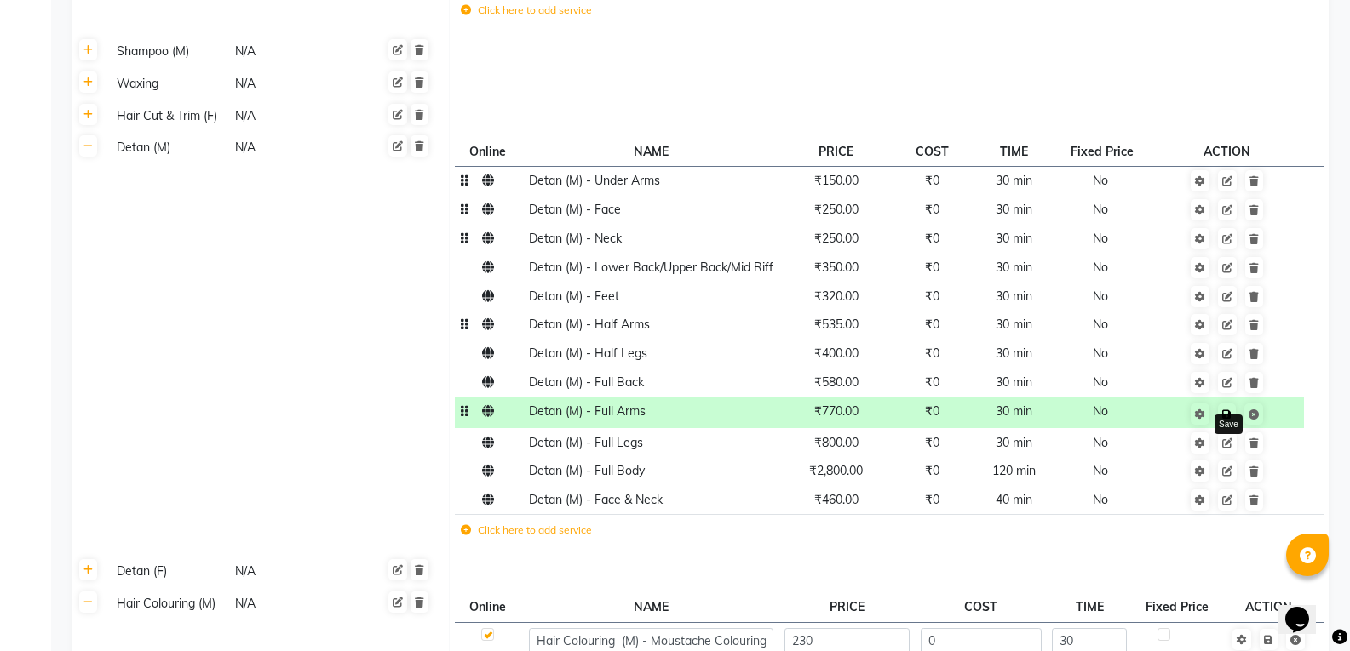
click at [1234, 404] on link at bounding box center [1227, 414] width 18 height 21
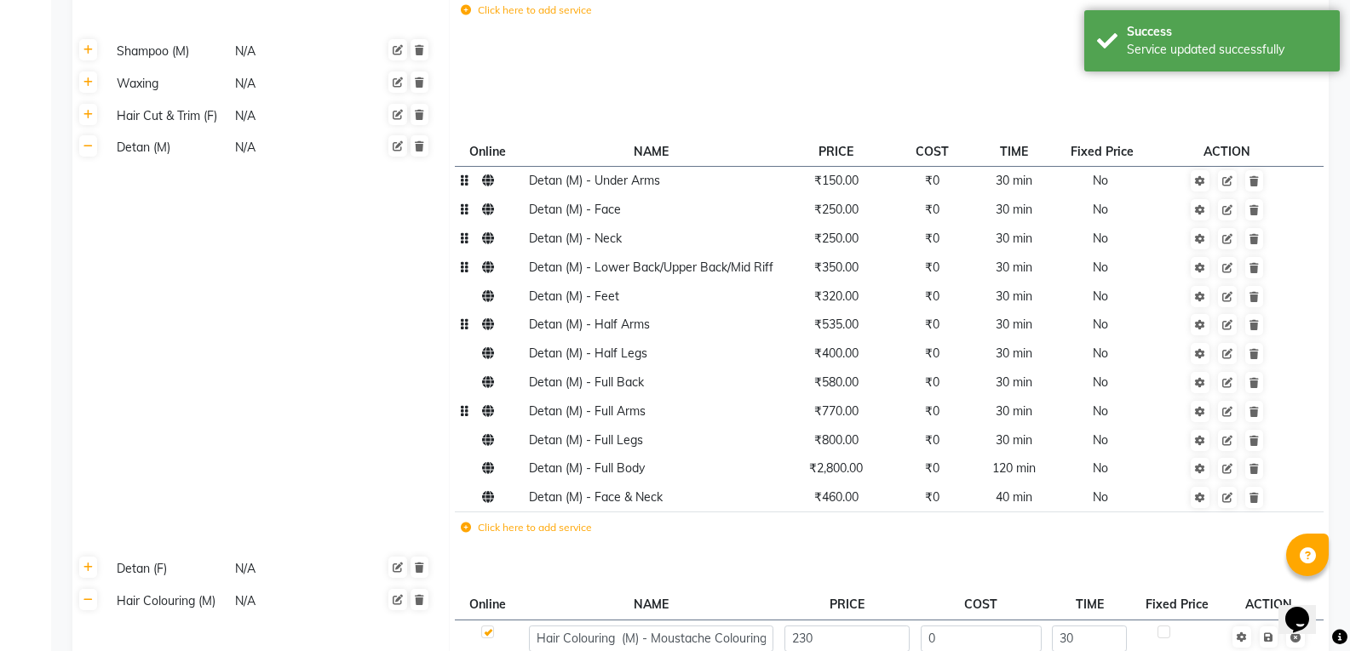
click at [835, 253] on td "₹350.00" at bounding box center [835, 267] width 114 height 29
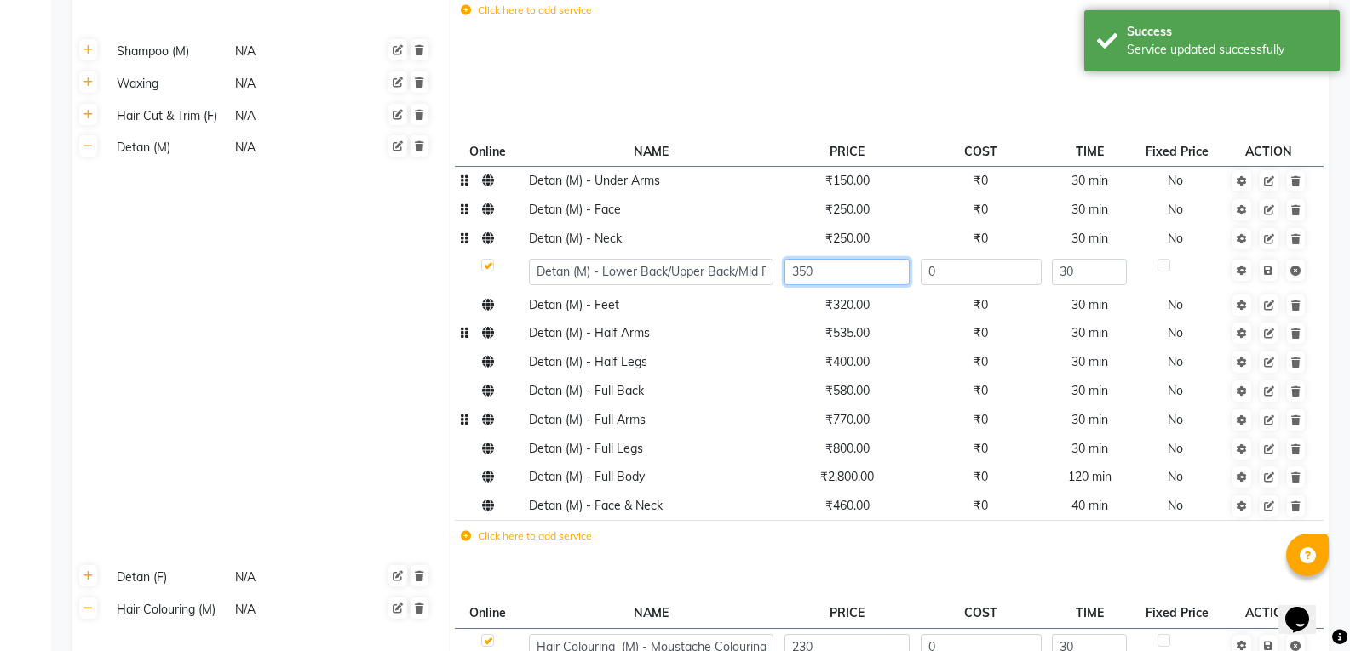
click at [836, 259] on input "350" at bounding box center [846, 272] width 125 height 26
type input "3"
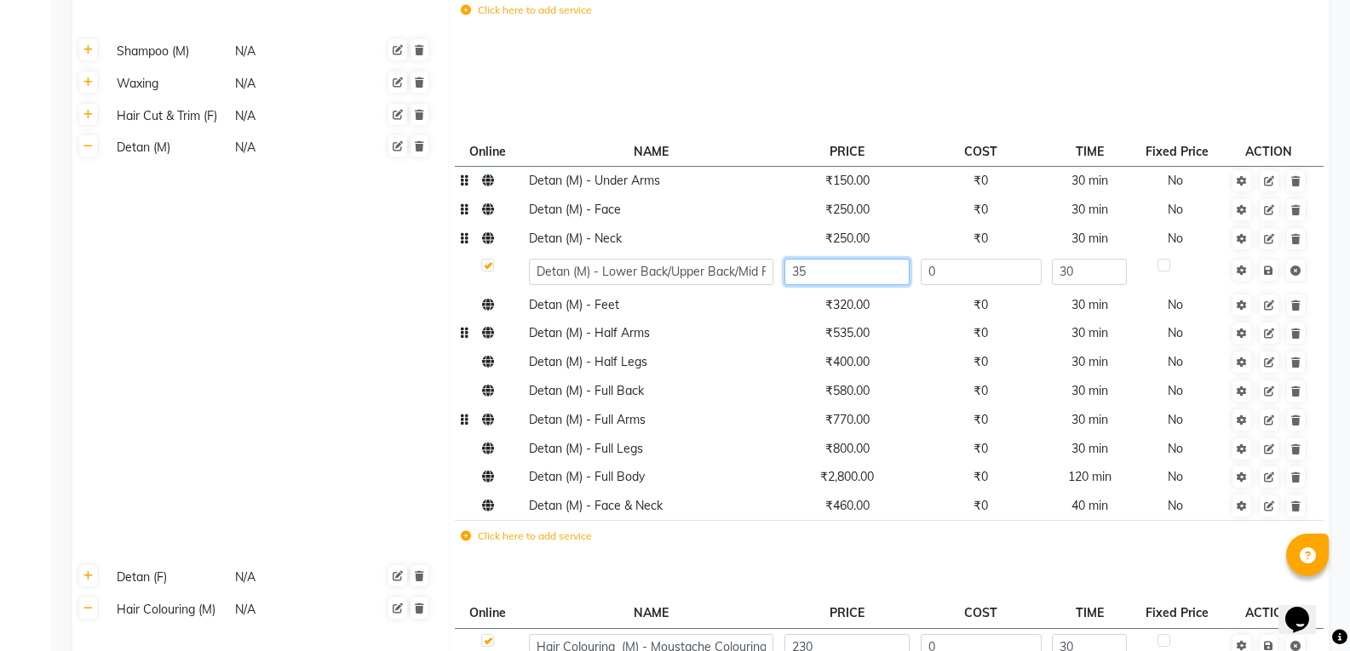
type input "3"
type input "2"
type input "250"
type input "350"
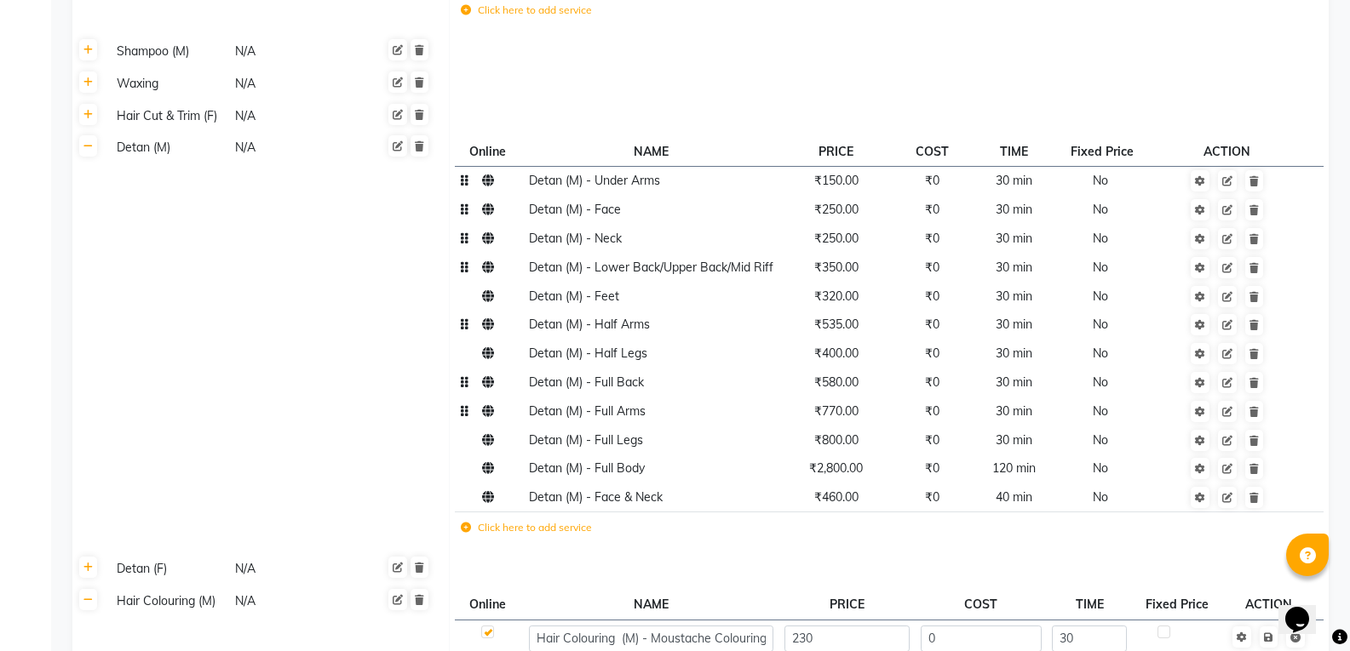
click at [849, 375] on span "₹580.00" at bounding box center [836, 382] width 44 height 15
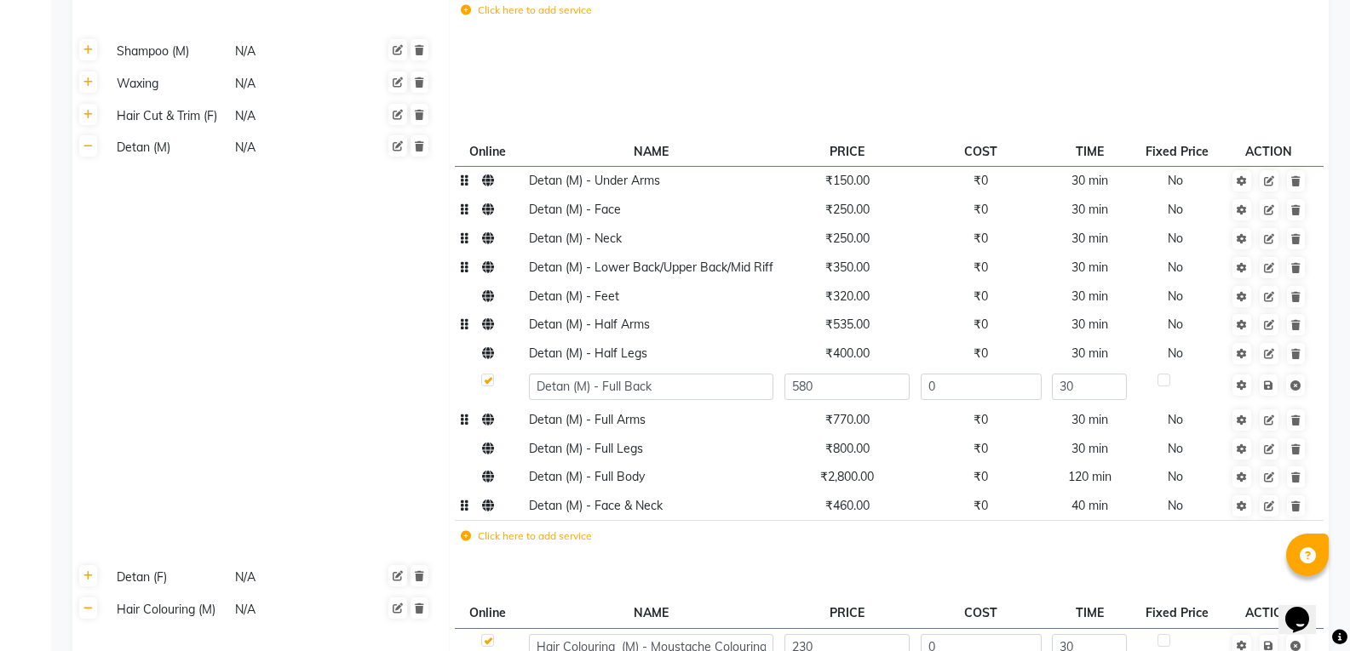
click at [852, 492] on td "₹460.00" at bounding box center [846, 506] width 136 height 29
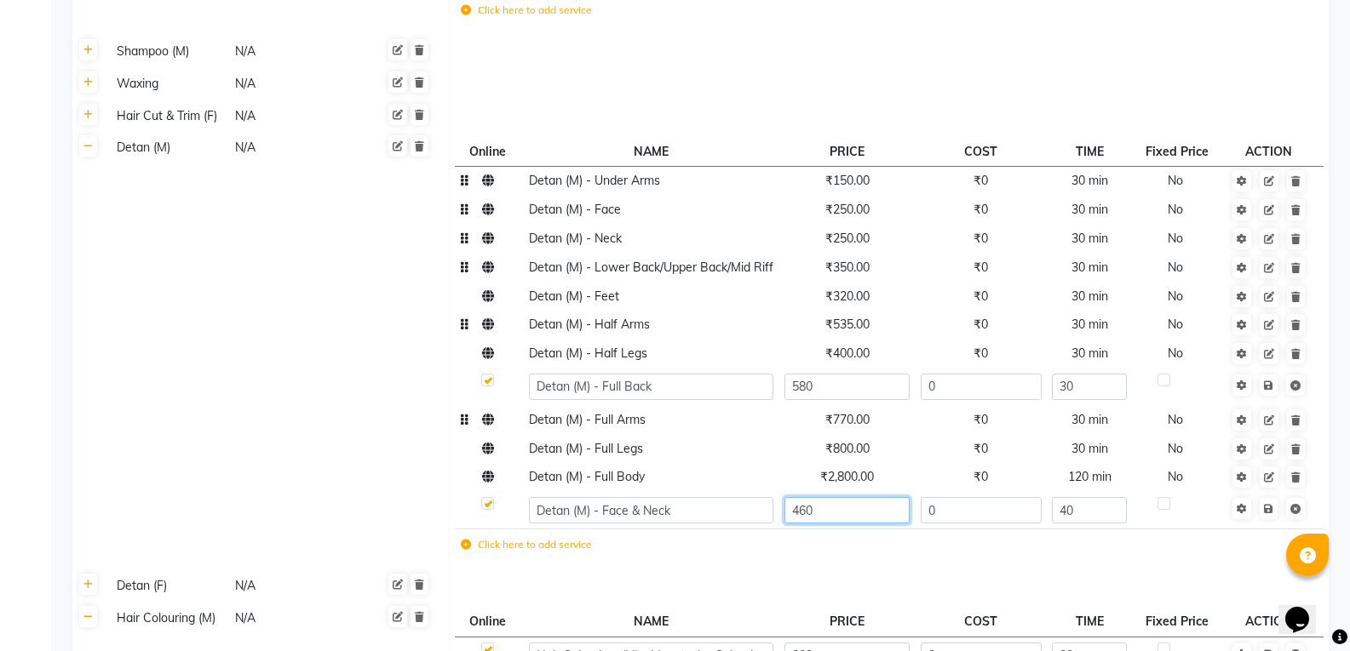
click at [852, 497] on input "460" at bounding box center [846, 510] width 125 height 26
type input "4"
type input "500"
click at [1263, 498] on link at bounding box center [1268, 508] width 18 height 21
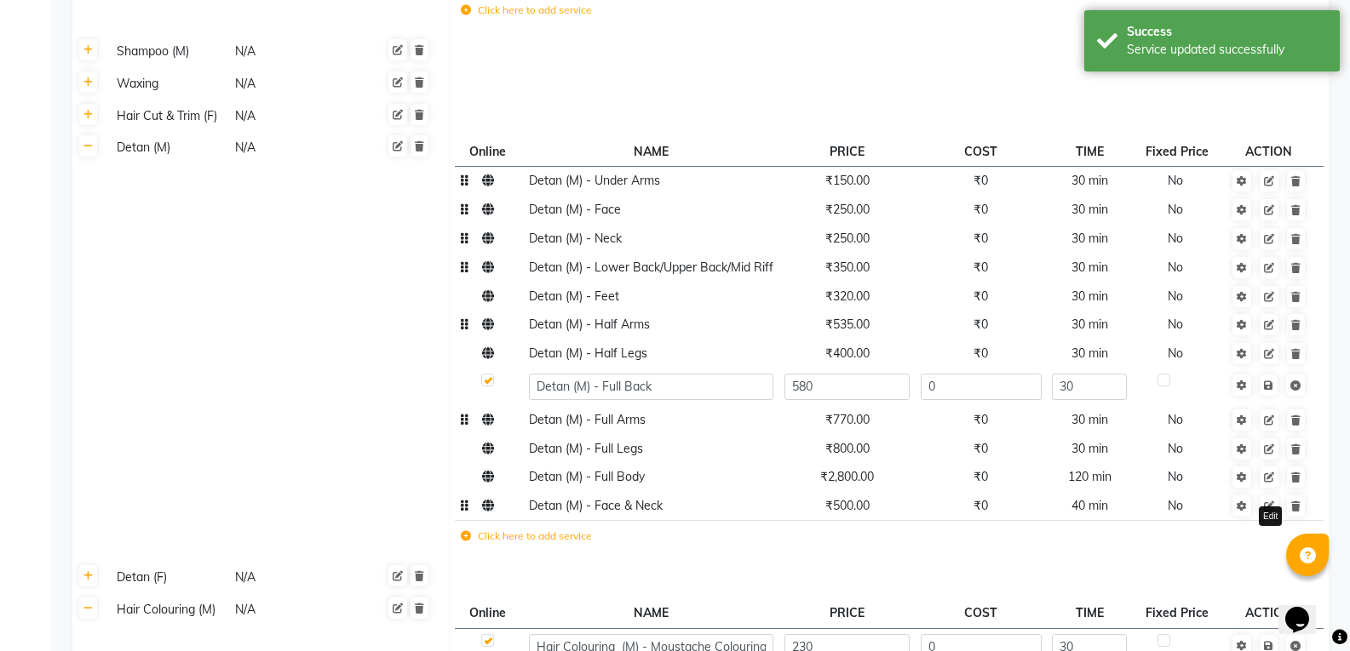
click at [1271, 502] on icon at bounding box center [1269, 507] width 10 height 10
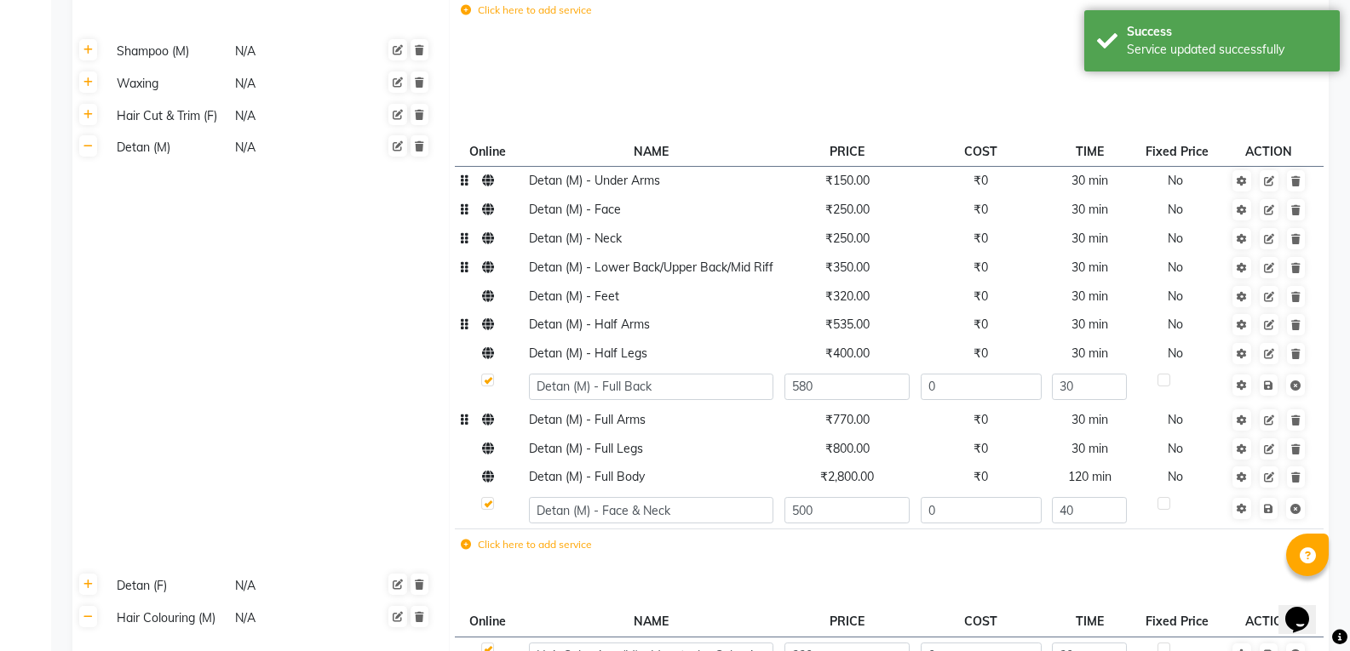
click at [1271, 504] on icon at bounding box center [1268, 509] width 9 height 10
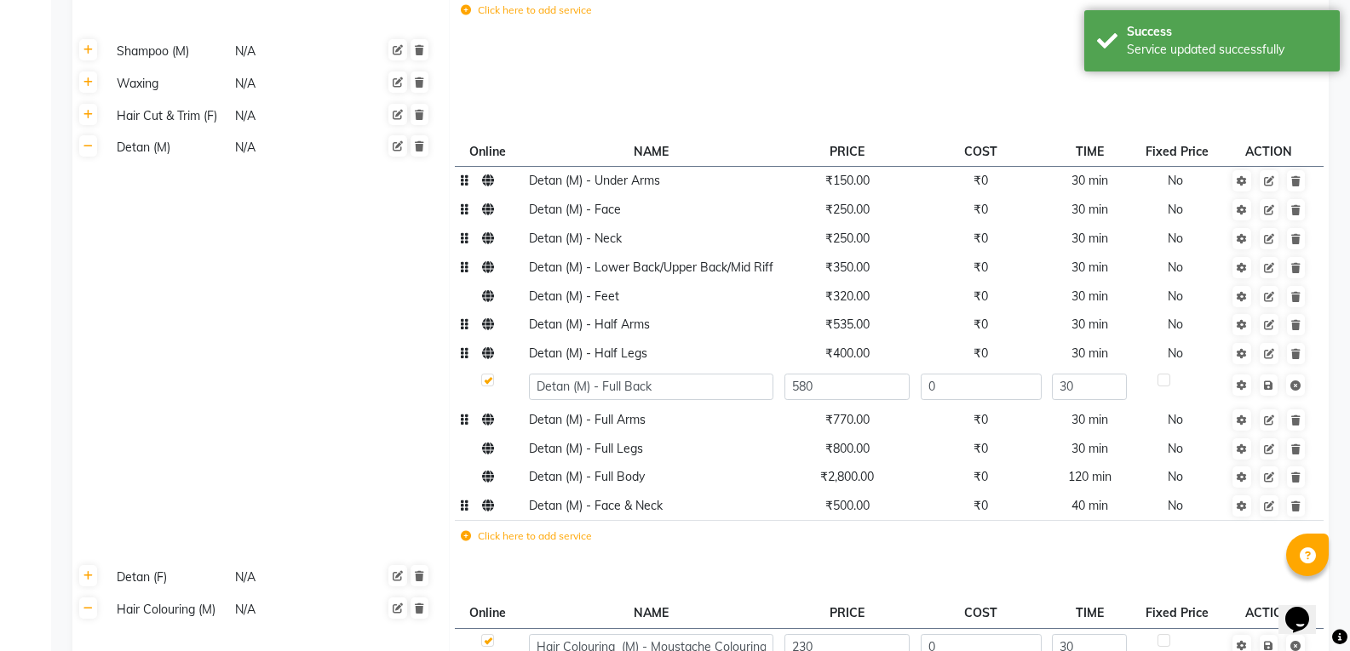
click at [875, 340] on td "₹400.00" at bounding box center [846, 354] width 136 height 29
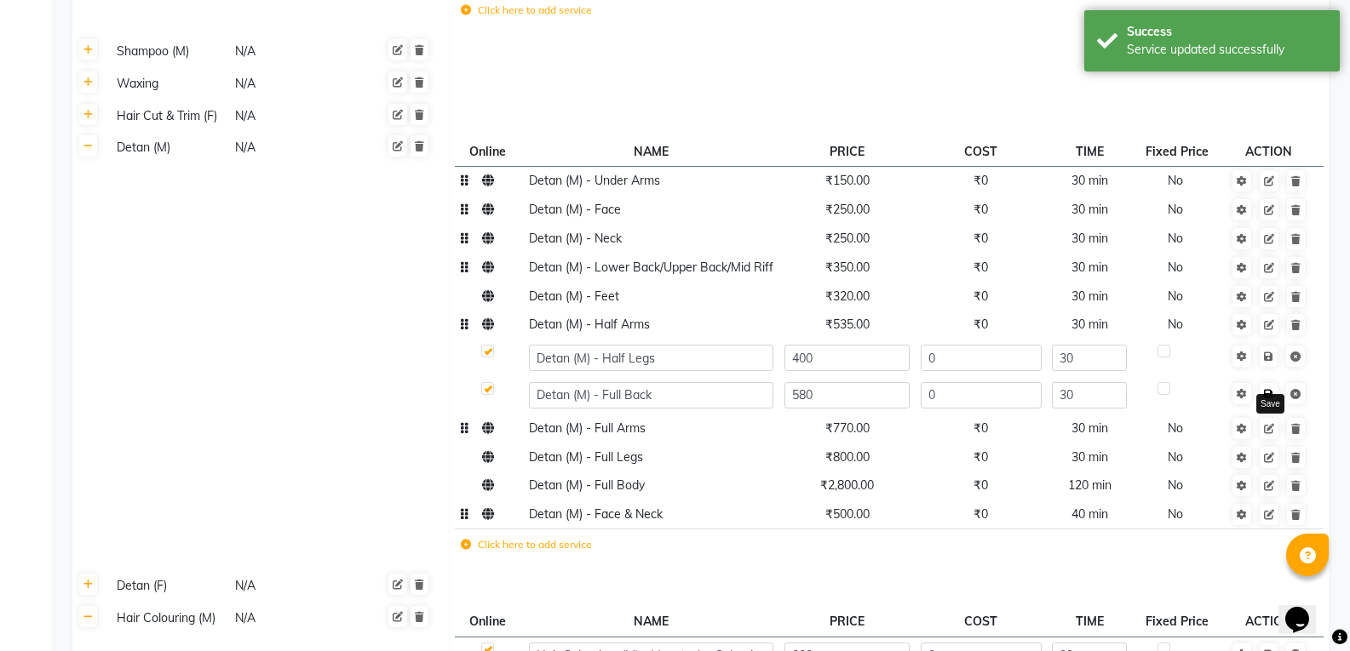
click at [1270, 383] on link at bounding box center [1268, 393] width 18 height 21
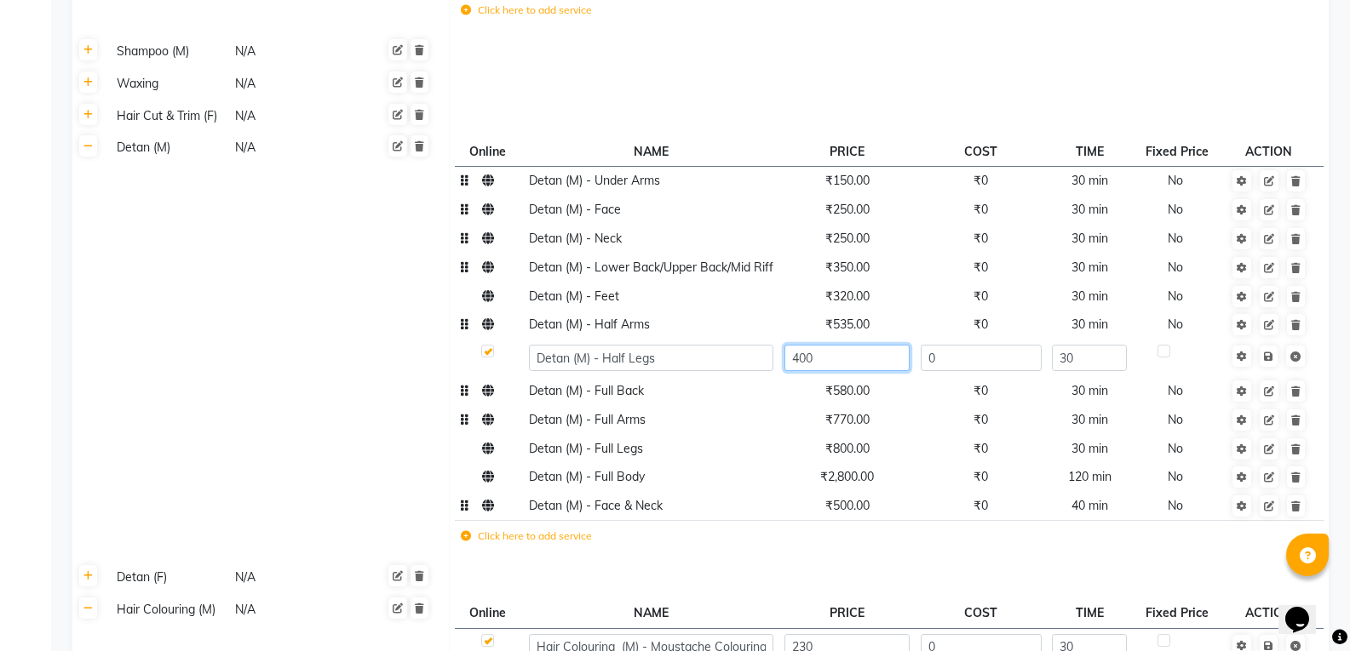
click at [860, 345] on input "400" at bounding box center [846, 358] width 125 height 26
type input "4"
type input "575"
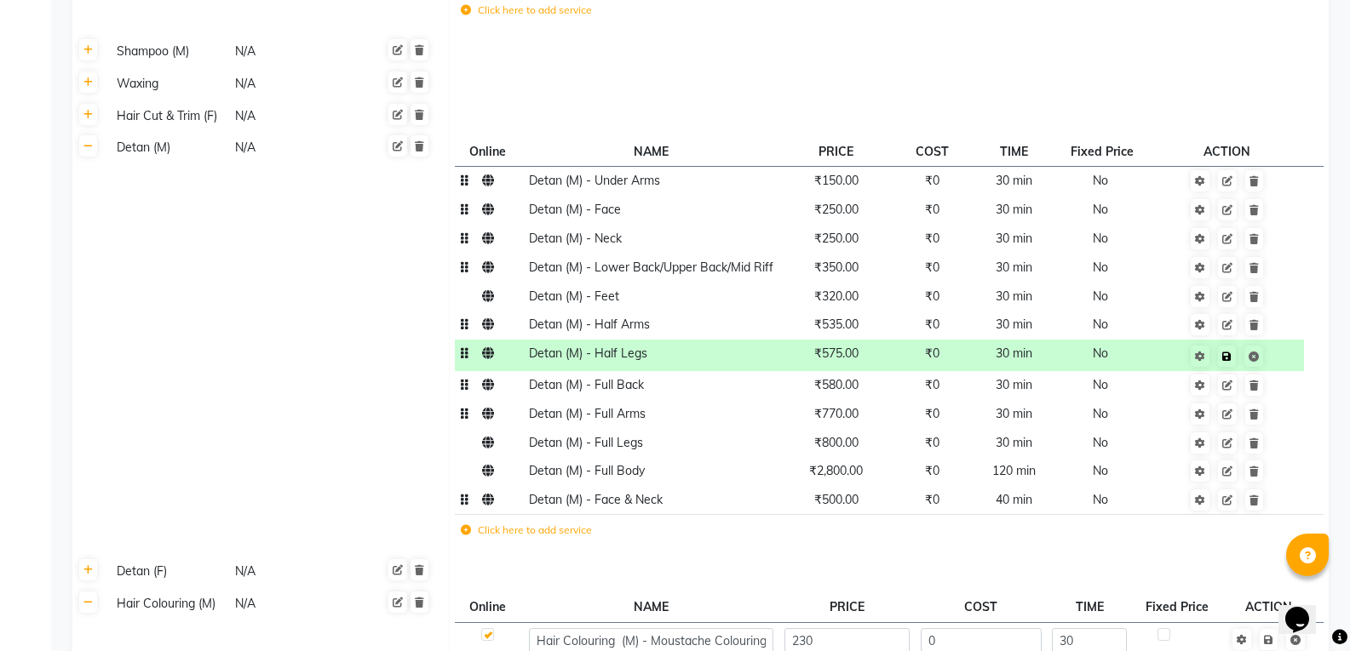
click at [1269, 340] on td "Save" at bounding box center [1226, 356] width 153 height 32
click at [1225, 352] on icon at bounding box center [1226, 357] width 9 height 10
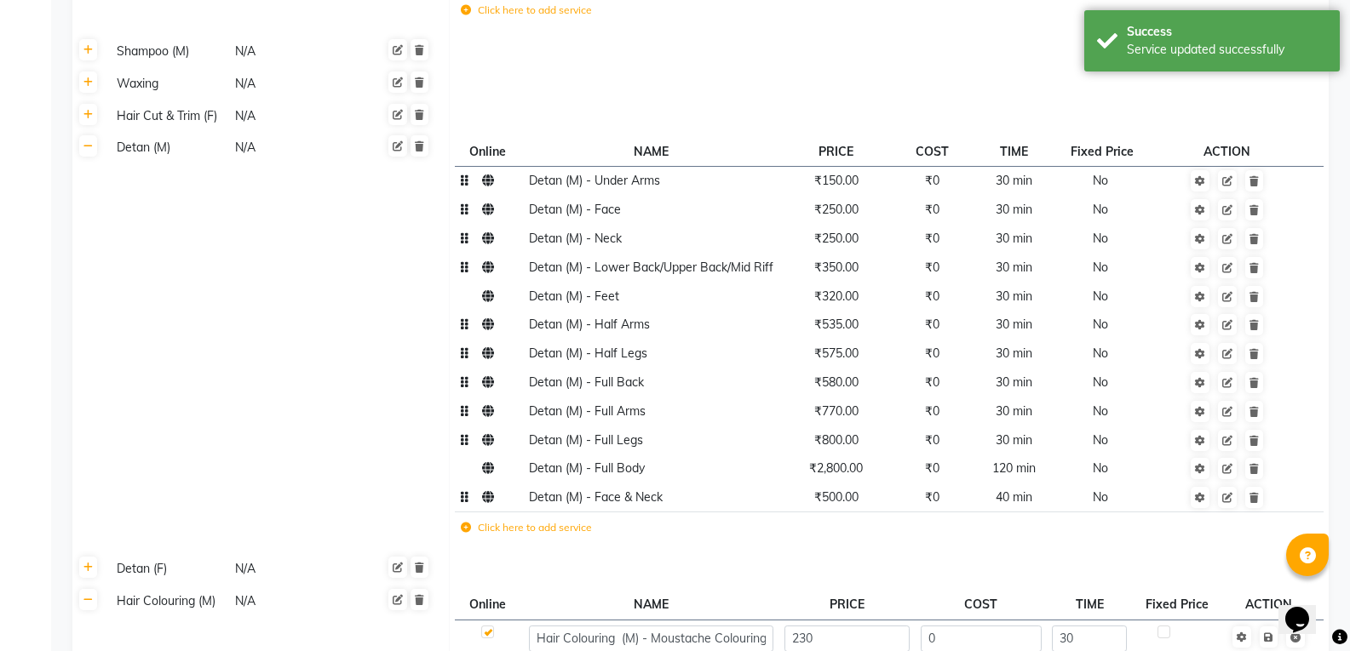
click at [835, 433] on span "₹800.00" at bounding box center [836, 440] width 44 height 15
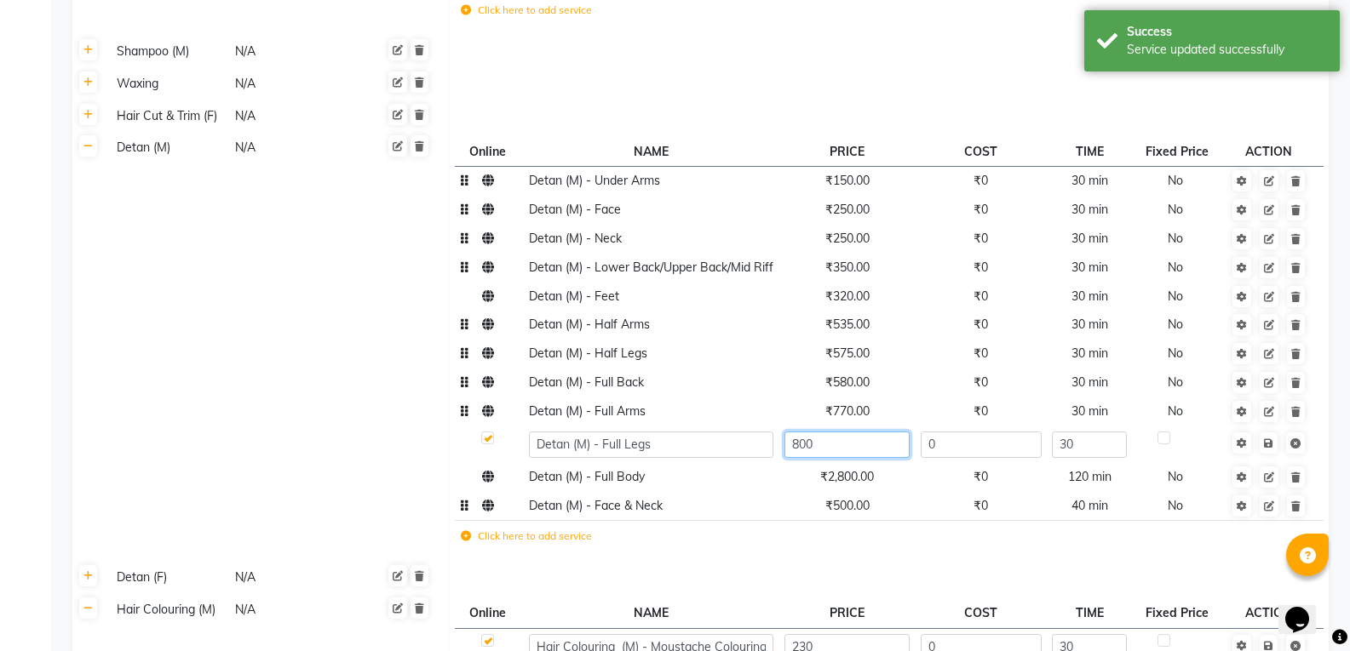
click at [841, 432] on input "800" at bounding box center [846, 445] width 125 height 26
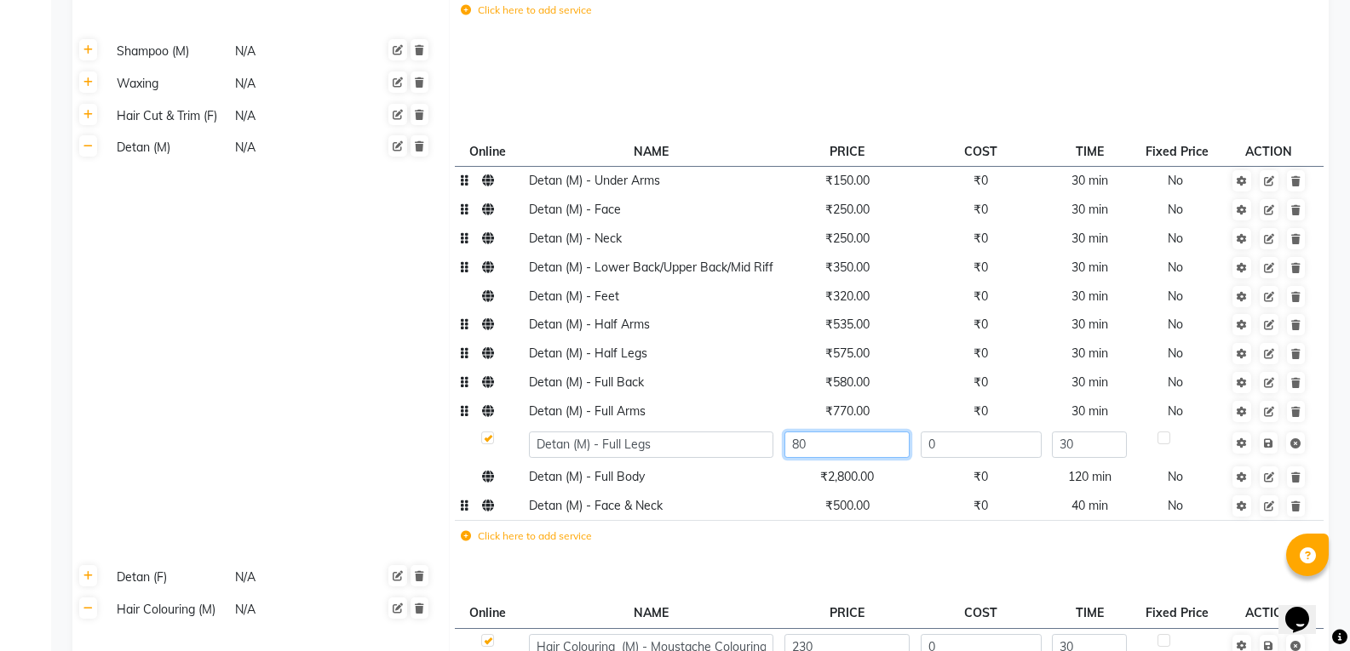
type input "8"
type input "980"
click at [1270, 426] on td "Save" at bounding box center [1268, 444] width 87 height 37
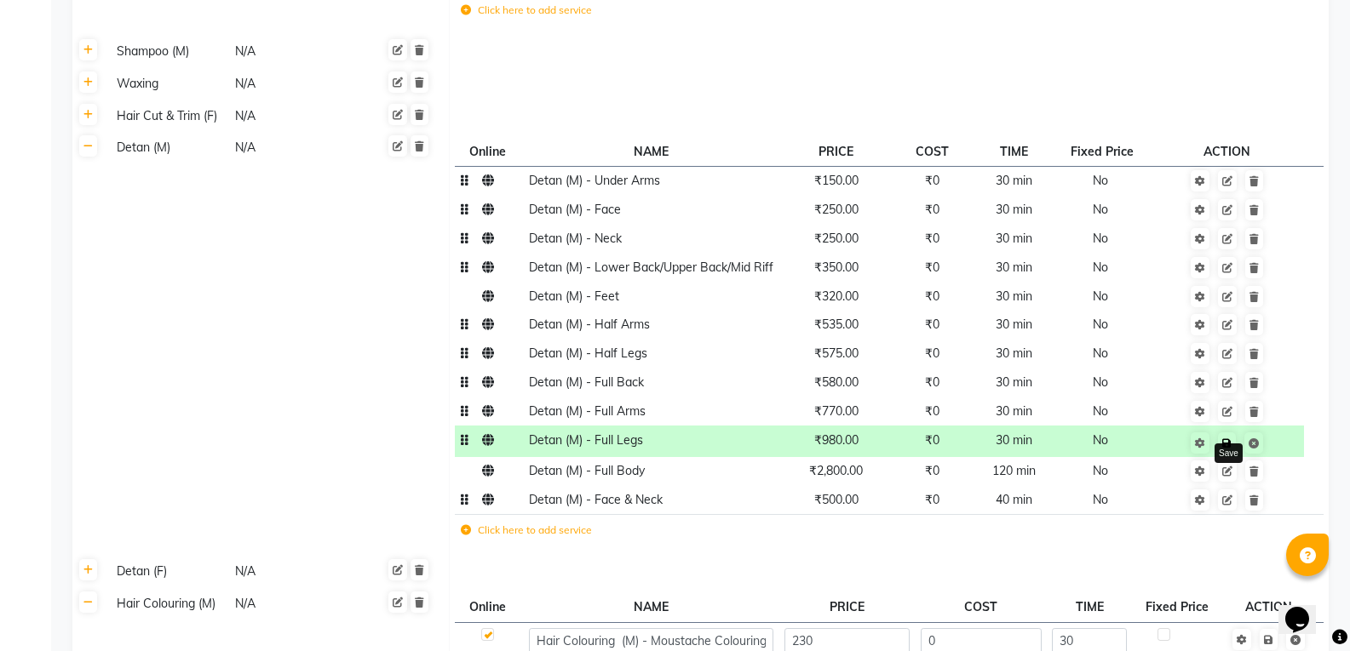
click at [1228, 439] on icon at bounding box center [1226, 444] width 9 height 10
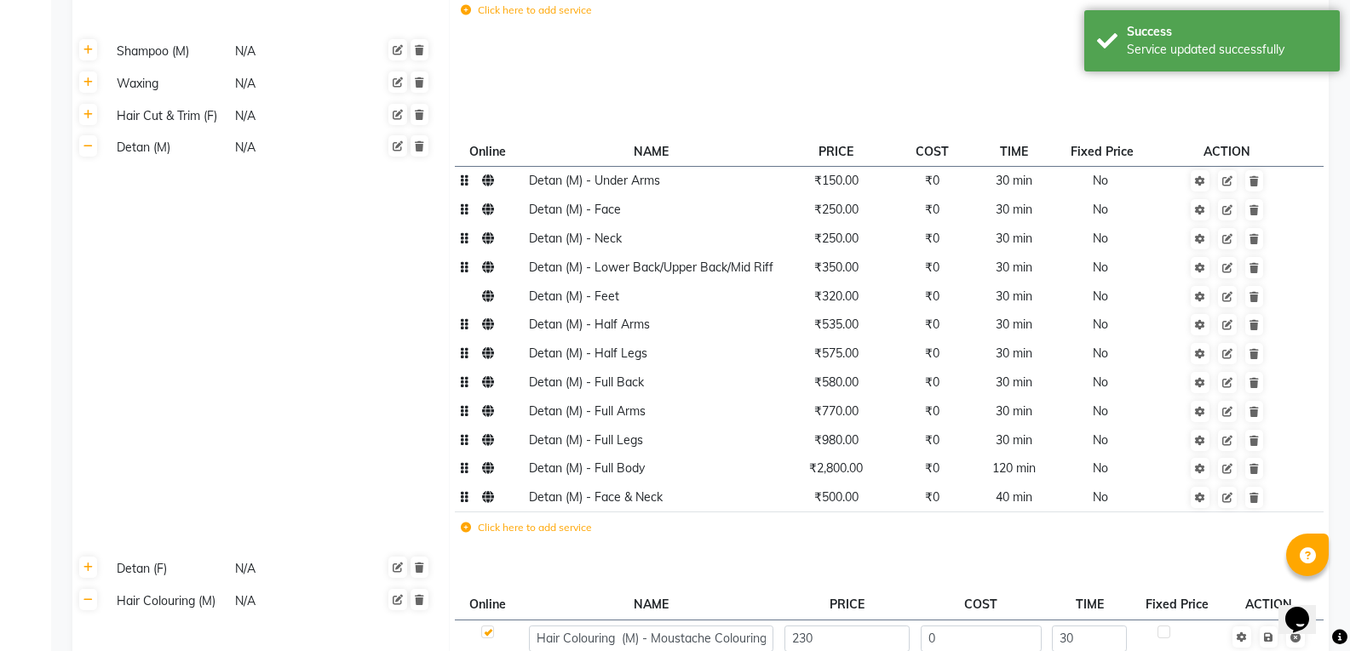
click at [830, 461] on span "₹2,800.00" at bounding box center [836, 468] width 54 height 15
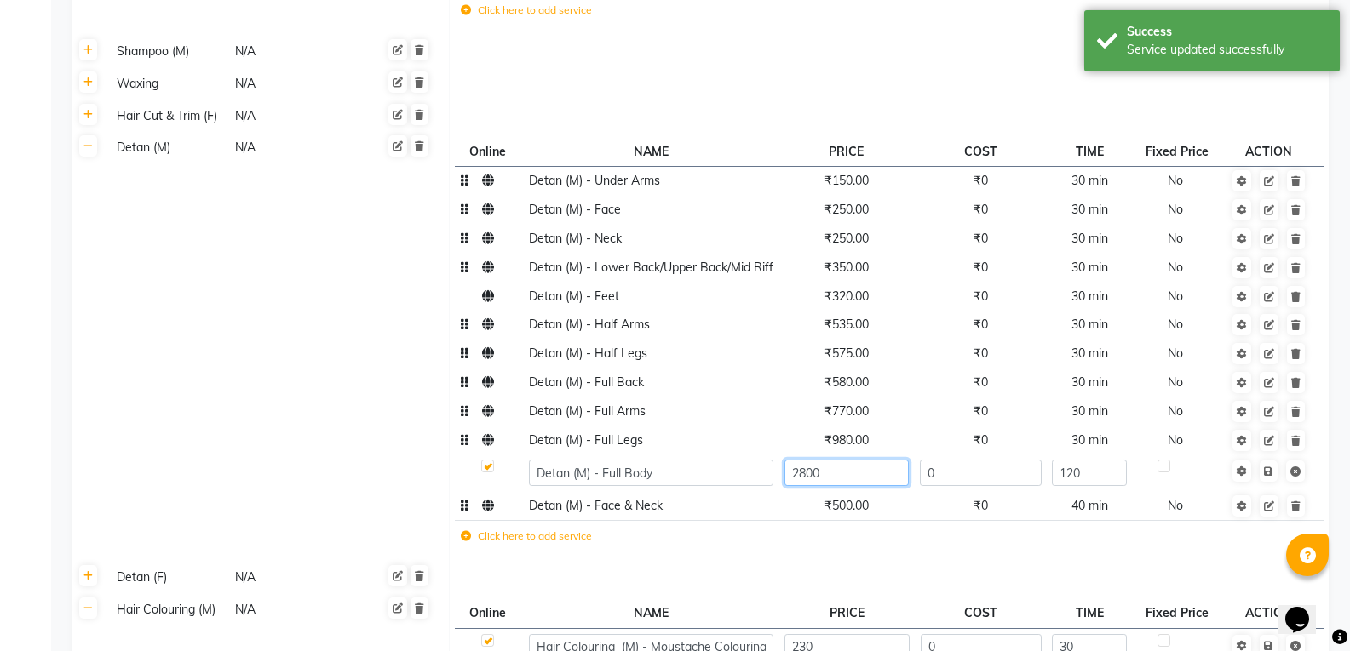
click at [836, 460] on input "2800" at bounding box center [846, 473] width 124 height 26
type input "2"
type input "3000"
click at [1270, 455] on td "Save" at bounding box center [1268, 473] width 87 height 37
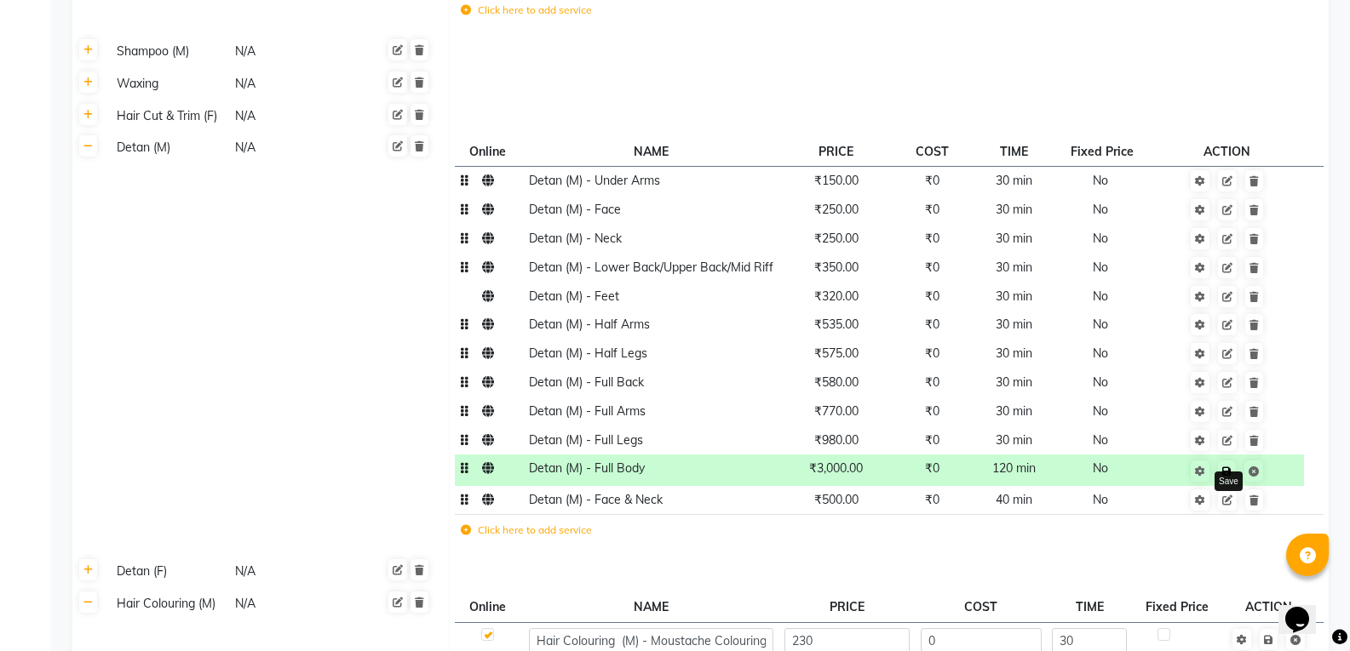
click at [1230, 467] on icon at bounding box center [1226, 472] width 9 height 10
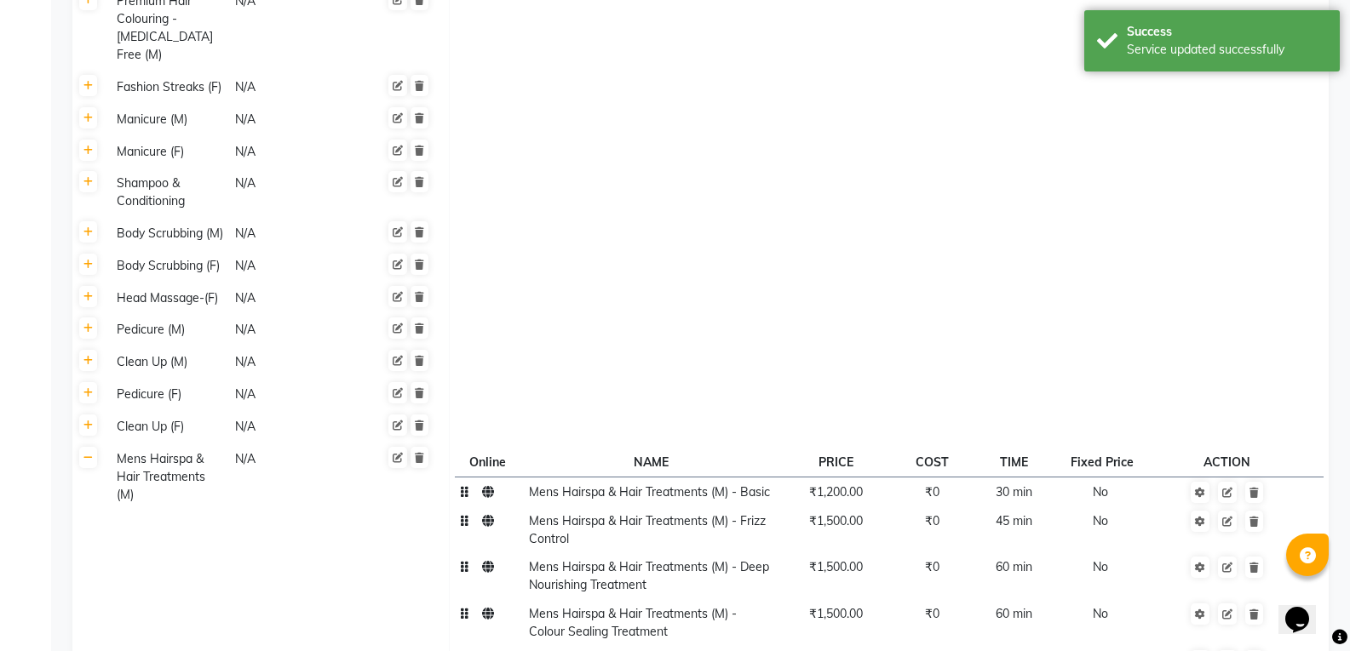
scroll to position [2454, 0]
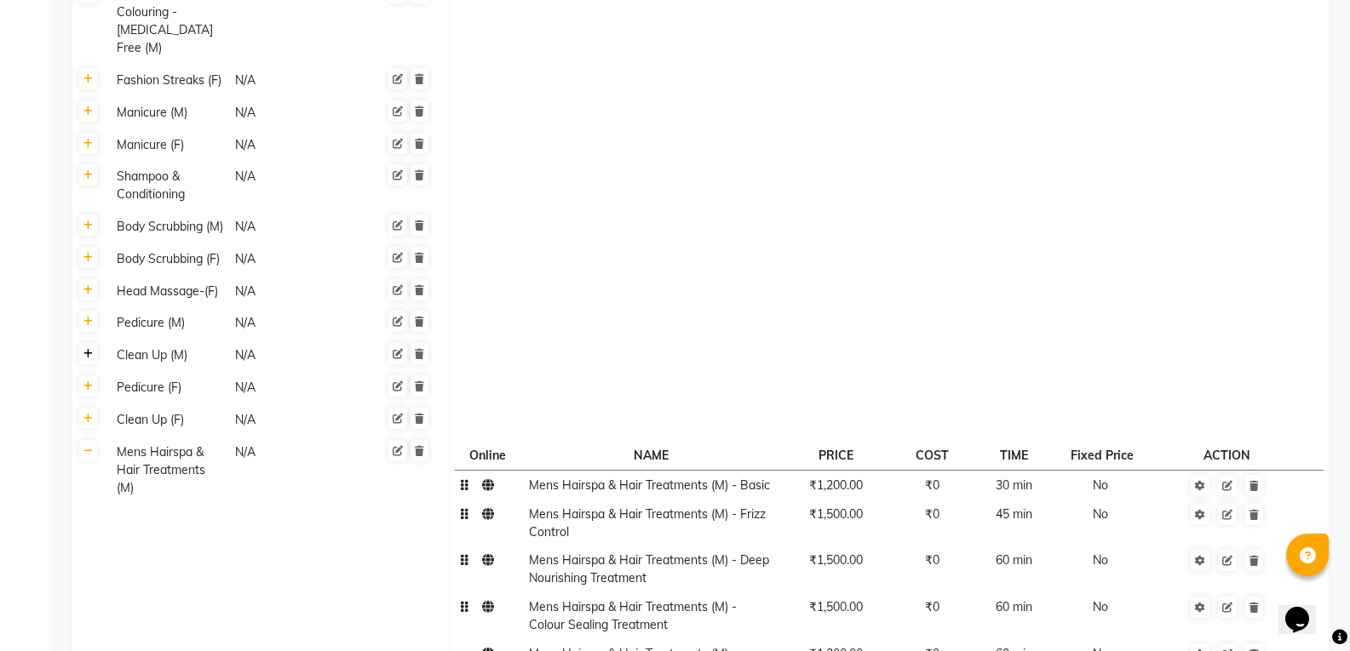
click at [89, 349] on icon at bounding box center [87, 354] width 9 height 10
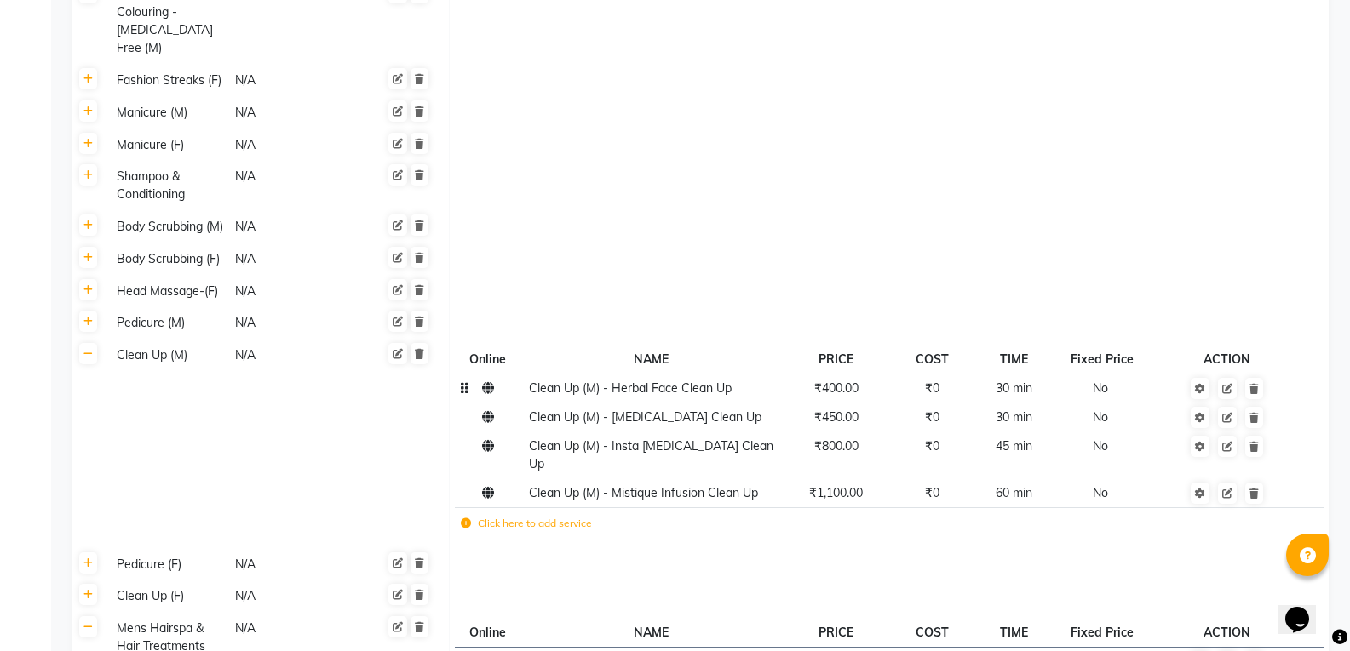
click at [828, 381] on span "₹400.00" at bounding box center [836, 388] width 44 height 15
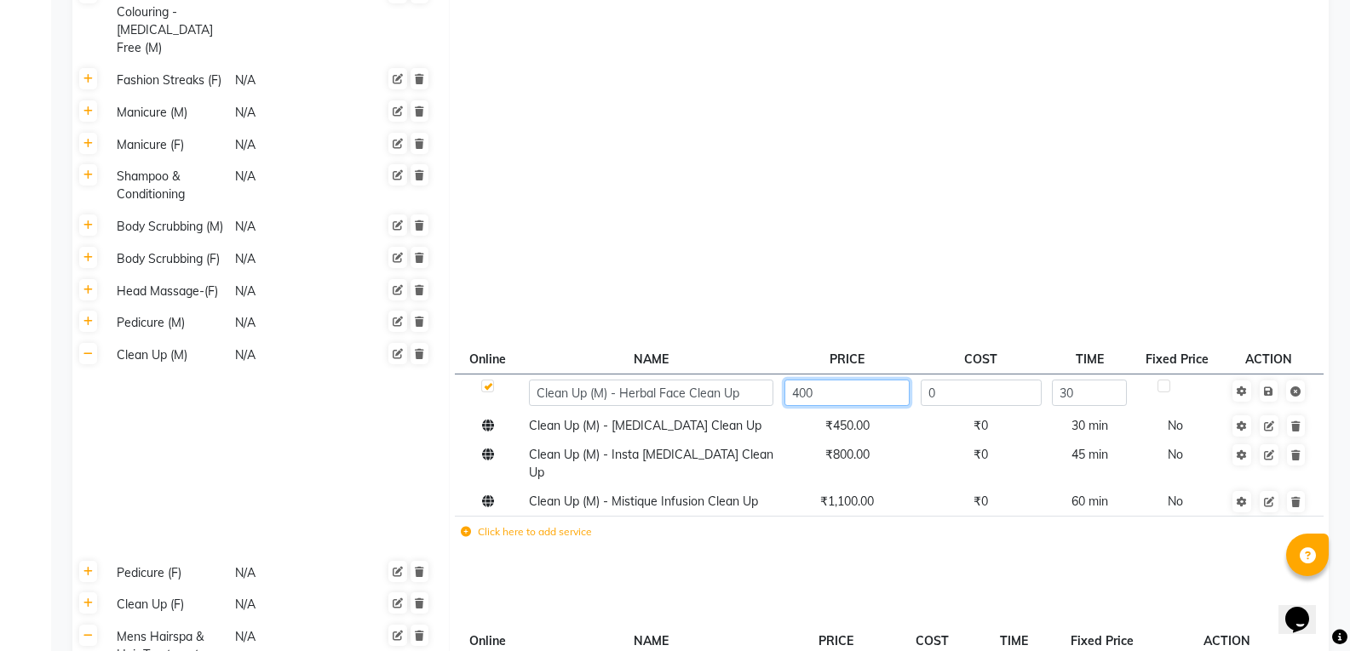
click at [835, 380] on input "400" at bounding box center [846, 393] width 125 height 26
type input "4"
type input "500"
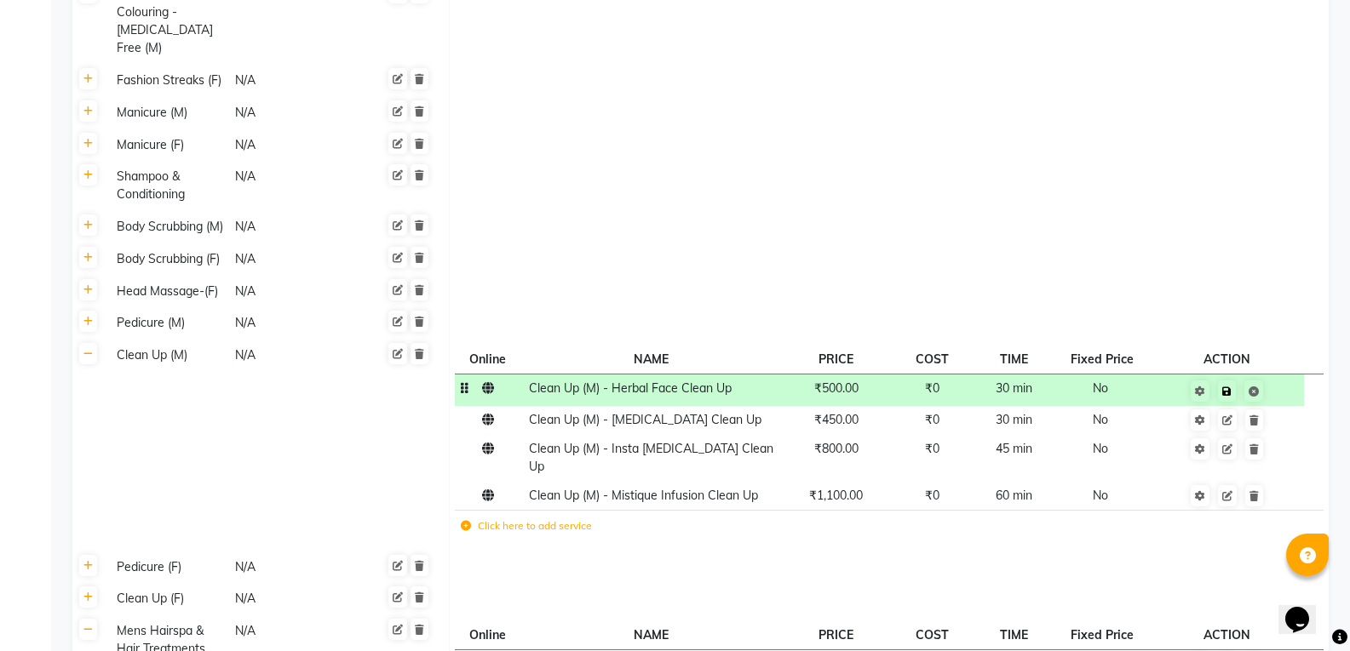
click at [1267, 375] on td "Save" at bounding box center [1226, 391] width 153 height 32
click at [1233, 381] on link at bounding box center [1227, 391] width 18 height 21
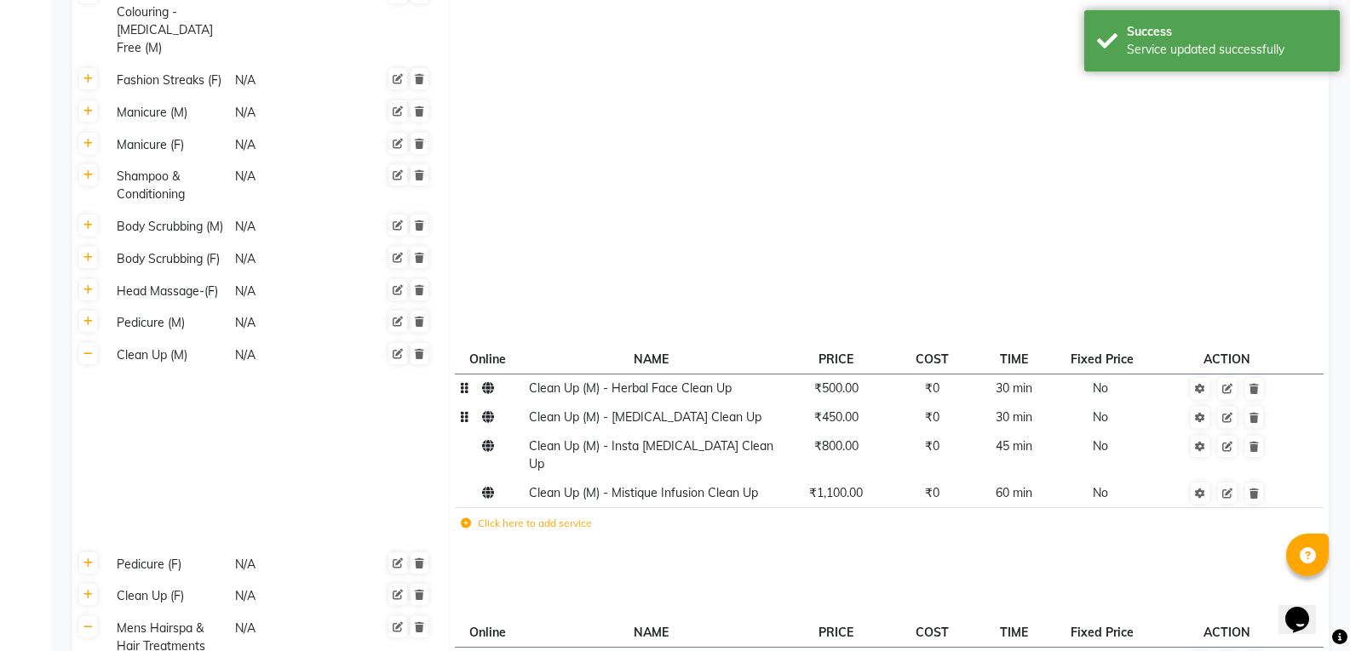
click at [863, 404] on td "₹450.00" at bounding box center [835, 418] width 114 height 29
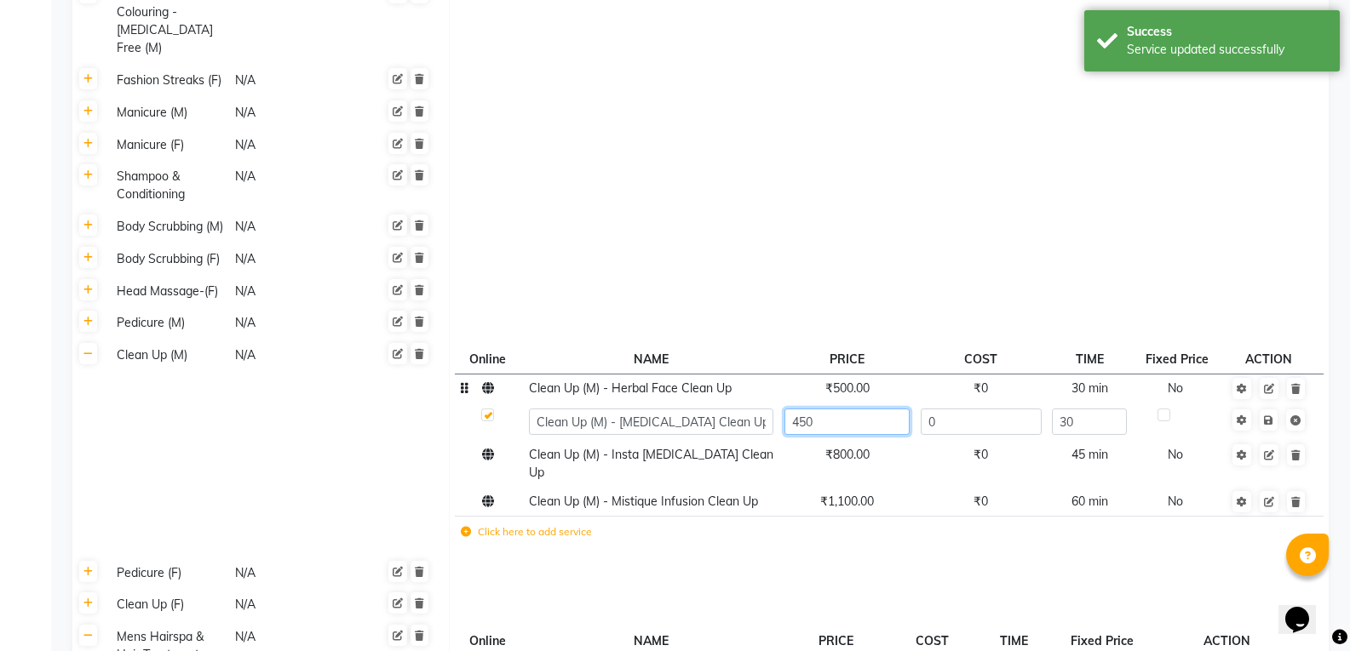
click at [852, 409] on input "450" at bounding box center [846, 422] width 125 height 26
type input "4"
type input "600"
click at [1265, 410] on span "Save" at bounding box center [1280, 418] width 54 height 17
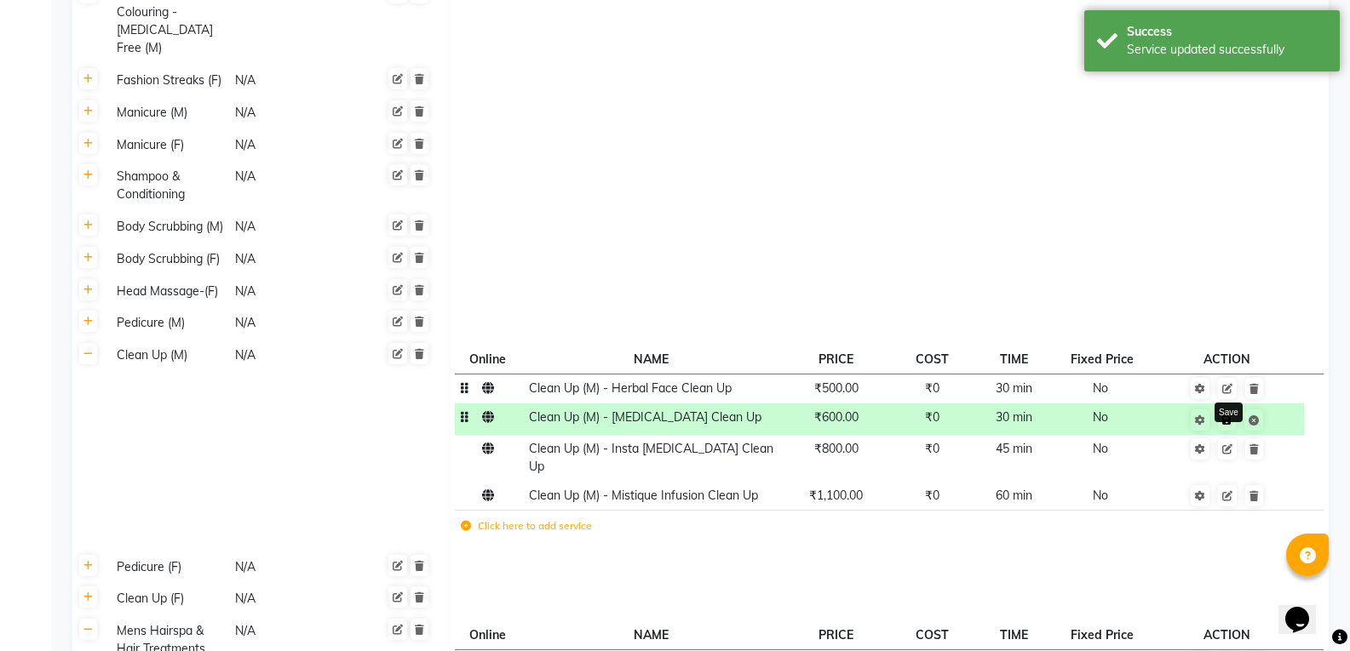
click at [1229, 416] on icon at bounding box center [1226, 421] width 9 height 10
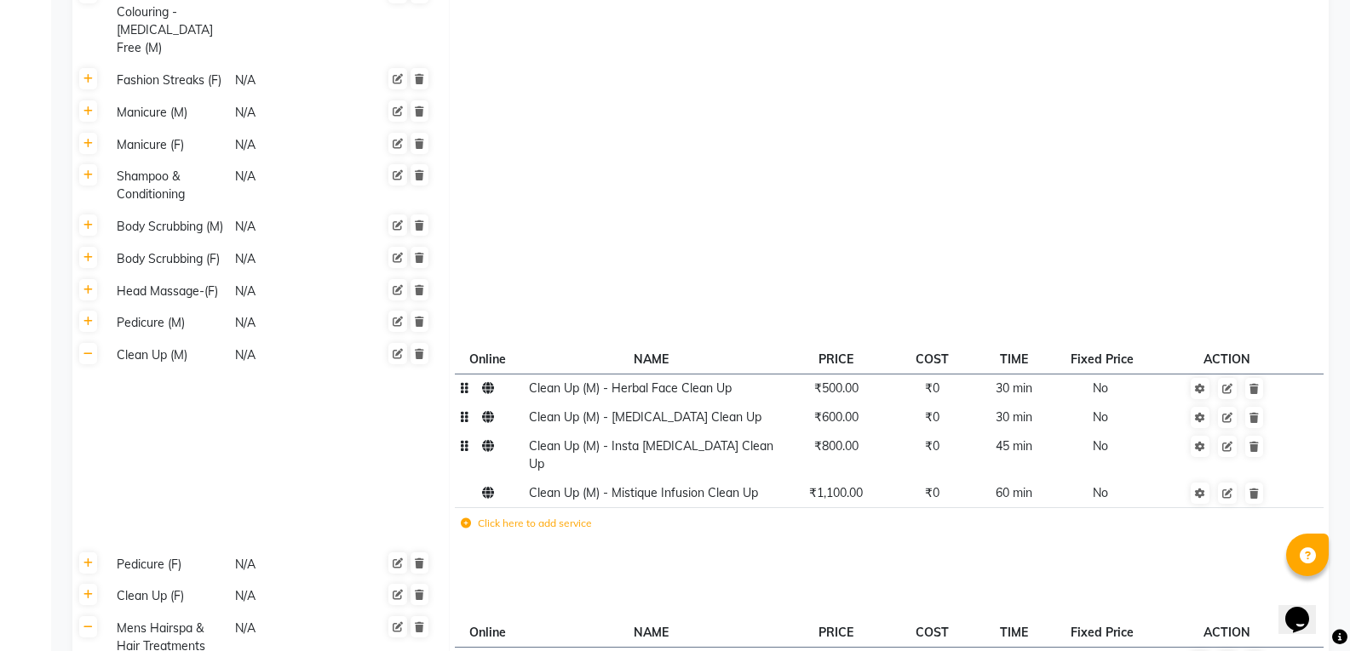
click at [852, 439] on span "₹800.00" at bounding box center [836, 446] width 44 height 15
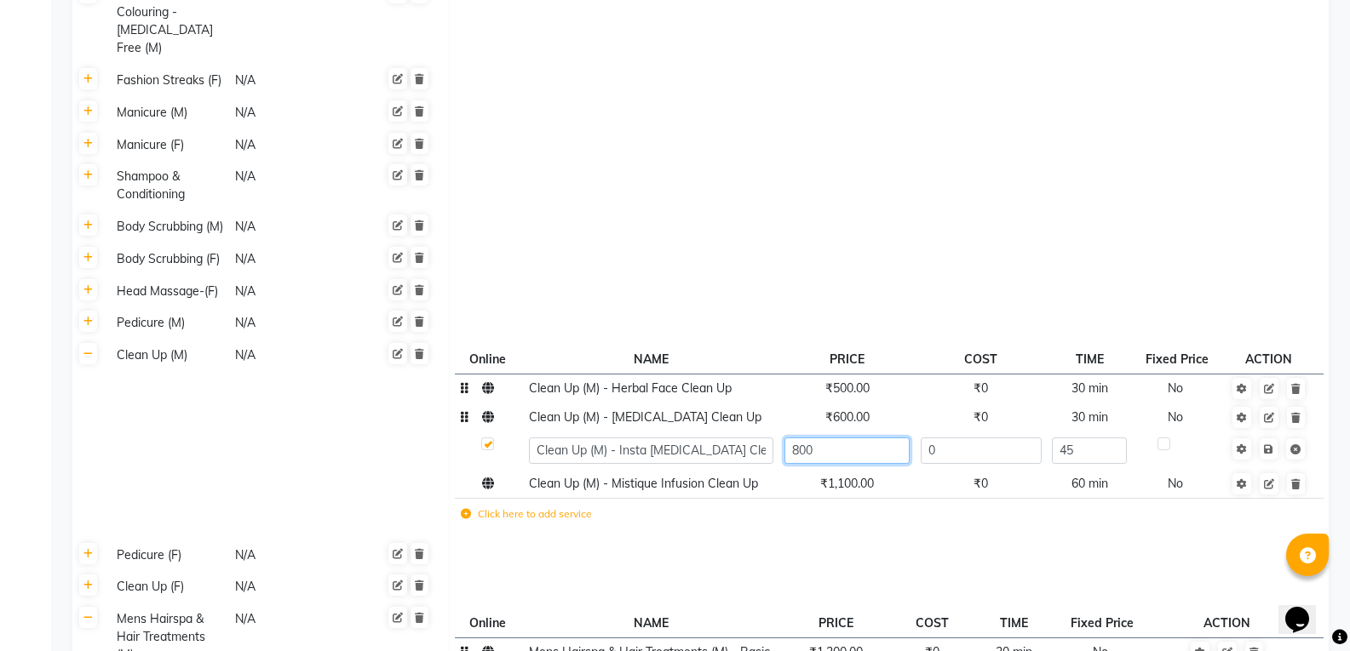
click at [856, 438] on input "800" at bounding box center [846, 451] width 125 height 26
type input "8"
type input "1000"
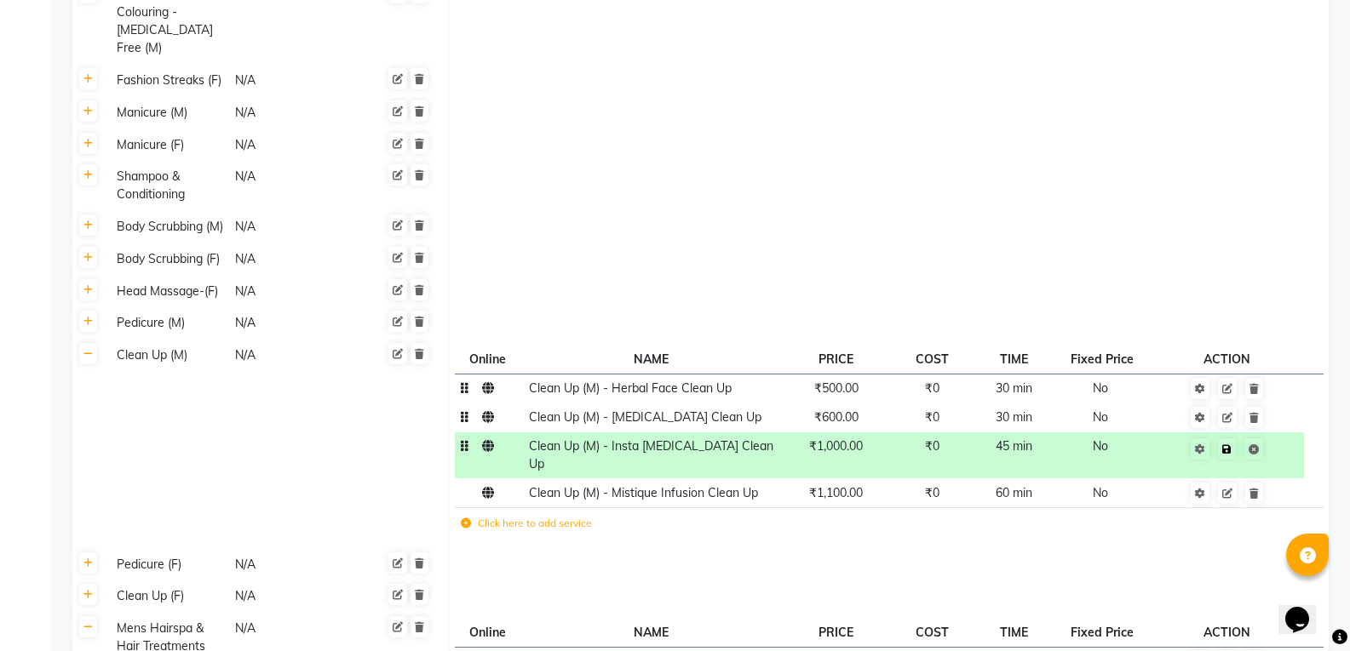
click at [1267, 433] on td "Save" at bounding box center [1226, 456] width 153 height 47
click at [1230, 444] on icon at bounding box center [1226, 449] width 9 height 10
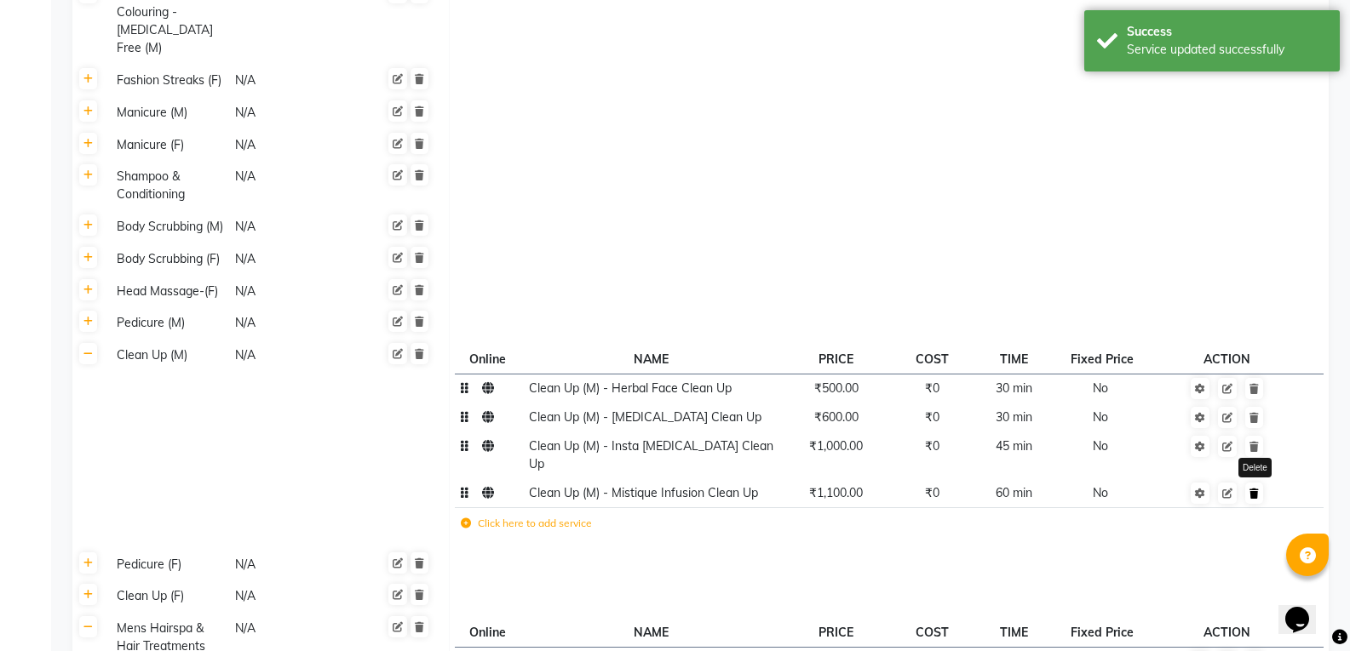
click at [1259, 483] on link at bounding box center [1254, 493] width 18 height 21
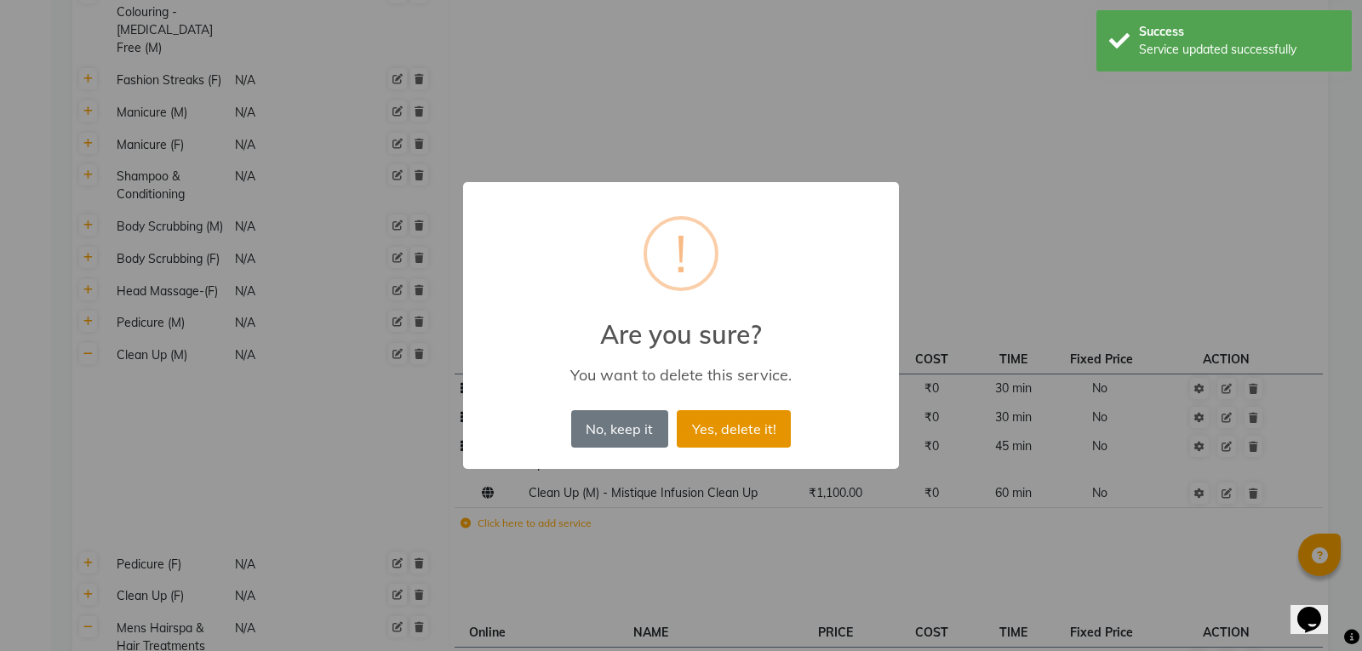
click at [764, 432] on button "Yes, delete it!" at bounding box center [734, 428] width 114 height 37
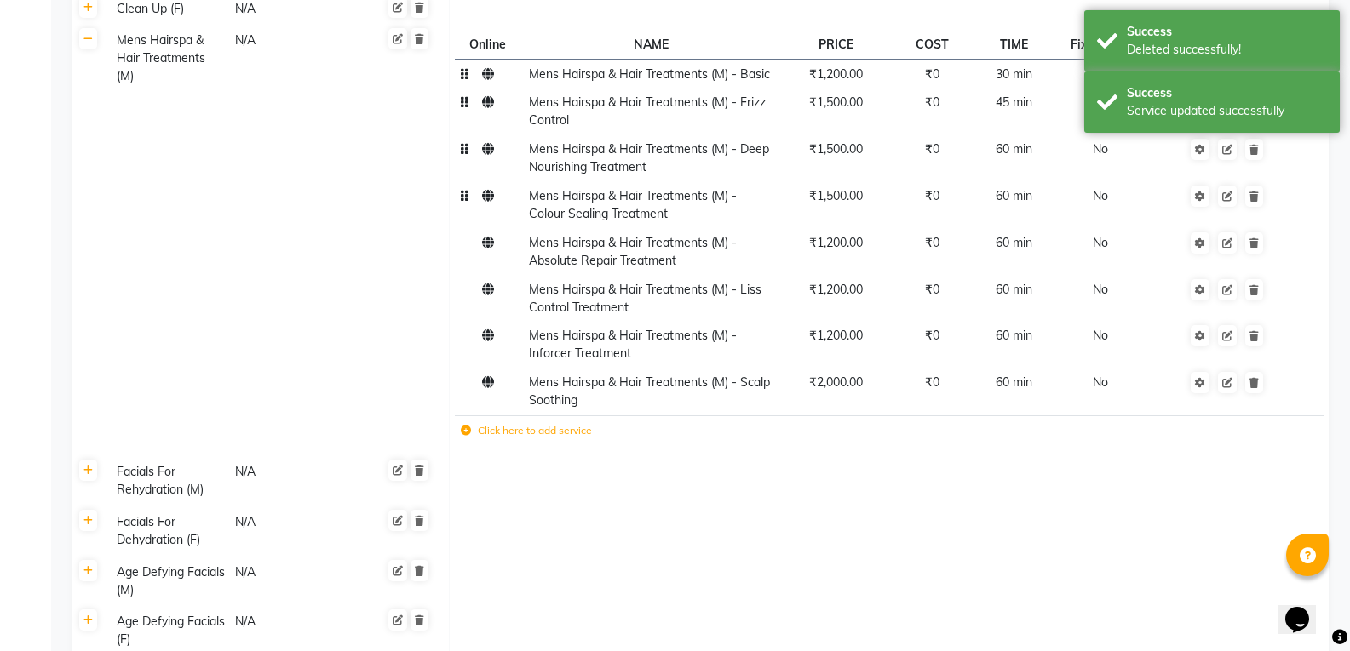
scroll to position [3043, 0]
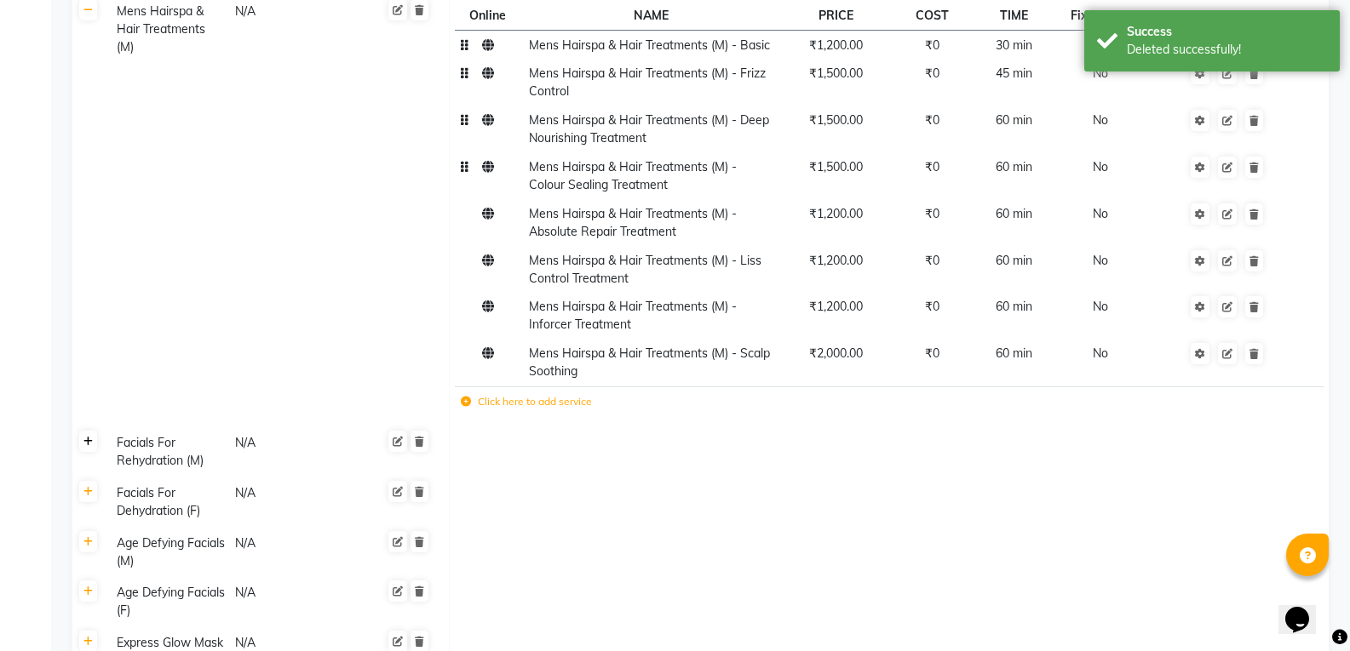
click at [89, 437] on icon at bounding box center [87, 442] width 9 height 10
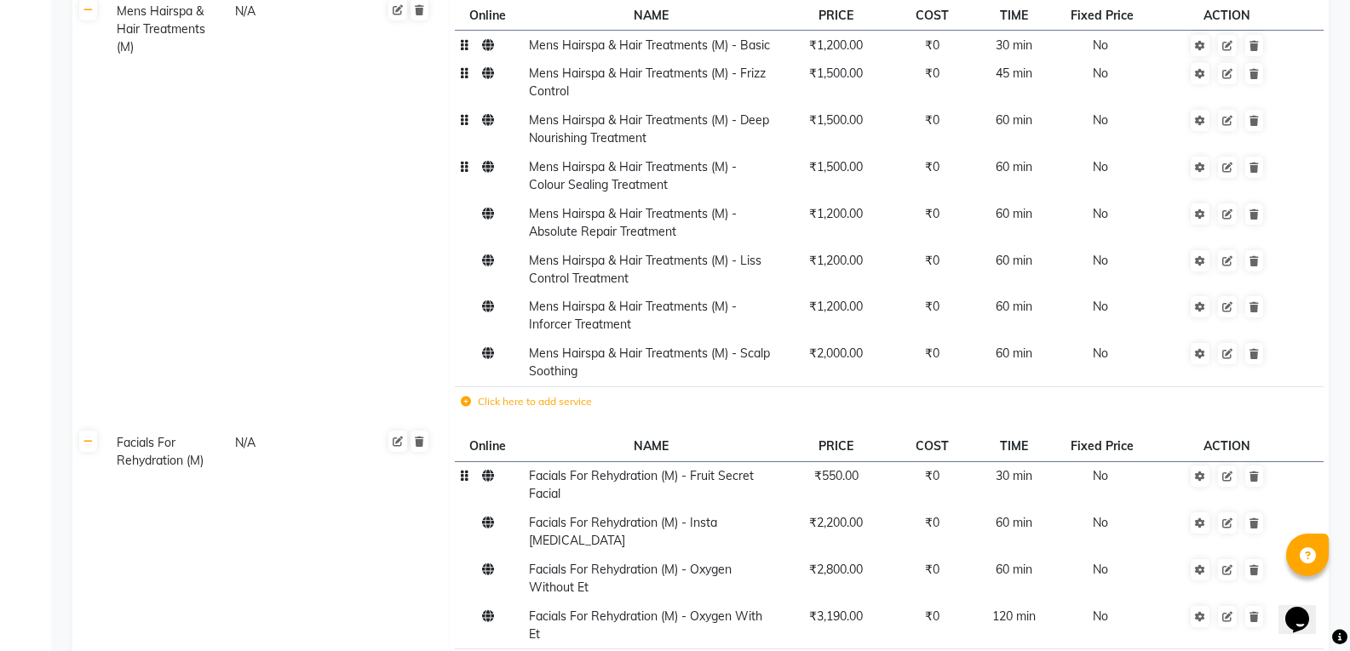
click at [850, 462] on td "₹550.00" at bounding box center [835, 485] width 114 height 47
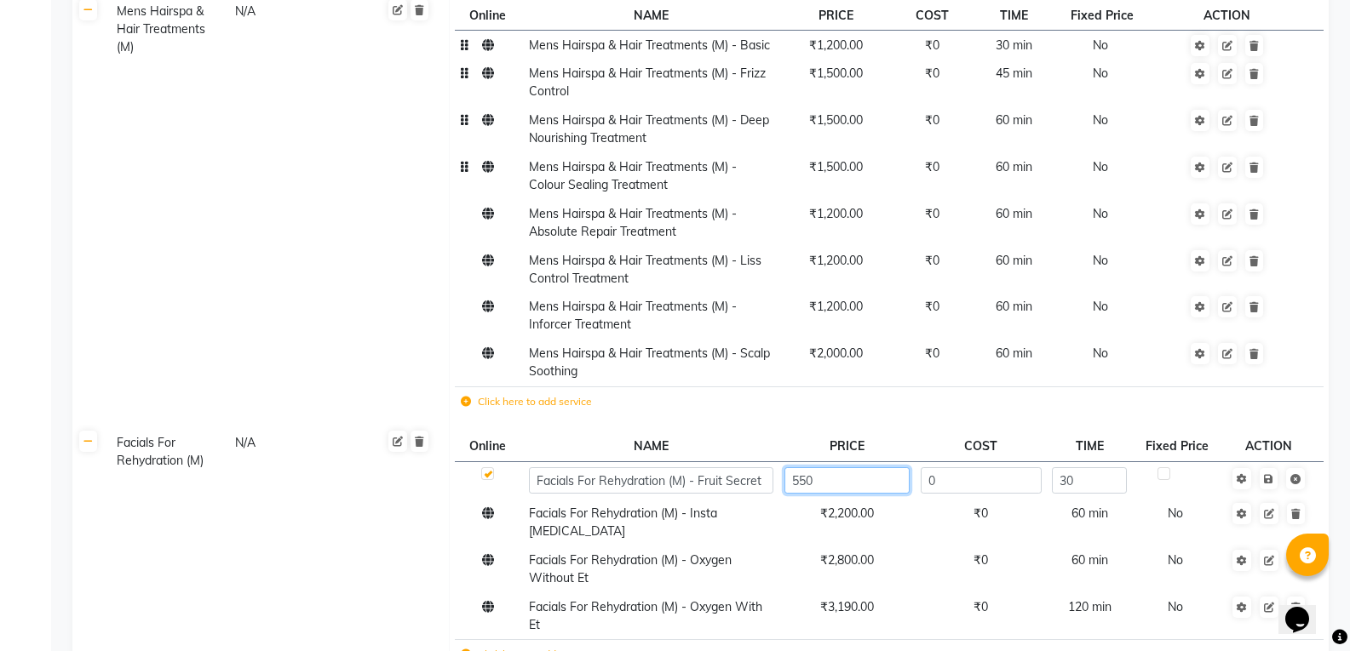
click at [830, 467] on input "550" at bounding box center [846, 480] width 125 height 26
type input "5"
type input "800"
click at [1271, 462] on td "Save" at bounding box center [1268, 480] width 87 height 37
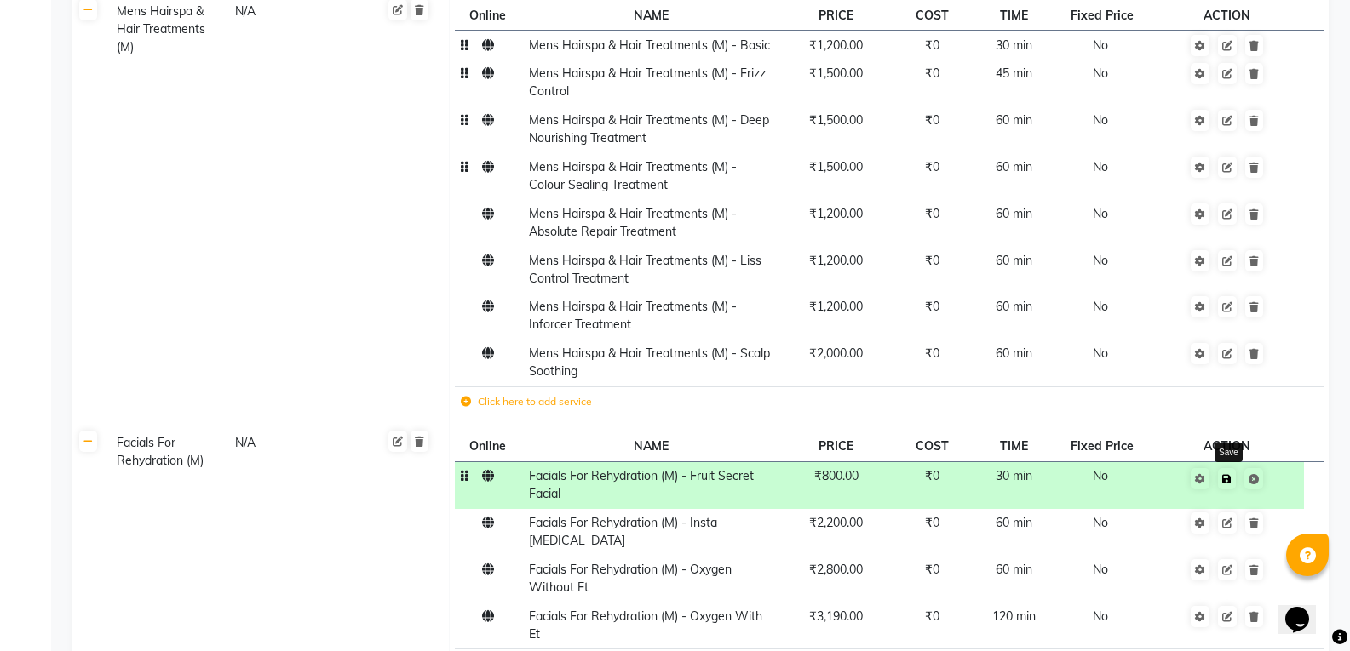
scroll to position [2957, 0]
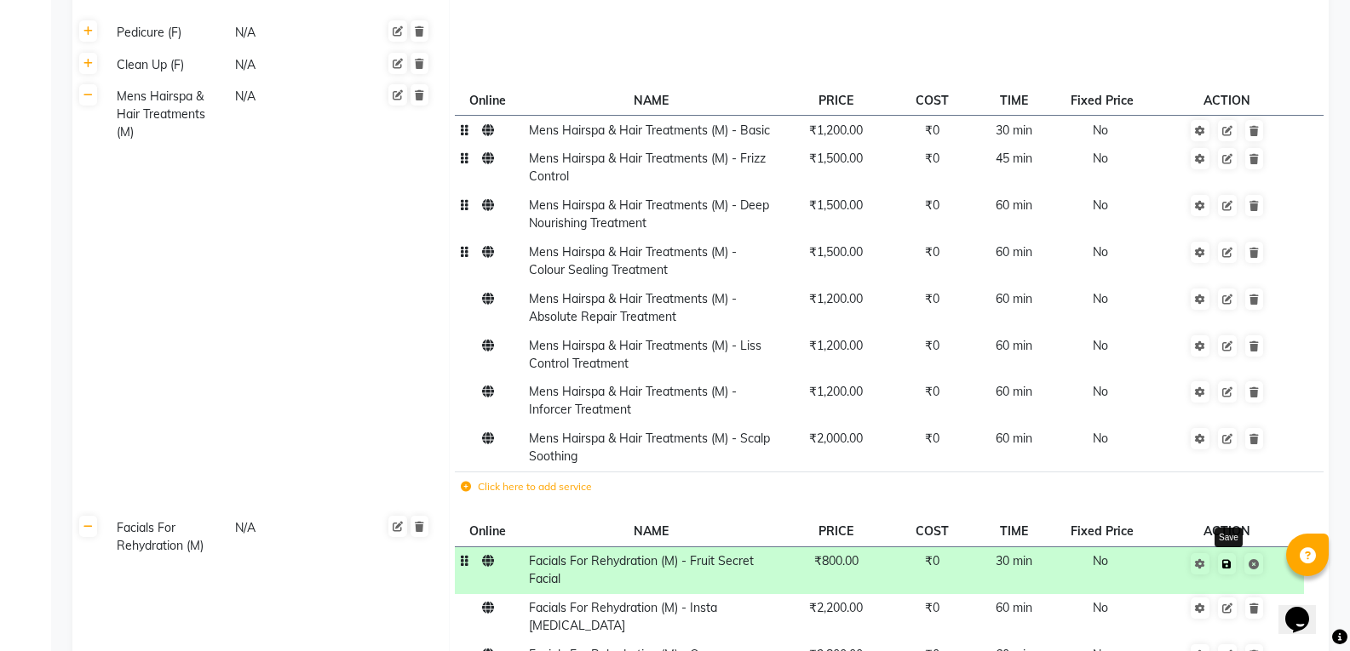
click at [1230, 559] on icon at bounding box center [1226, 564] width 9 height 10
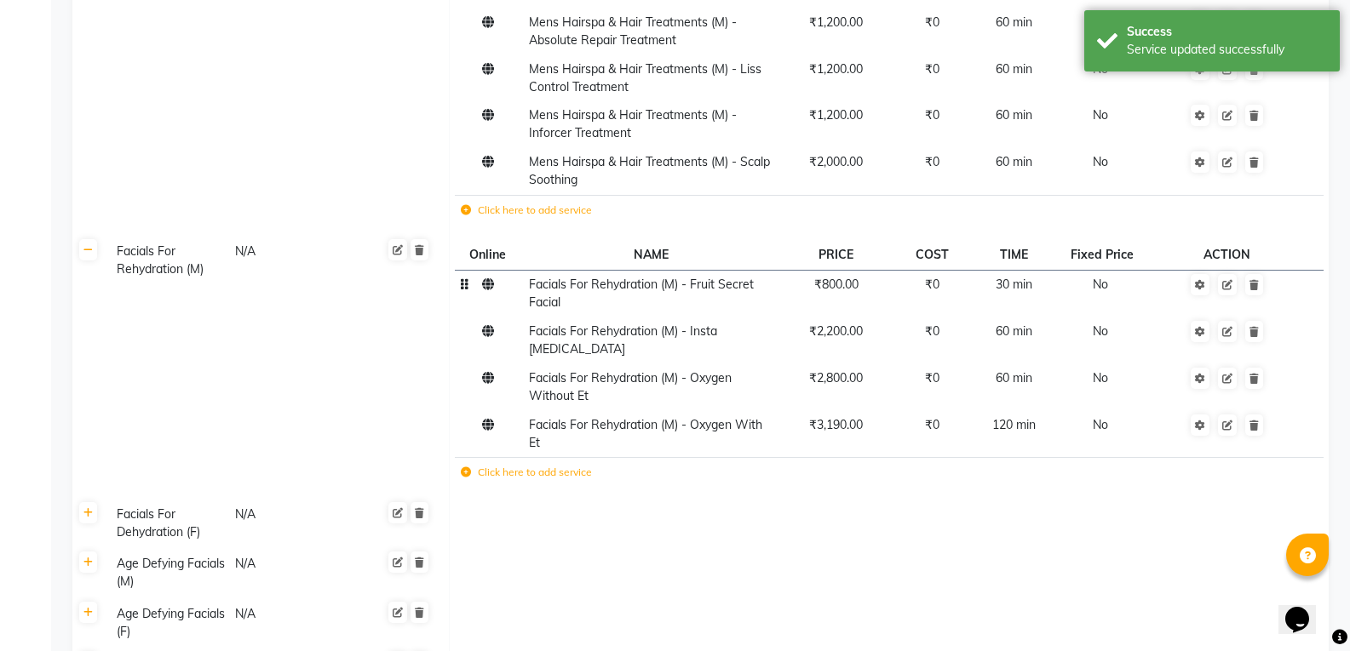
scroll to position [3256, 0]
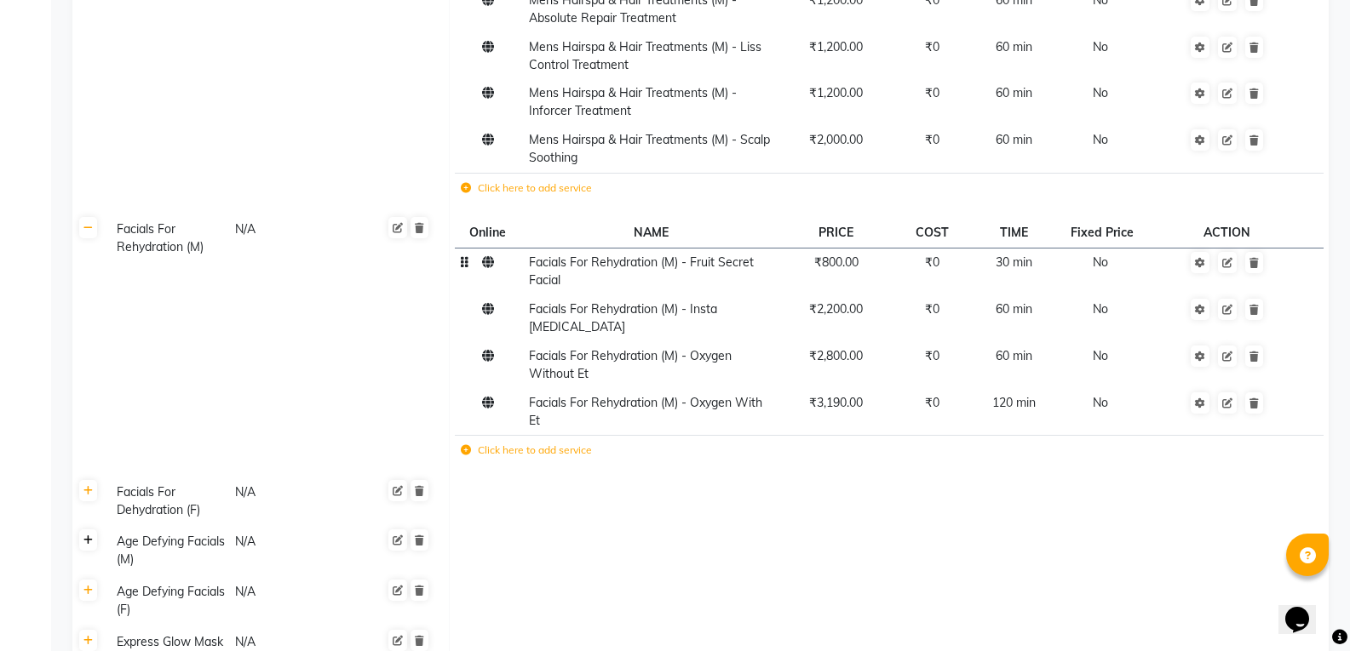
click at [88, 536] on icon at bounding box center [87, 541] width 9 height 10
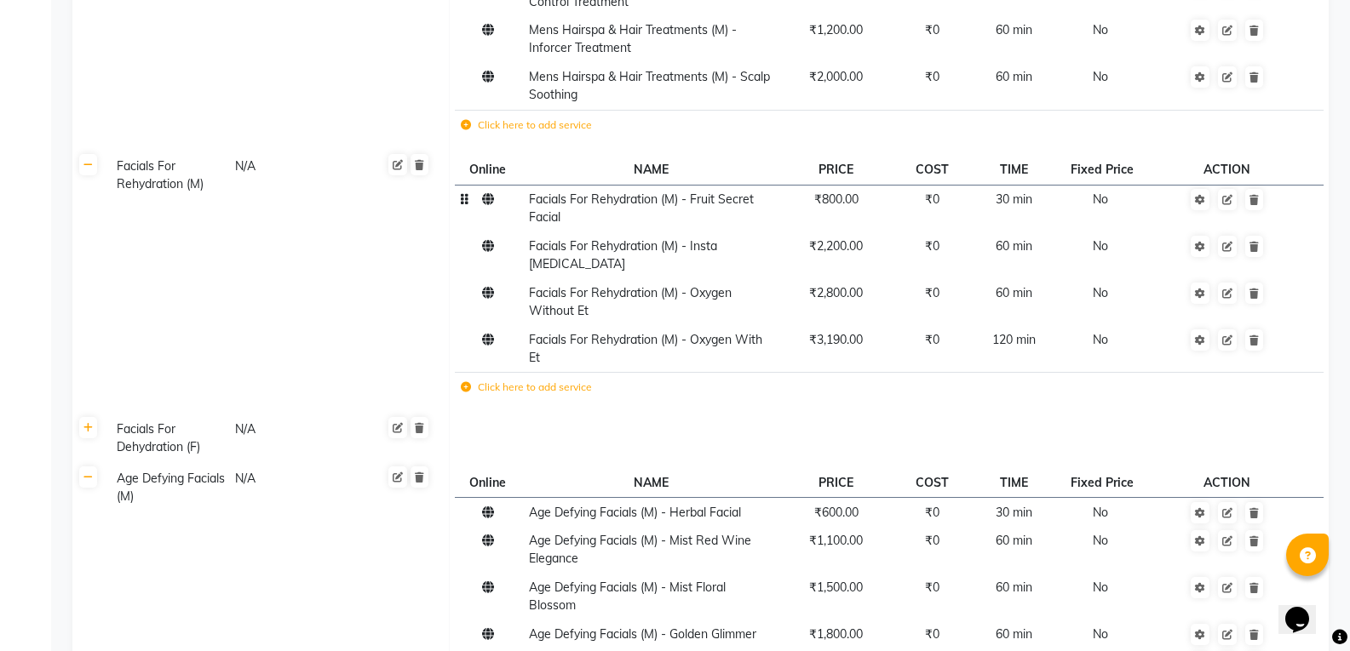
scroll to position [3342, 0]
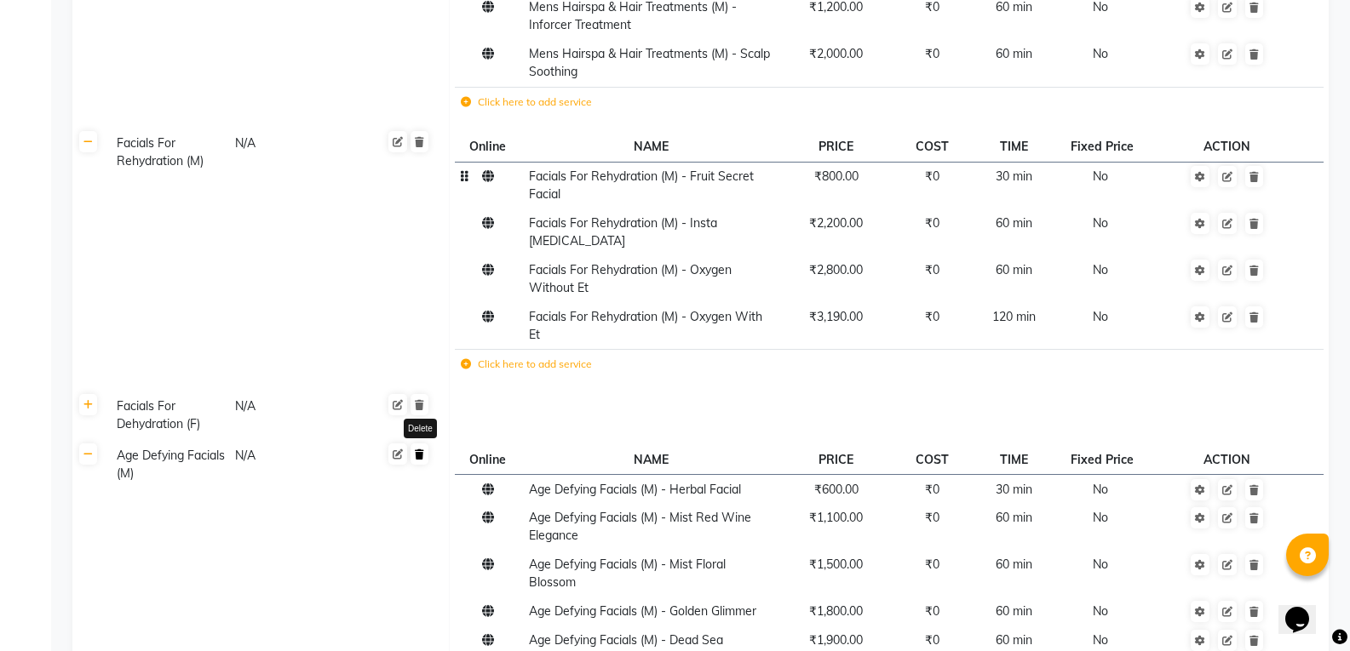
click at [422, 450] on icon at bounding box center [419, 455] width 9 height 10
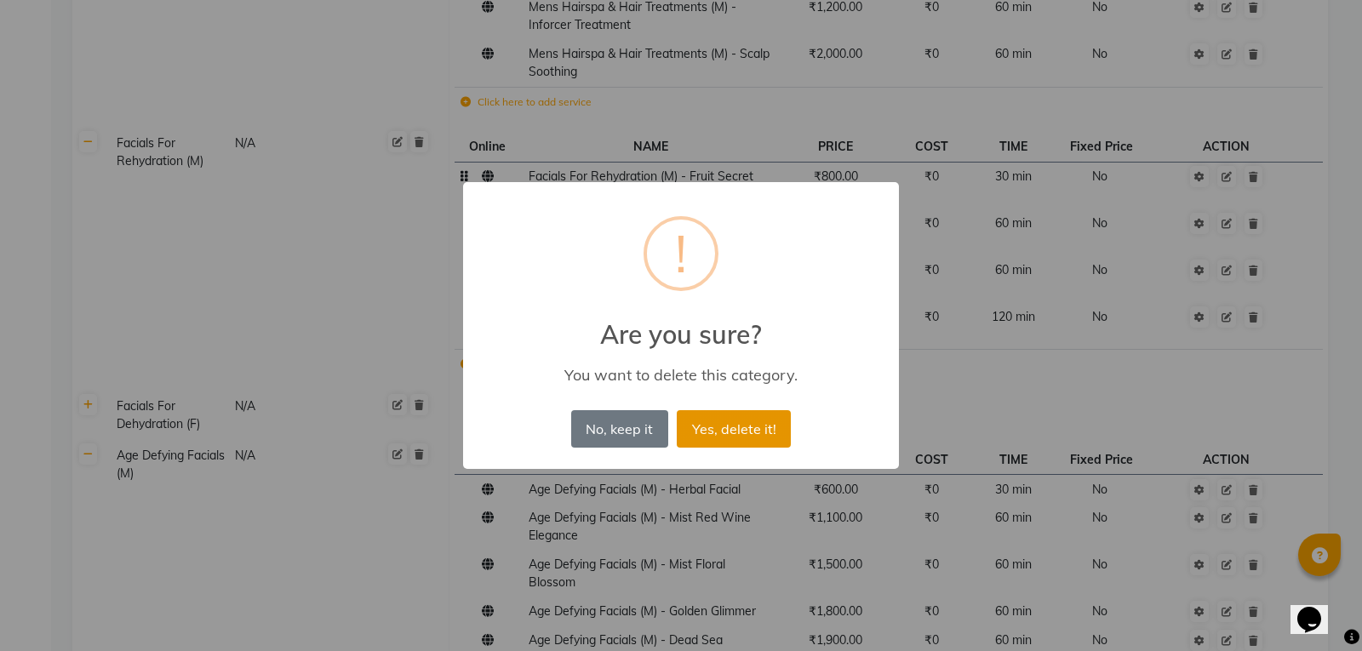
click at [713, 425] on button "Yes, delete it!" at bounding box center [734, 428] width 114 height 37
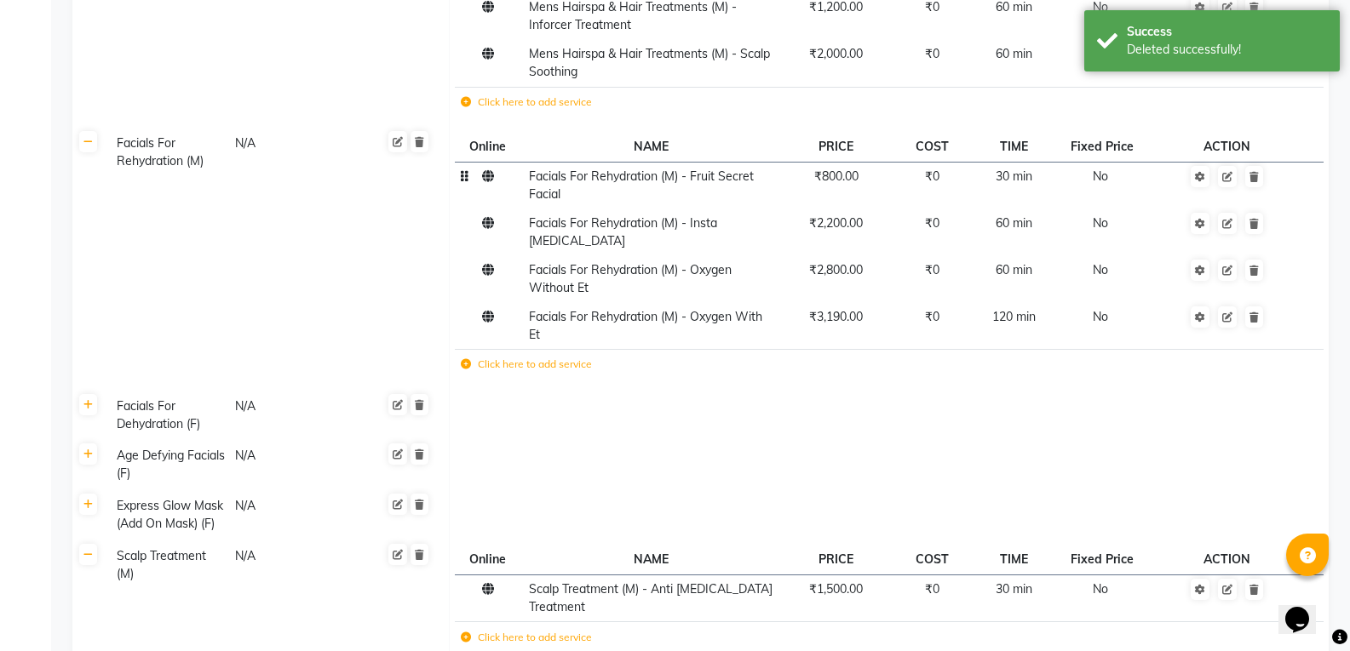
click at [465, 359] on icon at bounding box center [466, 364] width 10 height 10
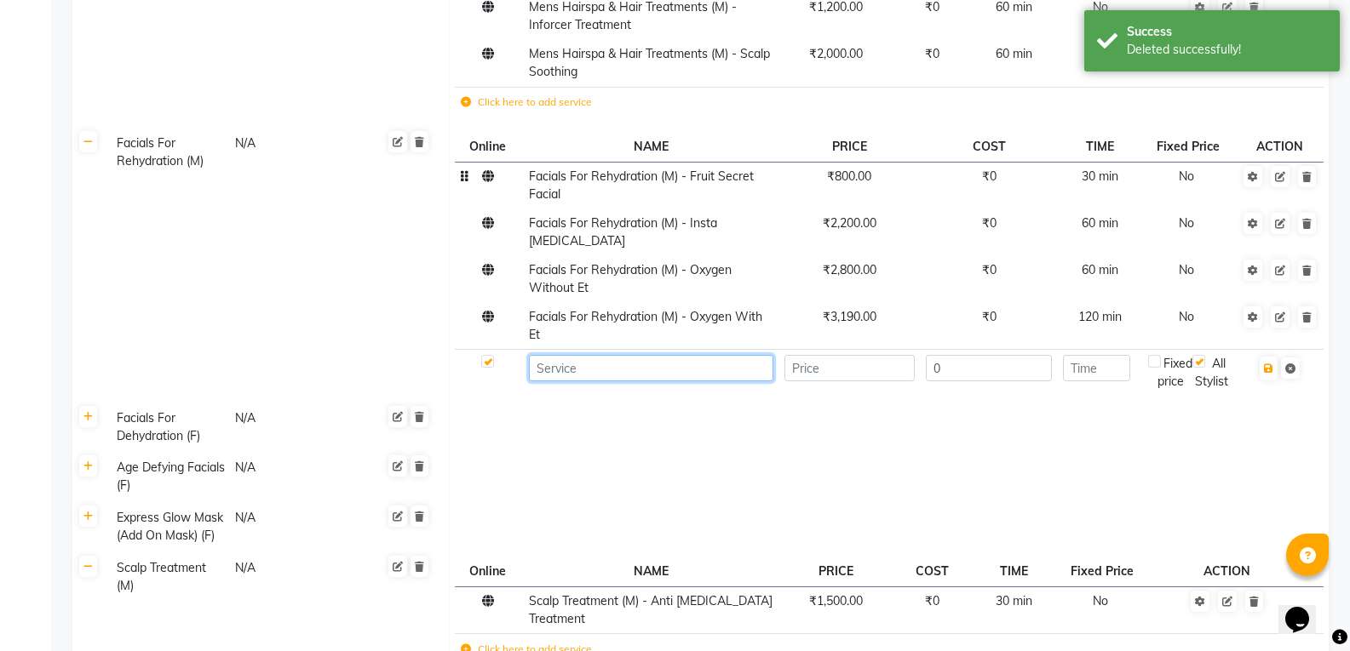
click at [576, 355] on input at bounding box center [651, 368] width 244 height 26
click at [582, 309] on span "Facials For Rehydration (M) - Oxygen With Et" at bounding box center [645, 325] width 233 height 33
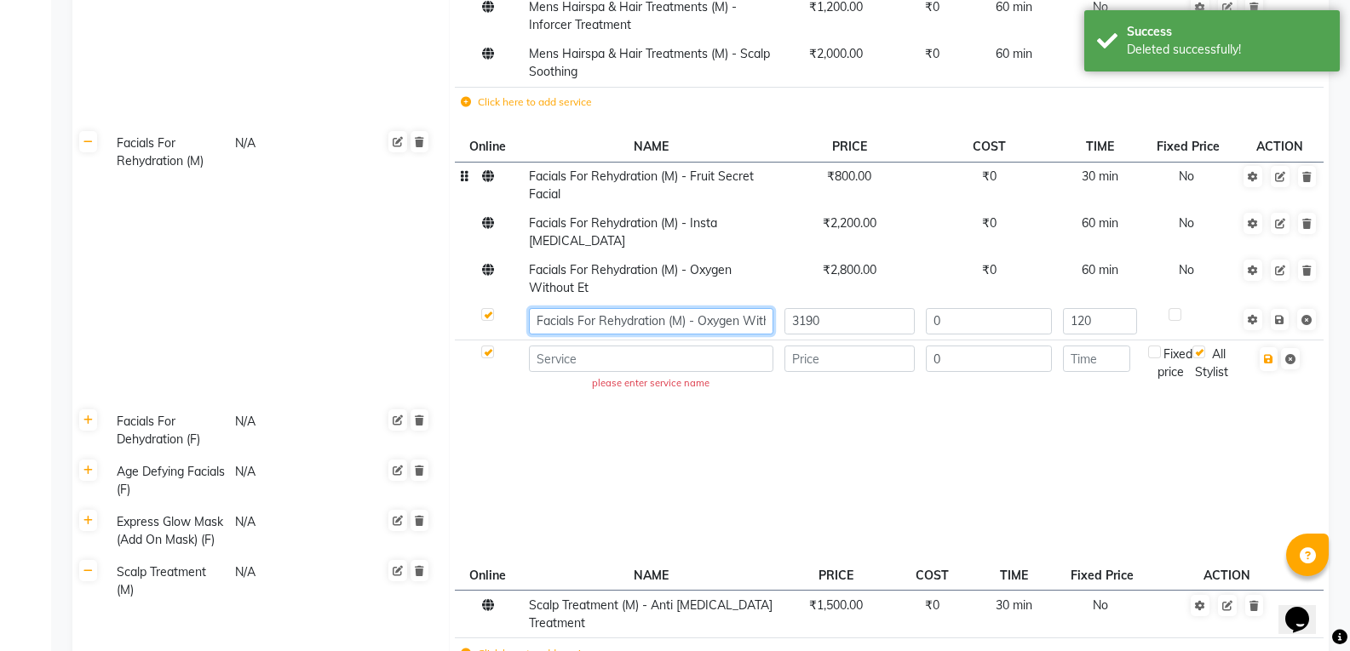
click at [581, 308] on input "Facials For Rehydration (M) - Oxygen With Et" at bounding box center [651, 321] width 244 height 26
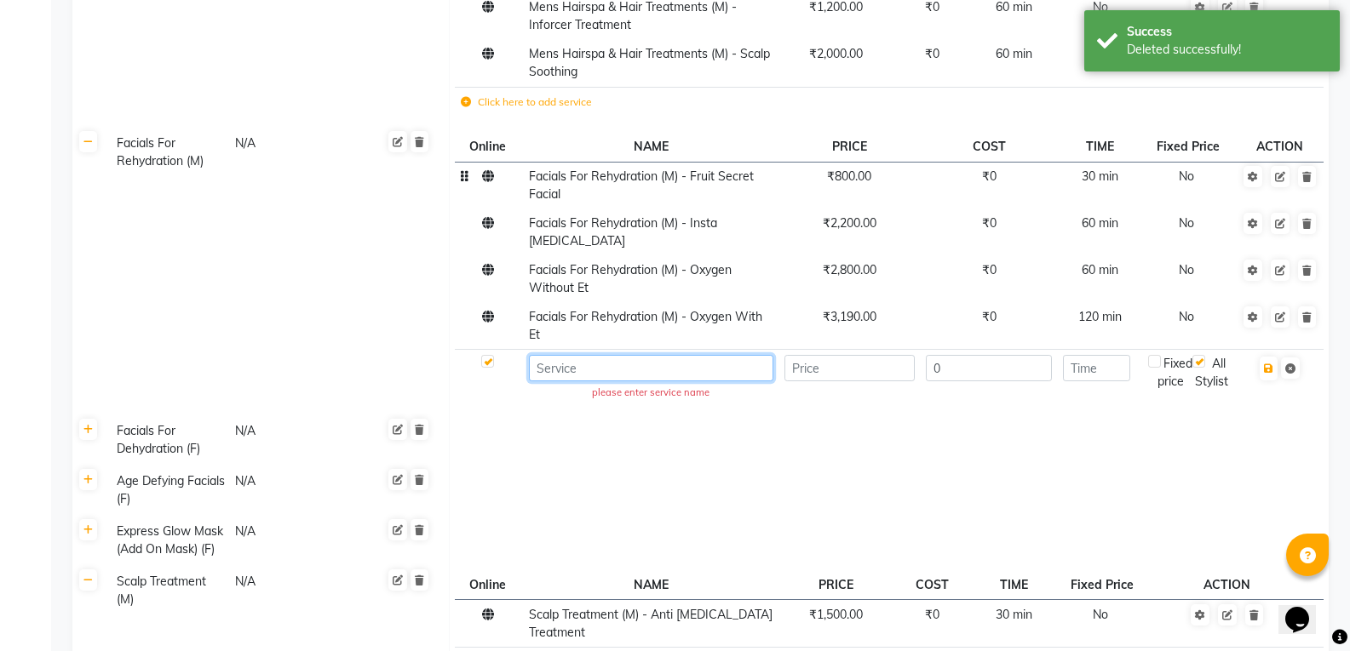
click at [620, 355] on input at bounding box center [651, 368] width 244 height 26
paste input "Facials For Rehydration (M) - Oxygen With Et"
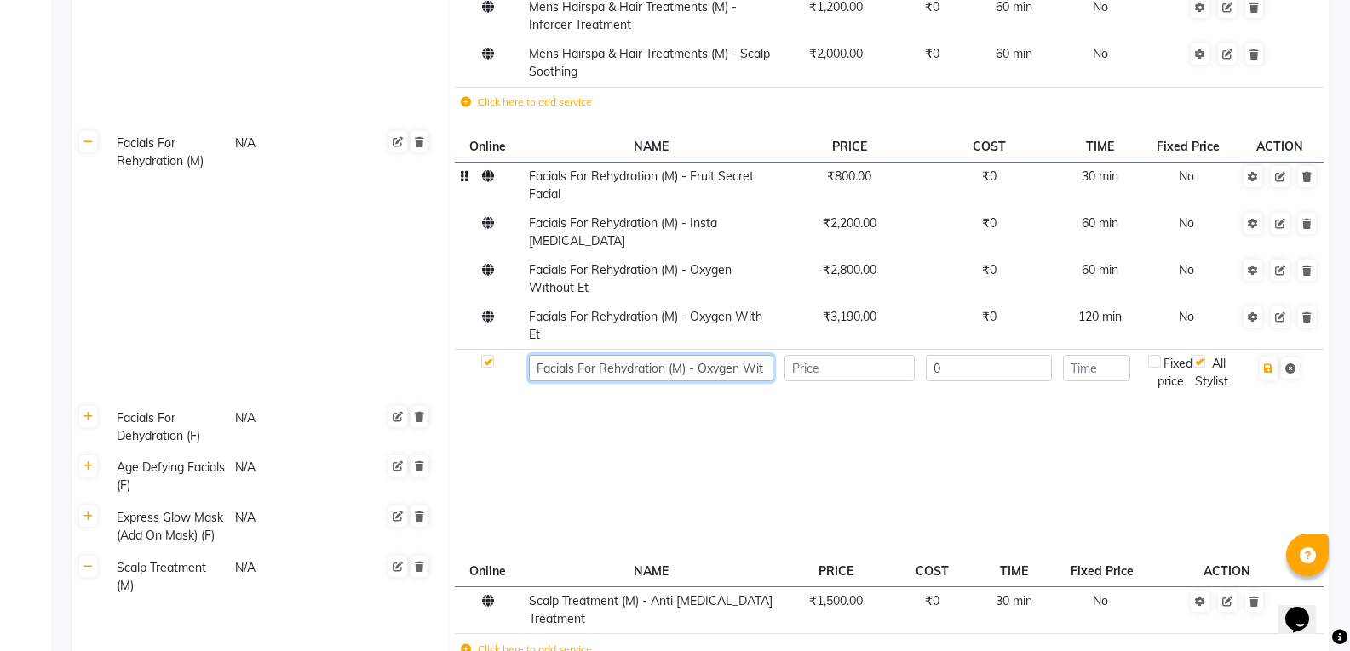
scroll to position [0, 0]
type input "Facials For Rehydration (M) - Herbal"
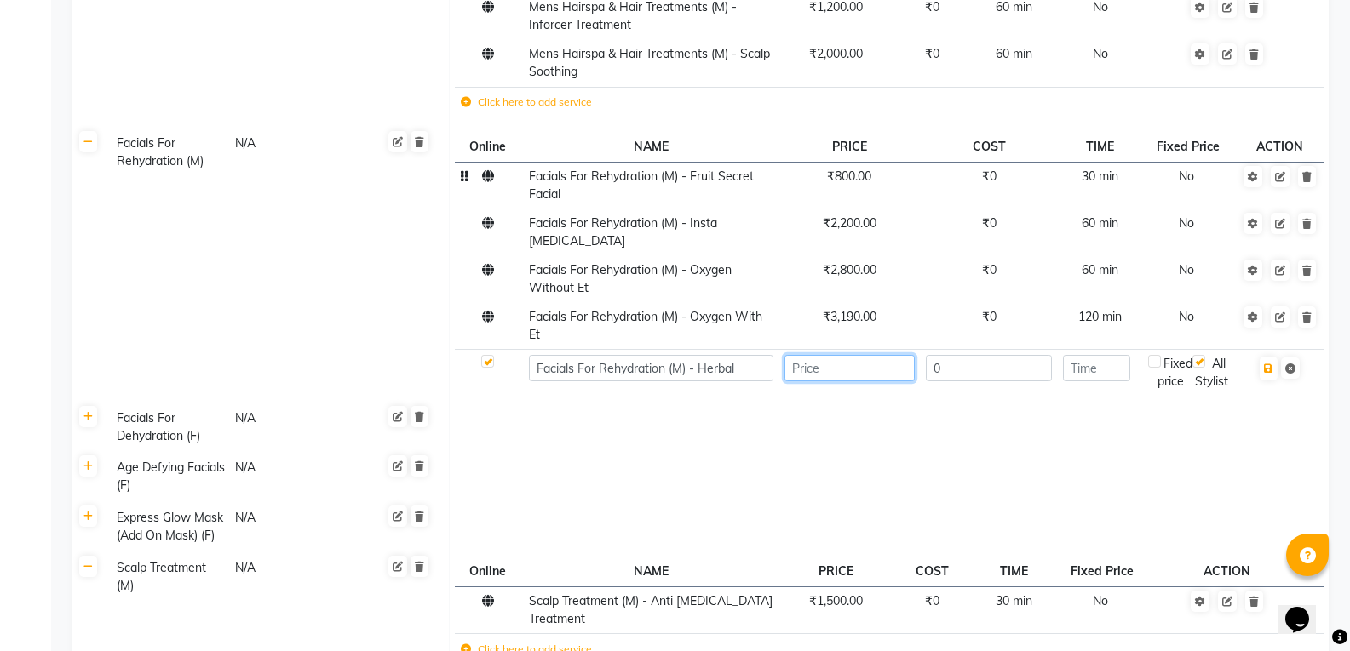
click at [841, 355] on input "number" at bounding box center [849, 368] width 130 height 26
type input "1000"
click at [1264, 364] on icon "button" at bounding box center [1268, 369] width 9 height 10
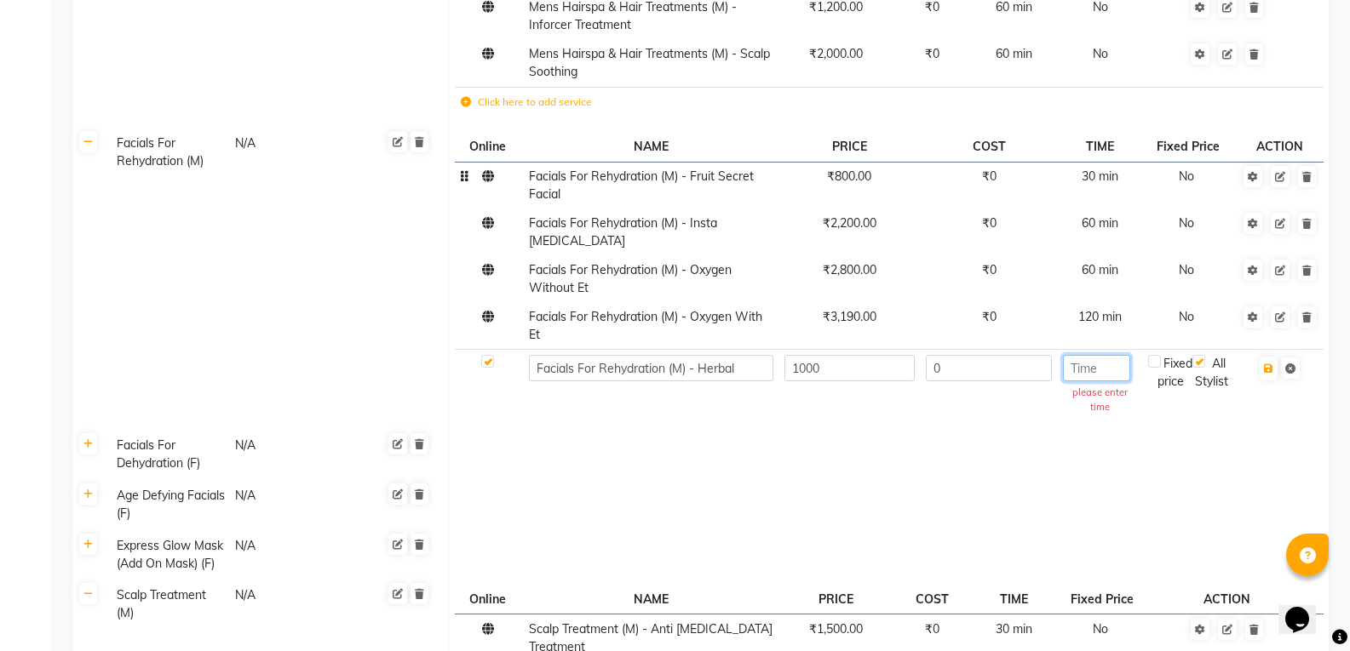
click at [1099, 355] on input "number" at bounding box center [1096, 368] width 67 height 26
type input "2"
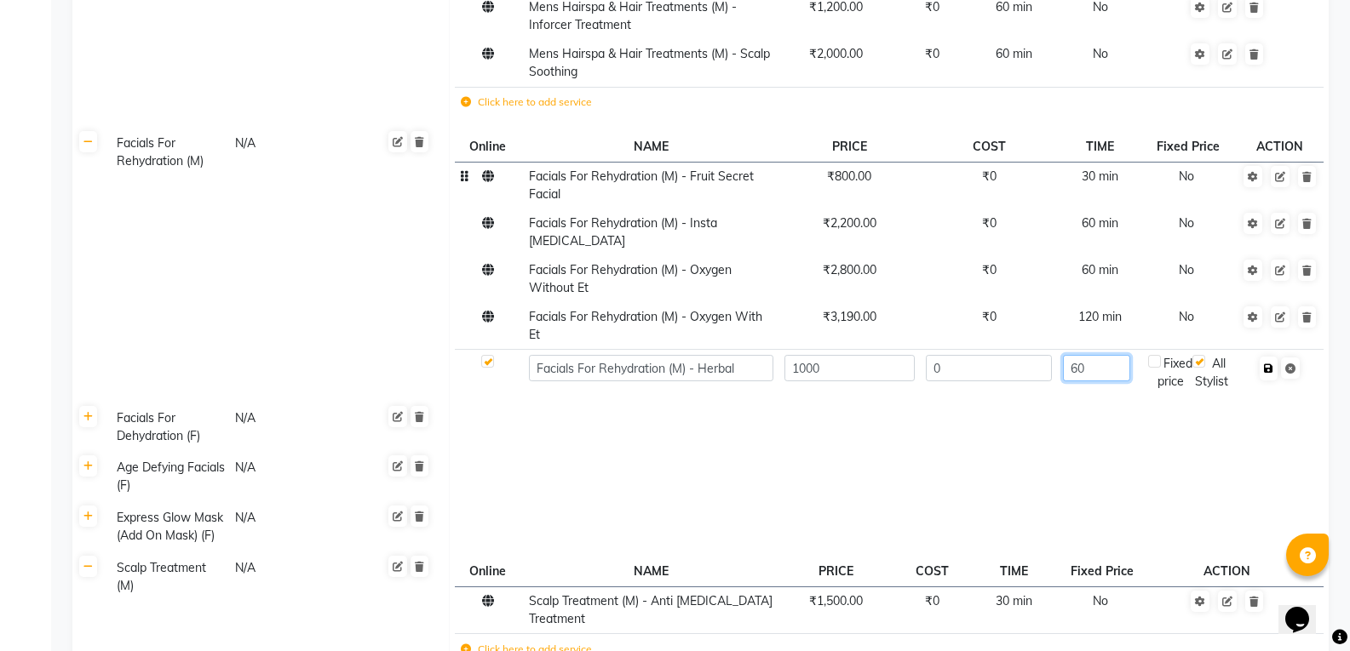
type input "60"
click at [1271, 364] on icon "button" at bounding box center [1268, 369] width 9 height 10
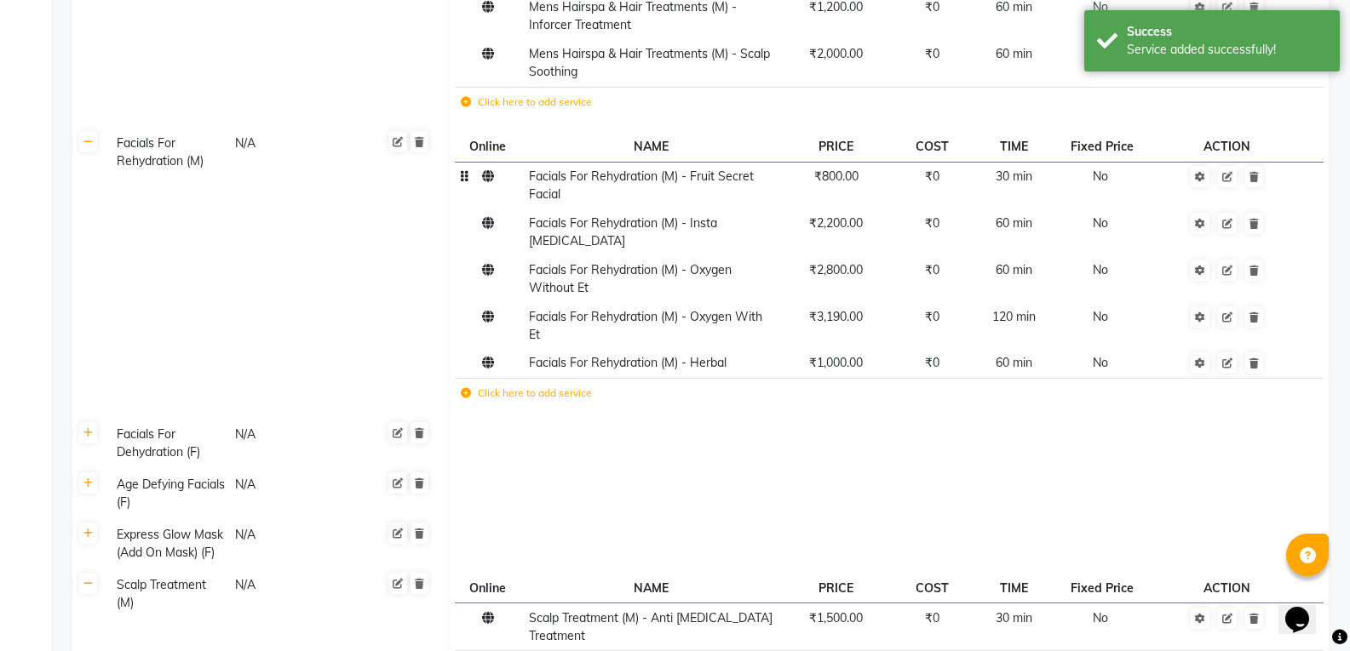
click at [464, 388] on icon at bounding box center [466, 393] width 10 height 10
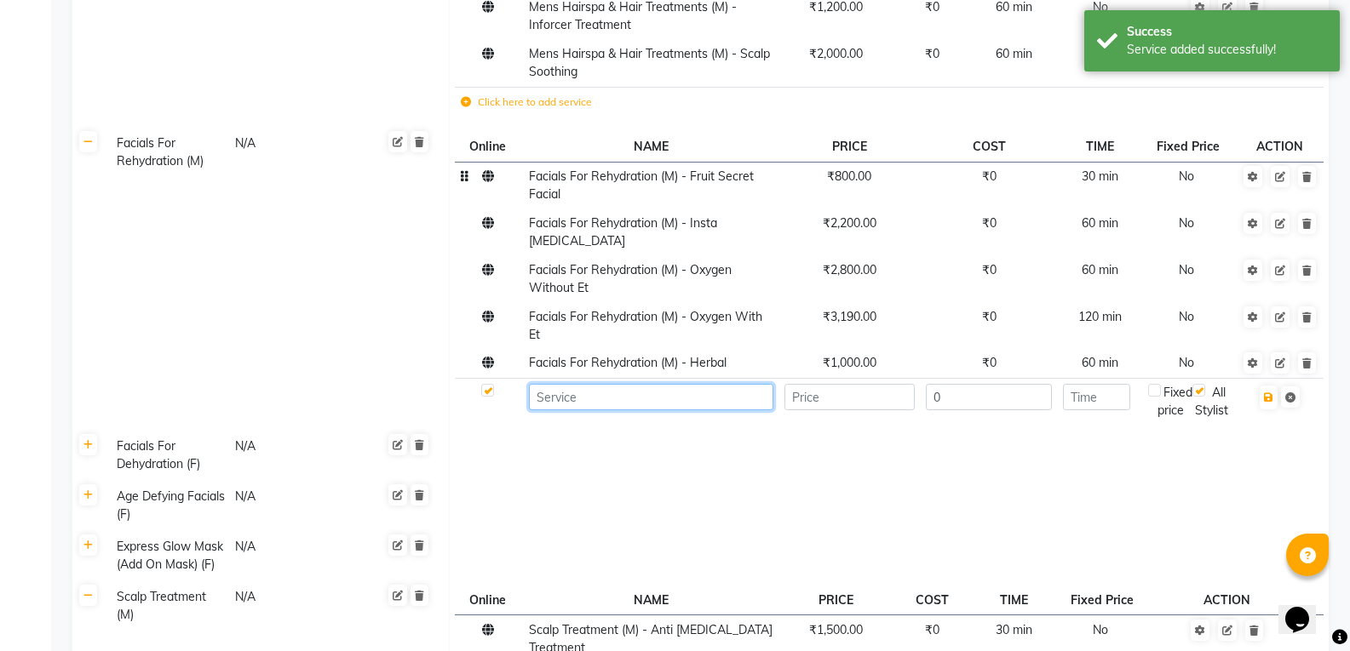
click at [568, 384] on input at bounding box center [651, 397] width 244 height 26
paste input "Facials For Rehydration (M) - Oxygen With Et"
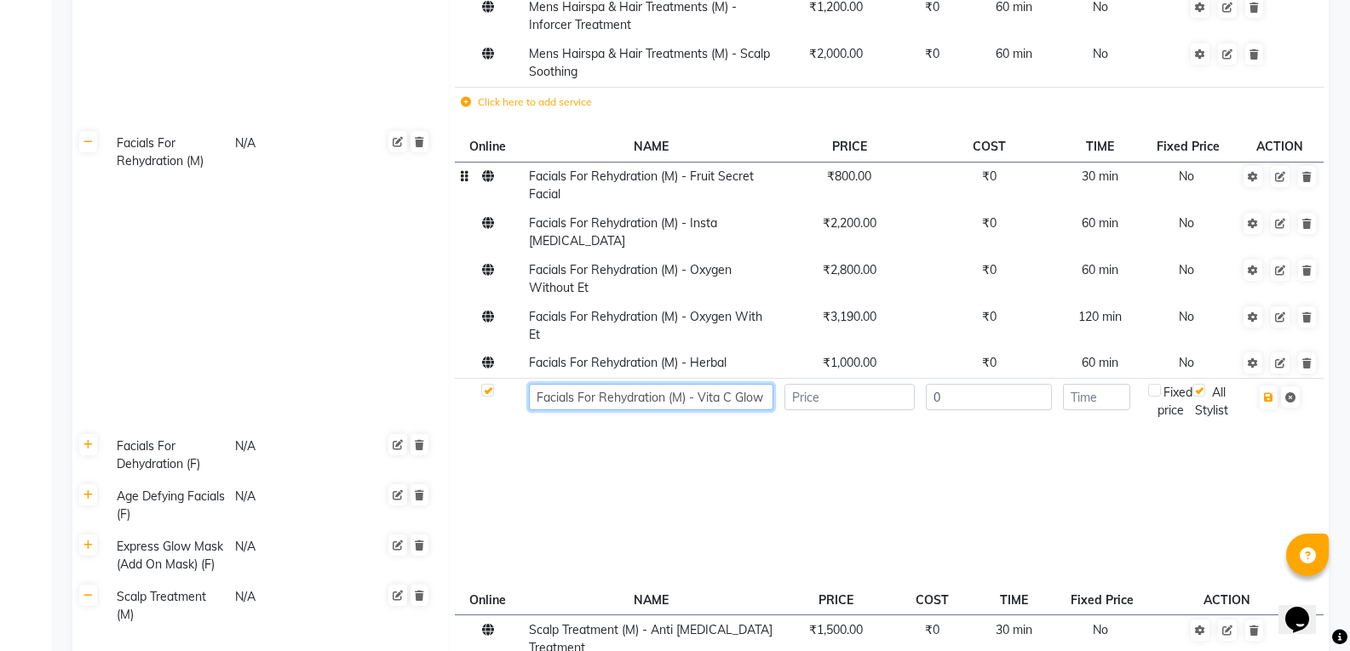
type input "Facials For Rehydration (M) - Vita C Glow"
click at [824, 384] on input "number" at bounding box center [849, 397] width 130 height 26
type input "1200"
click at [942, 384] on input "0" at bounding box center [989, 397] width 127 height 26
click at [1086, 384] on input "number" at bounding box center [1096, 397] width 67 height 26
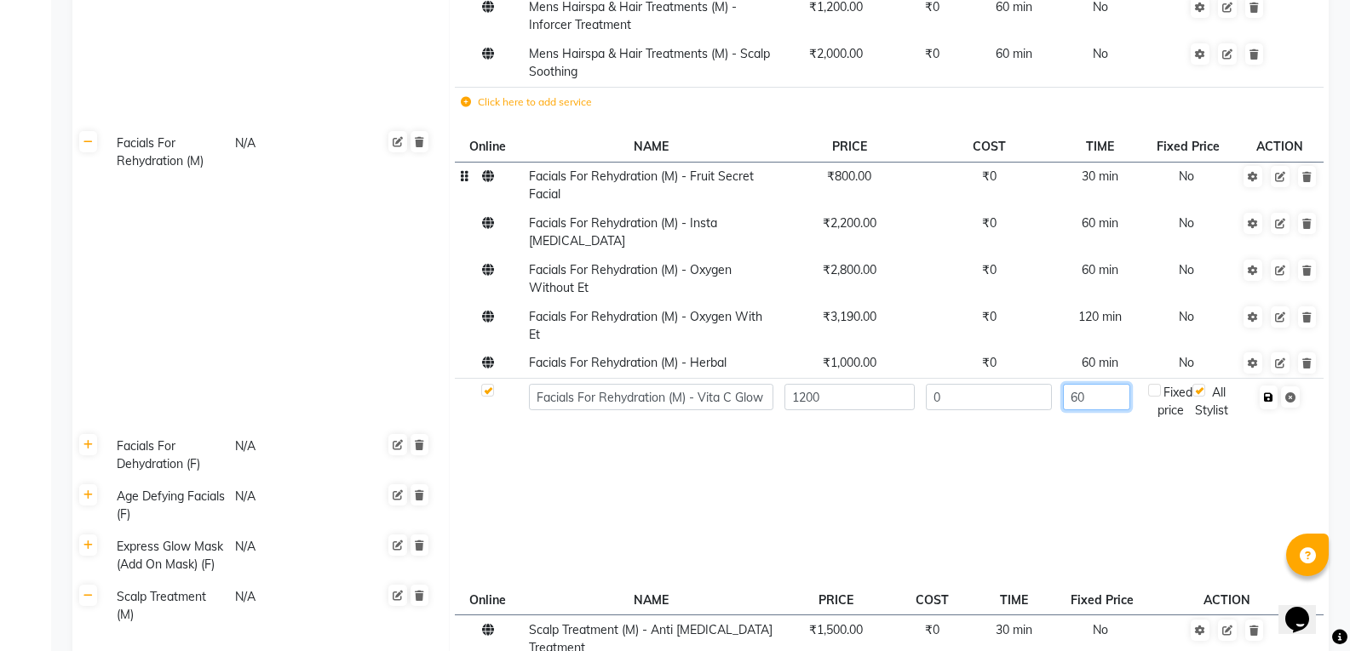
type input "60"
click at [1267, 393] on icon "button" at bounding box center [1268, 398] width 9 height 10
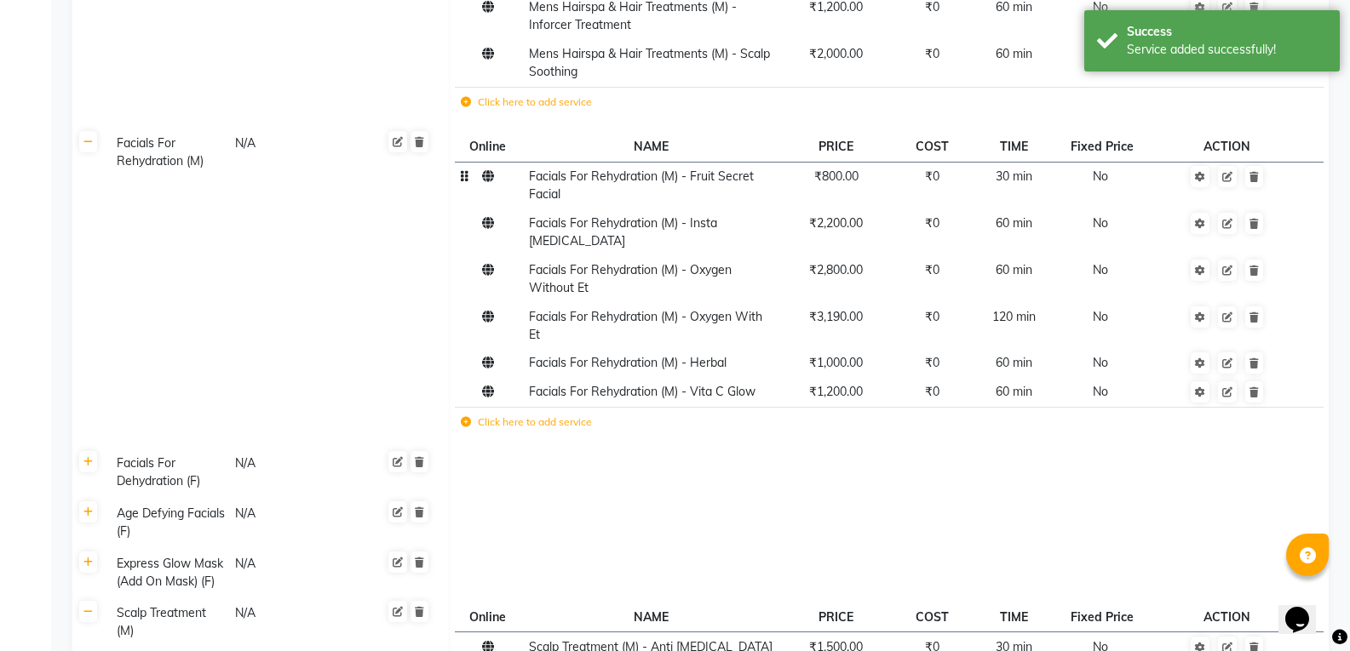
click at [468, 417] on icon at bounding box center [466, 422] width 10 height 10
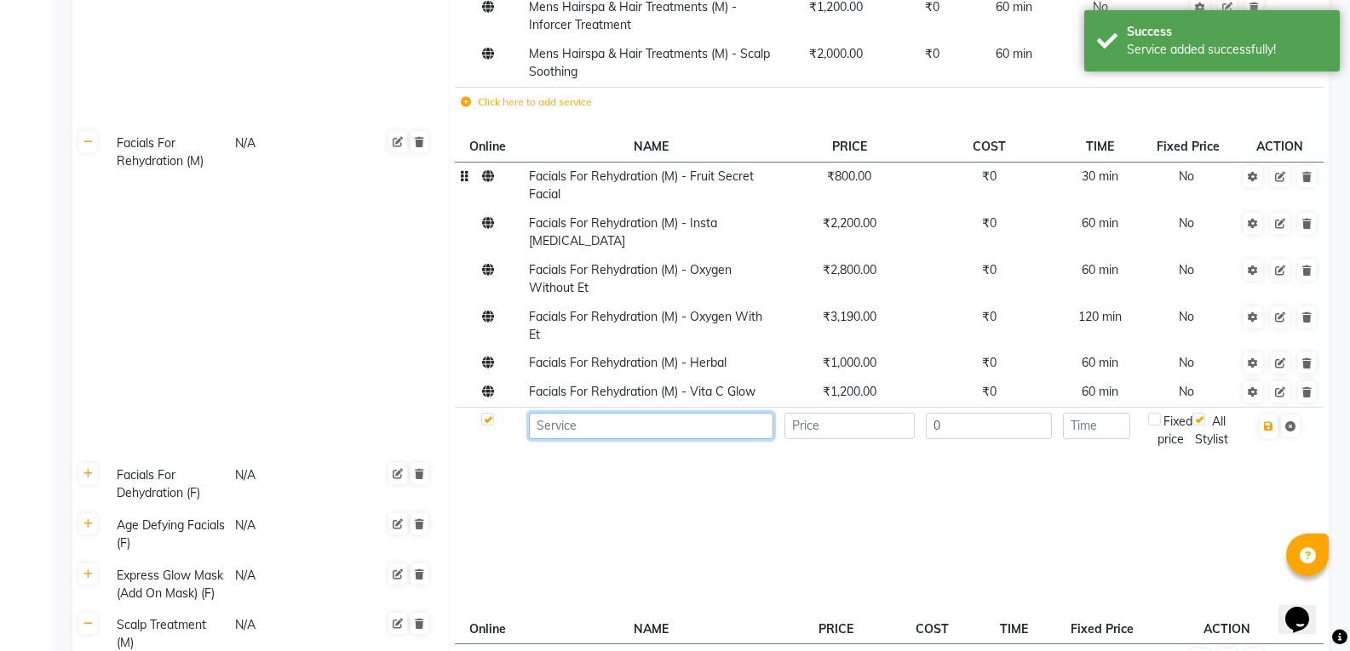
click at [542, 413] on input at bounding box center [651, 426] width 244 height 26
paste input "Facials For Rehydration (M) - Oxygen With Et"
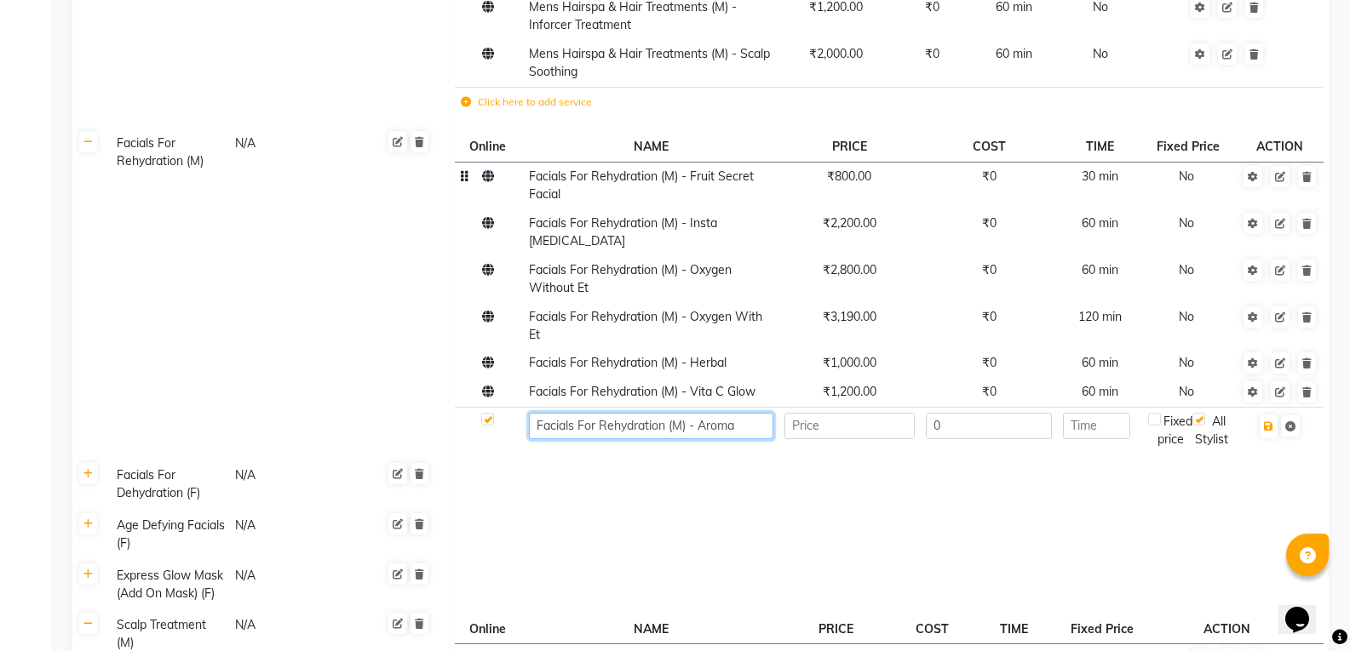
type input "Facials For Rehydration (M) - Aroma"
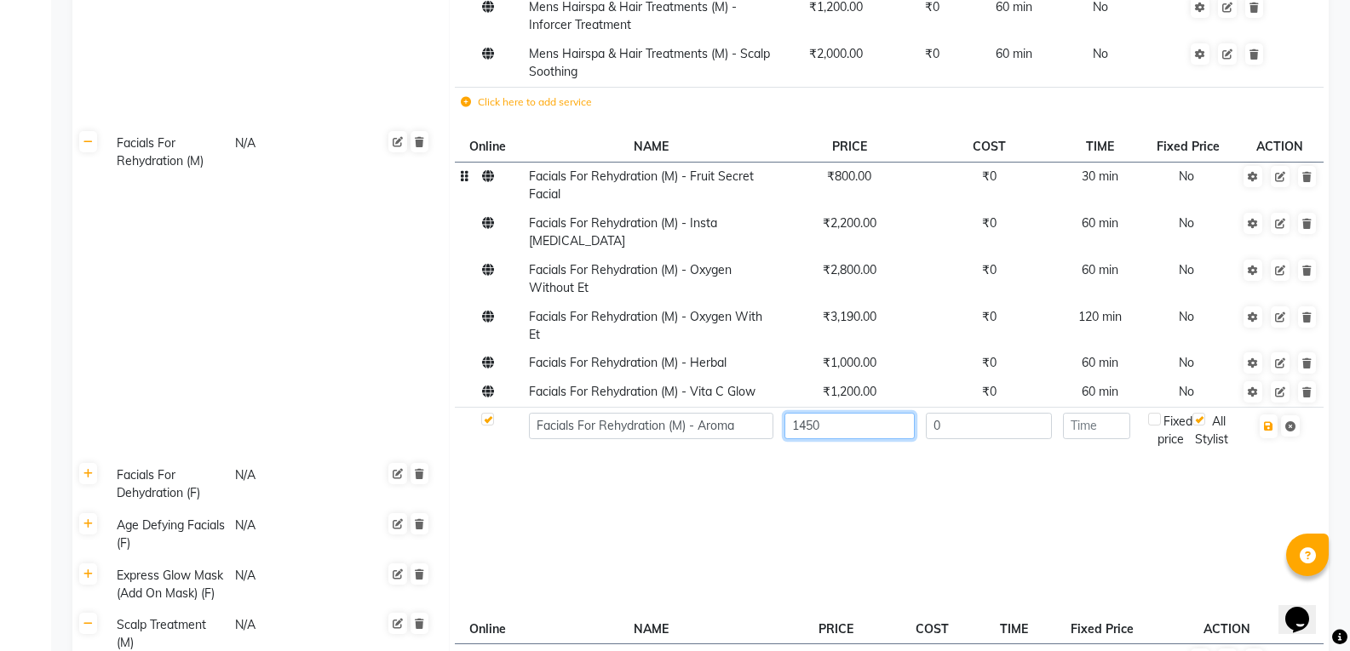
type input "1450"
click at [1066, 413] on input "number" at bounding box center [1096, 426] width 67 height 26
type input "60"
click at [1271, 422] on icon "button" at bounding box center [1268, 427] width 9 height 10
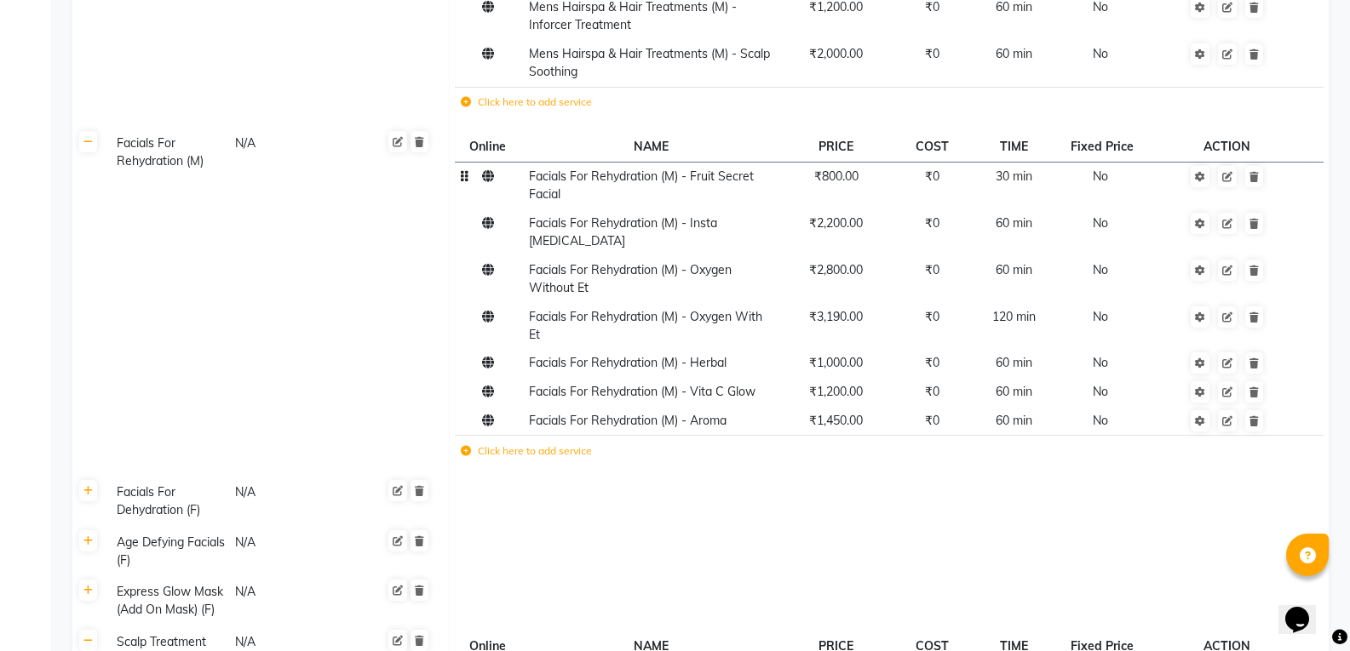
click at [462, 444] on label "Click here to add service" at bounding box center [526, 451] width 131 height 15
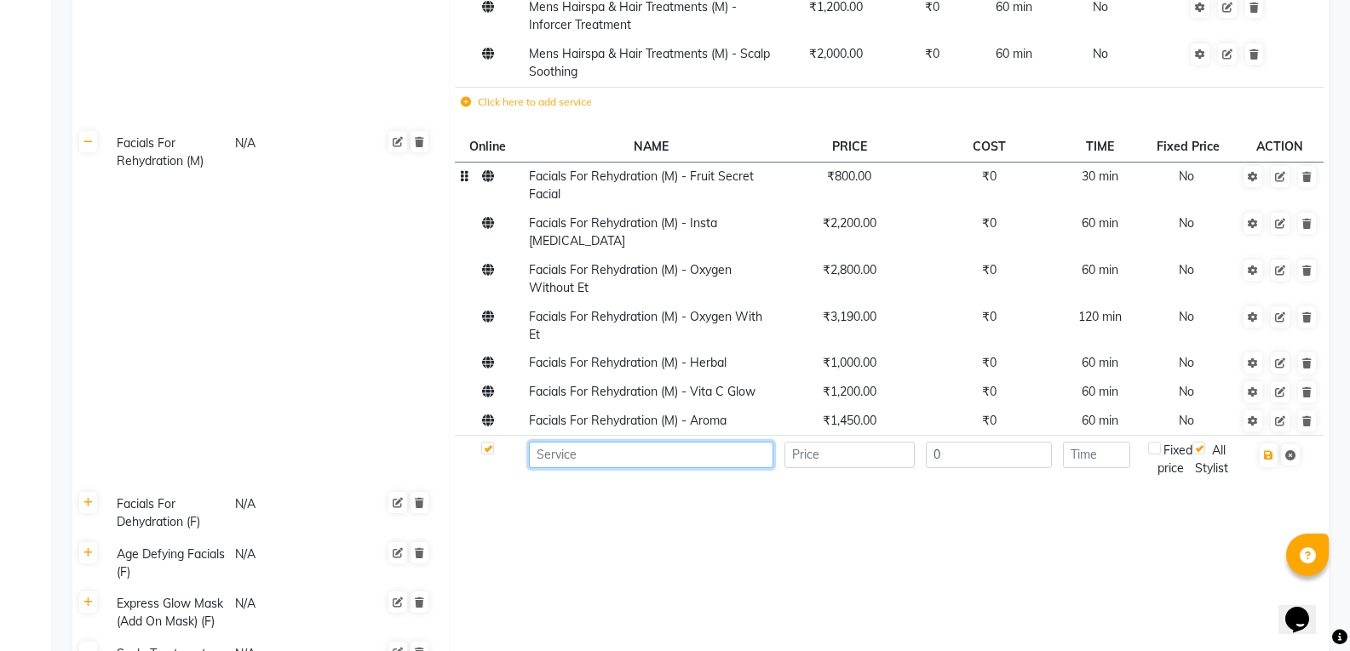
click at [541, 442] on input at bounding box center [651, 455] width 244 height 26
paste input "Facials For Rehydration (M) - Oxygen With Et"
type input "Facials For Rehydration (M) - Red Wine"
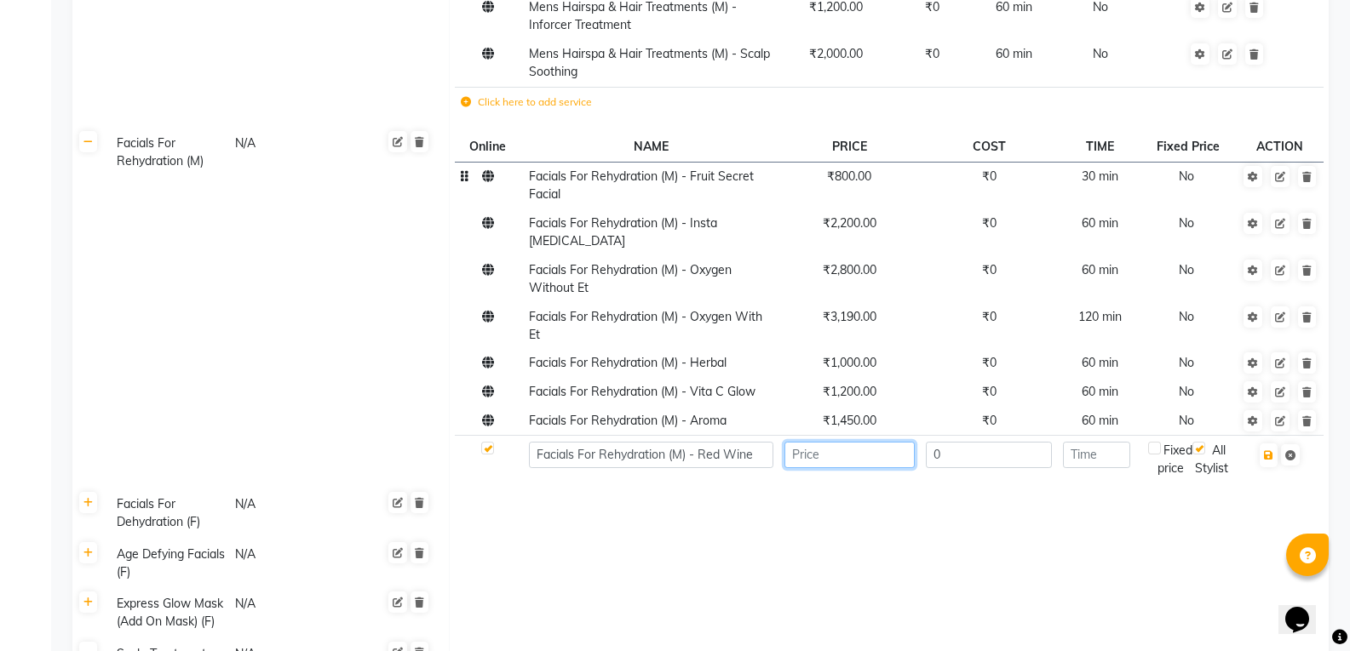
click at [812, 442] on input "number" at bounding box center [849, 455] width 130 height 26
type input "1800"
type input "60"
click at [1267, 450] on icon "button" at bounding box center [1268, 455] width 9 height 10
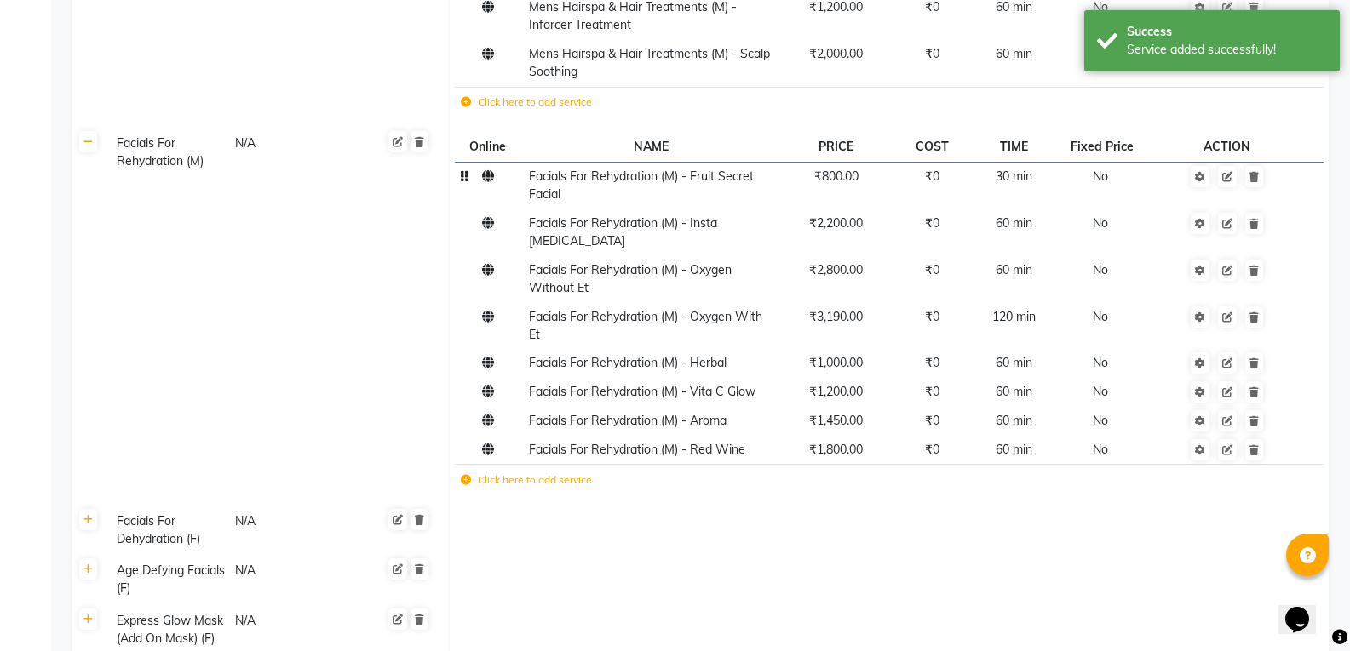
click at [462, 475] on icon at bounding box center [466, 480] width 10 height 10
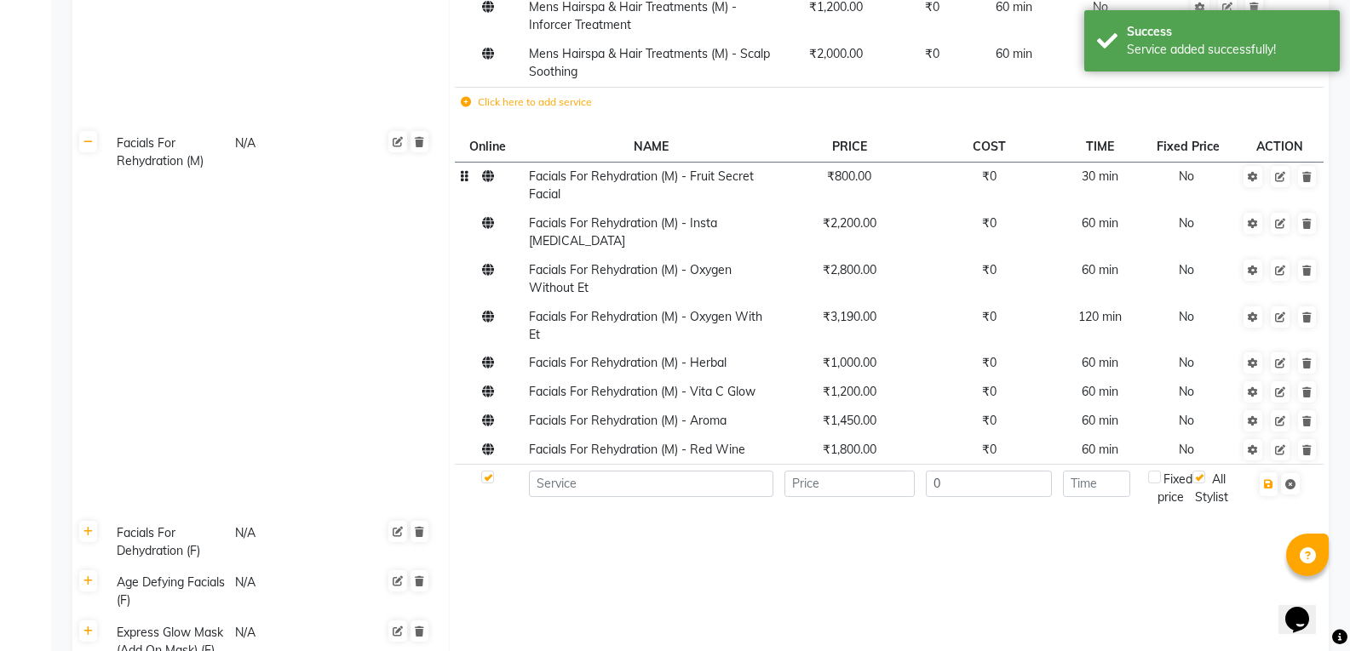
click at [559, 465] on td at bounding box center [650, 488] width 255 height 47
click at [573, 471] on input at bounding box center [651, 484] width 244 height 26
paste input "Facials For Rehydration (M) - Oxygen With Et"
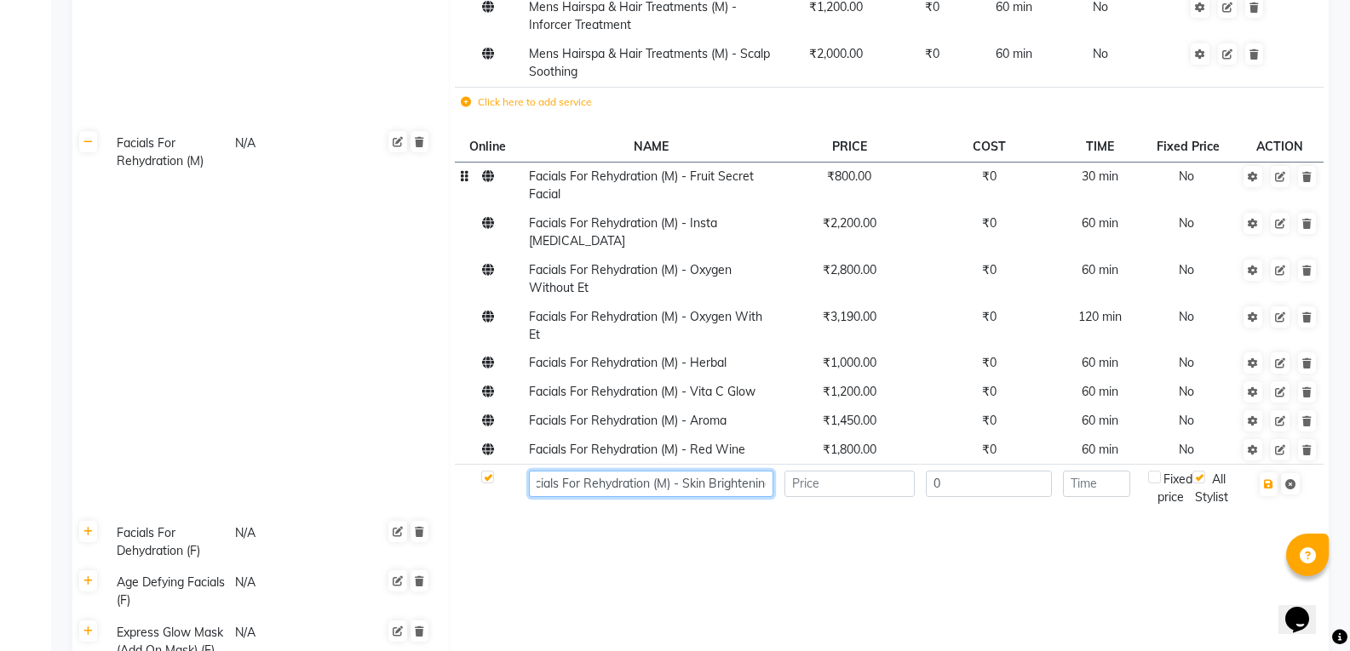
scroll to position [0, 23]
type input "Facials For Rehydration (M) - Skin Brightening"
type input "1900"
type input "60"
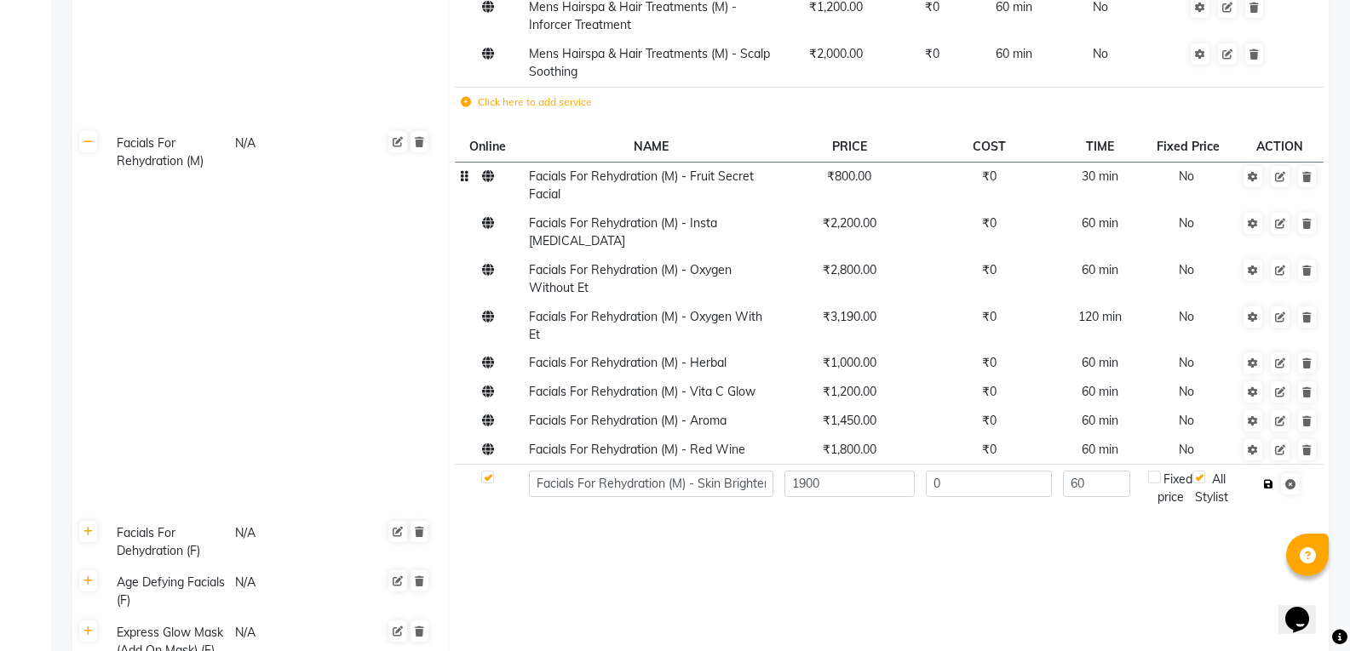
click at [1269, 479] on icon "button" at bounding box center [1268, 484] width 9 height 10
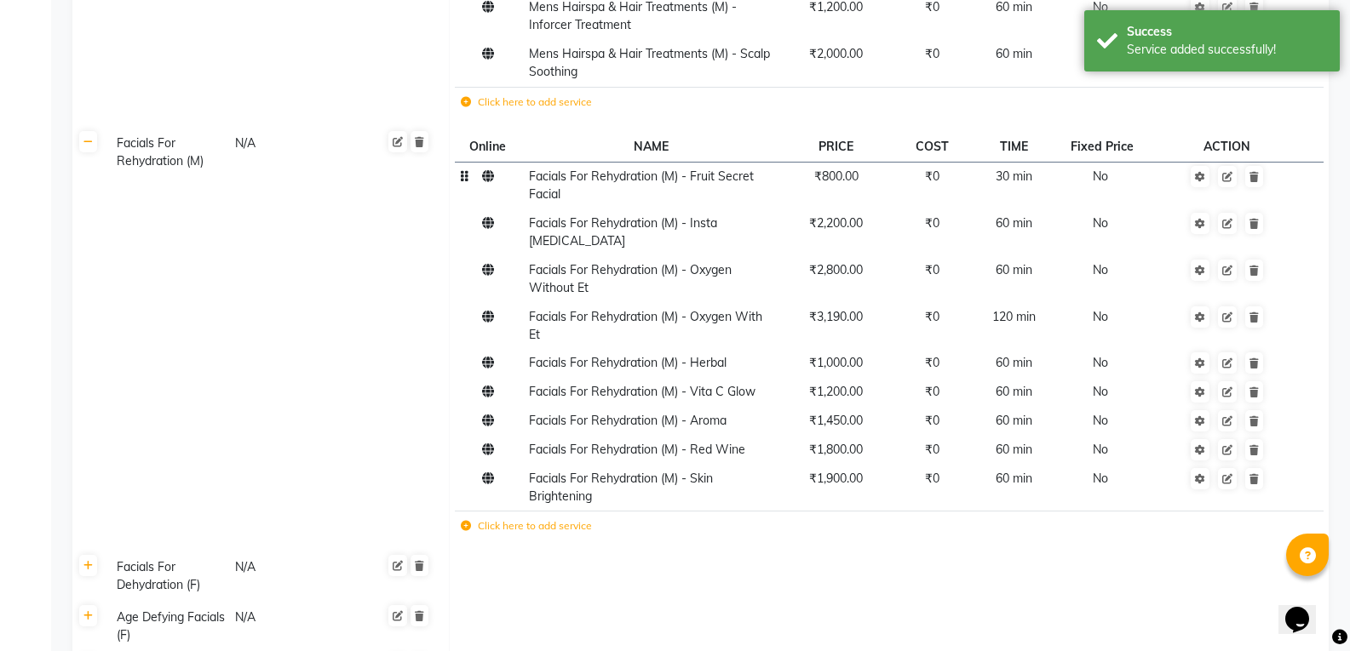
click at [468, 519] on label "Click here to add service" at bounding box center [526, 526] width 131 height 15
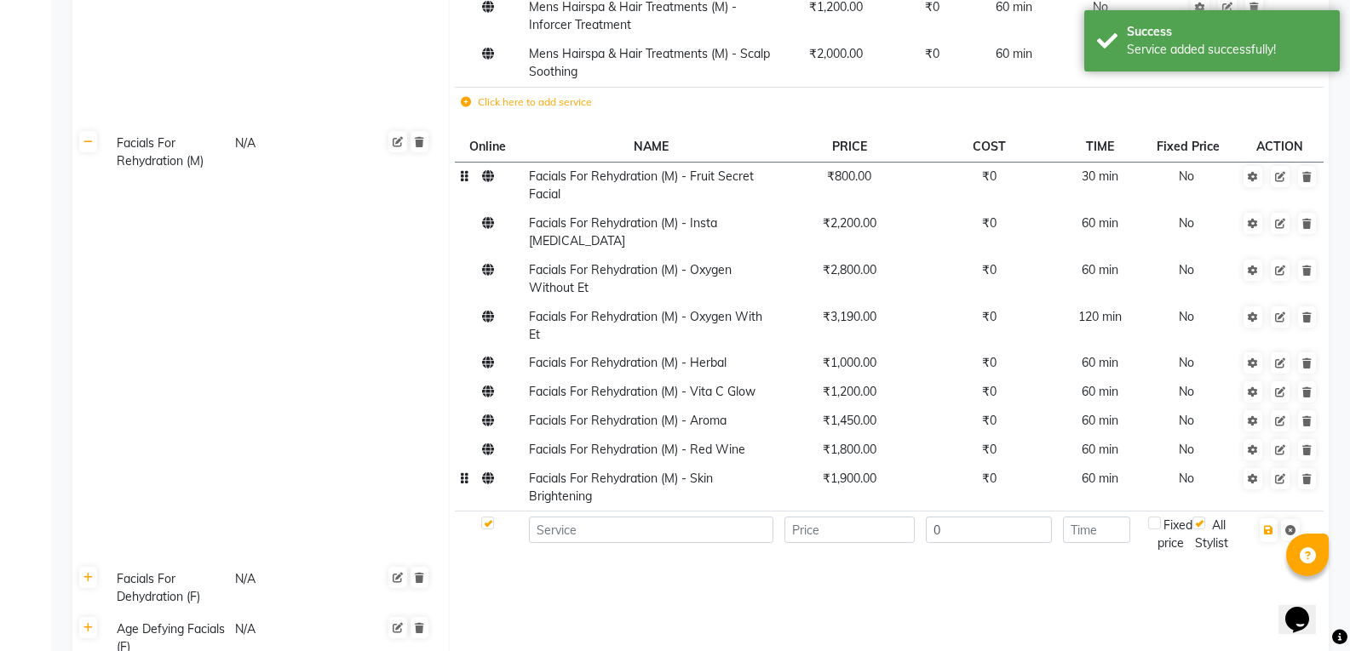
click at [589, 471] on span "Facials For Rehydration (M) - Skin Brightening" at bounding box center [621, 487] width 184 height 33
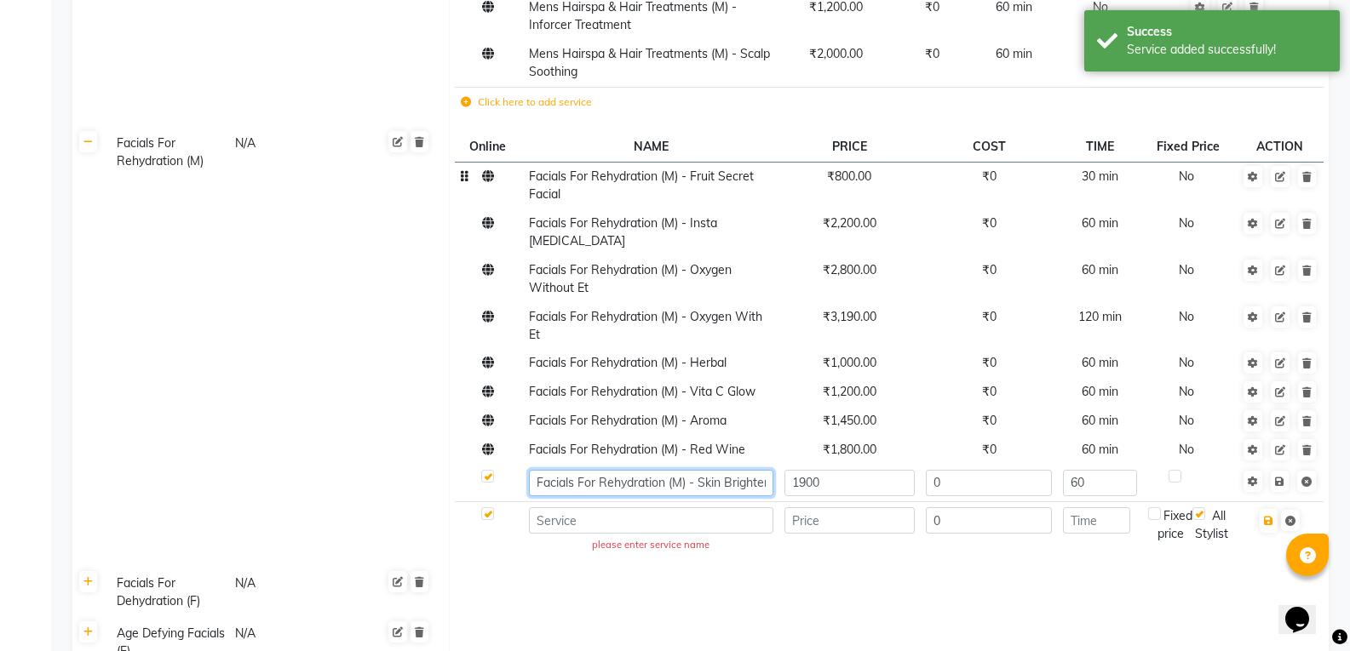
click at [593, 470] on input "Facials For Rehydration (M) - Skin Brightening" at bounding box center [651, 483] width 244 height 26
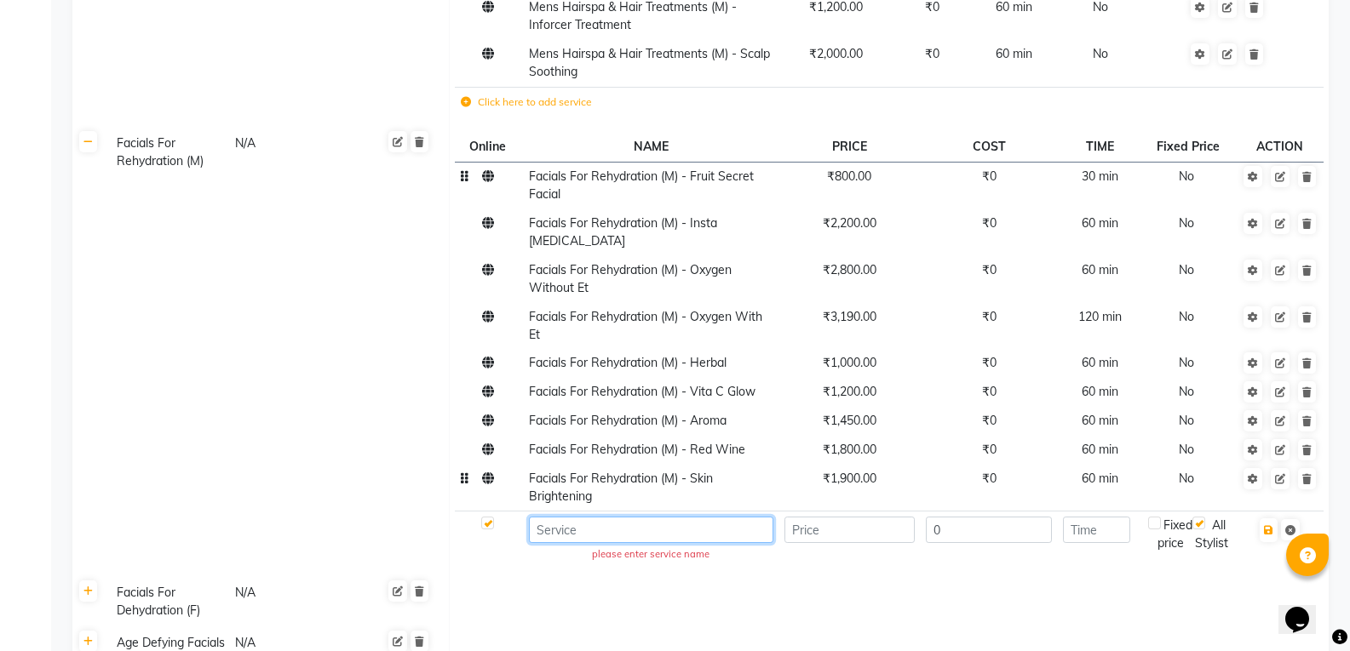
click at [548, 517] on input at bounding box center [651, 530] width 244 height 26
paste input "Facials For Rehydration (M) - Skin Brightening"
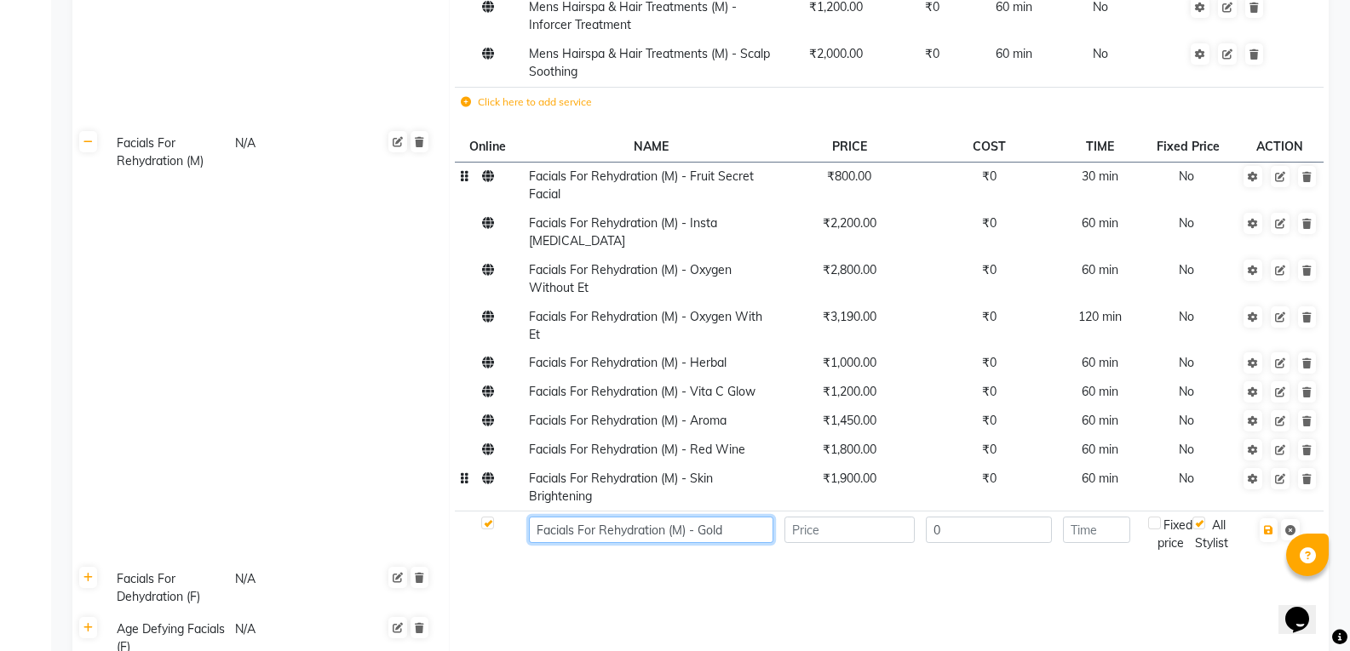
type input "Facials For Rehydration (M) - Gold"
click at [1266, 525] on icon "button" at bounding box center [1268, 530] width 9 height 10
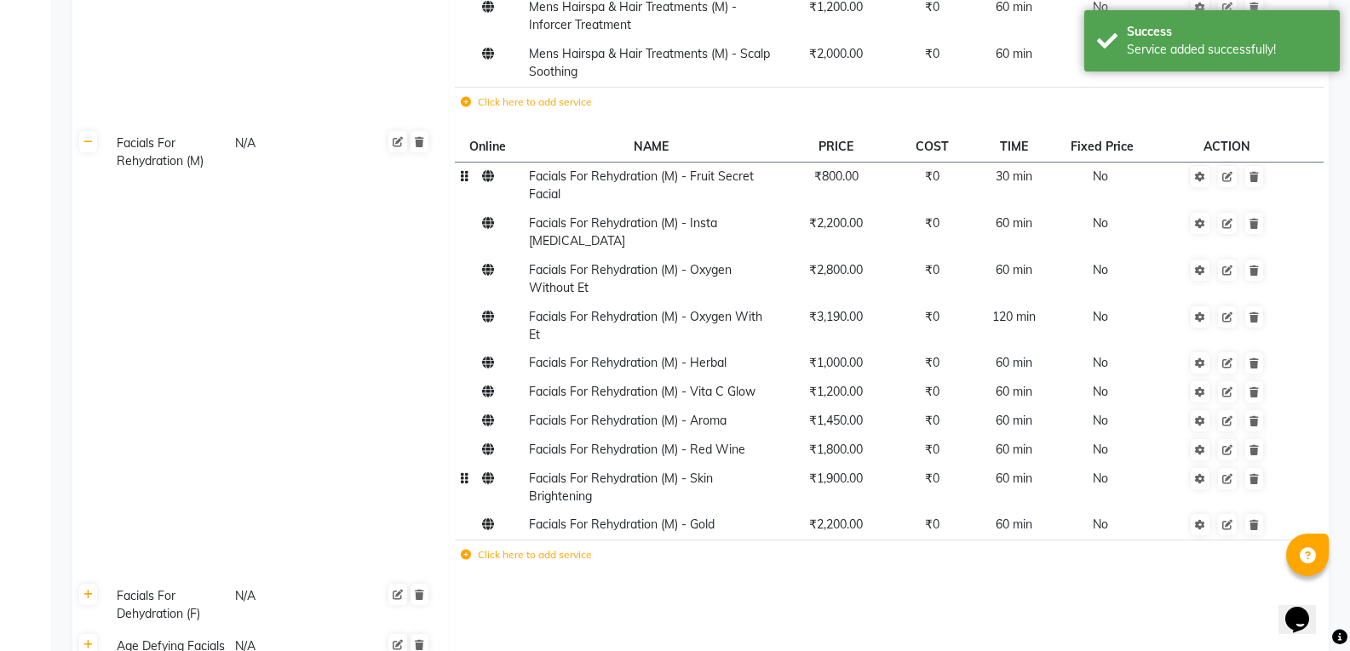
click at [463, 550] on icon at bounding box center [466, 555] width 10 height 10
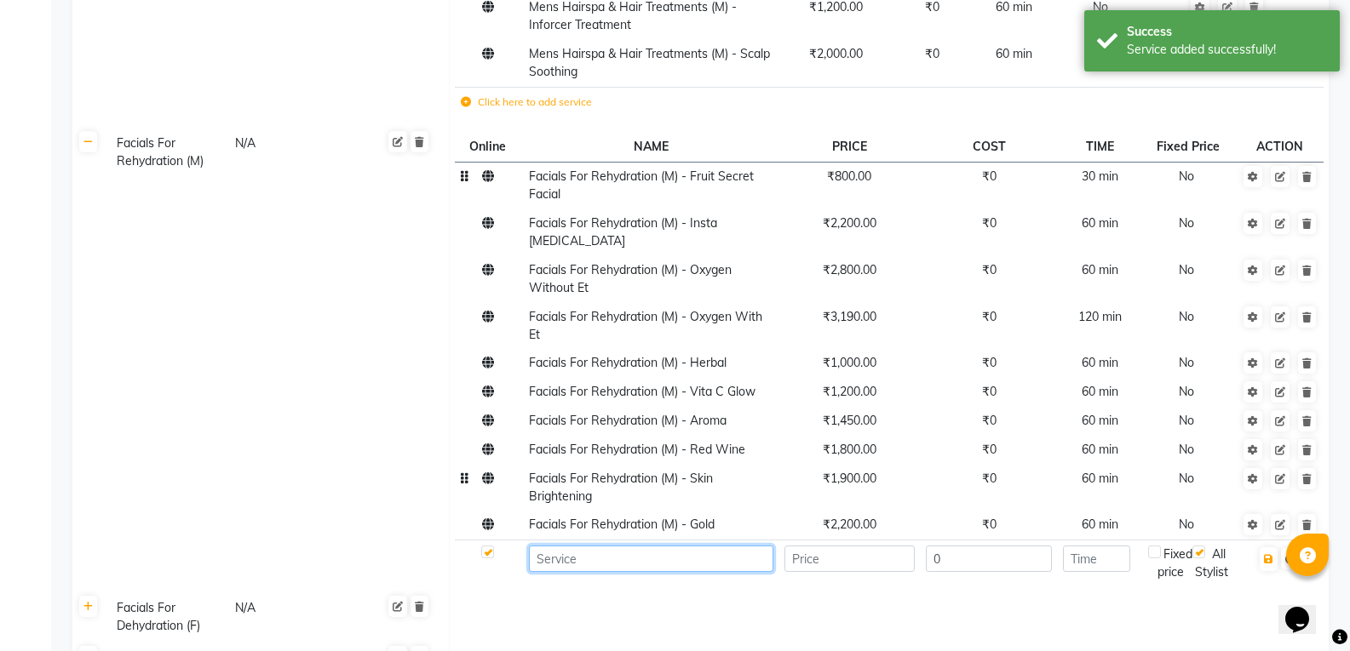
click at [548, 546] on input at bounding box center [651, 559] width 244 height 26
paste input "Facials For Rehydration (M) - Skin Brightening"
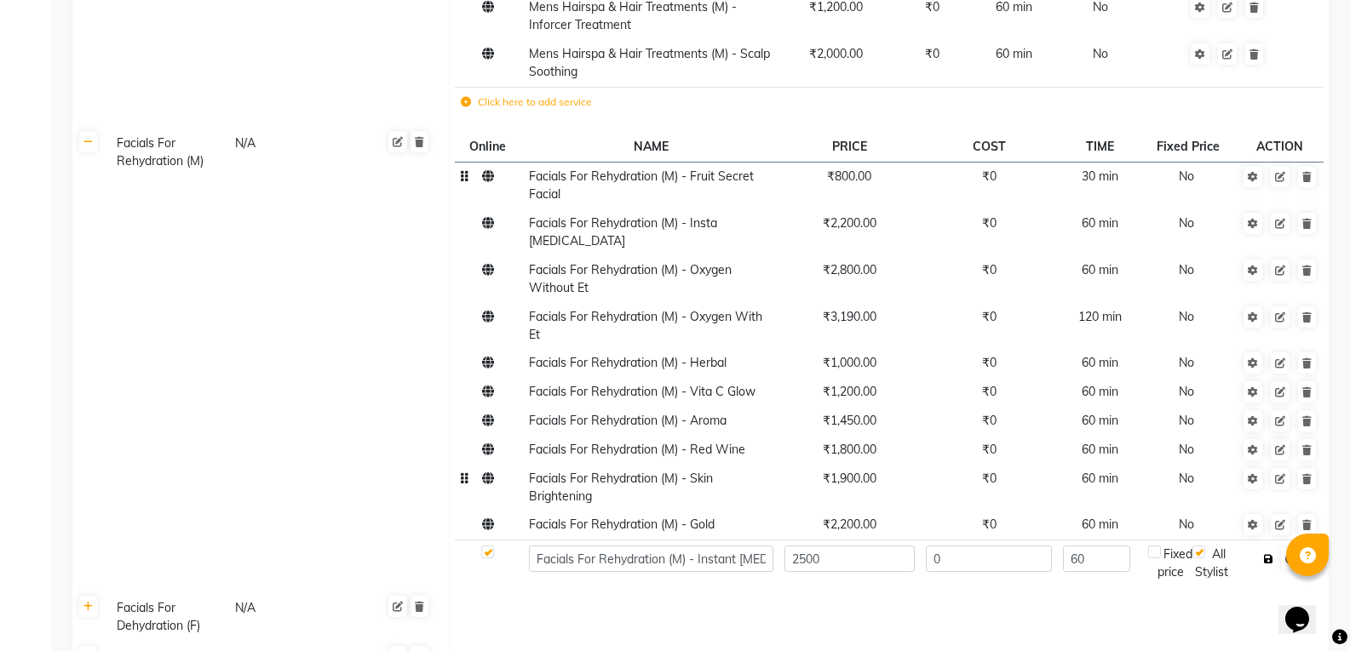
click at [1270, 554] on icon "button" at bounding box center [1268, 559] width 9 height 10
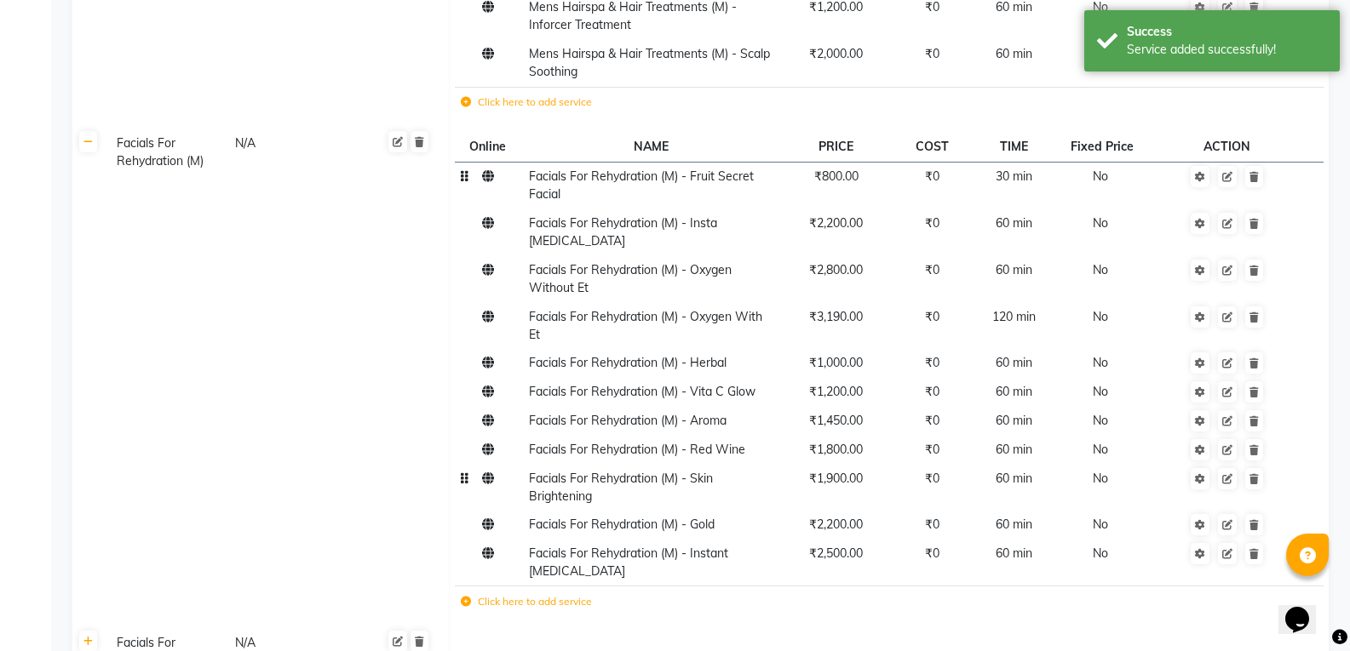
click at [469, 587] on td "Click here to add service" at bounding box center [713, 604] width 516 height 35
click at [464, 597] on icon at bounding box center [466, 602] width 10 height 10
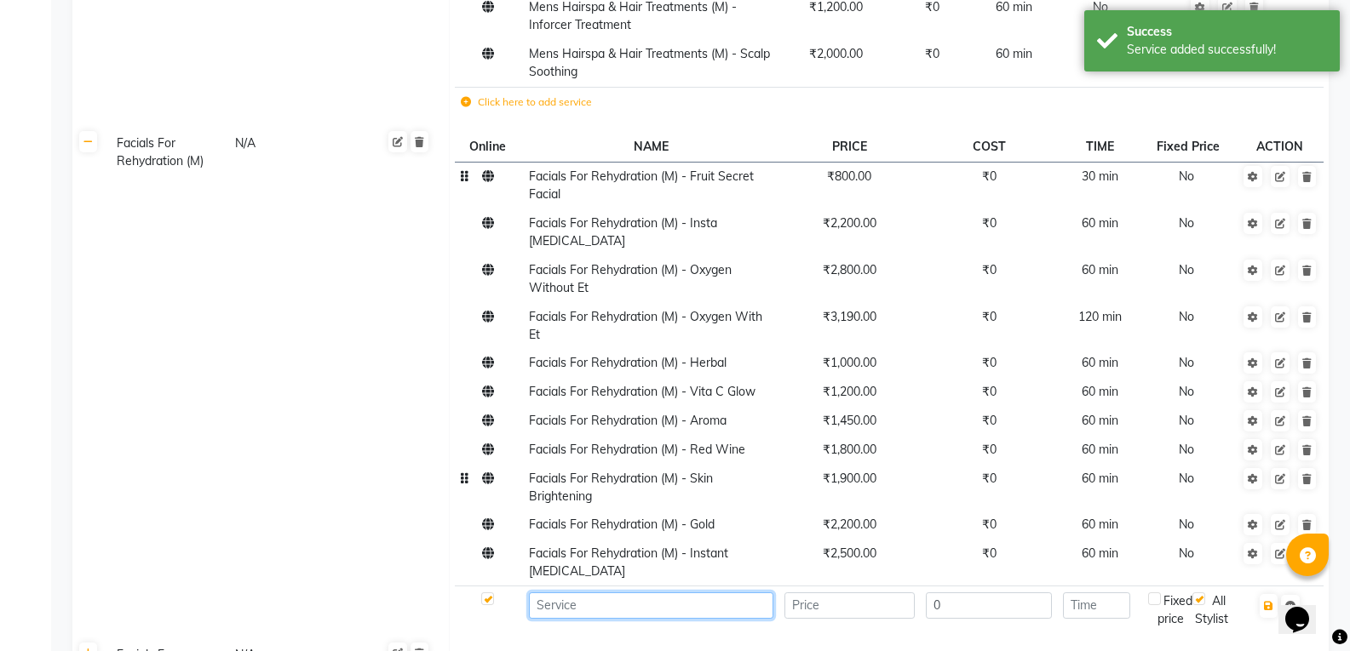
click at [565, 593] on input at bounding box center [651, 606] width 244 height 26
paste input "Facials For Rehydration (M) - Skin Brightening"
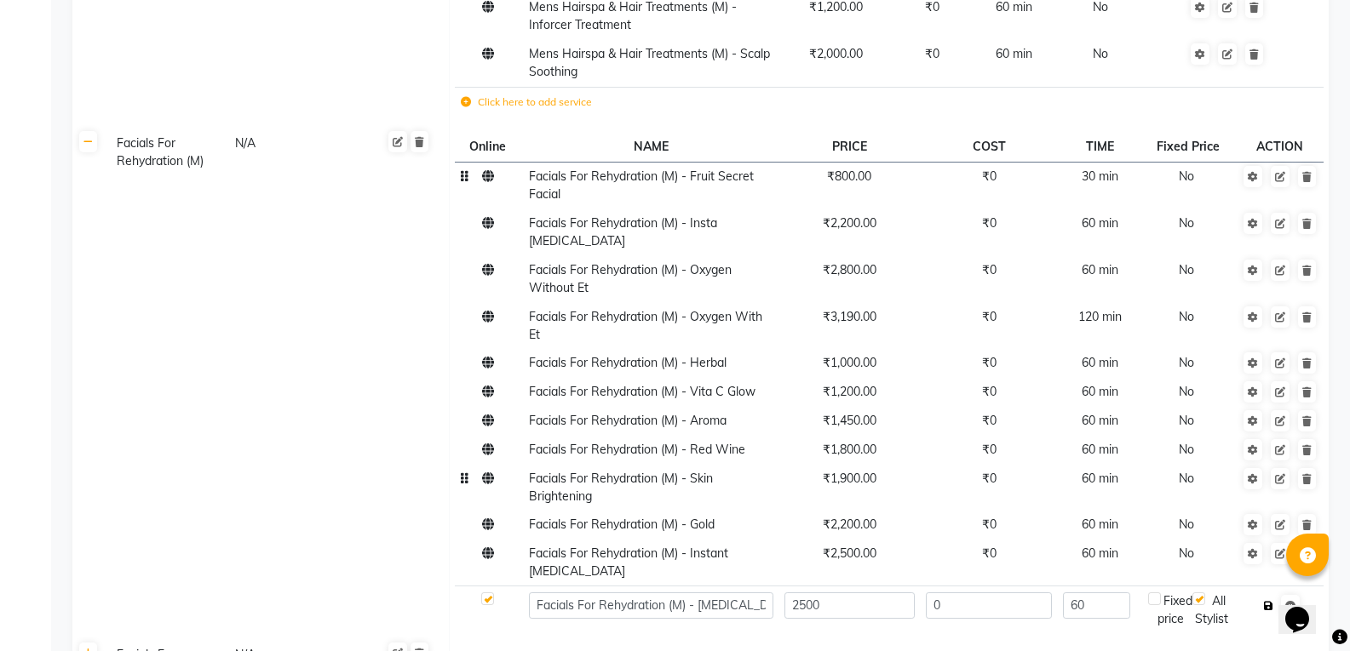
click at [1269, 601] on icon "button" at bounding box center [1268, 606] width 9 height 10
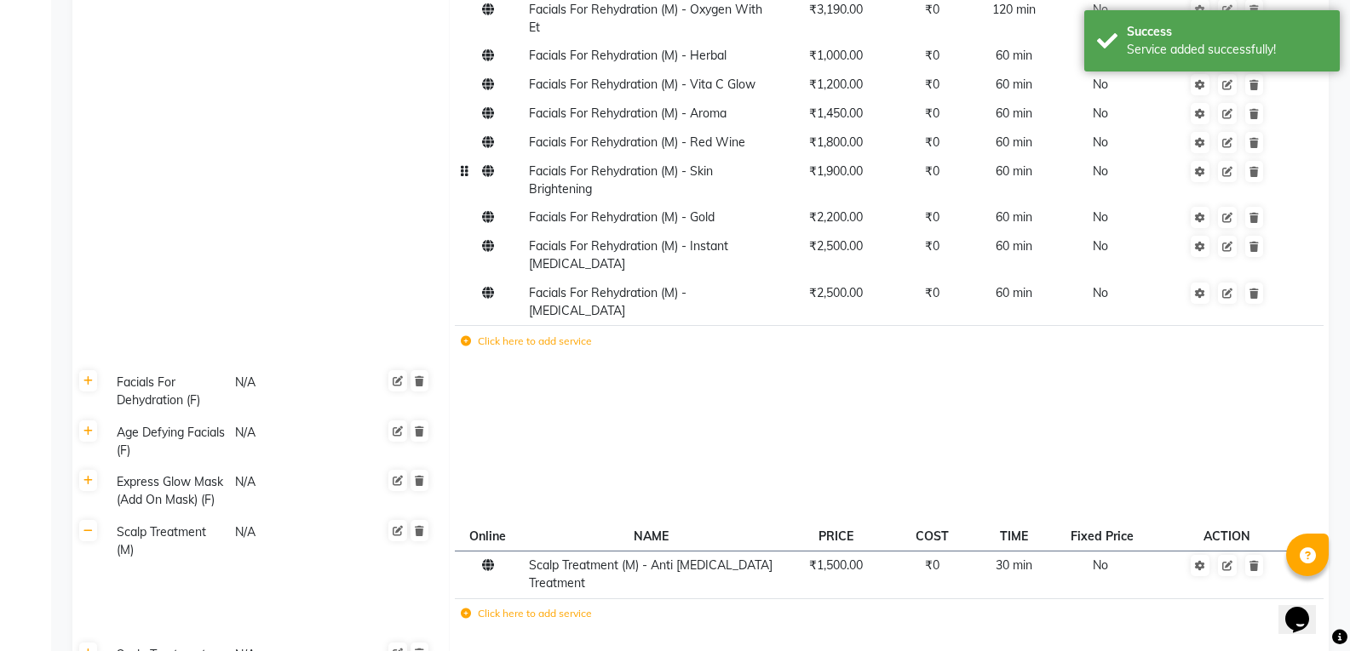
scroll to position [3666, 0]
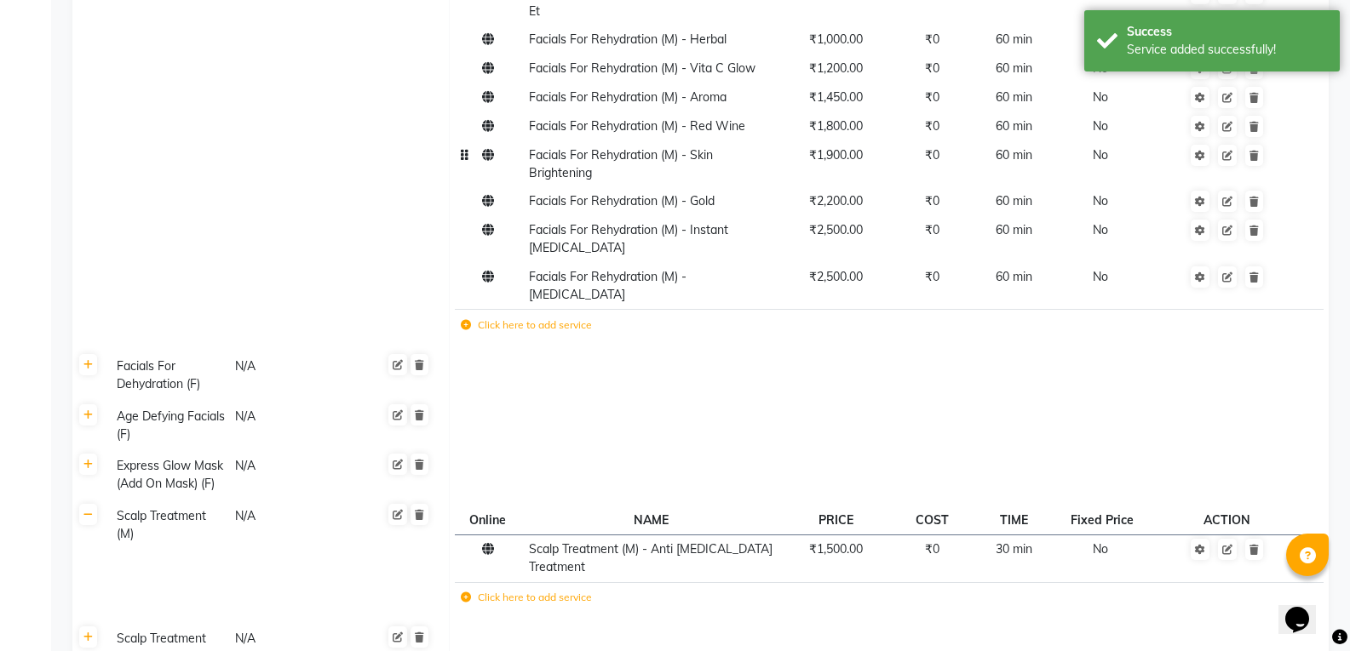
click at [467, 320] on icon at bounding box center [466, 325] width 10 height 10
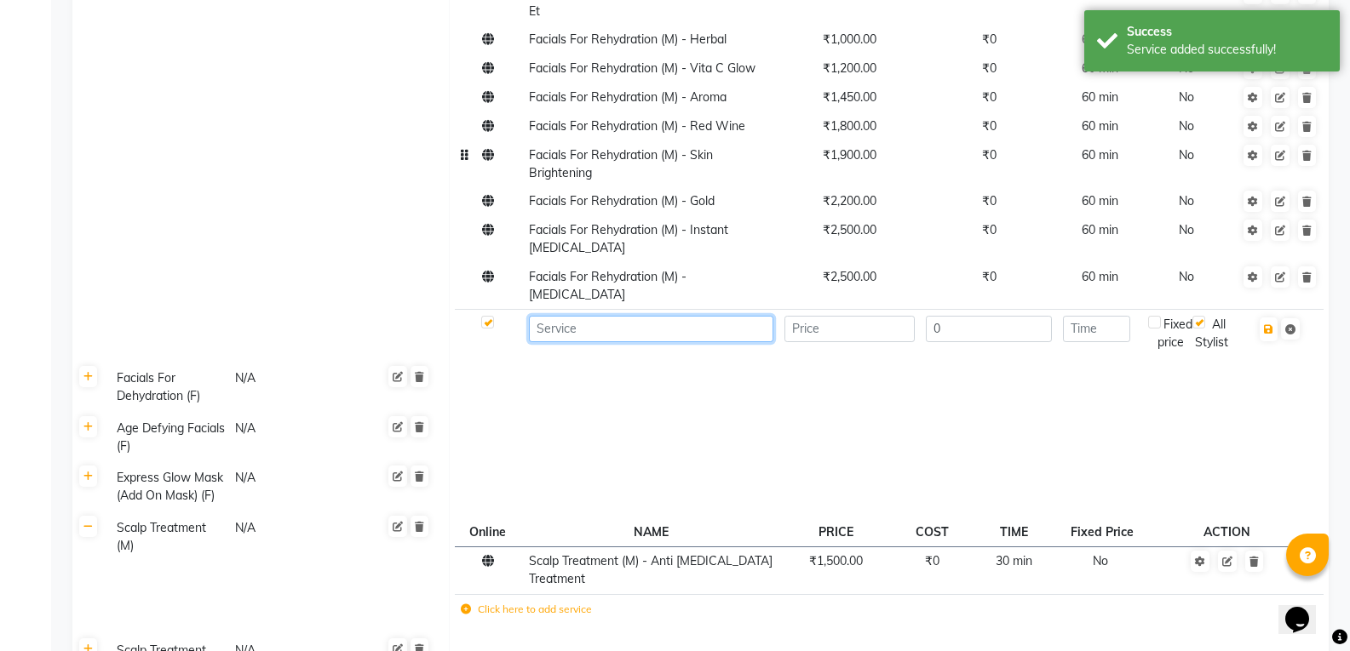
click at [545, 316] on input at bounding box center [651, 329] width 244 height 26
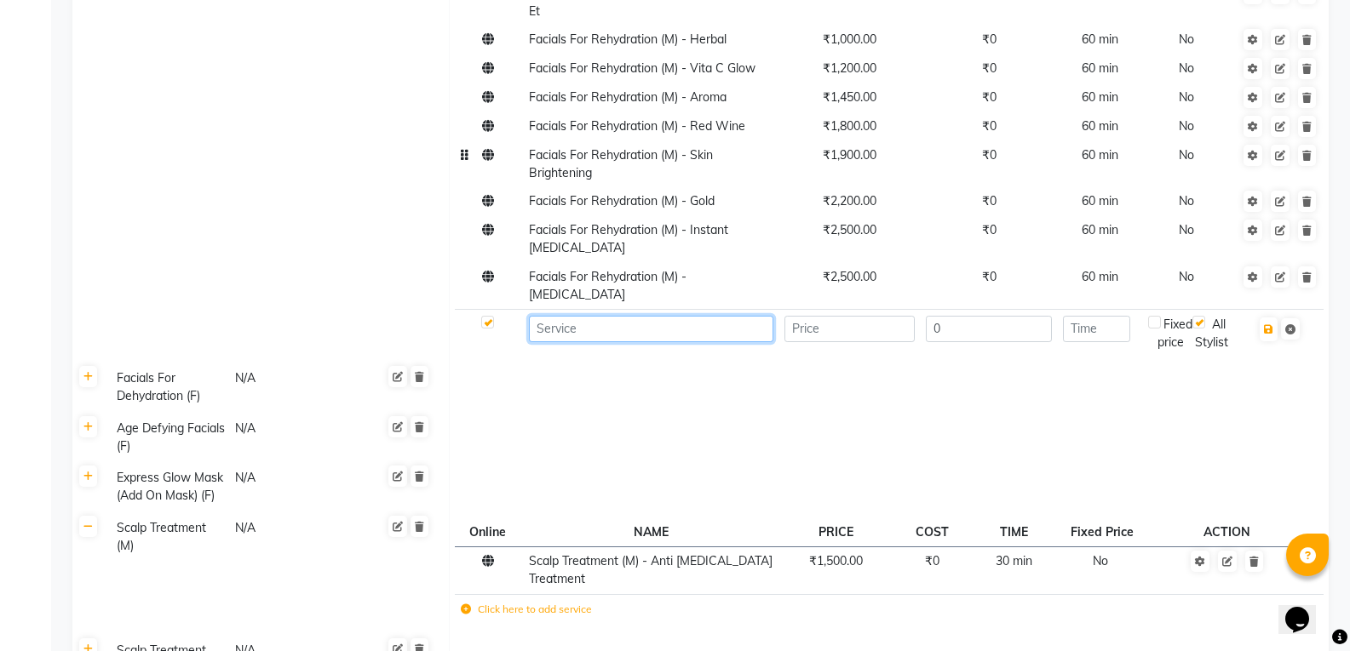
click at [548, 316] on input at bounding box center [651, 329] width 244 height 26
paste input "Facials For Rehydration (M) - Skin Brightening"
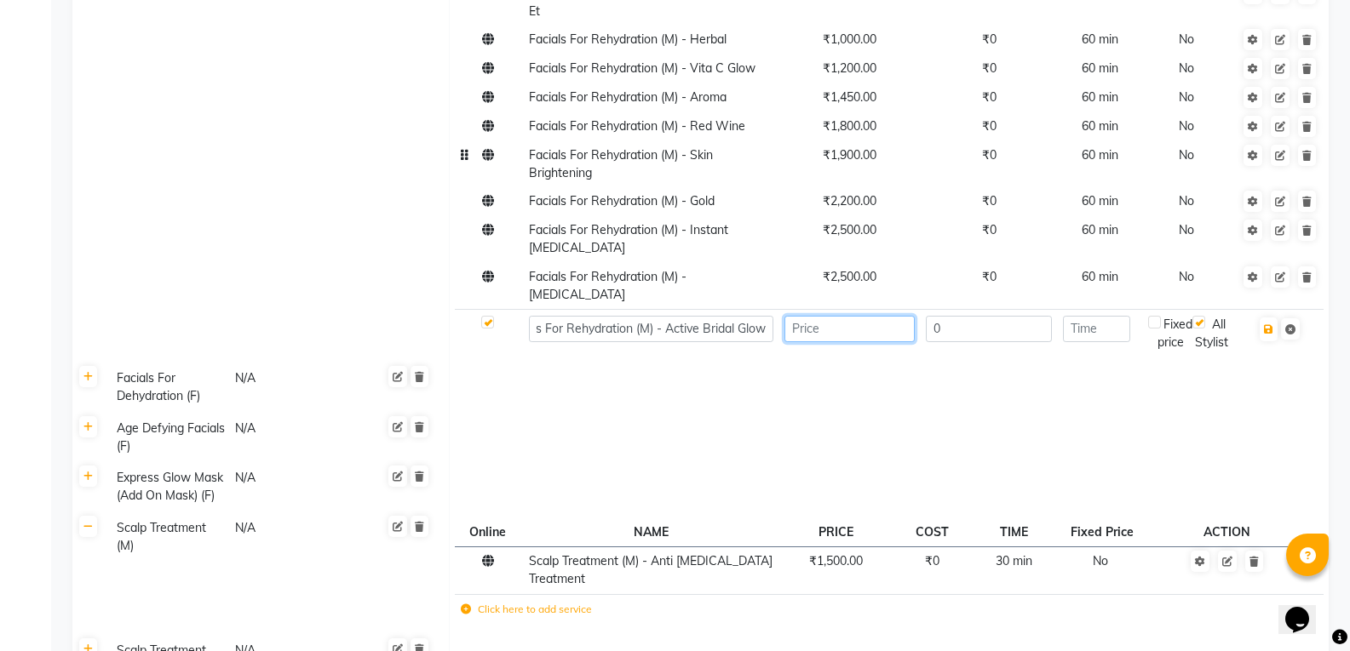
scroll to position [0, 0]
click at [1270, 324] on icon "button" at bounding box center [1268, 329] width 9 height 10
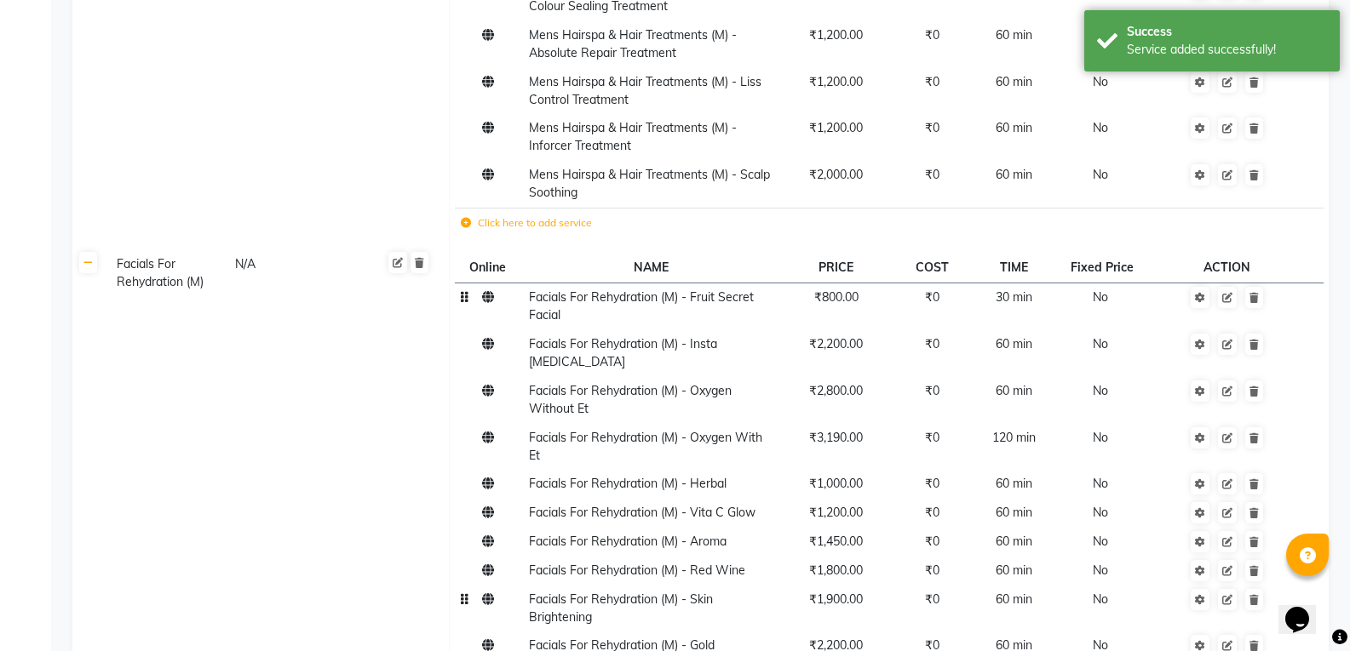
scroll to position [3198, 0]
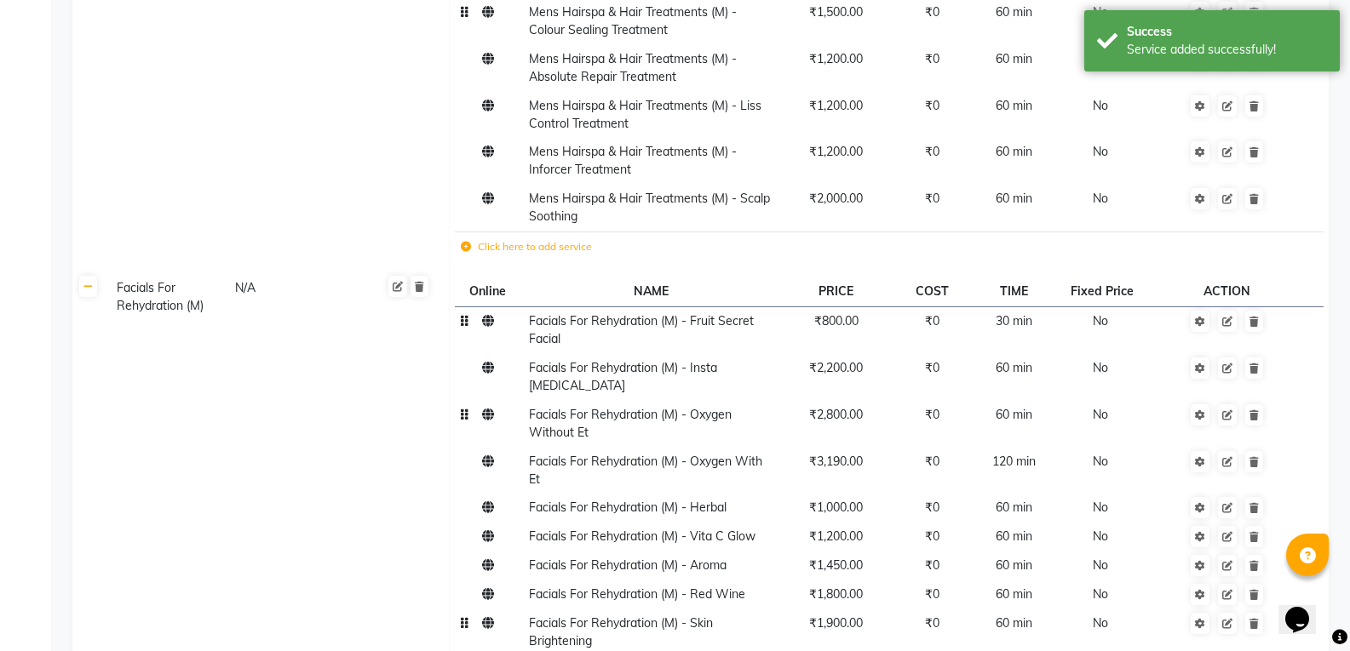
click at [844, 400] on td "₹2,800.00" at bounding box center [835, 423] width 114 height 47
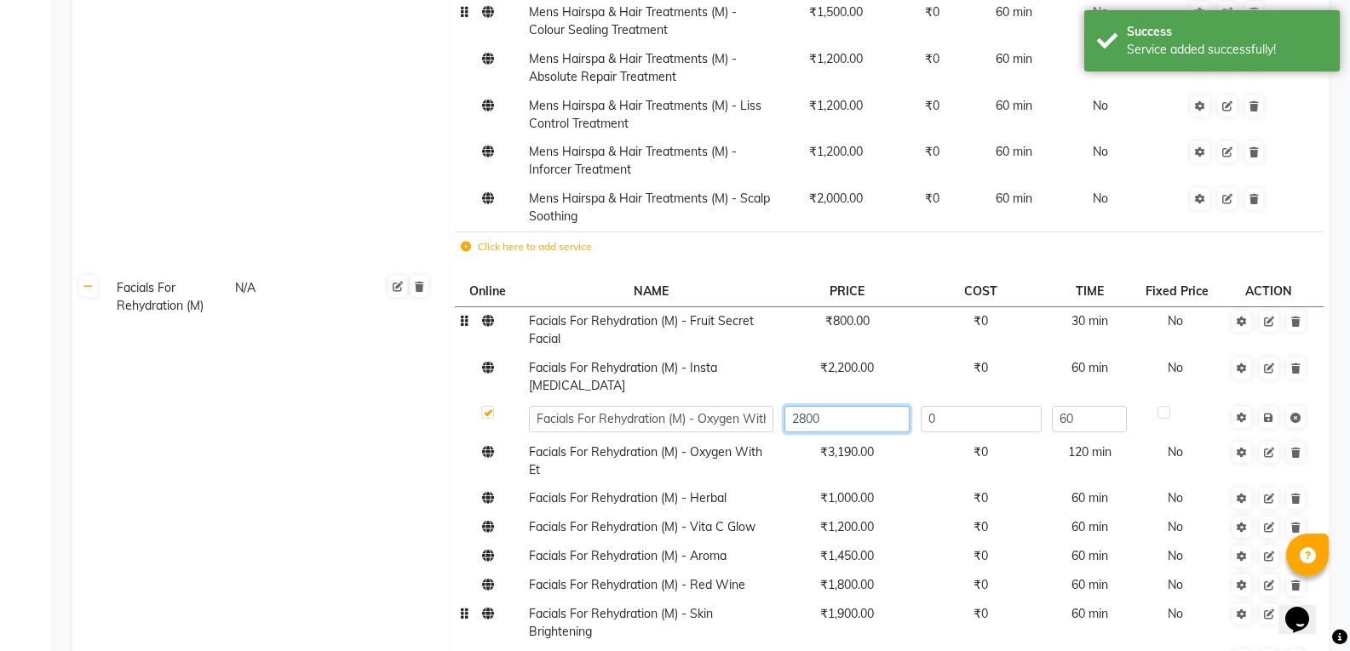
click at [848, 406] on input "2800" at bounding box center [846, 419] width 125 height 26
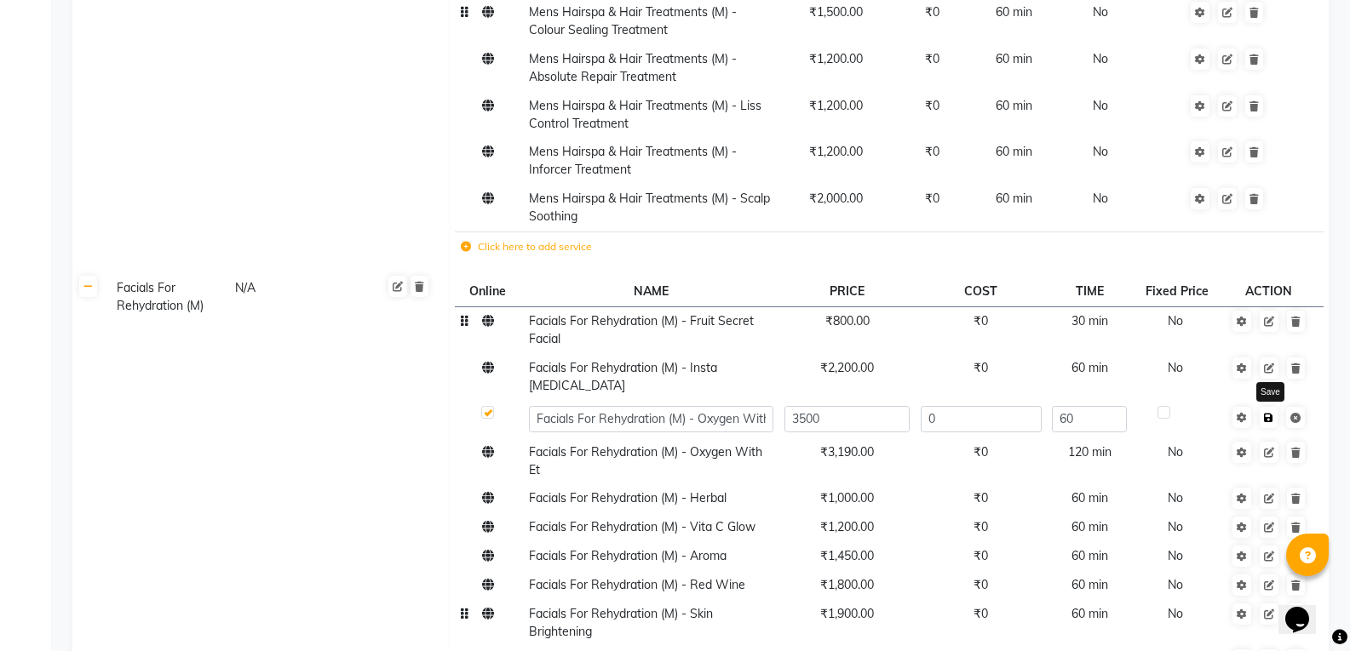
click at [1266, 400] on td "Save" at bounding box center [1268, 418] width 87 height 37
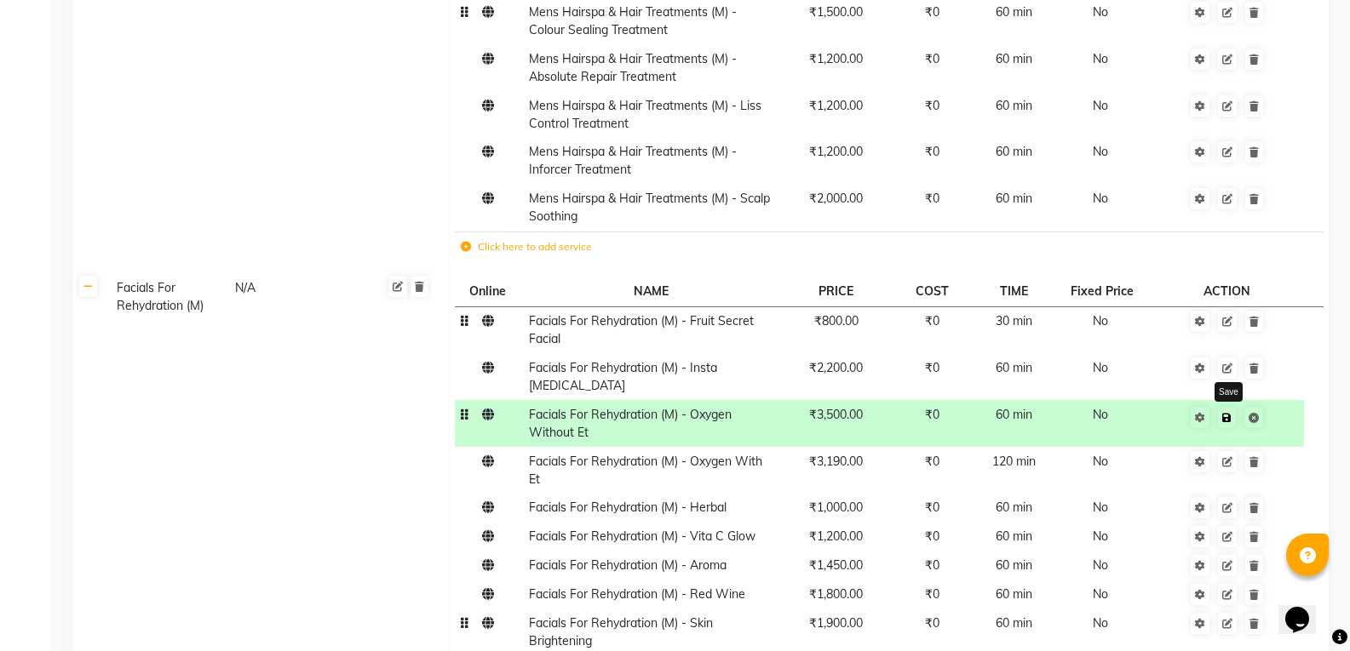
click at [1223, 413] on icon at bounding box center [1226, 418] width 9 height 10
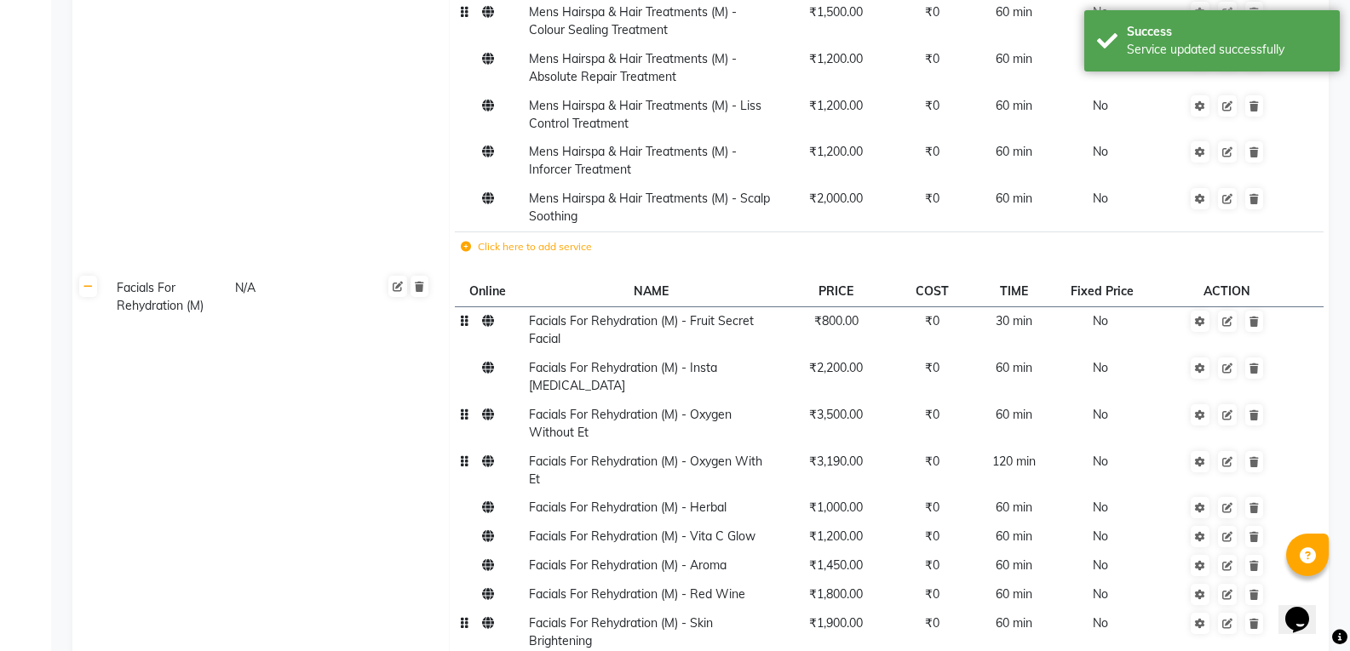
click at [836, 454] on span "₹3,190.00" at bounding box center [836, 461] width 54 height 15
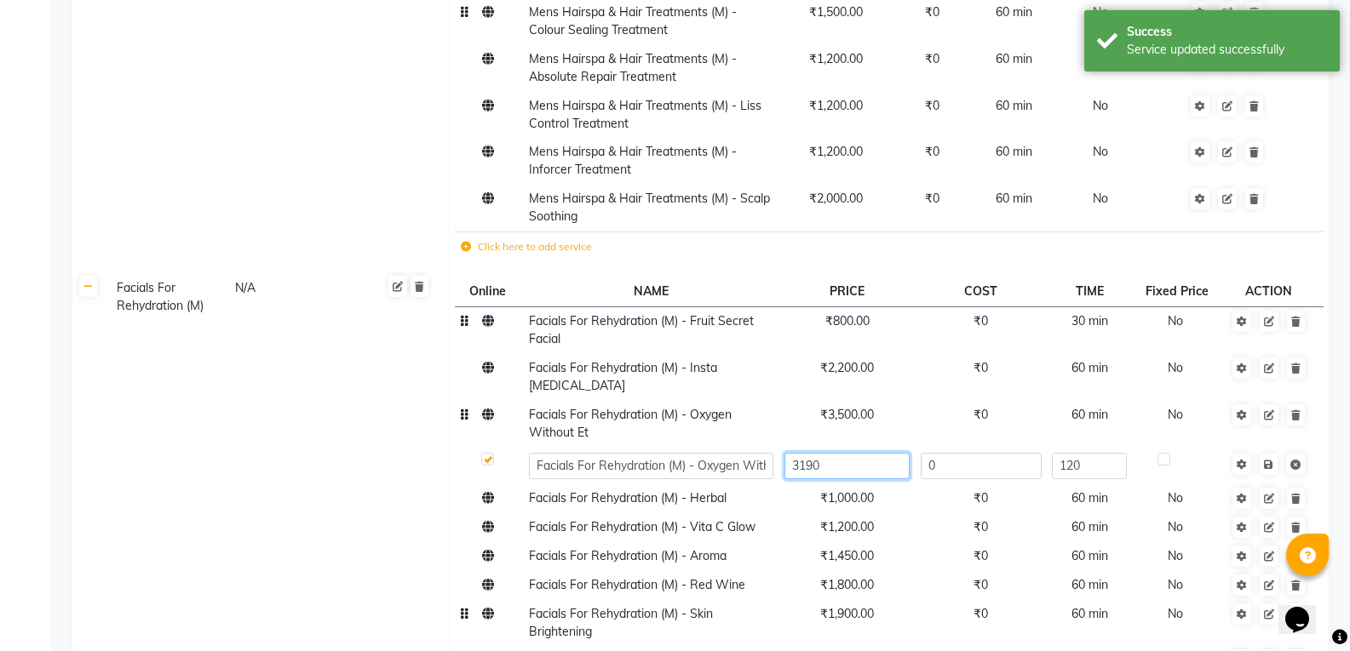
click at [840, 453] on input "3190" at bounding box center [846, 466] width 125 height 26
click at [1265, 455] on span "Save" at bounding box center [1280, 463] width 54 height 17
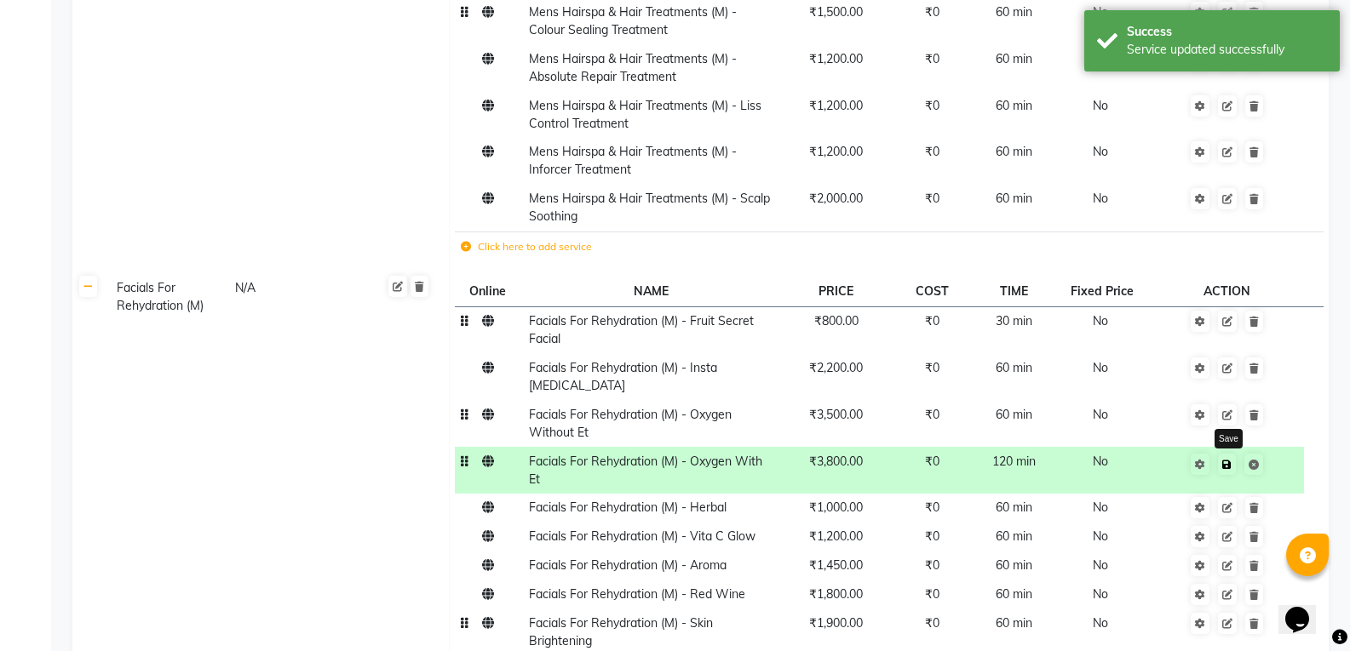
click at [1222, 454] on link at bounding box center [1227, 464] width 18 height 21
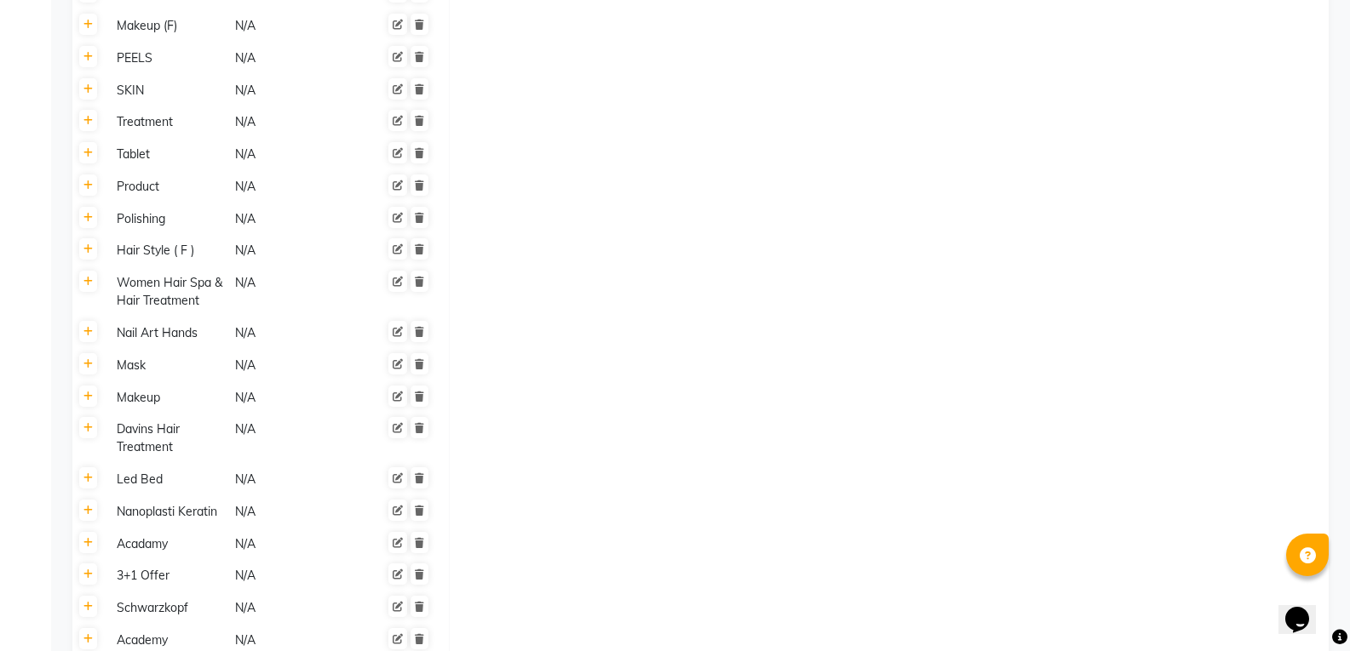
scroll to position [4927, 0]
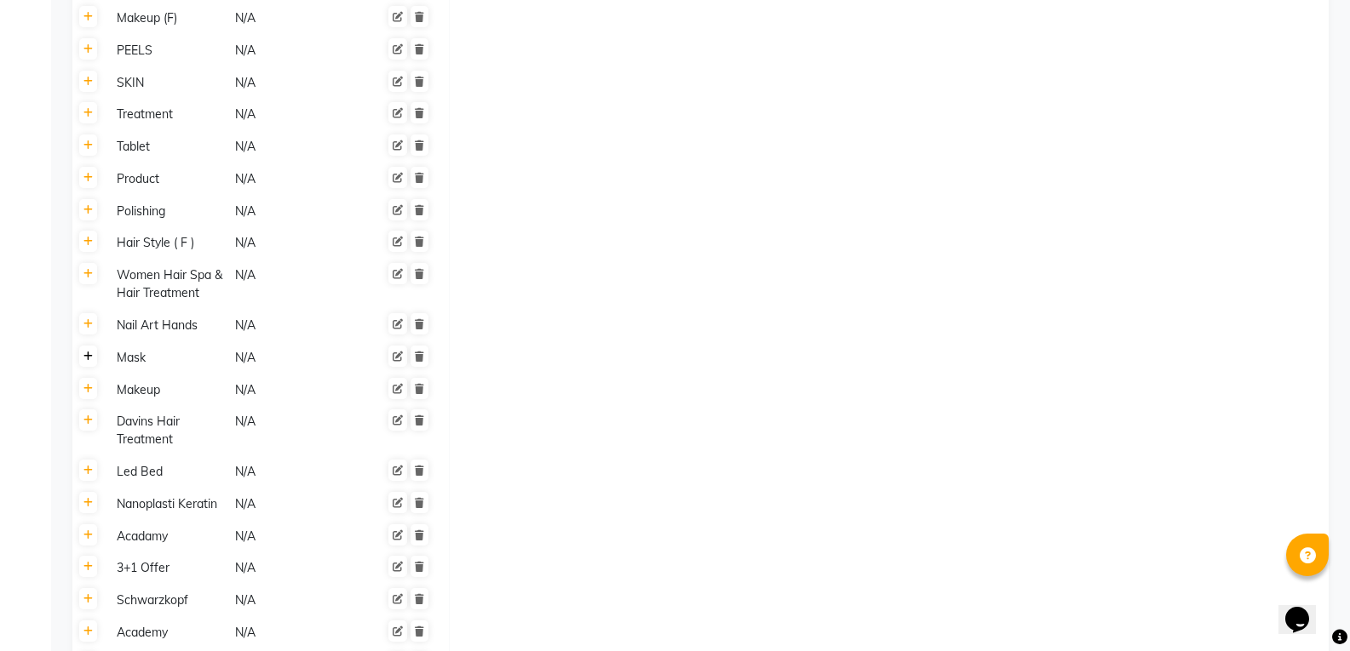
click at [89, 352] on icon at bounding box center [87, 357] width 9 height 10
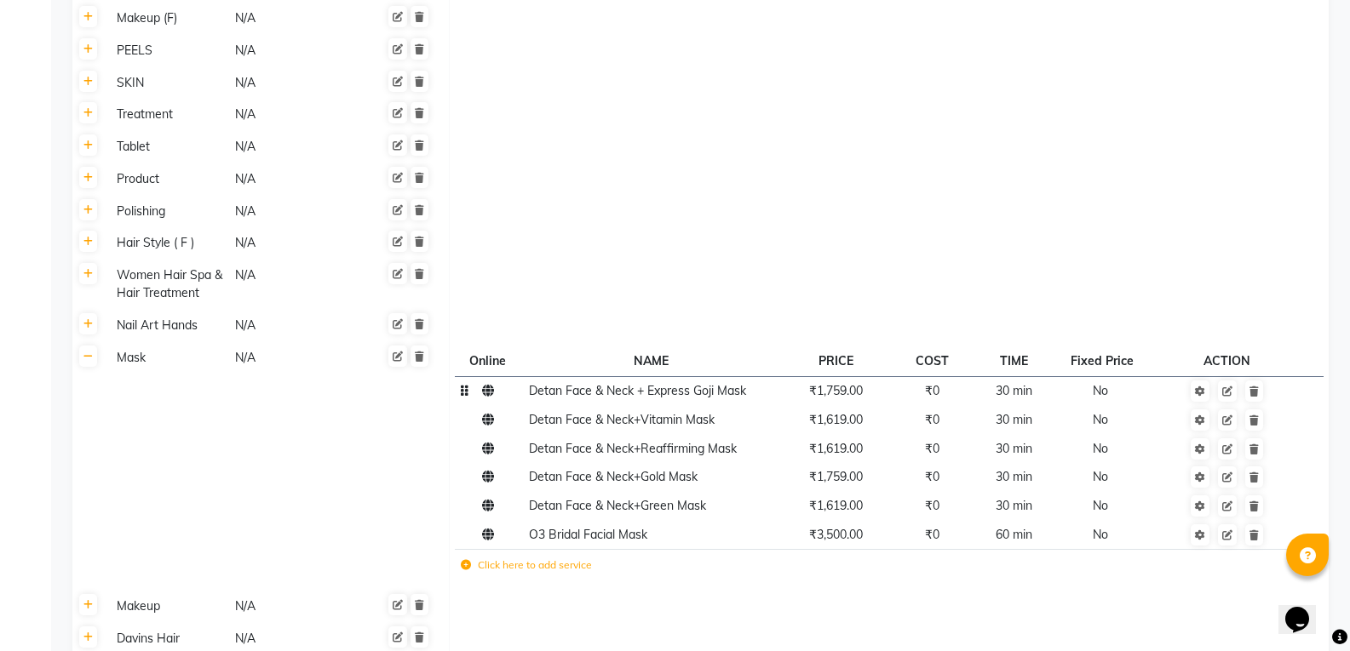
click at [852, 383] on span "₹1,759.00" at bounding box center [836, 390] width 54 height 15
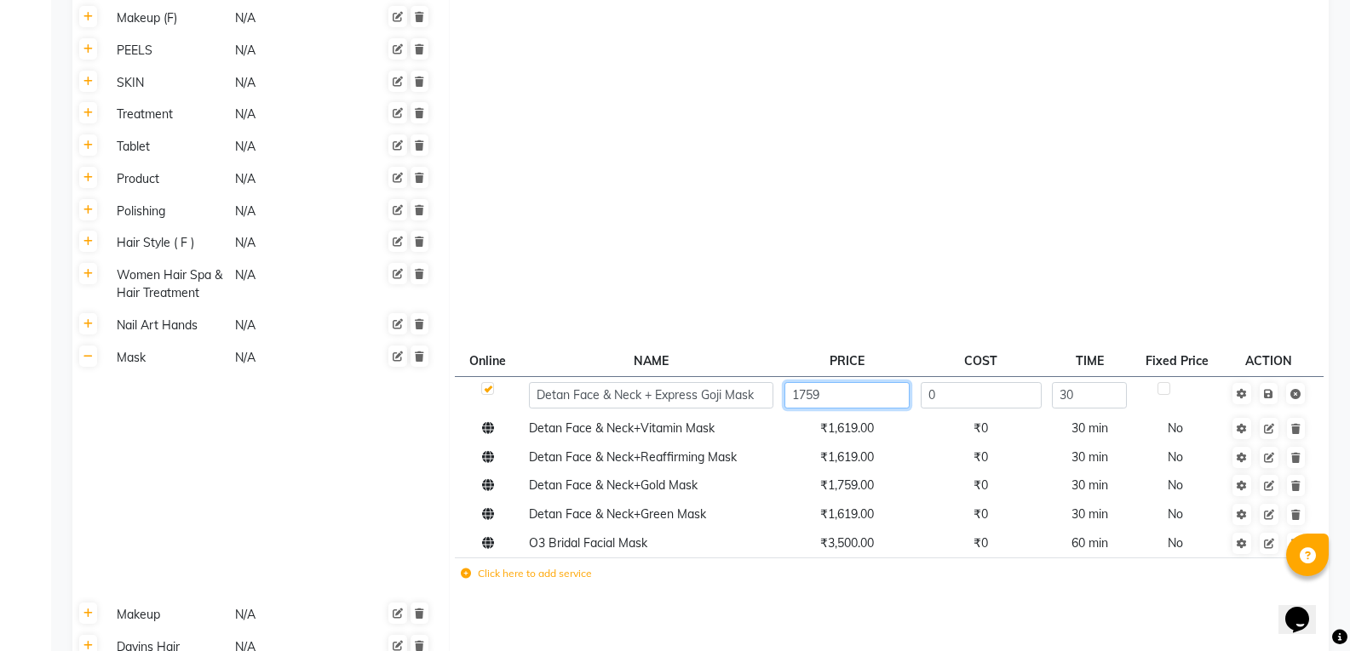
click at [847, 382] on input "1759" at bounding box center [846, 395] width 125 height 26
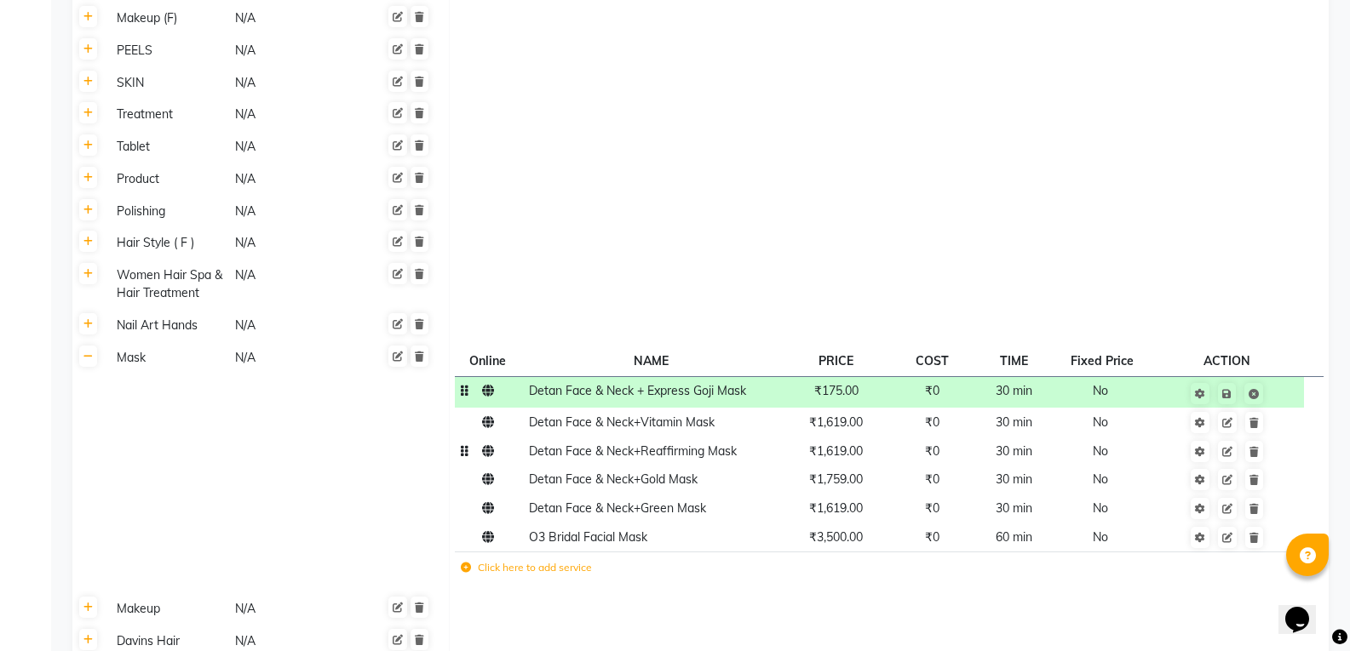
click at [866, 376] on tbody "Detan Face & Neck + Express Goji Mask ₹175.00 ₹0 30 min No Detan Face & Neck+Vi…" at bounding box center [889, 481] width 868 height 211
click at [856, 444] on span "₹1,619.00" at bounding box center [836, 451] width 54 height 15
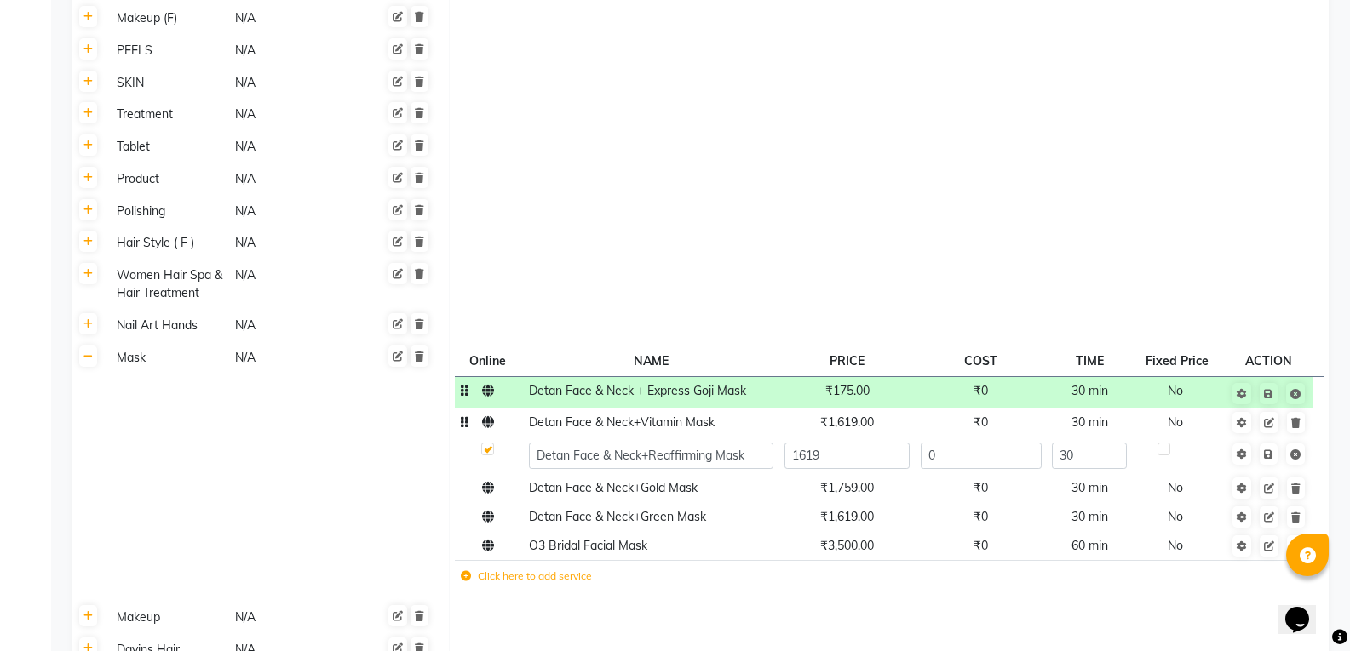
click at [856, 408] on td "₹1,619.00" at bounding box center [846, 422] width 136 height 29
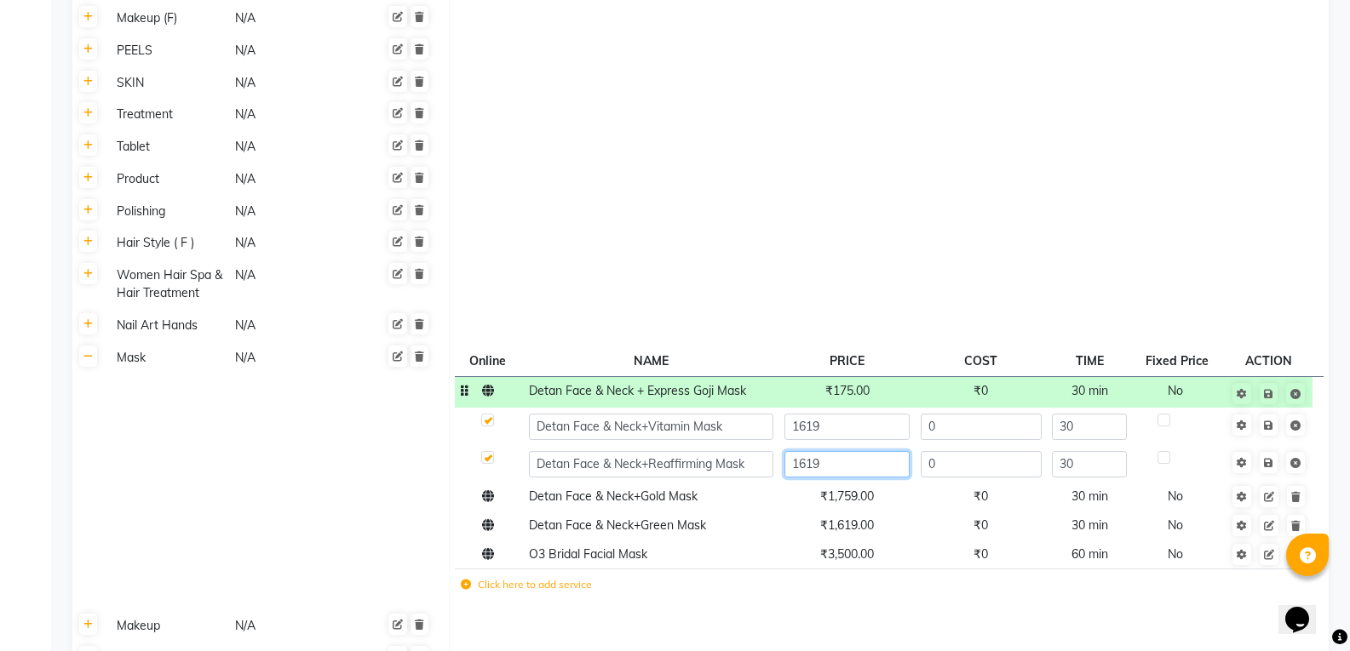
click at [840, 451] on input "1619" at bounding box center [846, 464] width 125 height 26
click at [1270, 458] on icon at bounding box center [1268, 463] width 9 height 10
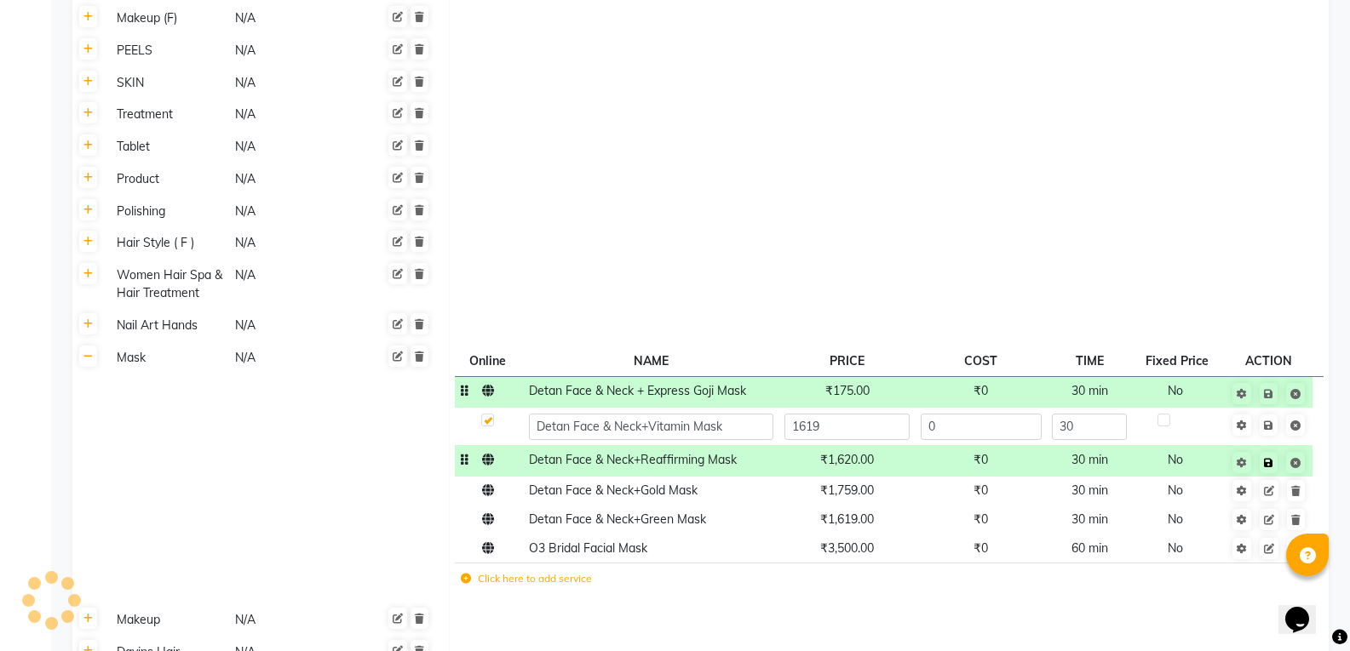
click at [1268, 458] on icon at bounding box center [1268, 463] width 9 height 10
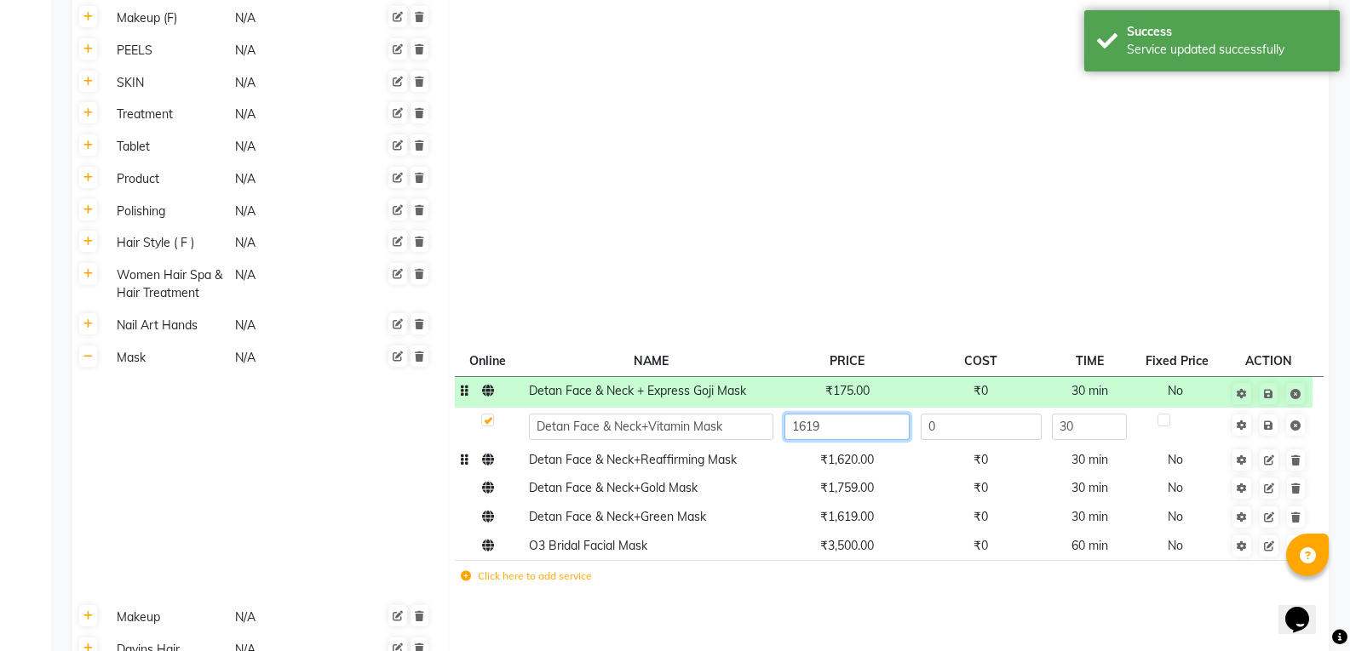
click at [843, 414] on input "1619" at bounding box center [846, 427] width 125 height 26
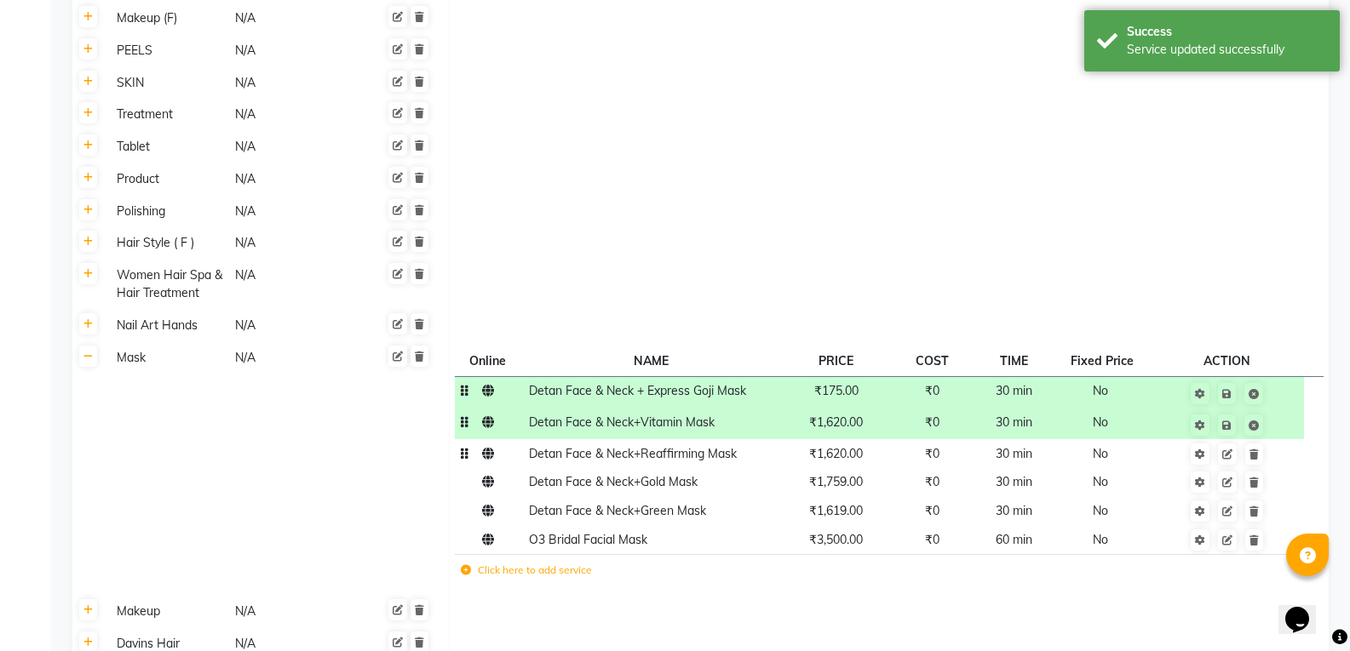
click at [1272, 408] on td "Save" at bounding box center [1226, 424] width 153 height 32
click at [1223, 421] on icon at bounding box center [1226, 426] width 9 height 10
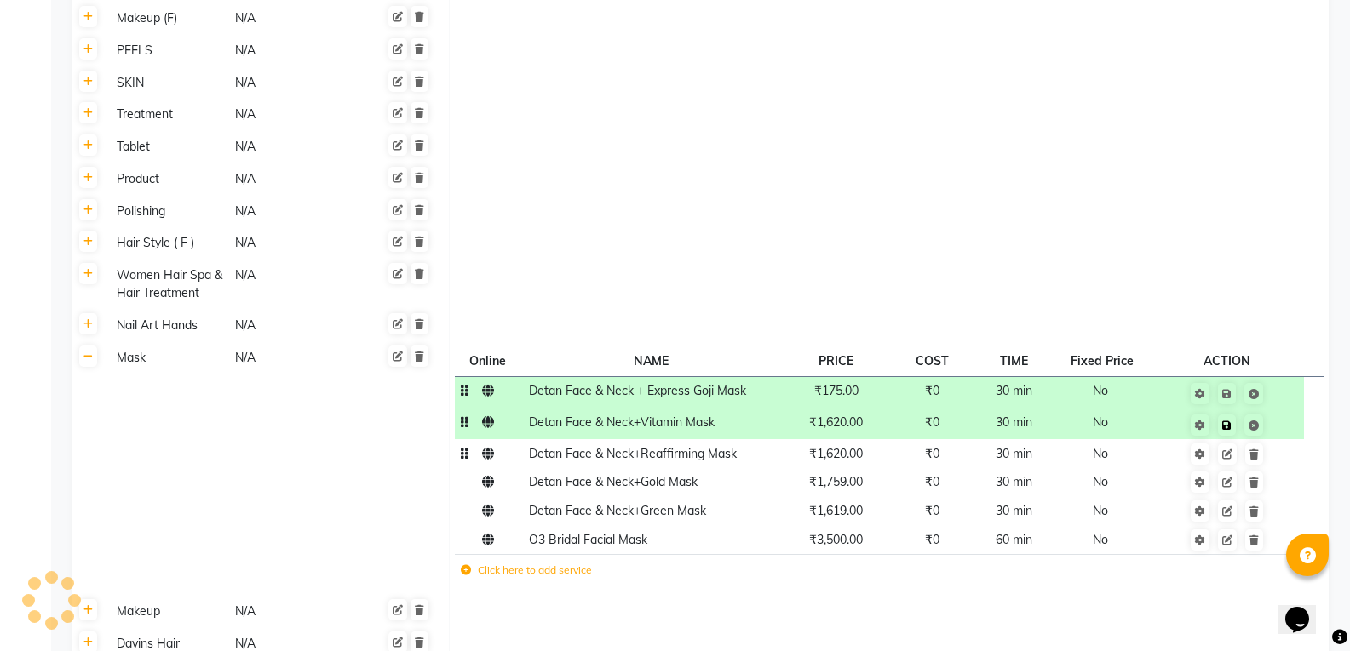
click at [1229, 421] on icon at bounding box center [1226, 426] width 9 height 10
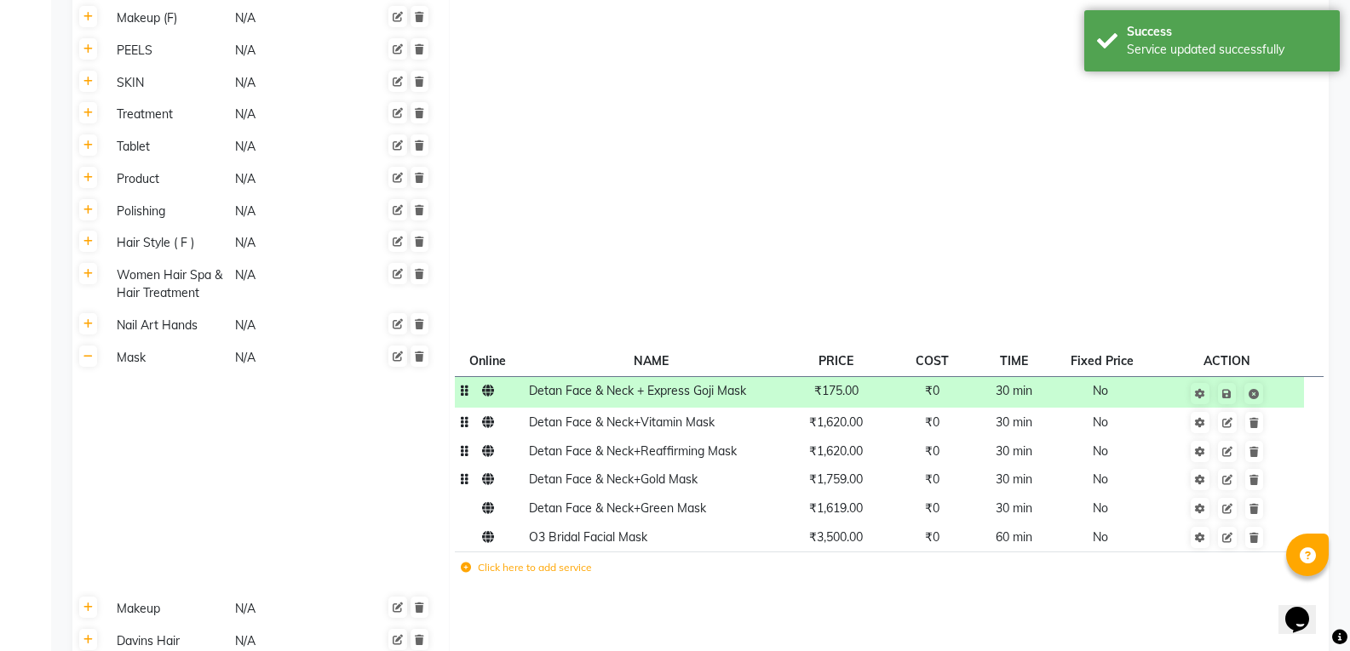
click at [846, 466] on td "₹1,759.00" at bounding box center [835, 480] width 114 height 29
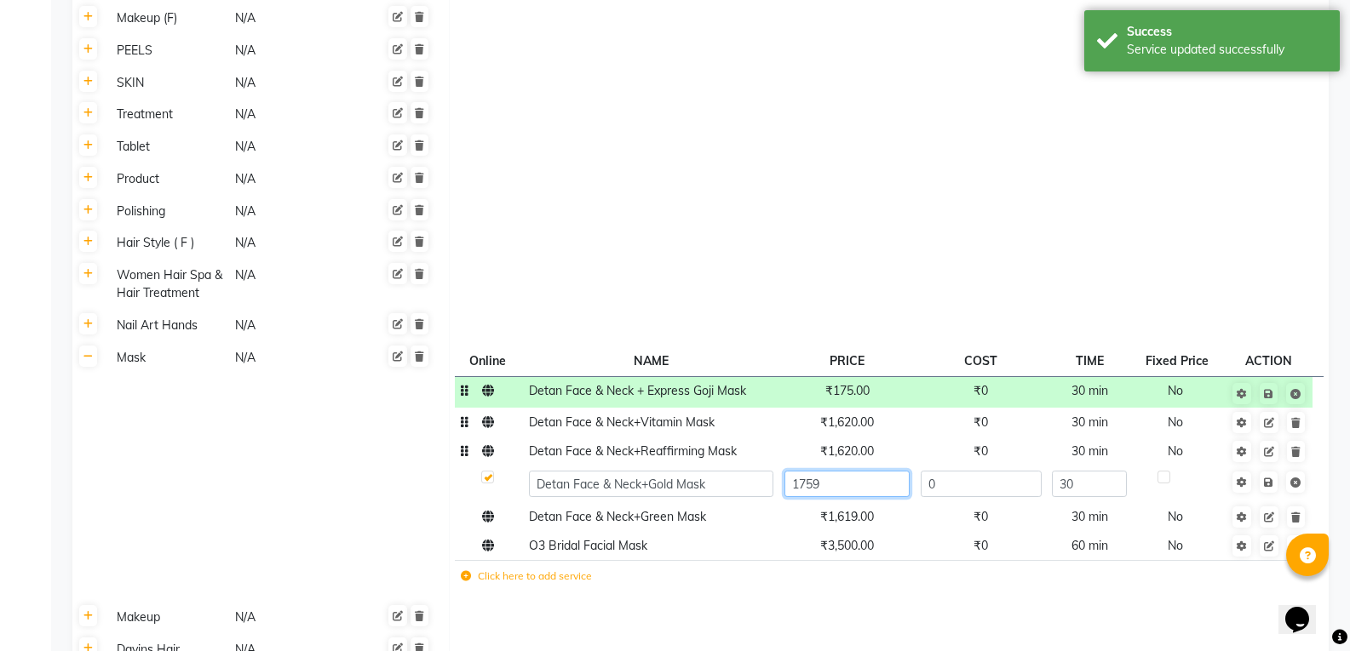
click at [846, 471] on input "1759" at bounding box center [846, 484] width 125 height 26
click at [1272, 466] on td "Save" at bounding box center [1268, 484] width 87 height 37
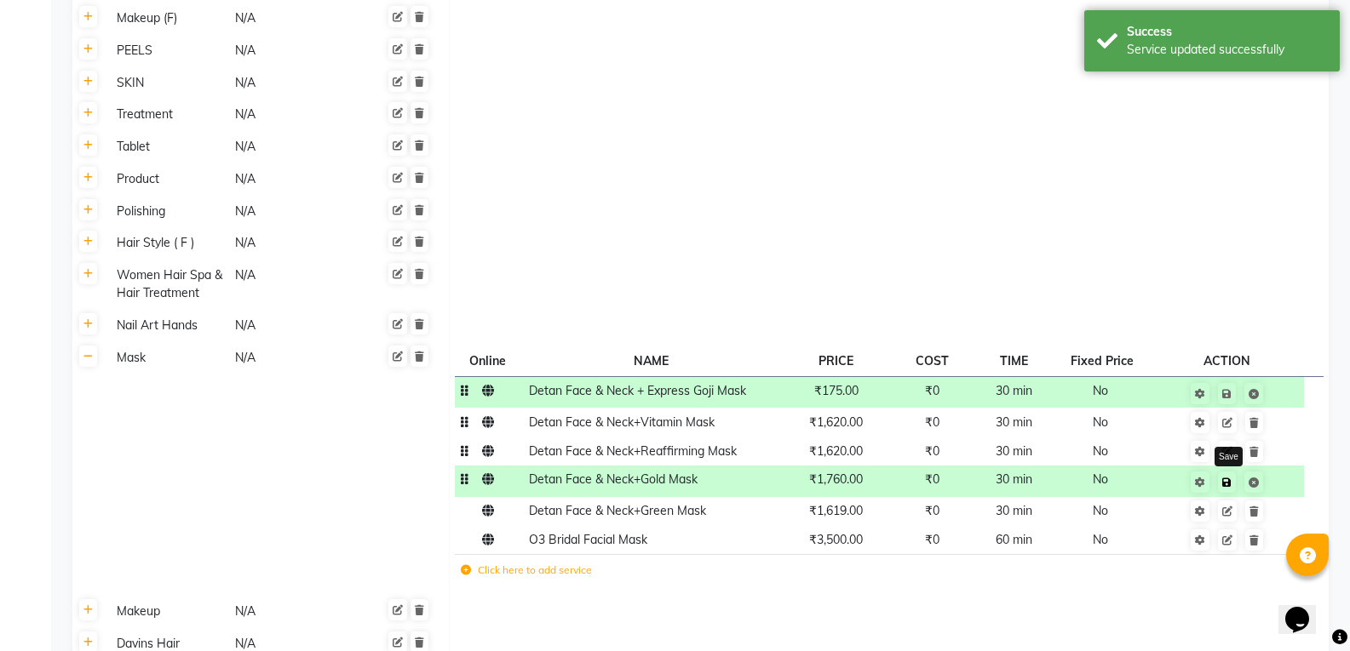
click at [1229, 472] on link at bounding box center [1227, 482] width 18 height 21
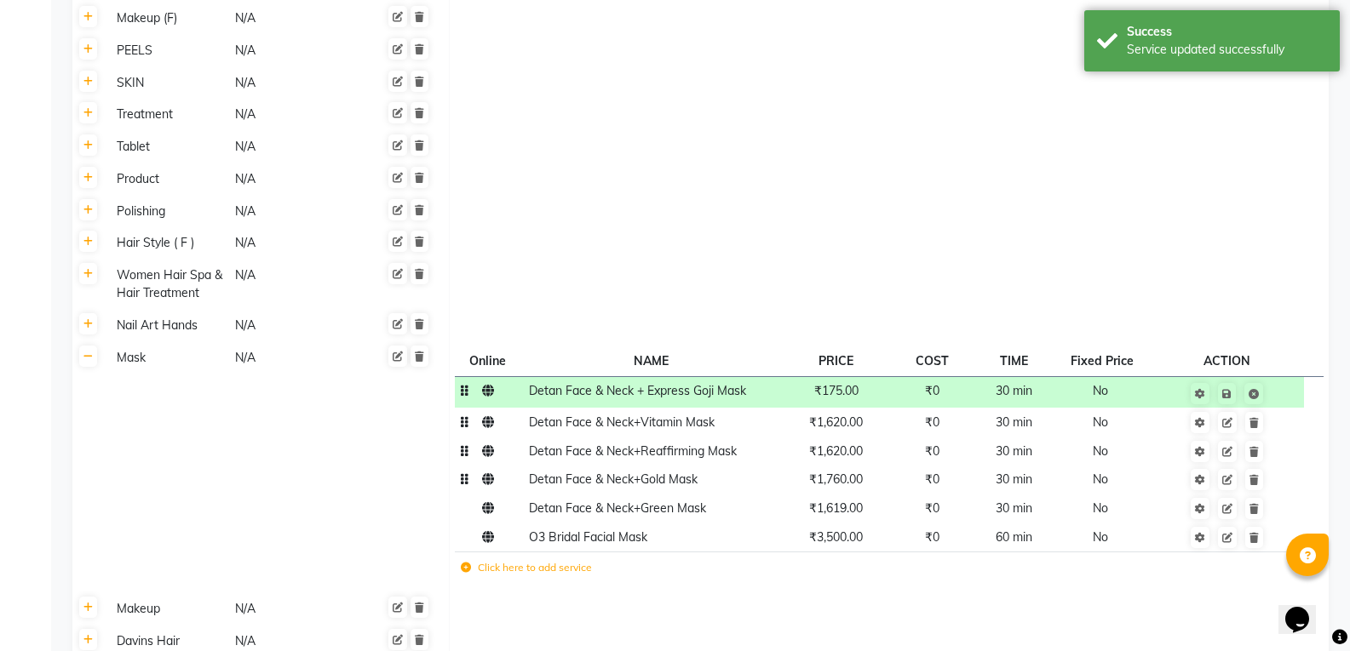
click at [844, 376] on td "₹175.00" at bounding box center [835, 392] width 114 height 32
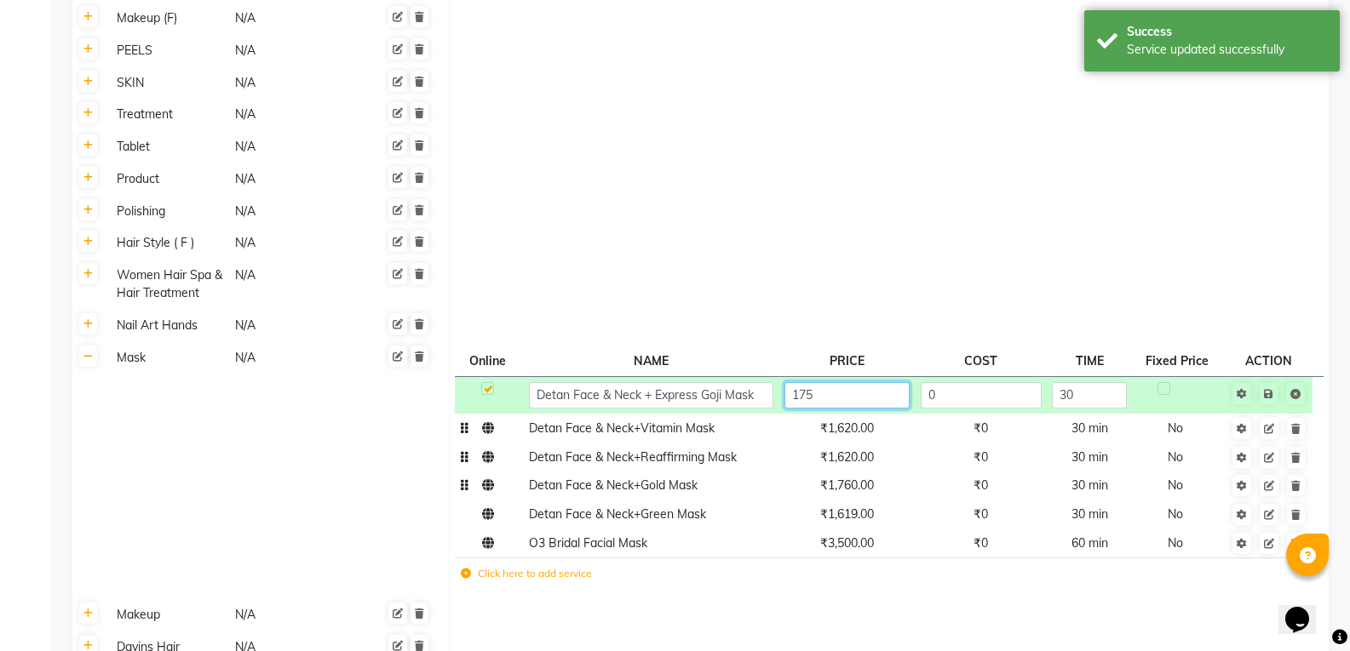
click at [849, 382] on input "175" at bounding box center [846, 395] width 125 height 26
click at [1270, 376] on td "Save" at bounding box center [1268, 394] width 87 height 37
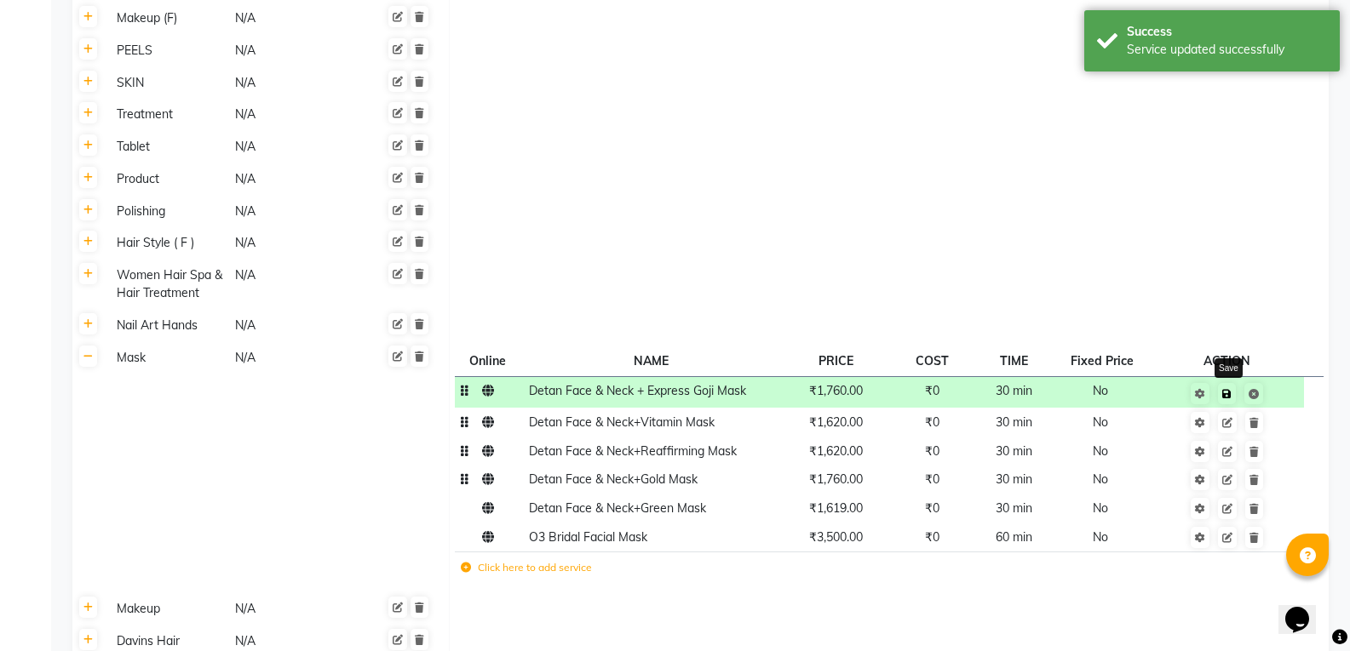
click at [1229, 389] on icon at bounding box center [1226, 394] width 9 height 10
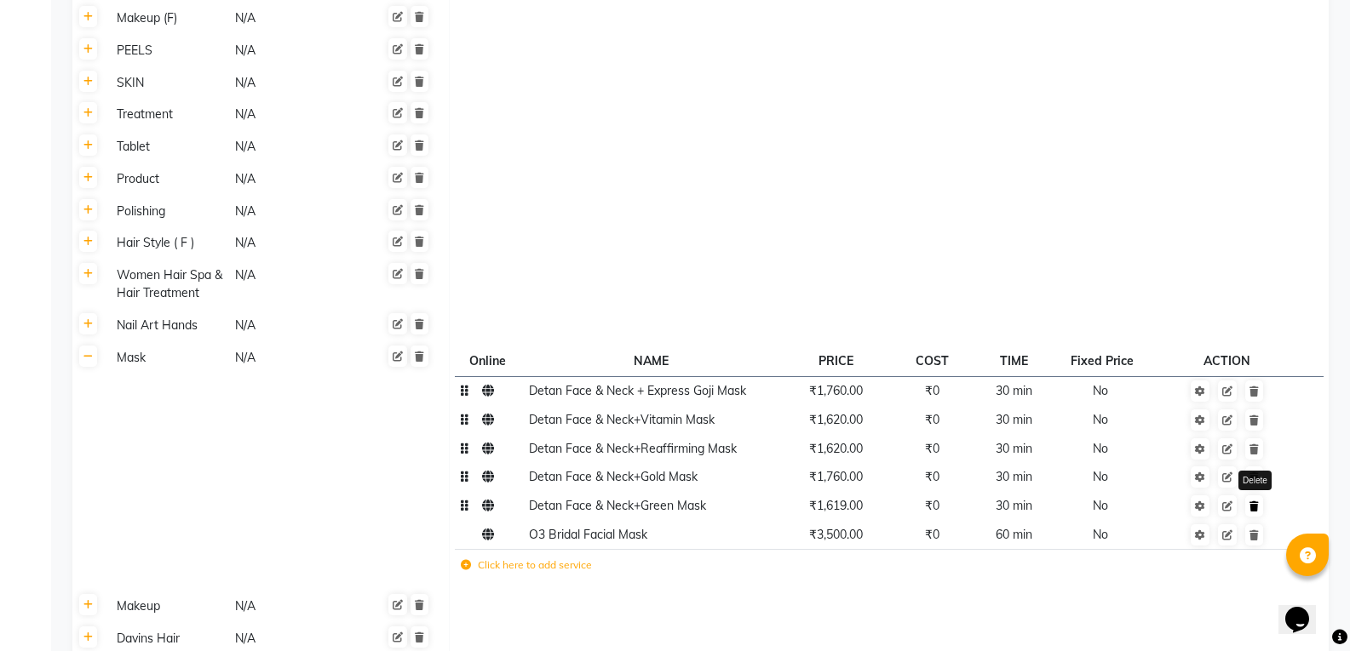
click at [1259, 502] on icon at bounding box center [1253, 507] width 9 height 10
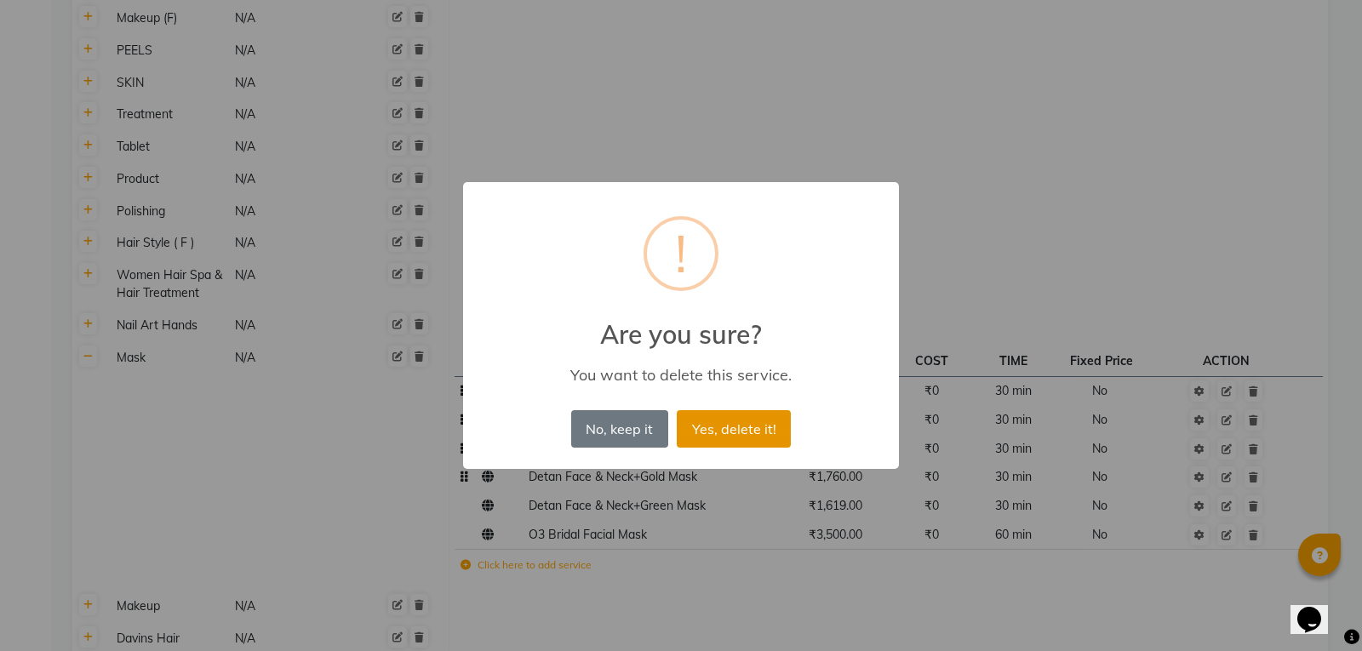
click at [752, 420] on button "Yes, delete it!" at bounding box center [734, 428] width 114 height 37
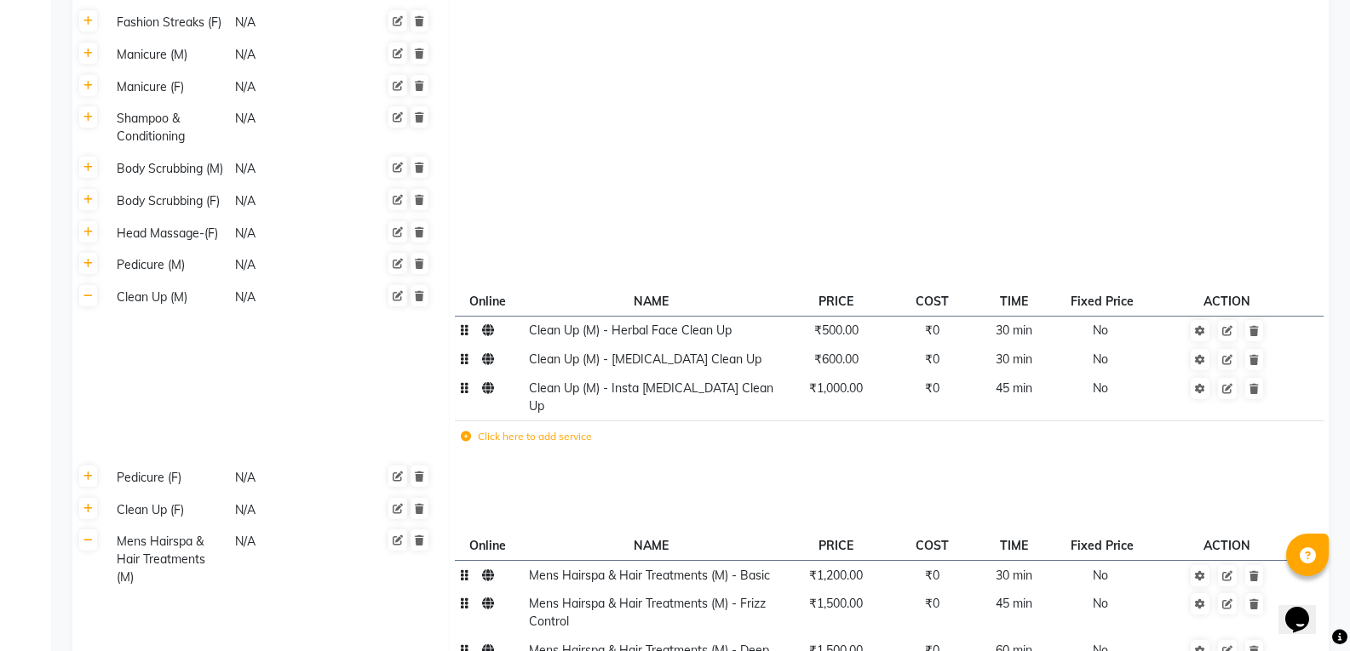
scroll to position [2504, 0]
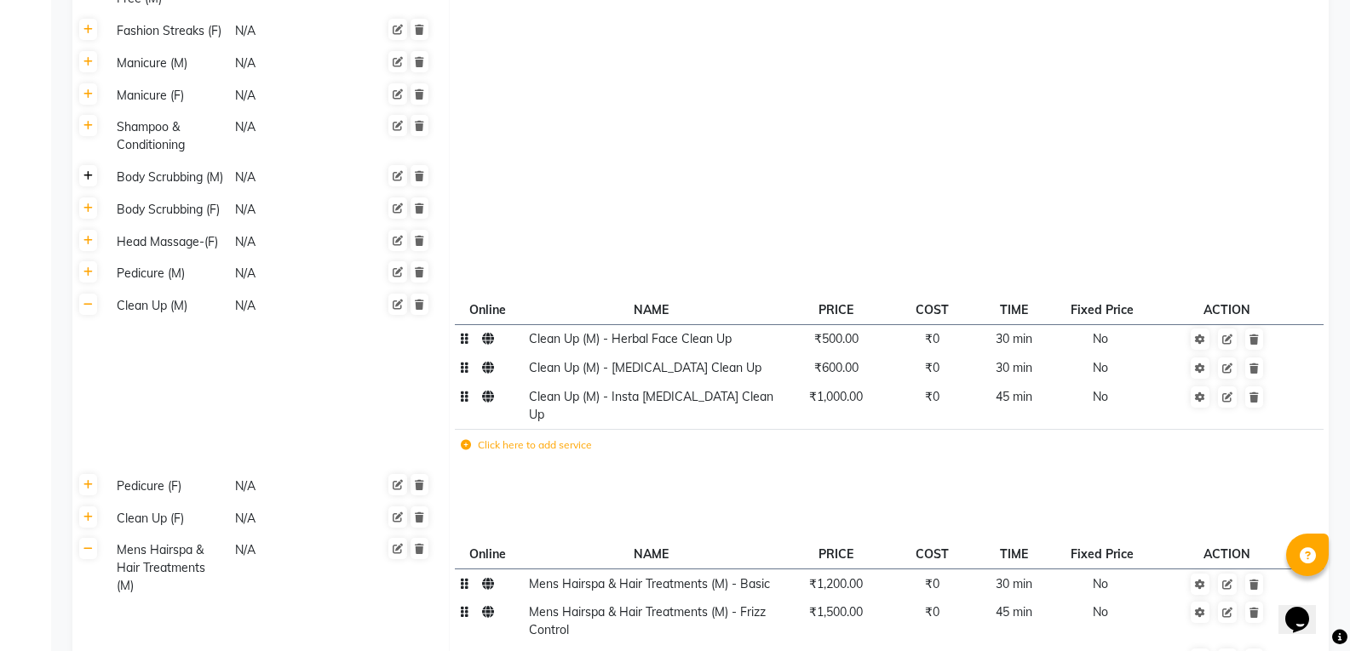
click at [90, 171] on icon at bounding box center [87, 176] width 9 height 10
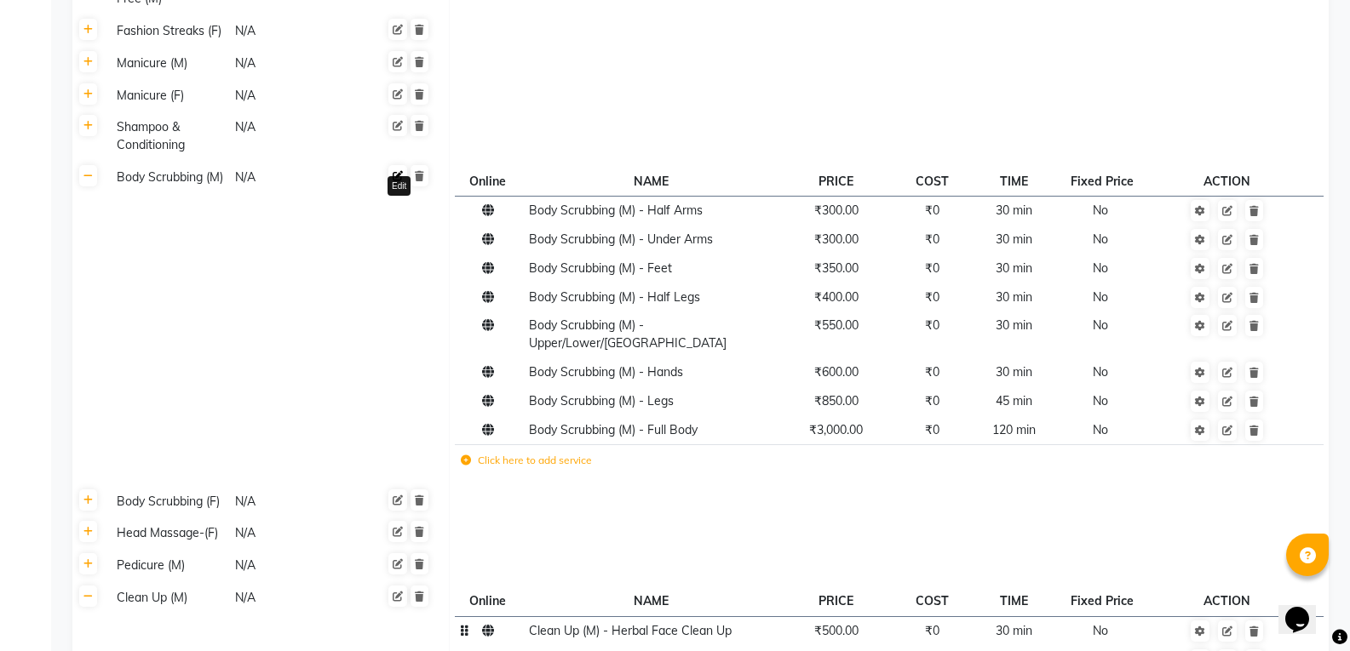
click at [396, 165] on link at bounding box center [397, 175] width 19 height 21
click at [204, 167] on input "Body Scrubbing (M)" at bounding box center [175, 180] width 130 height 26
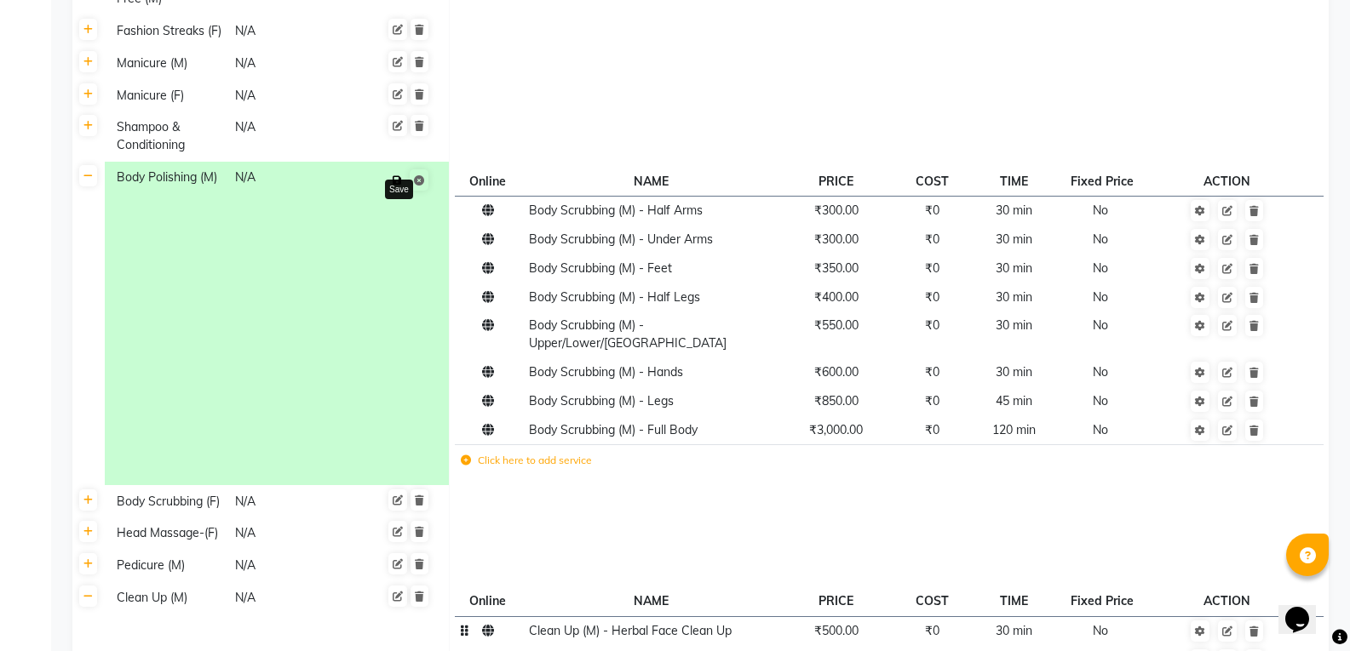
click at [405, 169] on button at bounding box center [397, 181] width 18 height 24
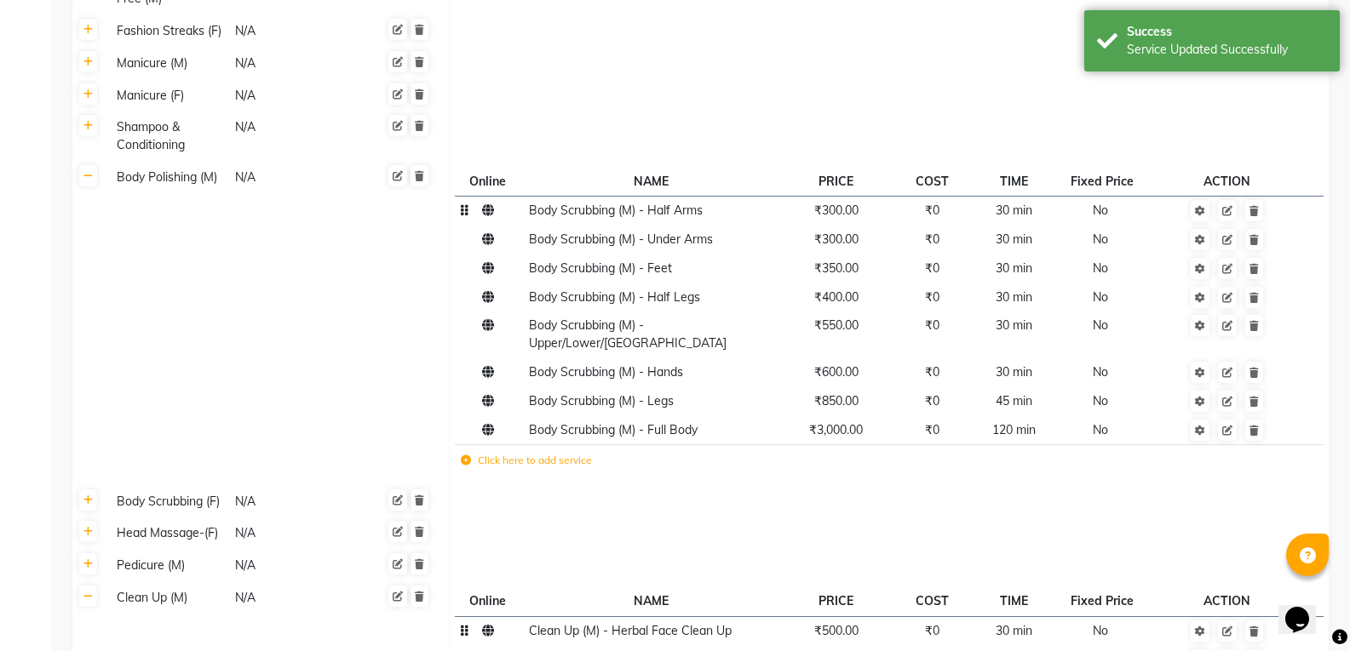
click at [559, 203] on span "Body Scrubbing (M) - Half Arms" at bounding box center [616, 210] width 174 height 15
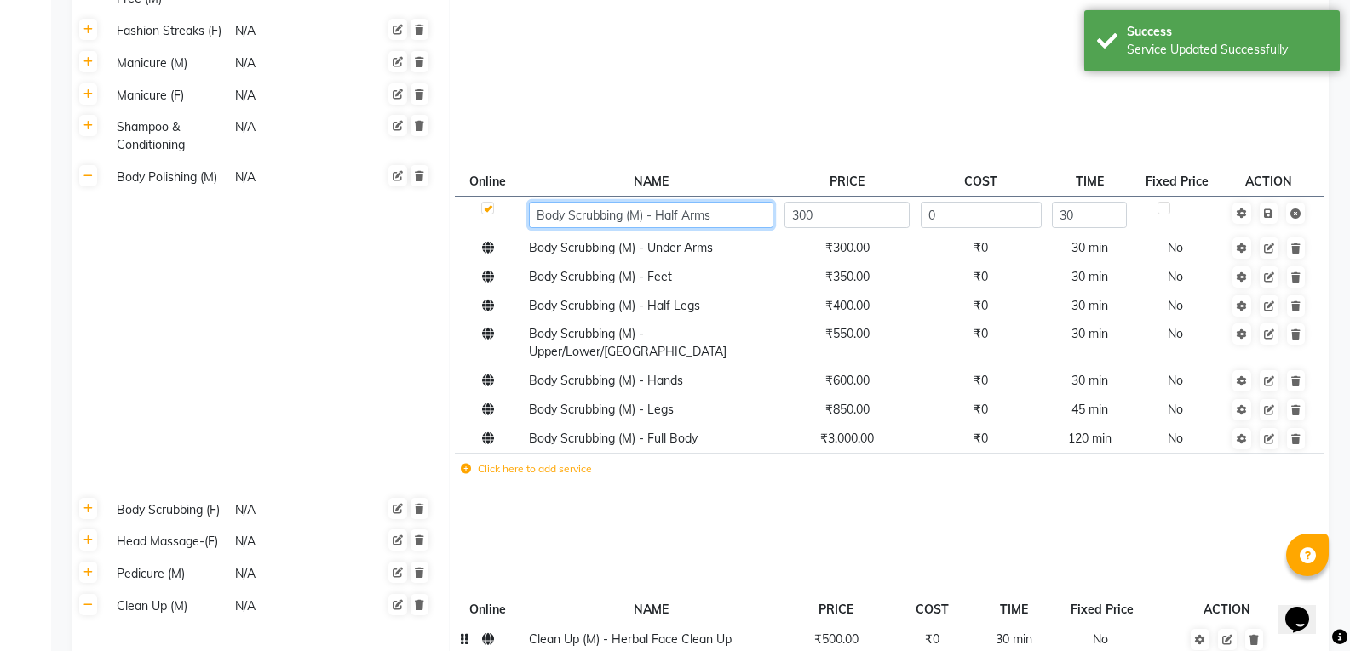
click at [624, 202] on input "Body Scrubbing (M) - Half Arms" at bounding box center [651, 215] width 244 height 26
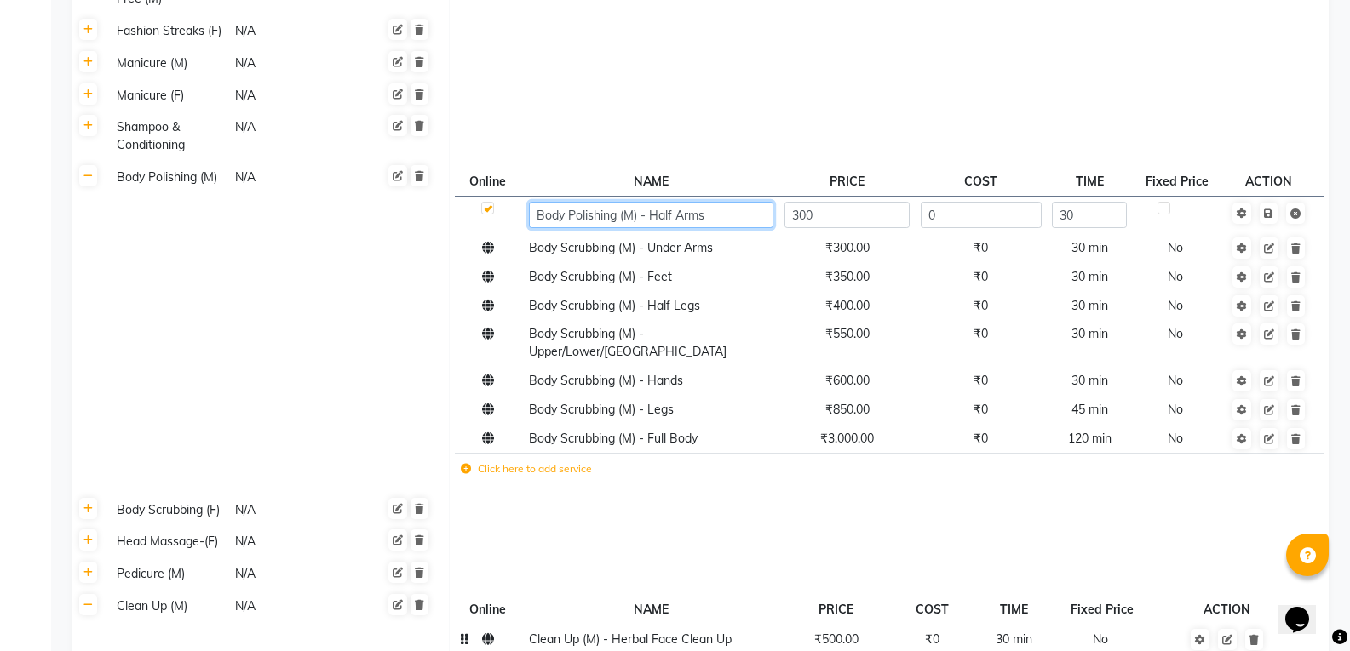
click at [720, 202] on input "Body Polishing (M) - Half Arms" at bounding box center [651, 215] width 244 height 26
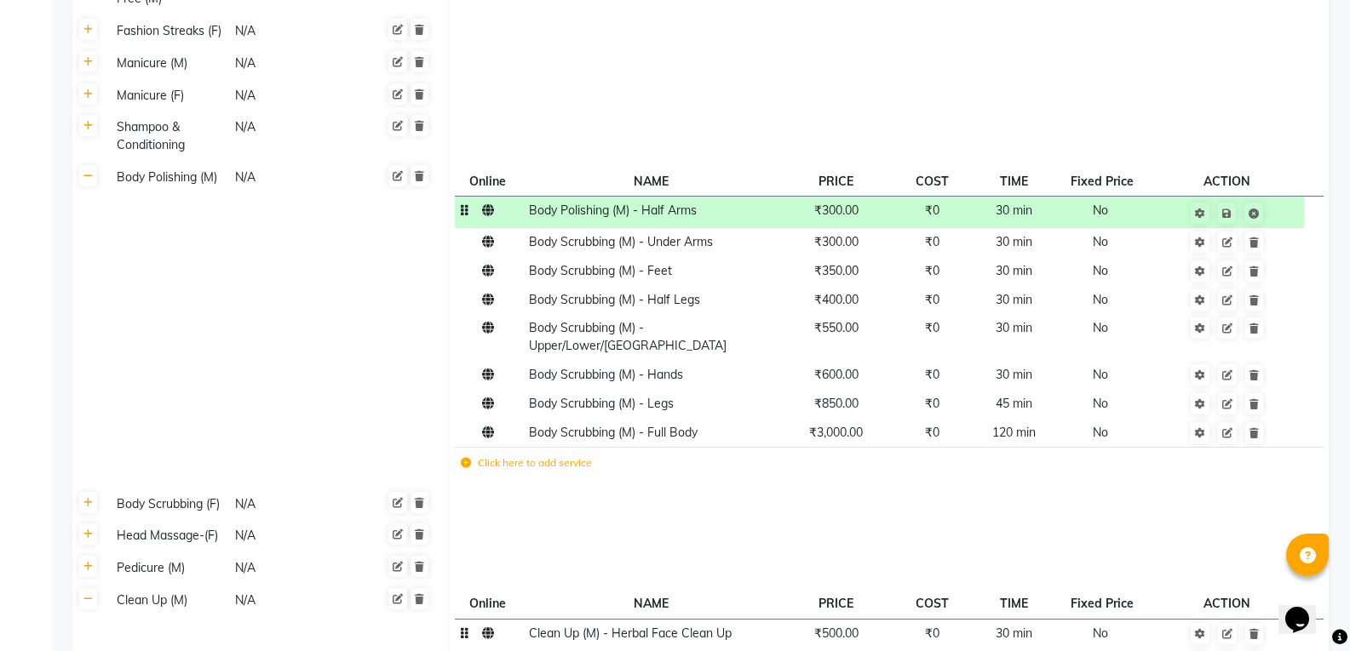
click at [834, 196] on td "₹300.00" at bounding box center [835, 212] width 114 height 32
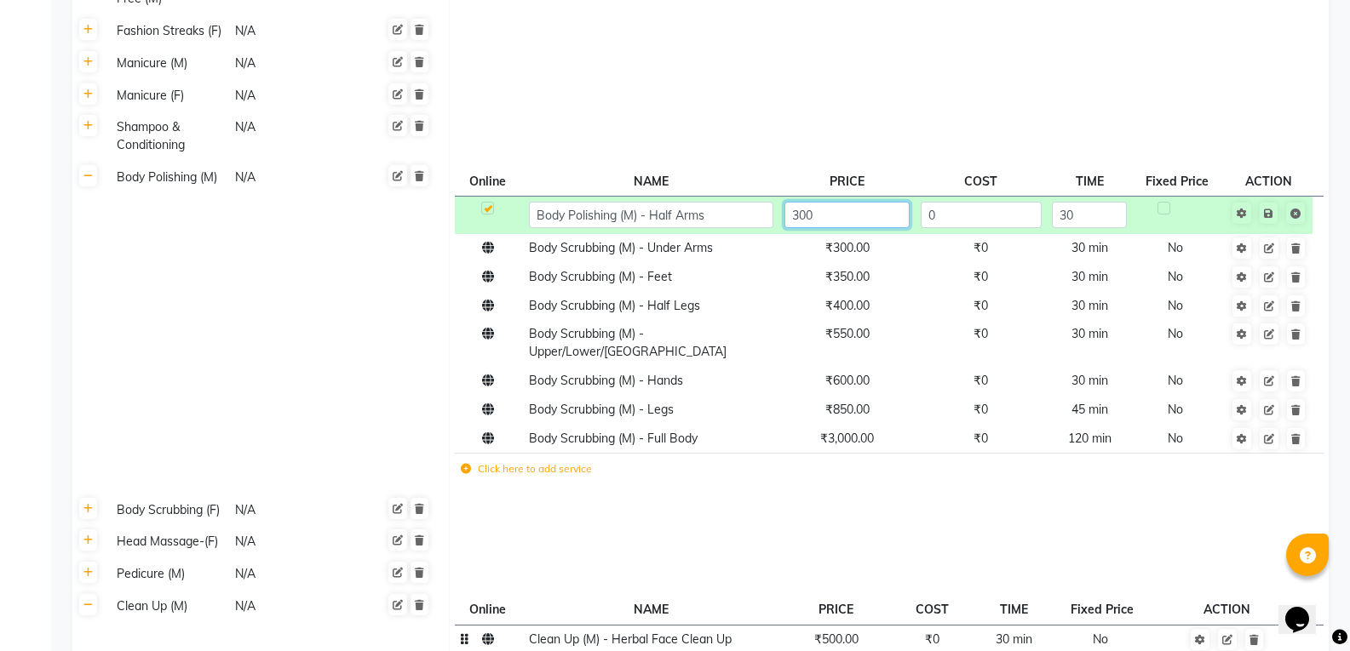
click at [840, 202] on input "300" at bounding box center [846, 215] width 125 height 26
click at [1267, 196] on td "Save" at bounding box center [1268, 214] width 87 height 37
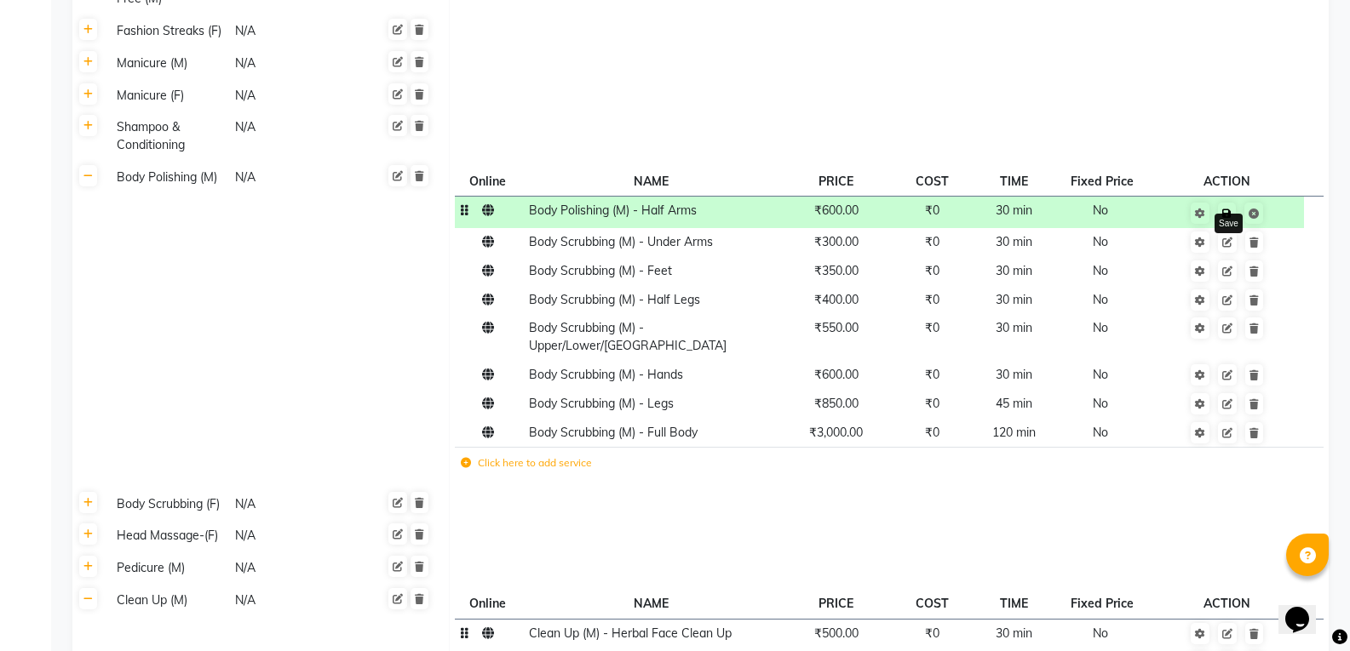
click at [1229, 209] on icon at bounding box center [1226, 214] width 9 height 10
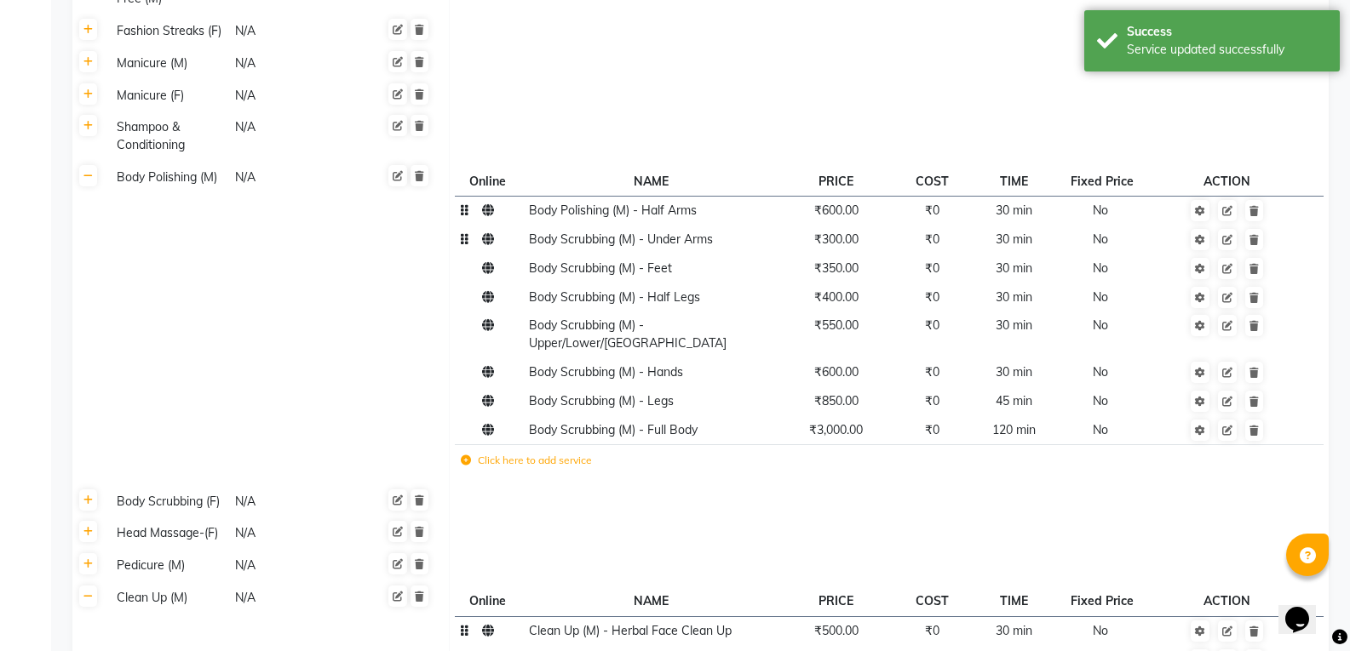
click at [596, 226] on td "Body Scrubbing (M) - Under Arms" at bounding box center [650, 240] width 255 height 29
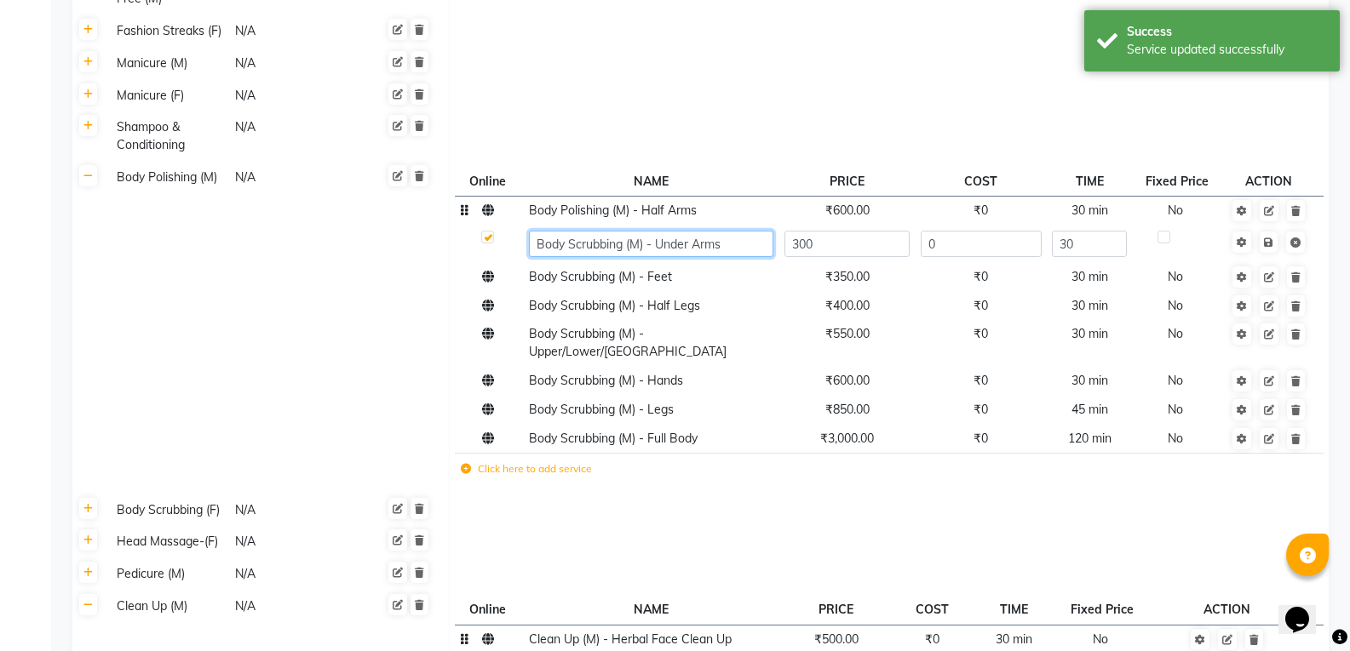
click at [625, 231] on input "Body Scrubbing (M) - Under Arms" at bounding box center [651, 244] width 244 height 26
click at [611, 203] on span "Body Polishing (M) - Half Arms" at bounding box center [613, 210] width 168 height 15
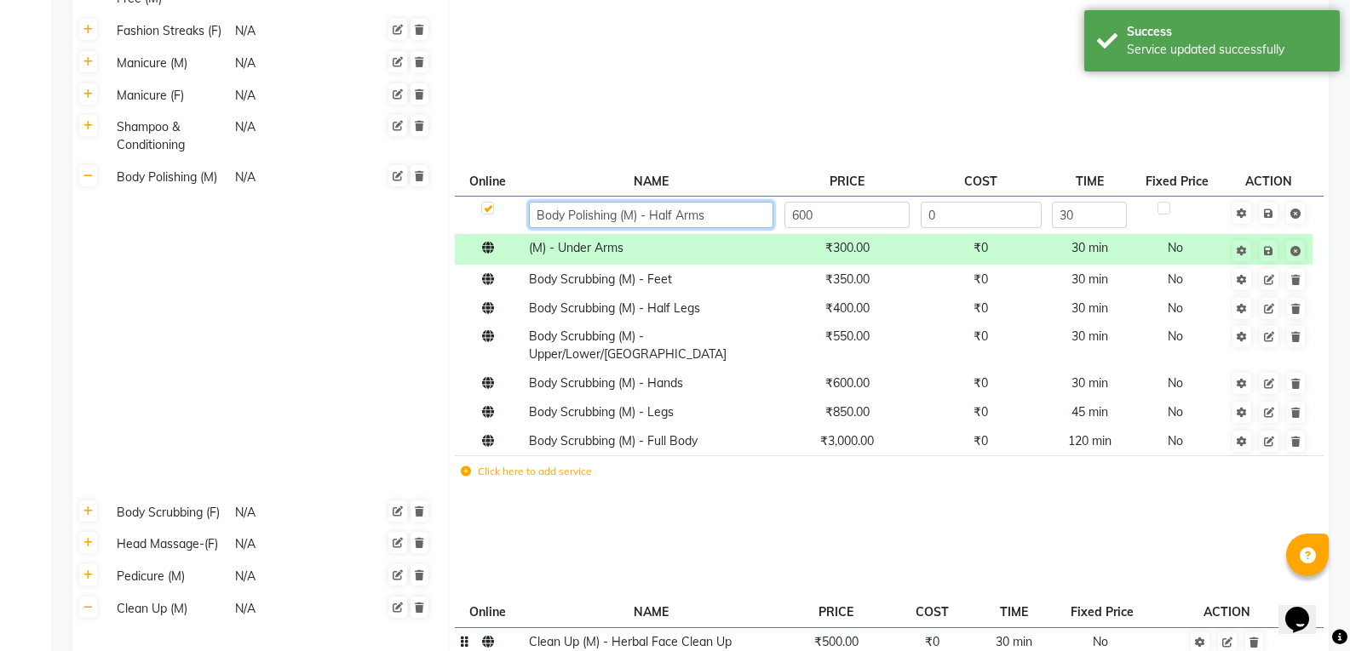
click at [612, 202] on input "Body Polishing (M) - Half Arms" at bounding box center [651, 215] width 244 height 26
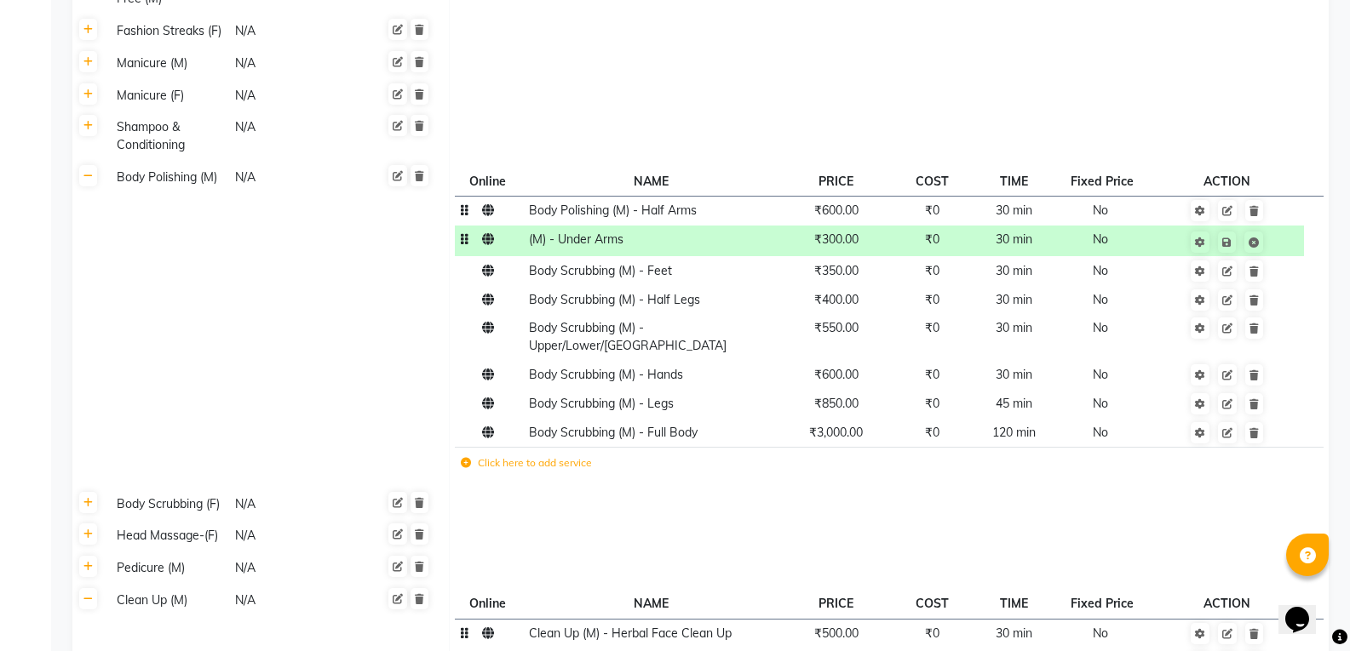
click at [582, 226] on td "(M) - Under Arms" at bounding box center [650, 242] width 255 height 32
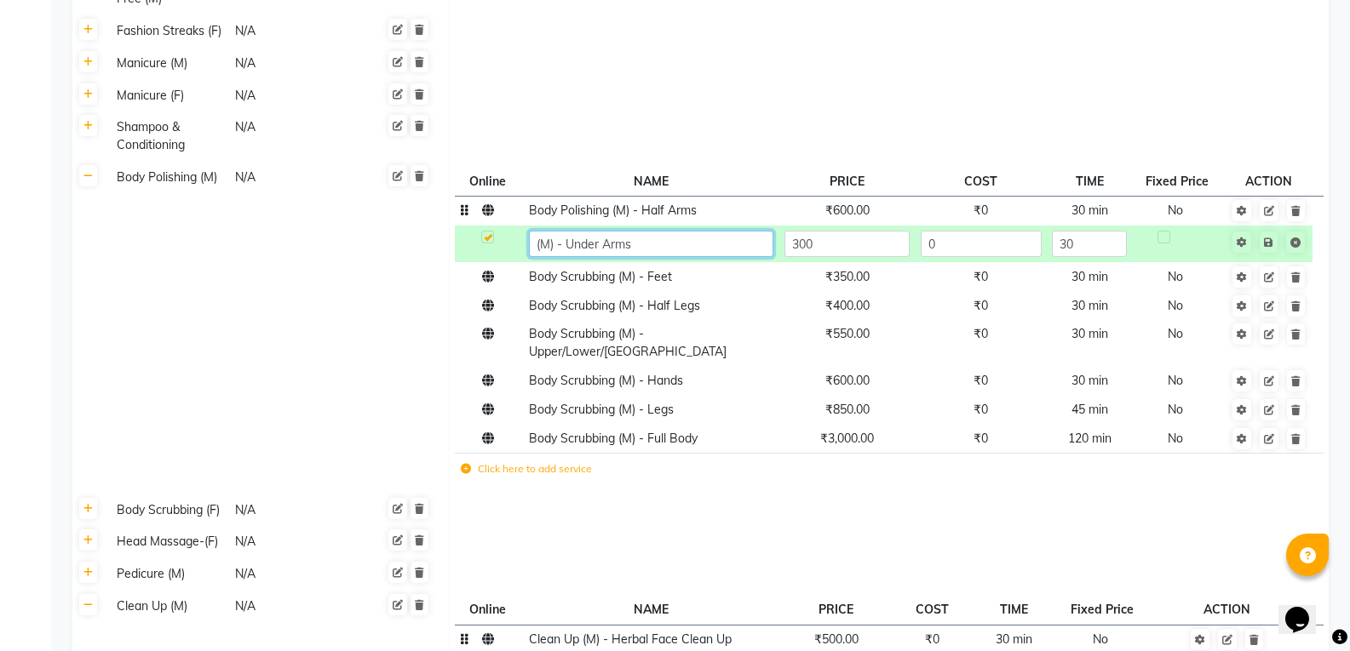
click at [536, 231] on input "(M) - Under Arms" at bounding box center [651, 244] width 244 height 26
paste input "Polishing"
click at [1269, 226] on td "Save" at bounding box center [1268, 244] width 87 height 37
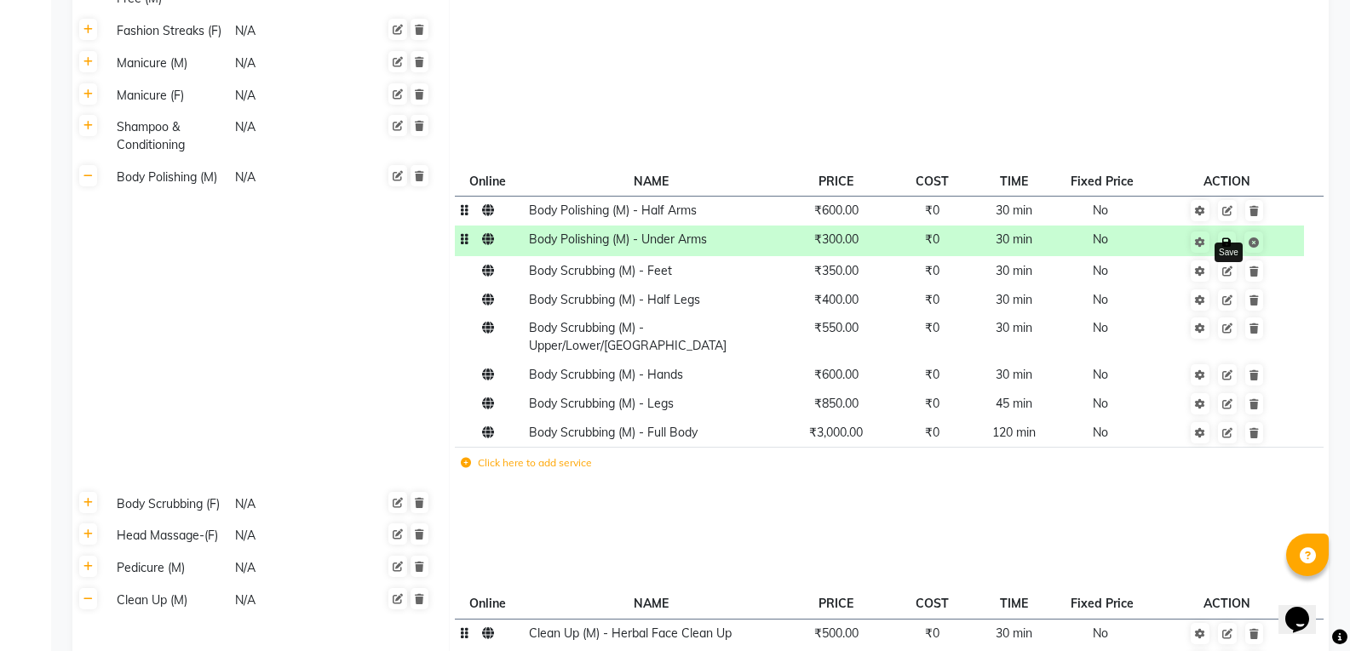
click at [1229, 232] on link at bounding box center [1227, 242] width 18 height 21
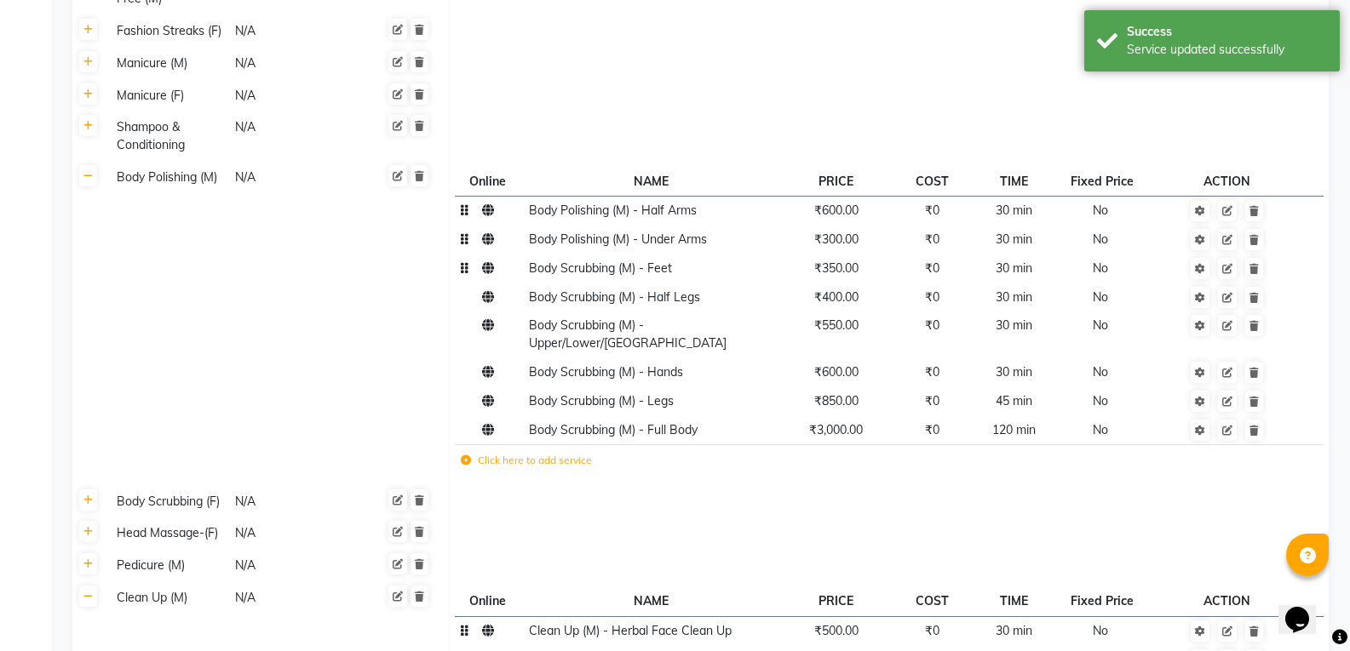
click at [591, 254] on td "Body Scrubbing (M) - Feet" at bounding box center [650, 268] width 255 height 29
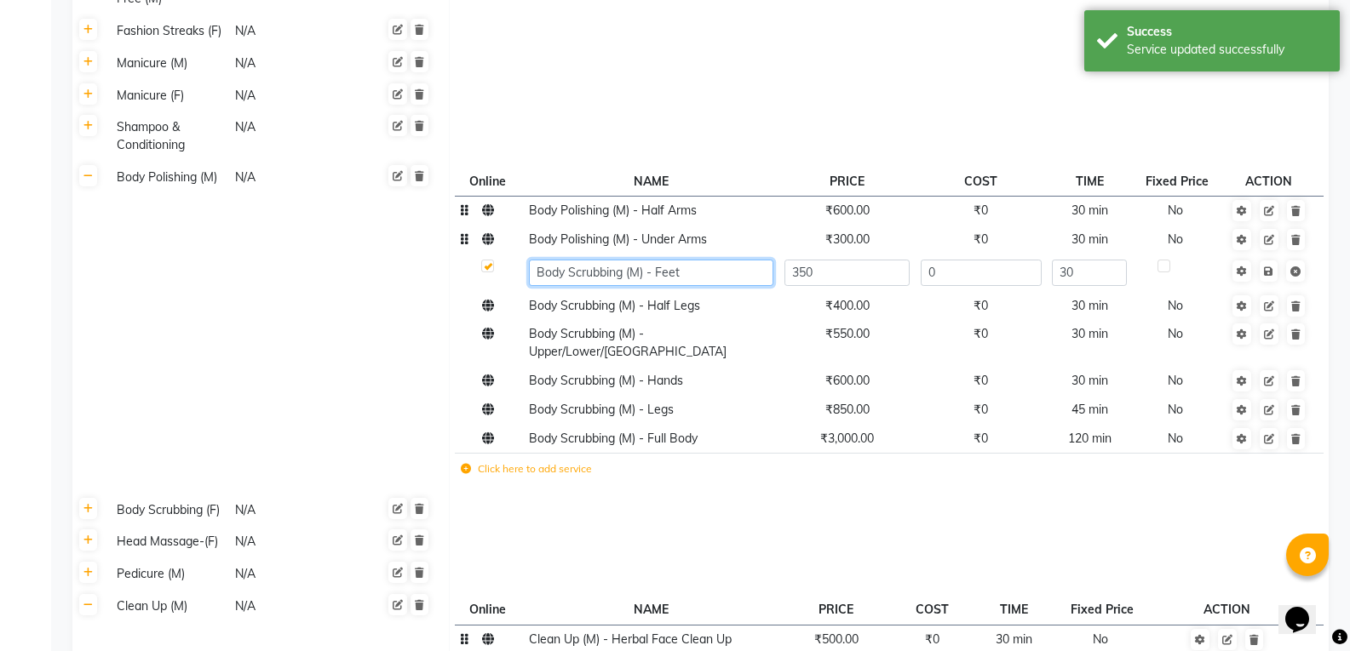
click at [626, 260] on input "Body Scrubbing (M) - Feet" at bounding box center [651, 273] width 244 height 26
paste input "Polishing"
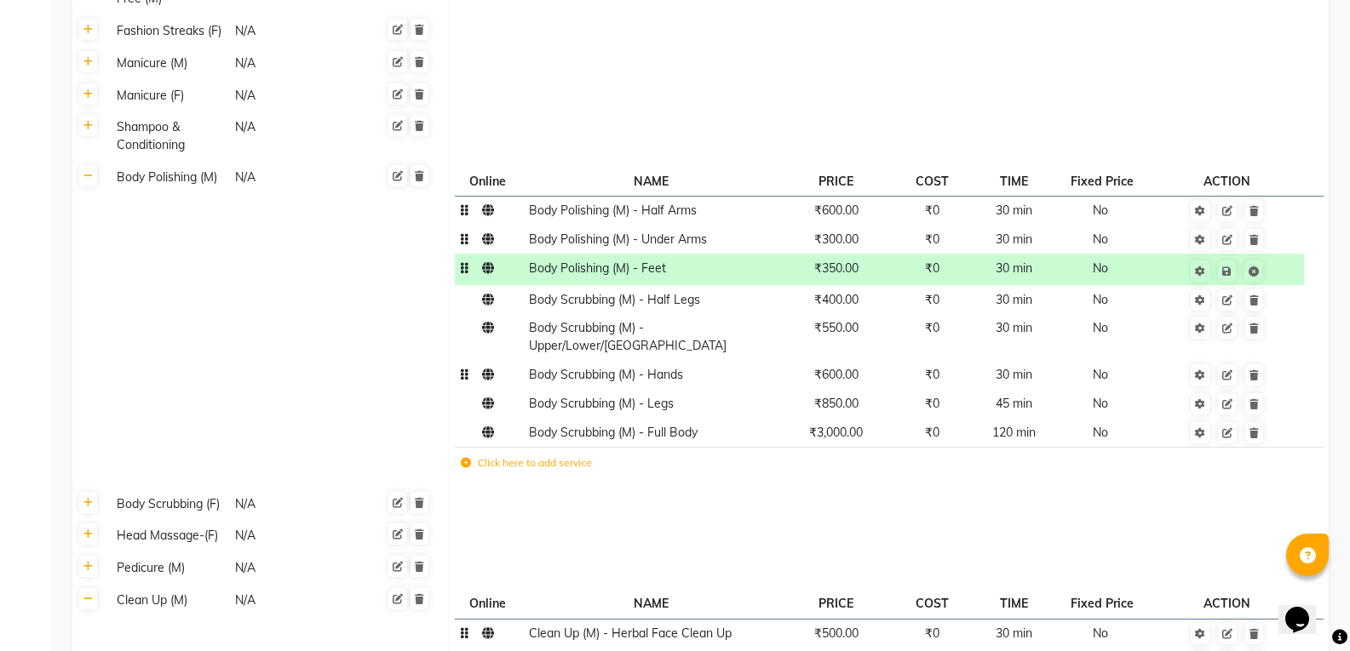
click at [674, 300] on tbody "Body Polishing (M) - Half Arms ₹600.00 ₹0 30 min No Body Polishing (M) - Under …" at bounding box center [889, 339] width 868 height 287
click at [689, 361] on td "Body Scrubbing (M) - Hands" at bounding box center [650, 375] width 255 height 29
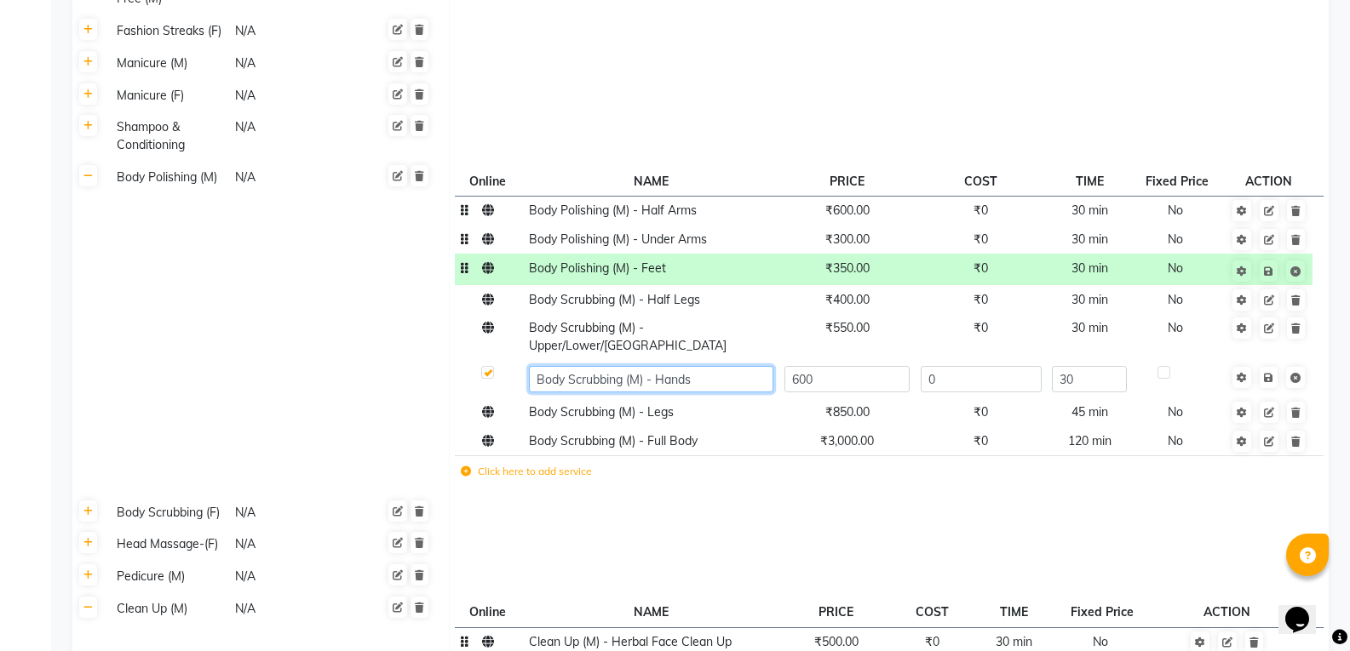
click at [695, 366] on input "Body Scrubbing (M) - Hands" at bounding box center [651, 379] width 244 height 26
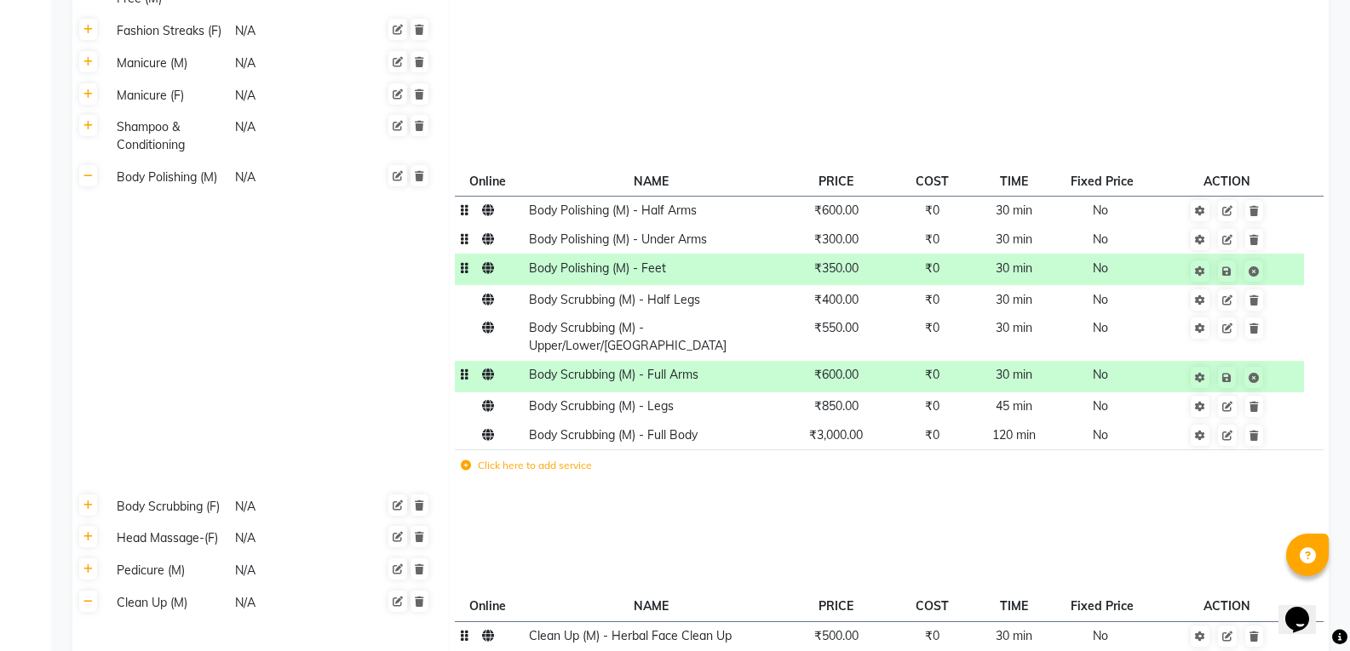
click at [857, 367] on span "₹600.00" at bounding box center [836, 374] width 44 height 15
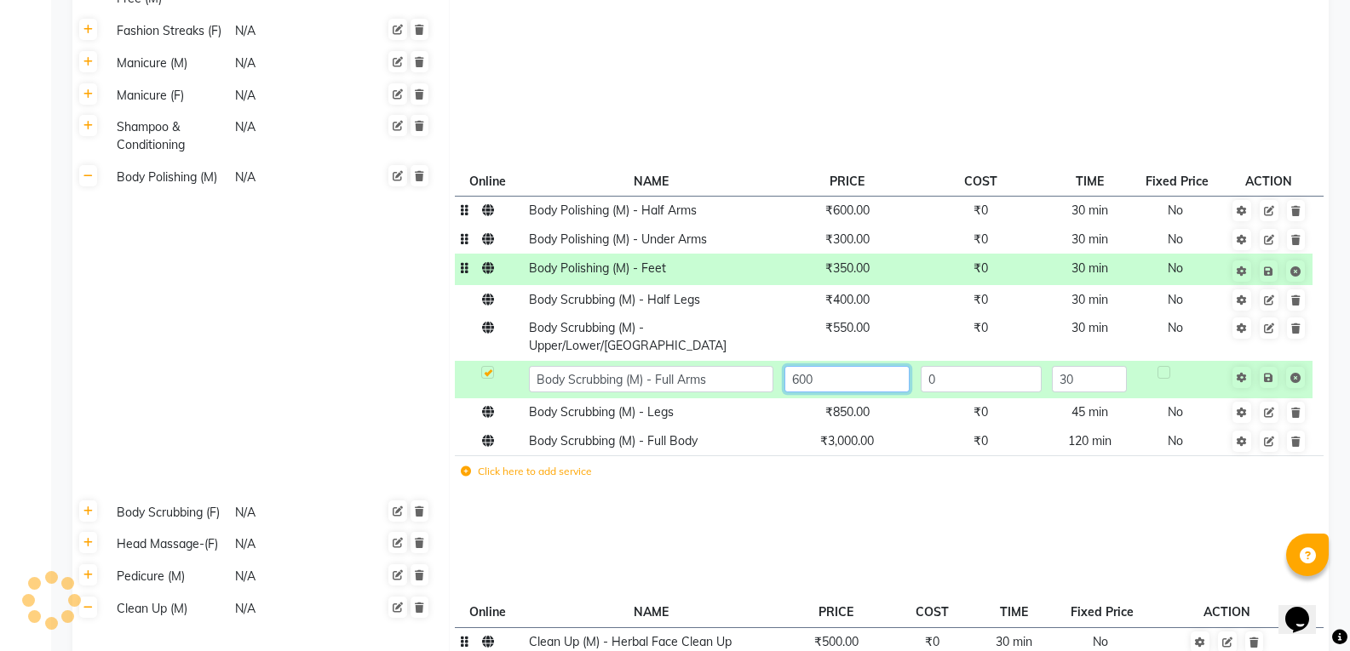
click at [857, 366] on input "600" at bounding box center [846, 379] width 125 height 26
click at [1271, 361] on td "Save" at bounding box center [1268, 379] width 87 height 37
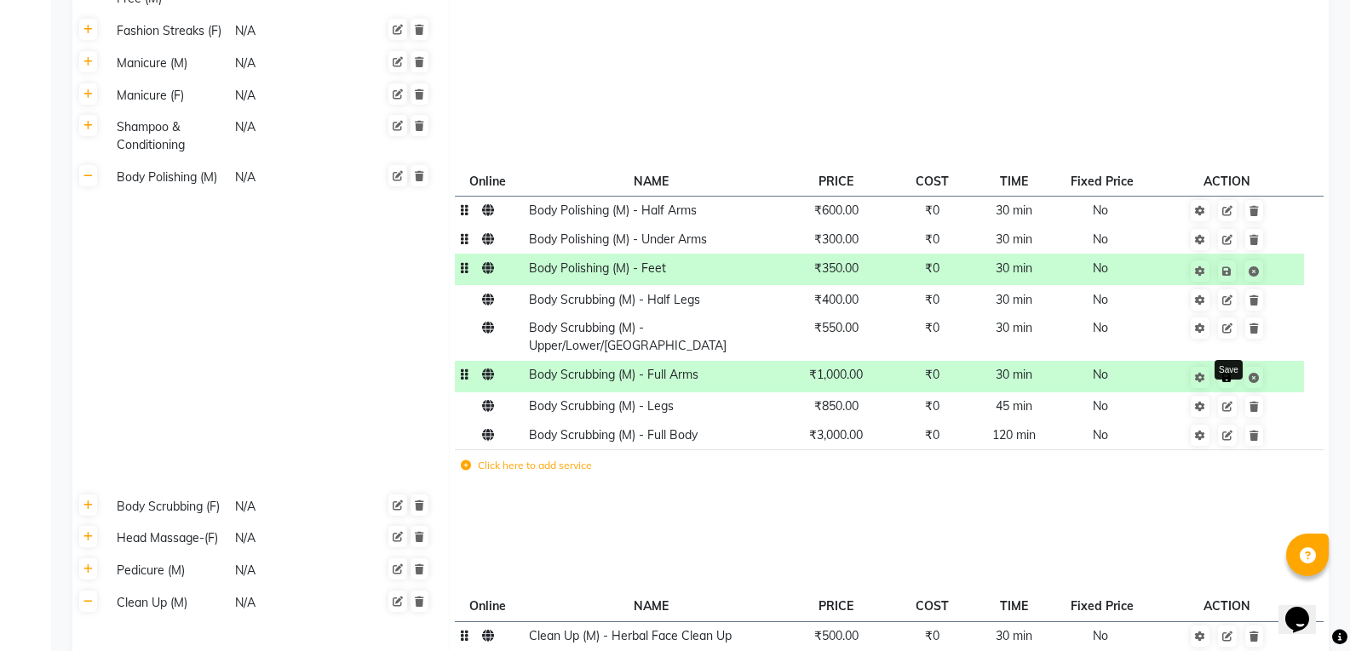
click at [1227, 367] on link at bounding box center [1227, 377] width 18 height 21
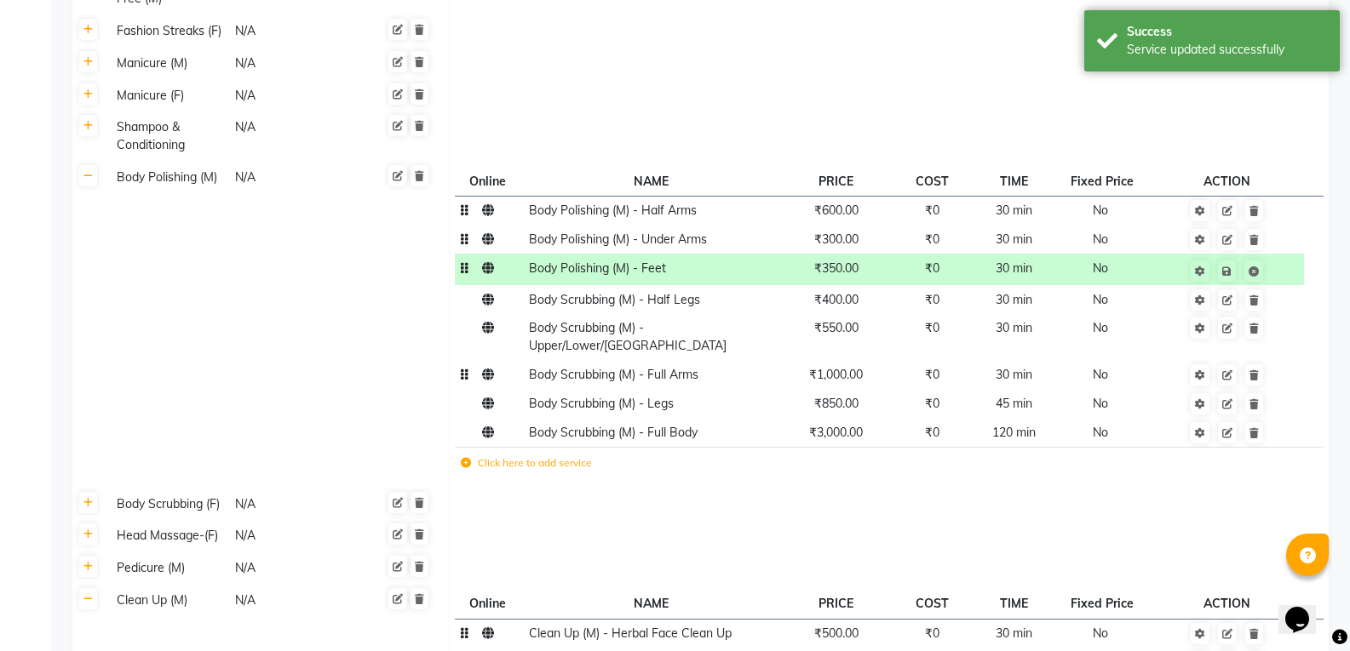
click at [467, 458] on icon at bounding box center [466, 463] width 10 height 10
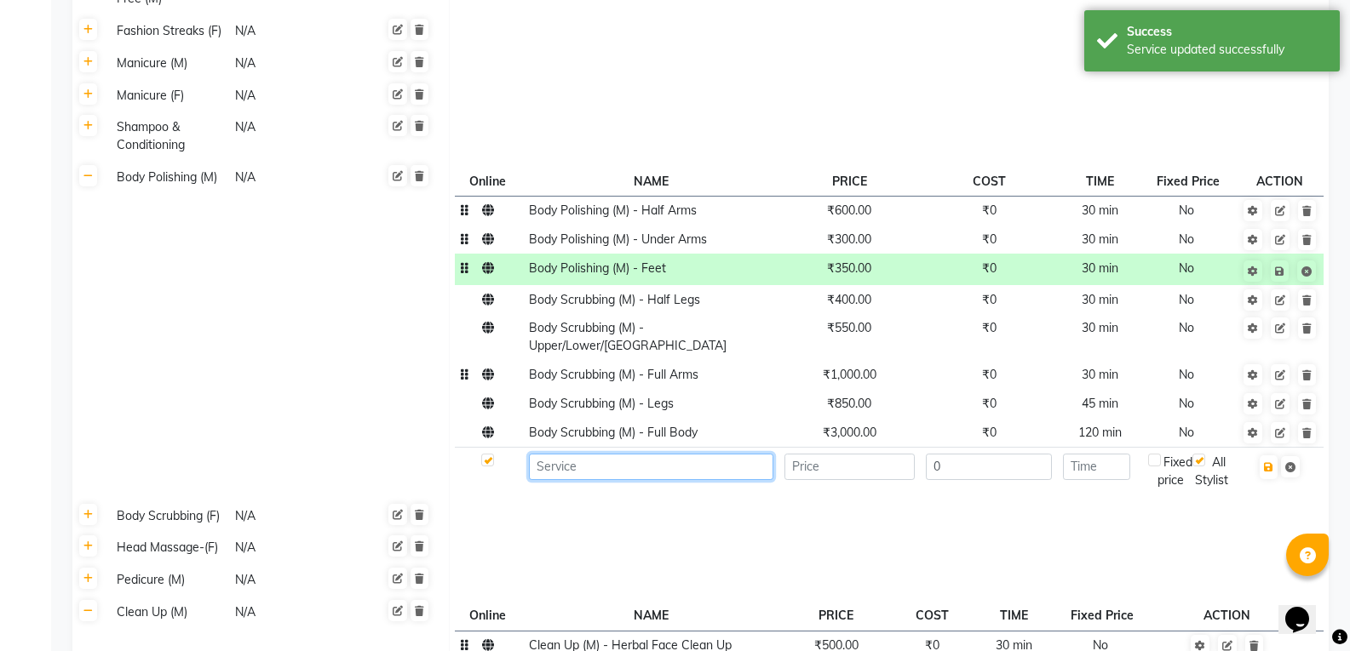
click at [559, 454] on input at bounding box center [651, 467] width 244 height 26
paste input "Polishing"
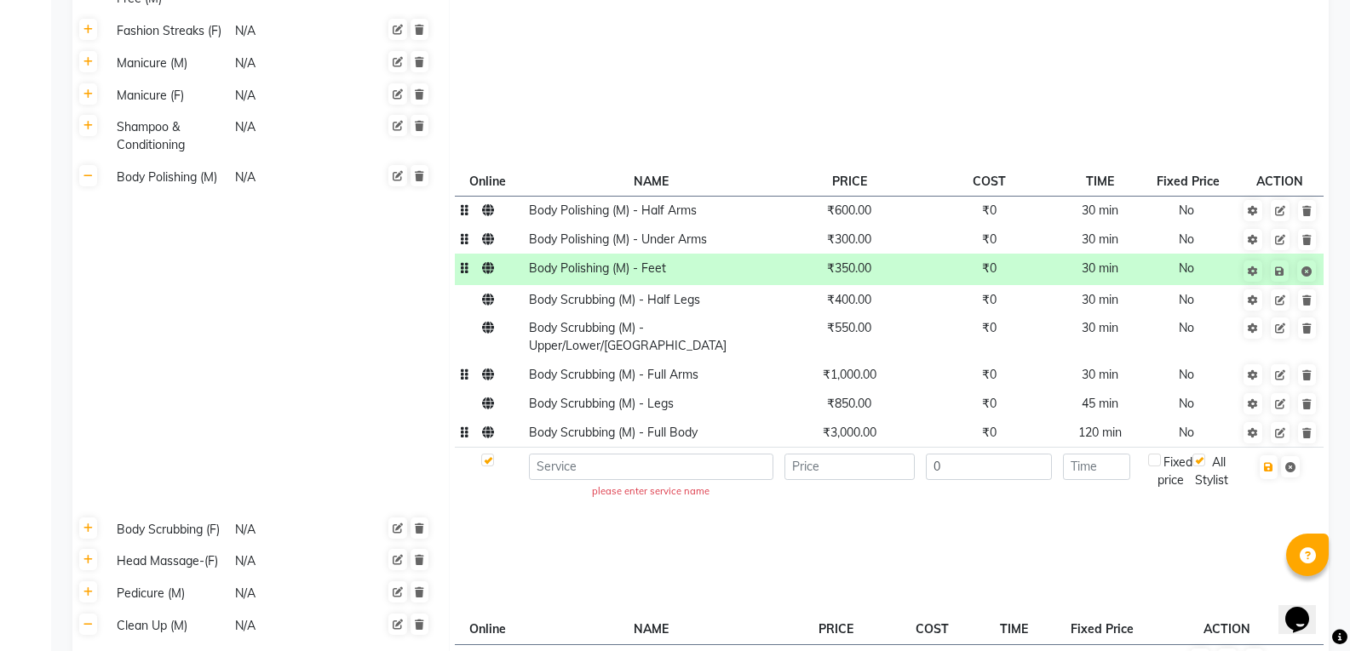
click at [548, 418] on td "Body Scrubbing (M) - Full Body" at bounding box center [650, 432] width 255 height 29
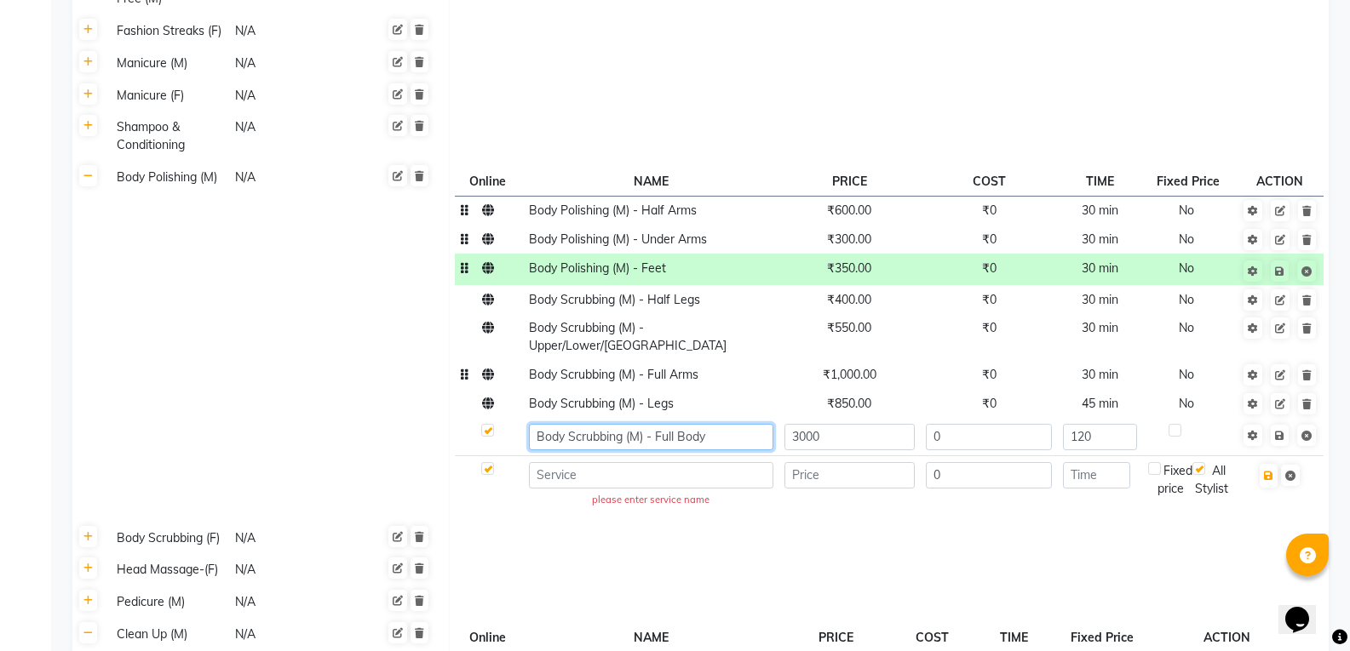
click at [553, 424] on input "Body Scrubbing (M) - Full Body" at bounding box center [651, 437] width 244 height 26
click at [555, 424] on input "Body Scrubbing (M) - Full Body" at bounding box center [651, 437] width 244 height 26
click at [591, 462] on input at bounding box center [651, 475] width 244 height 26
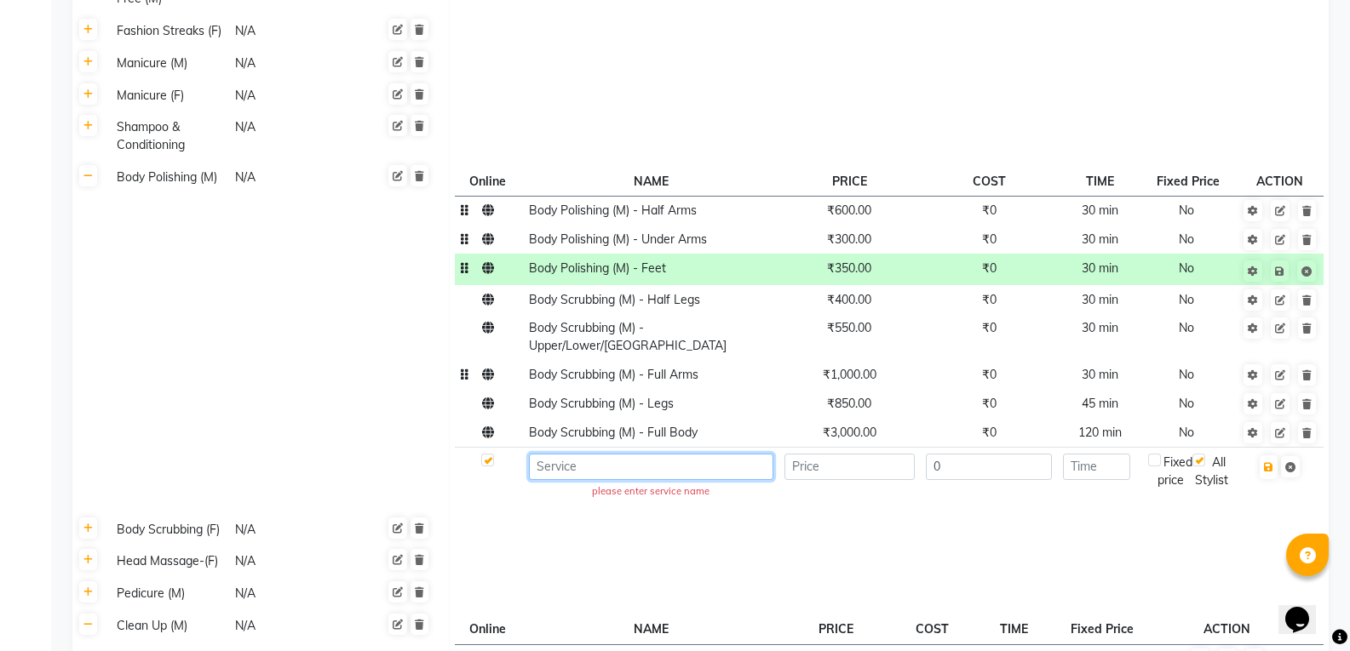
paste input "Body Scrubbing (M) - Full Body"
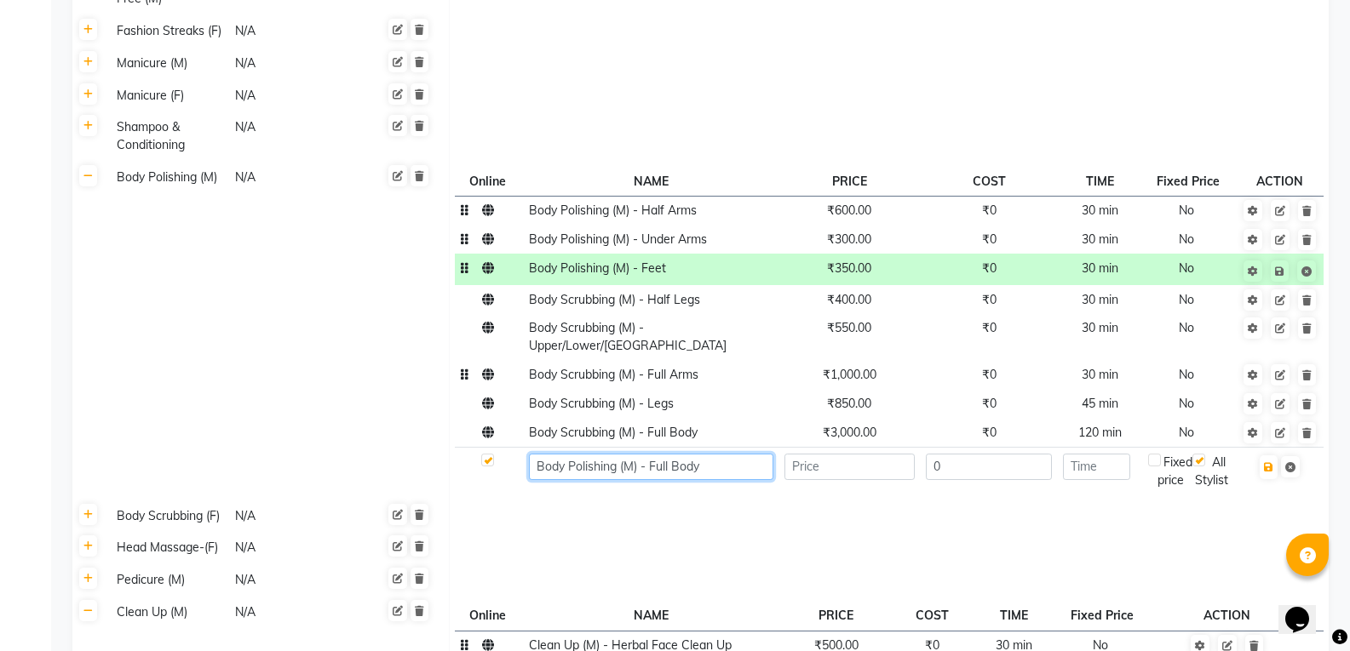
click at [723, 454] on input "Body Polishing (M) - Full Body" at bounding box center [651, 467] width 244 height 26
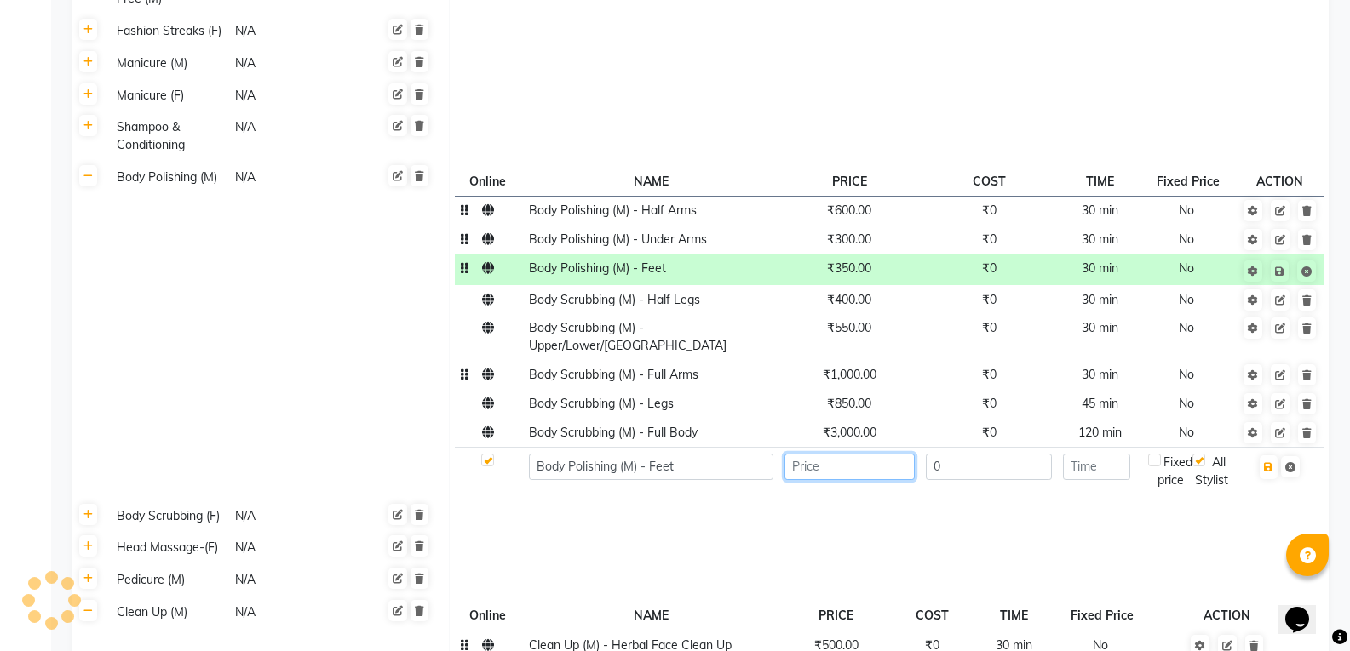
click at [812, 454] on input "number" at bounding box center [849, 467] width 130 height 26
click at [1096, 454] on input "number" at bounding box center [1096, 467] width 67 height 26
click at [1269, 462] on icon "button" at bounding box center [1268, 467] width 9 height 10
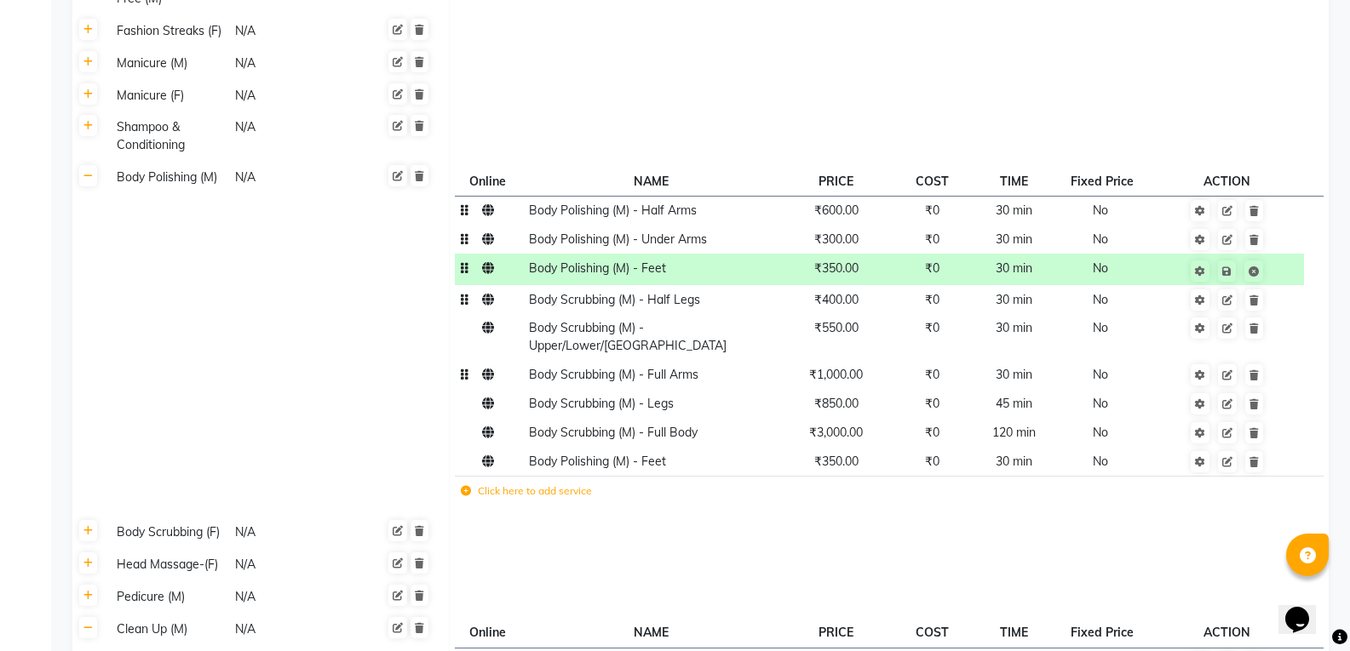
click at [844, 292] on span "₹400.00" at bounding box center [836, 299] width 44 height 15
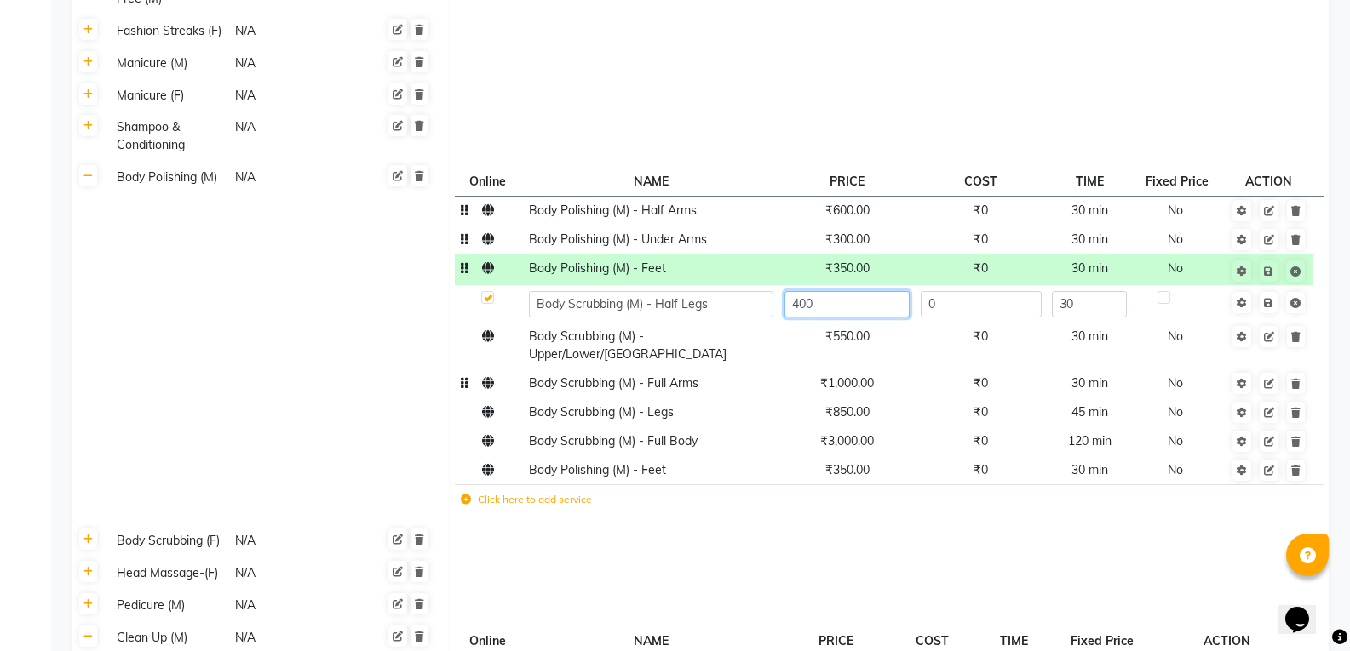
click at [799, 291] on input "400" at bounding box center [846, 304] width 125 height 26
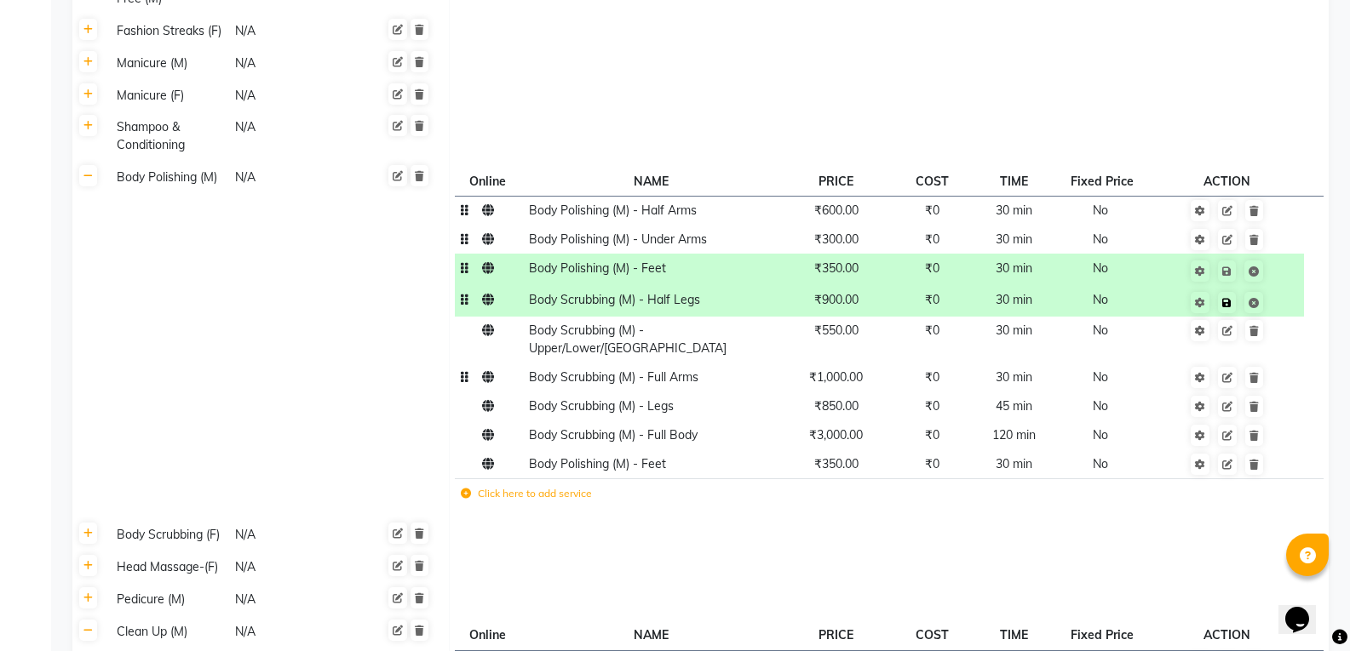
click at [1270, 285] on td "Save" at bounding box center [1226, 301] width 153 height 32
click at [1229, 298] on icon at bounding box center [1226, 303] width 9 height 10
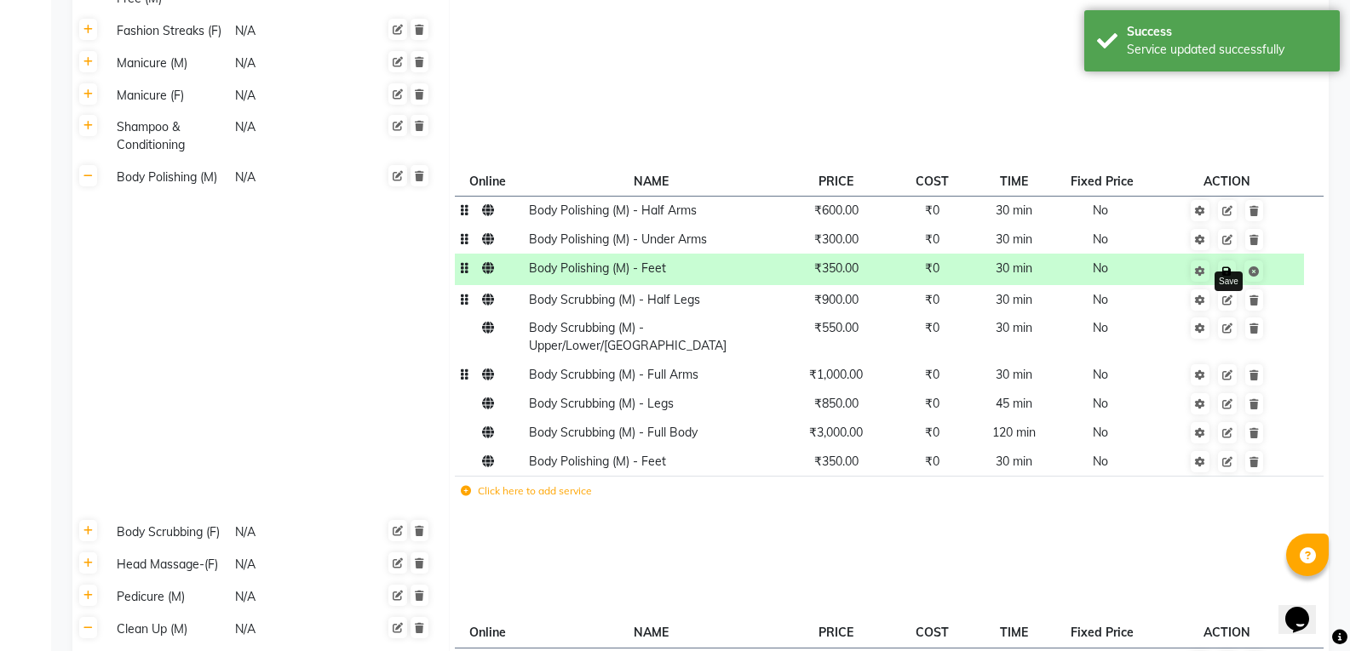
click at [1228, 261] on link at bounding box center [1227, 271] width 18 height 21
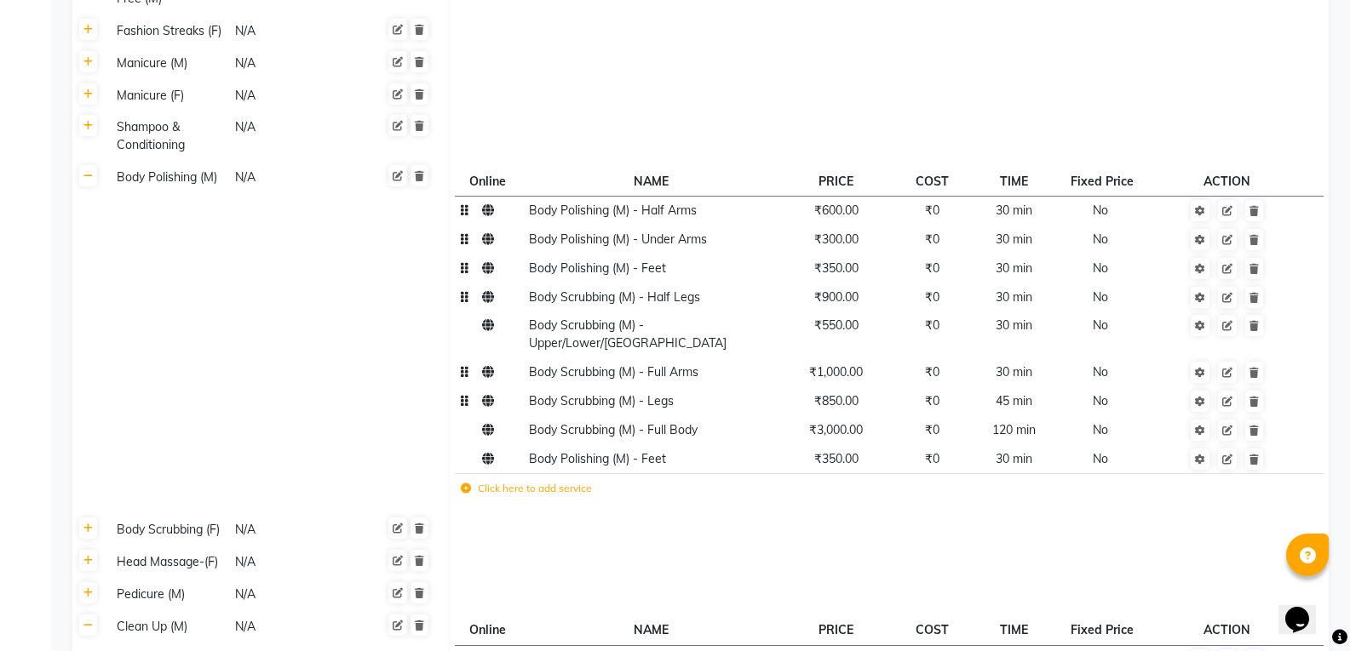
click at [845, 393] on span "₹850.00" at bounding box center [836, 400] width 44 height 15
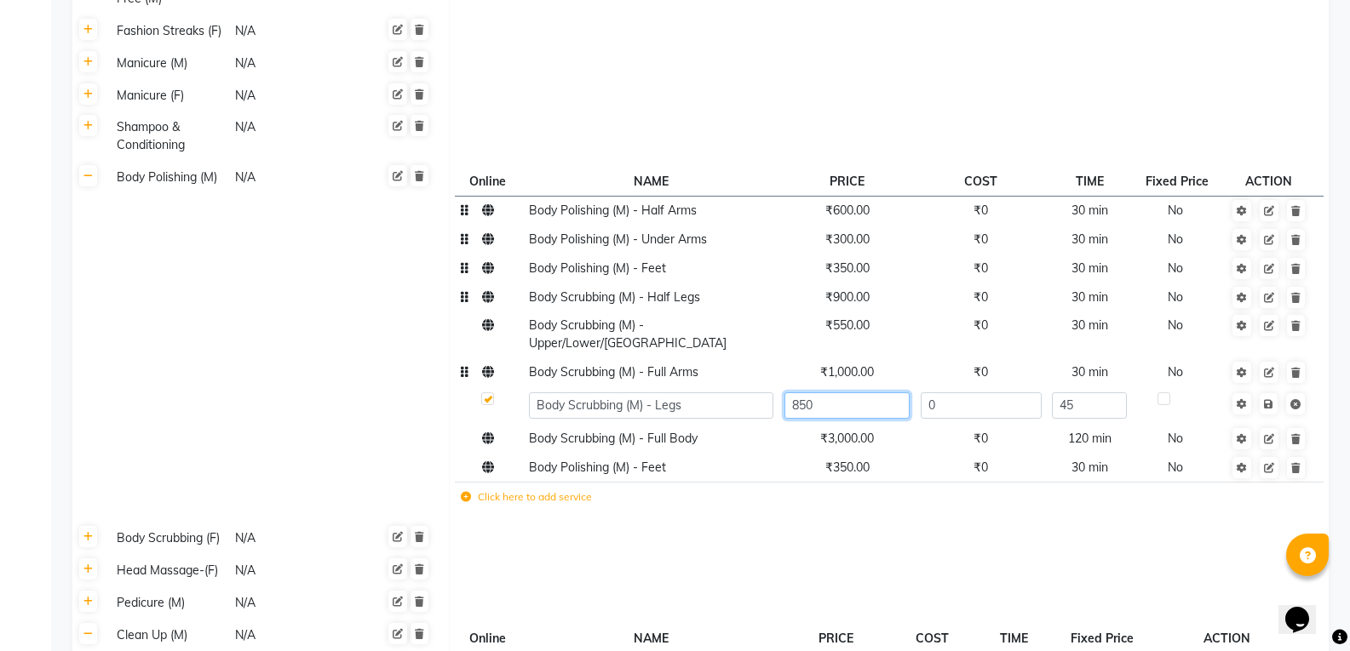
click at [845, 393] on input "850" at bounding box center [846, 406] width 125 height 26
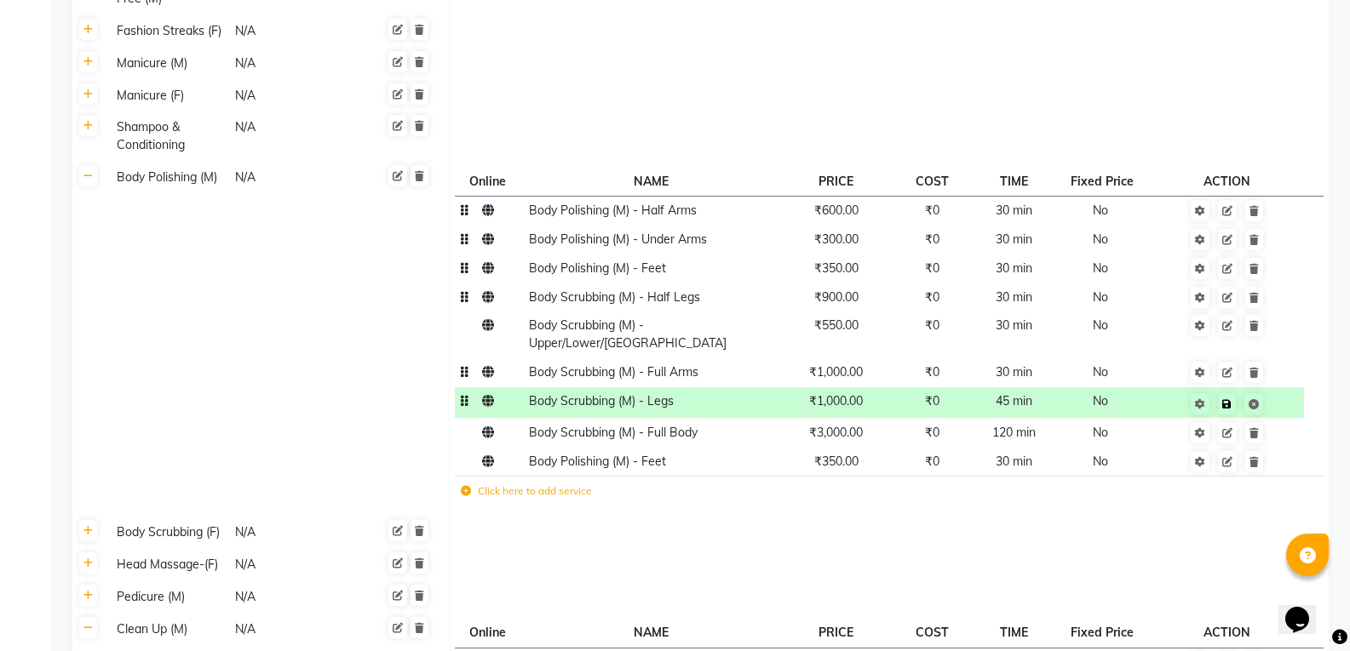
click at [1270, 387] on td "Save" at bounding box center [1226, 403] width 153 height 32
click at [1228, 399] on icon at bounding box center [1226, 404] width 9 height 10
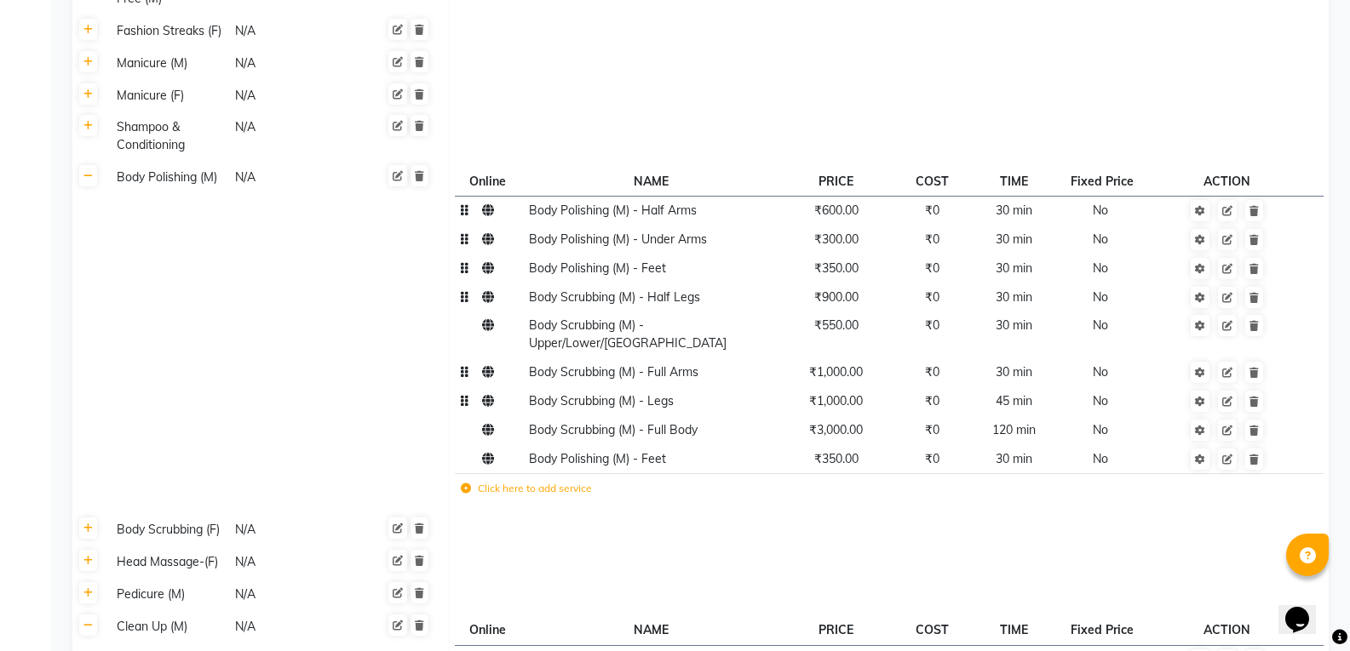
click at [617, 473] on td "Click here to add service" at bounding box center [713, 490] width 516 height 35
click at [676, 444] on td "Body Polishing (M) - Feet" at bounding box center [650, 458] width 255 height 29
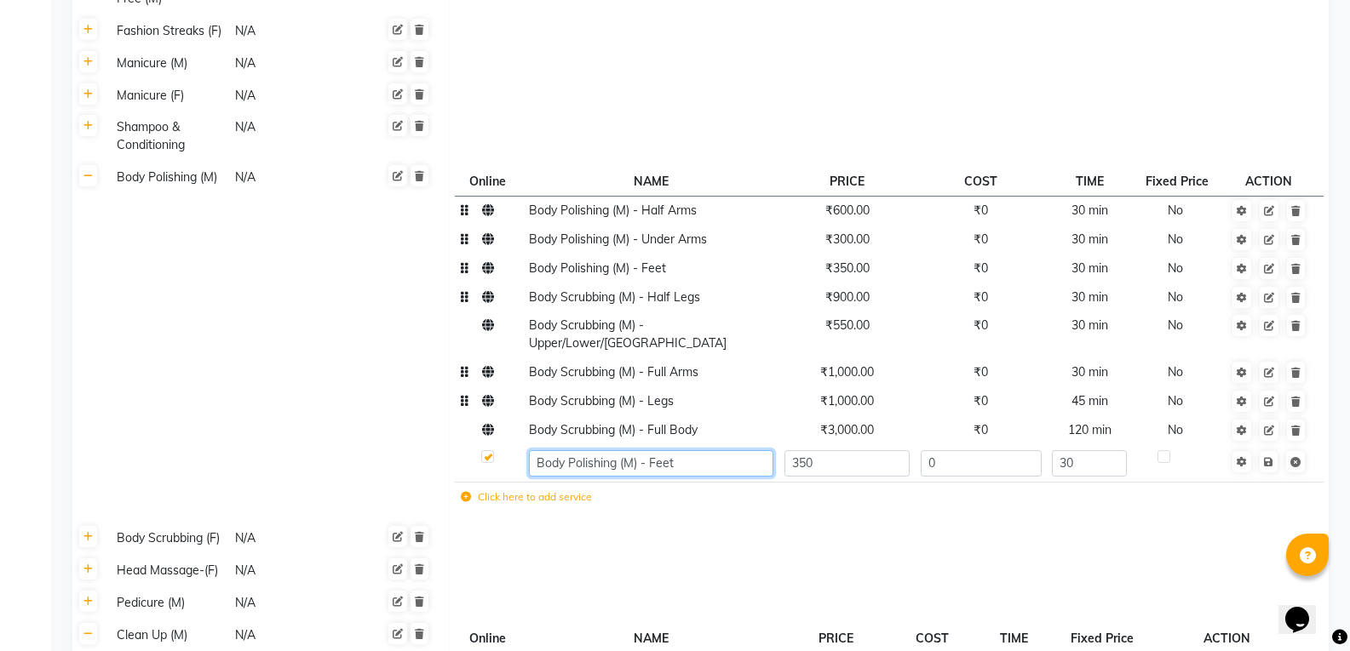
click at [686, 450] on input "Body Polishing (M) - Feet" at bounding box center [651, 463] width 244 height 26
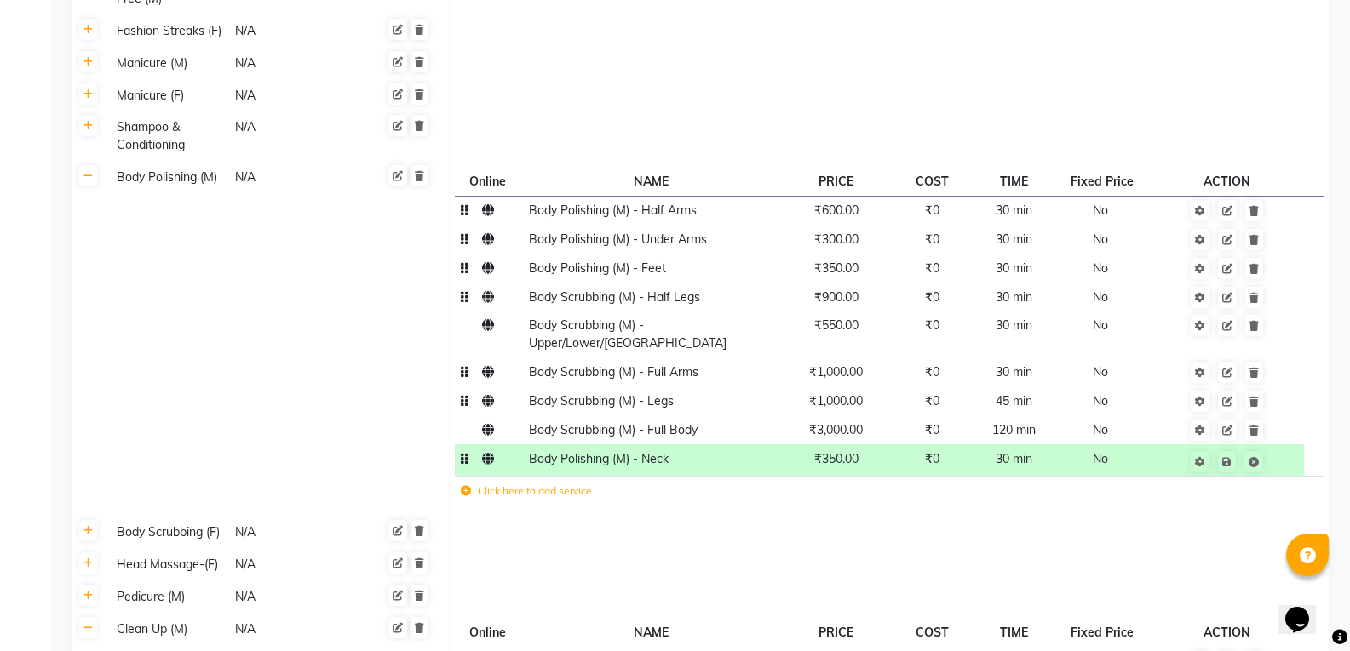
click at [845, 444] on td "₹350.00" at bounding box center [835, 460] width 114 height 32
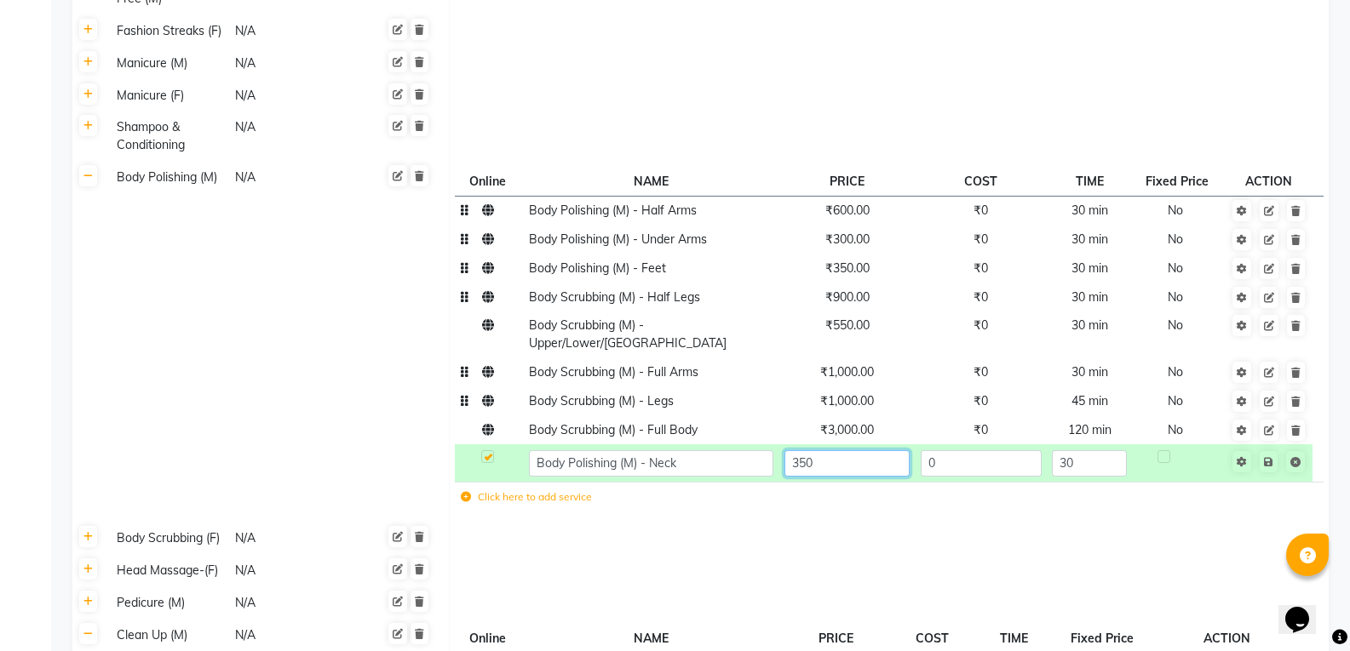
click at [852, 450] on input "350" at bounding box center [846, 463] width 125 height 26
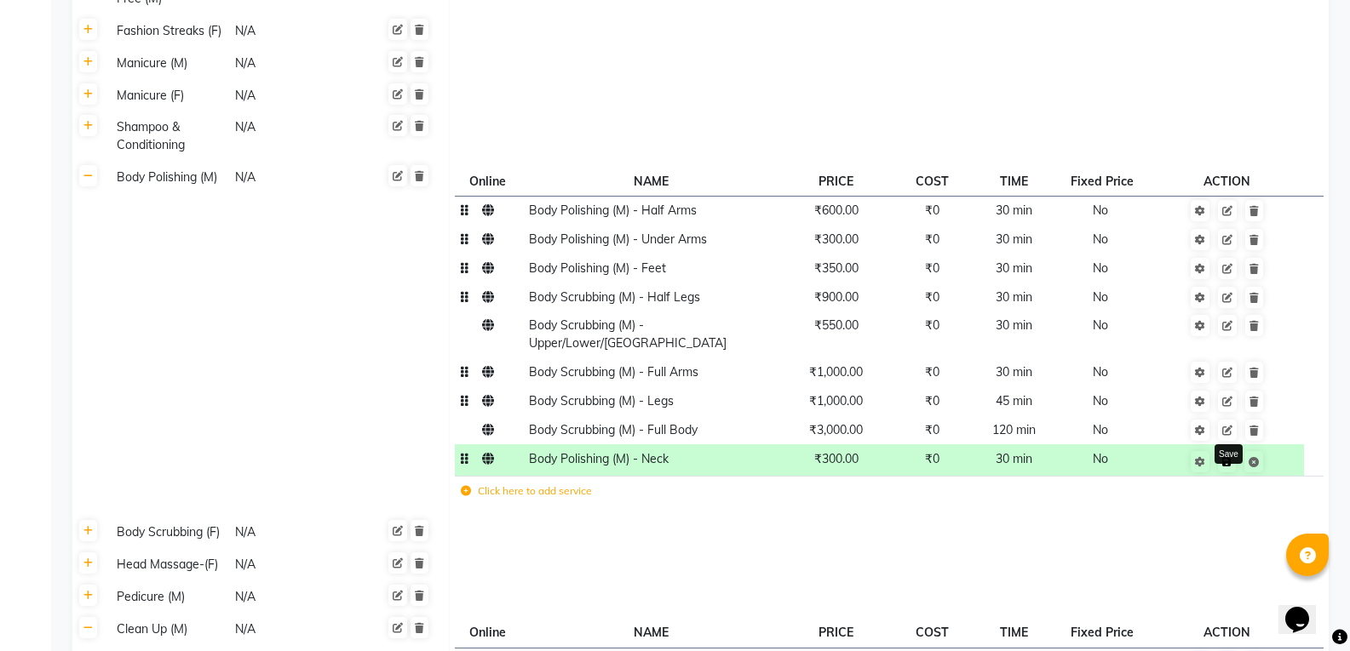
click at [1226, 457] on icon at bounding box center [1226, 462] width 9 height 10
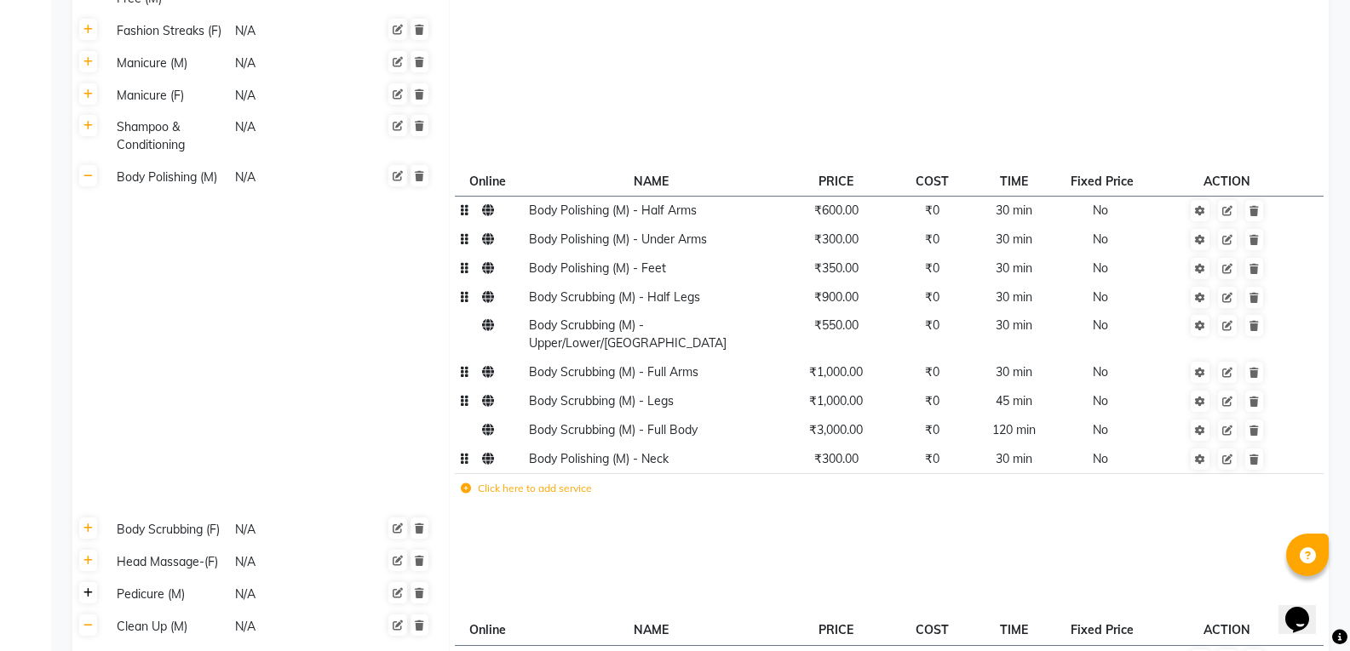
click at [89, 588] on icon at bounding box center [87, 593] width 9 height 10
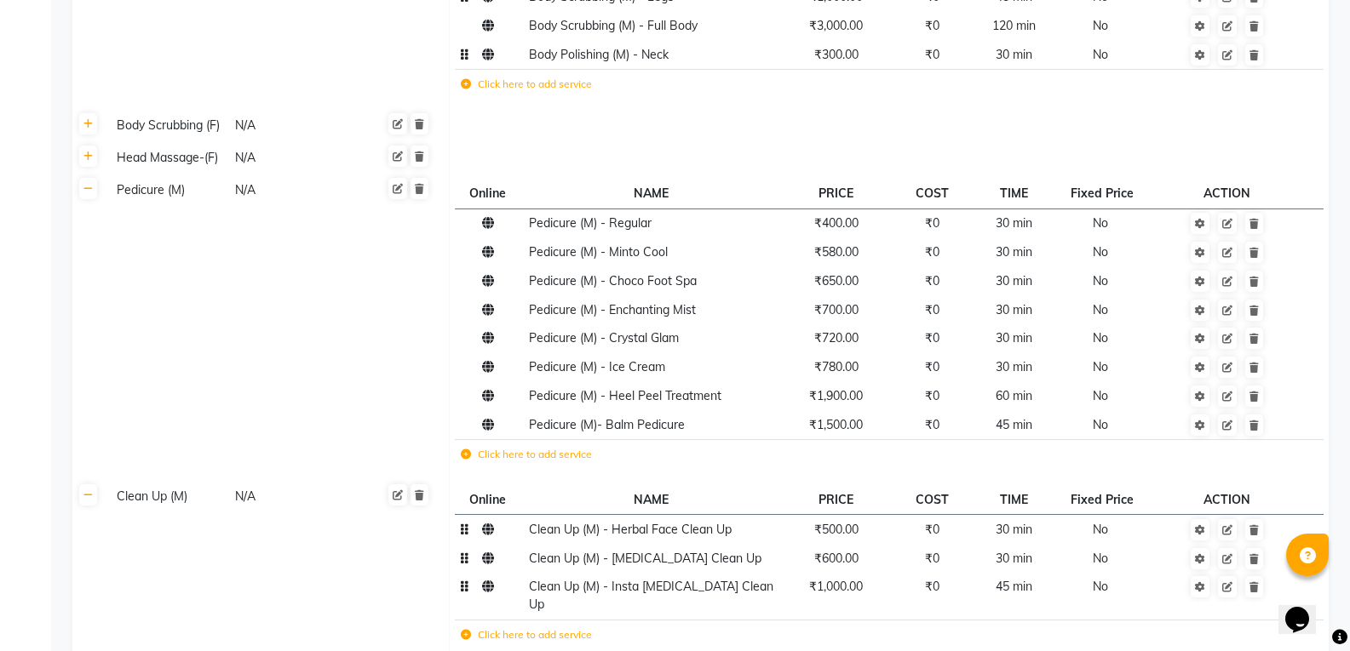
scroll to position [2890, 0]
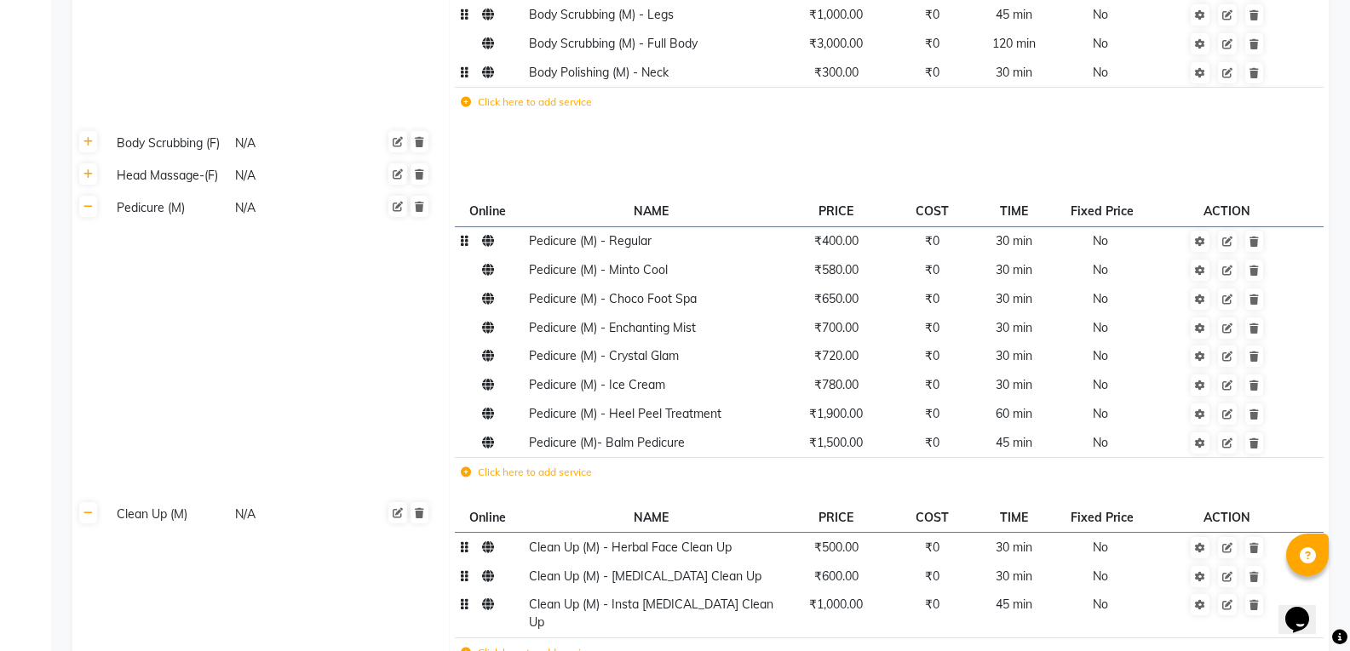
click at [827, 233] on span "₹400.00" at bounding box center [836, 240] width 44 height 15
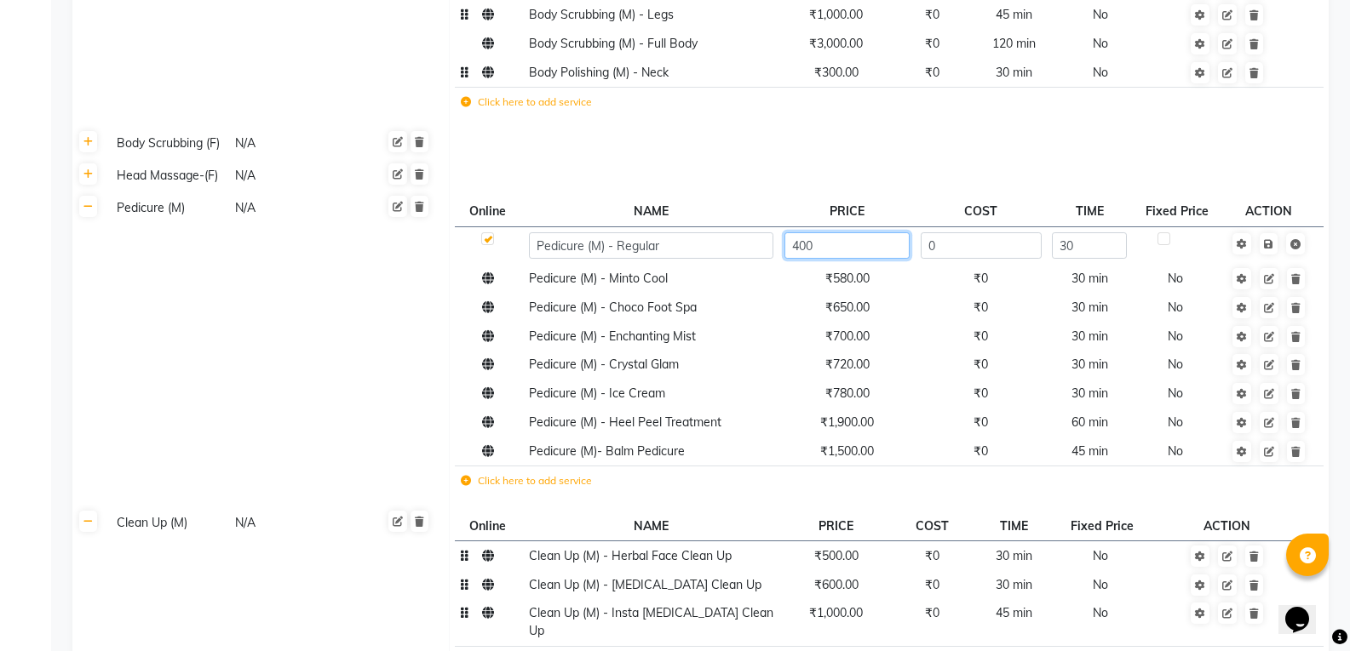
click at [838, 232] on input "400" at bounding box center [846, 245] width 125 height 26
click at [851, 293] on td "₹650.00" at bounding box center [846, 307] width 136 height 29
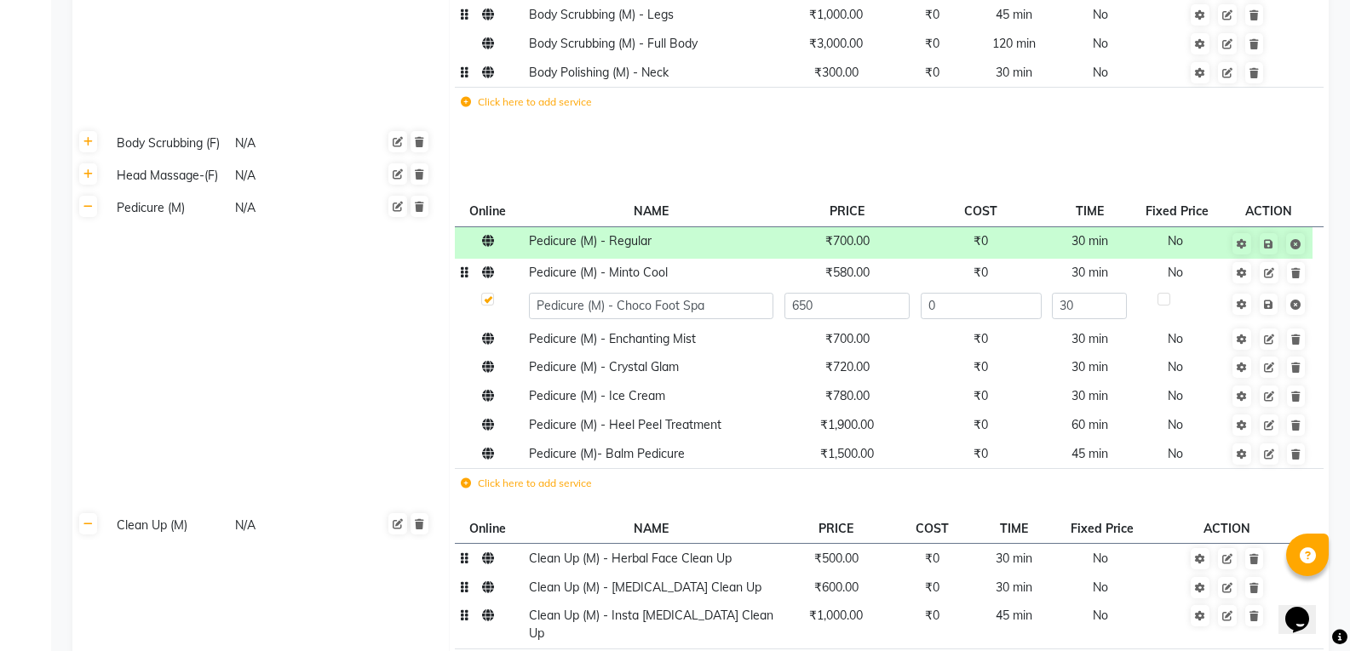
click at [851, 259] on td "₹580.00" at bounding box center [846, 273] width 136 height 29
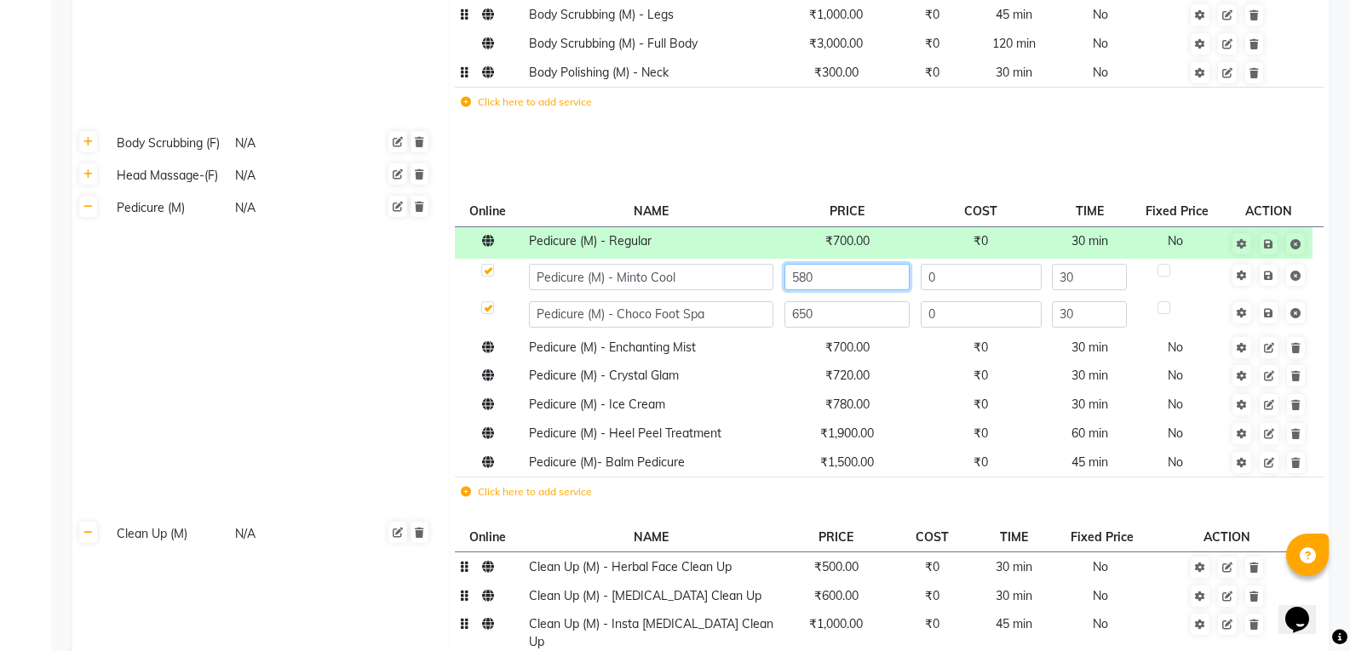
click at [849, 264] on input "580" at bounding box center [846, 277] width 125 height 26
click at [1266, 271] on icon at bounding box center [1268, 276] width 9 height 10
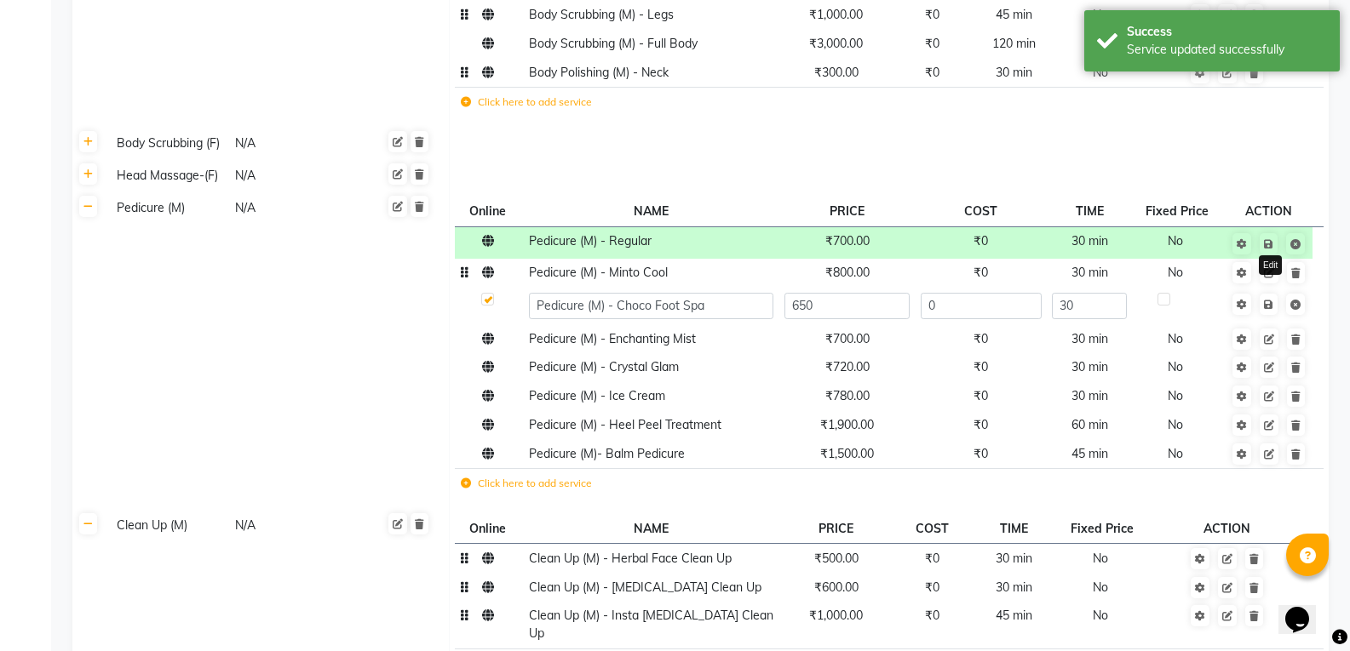
click at [1269, 268] on icon at bounding box center [1269, 273] width 10 height 10
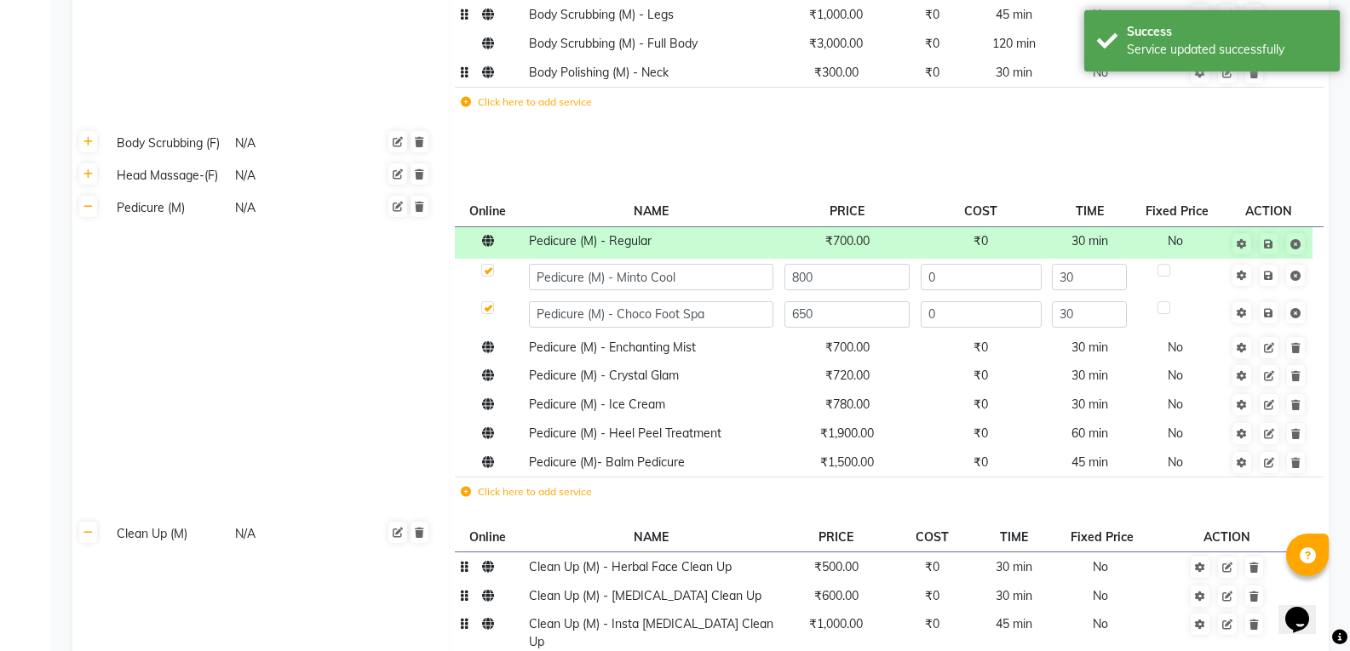
click at [1269, 271] on icon at bounding box center [1268, 276] width 9 height 10
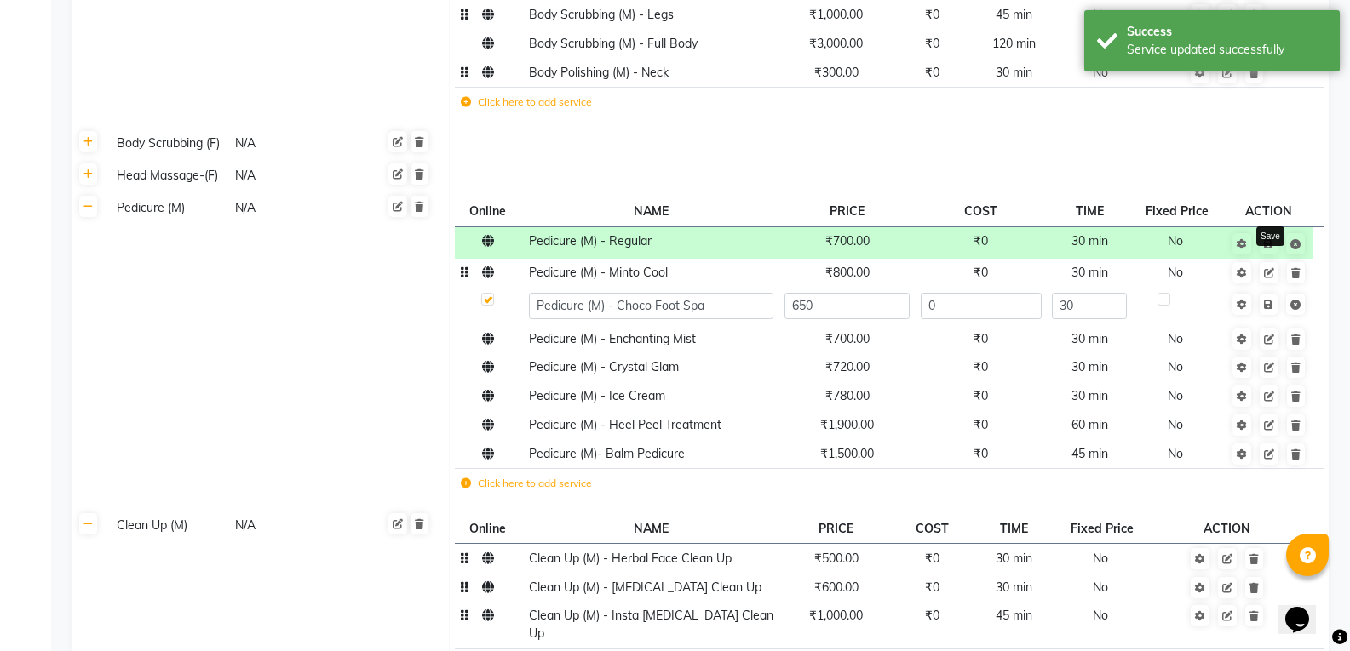
click at [1268, 239] on icon at bounding box center [1268, 244] width 9 height 10
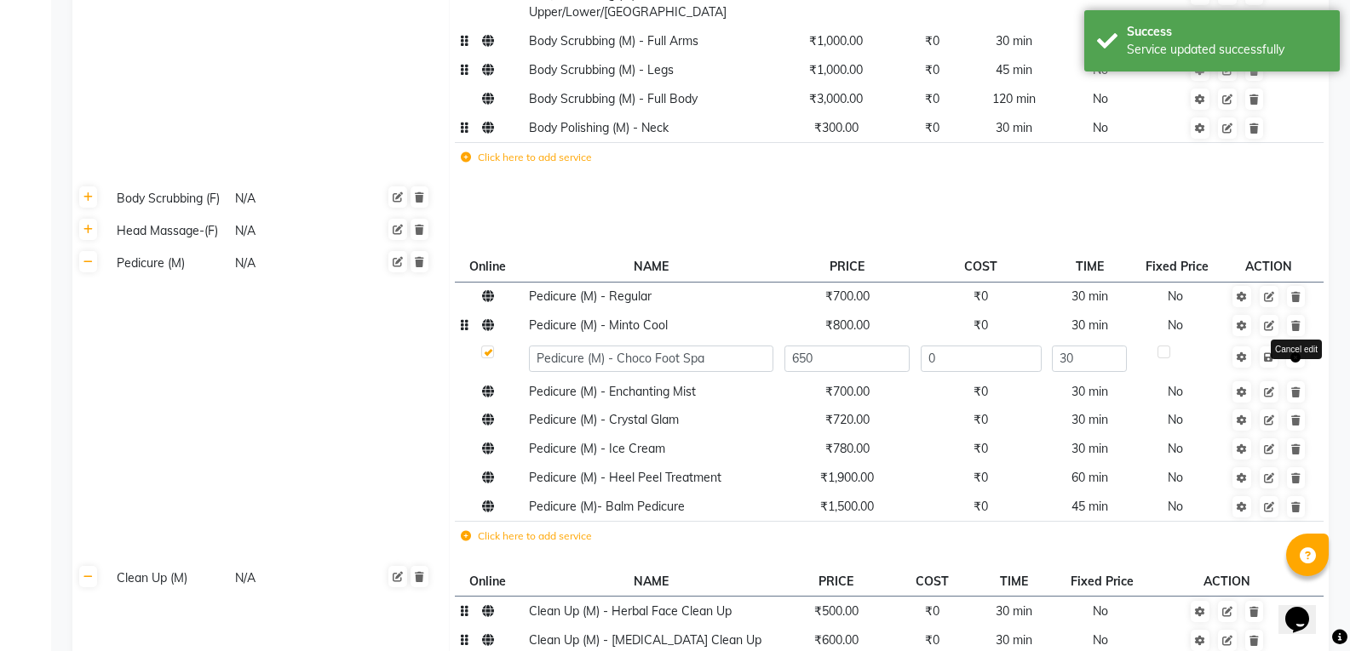
scroll to position [2805, 0]
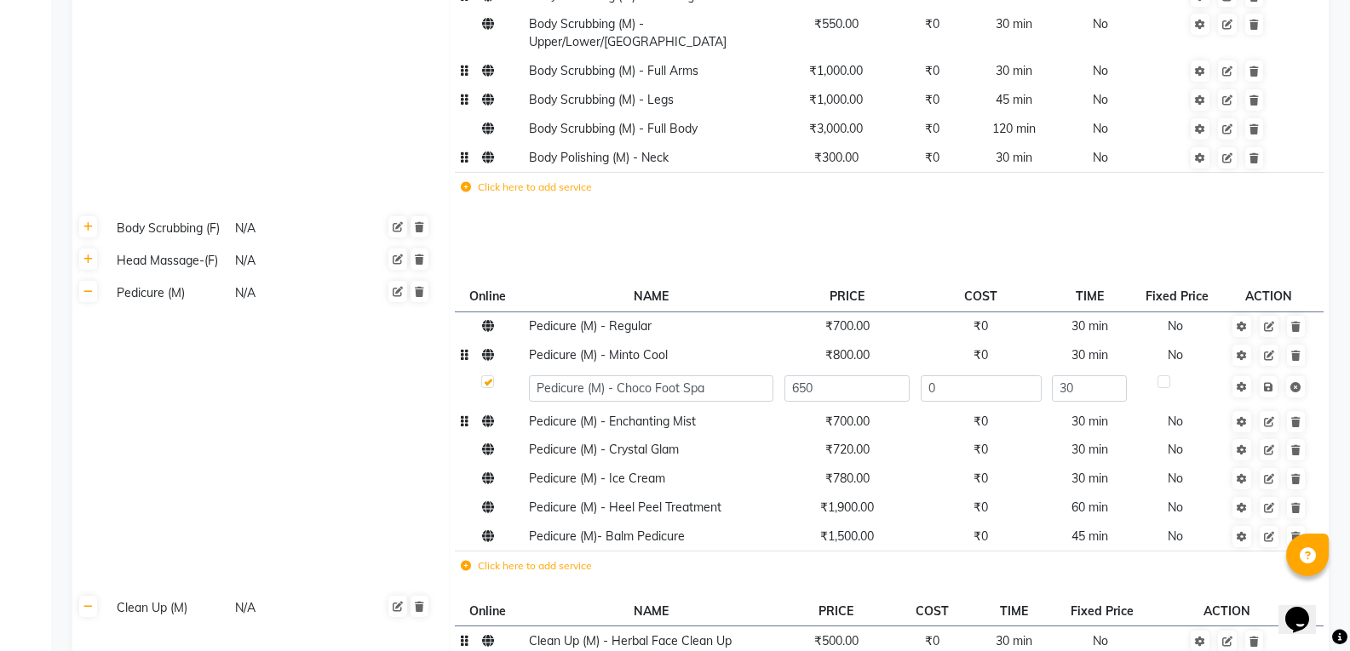
click at [842, 414] on span "₹700.00" at bounding box center [847, 421] width 44 height 15
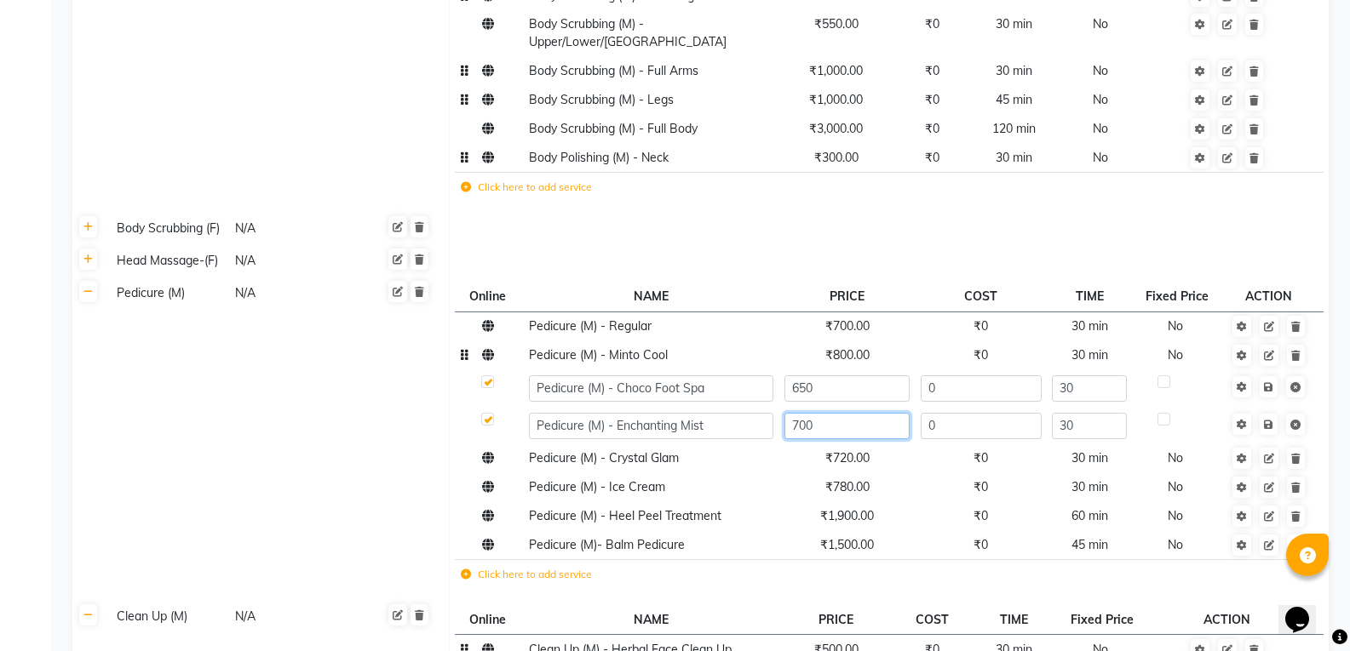
click at [842, 413] on input "700" at bounding box center [846, 426] width 125 height 26
click at [1270, 420] on icon at bounding box center [1268, 425] width 9 height 10
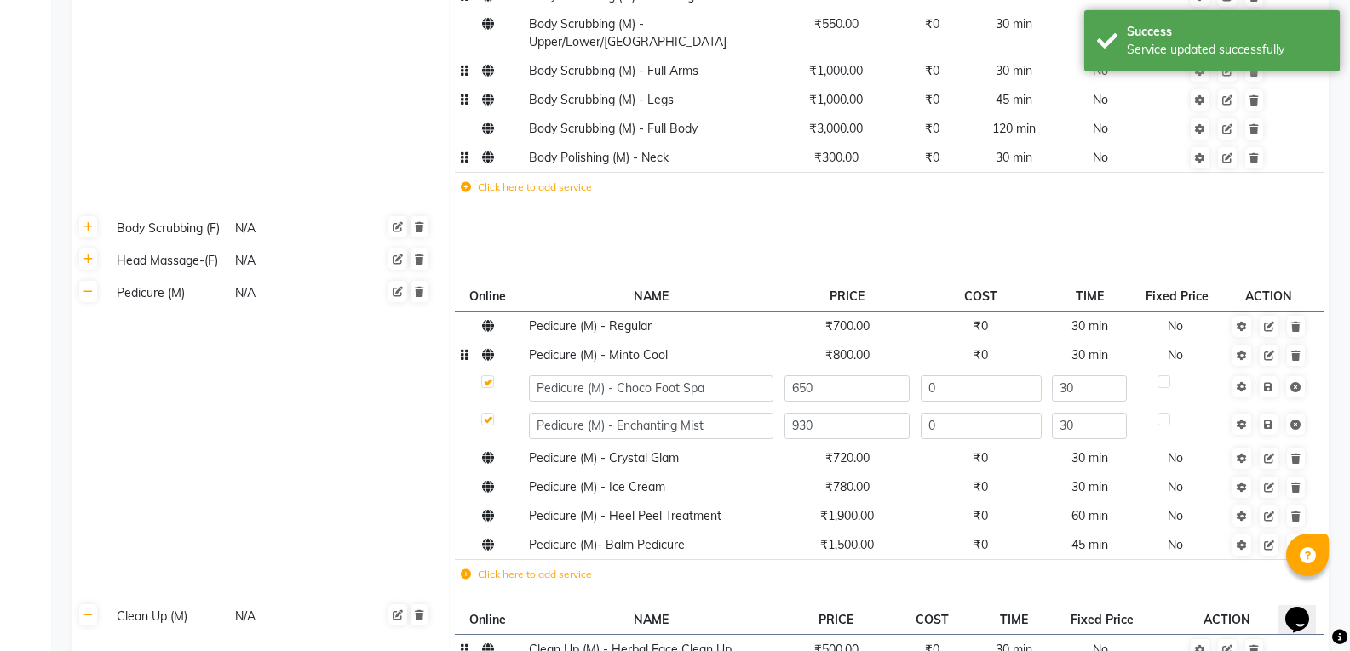
click at [1268, 420] on icon at bounding box center [1268, 425] width 9 height 10
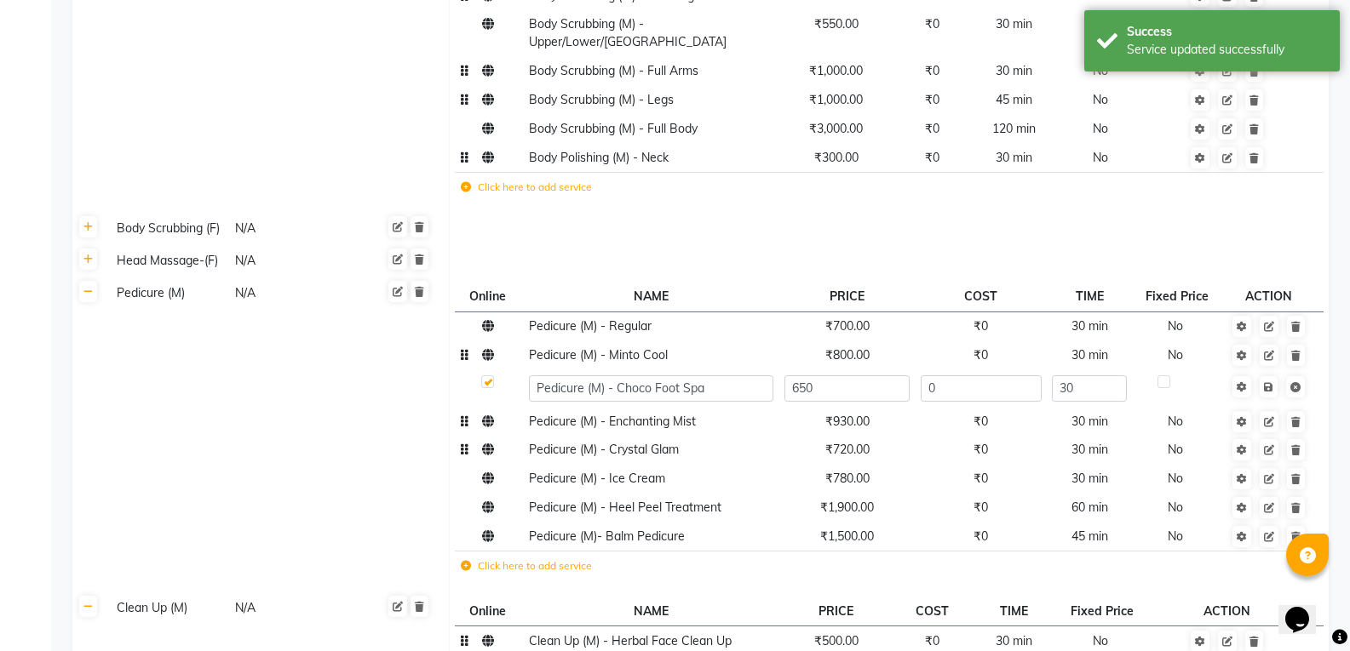
click at [862, 436] on td "₹720.00" at bounding box center [846, 450] width 136 height 29
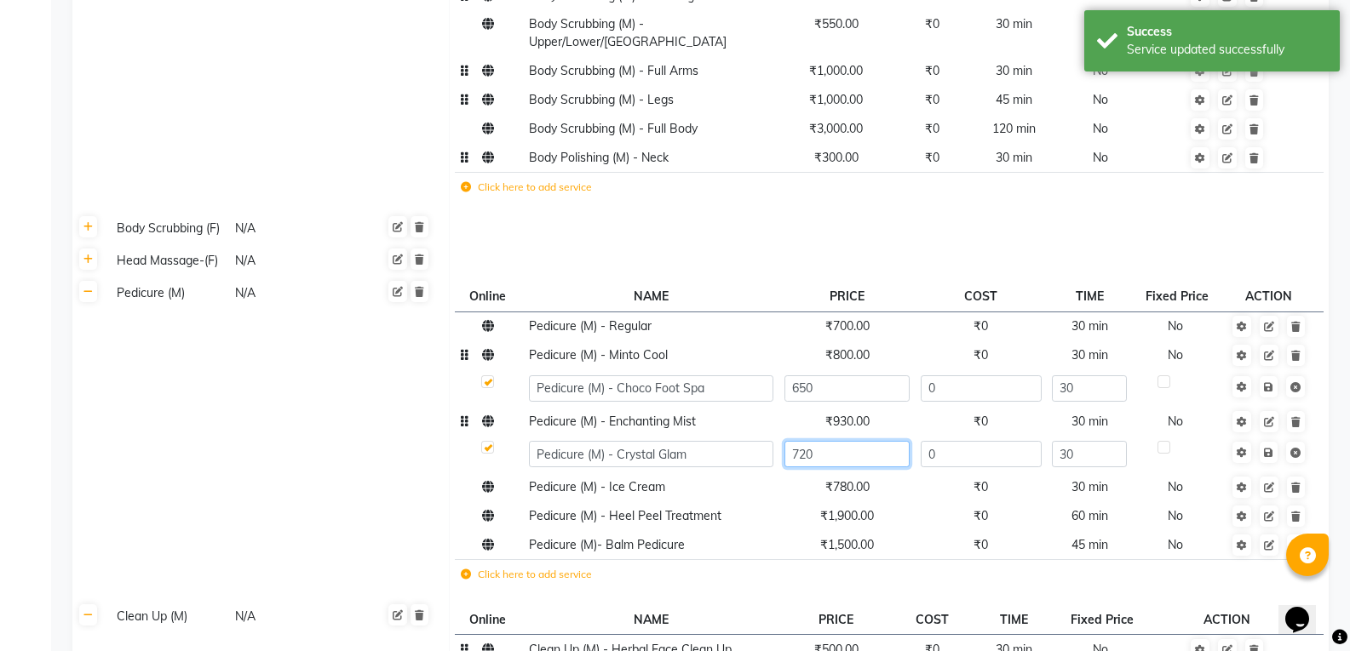
click at [862, 441] on input "720" at bounding box center [846, 454] width 125 height 26
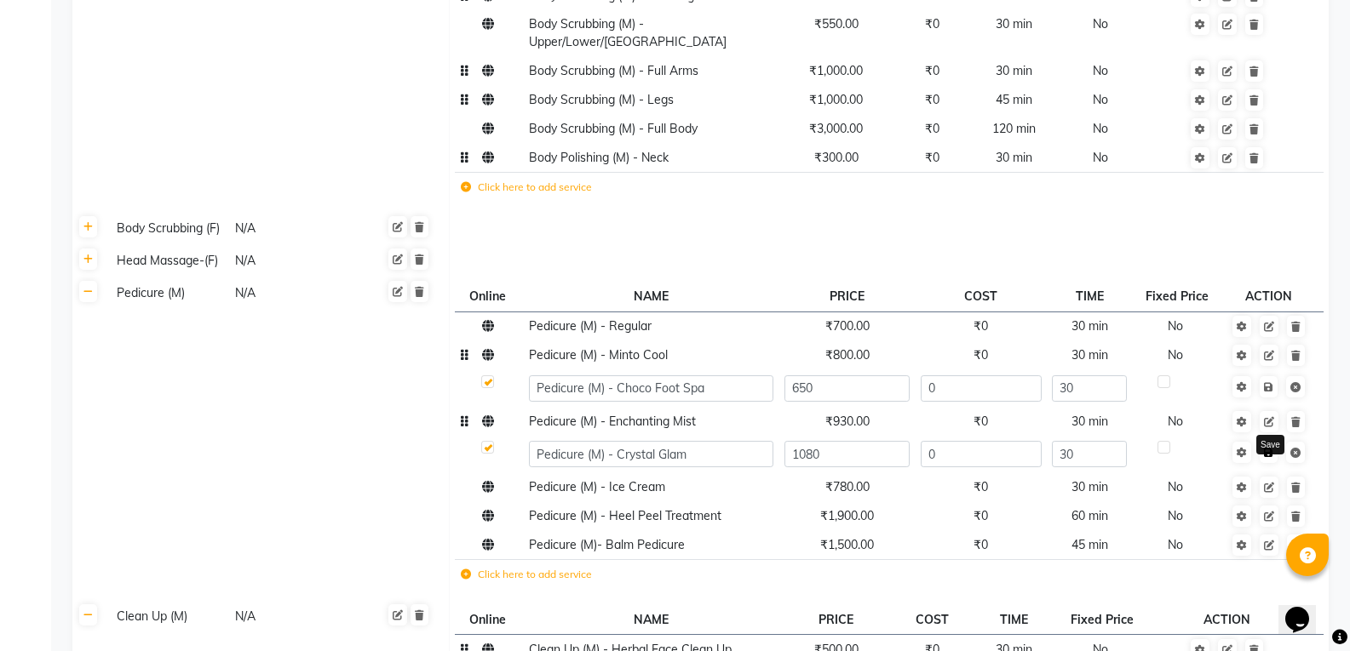
click at [1264, 448] on icon at bounding box center [1268, 453] width 9 height 10
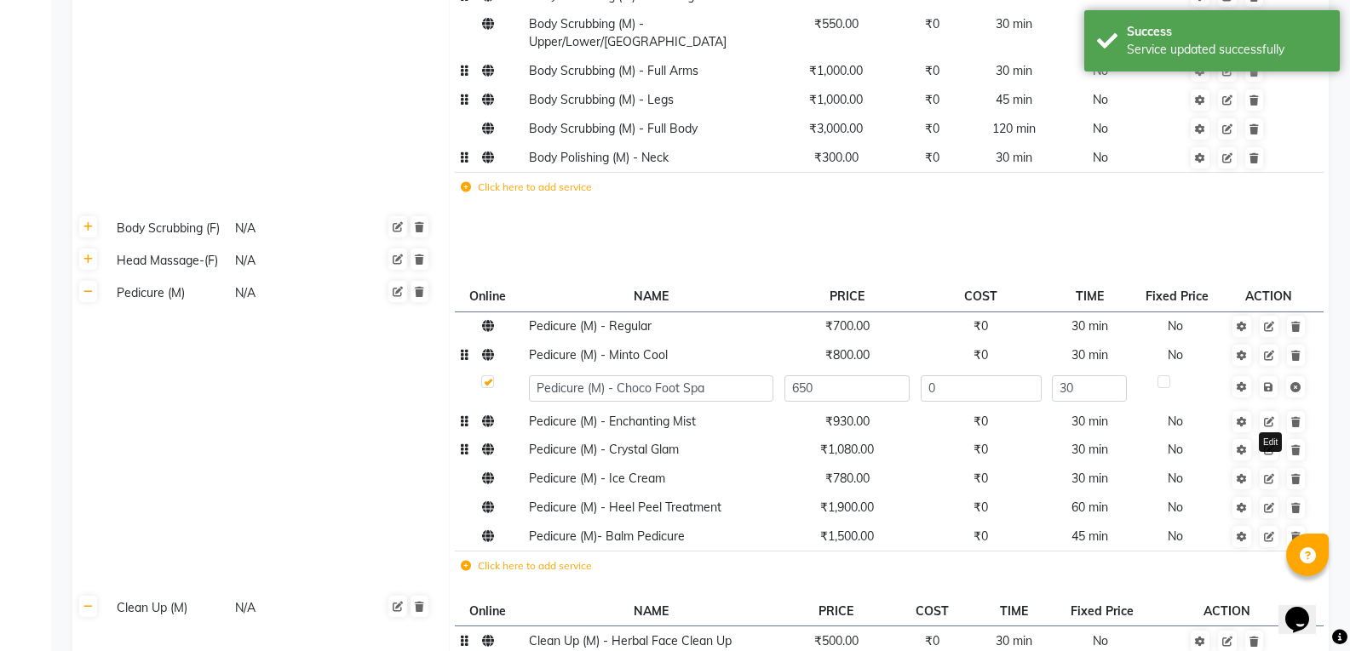
click at [1267, 445] on icon at bounding box center [1269, 450] width 10 height 10
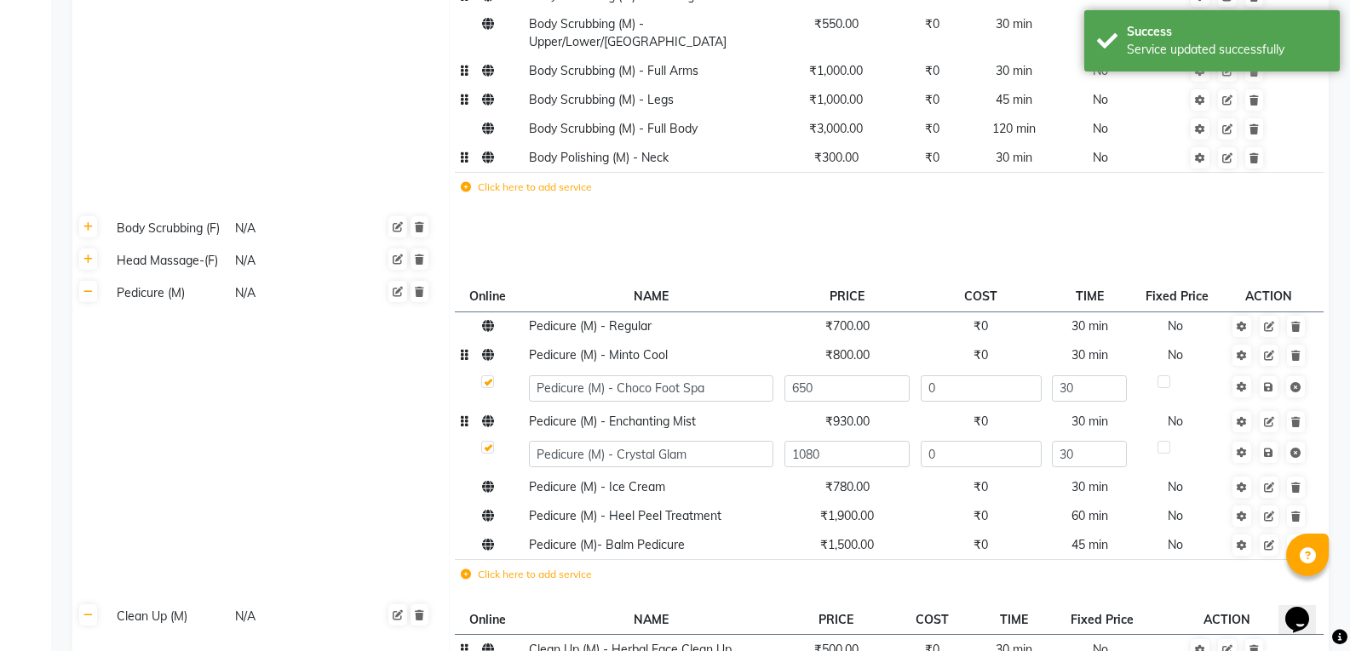
click at [1267, 448] on icon at bounding box center [1268, 453] width 9 height 10
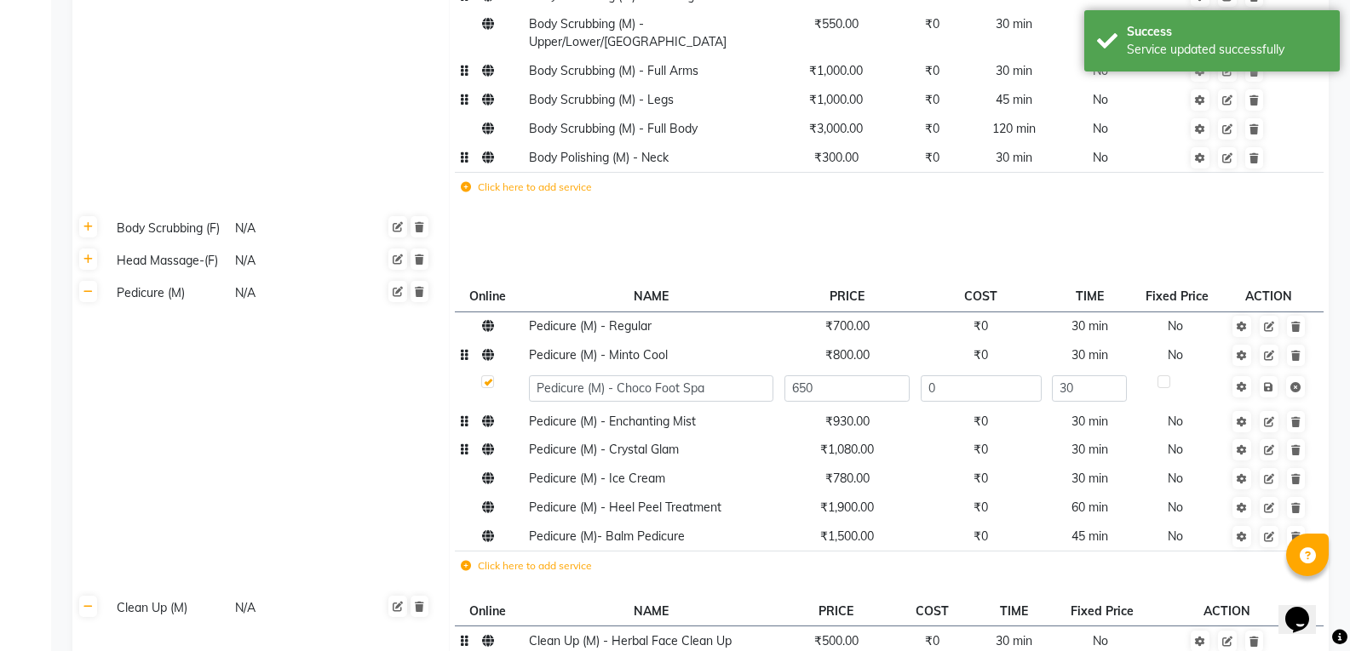
click at [471, 559] on label "Click here to add service" at bounding box center [526, 566] width 131 height 15
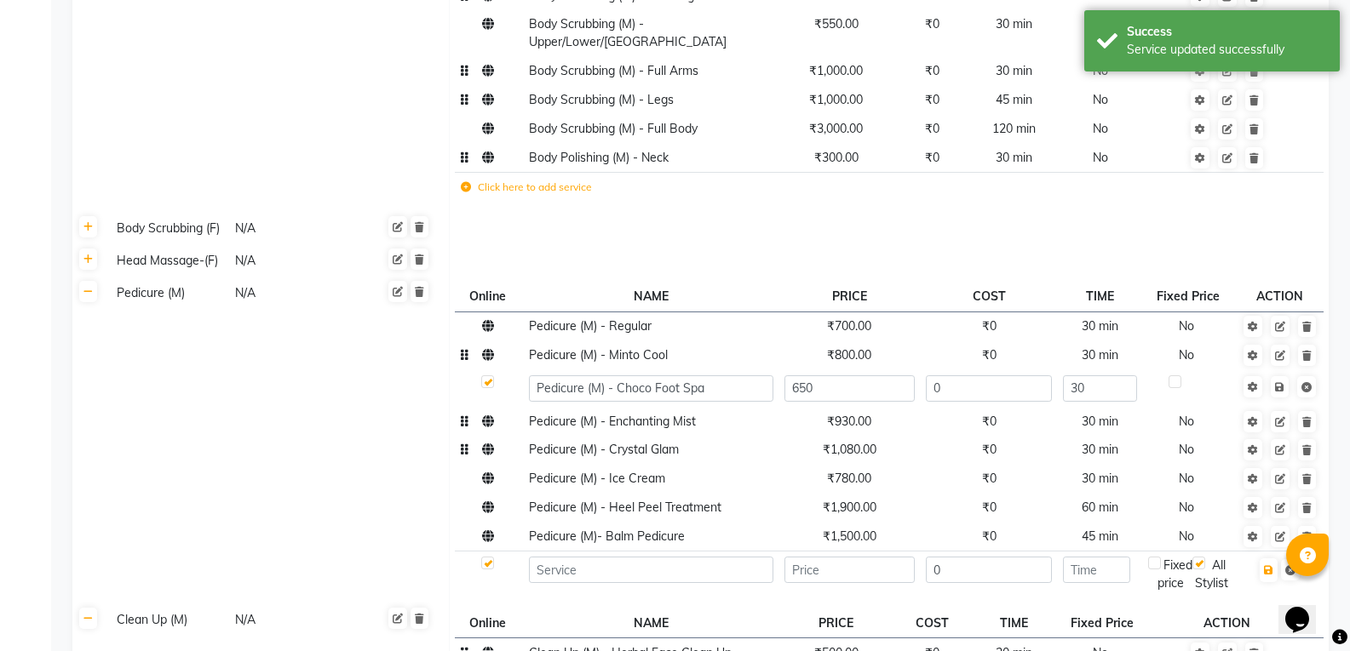
click at [571, 552] on td at bounding box center [650, 575] width 255 height 47
click at [576, 529] on span "Pedicure (M)- Balm Pedicure" at bounding box center [607, 536] width 156 height 15
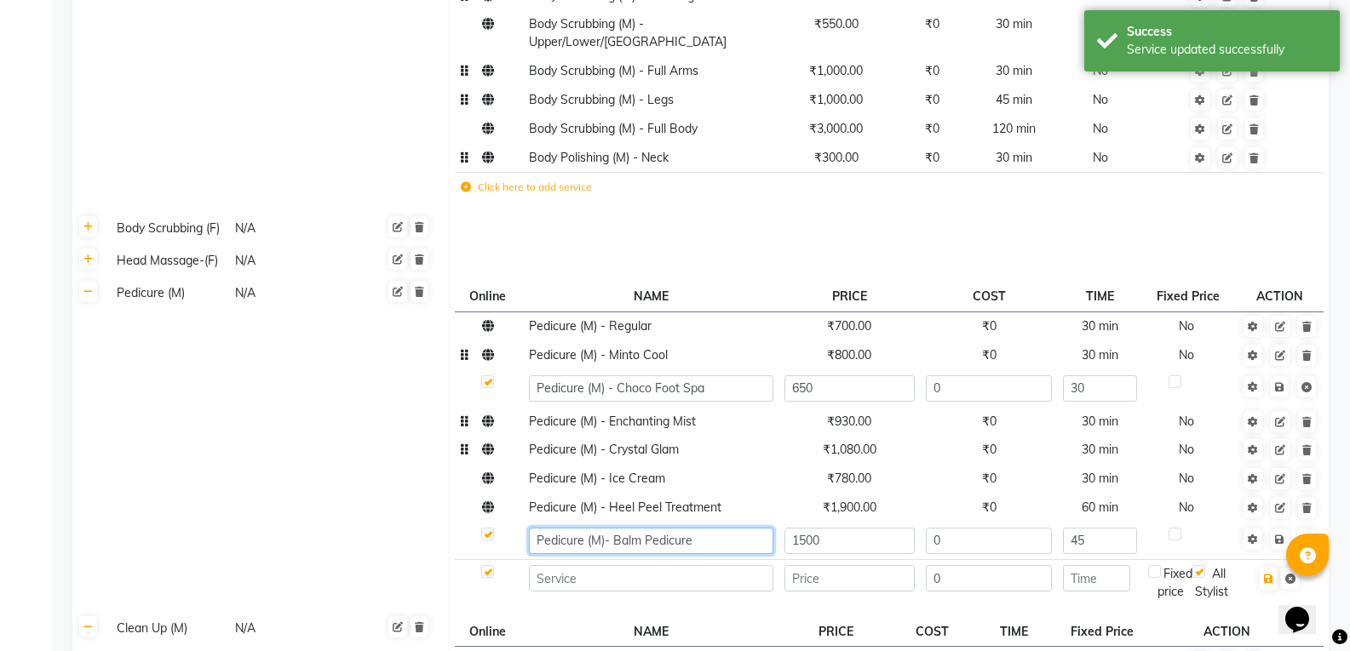
click at [576, 528] on input "Pedicure (M)- Balm Pedicure" at bounding box center [651, 541] width 244 height 26
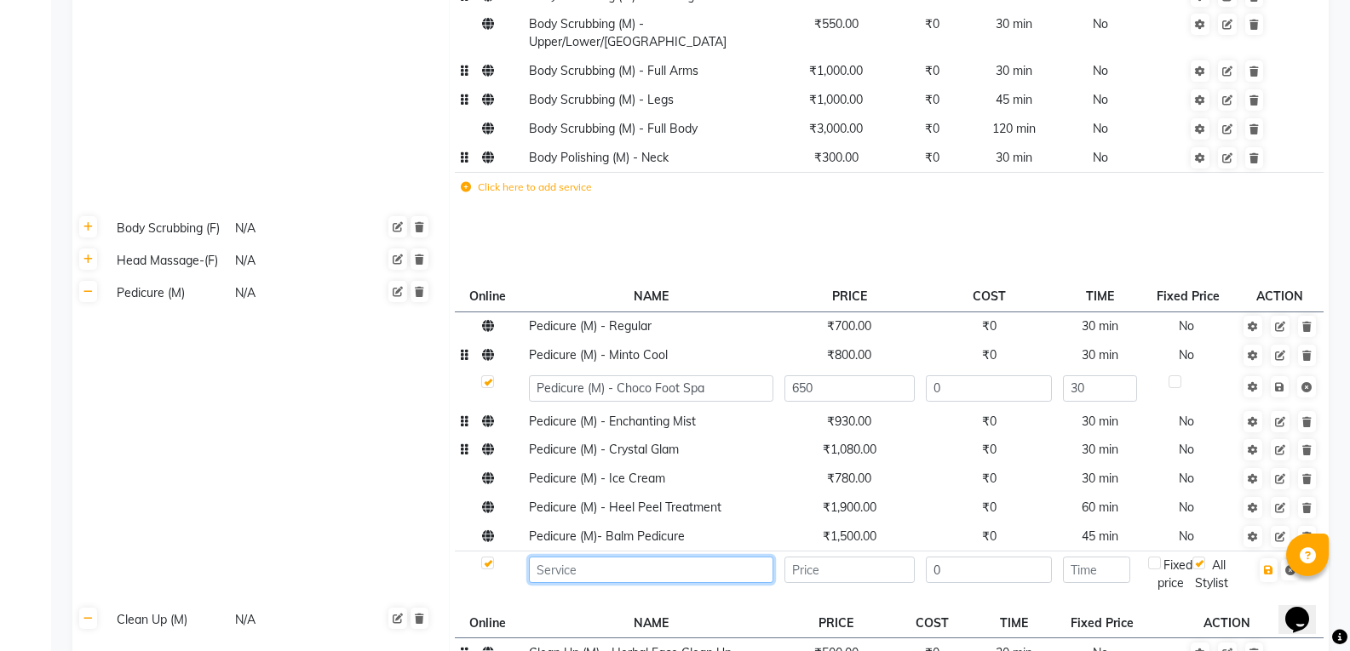
click at [576, 557] on input at bounding box center [651, 570] width 244 height 26
paste input "Pedicure (M)- Balm Pedicure"
click at [812, 557] on input "number" at bounding box center [849, 570] width 130 height 26
click at [1270, 565] on icon "button" at bounding box center [1268, 570] width 9 height 10
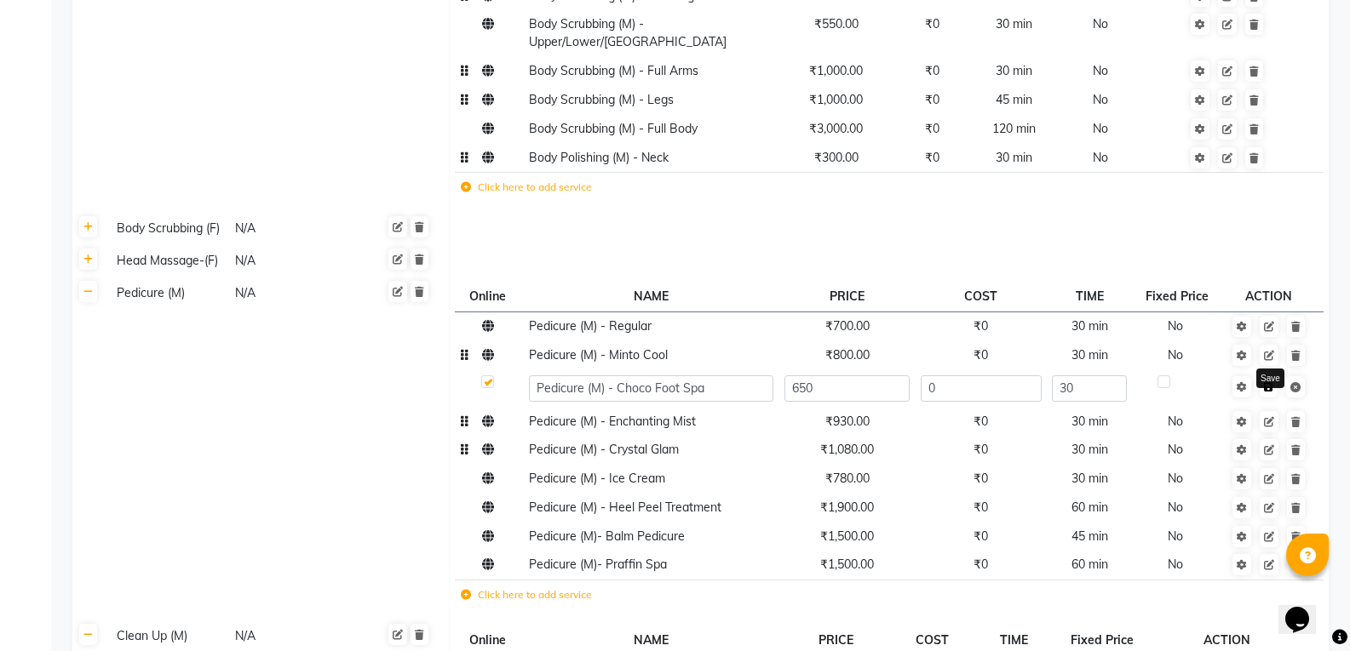
click at [1273, 382] on icon at bounding box center [1268, 387] width 9 height 10
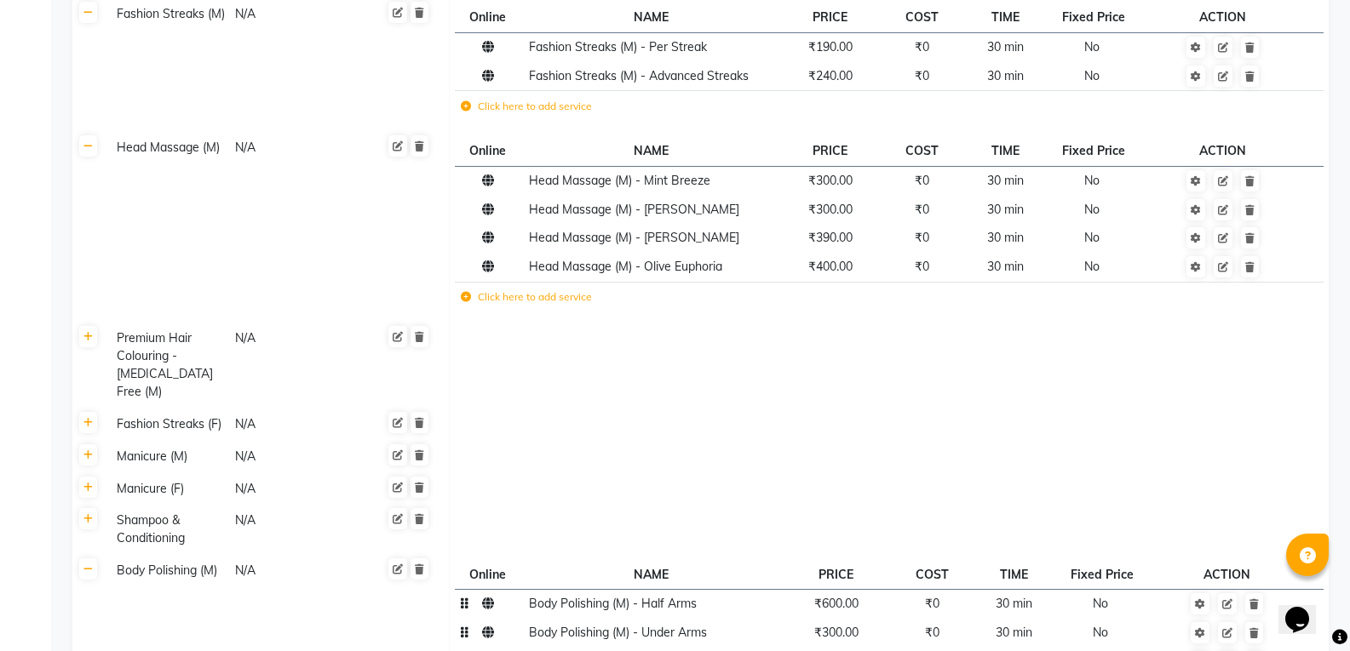
scroll to position [2074, 0]
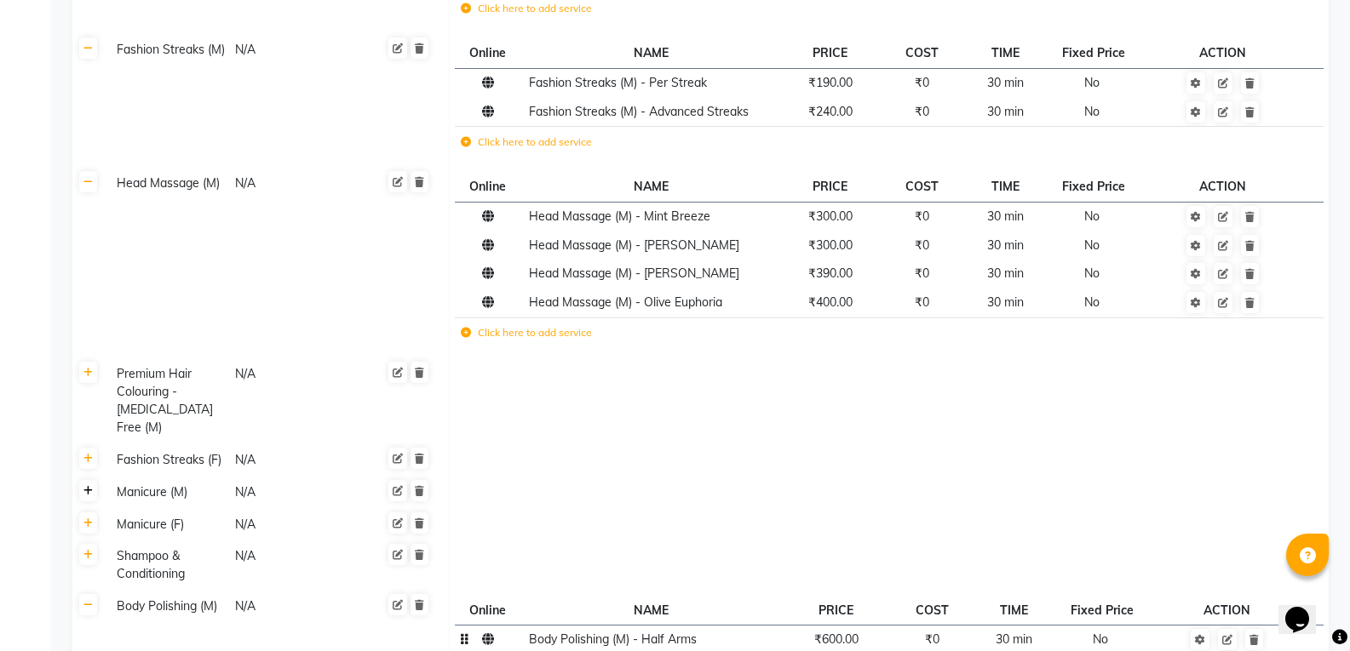
click at [85, 486] on icon at bounding box center [87, 491] width 9 height 10
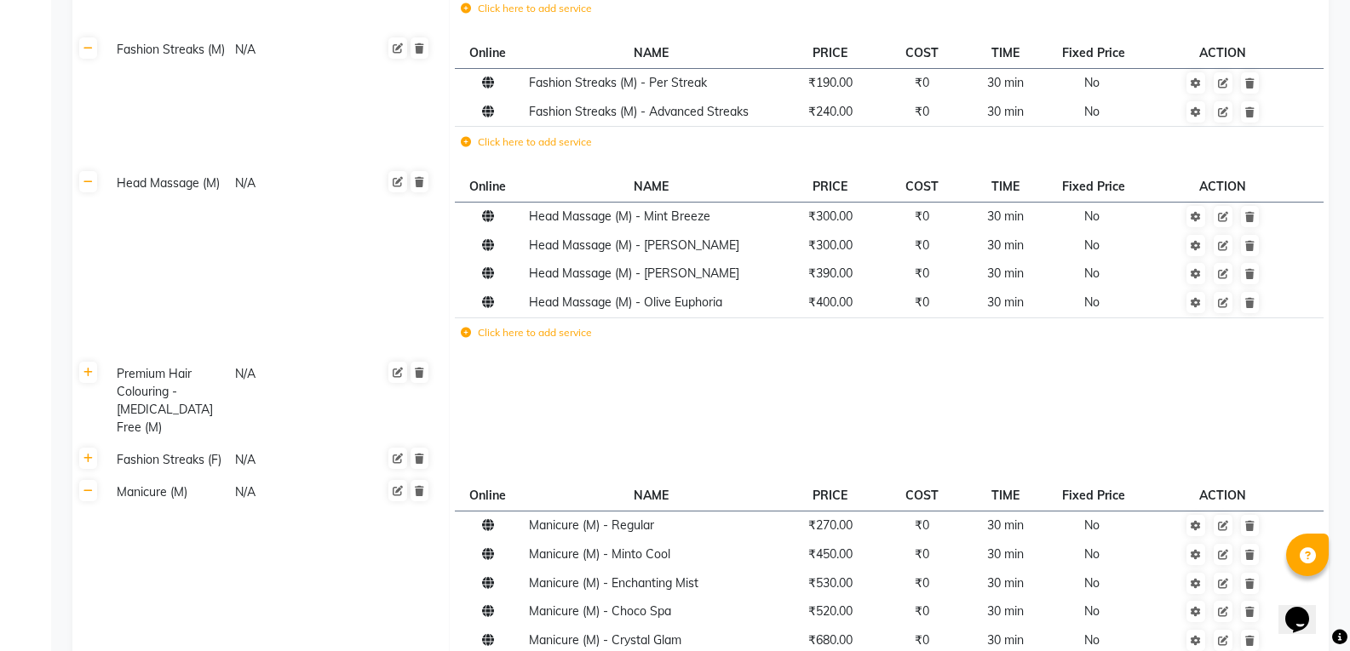
scroll to position [2177, 0]
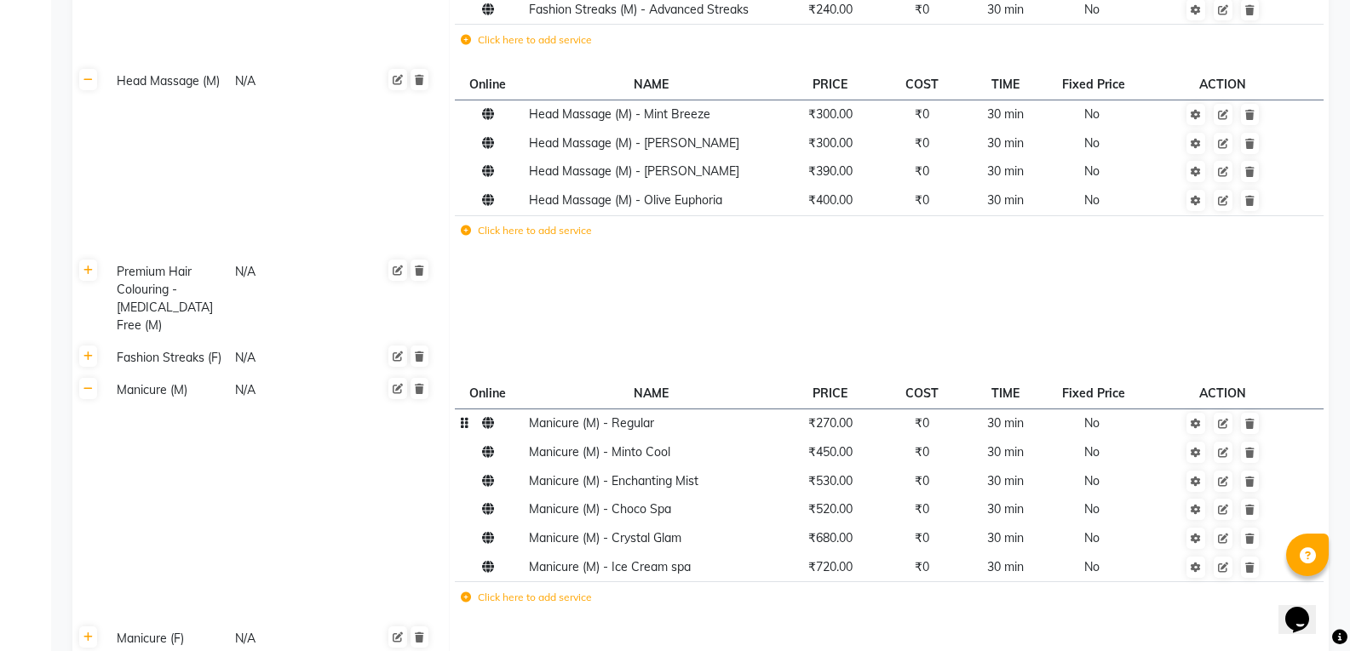
click at [817, 409] on td "₹270.00" at bounding box center [829, 423] width 102 height 29
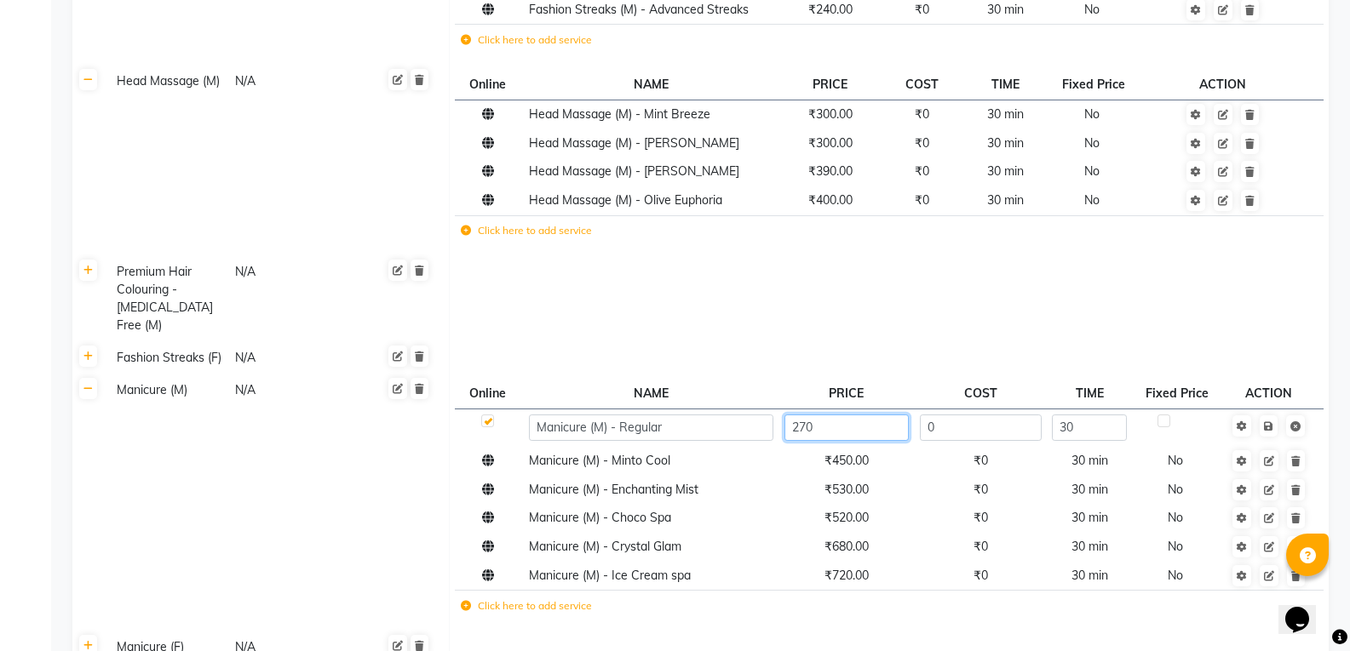
click at [834, 415] on input "270" at bounding box center [846, 428] width 124 height 26
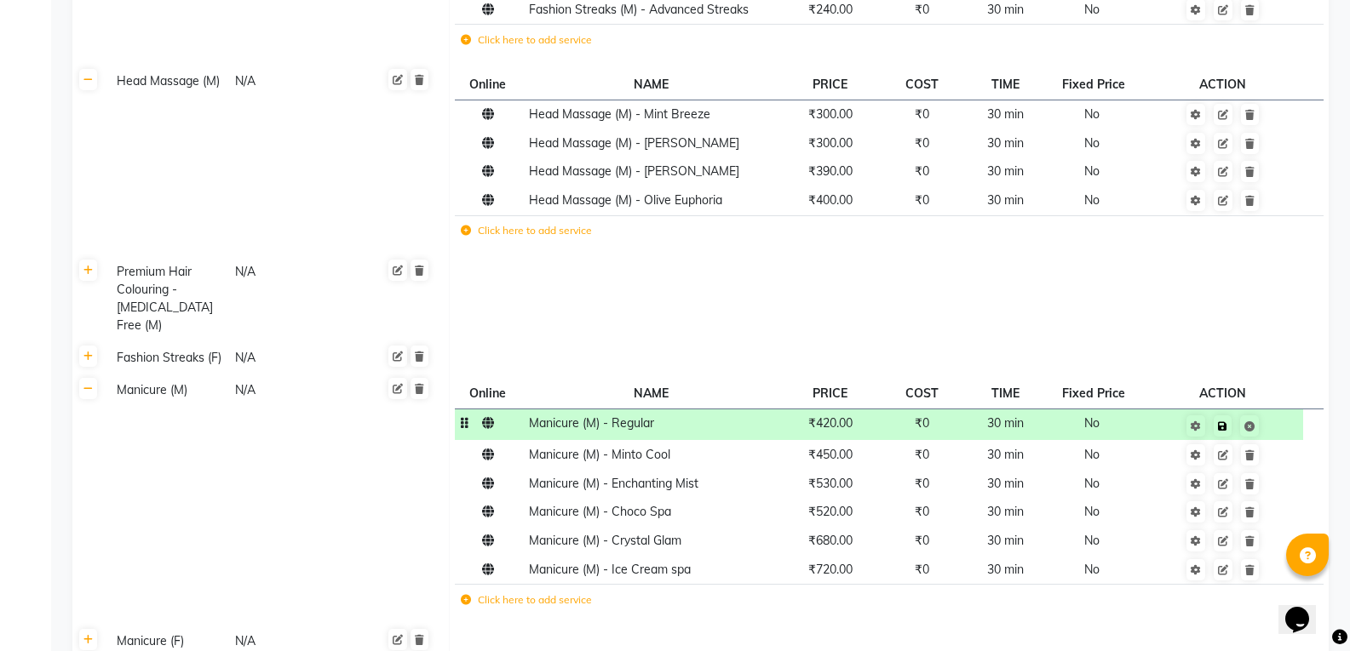
click at [1266, 409] on td "Save" at bounding box center [1222, 425] width 161 height 32
click at [1222, 422] on icon at bounding box center [1222, 427] width 9 height 10
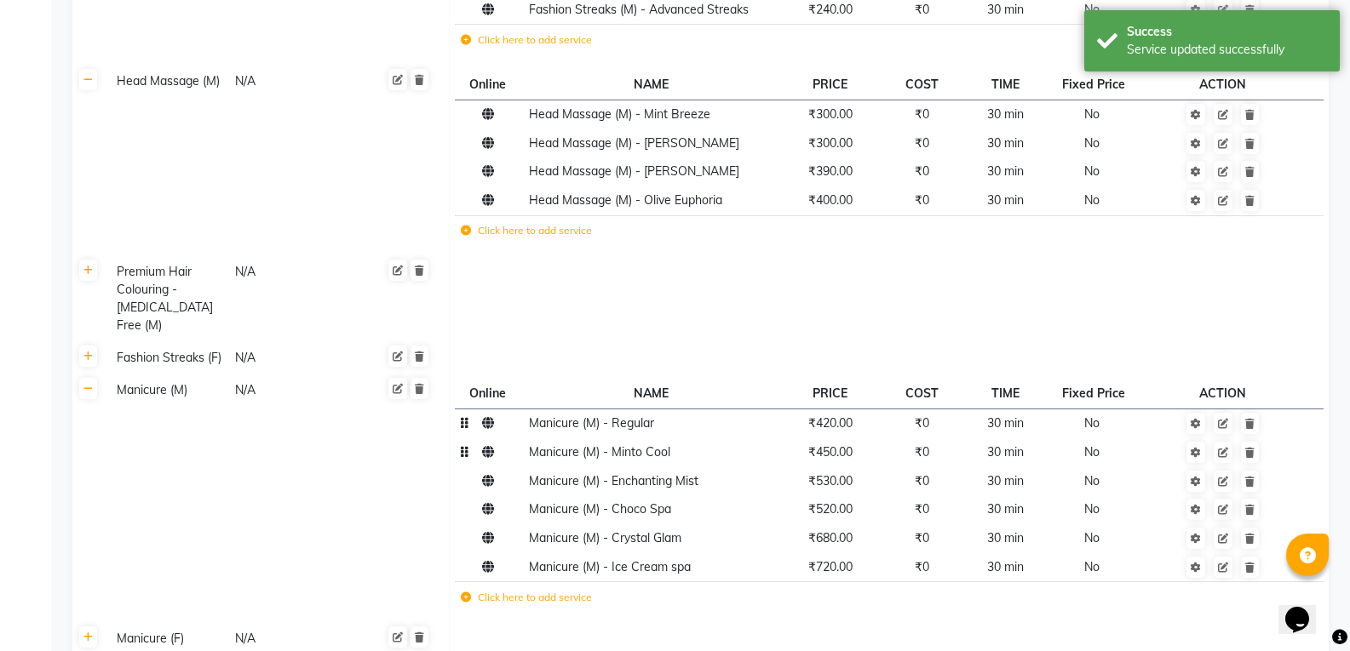
click at [857, 438] on td "₹450.00" at bounding box center [829, 452] width 102 height 29
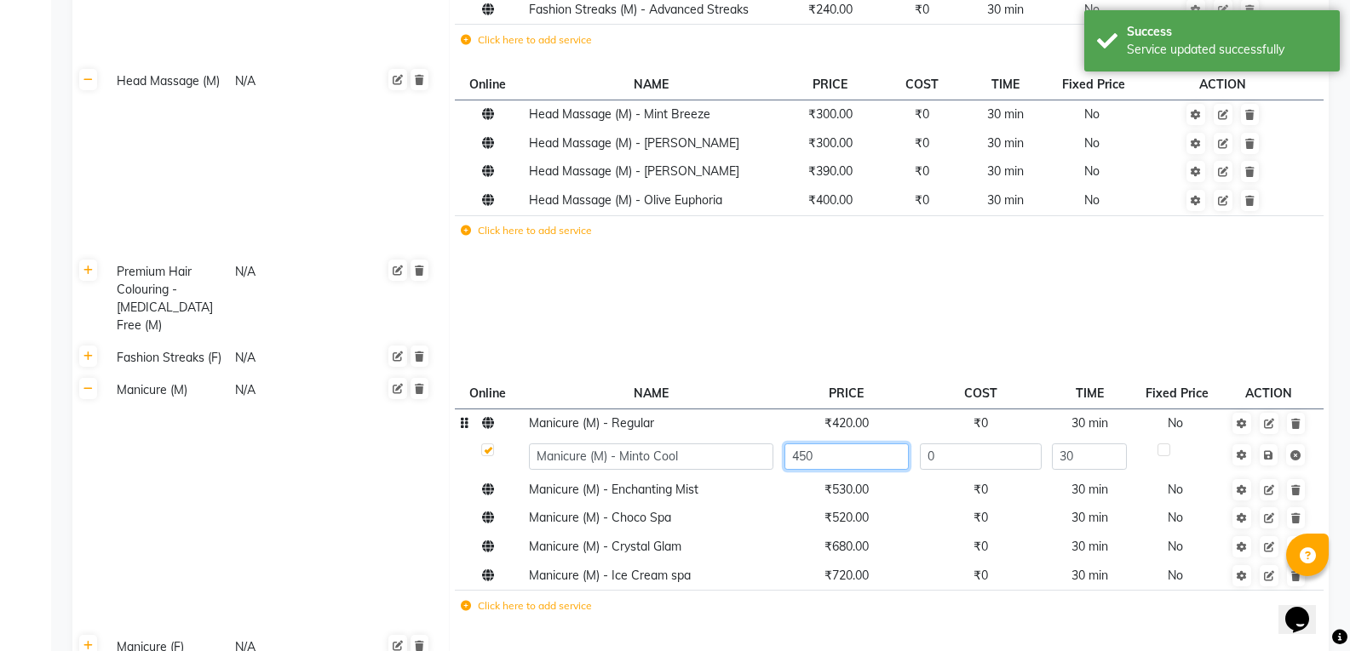
click at [858, 444] on input "450" at bounding box center [846, 457] width 124 height 26
click at [1269, 438] on td "Save" at bounding box center [1268, 456] width 87 height 37
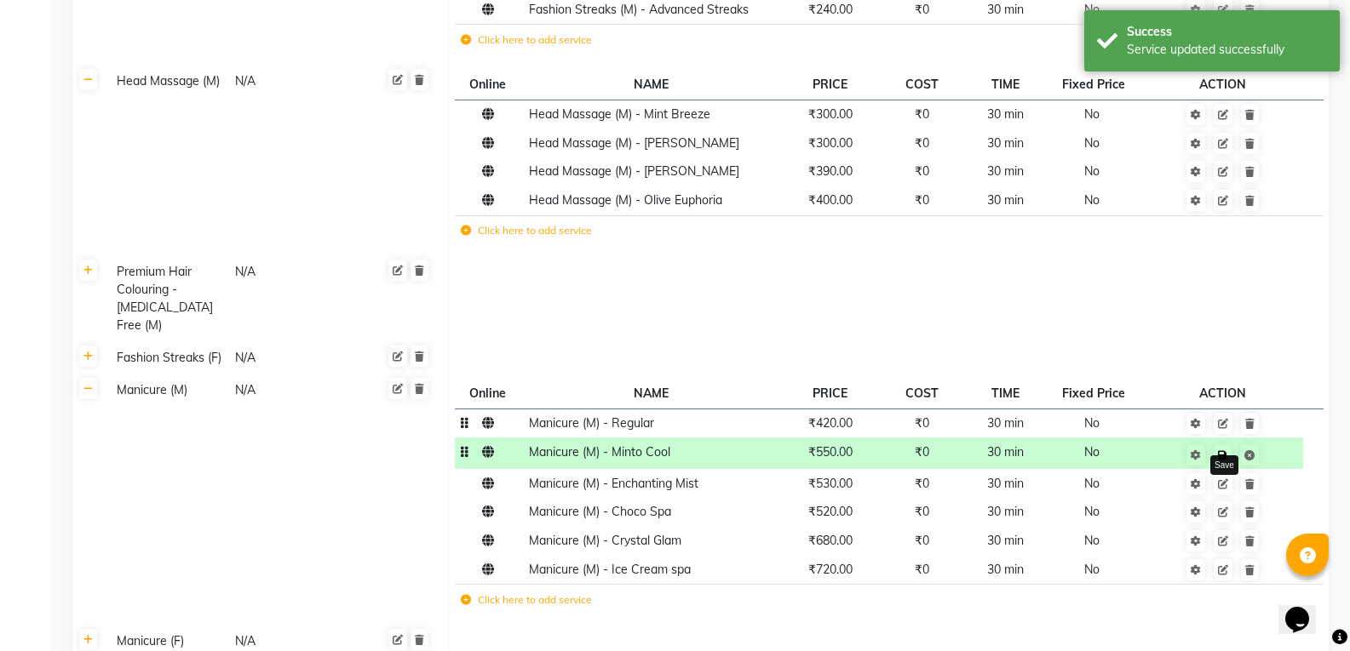
click at [1218, 450] on icon at bounding box center [1222, 455] width 9 height 10
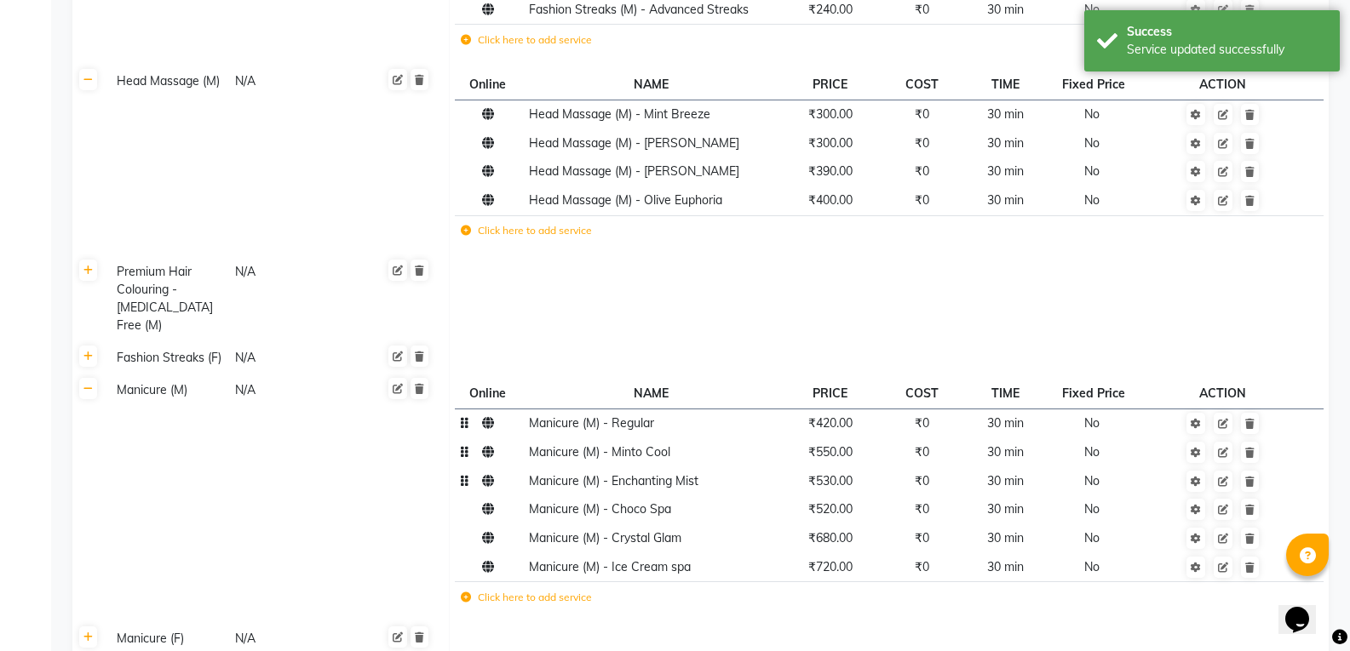
click at [848, 473] on span "₹530.00" at bounding box center [830, 480] width 44 height 15
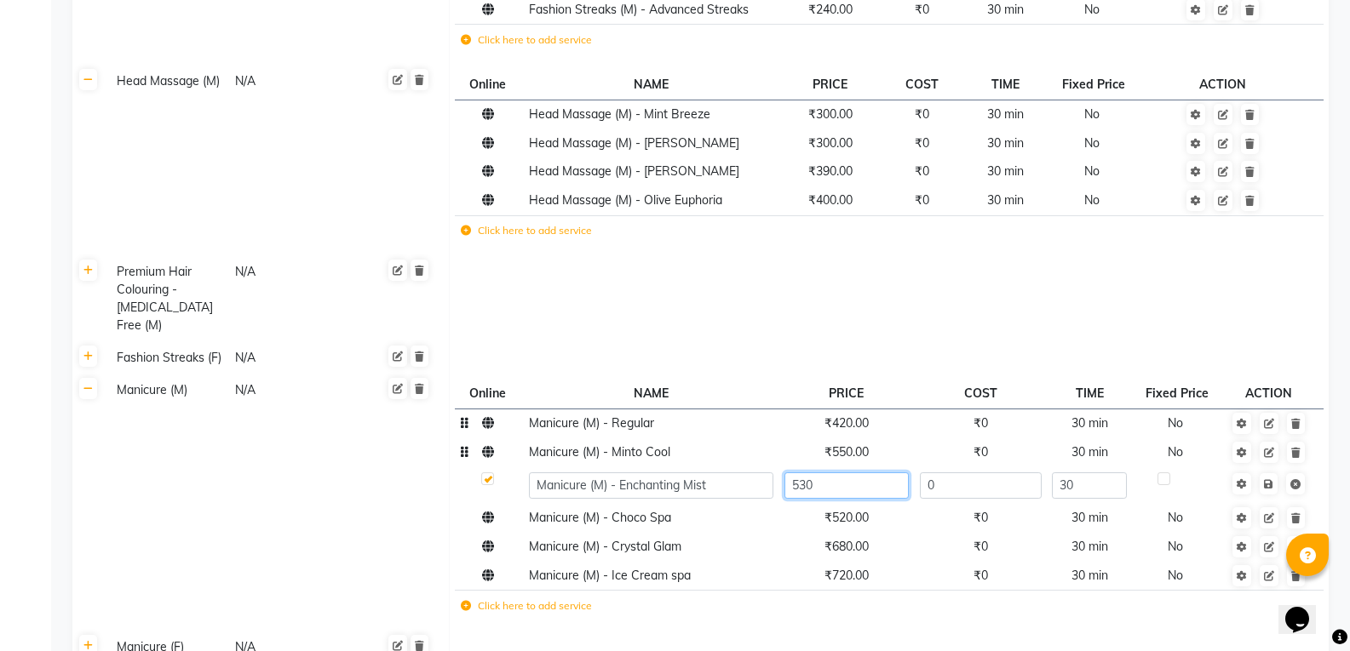
click at [848, 473] on input "530" at bounding box center [846, 486] width 124 height 26
click at [1267, 467] on td "Save" at bounding box center [1268, 485] width 87 height 37
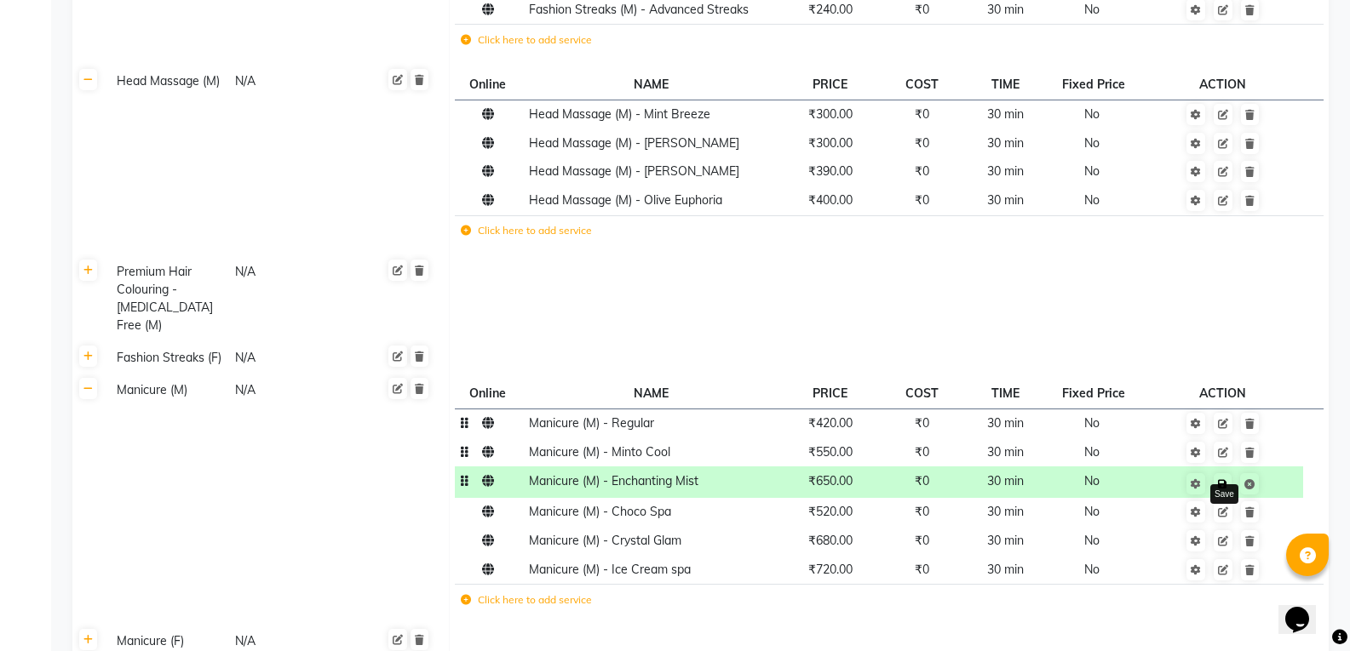
click at [1228, 473] on link at bounding box center [1222, 483] width 18 height 21
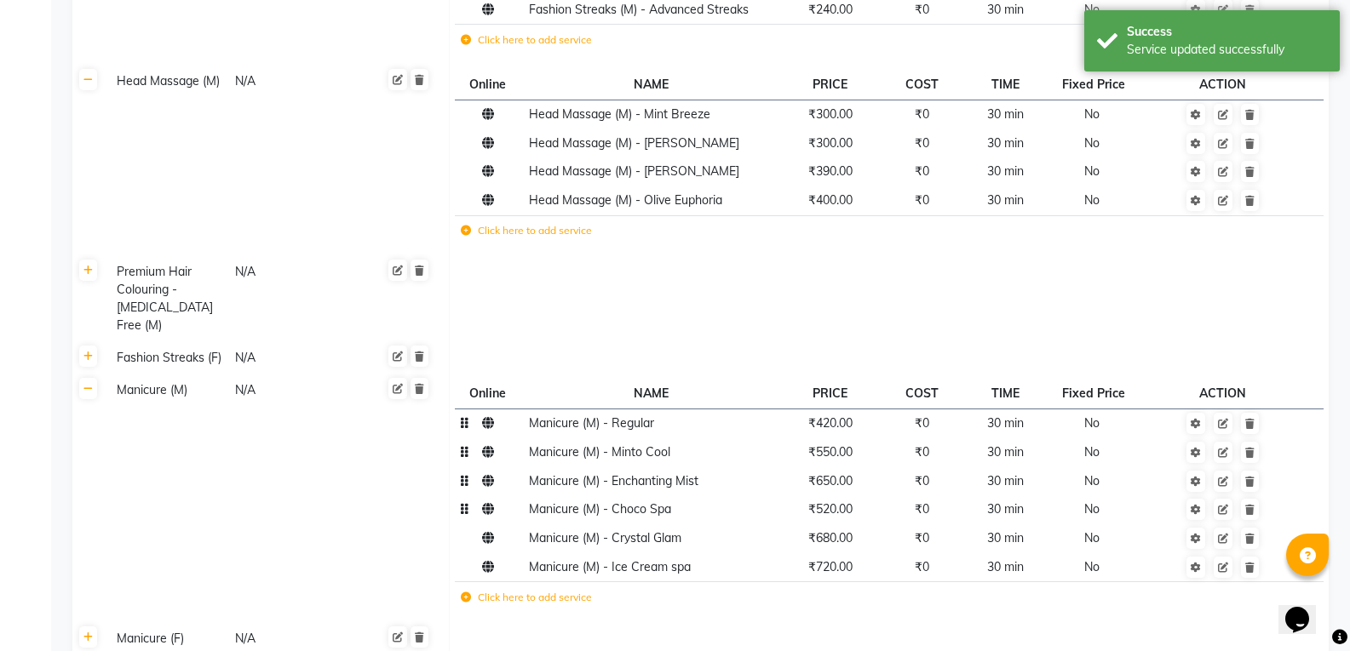
click at [835, 502] on span "₹520.00" at bounding box center [830, 509] width 44 height 15
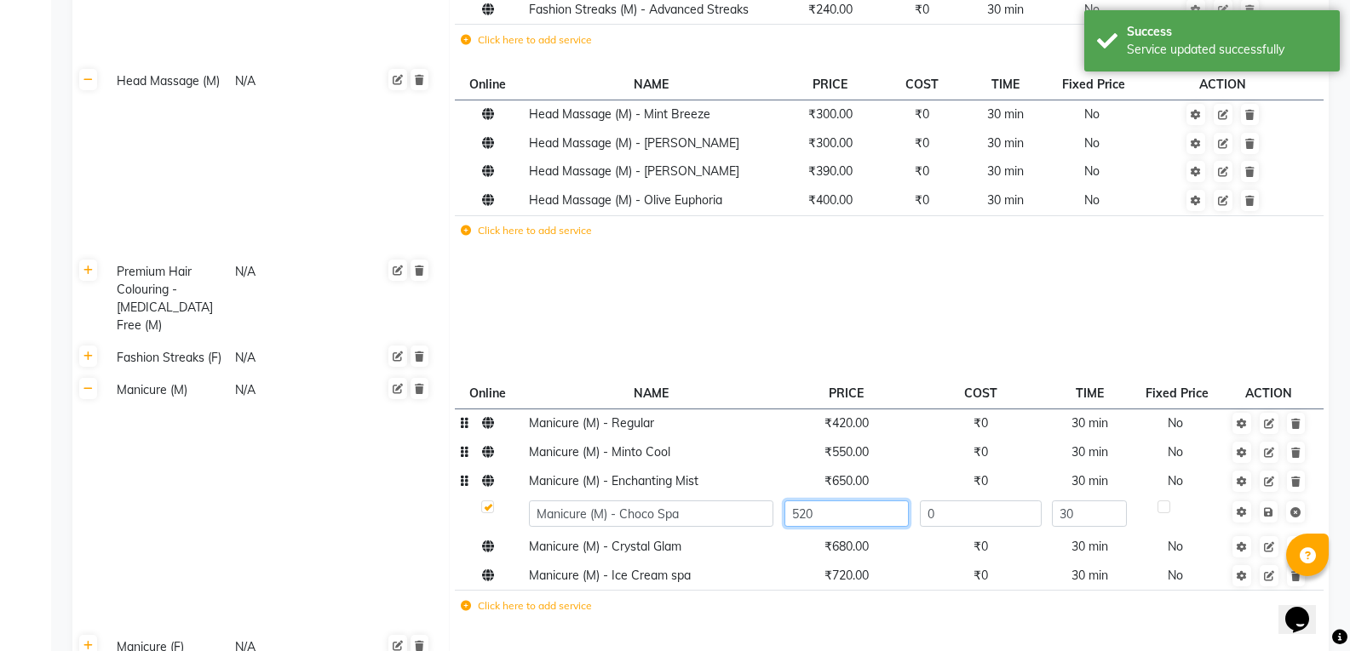
click at [841, 501] on input "520" at bounding box center [846, 514] width 124 height 26
click at [1268, 496] on td "Save" at bounding box center [1268, 514] width 87 height 37
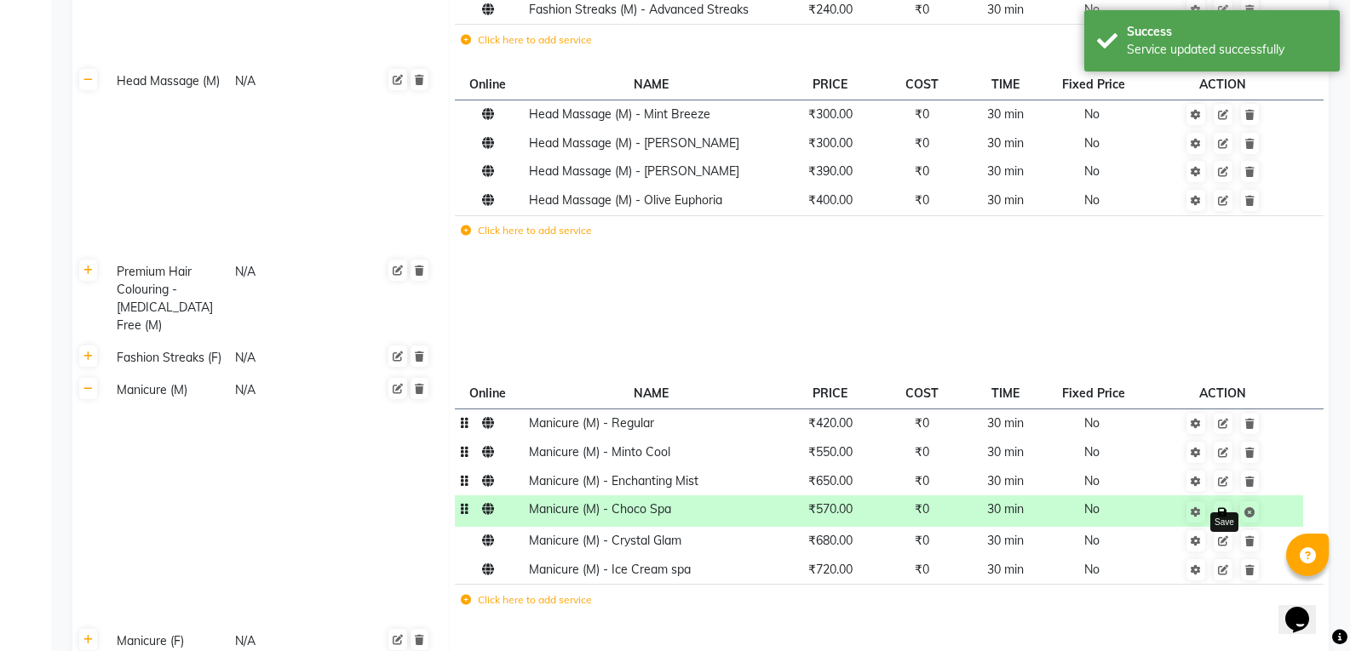
click at [1219, 508] on icon at bounding box center [1222, 513] width 9 height 10
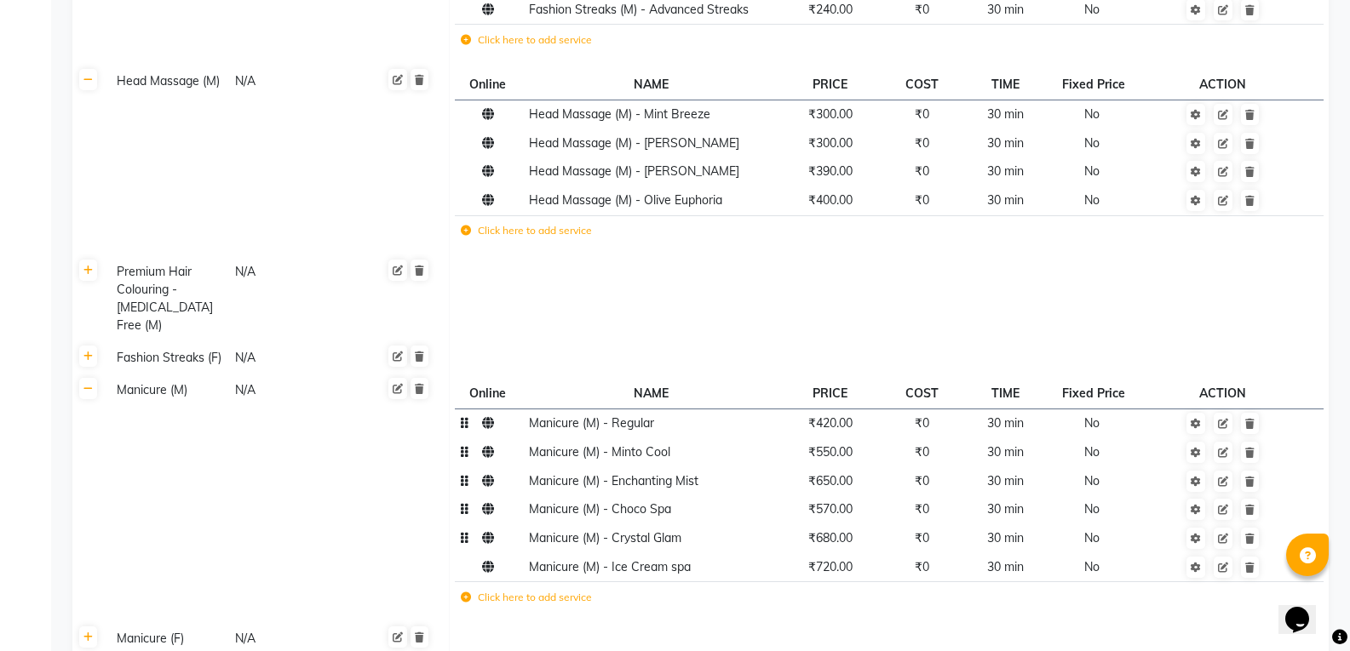
click at [841, 531] on span "₹680.00" at bounding box center [830, 538] width 44 height 15
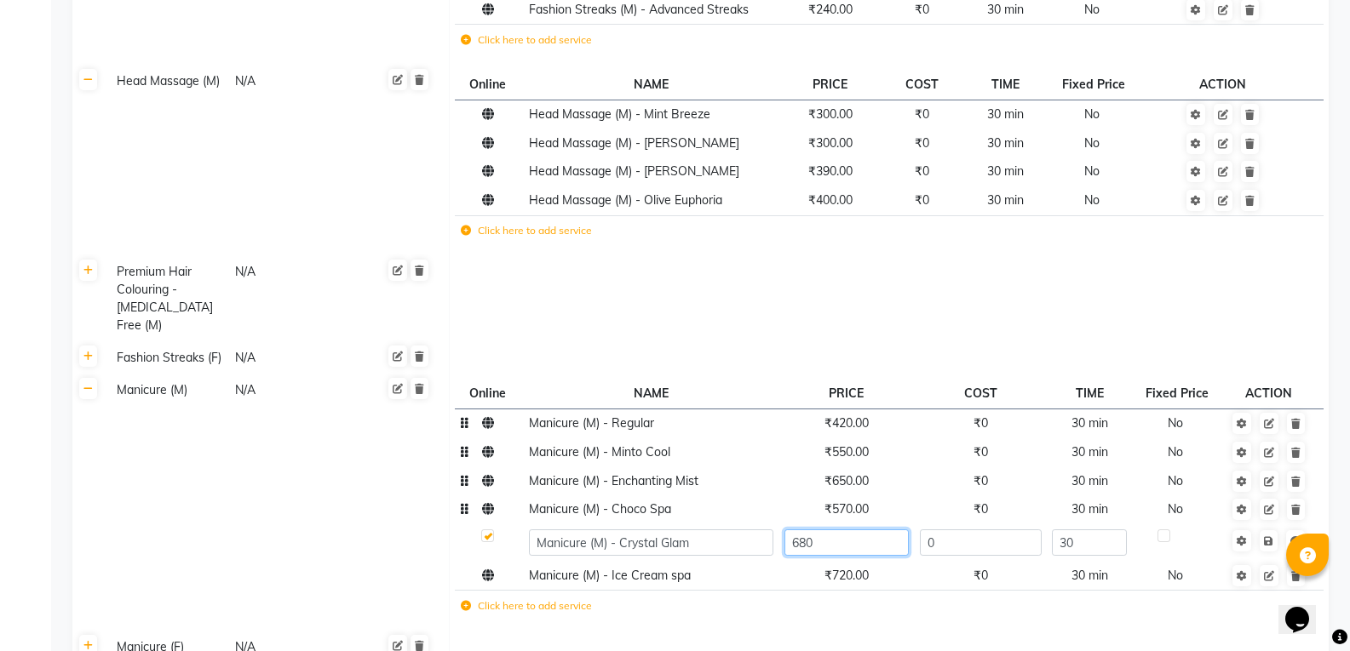
click at [837, 530] on input "680" at bounding box center [846, 543] width 124 height 26
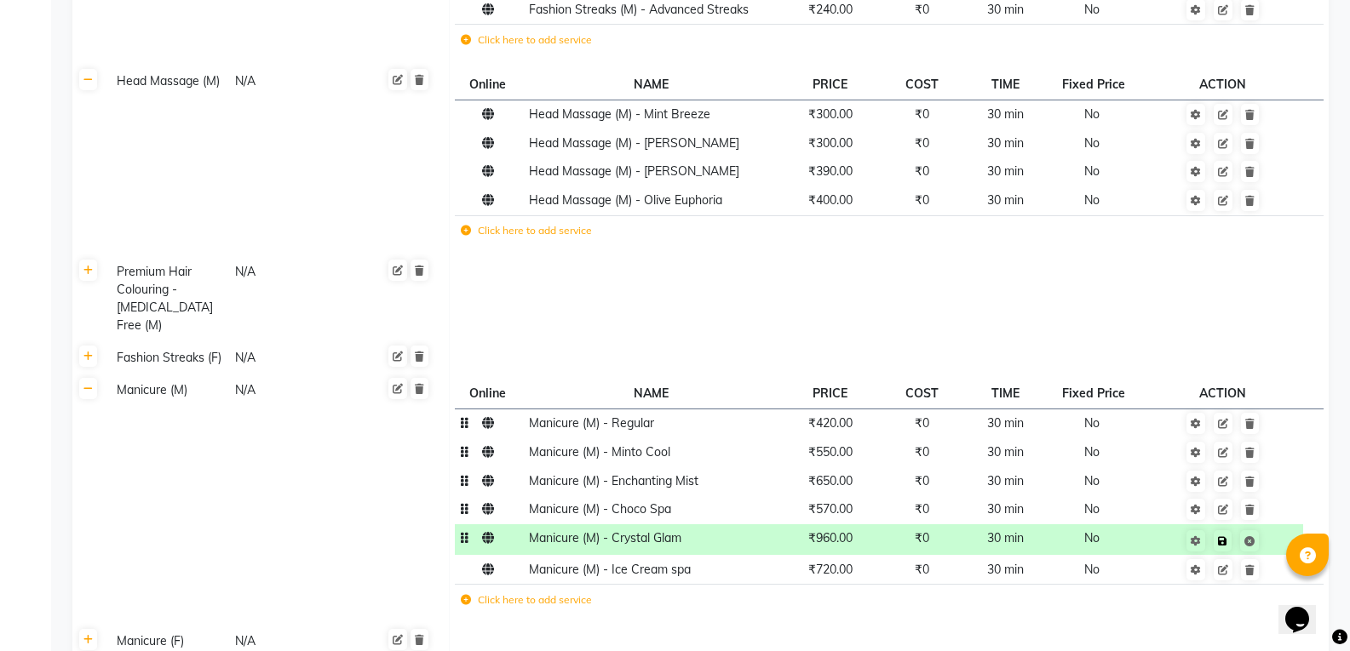
click at [1268, 525] on td "Save" at bounding box center [1222, 541] width 161 height 32
click at [1225, 536] on icon at bounding box center [1222, 541] width 9 height 10
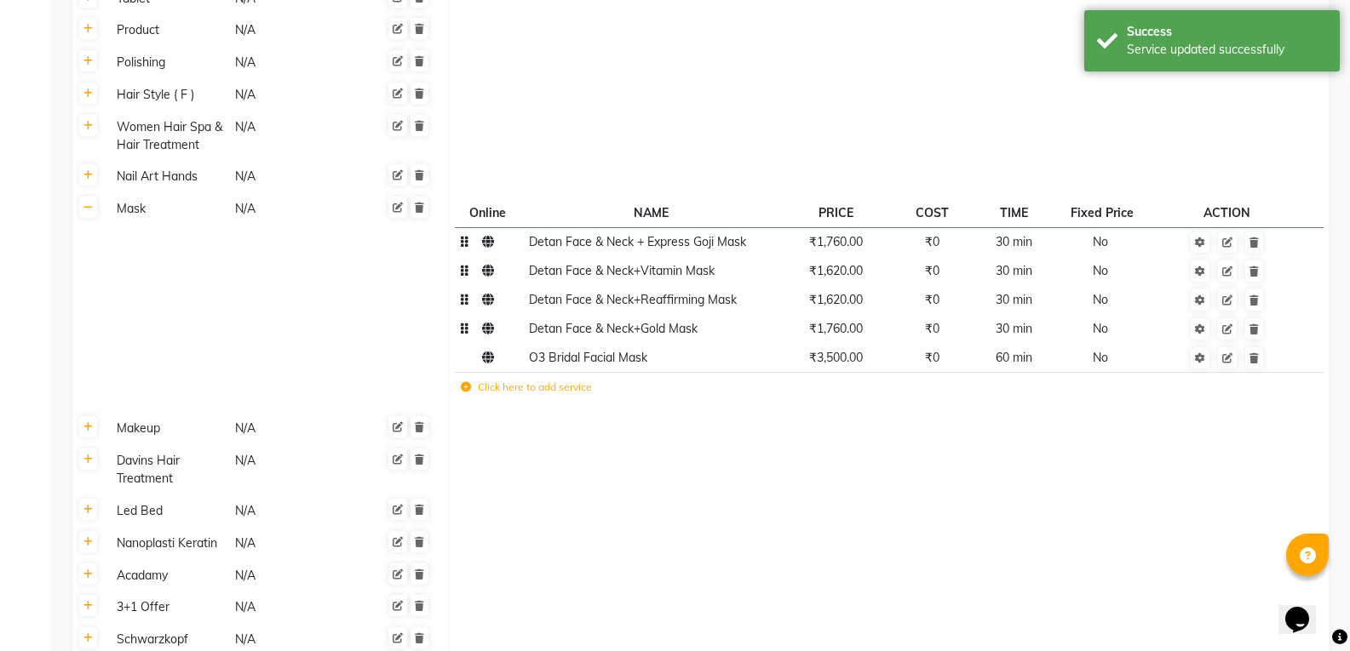
scroll to position [6144, 0]
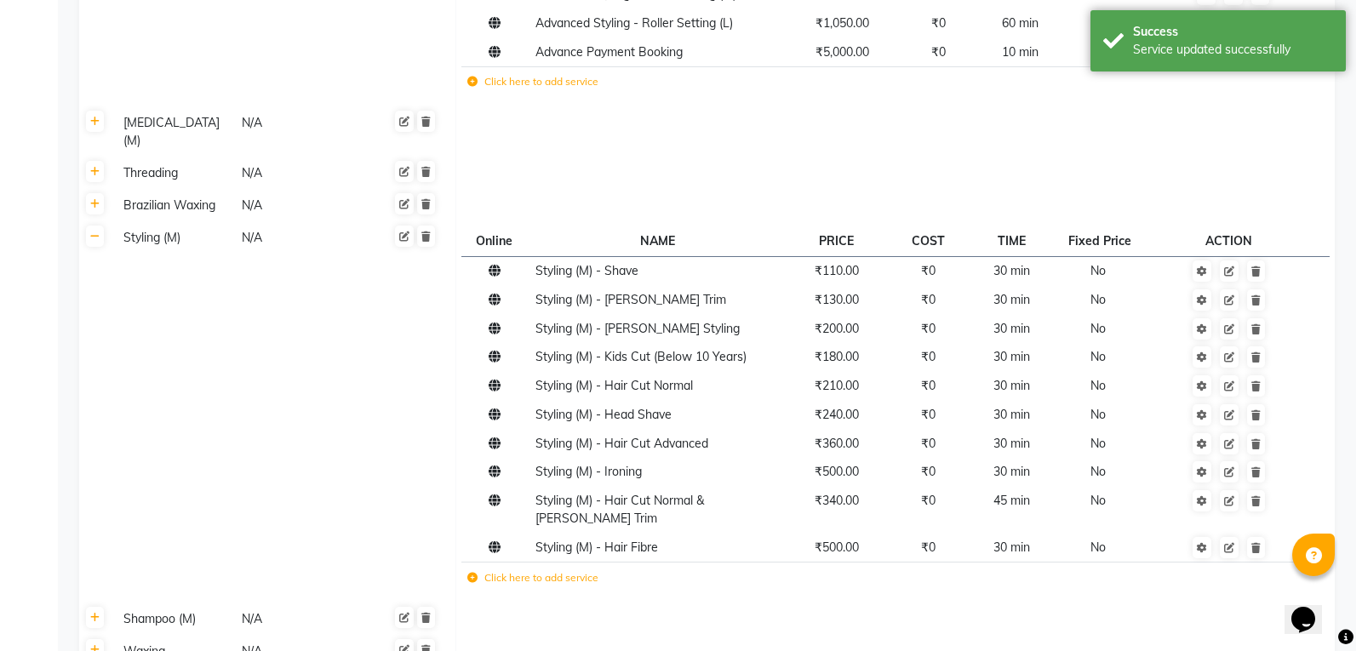
scroll to position [0, 0]
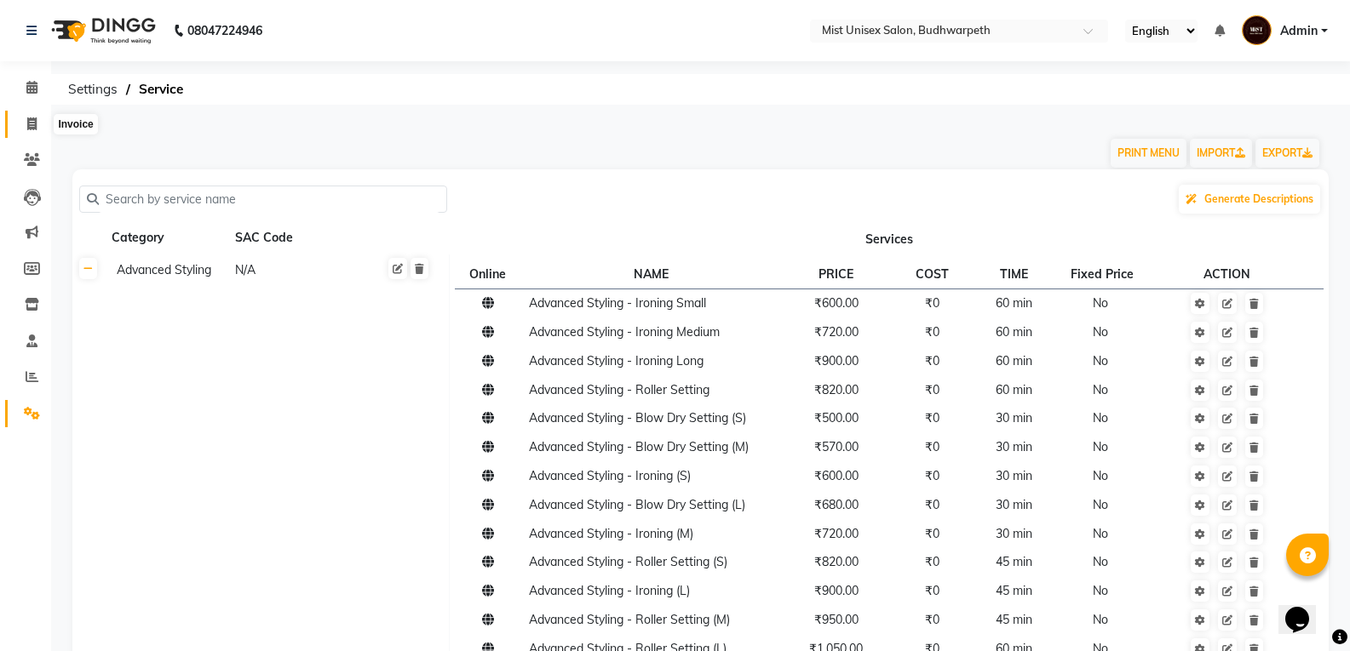
click at [19, 123] on span at bounding box center [32, 125] width 30 height 20
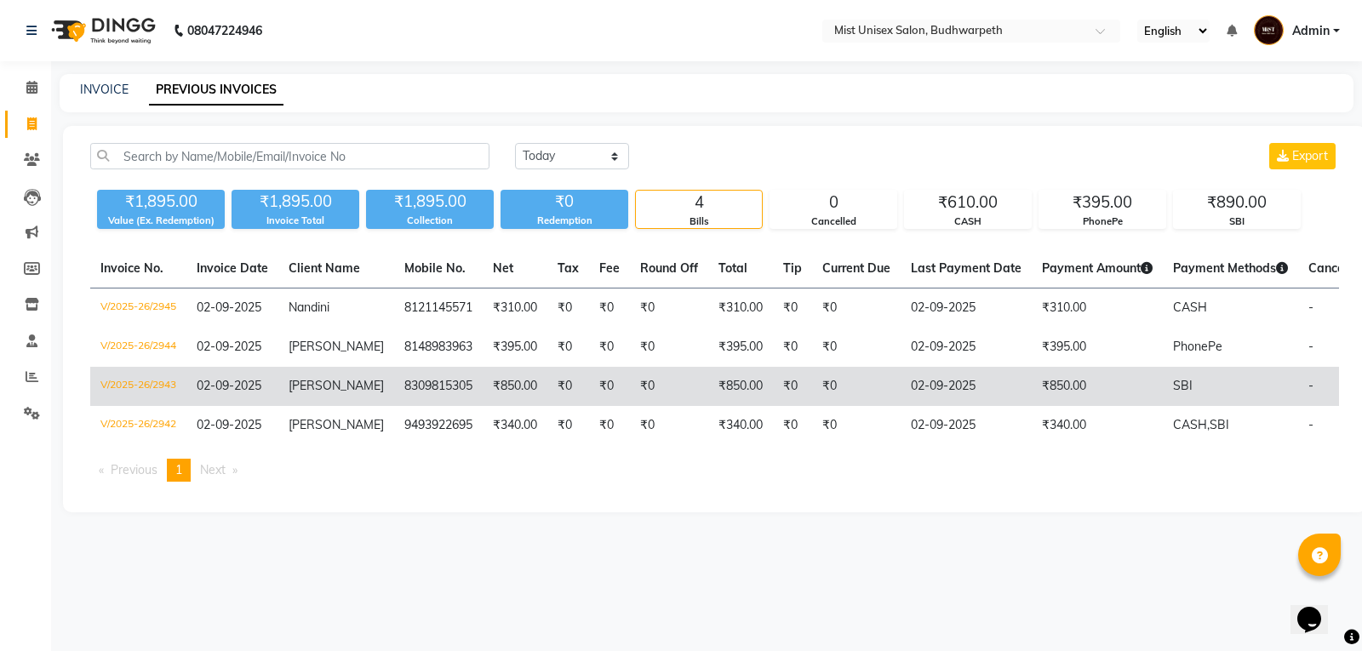
click at [302, 387] on span "[PERSON_NAME]" at bounding box center [336, 385] width 95 height 15
click at [456, 391] on td "8309815305" at bounding box center [438, 386] width 89 height 39
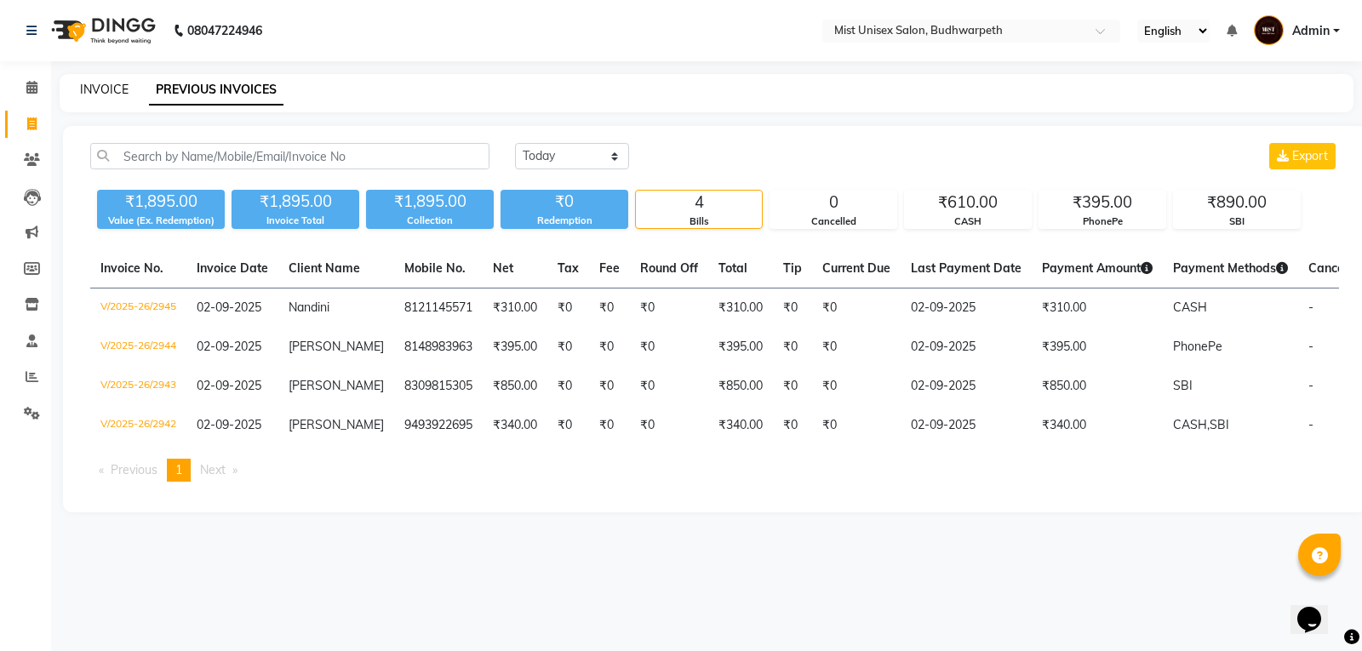
drag, startPoint x: 83, startPoint y: 90, endPoint x: 109, endPoint y: 72, distance: 32.4
click at [83, 90] on link "INVOICE" at bounding box center [104, 89] width 49 height 15
select select "service"
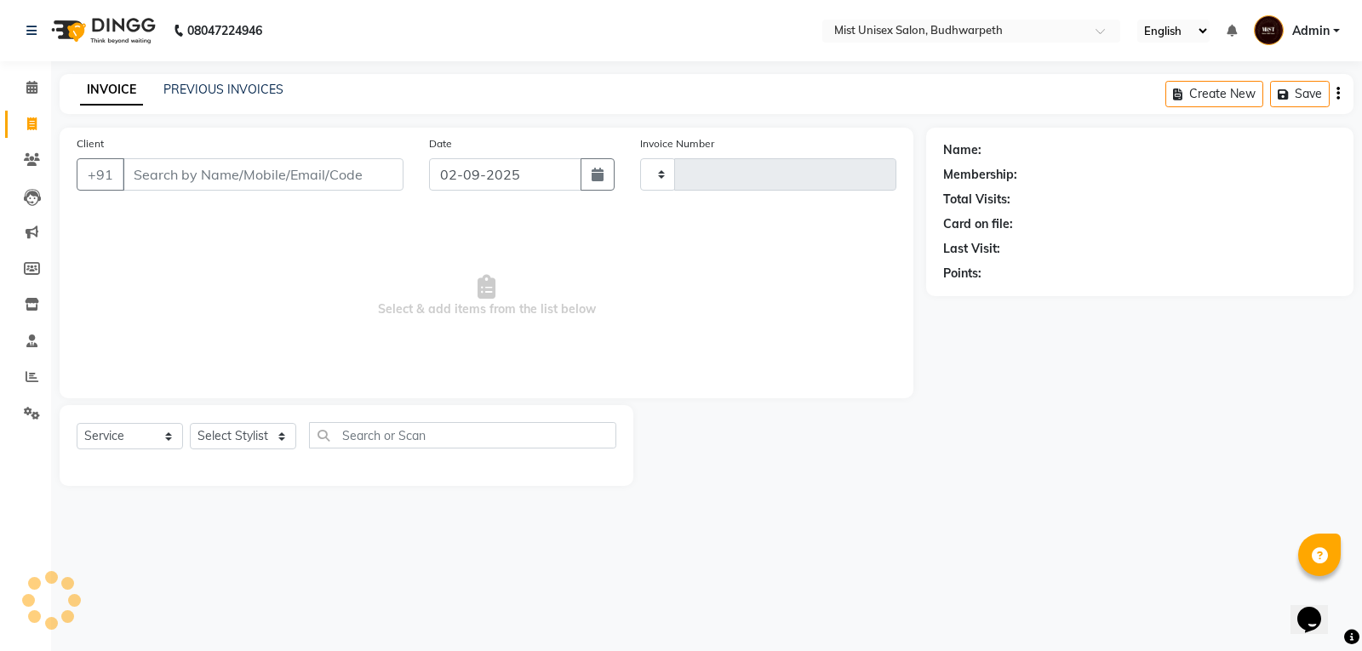
type input "2949"
select select "5227"
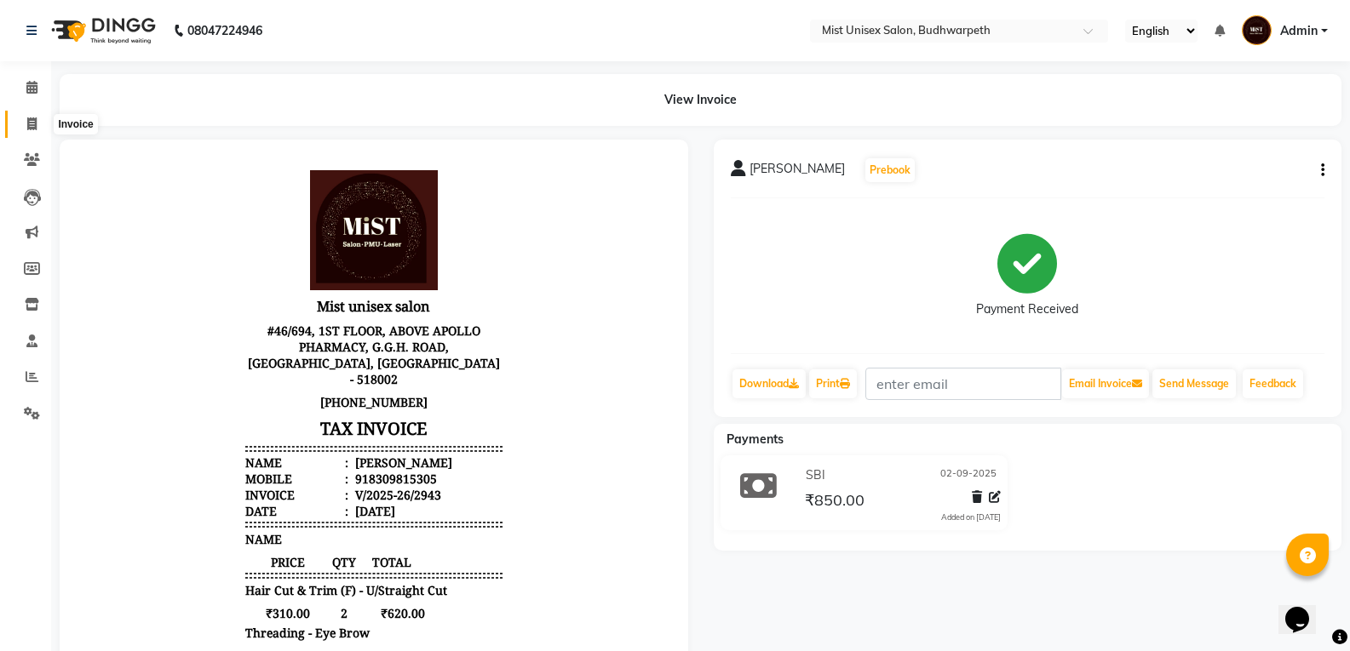
click at [39, 120] on span at bounding box center [32, 125] width 30 height 20
select select "5227"
select select "service"
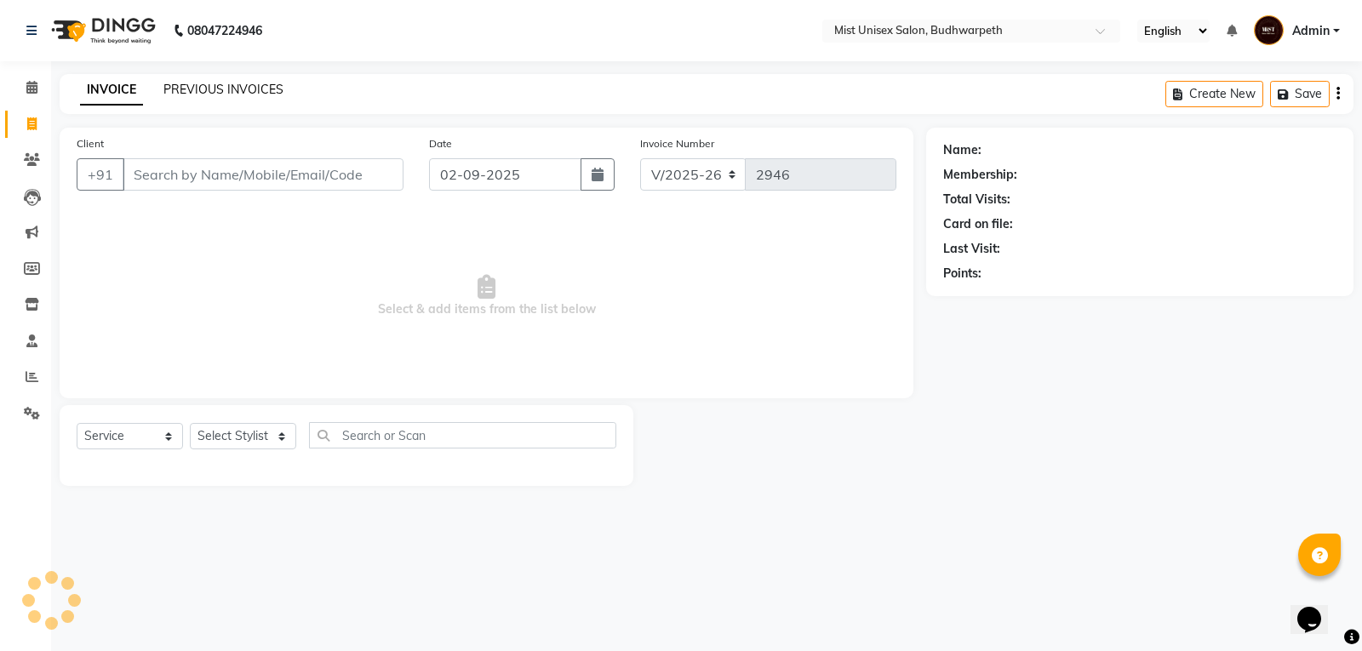
click at [241, 88] on link "PREVIOUS INVOICES" at bounding box center [223, 89] width 120 height 15
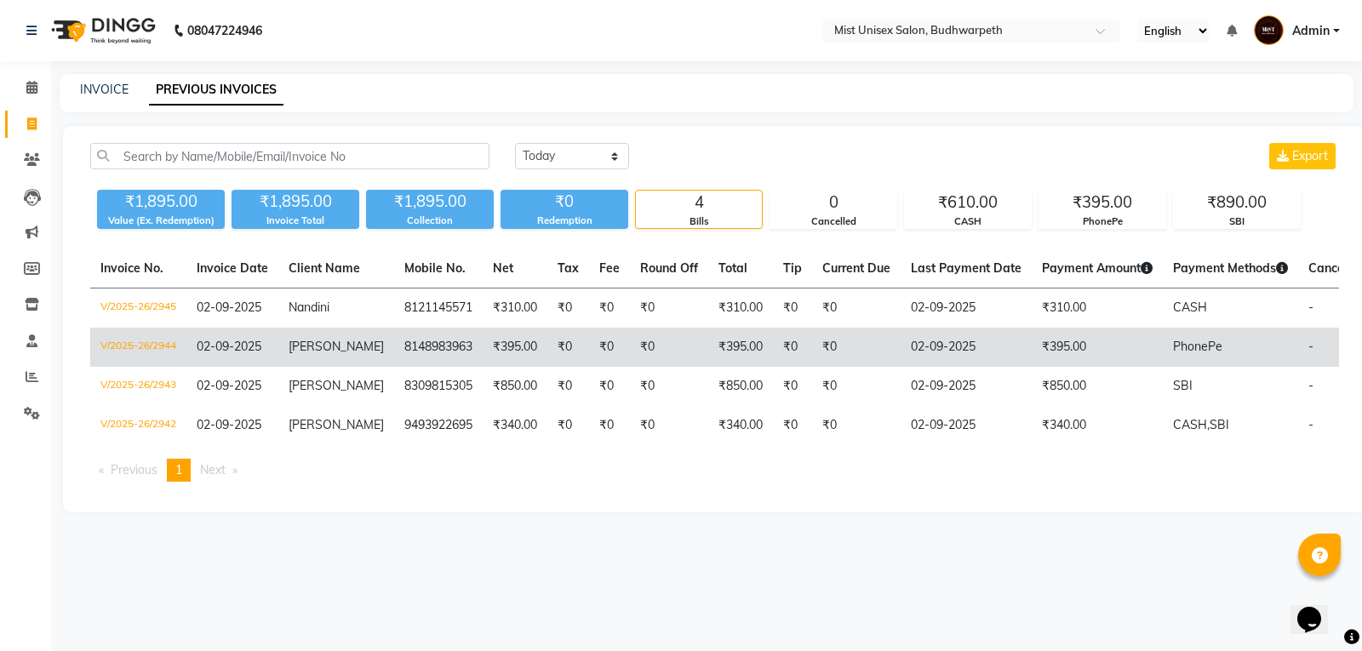
click at [657, 351] on td "₹0" at bounding box center [669, 347] width 78 height 39
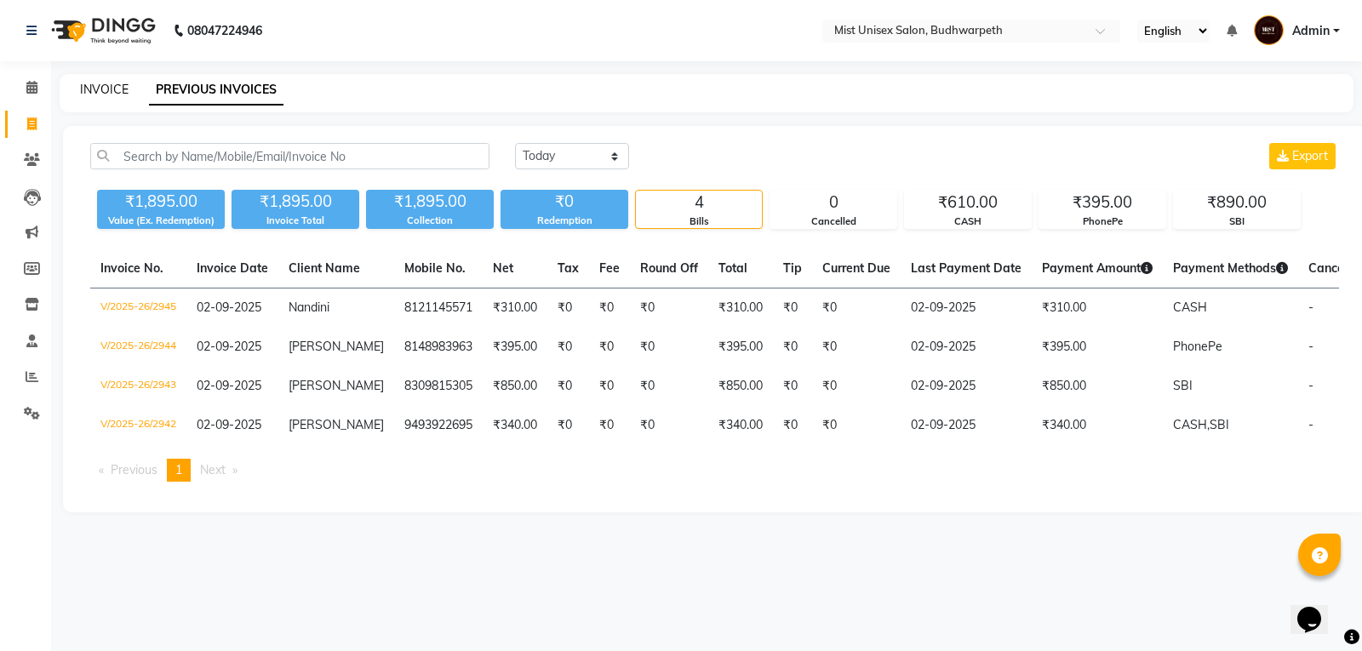
click at [116, 88] on link "INVOICE" at bounding box center [104, 89] width 49 height 15
select select "service"
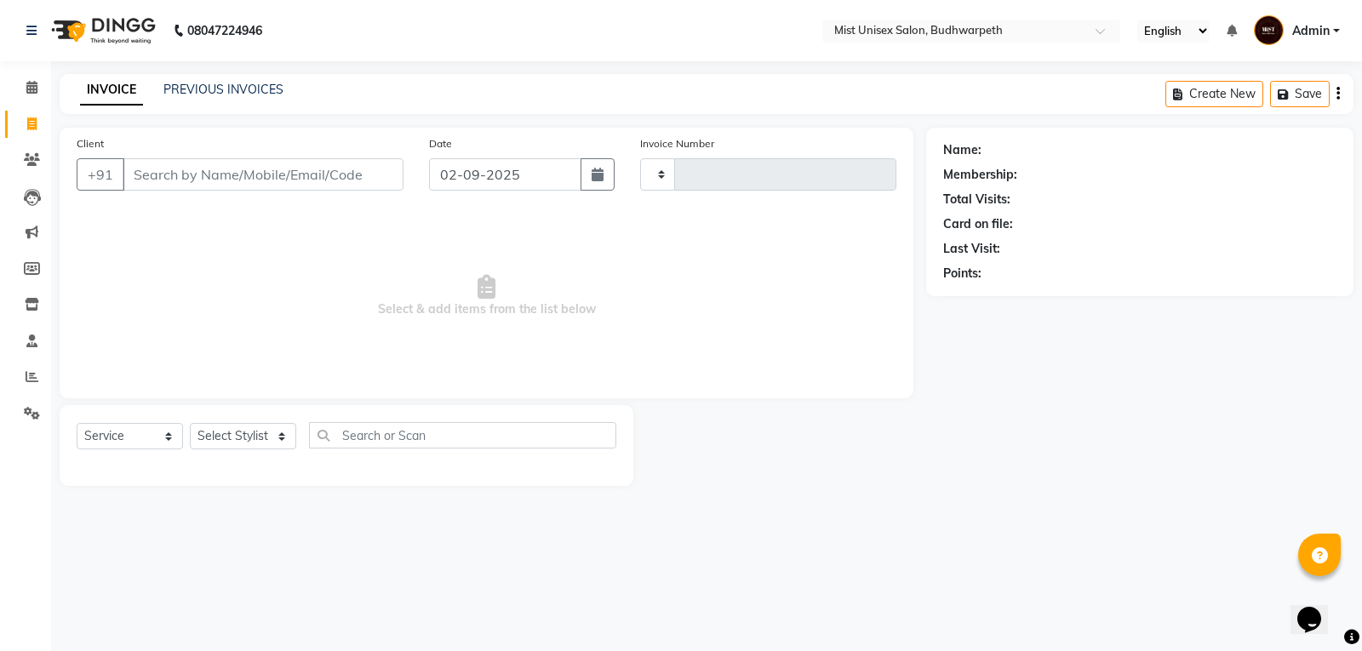
type input "2949"
select select "5227"
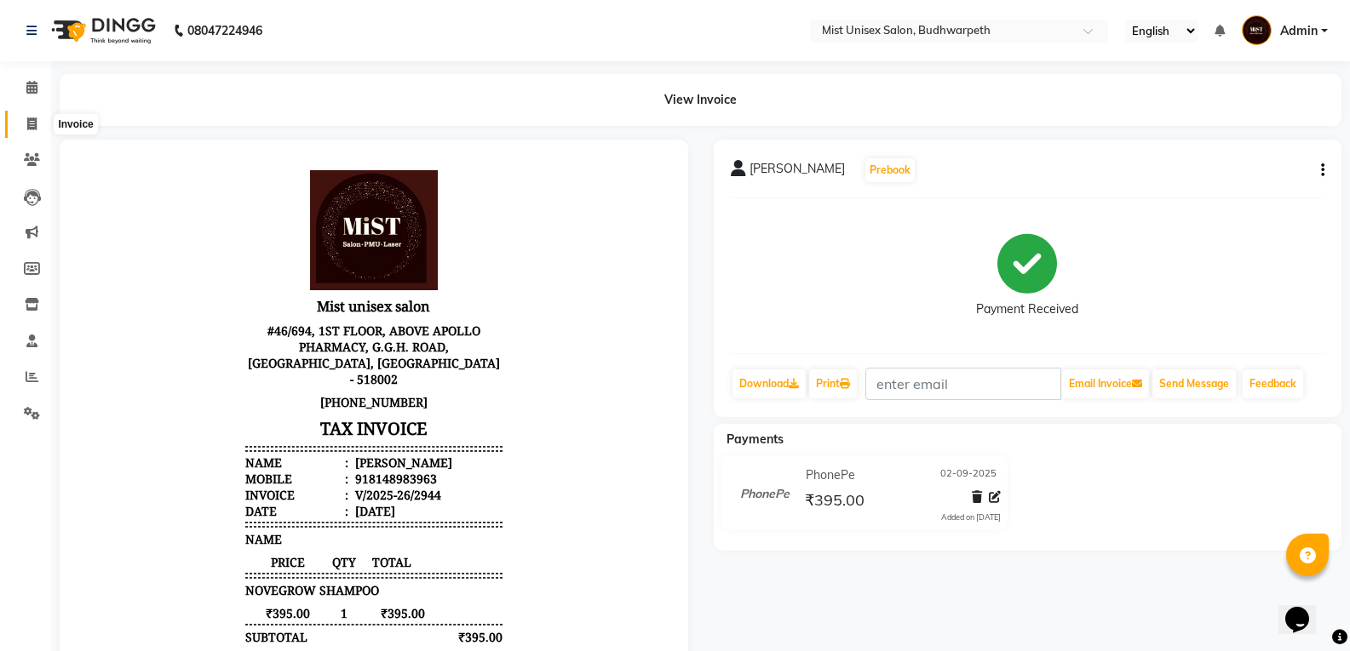
drag, startPoint x: 32, startPoint y: 124, endPoint x: 42, endPoint y: 121, distance: 10.8
click at [32, 124] on icon at bounding box center [31, 124] width 9 height 13
select select "service"
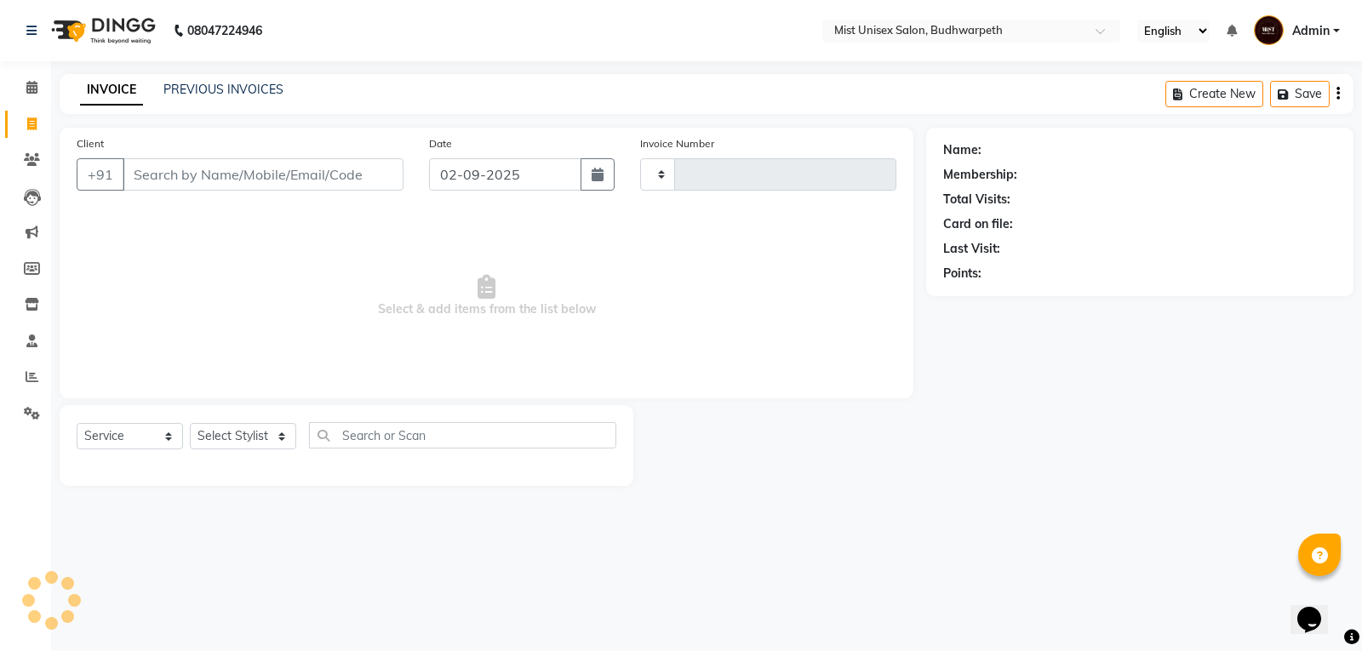
type input "2946"
select select "5227"
click at [251, 92] on link "PREVIOUS INVOICES" at bounding box center [223, 89] width 120 height 15
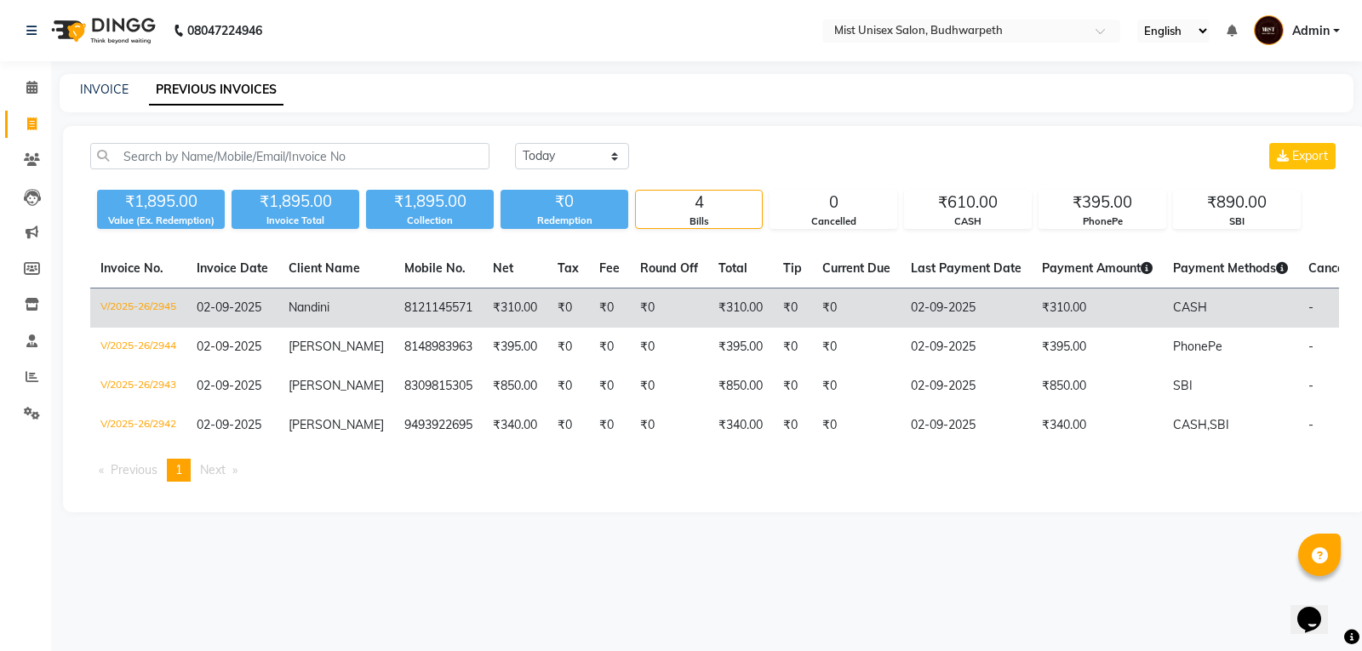
click at [630, 315] on td "₹0" at bounding box center [669, 309] width 78 height 40
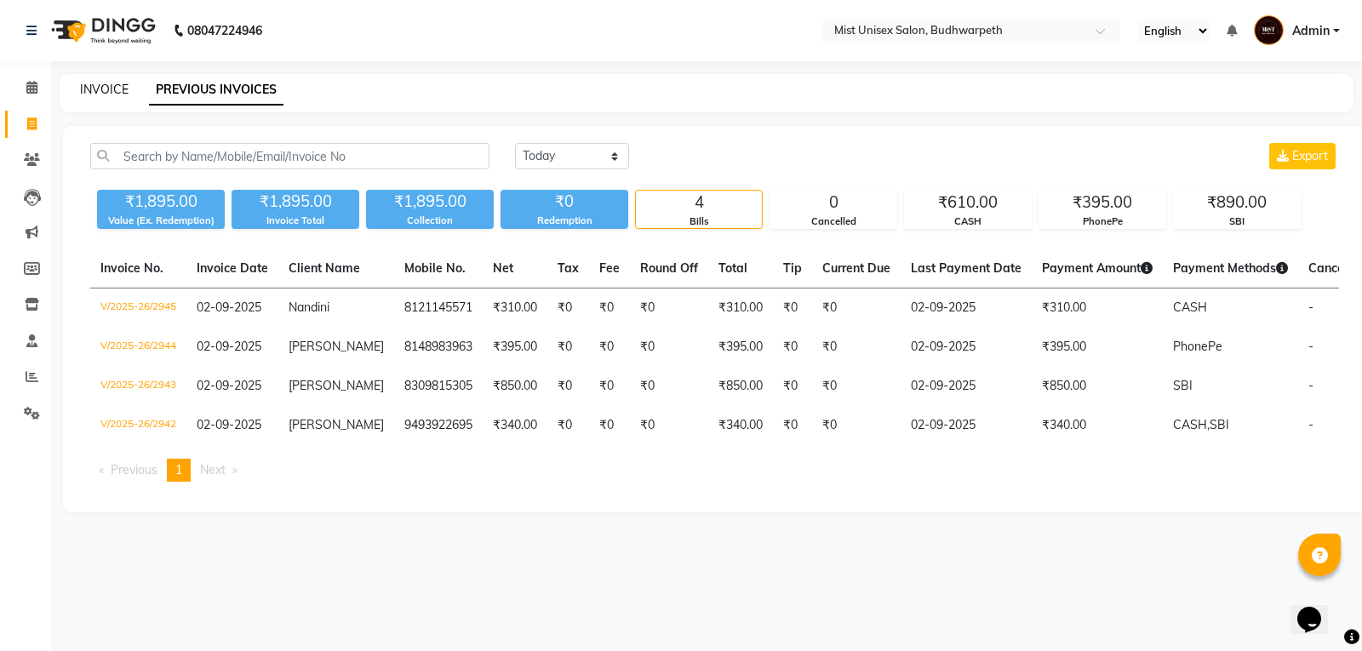
click at [97, 91] on link "INVOICE" at bounding box center [104, 89] width 49 height 15
select select "5227"
select select "service"
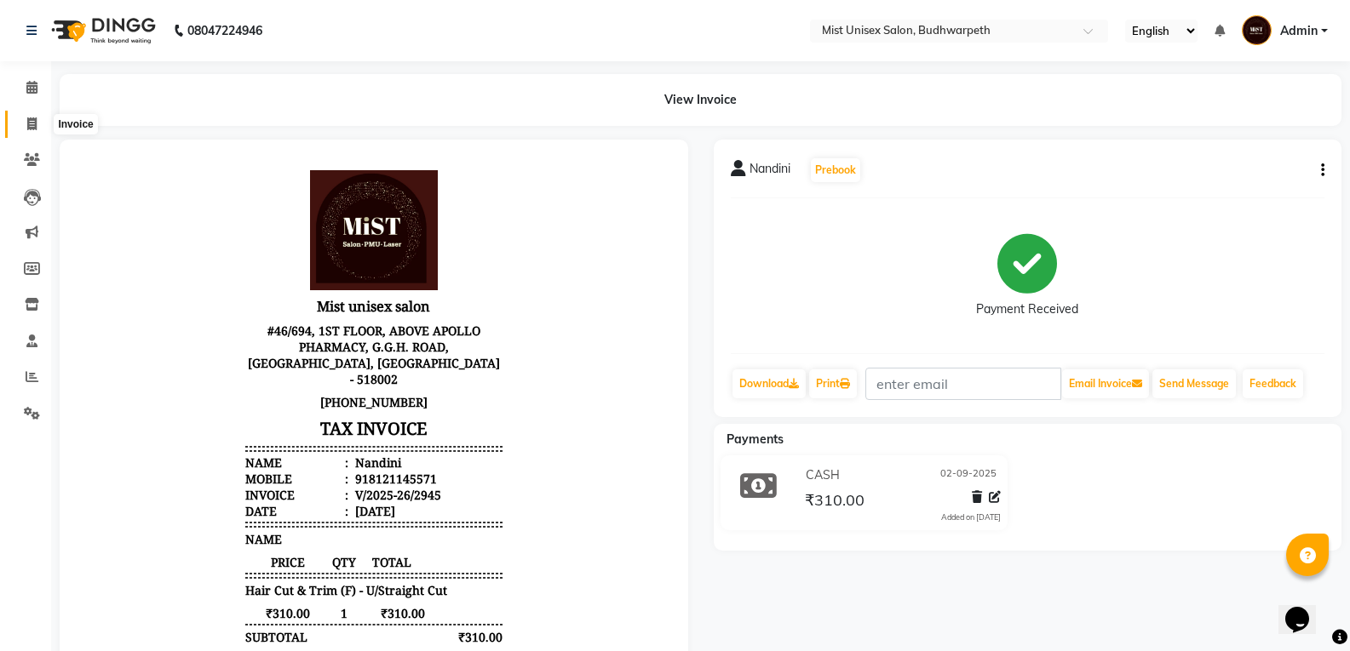
click at [31, 119] on icon at bounding box center [31, 124] width 9 height 13
select select "5227"
select select "service"
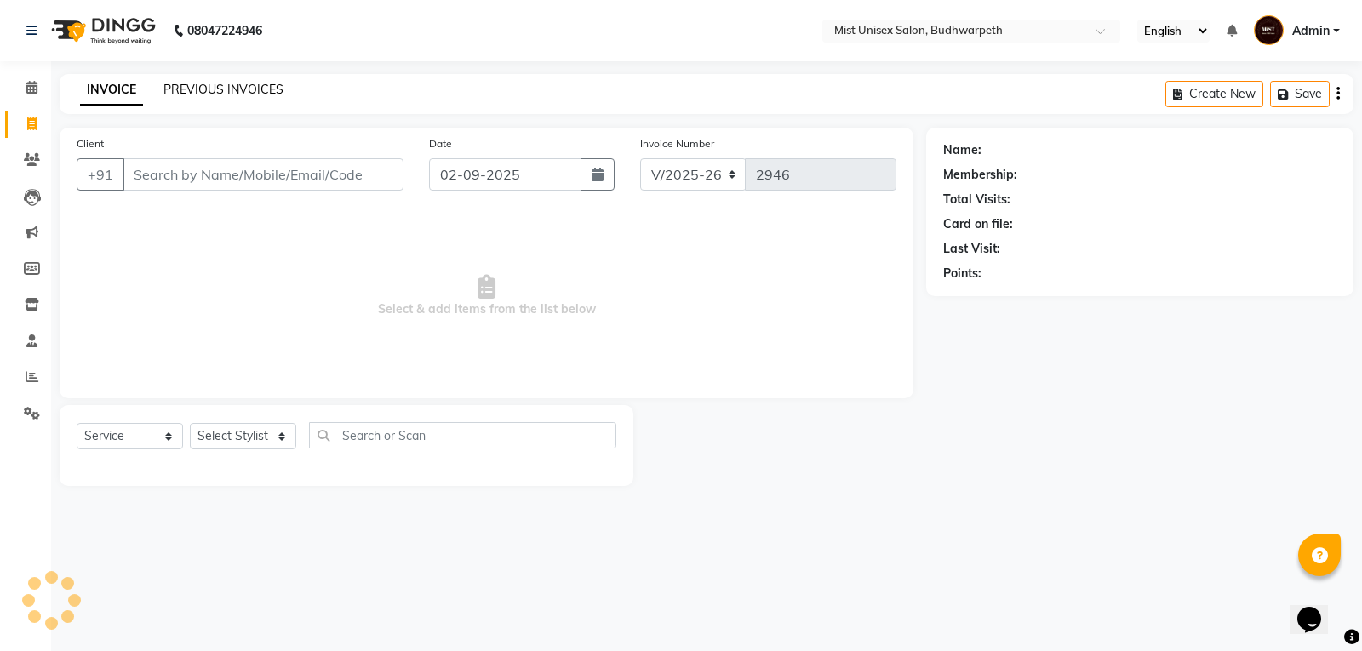
click at [186, 89] on link "PREVIOUS INVOICES" at bounding box center [223, 89] width 120 height 15
